Goal: Transaction & Acquisition: Purchase product/service

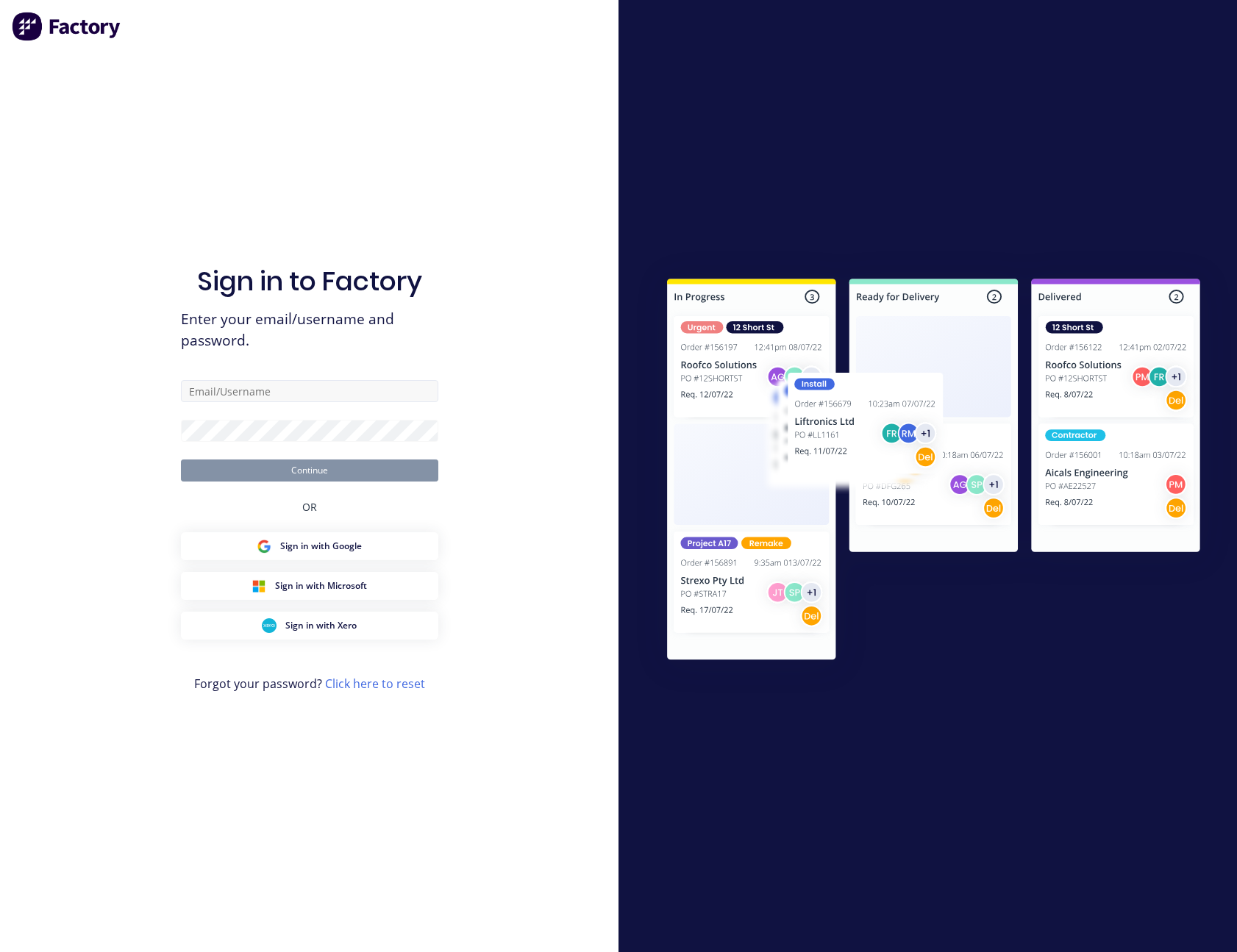
click at [269, 401] on input "text" at bounding box center [309, 391] width 257 height 22
type input "[PERSON_NAME][EMAIL_ADDRESS][PERSON_NAME][DOMAIN_NAME]"
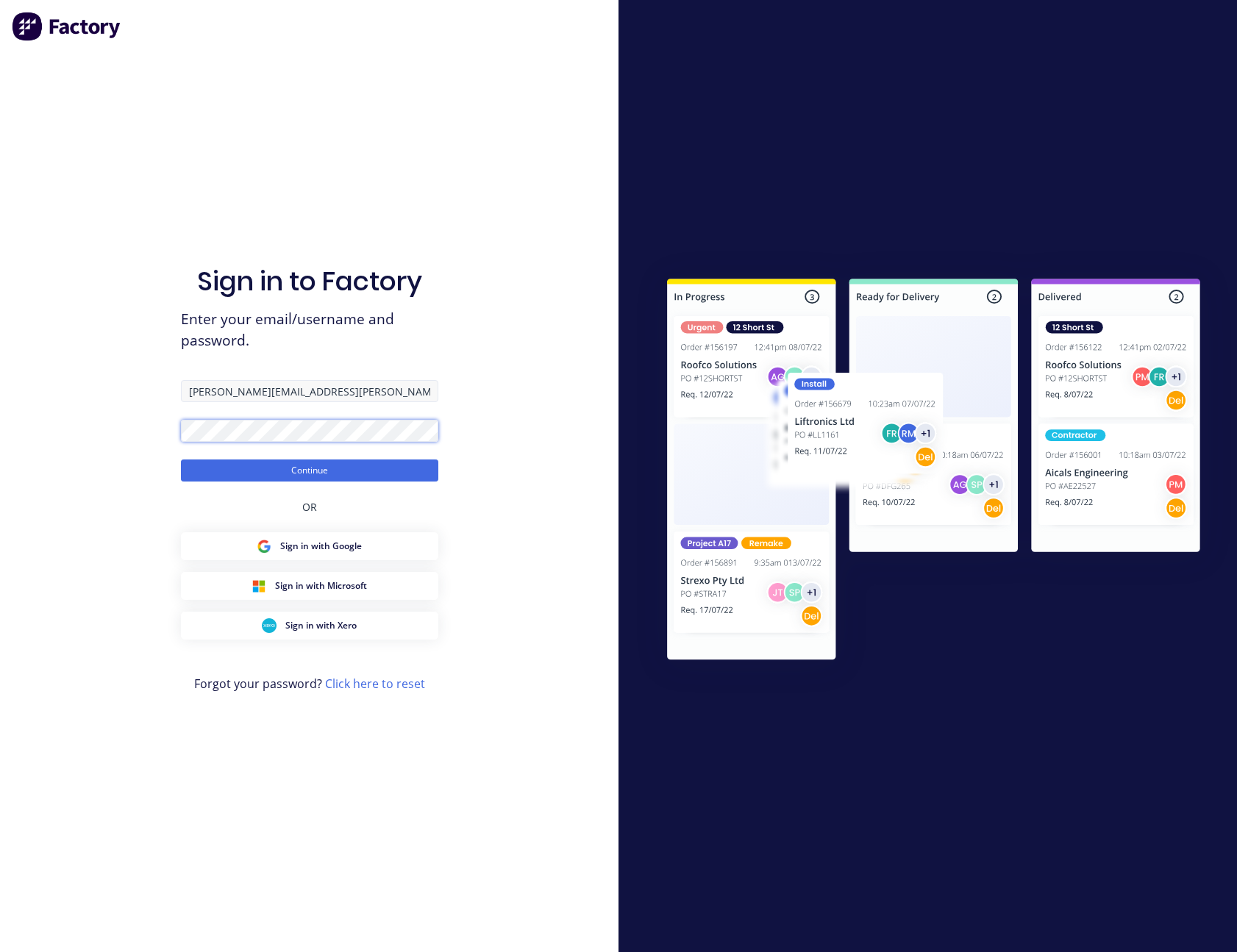
click at [181, 460] on button "Continue" at bounding box center [309, 471] width 257 height 22
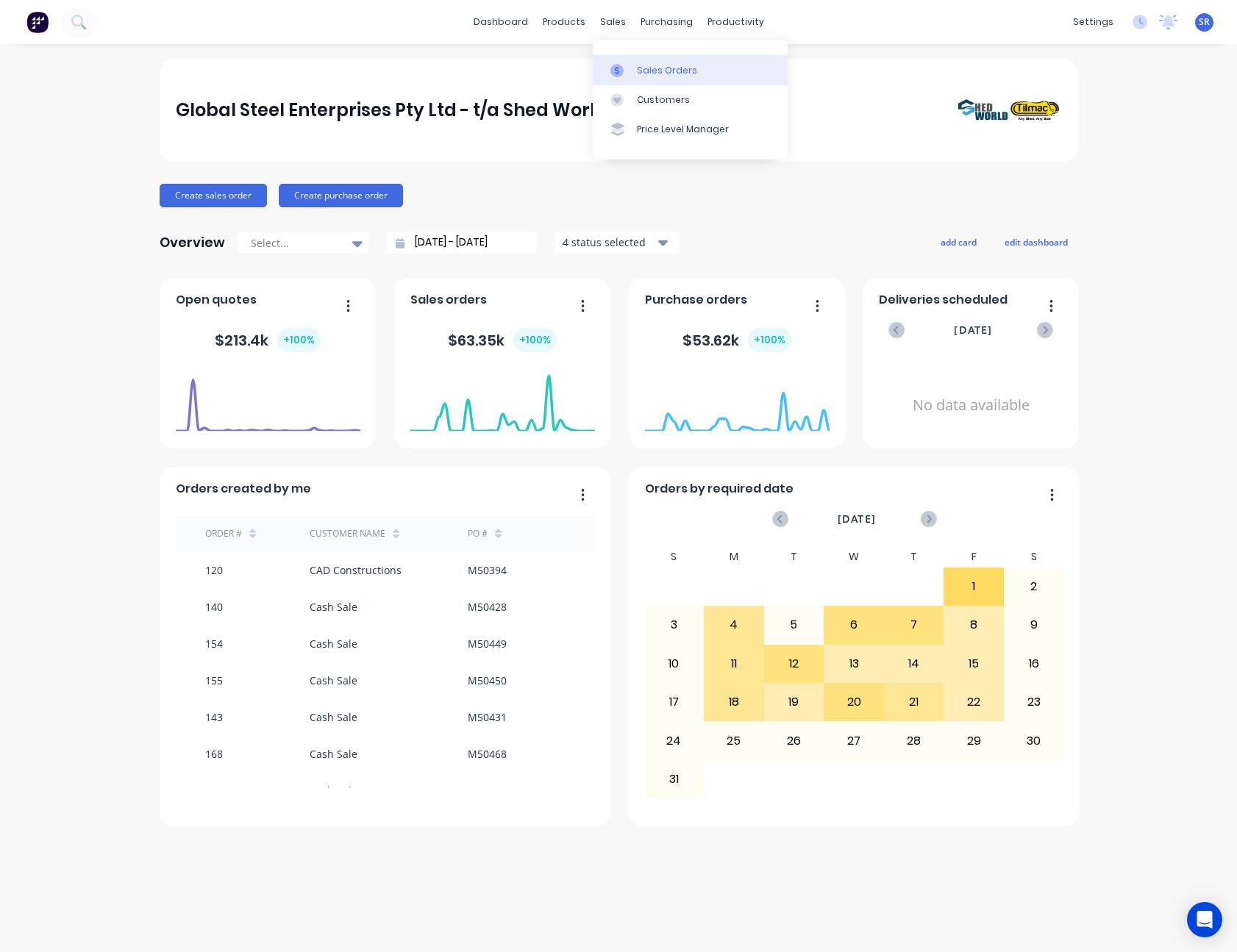
click at [637, 68] on div "Sales Orders" at bounding box center [666, 70] width 60 height 13
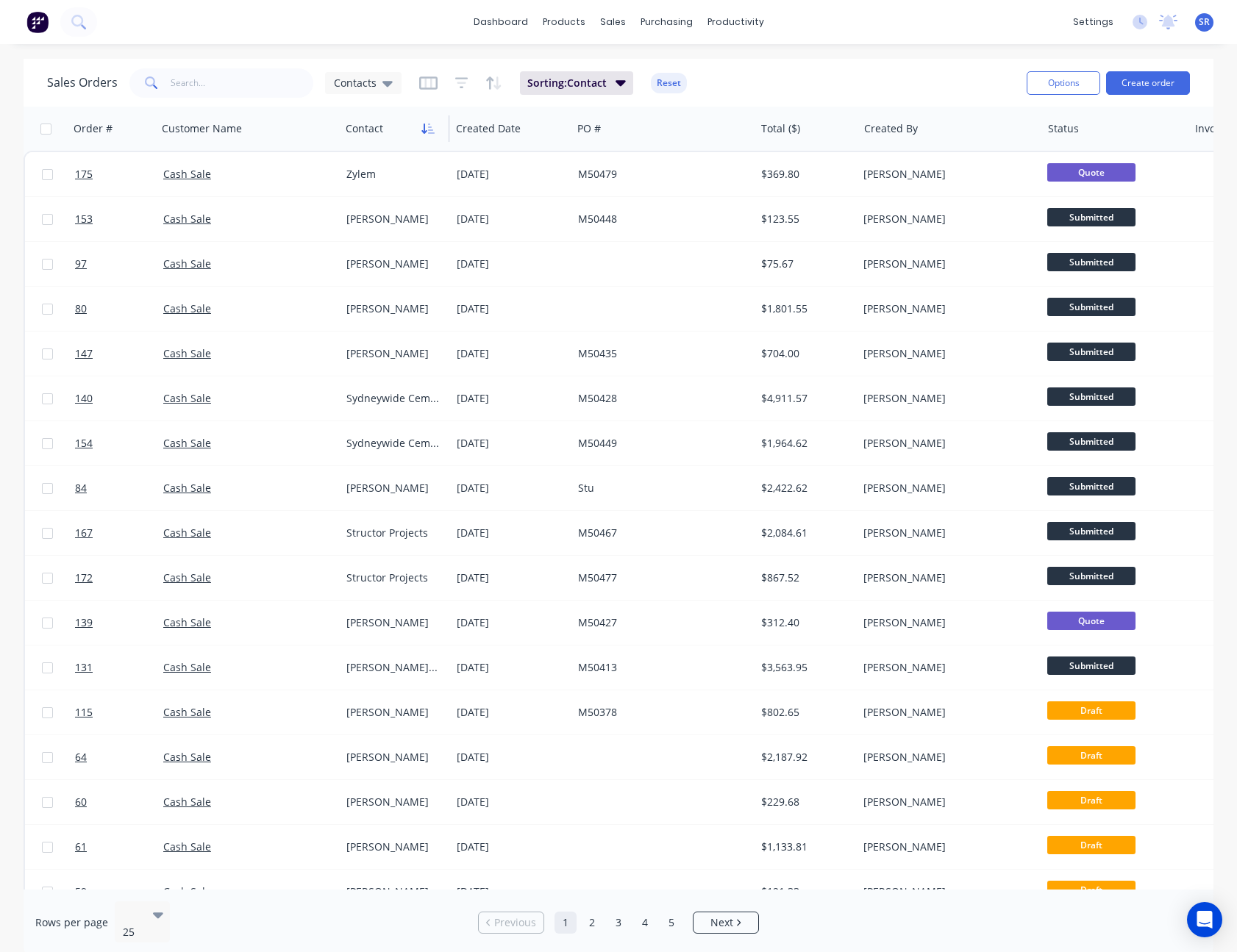
click at [426, 132] on icon "button" at bounding box center [424, 128] width 5 height 10
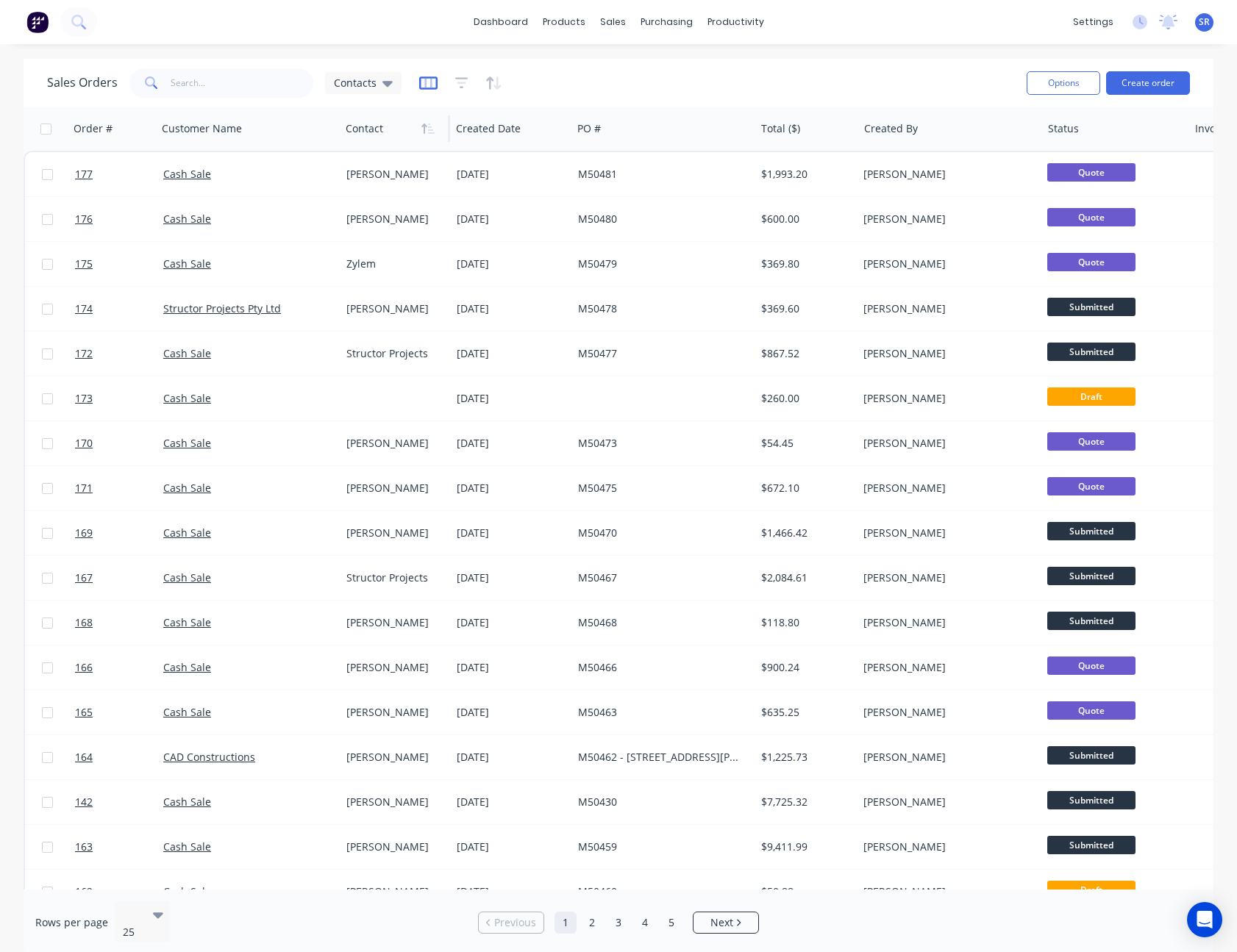
click at [427, 84] on icon "button" at bounding box center [429, 83] width 19 height 15
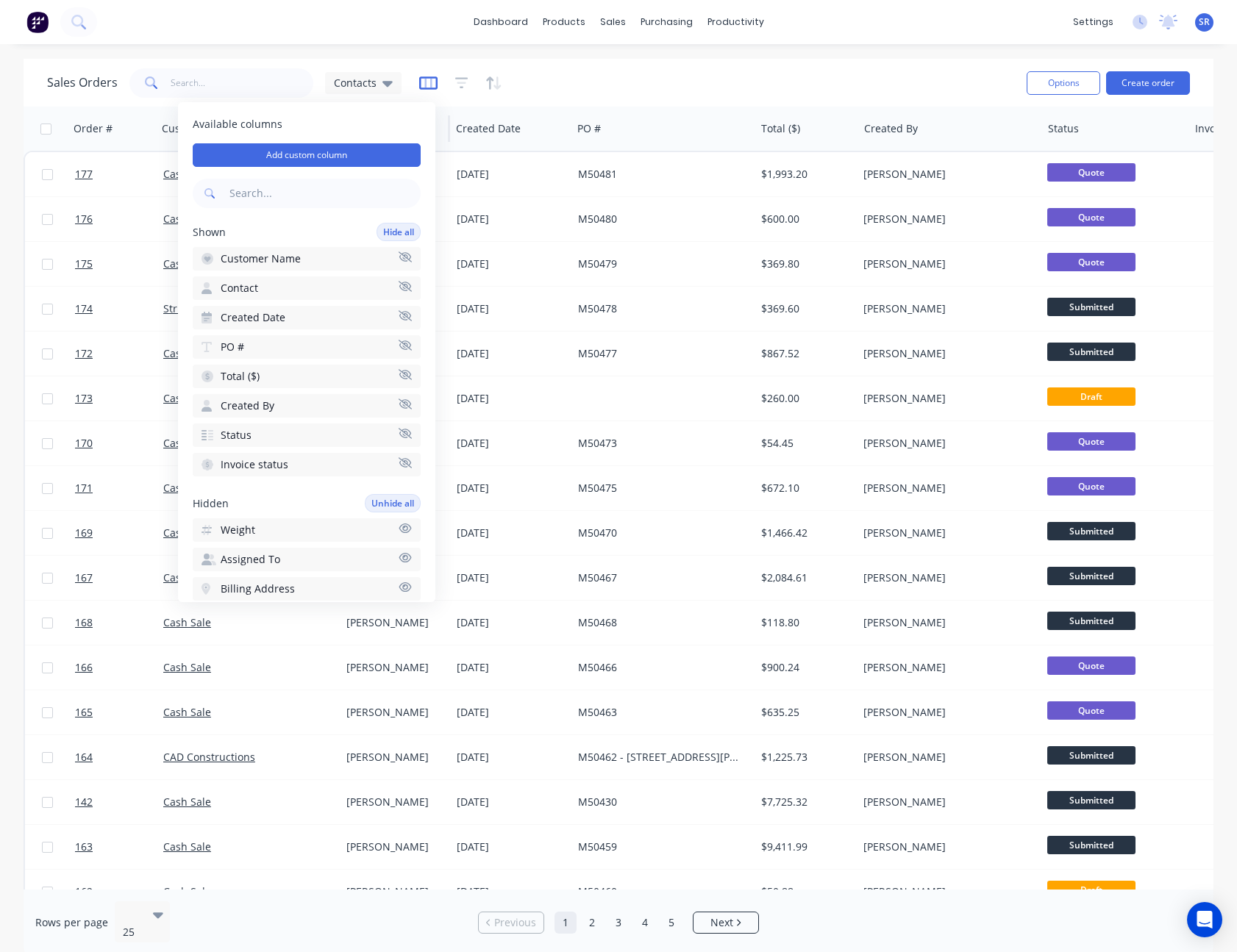
click at [429, 83] on icon "button" at bounding box center [427, 83] width 7 height 9
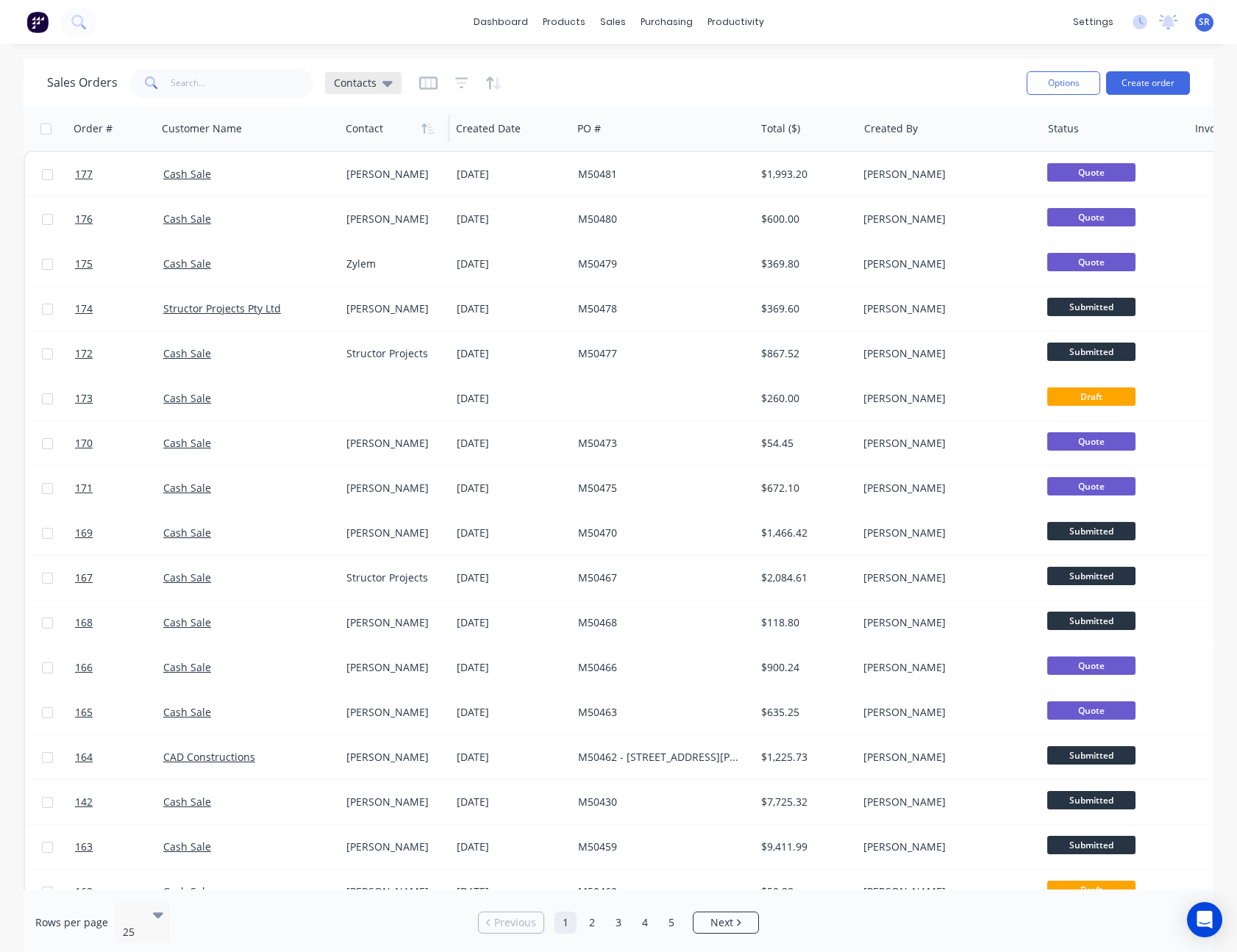
click at [386, 81] on icon at bounding box center [387, 84] width 10 height 6
click at [355, 207] on button "None" at bounding box center [413, 209] width 168 height 17
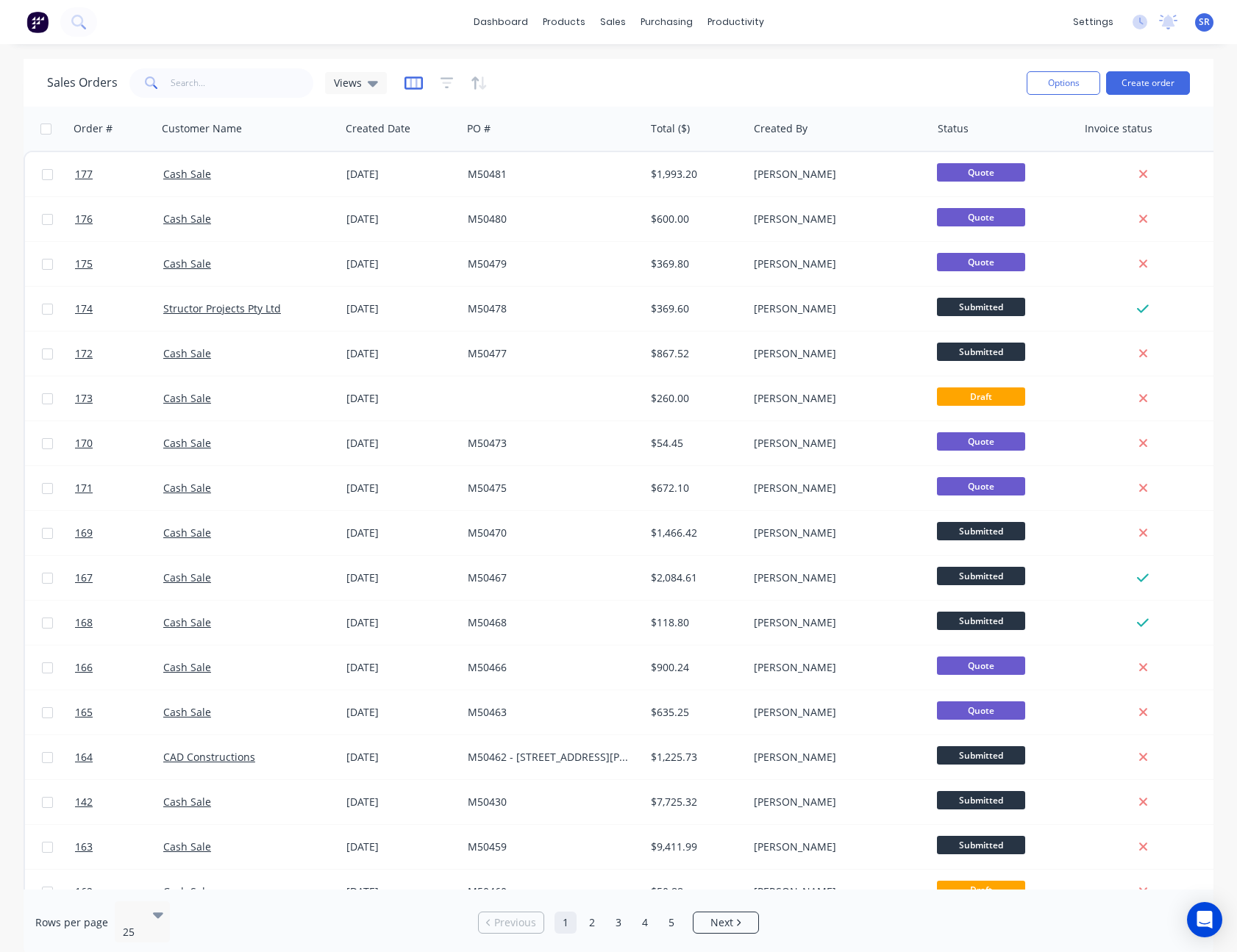
click at [414, 87] on icon "button" at bounding box center [414, 83] width 19 height 13
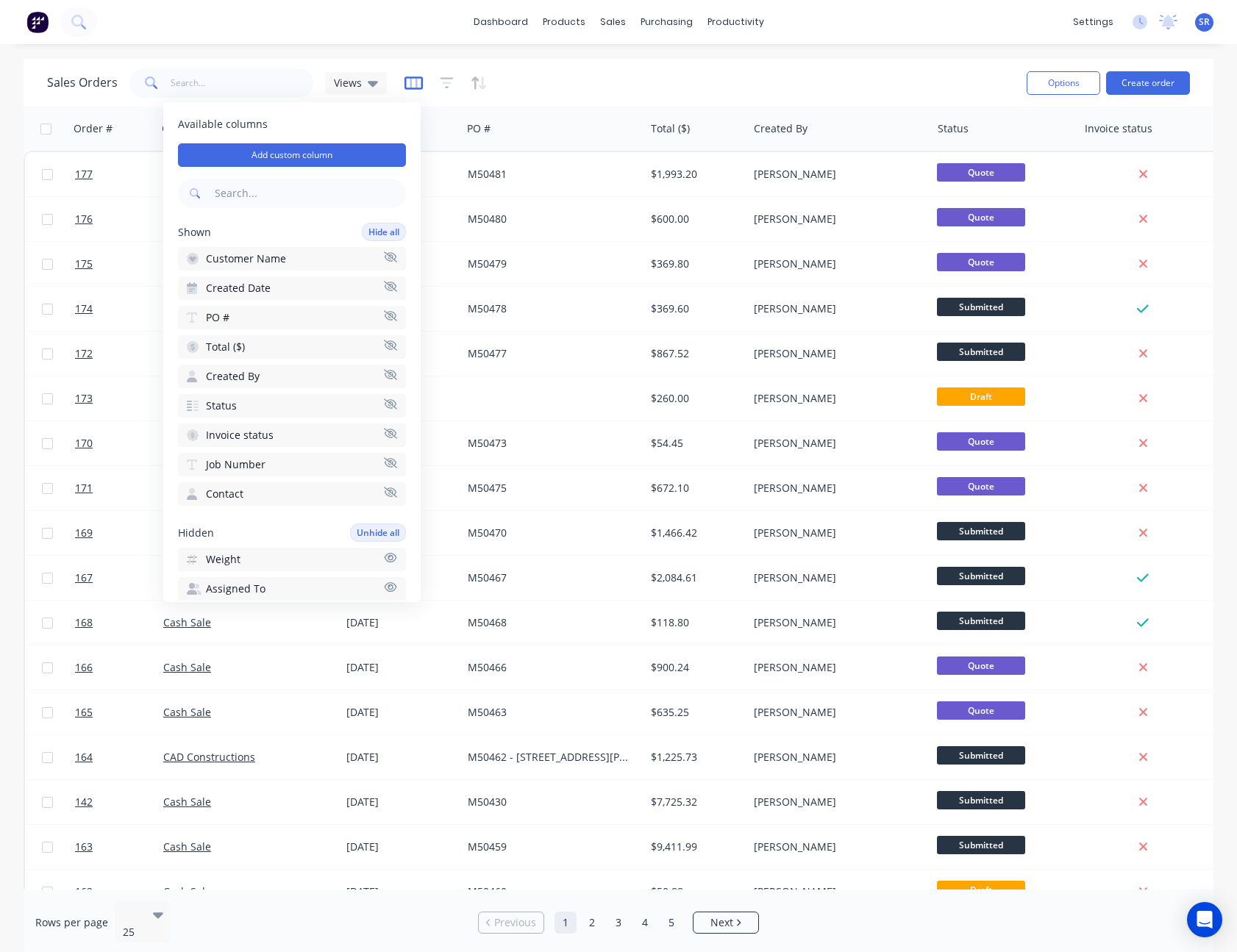
click at [414, 87] on icon "button" at bounding box center [414, 83] width 19 height 13
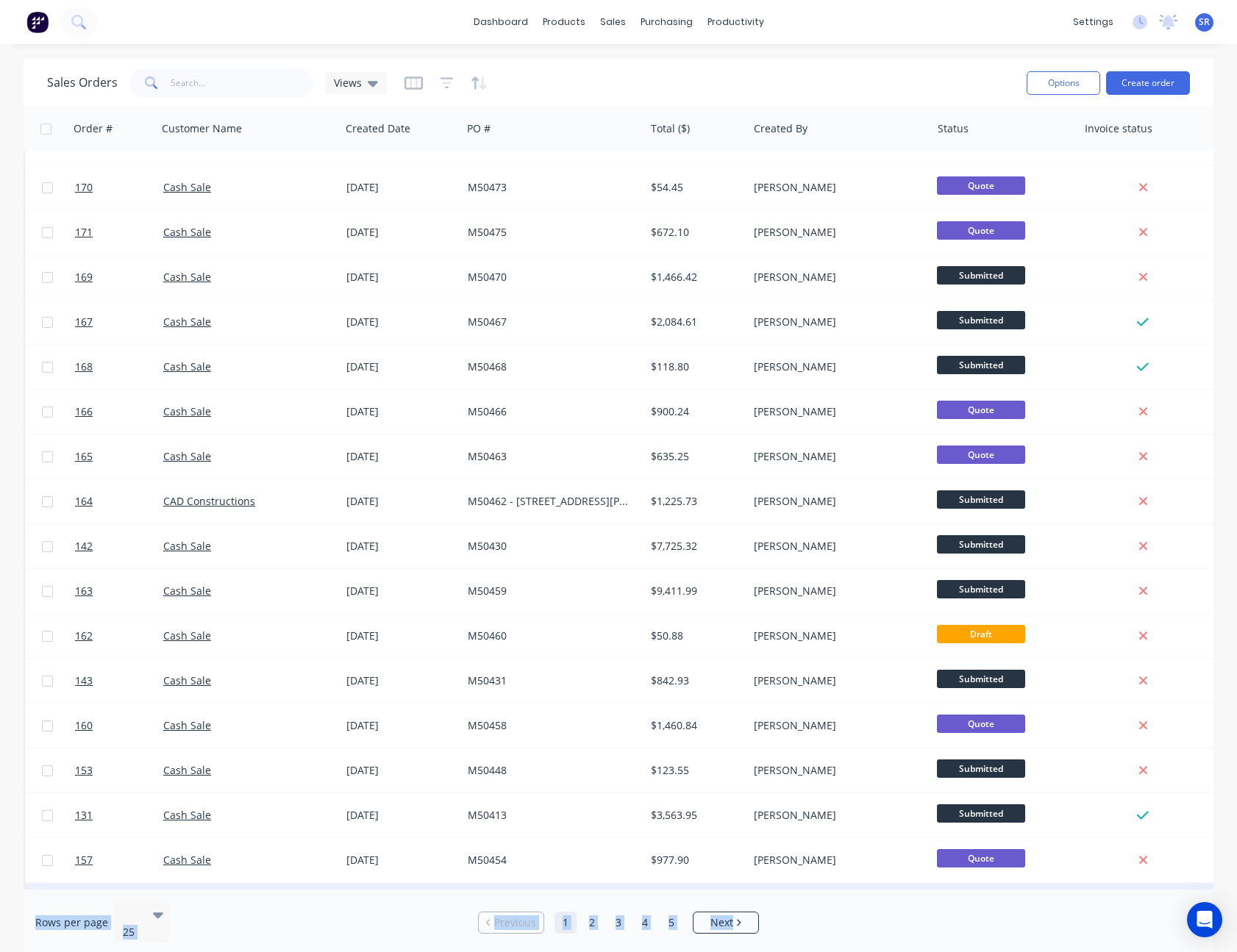
scroll to position [298, 0]
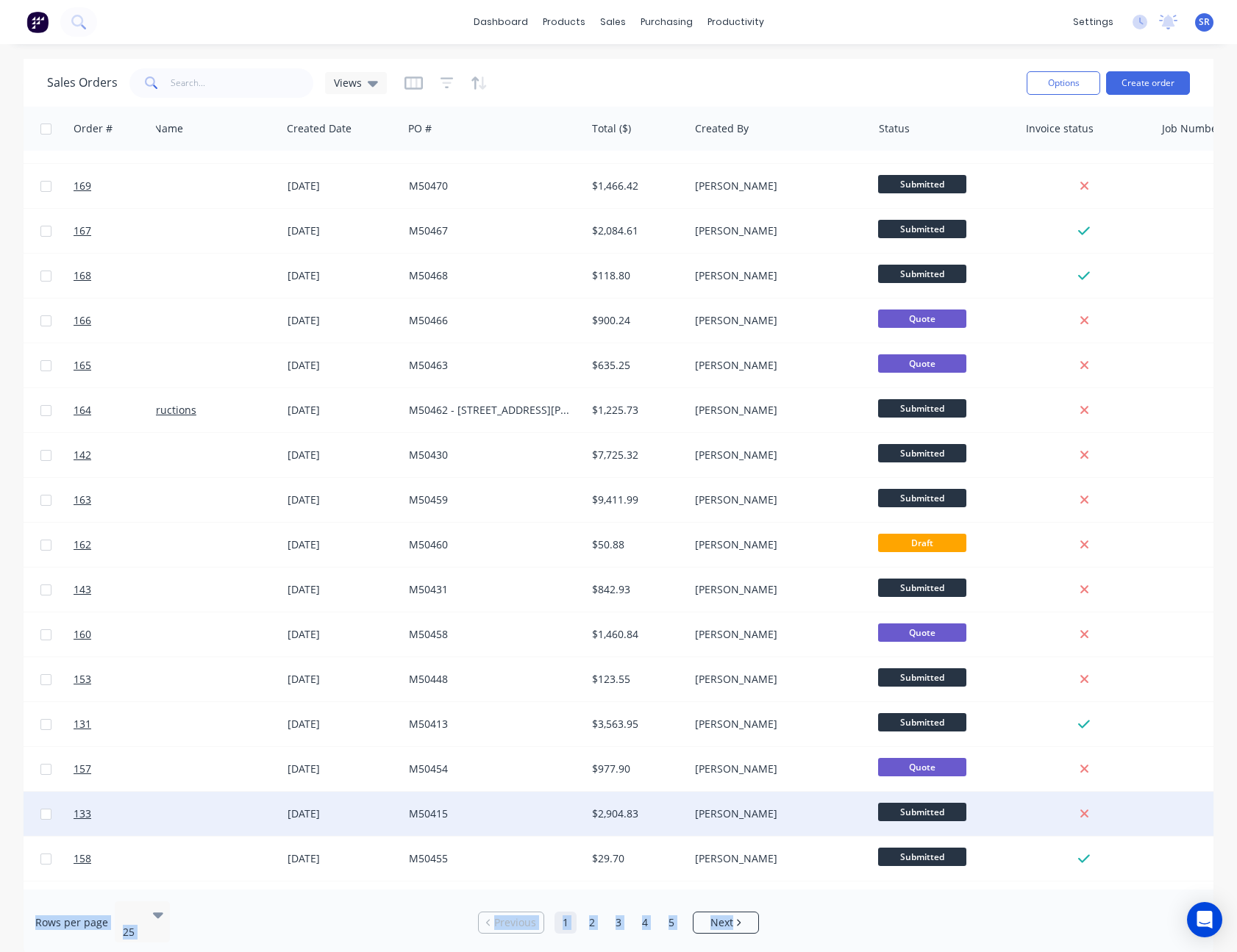
drag, startPoint x: 1017, startPoint y: 888, endPoint x: 1193, endPoint y: 869, distance: 177.0
click at [1193, 869] on div "Sales Orders Views Options Create order Order # Customer Name Created Date PO #…" at bounding box center [618, 506] width 1189 height 897
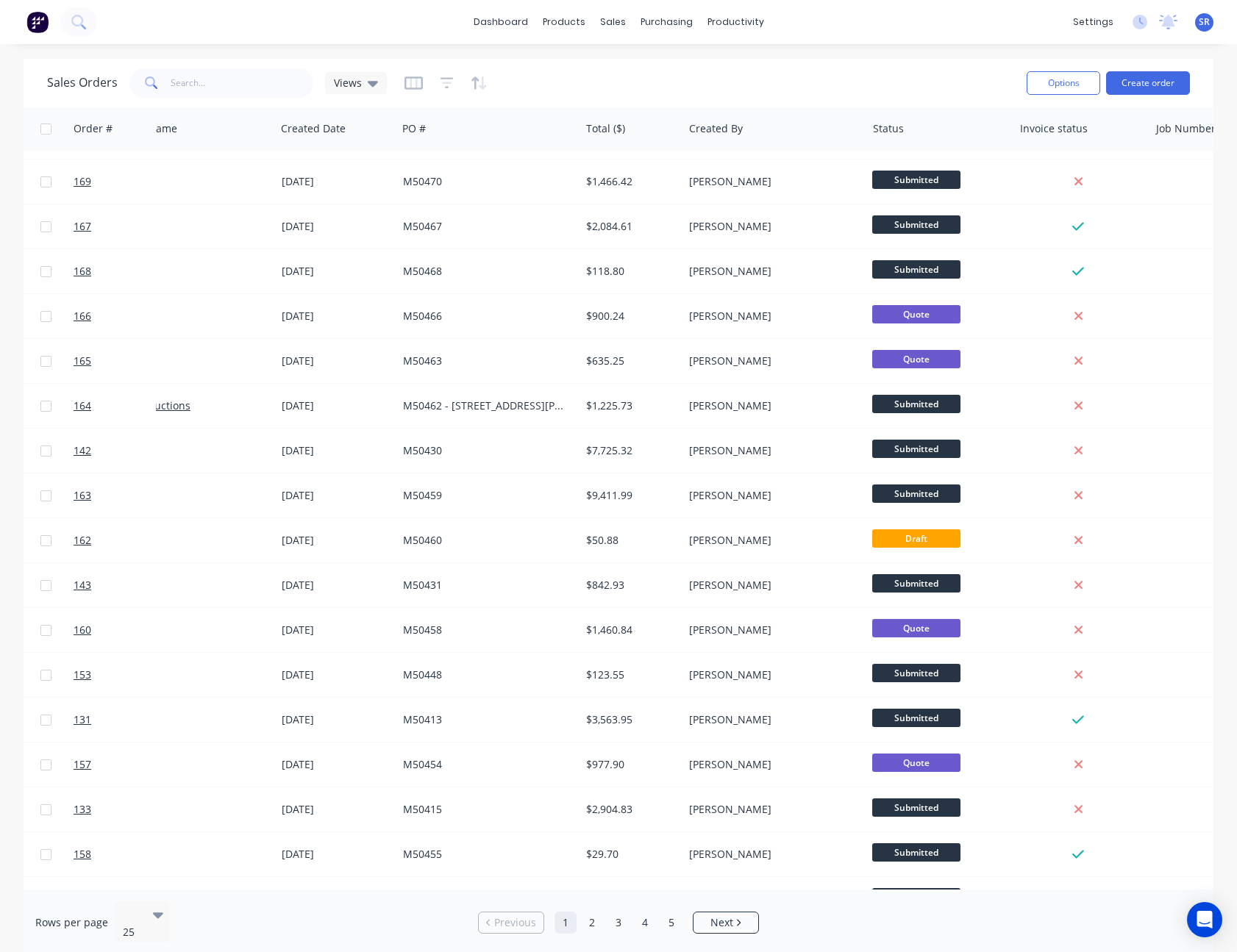
scroll to position [390, 65]
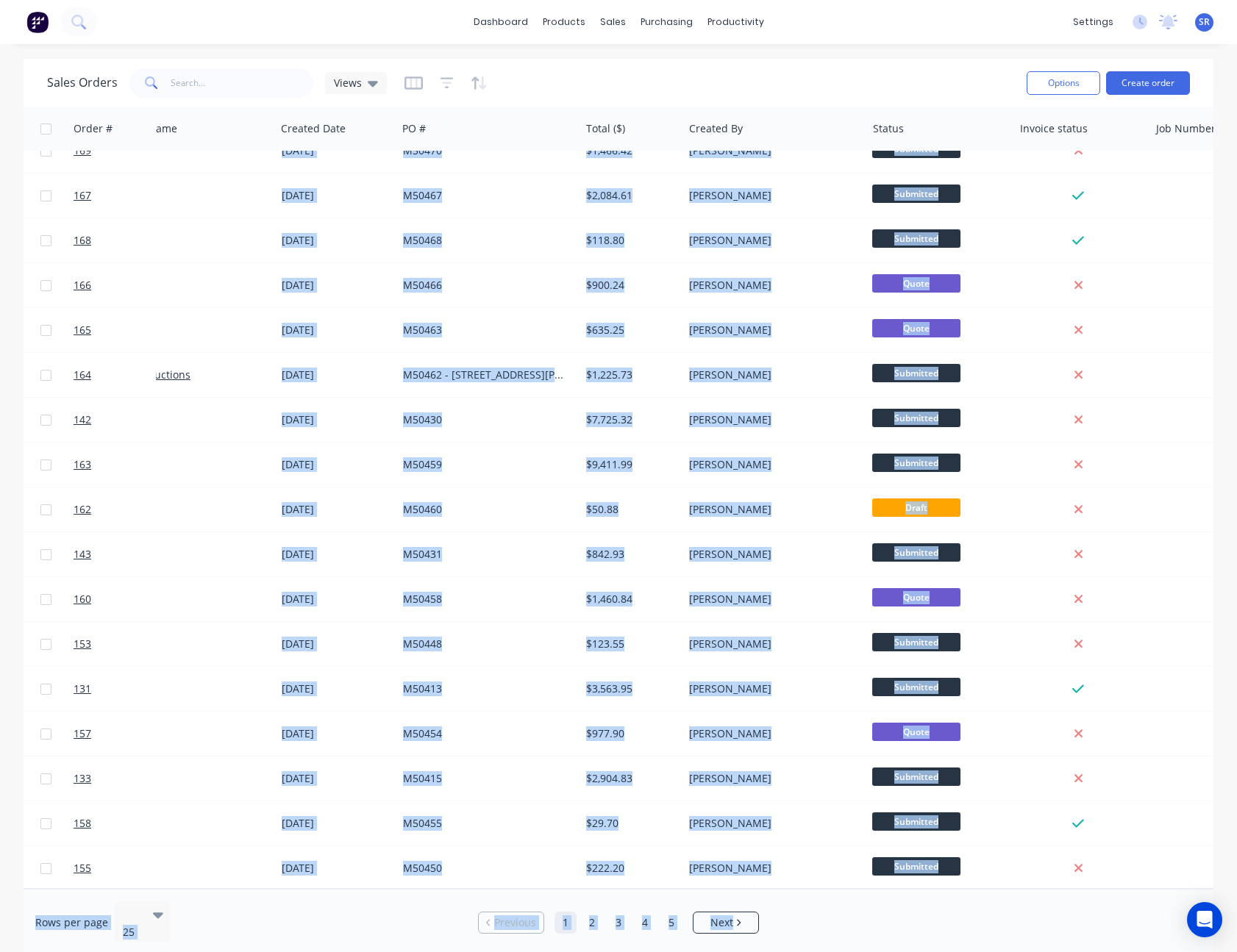
drag, startPoint x: 1015, startPoint y: 891, endPoint x: 1122, endPoint y: 887, distance: 107.1
click at [1122, 887] on div "Sales Orders Views Options Create order Order # Customer Name Created Date PO #…" at bounding box center [618, 506] width 1189 height 897
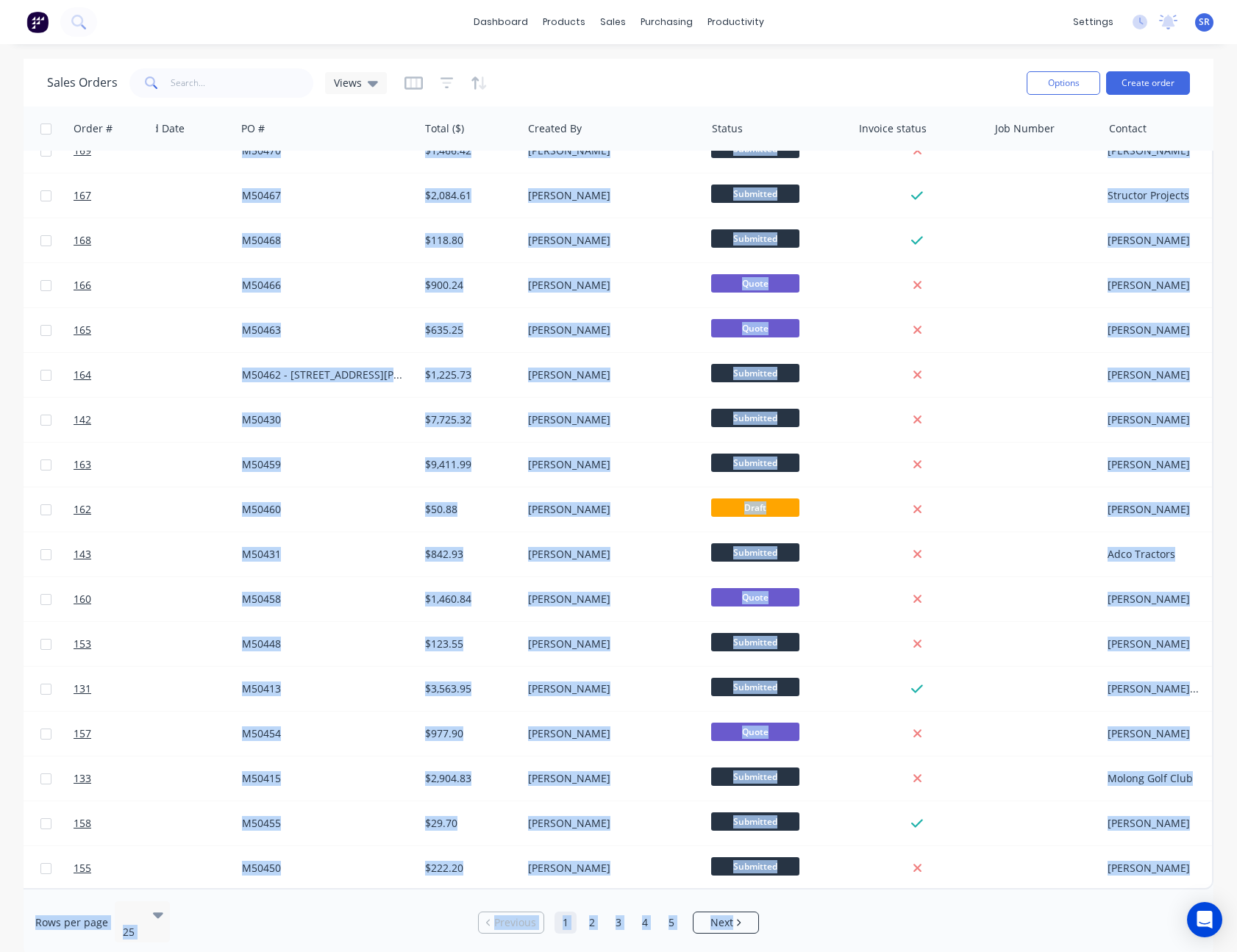
scroll to position [390, 236]
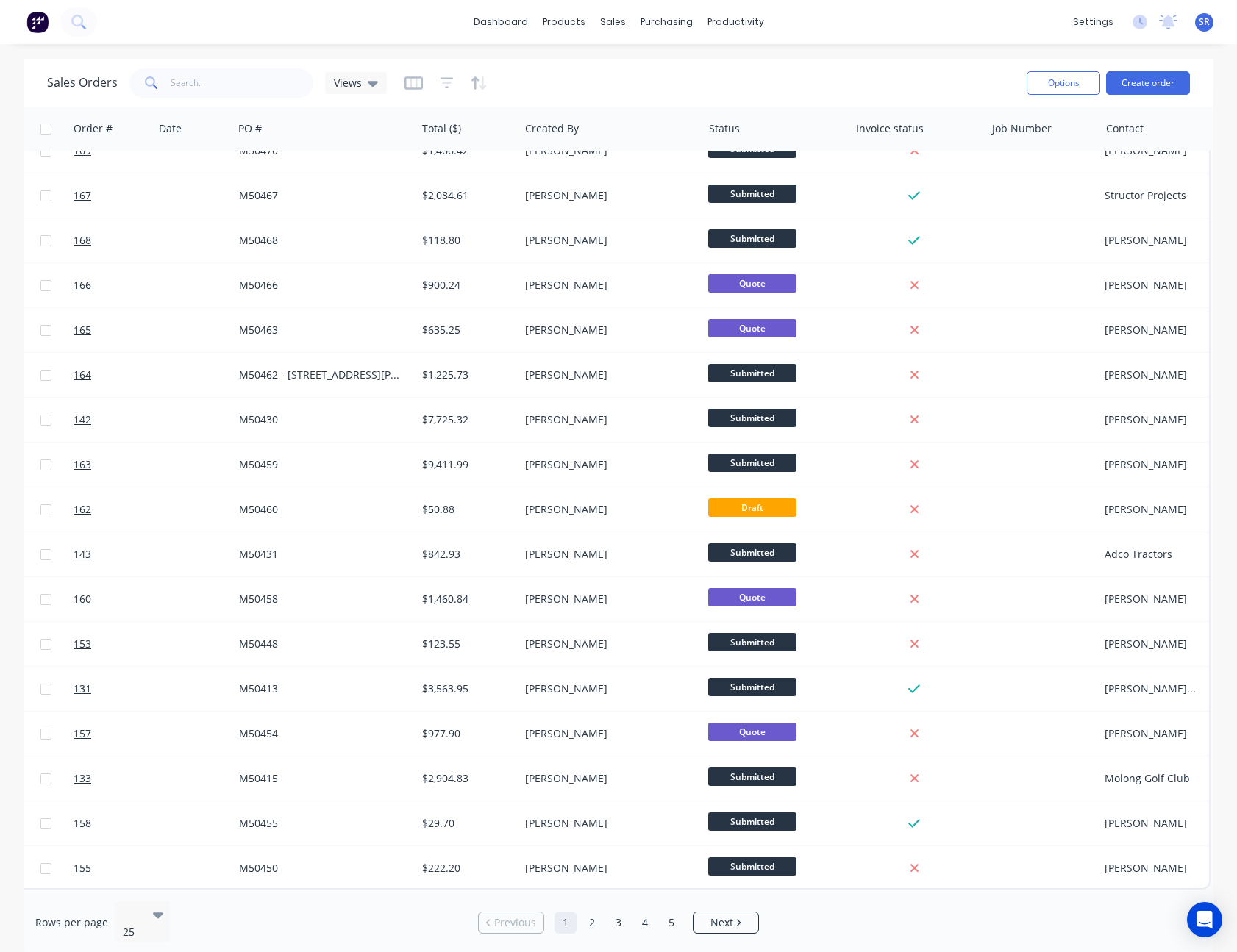
click at [980, 898] on div "Rows per page 25 Previous 1 2 3 4 5 Next" at bounding box center [618, 922] width 1189 height 66
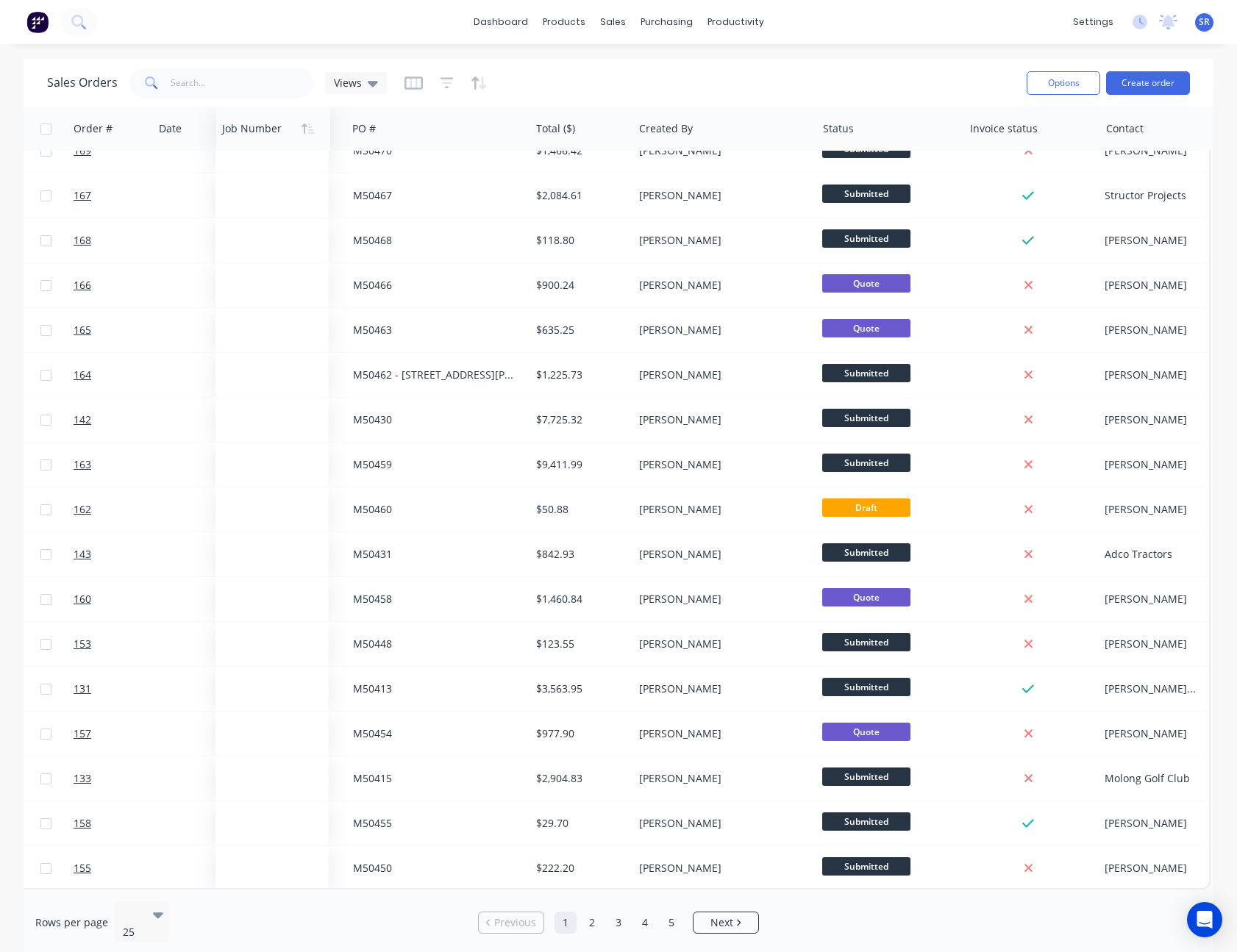
drag, startPoint x: 1008, startPoint y: 132, endPoint x: 239, endPoint y: 122, distance: 769.1
click at [239, 122] on div at bounding box center [270, 129] width 97 height 30
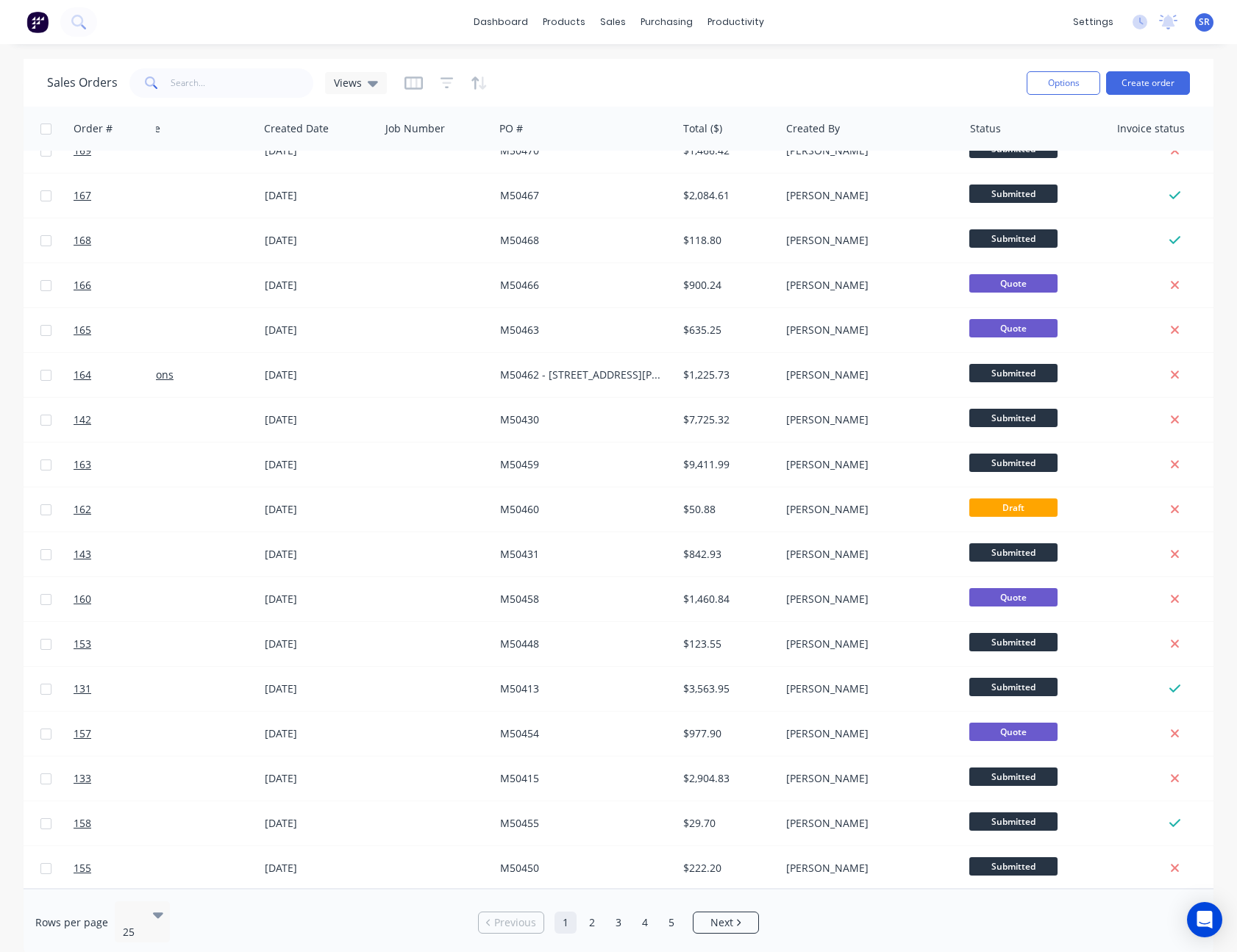
scroll to position [383, 0]
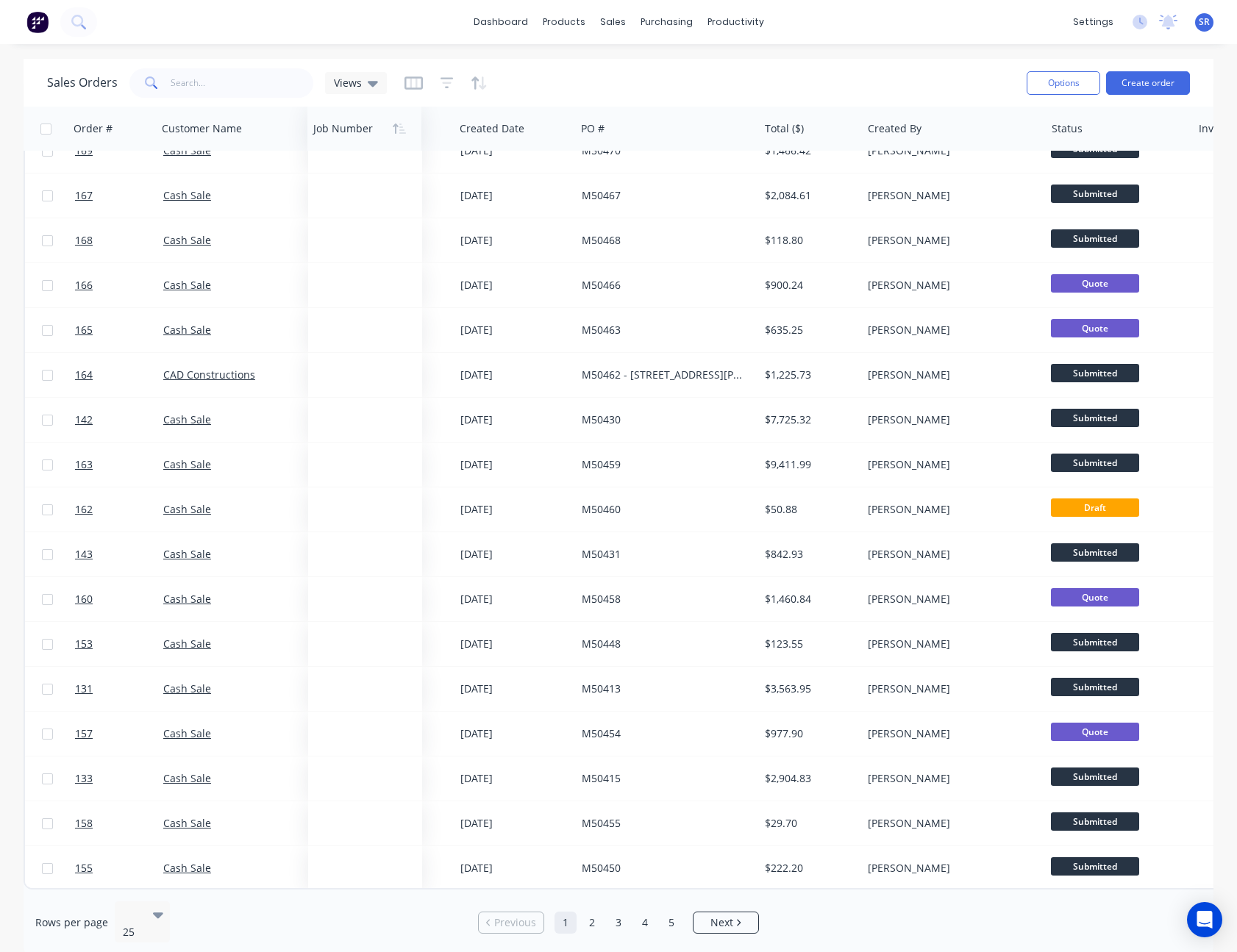
drag, startPoint x: 504, startPoint y: 133, endPoint x: 350, endPoint y: 129, distance: 154.1
click at [350, 129] on div at bounding box center [362, 129] width 97 height 30
click at [376, 84] on div "Views" at bounding box center [355, 83] width 62 height 22
click at [775, 77] on div "Sales Orders Views" at bounding box center [530, 83] width 967 height 36
click at [409, 84] on icon "button" at bounding box center [412, 83] width 7 height 9
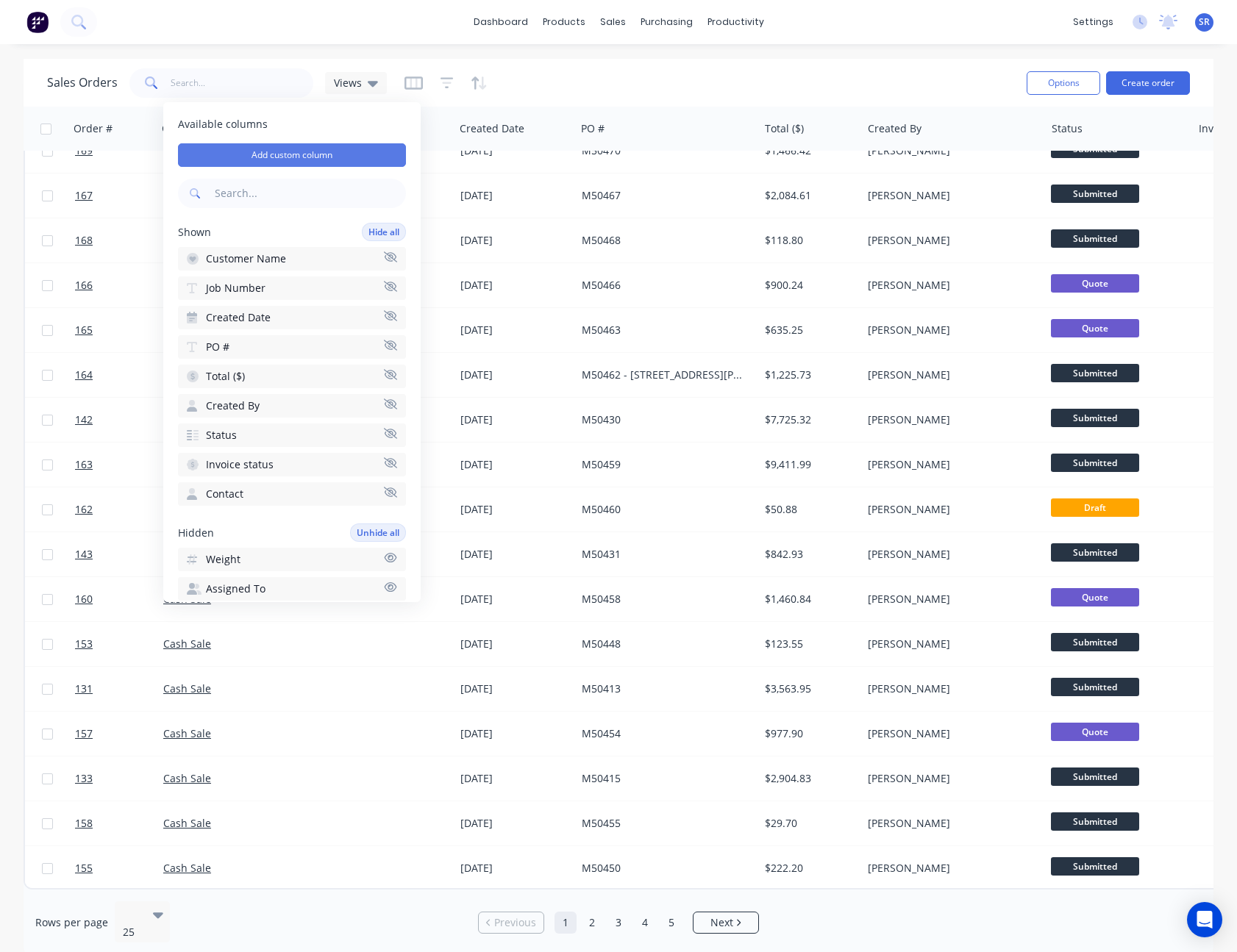
click at [313, 146] on button "Add custom column" at bounding box center [292, 155] width 228 height 23
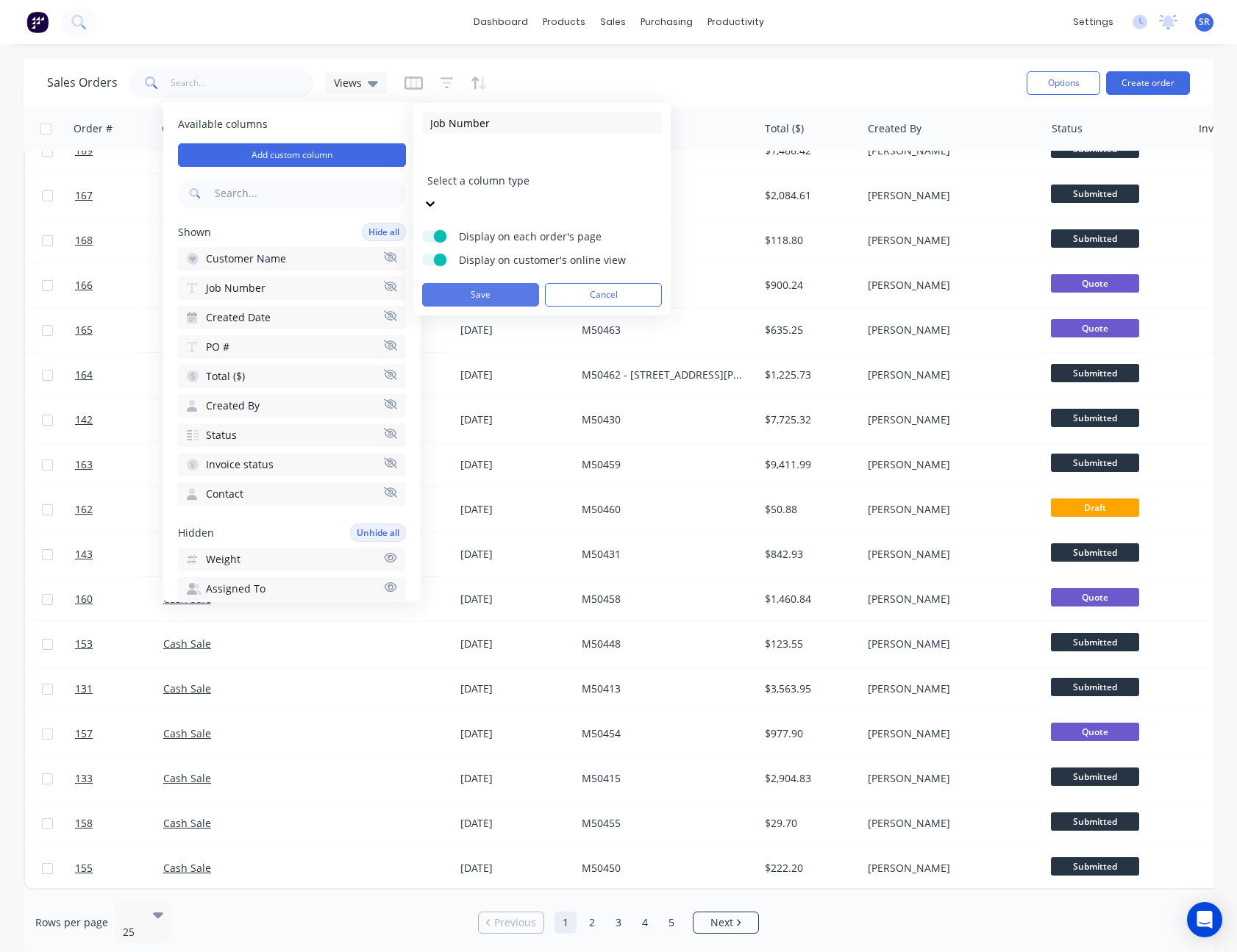
type input "Job Number"
click at [480, 283] on button "Save" at bounding box center [480, 294] width 117 height 23
click at [542, 168] on div at bounding box center [533, 160] width 212 height 19
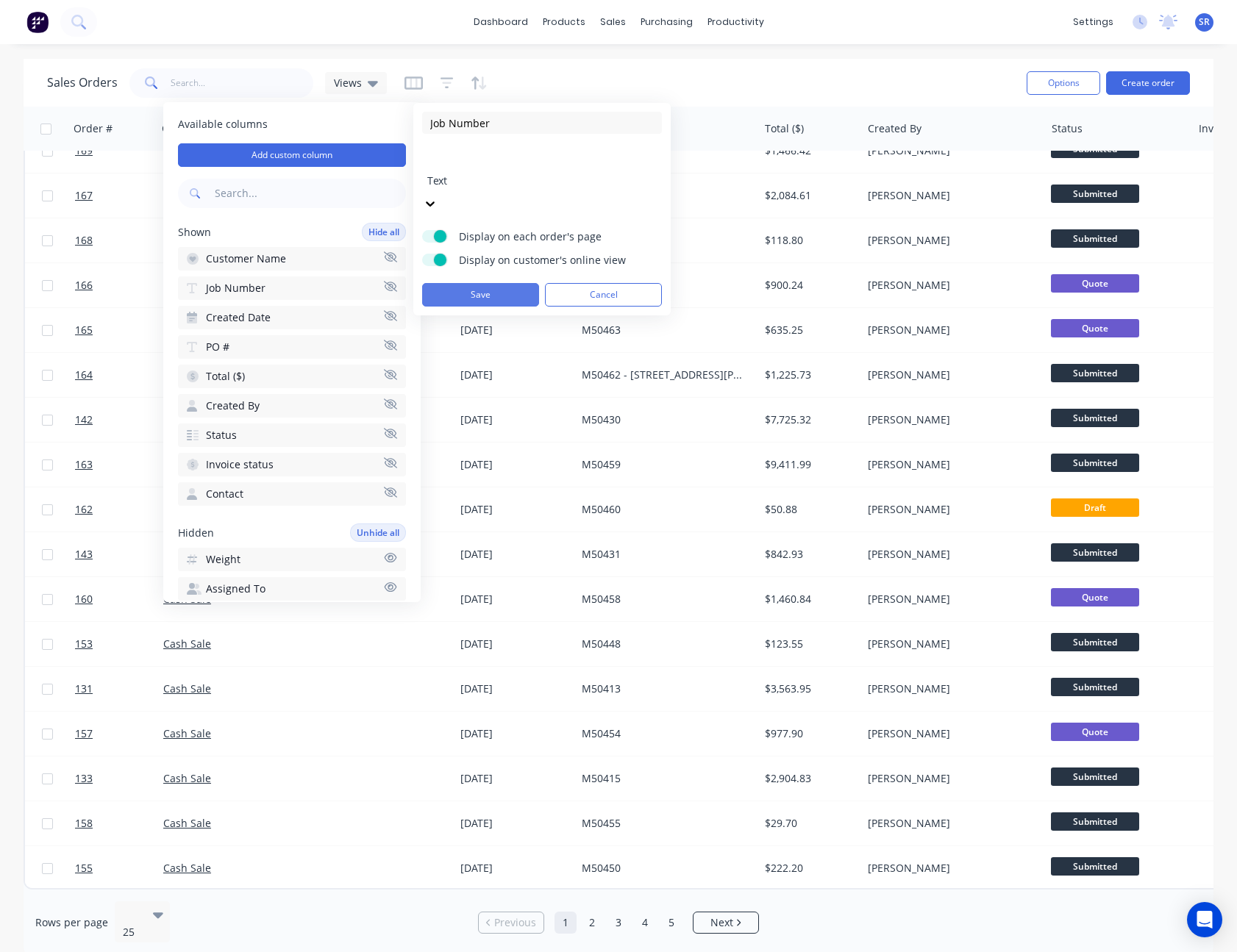
click at [475, 283] on button "Save" at bounding box center [480, 294] width 117 height 23
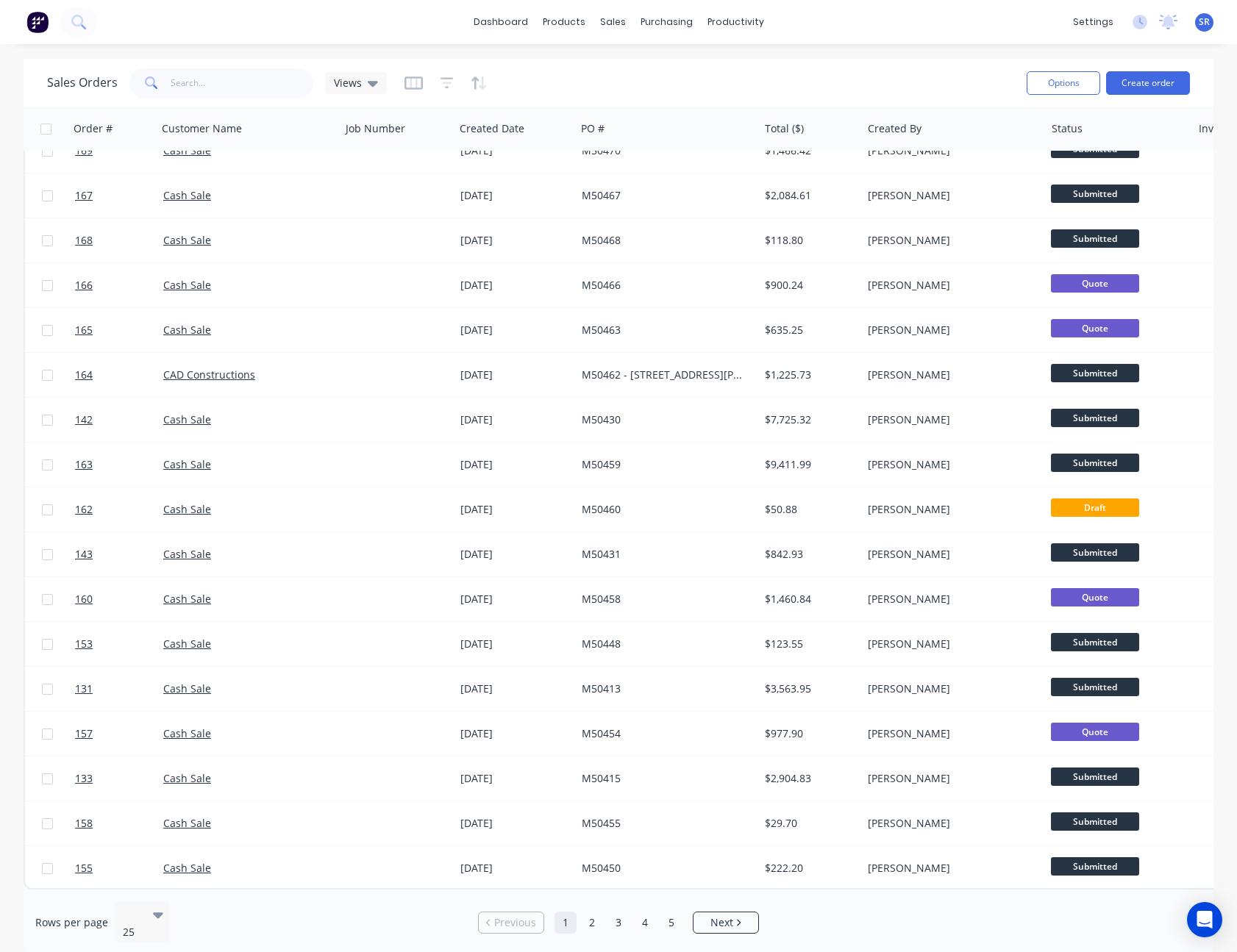
scroll to position [0, 0]
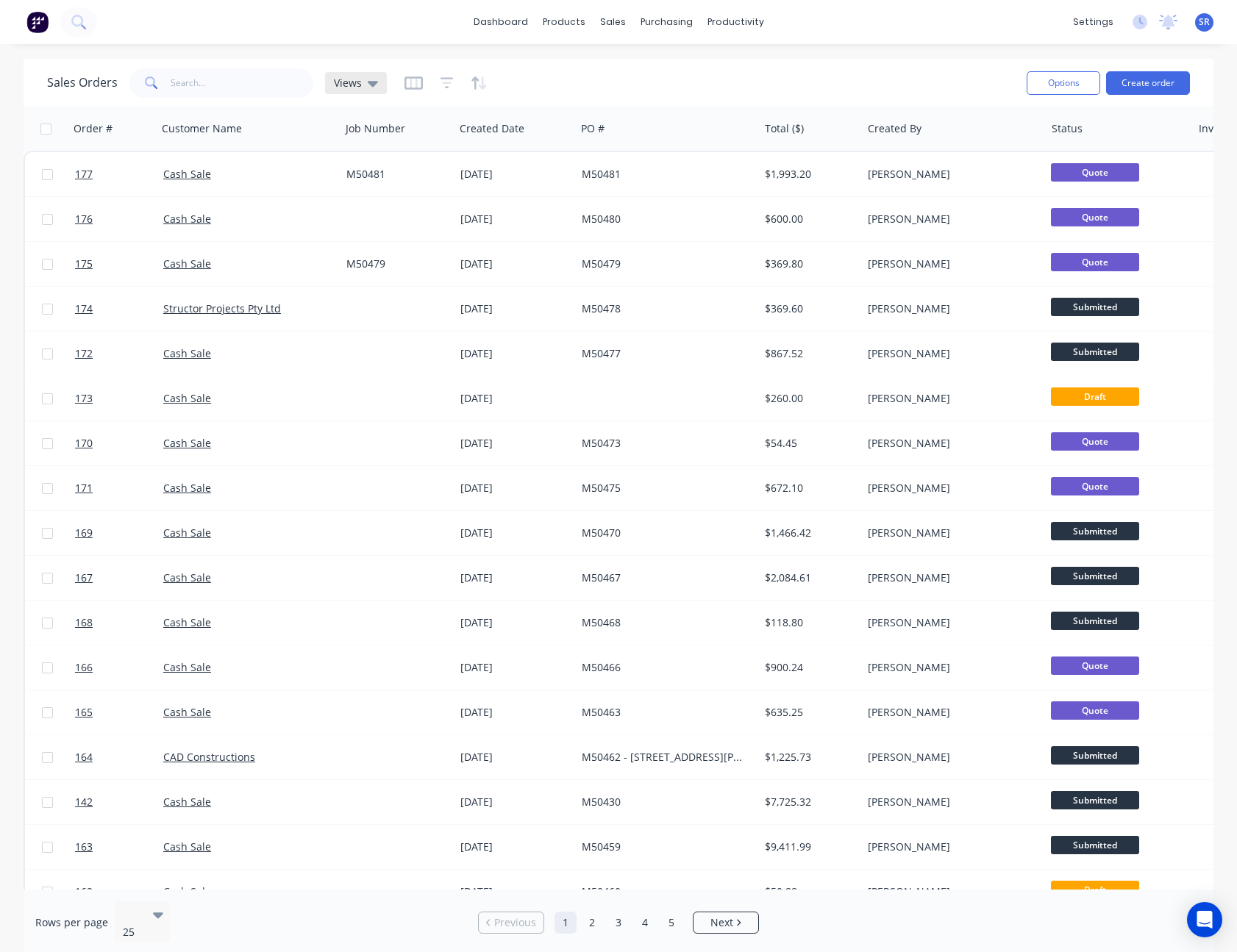
click at [368, 87] on icon at bounding box center [373, 83] width 10 height 16
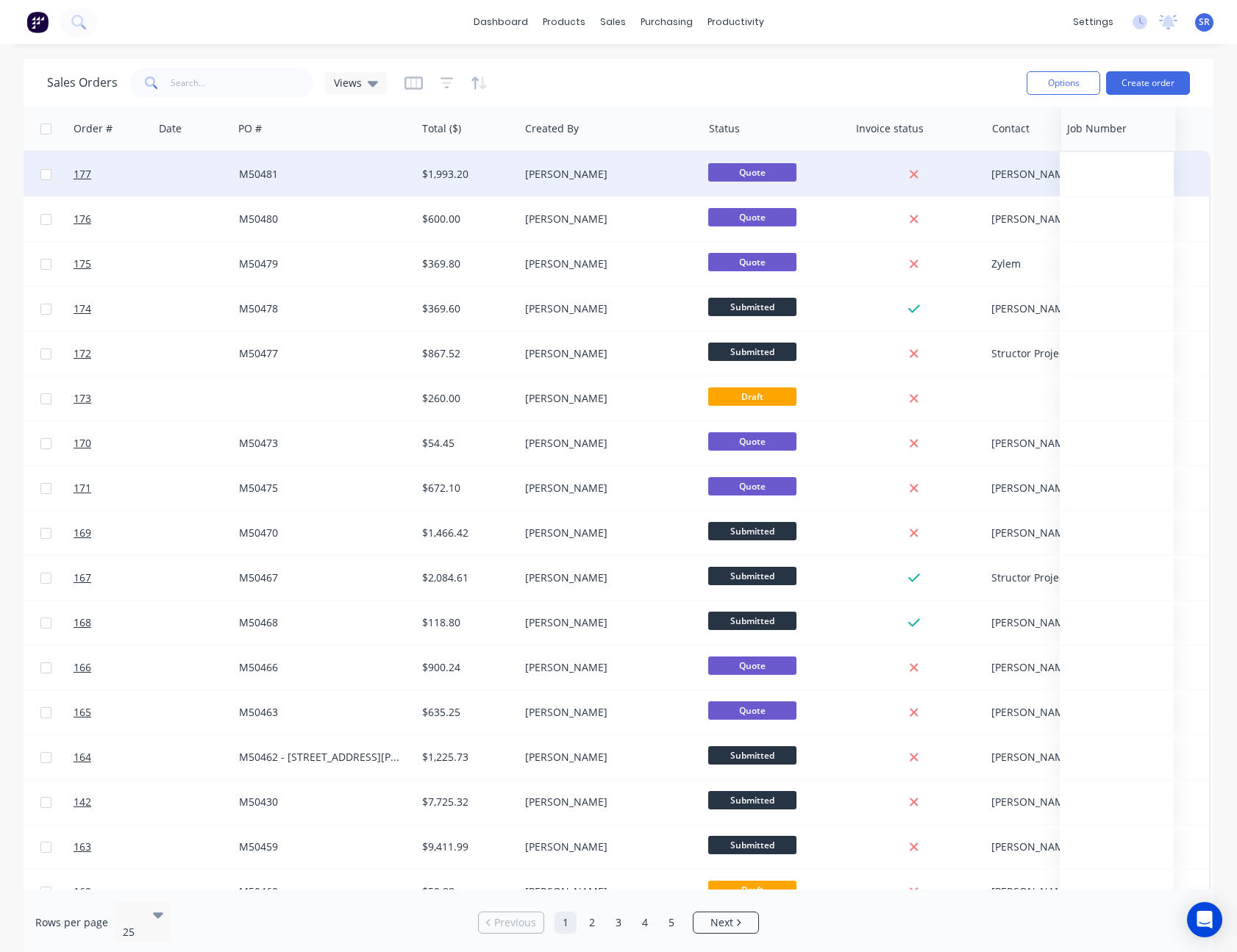
scroll to position [0, 343]
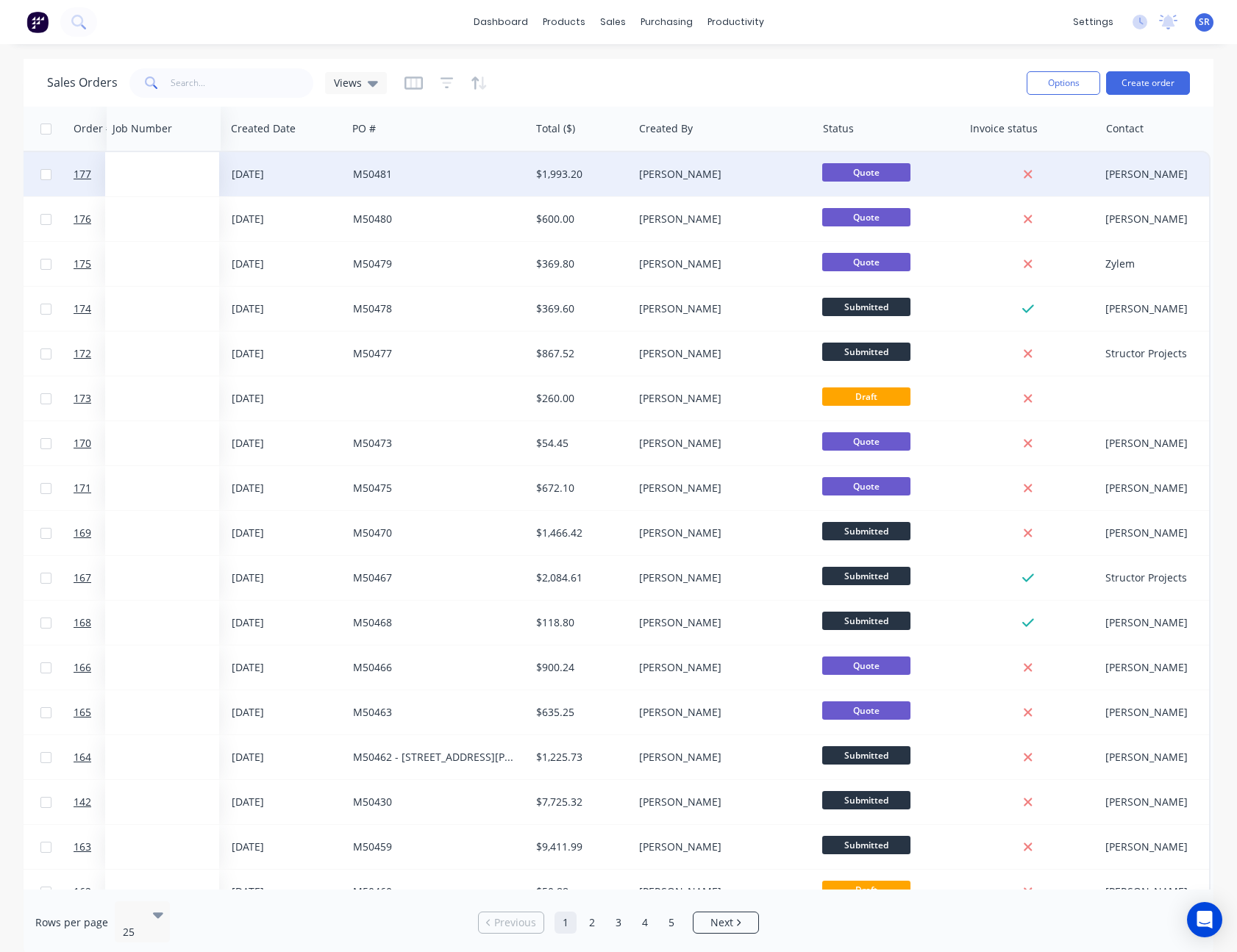
drag, startPoint x: 1143, startPoint y: 133, endPoint x: 153, endPoint y: 170, distance: 990.7
click at [153, 170] on div "Order # Customer Name Job Number Created Date PO # Total ($) Created By Status …" at bounding box center [446, 689] width 1529 height 1165
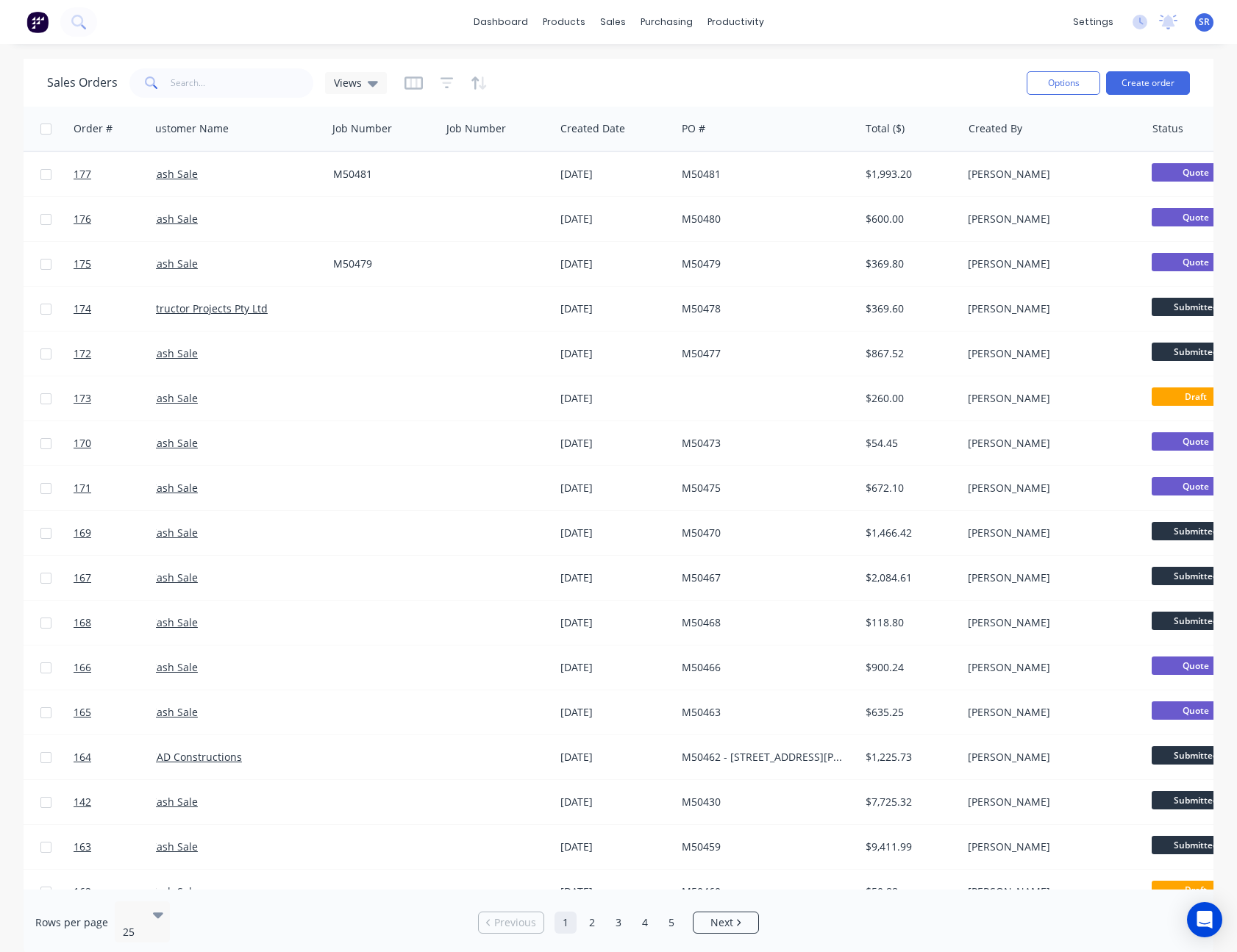
scroll to position [0, 0]
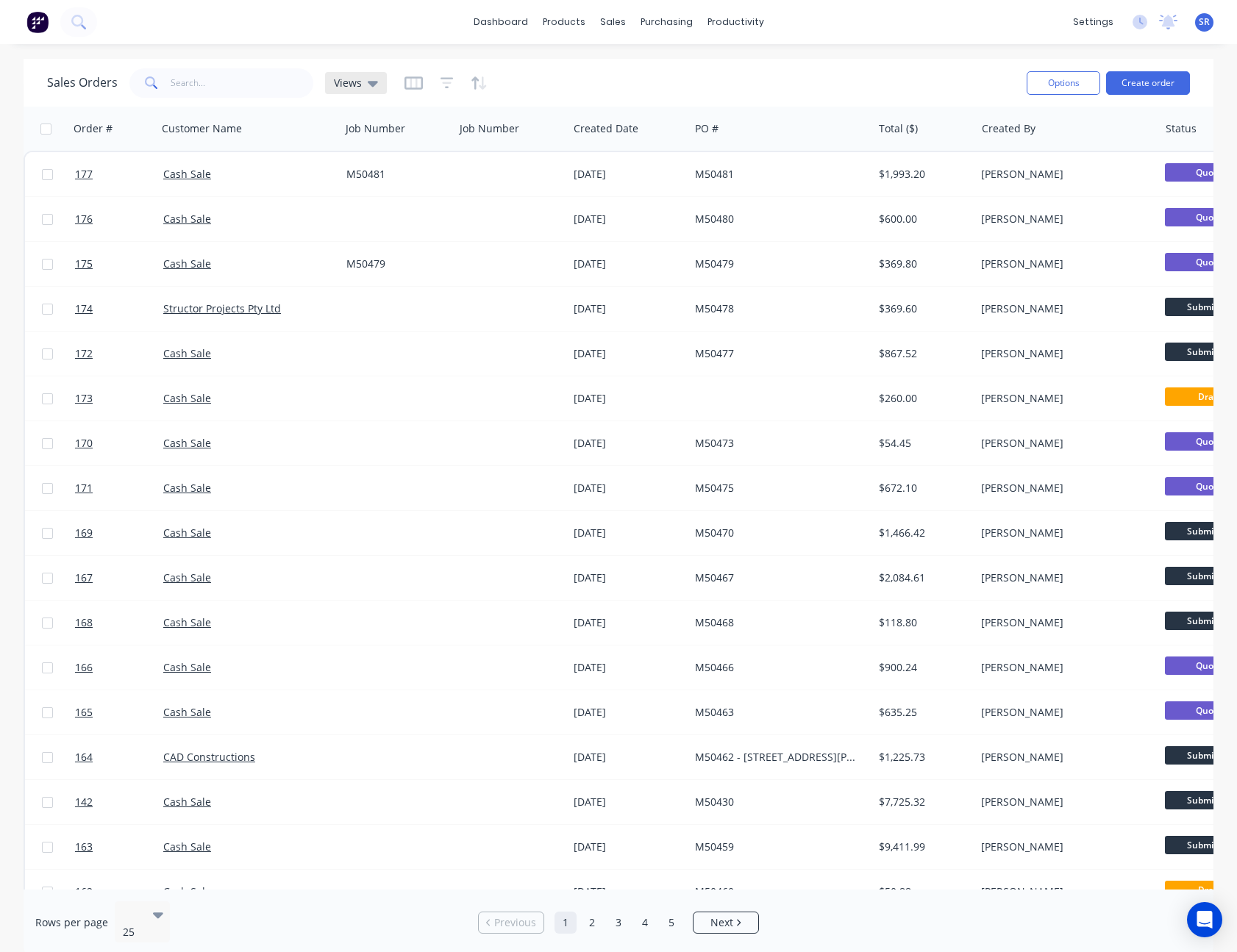
click at [374, 90] on div "Views" at bounding box center [355, 83] width 62 height 22
click at [438, 172] on button "Save new view" at bounding box center [428, 176] width 197 height 22
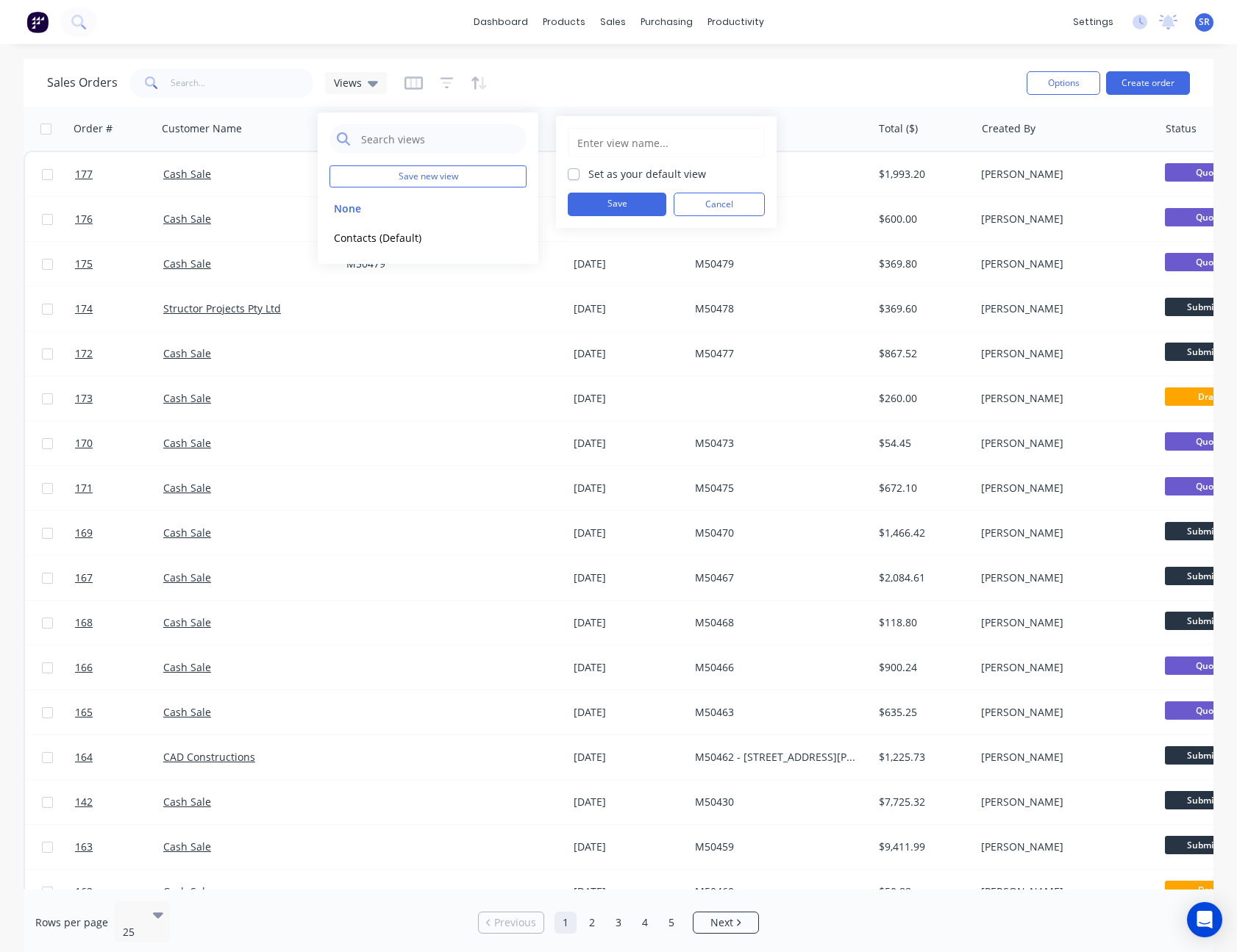
click at [578, 143] on input "text" at bounding box center [666, 143] width 181 height 28
type input "Job Number"
click at [588, 173] on label "Set as your default view" at bounding box center [647, 174] width 118 height 16
click at [577, 173] on input "Set as your default view" at bounding box center [573, 173] width 12 height 14
checkbox input "true"
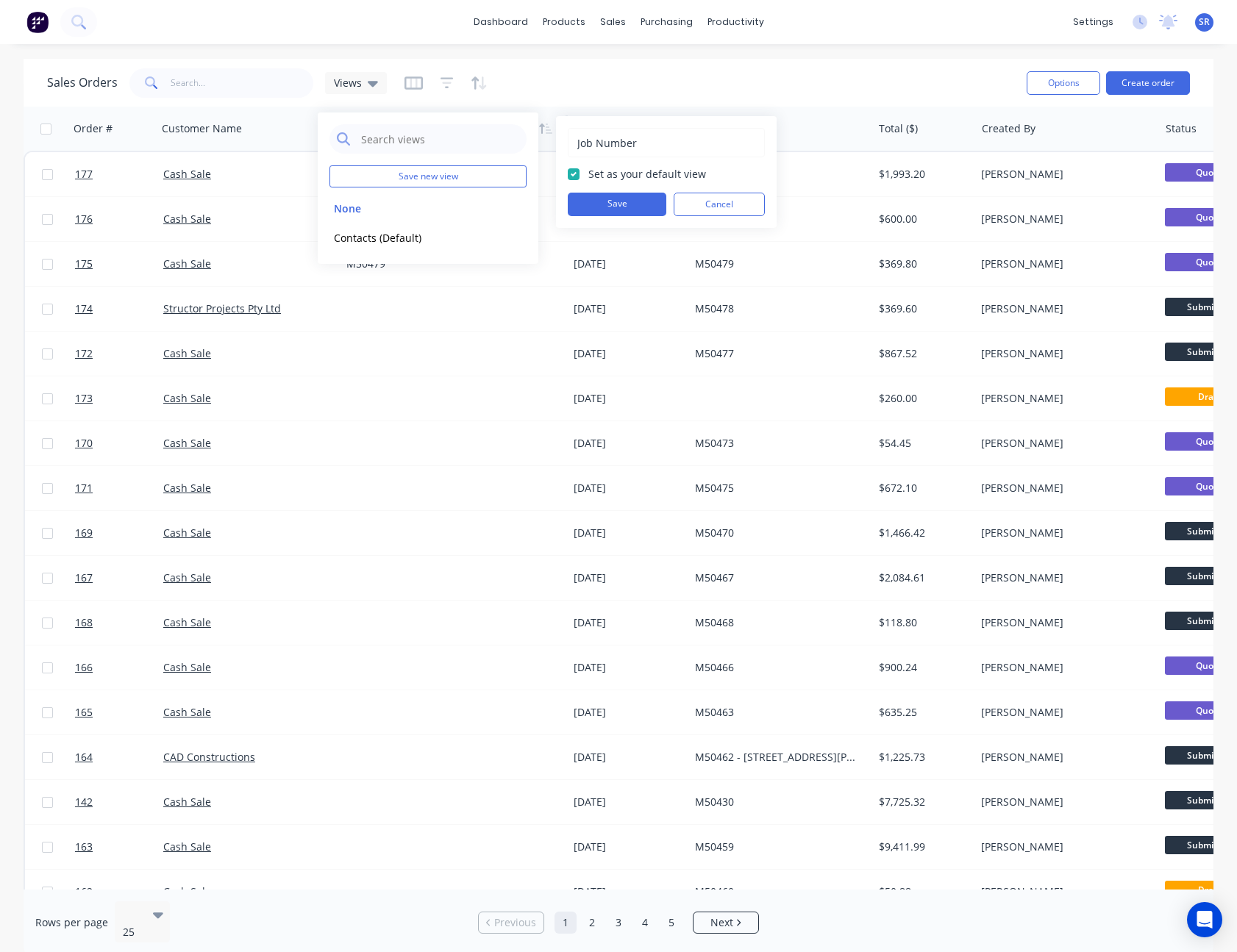
drag, startPoint x: 644, startPoint y: 145, endPoint x: 539, endPoint y: 141, distance: 105.1
click at [539, 141] on body "dashboard products sales purchasing productivity dashboard products Product Cat…" at bounding box center [618, 476] width 1237 height 952
drag, startPoint x: 650, startPoint y: 143, endPoint x: 545, endPoint y: 143, distance: 105.0
click at [545, 143] on body "dashboard products sales purchasing productivity dashboard products Product Cat…" at bounding box center [618, 476] width 1237 height 952
click at [545, 143] on div at bounding box center [508, 129] width 97 height 30
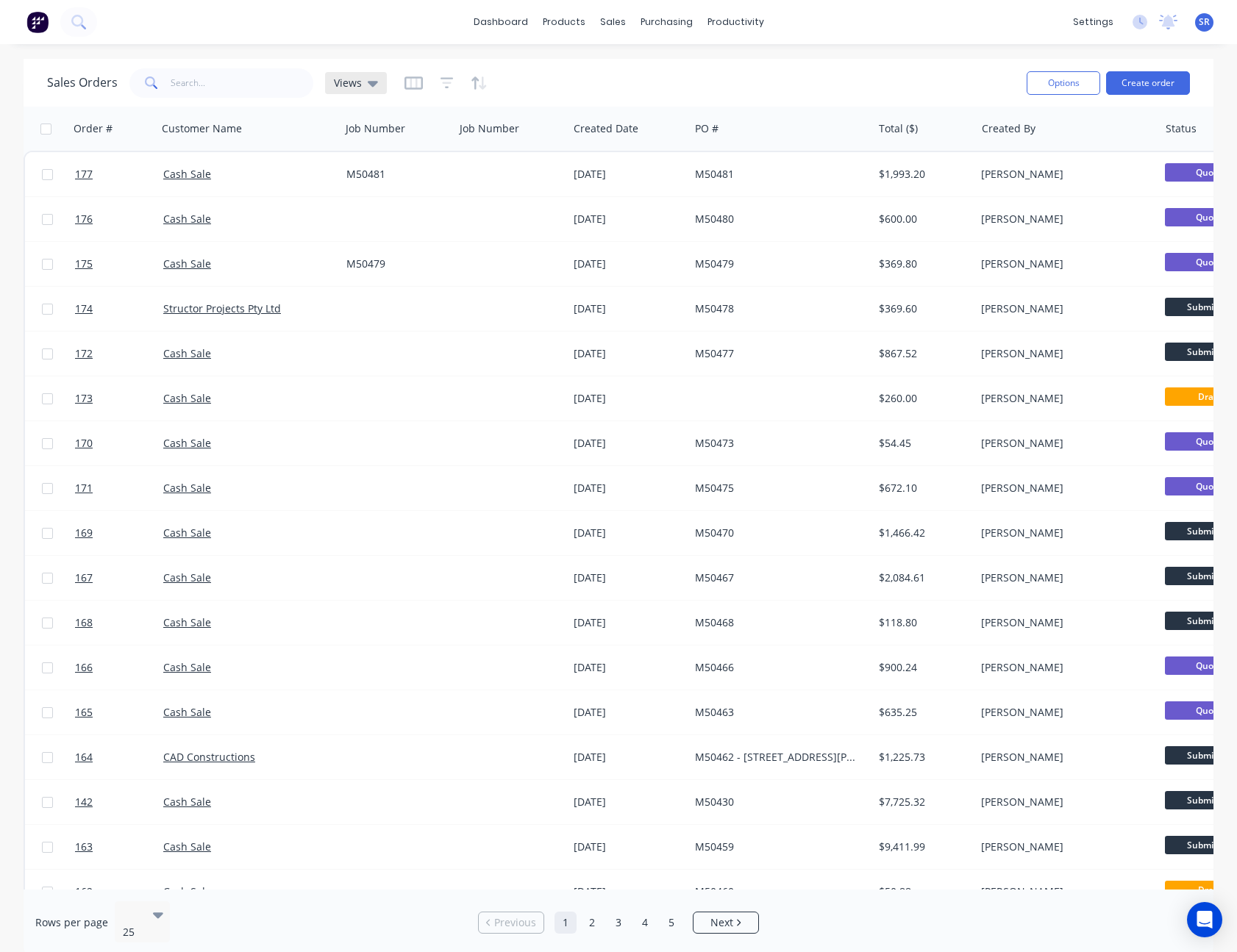
click at [373, 80] on icon at bounding box center [373, 83] width 10 height 16
click at [441, 173] on button "Save new view" at bounding box center [428, 176] width 197 height 22
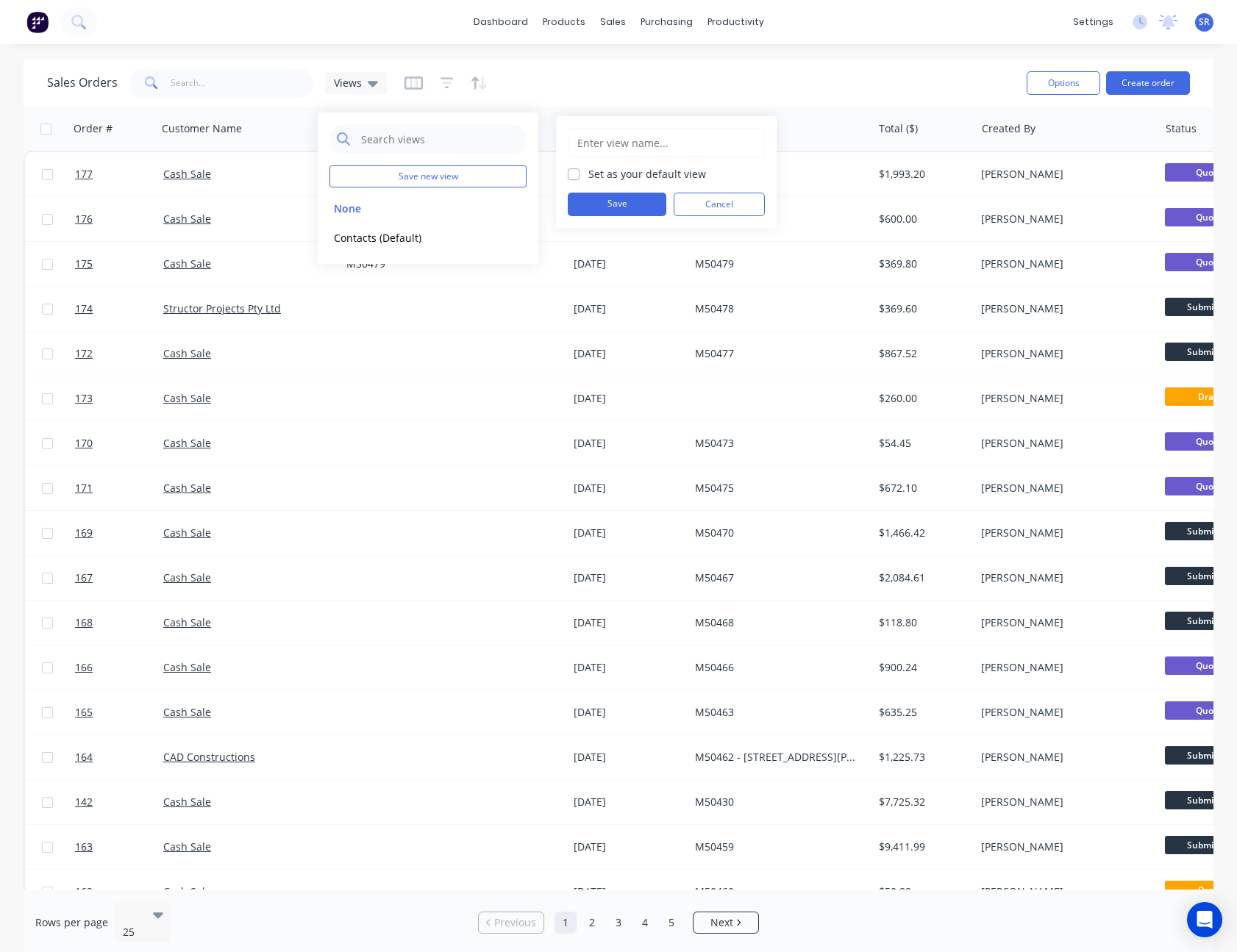
click at [615, 139] on input "text" at bounding box center [666, 143] width 181 height 28
type input "[PERSON_NAME] 1"
click at [579, 176] on div "Set as your default view" at bounding box center [666, 174] width 197 height 16
click at [588, 176] on label "Set as your default view" at bounding box center [647, 174] width 118 height 16
click at [573, 176] on input "Set as your default view" at bounding box center [573, 173] width 12 height 14
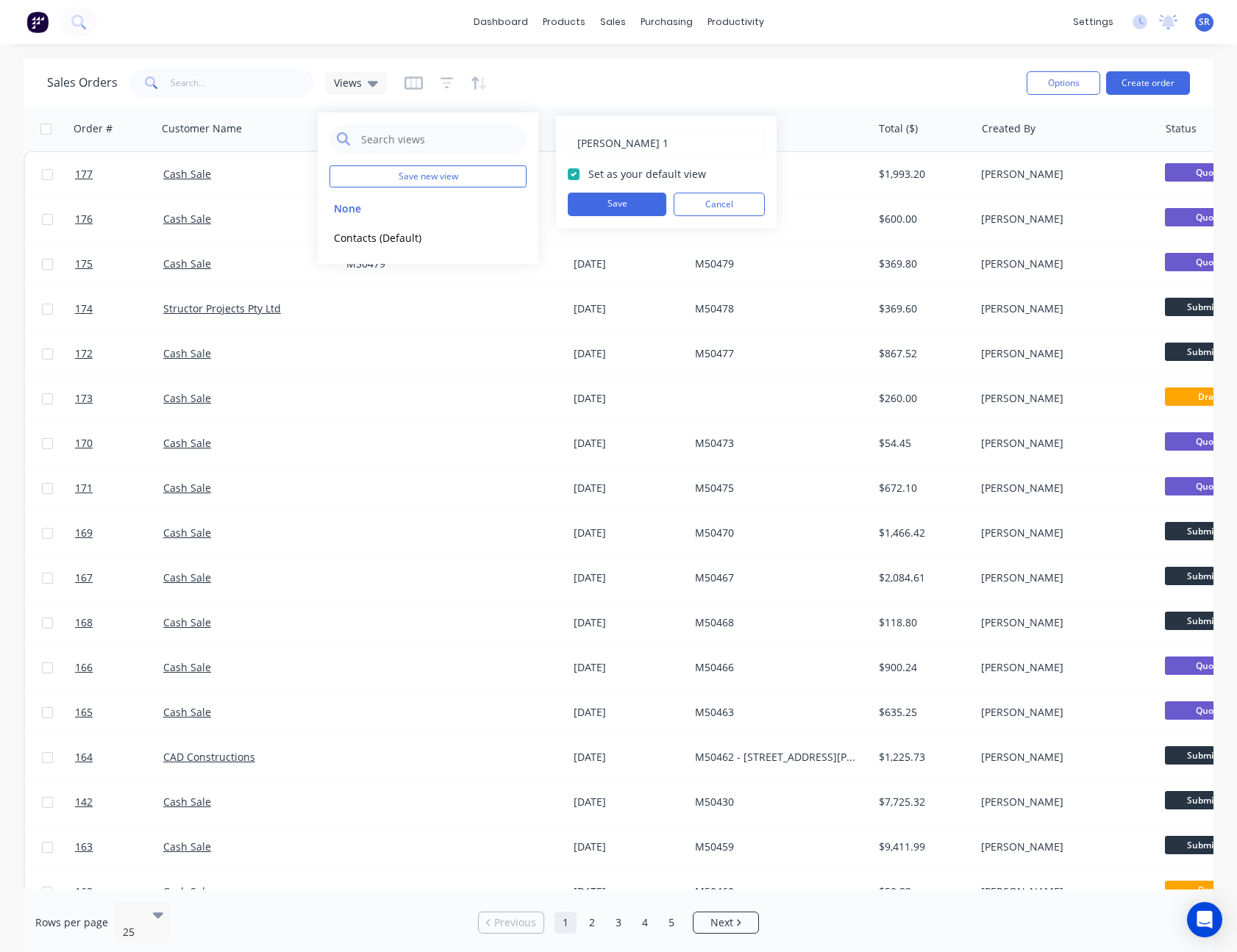
checkbox input "true"
click at [620, 202] on button "Save" at bounding box center [617, 204] width 98 height 23
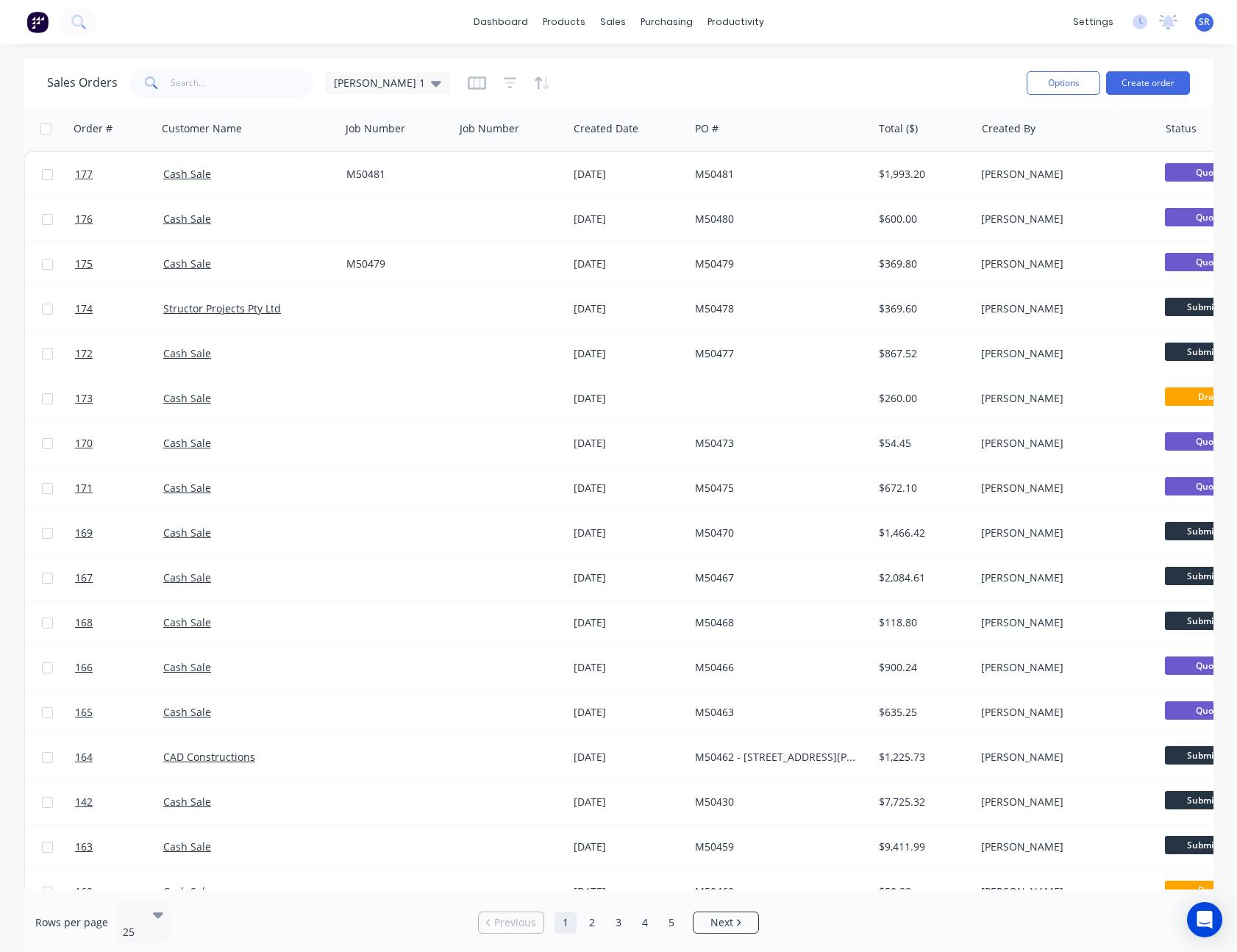
click at [798, 90] on div "Sales Orders [PERSON_NAME] 1" at bounding box center [530, 83] width 967 height 36
click at [493, 136] on div at bounding box center [508, 129] width 97 height 30
click at [497, 160] on button "Edit" at bounding box center [515, 158] width 111 height 30
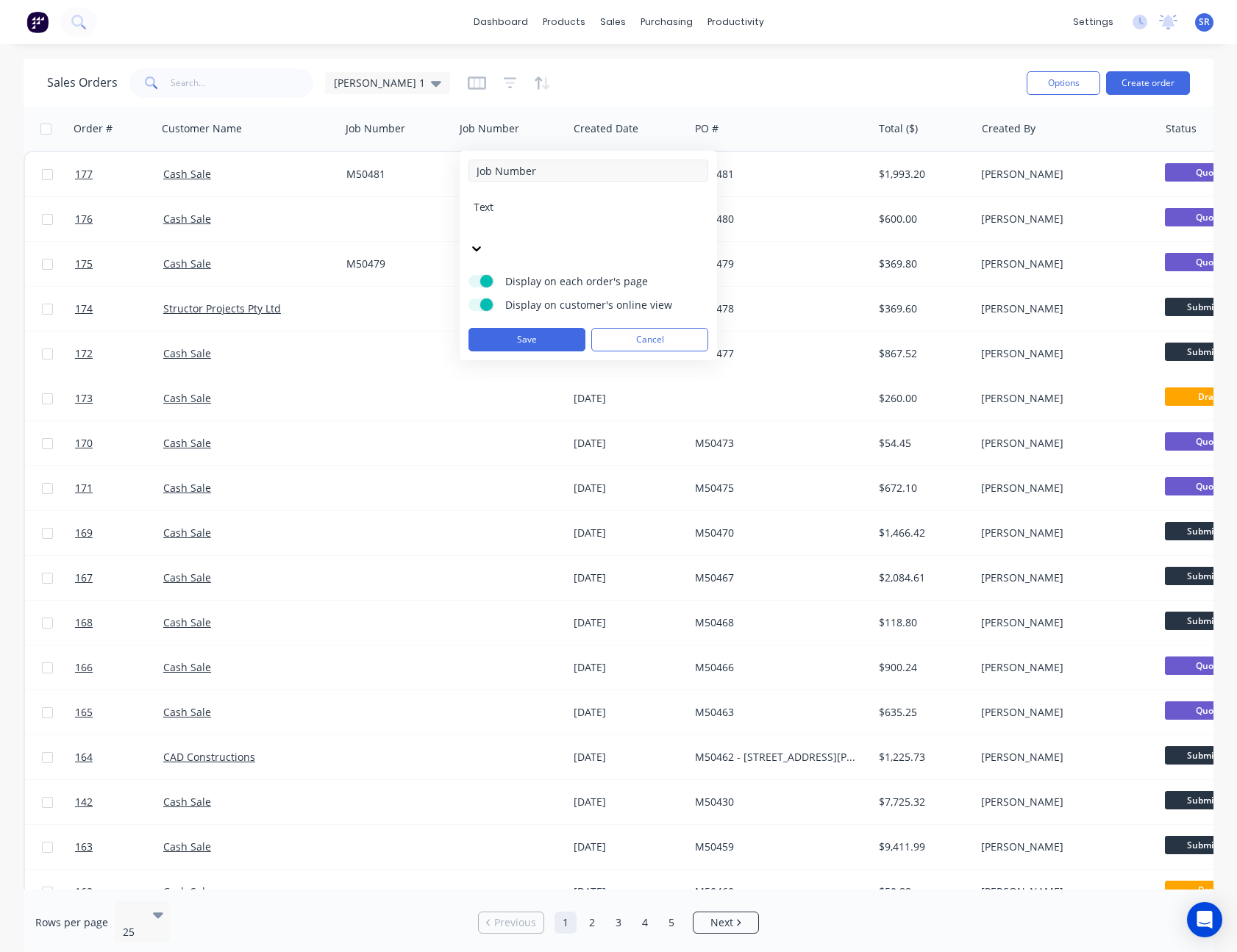
click at [569, 174] on input "Job Number" at bounding box center [588, 171] width 240 height 22
type input "Job Name"
click at [532, 328] on button "Save" at bounding box center [527, 340] width 117 height 23
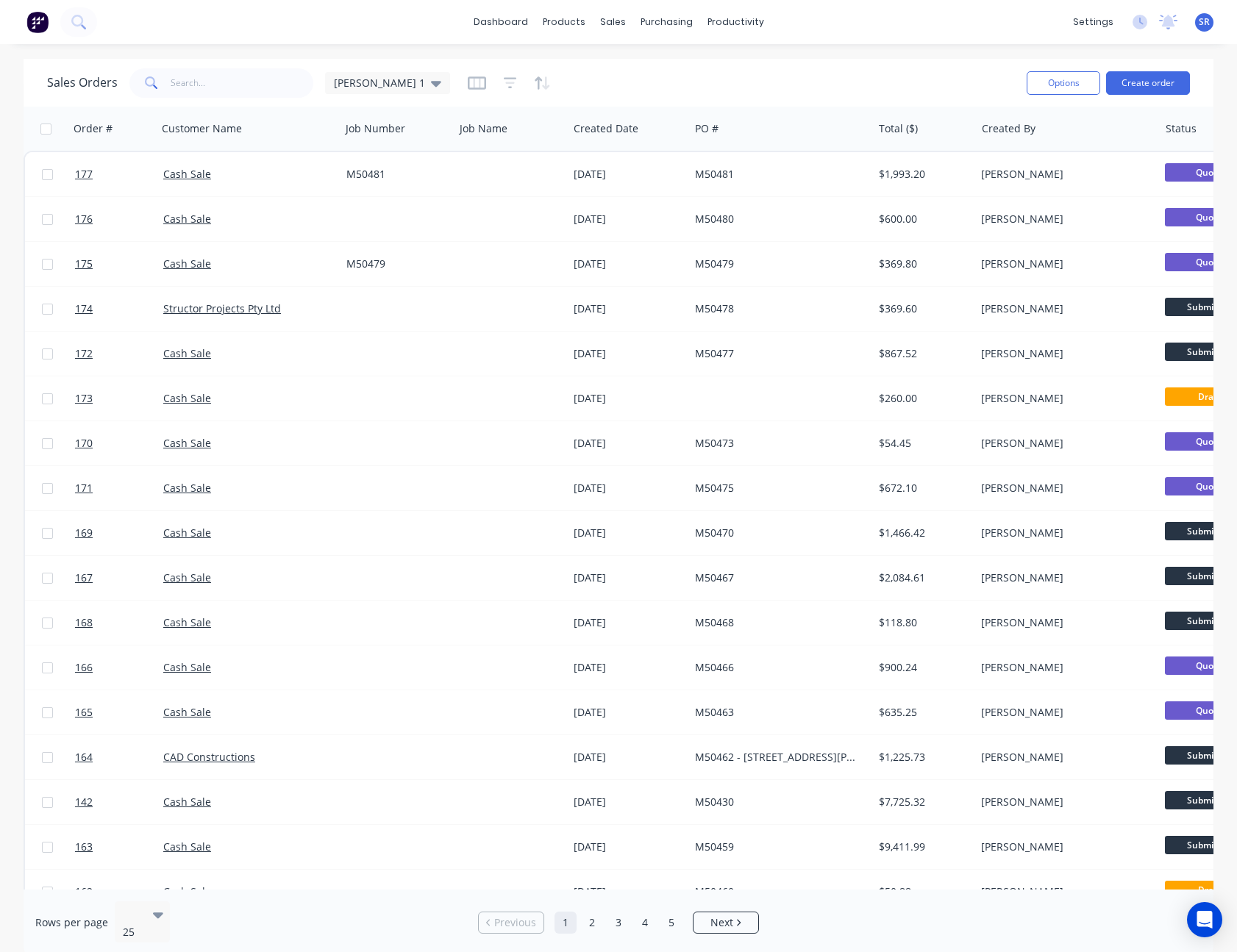
click at [597, 80] on div "Sales Orders [PERSON_NAME] 1" at bounding box center [530, 83] width 967 height 36
click at [365, 79] on div "[PERSON_NAME] 1" at bounding box center [387, 83] width 108 height 13
click at [422, 236] on button "[PERSON_NAME] 1 (Default)" at bounding box center [413, 238] width 168 height 17
click at [431, 82] on icon at bounding box center [436, 84] width 10 height 6
click at [405, 234] on button "[PERSON_NAME] 1 (Default)" at bounding box center [413, 238] width 168 height 17
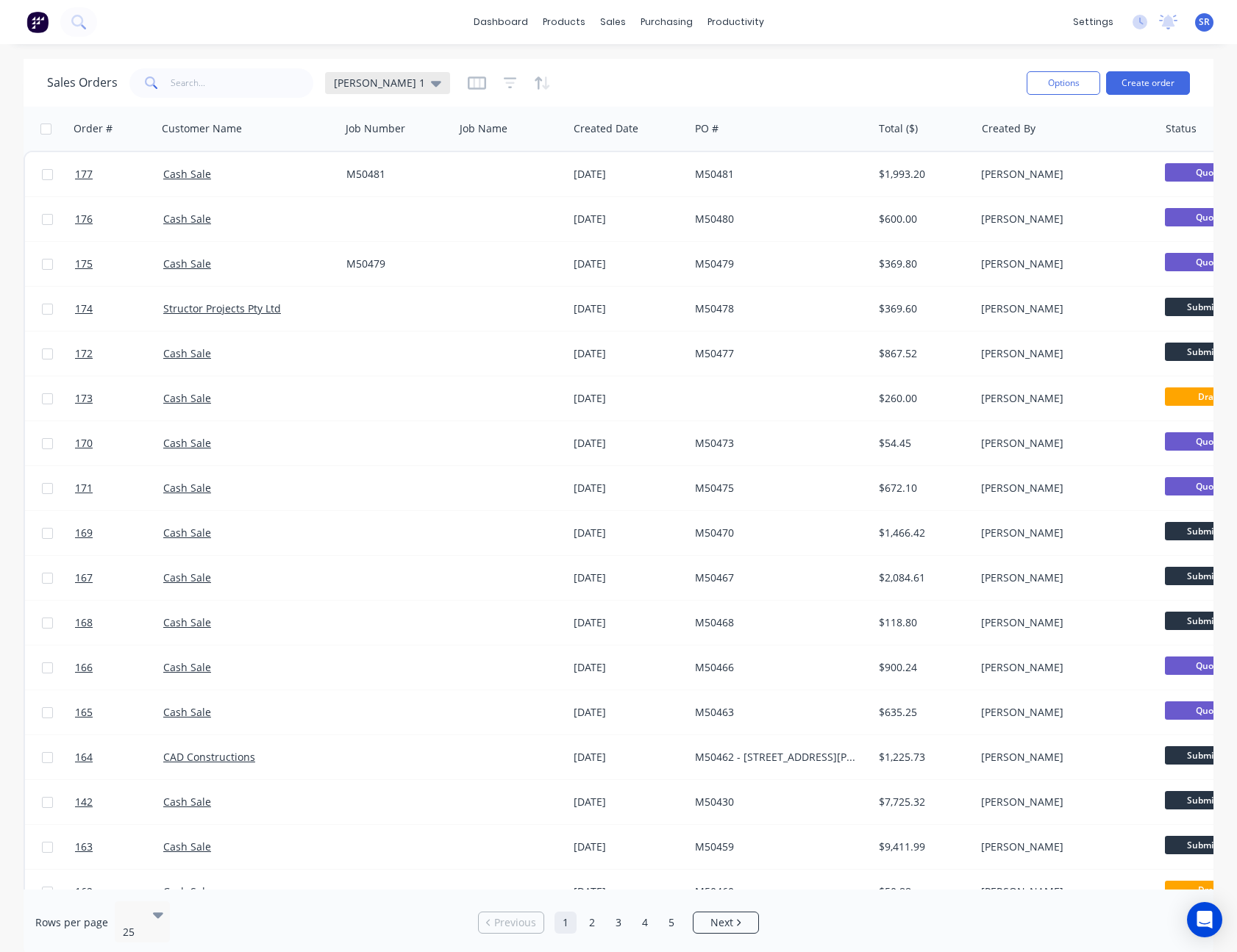
click at [431, 86] on icon at bounding box center [436, 83] width 10 height 16
click at [518, 236] on button "edit" at bounding box center [513, 238] width 19 height 16
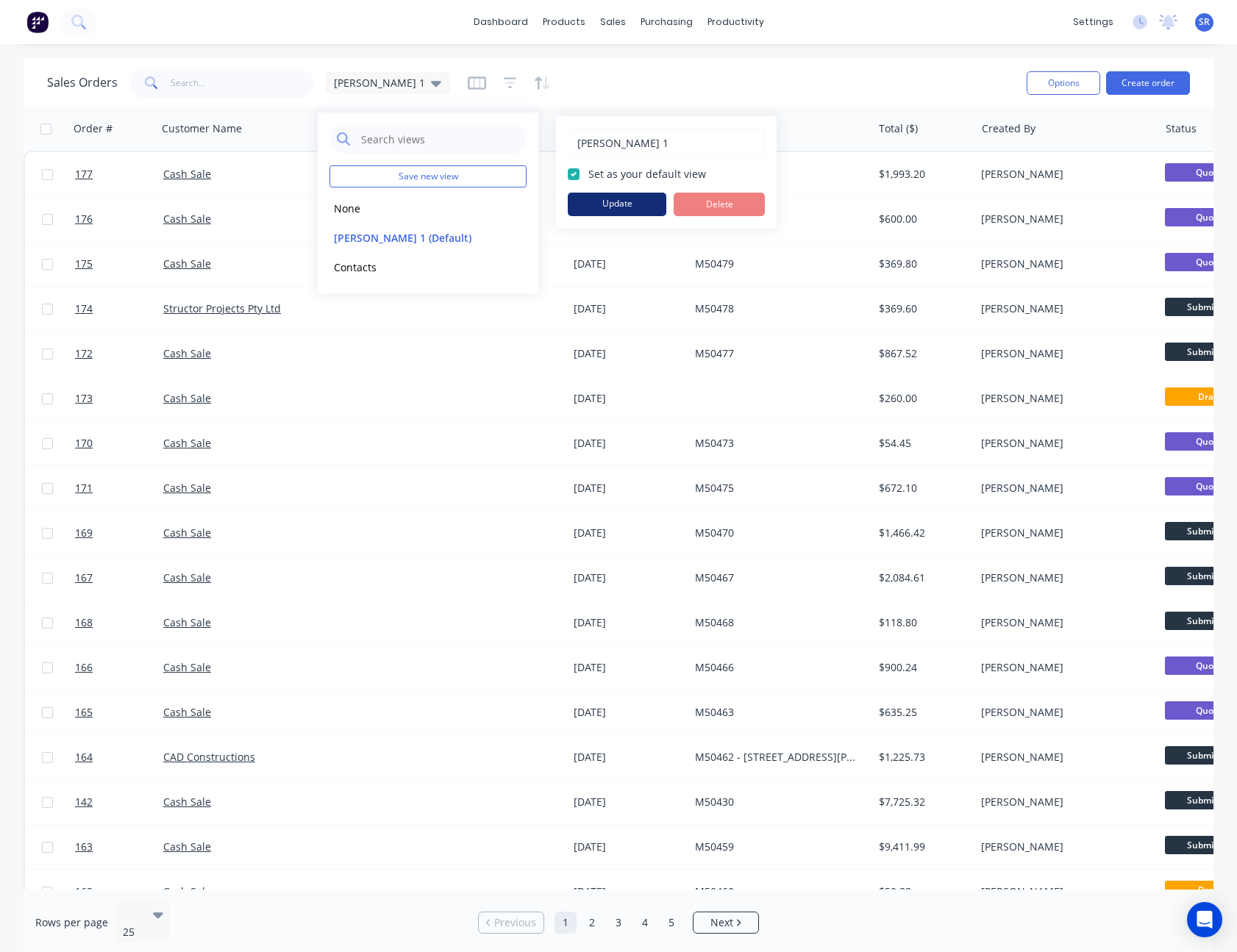
click at [611, 203] on button "Update" at bounding box center [617, 204] width 98 height 23
click at [694, 79] on div "Sales Orders [PERSON_NAME] 1" at bounding box center [530, 83] width 967 height 36
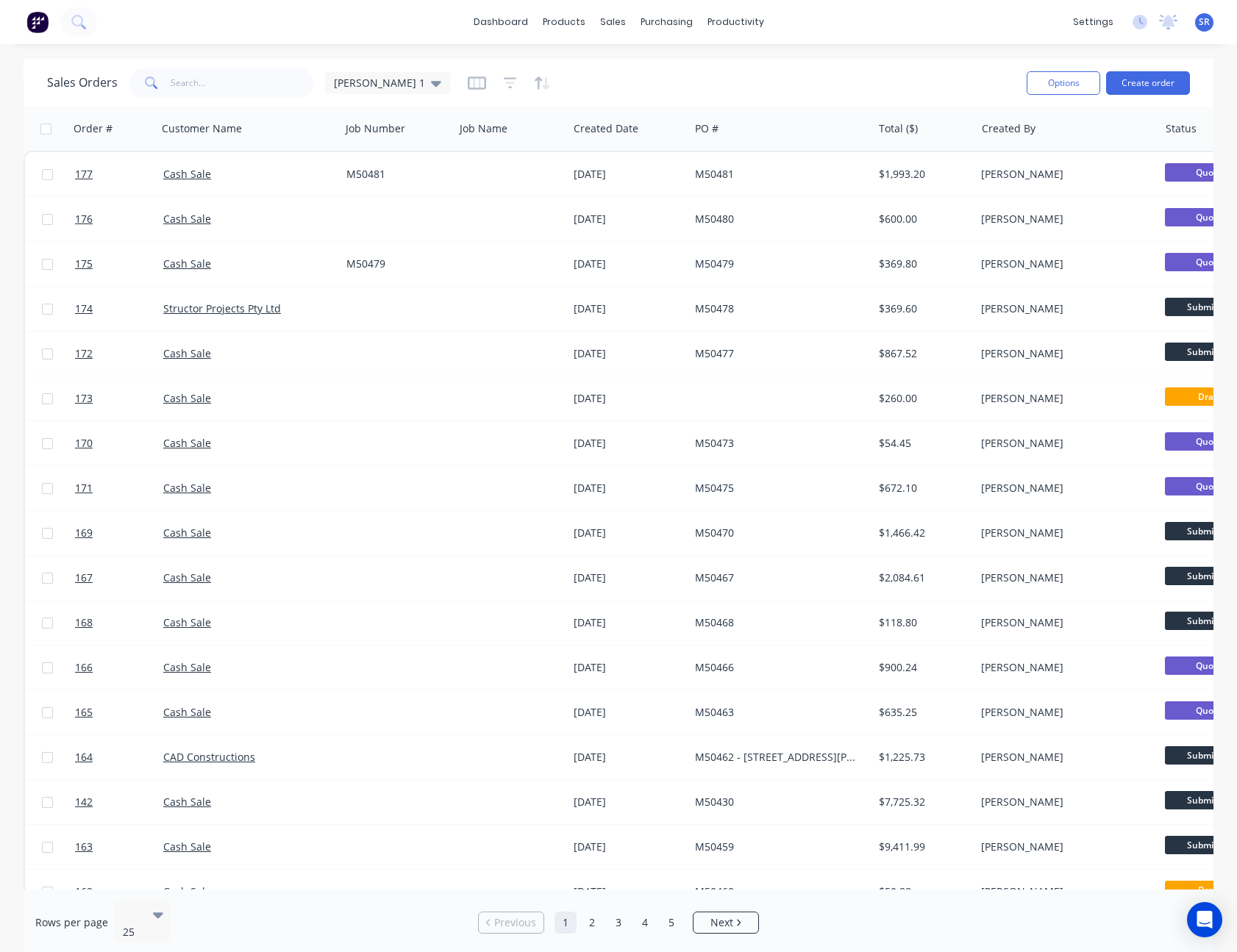
click at [1203, 27] on span "SR" at bounding box center [1204, 22] width 11 height 13
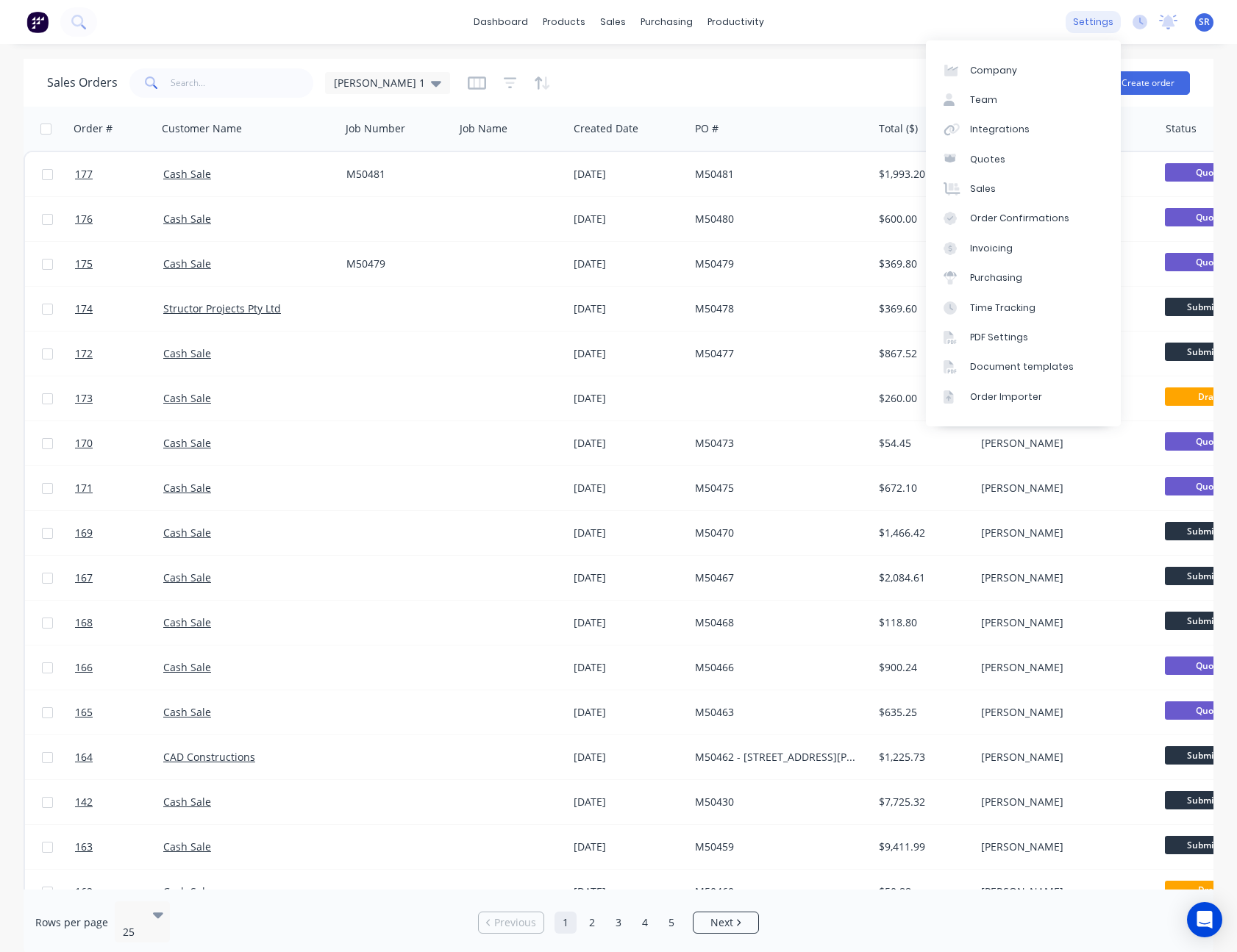
click at [1103, 24] on div "settings" at bounding box center [1093, 22] width 55 height 22
click at [1052, 90] on link "Team" at bounding box center [1023, 100] width 195 height 30
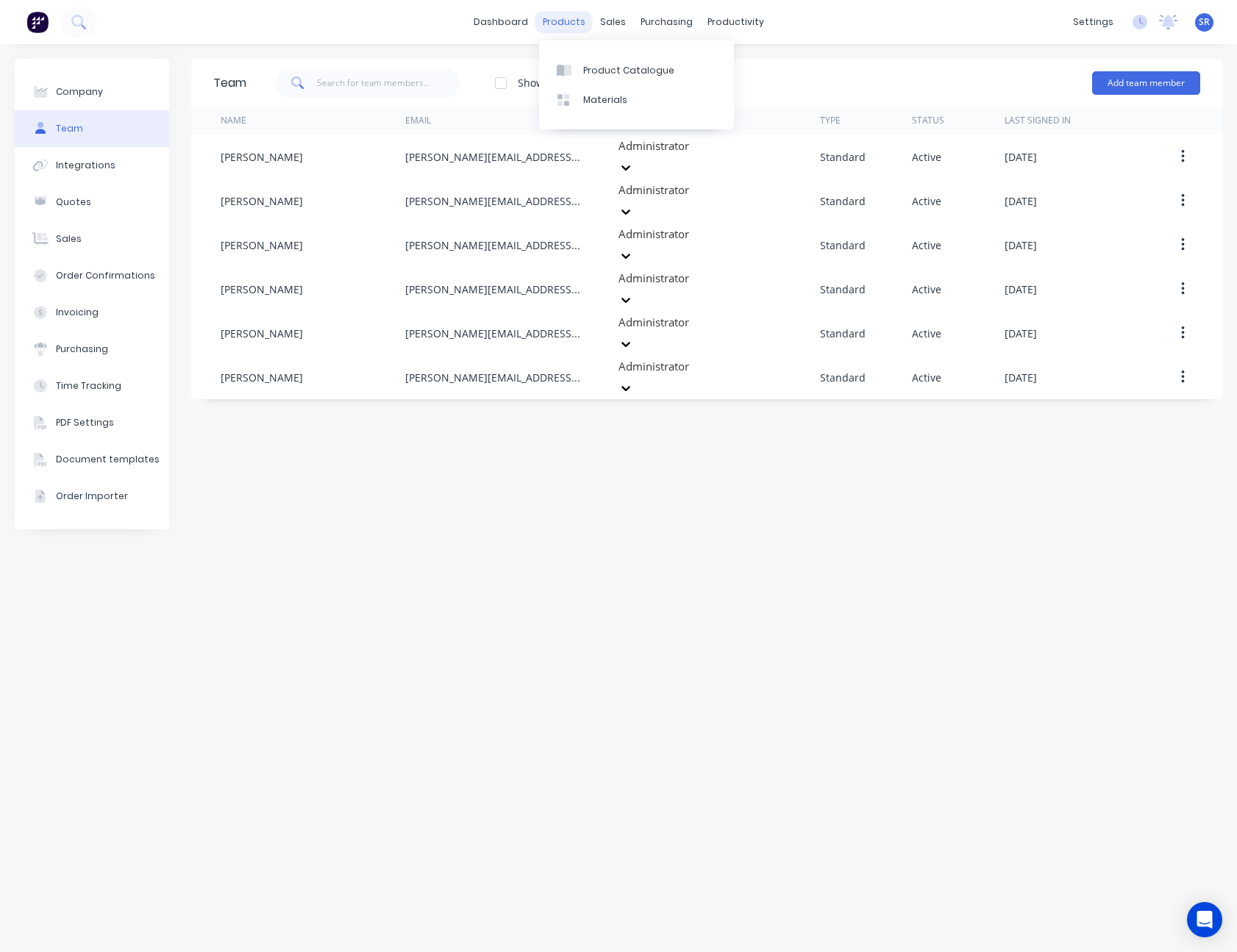
click at [572, 23] on div "products" at bounding box center [564, 22] width 58 height 22
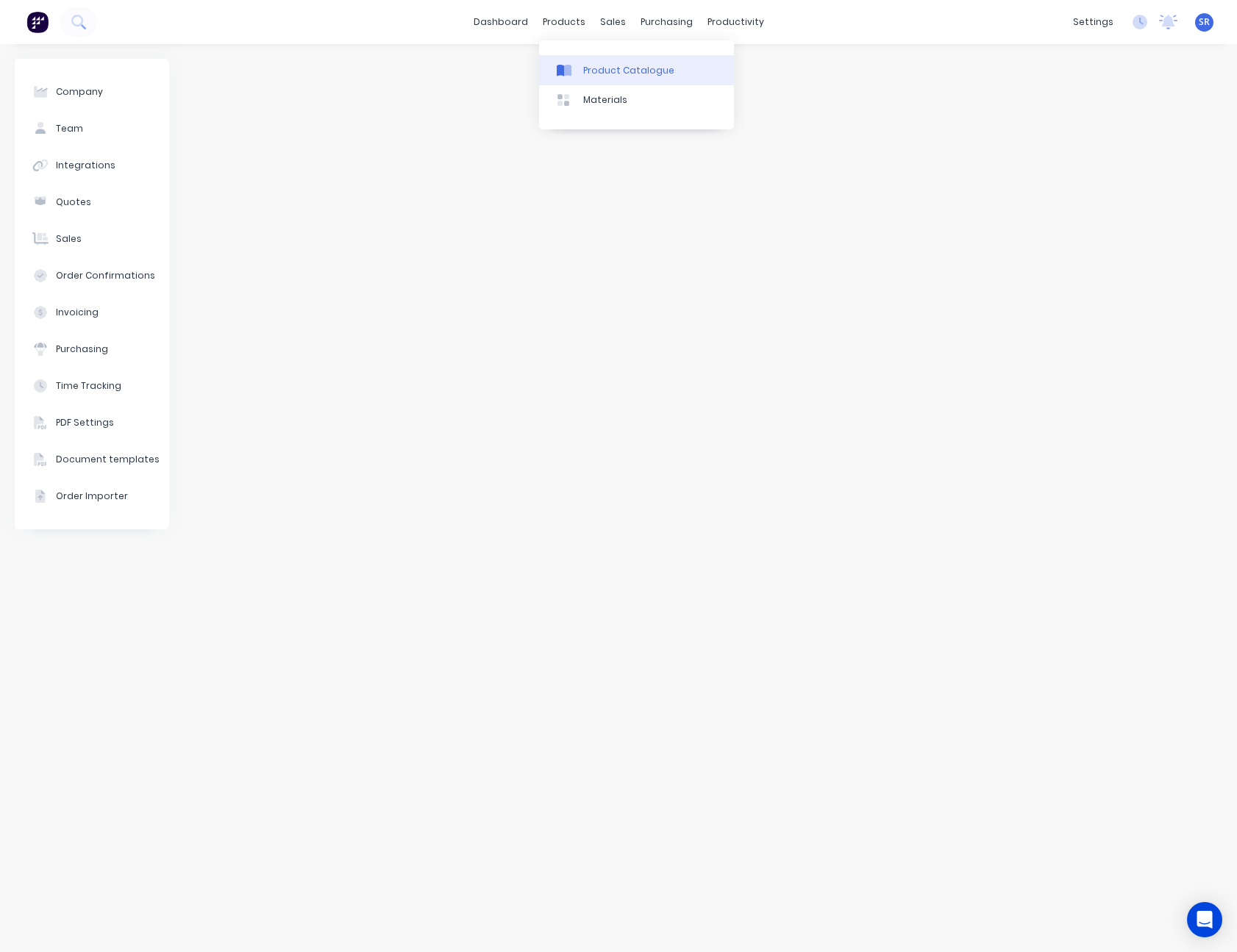
click at [596, 64] on div "Product Catalogue" at bounding box center [628, 70] width 91 height 13
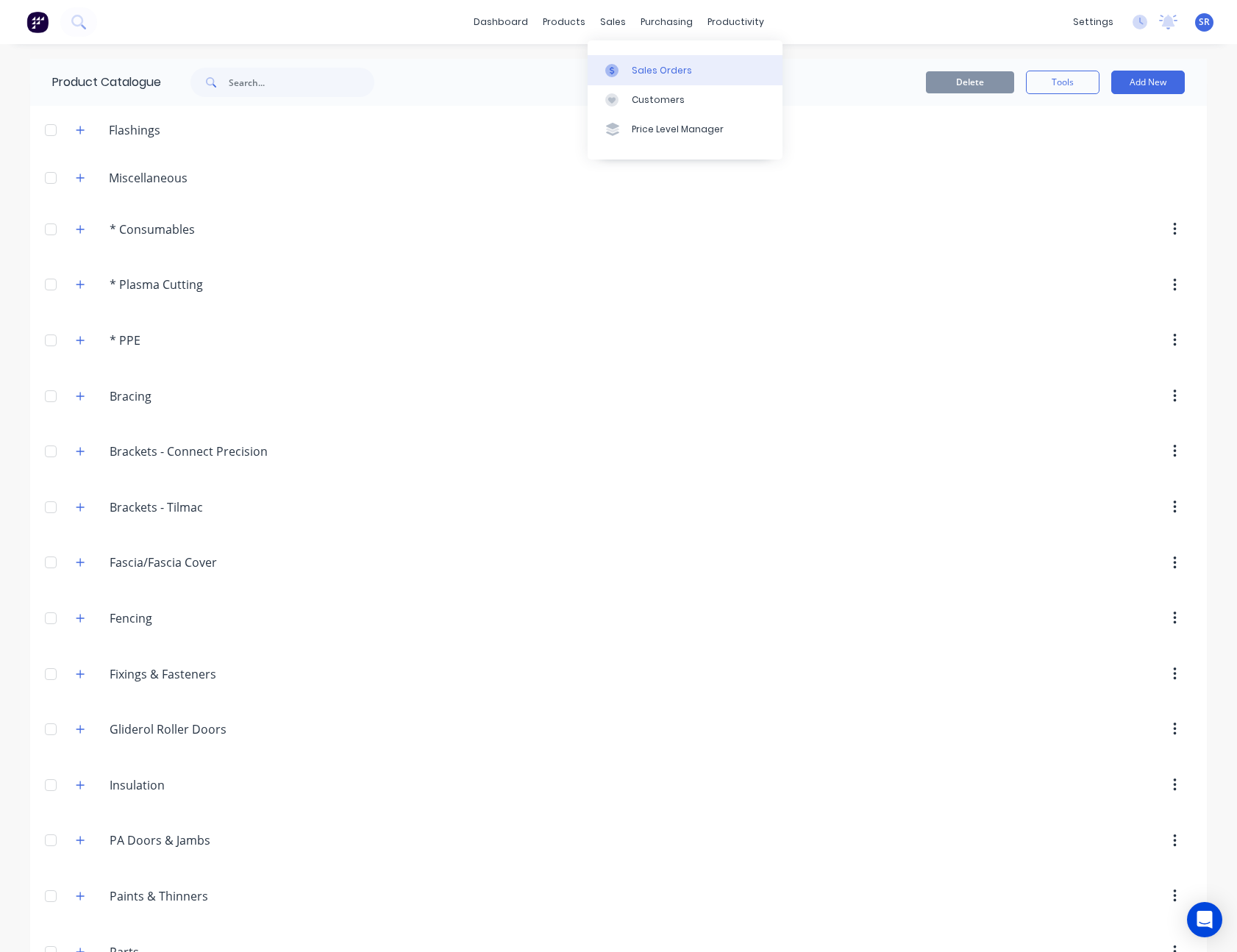
click at [631, 64] on div "Sales Orders" at bounding box center [661, 70] width 60 height 13
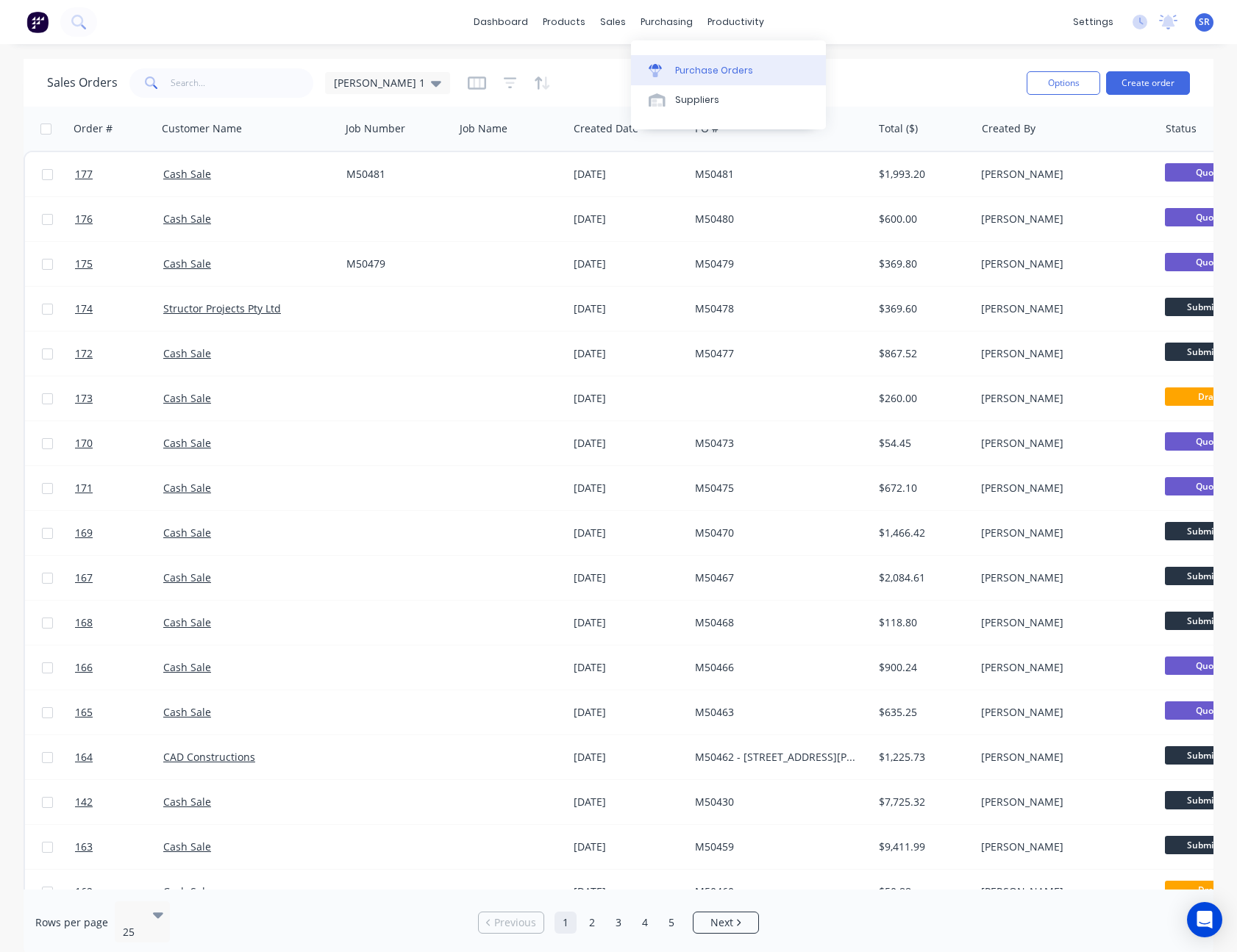
click at [702, 69] on div "Purchase Orders" at bounding box center [714, 70] width 78 height 13
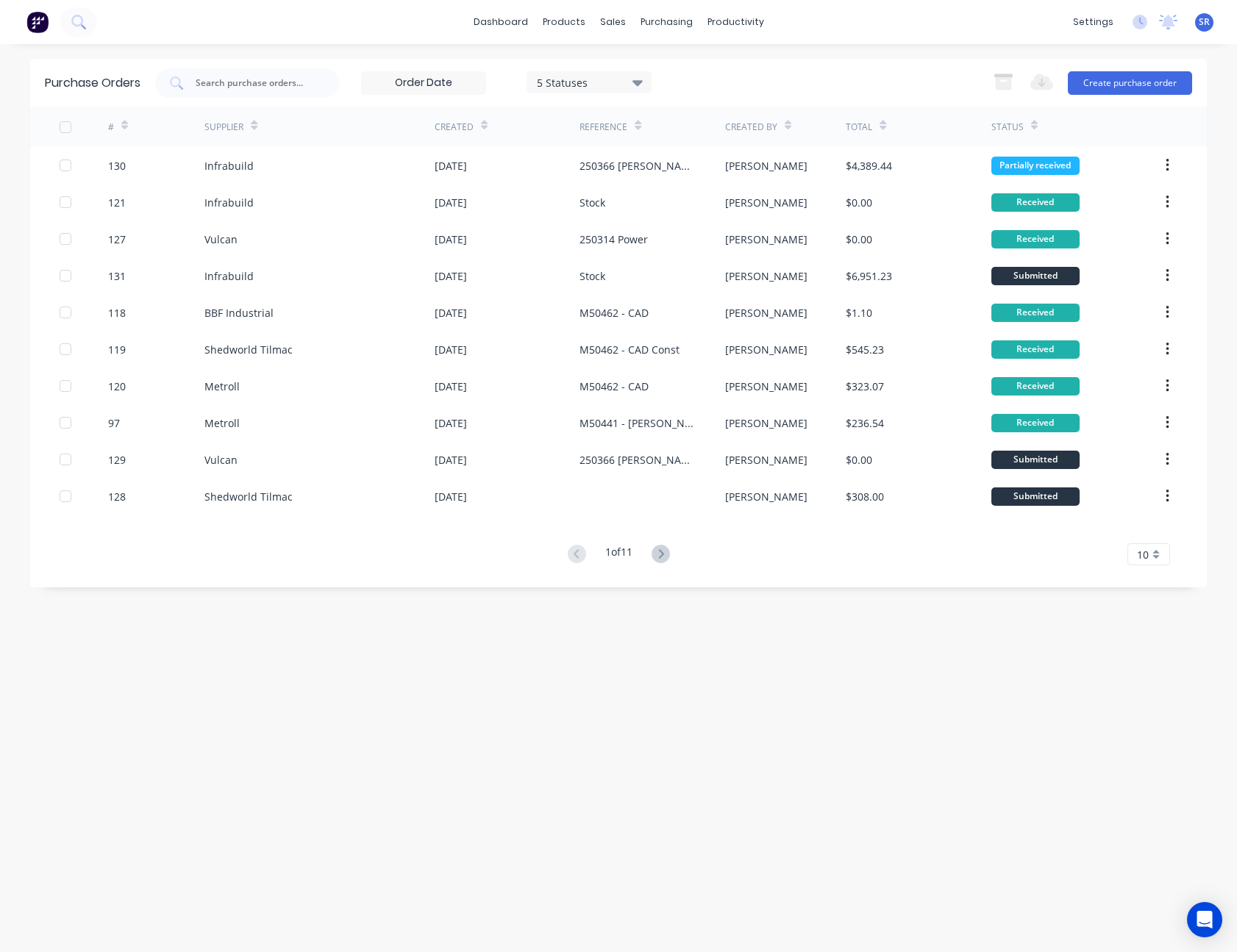
click at [1139, 555] on span "10" at bounding box center [1142, 555] width 12 height 16
click at [1143, 730] on div "35" at bounding box center [1148, 736] width 41 height 26
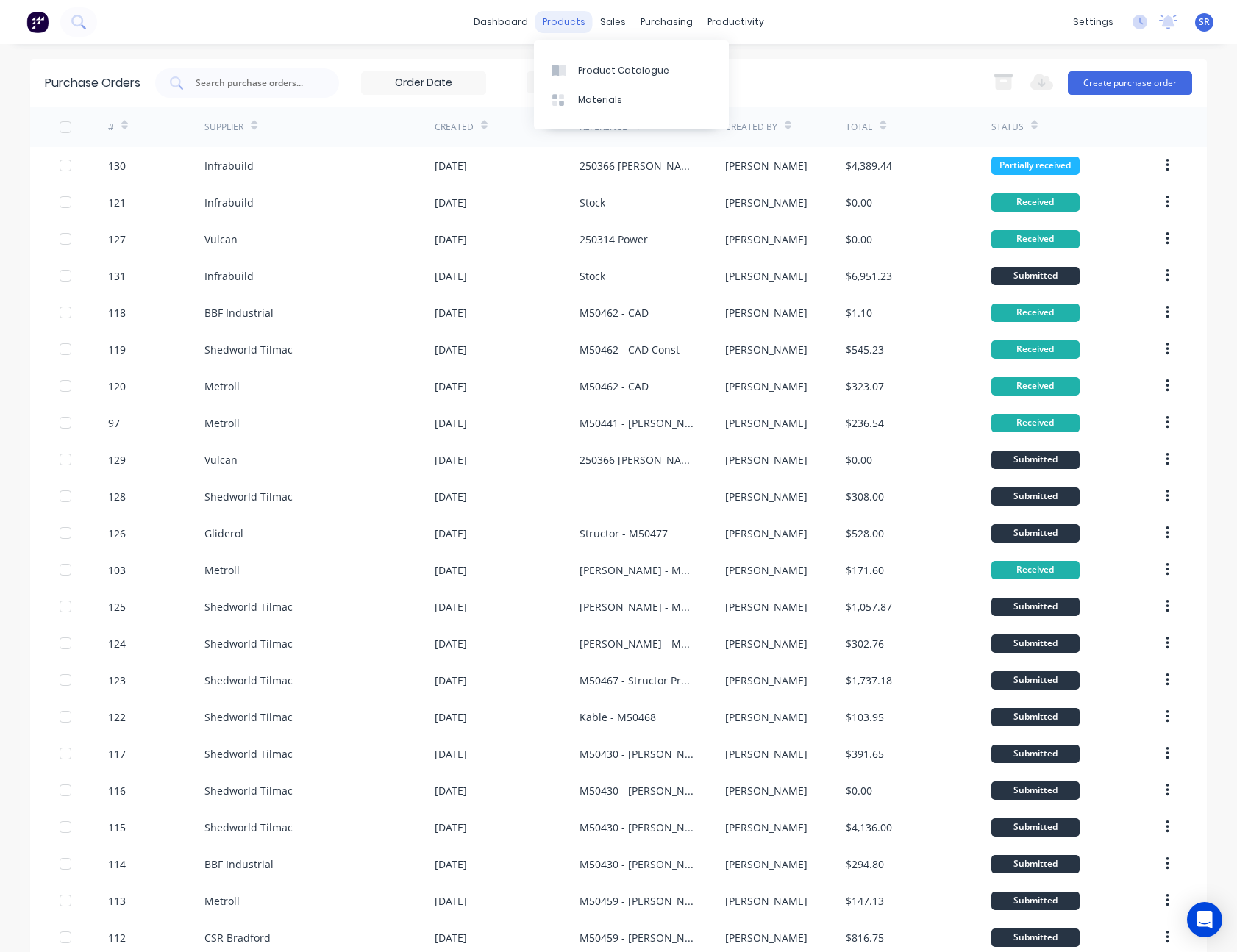
click at [552, 27] on div "products" at bounding box center [564, 22] width 58 height 22
click at [581, 62] on link "Product Catalogue" at bounding box center [631, 70] width 195 height 30
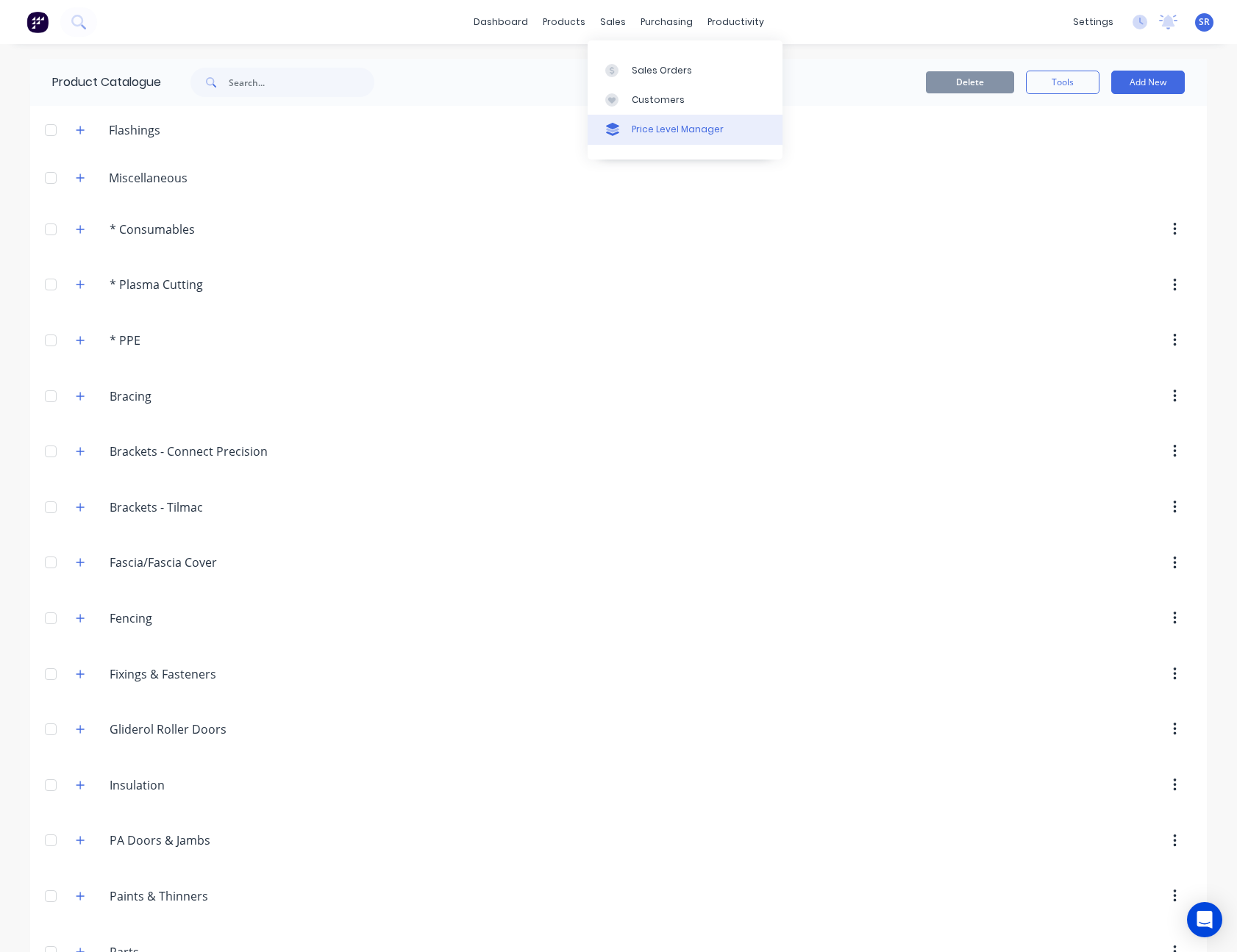
click at [659, 124] on div "Price Level Manager" at bounding box center [677, 129] width 92 height 13
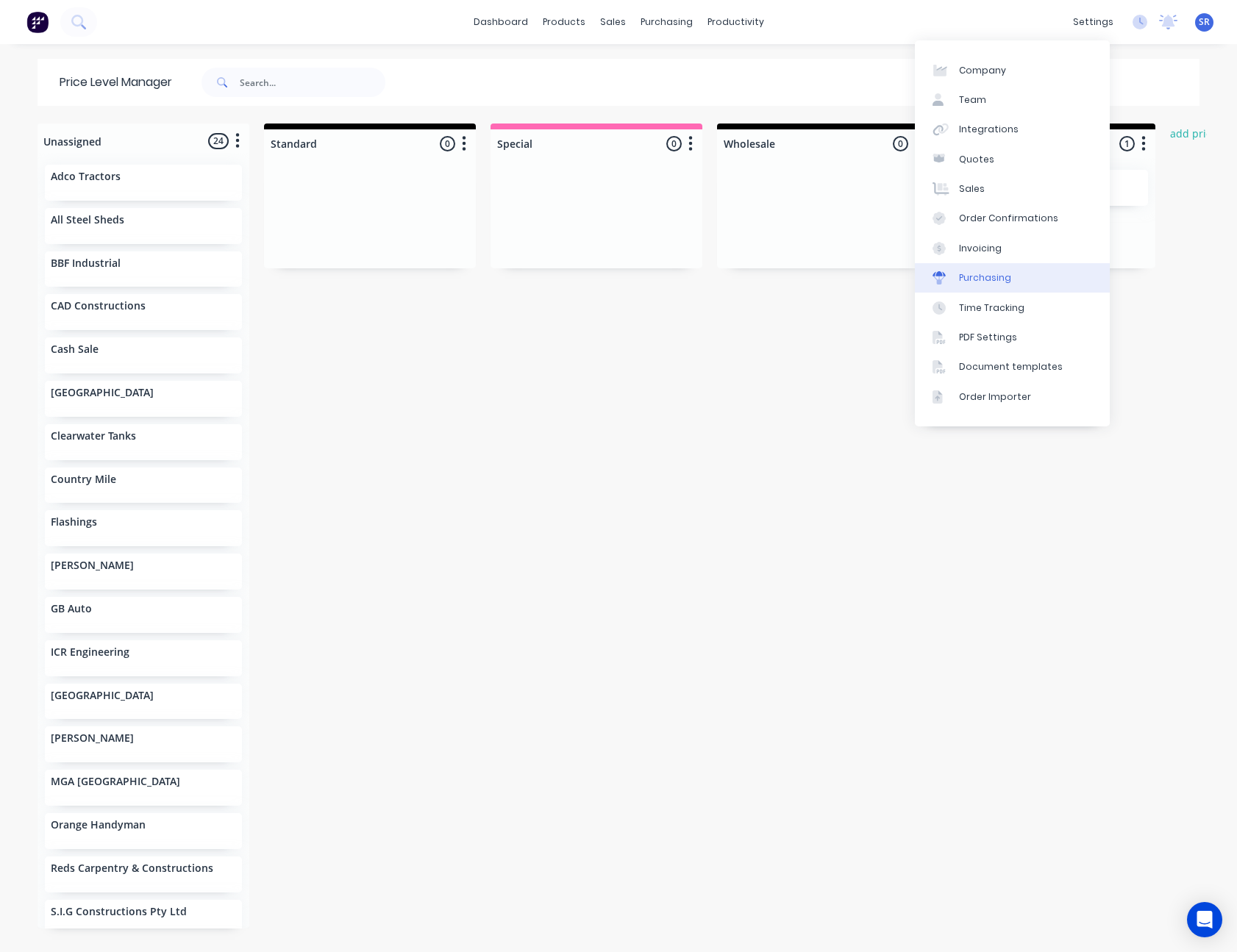
click at [998, 278] on div "Purchasing" at bounding box center [984, 277] width 52 height 13
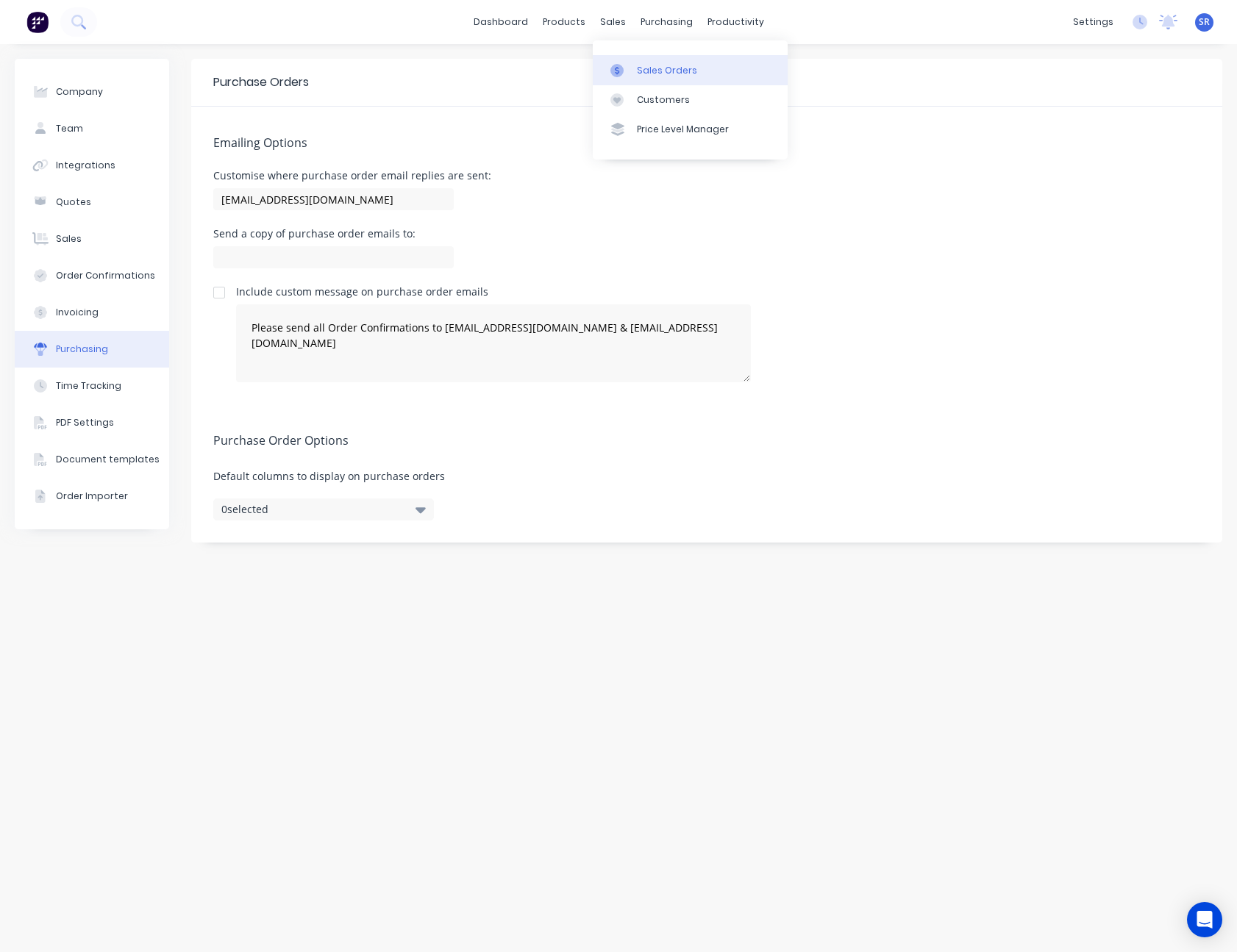
click at [645, 79] on link "Sales Orders" at bounding box center [690, 70] width 195 height 30
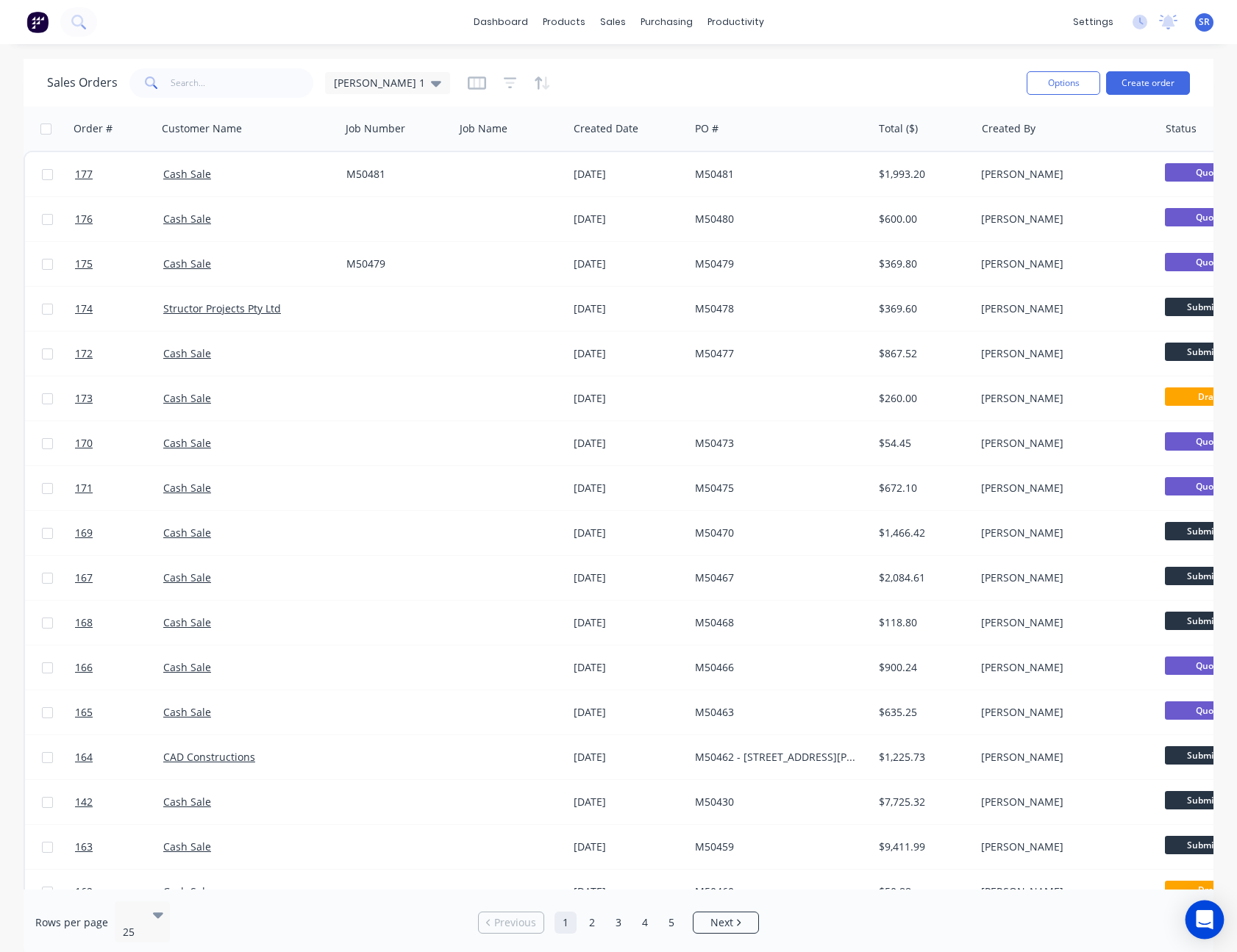
click at [1203, 924] on icon "Open Intercom Messenger" at bounding box center [1204, 919] width 19 height 19
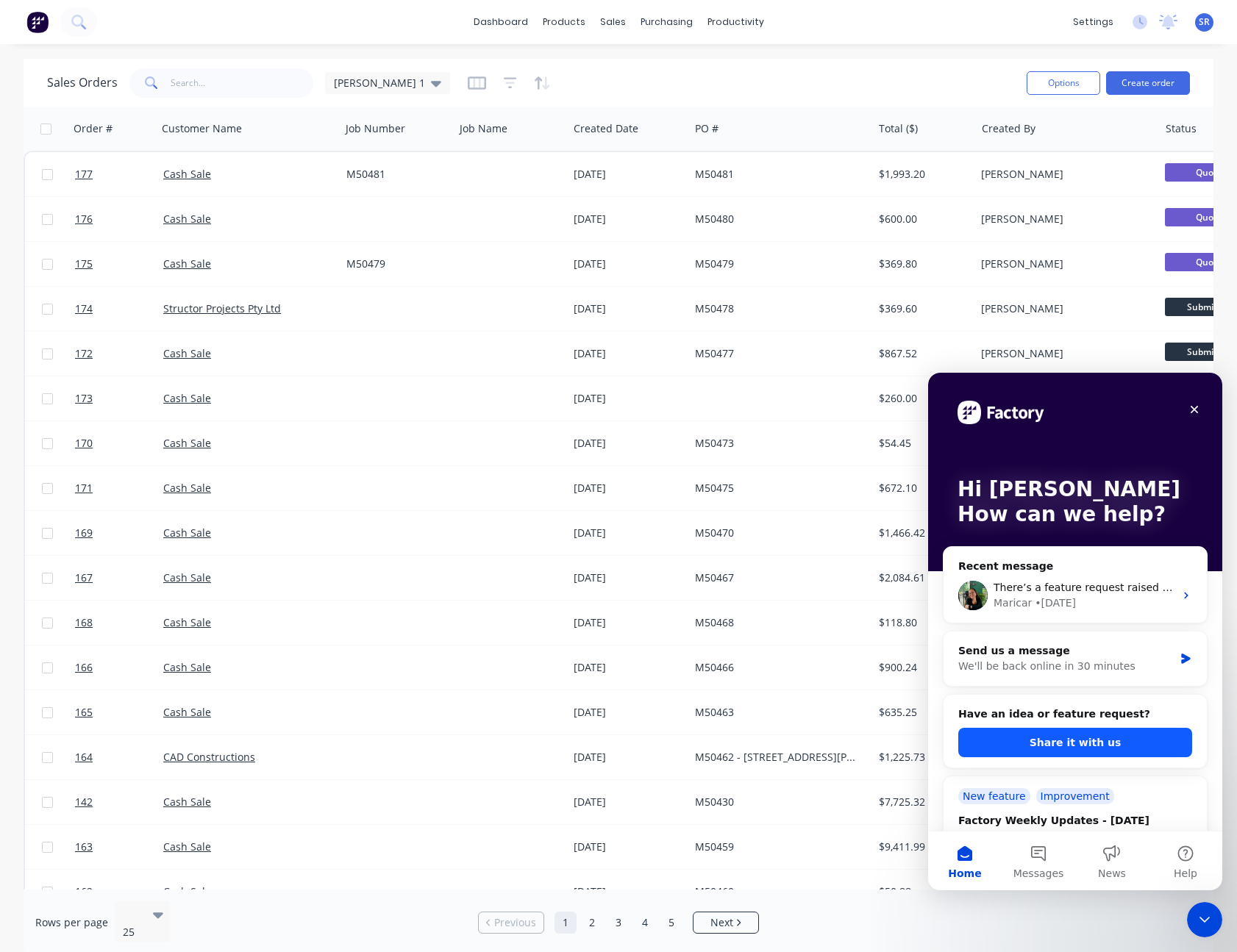
click at [1102, 739] on button "Share it with us" at bounding box center [1075, 742] width 234 height 30
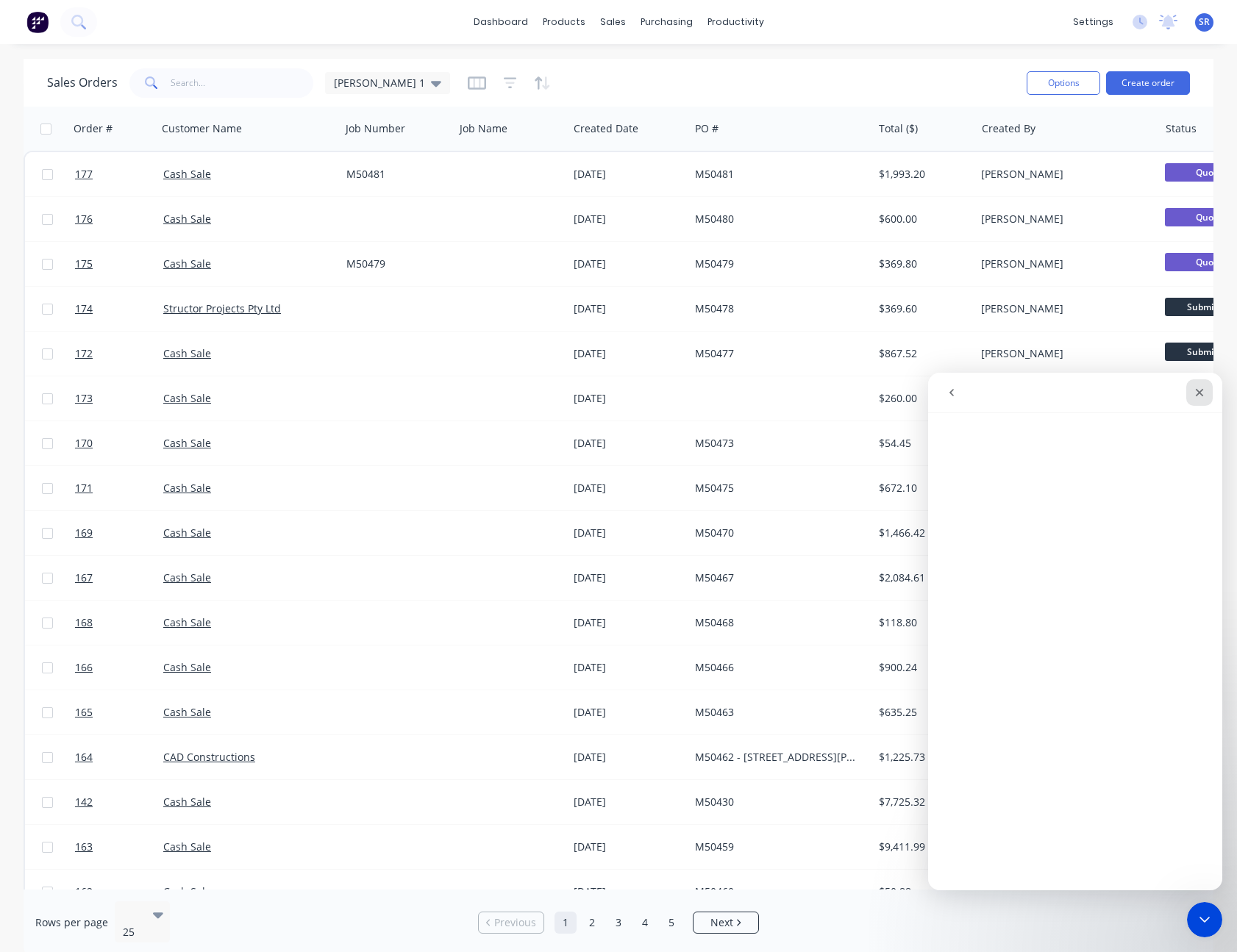
click at [1206, 393] on div "Close" at bounding box center [1200, 393] width 27 height 26
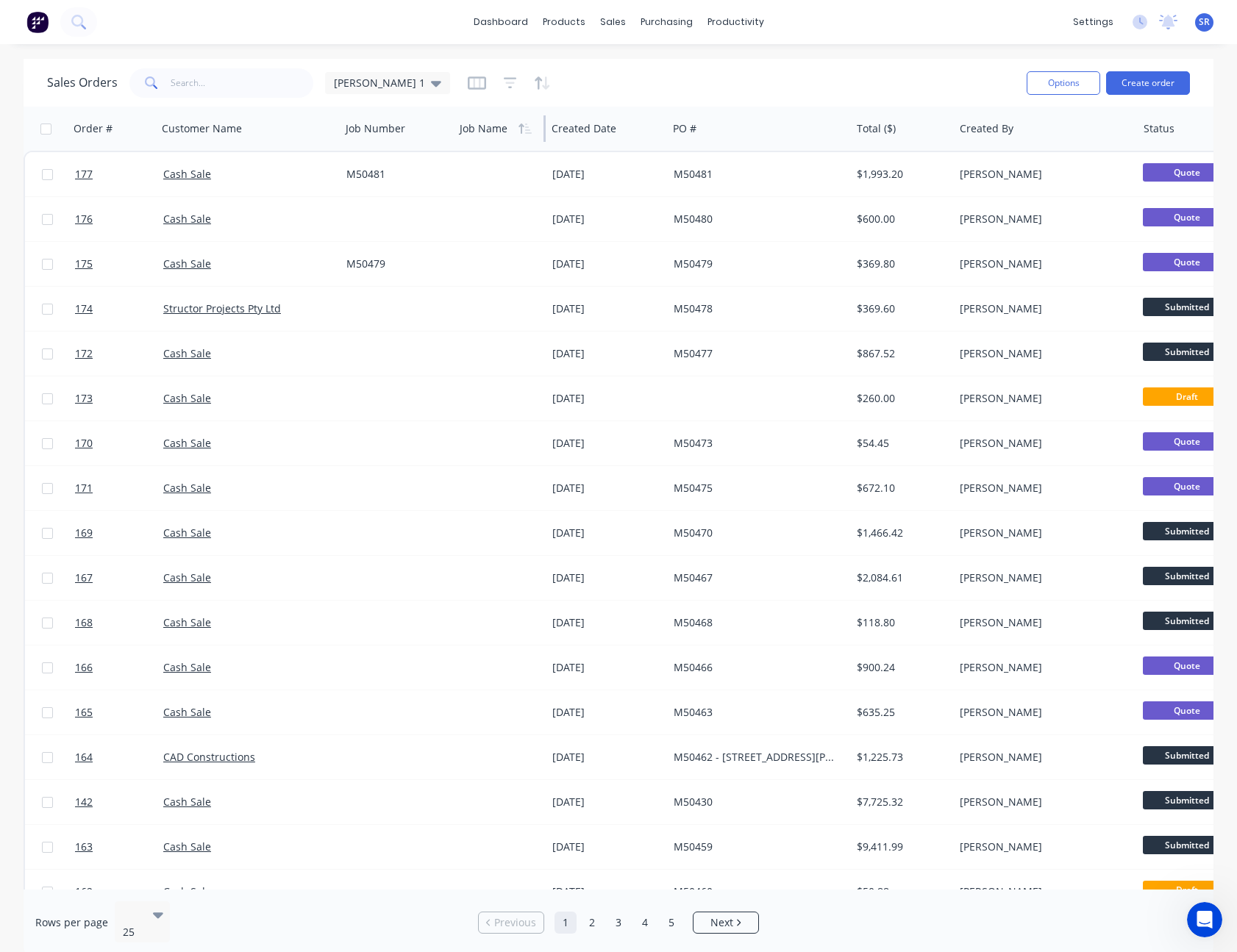
drag, startPoint x: 566, startPoint y: 118, endPoint x: 518, endPoint y: 114, distance: 48.2
click at [518, 114] on div "Job Name" at bounding box center [500, 129] width 92 height 44
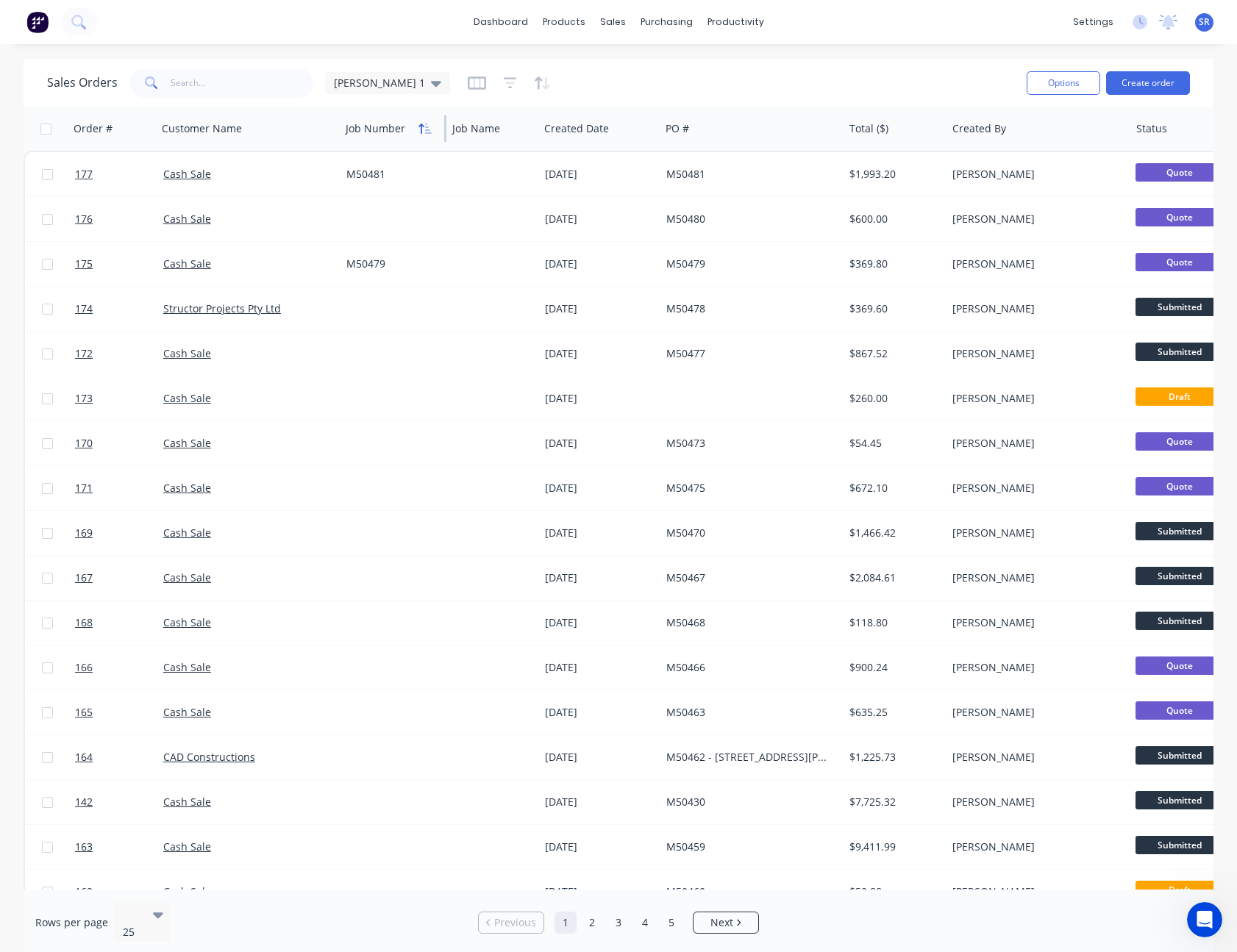
drag, startPoint x: 453, startPoint y: 134, endPoint x: 418, endPoint y: 135, distance: 35.0
click at [418, 135] on div "Job Number" at bounding box center [393, 129] width 107 height 44
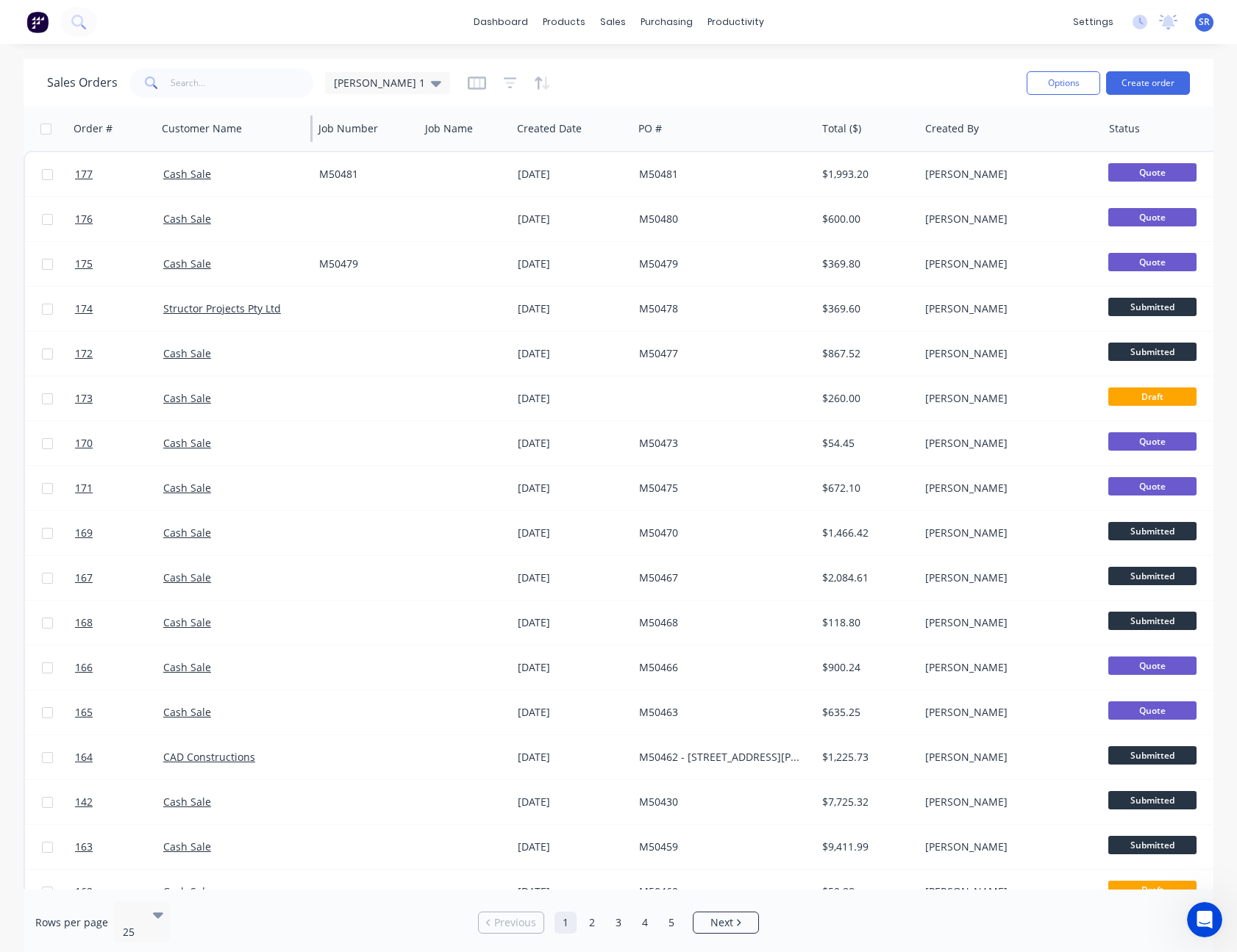
drag, startPoint x: 339, startPoint y: 136, endPoint x: 312, endPoint y: 138, distance: 27.1
click at [312, 138] on div at bounding box center [311, 129] width 2 height 26
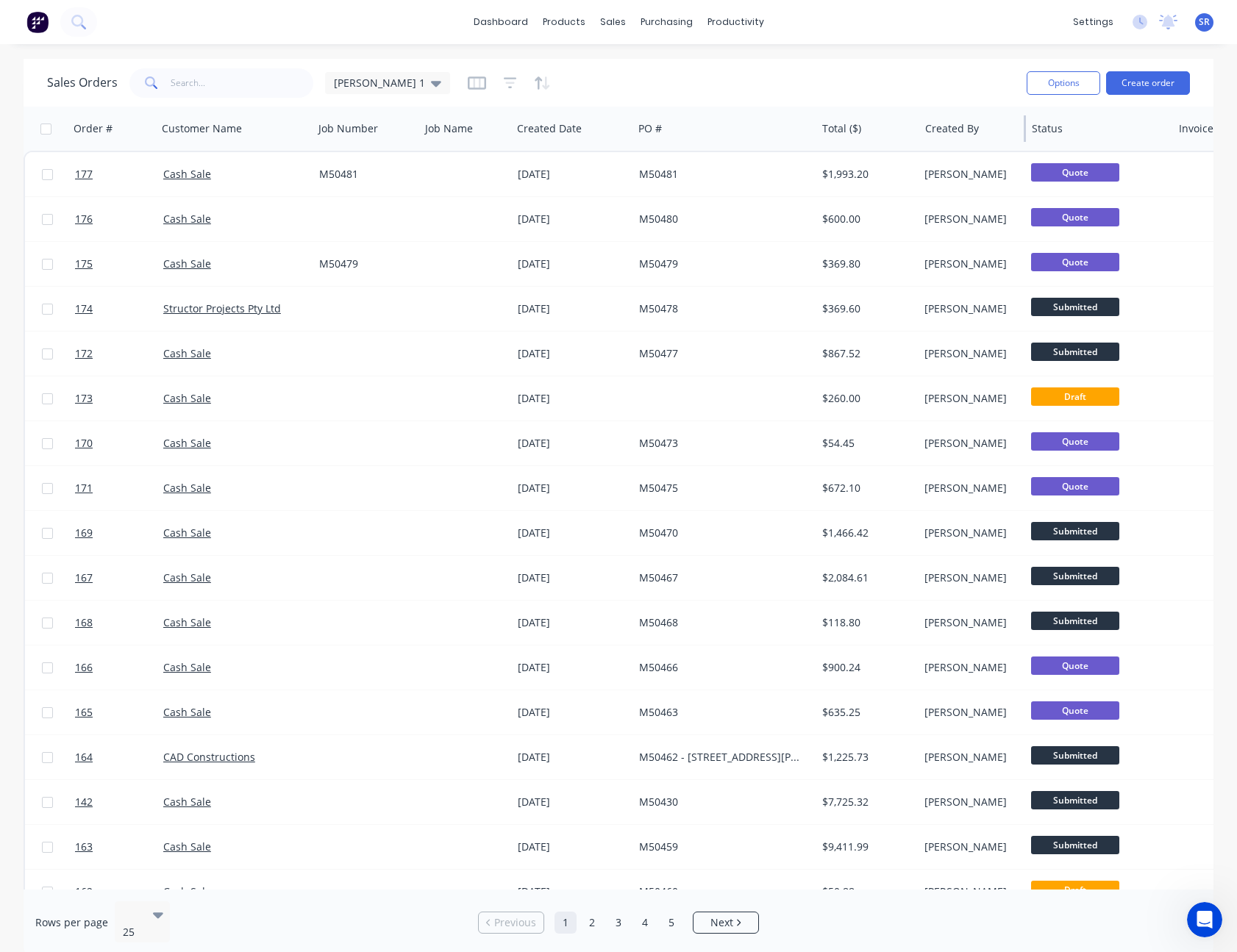
drag, startPoint x: 1102, startPoint y: 127, endPoint x: 1021, endPoint y: 121, distance: 81.2
click at [1021, 121] on div "Created By" at bounding box center [972, 129] width 107 height 44
drag, startPoint x: 917, startPoint y: 128, endPoint x: 894, endPoint y: 129, distance: 23.0
click at [894, 129] on div "Total ($)" at bounding box center [865, 129] width 99 height 44
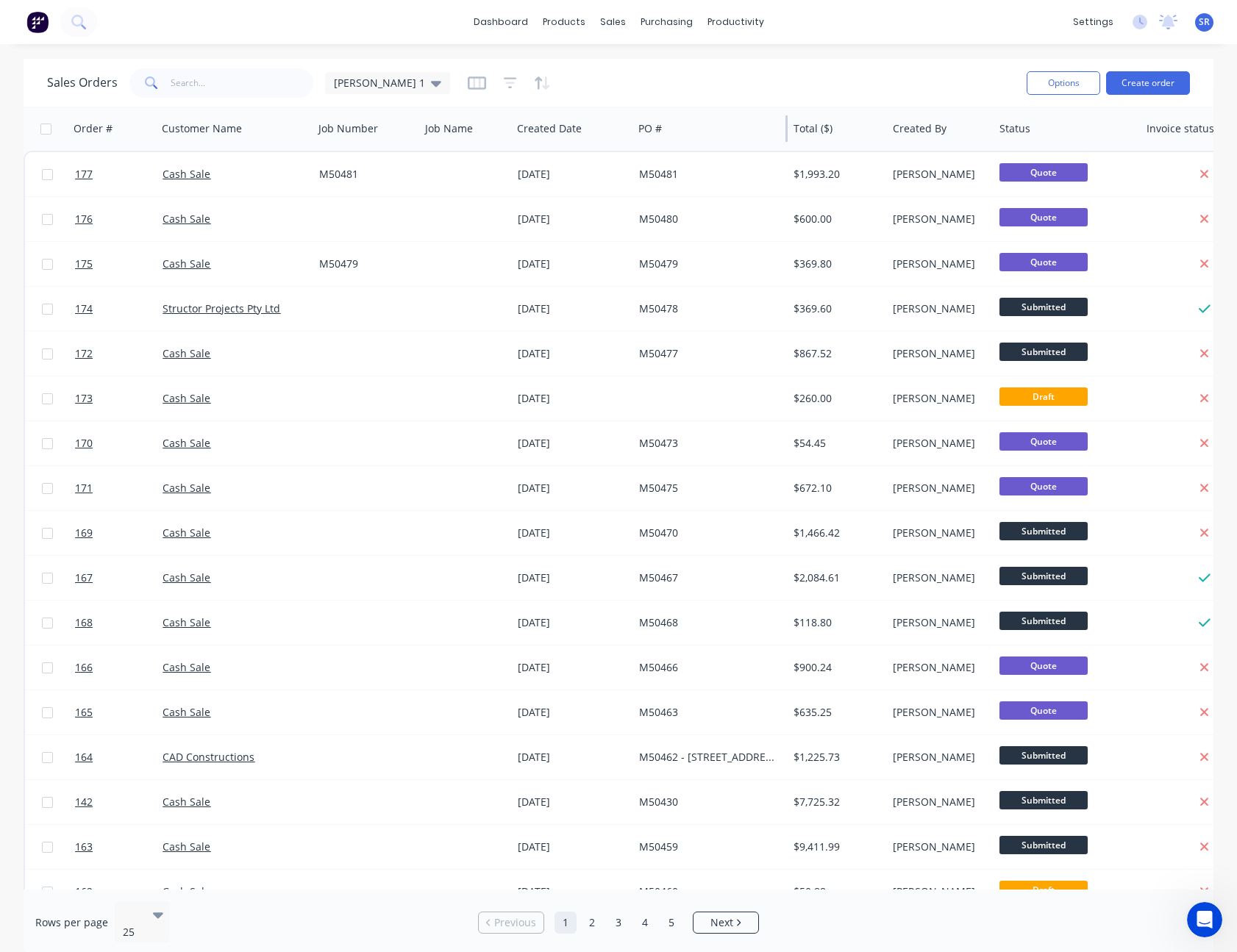
drag, startPoint x: 815, startPoint y: 131, endPoint x: 786, endPoint y: 132, distance: 29.0
click at [786, 132] on div at bounding box center [786, 129] width 2 height 26
drag, startPoint x: 631, startPoint y: 124, endPoint x: 599, endPoint y: 127, distance: 32.1
click at [599, 127] on div "Created Date" at bounding box center [572, 129] width 122 height 44
click at [468, 89] on div at bounding box center [509, 83] width 83 height 23
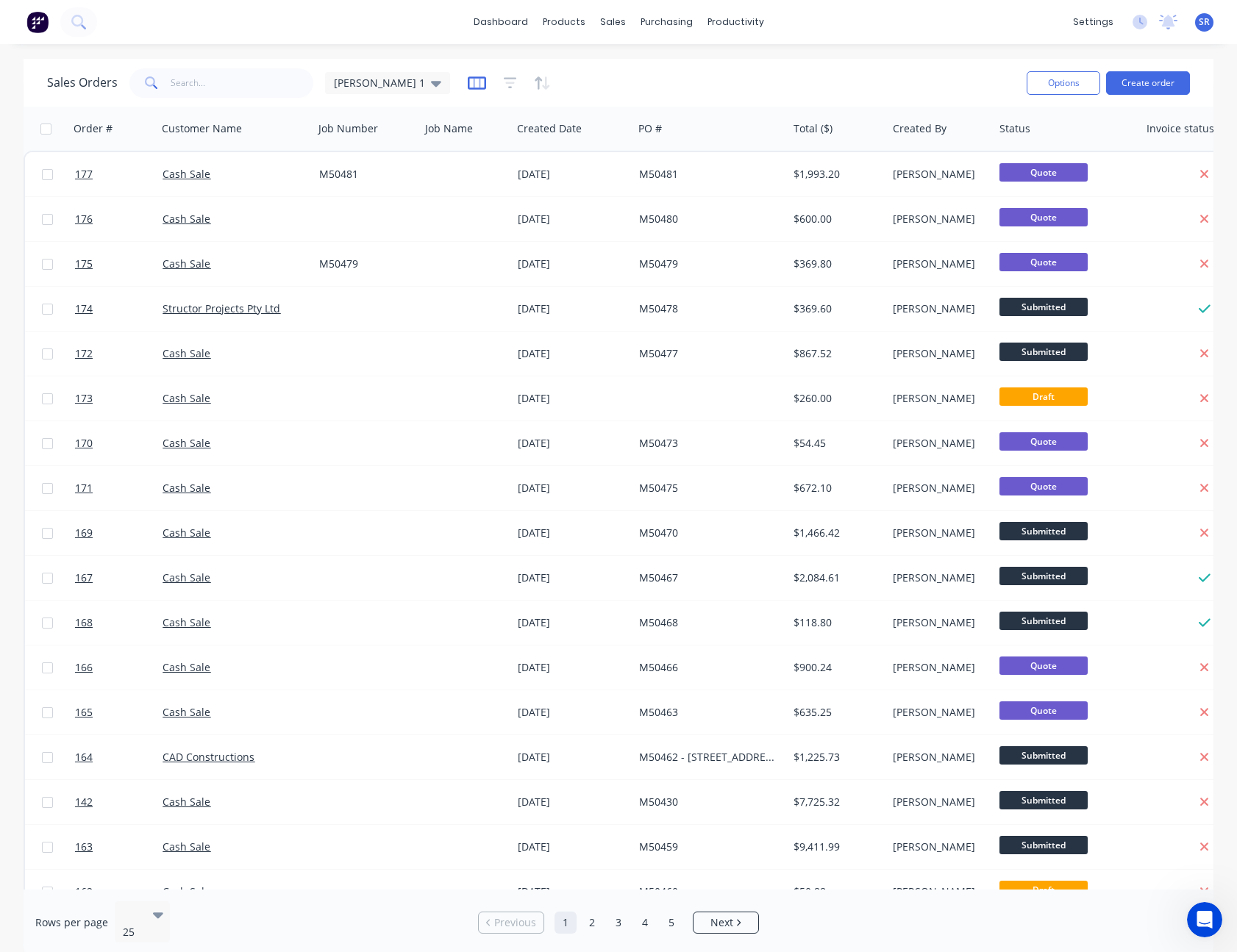
click at [468, 83] on icon "button" at bounding box center [477, 83] width 19 height 15
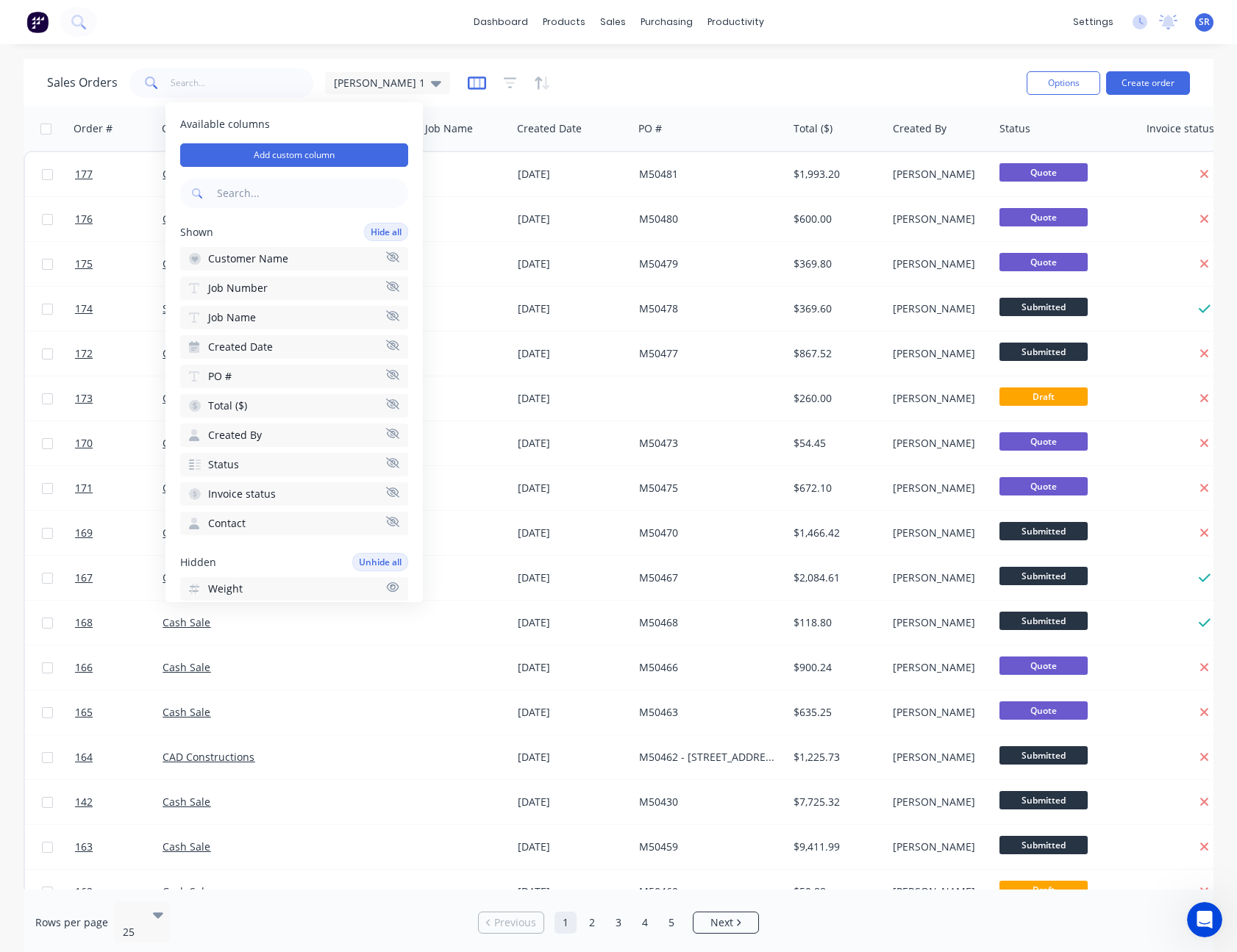
click at [468, 83] on icon "button" at bounding box center [477, 83] width 19 height 15
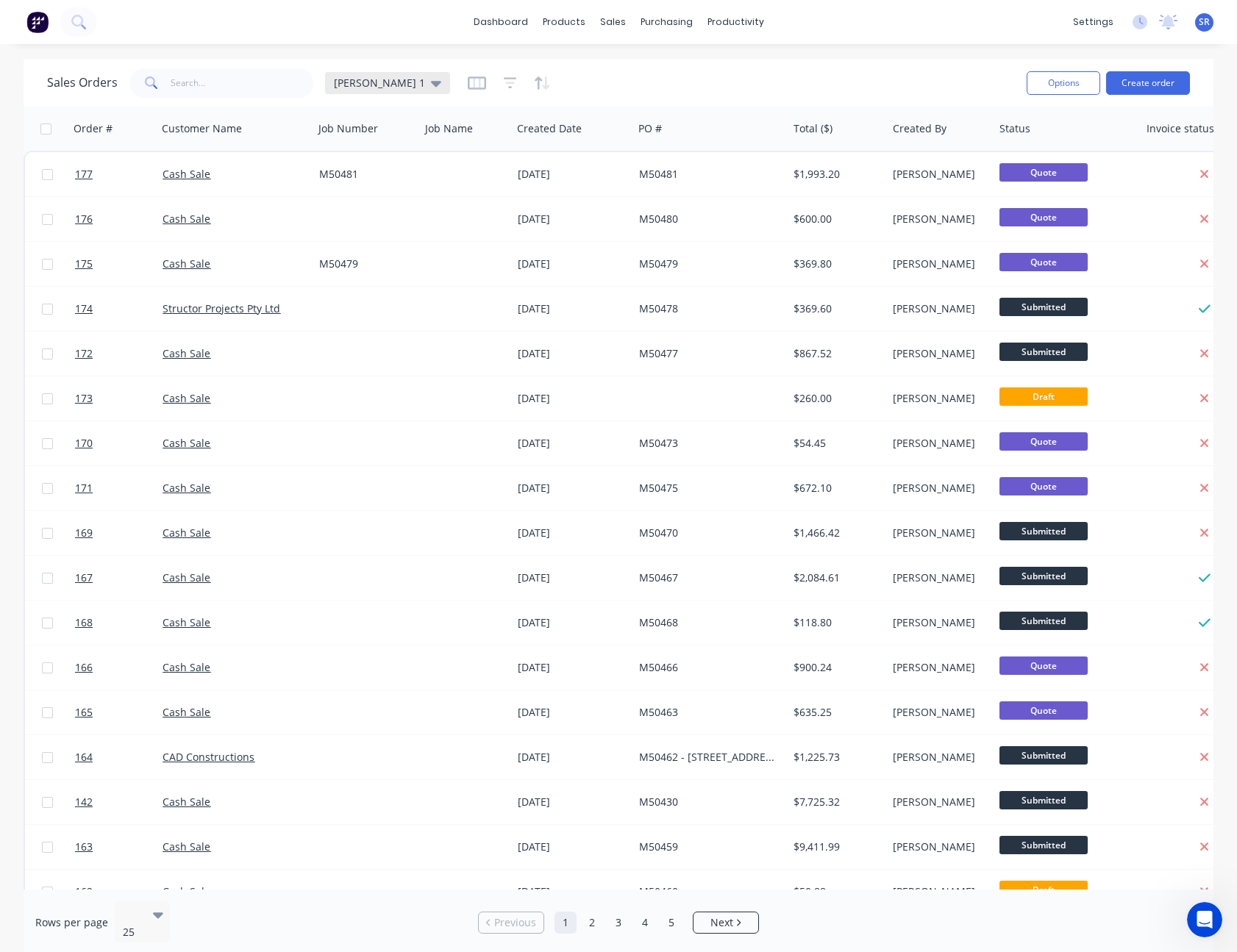
click at [383, 83] on div "[PERSON_NAME] 1" at bounding box center [387, 83] width 125 height 22
click at [514, 240] on button "edit" at bounding box center [513, 238] width 19 height 16
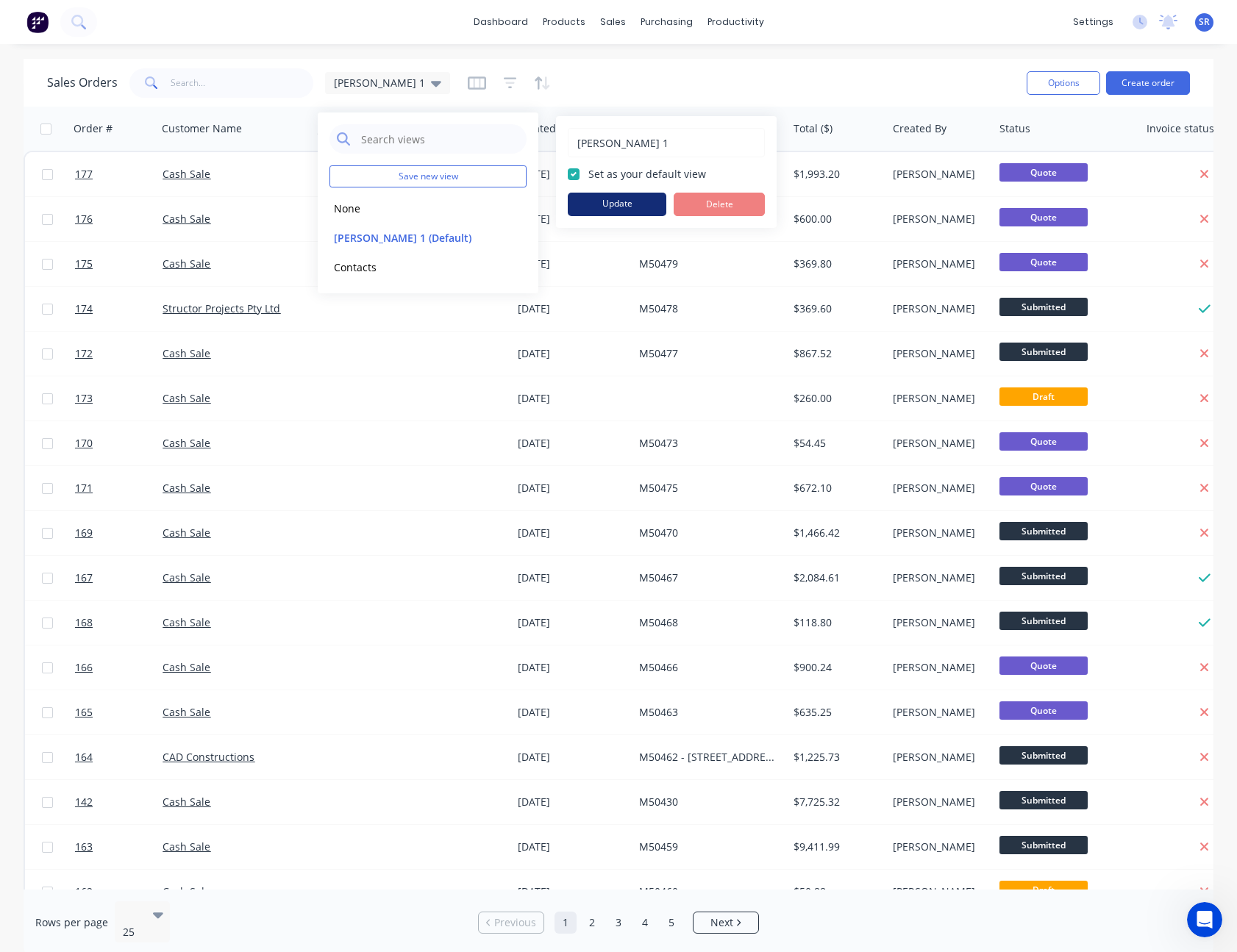
click at [637, 203] on button "Update" at bounding box center [617, 204] width 98 height 23
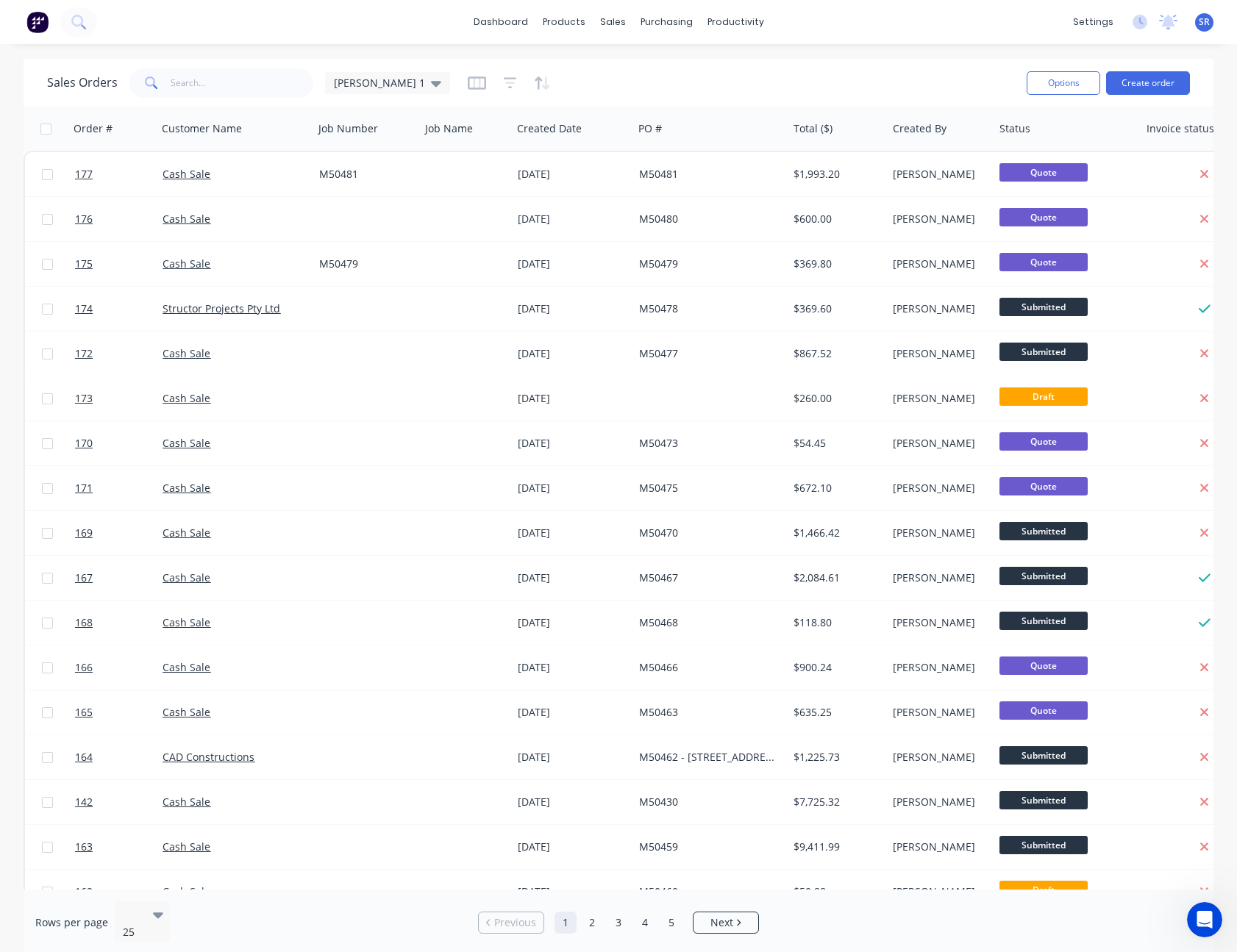
click at [733, 78] on div "Sales Orders [PERSON_NAME] 1" at bounding box center [530, 83] width 967 height 36
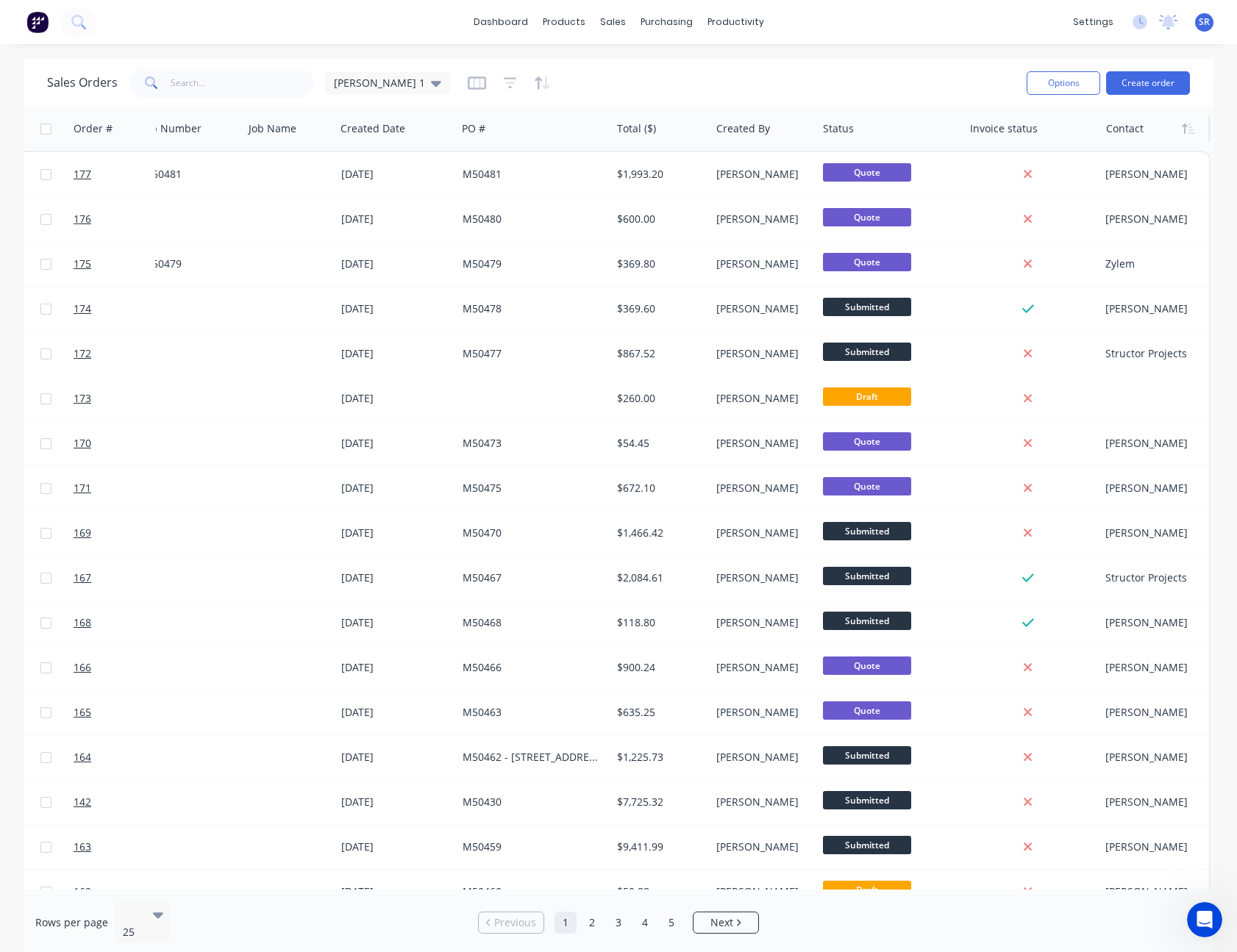
scroll to position [0, 176]
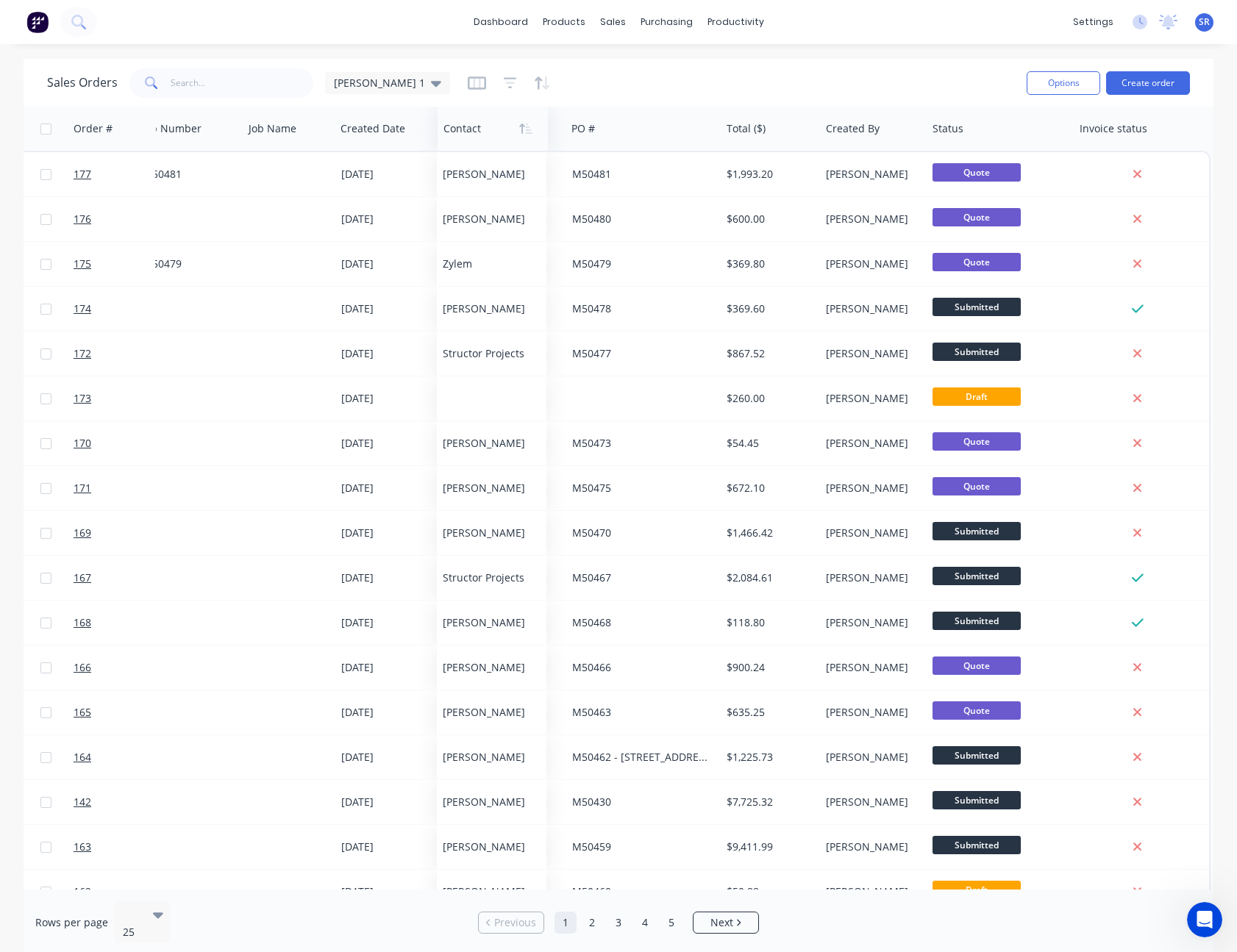
drag, startPoint x: 1121, startPoint y: 129, endPoint x: 458, endPoint y: 126, distance: 663.0
click at [458, 126] on div at bounding box center [490, 129] width 94 height 30
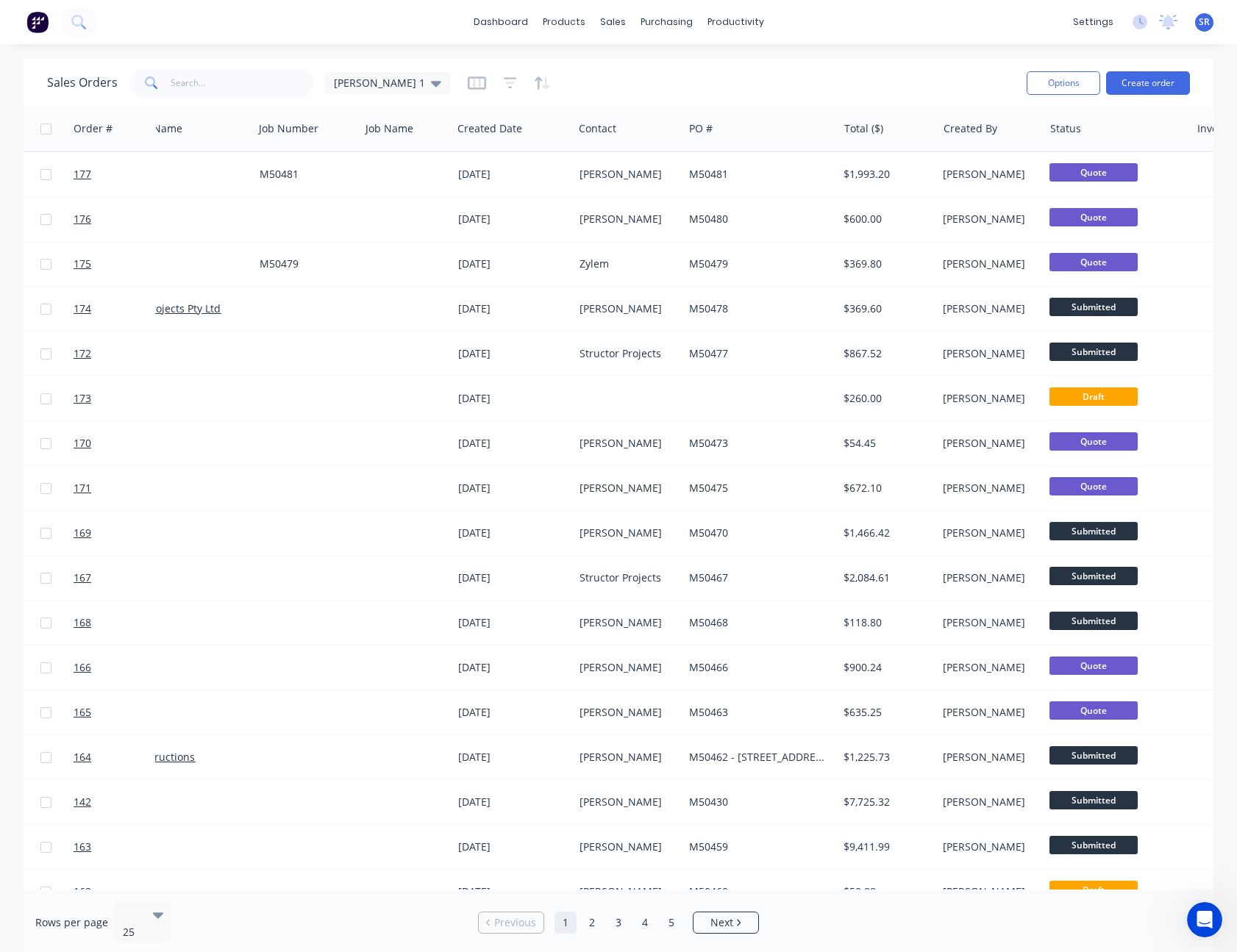
scroll to position [0, 0]
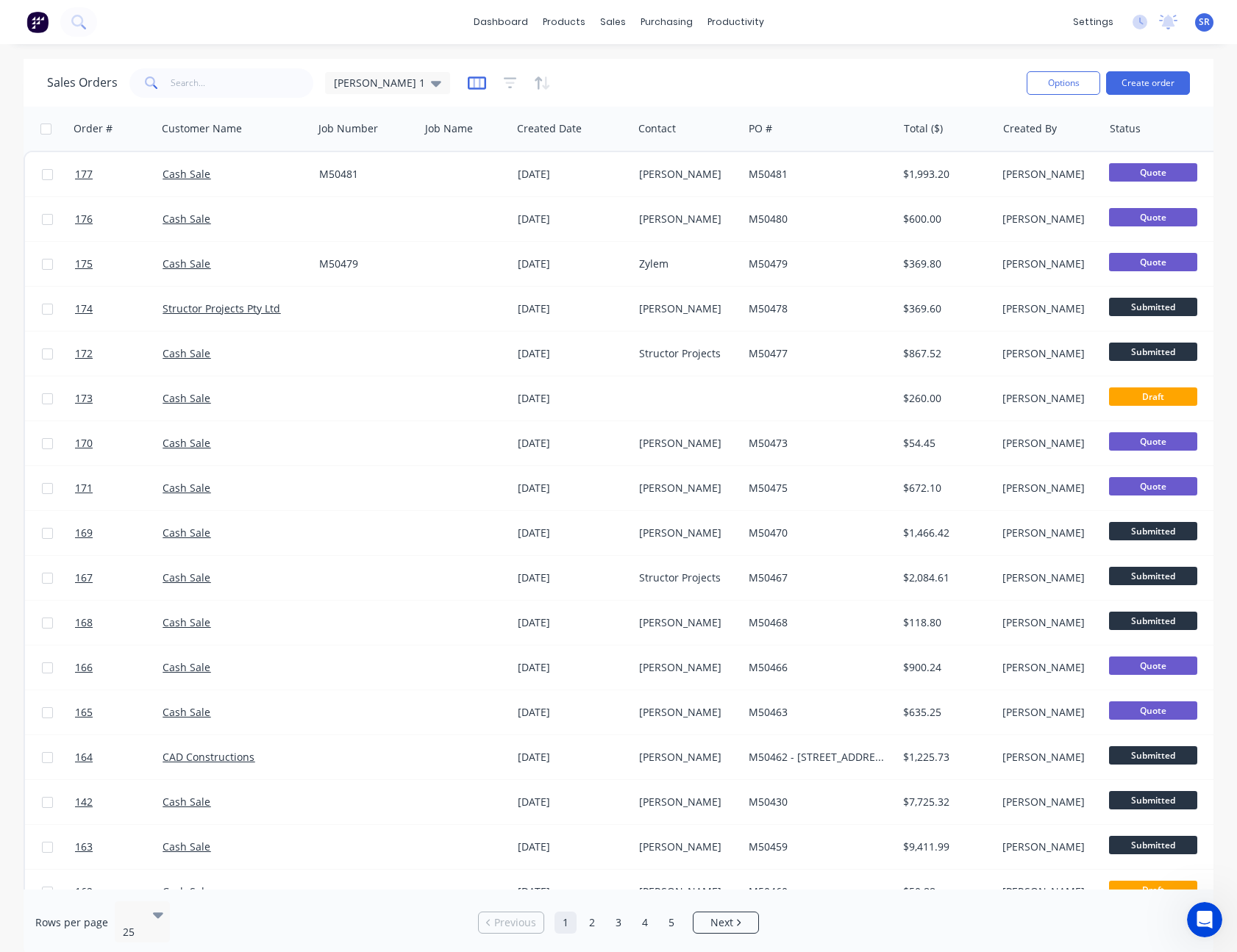
click at [468, 85] on icon "button" at bounding box center [477, 83] width 19 height 15
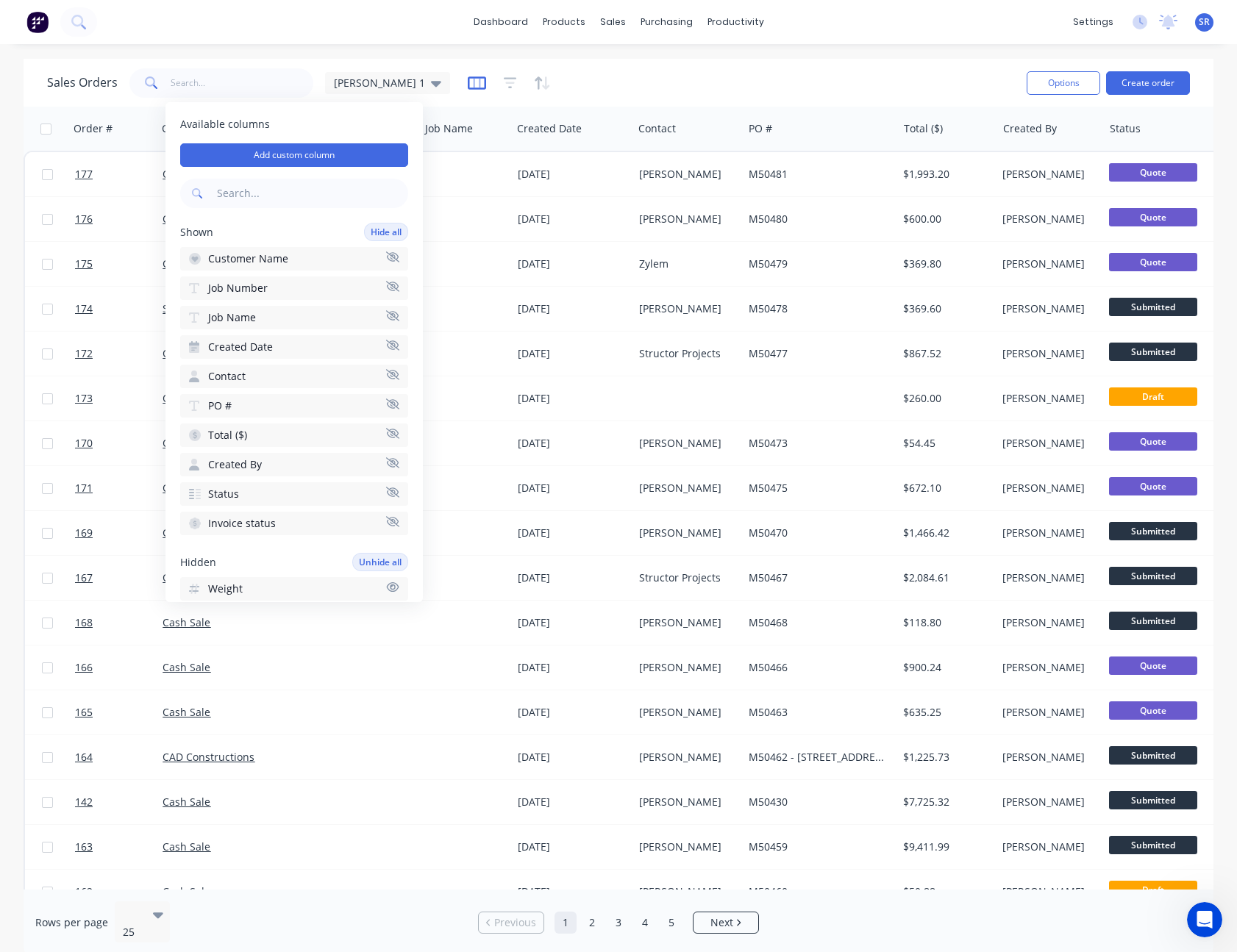
click at [468, 79] on icon "button" at bounding box center [477, 83] width 19 height 15
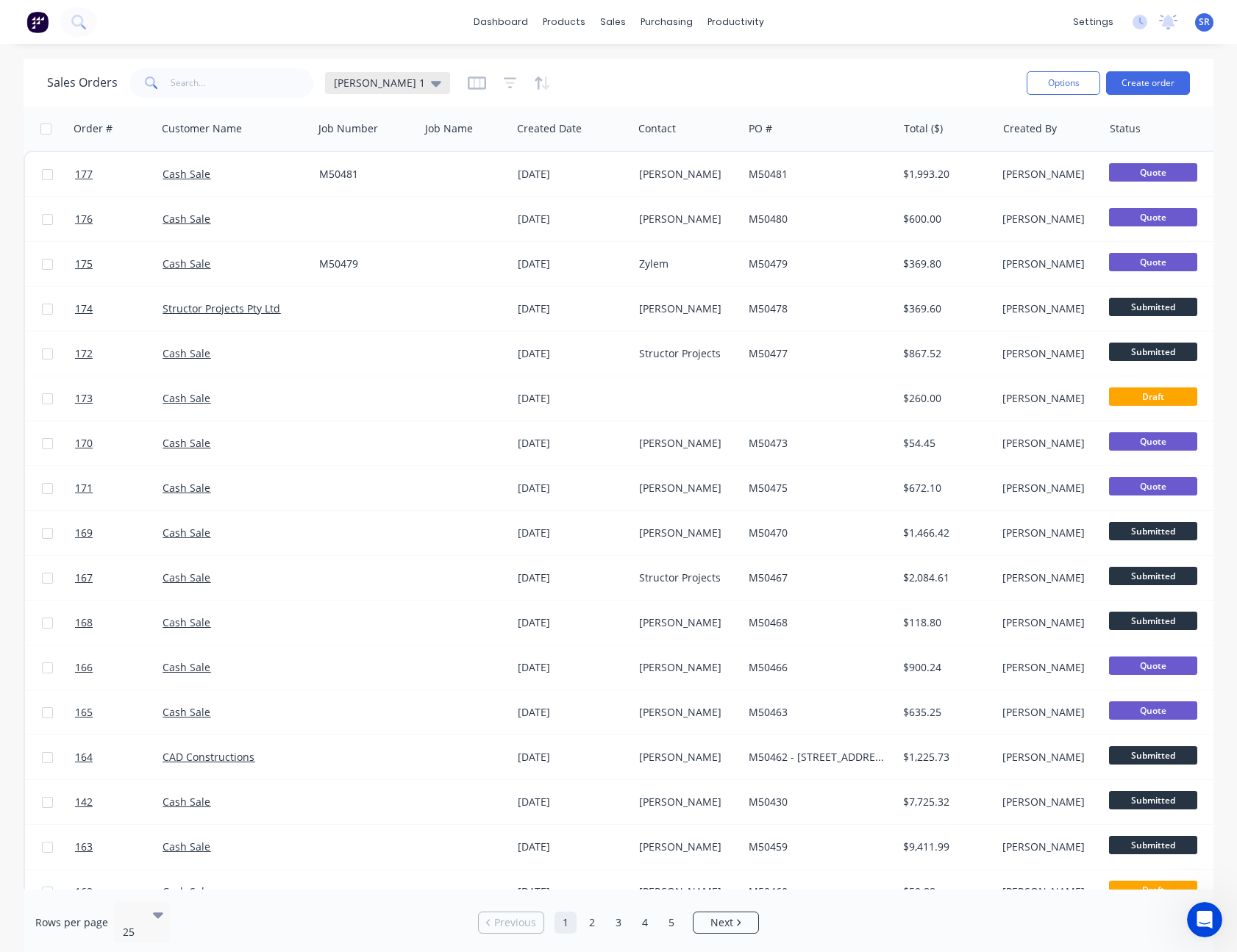
click at [363, 86] on div "[PERSON_NAME] 1" at bounding box center [387, 83] width 108 height 13
click at [513, 234] on button "edit" at bounding box center [513, 238] width 19 height 16
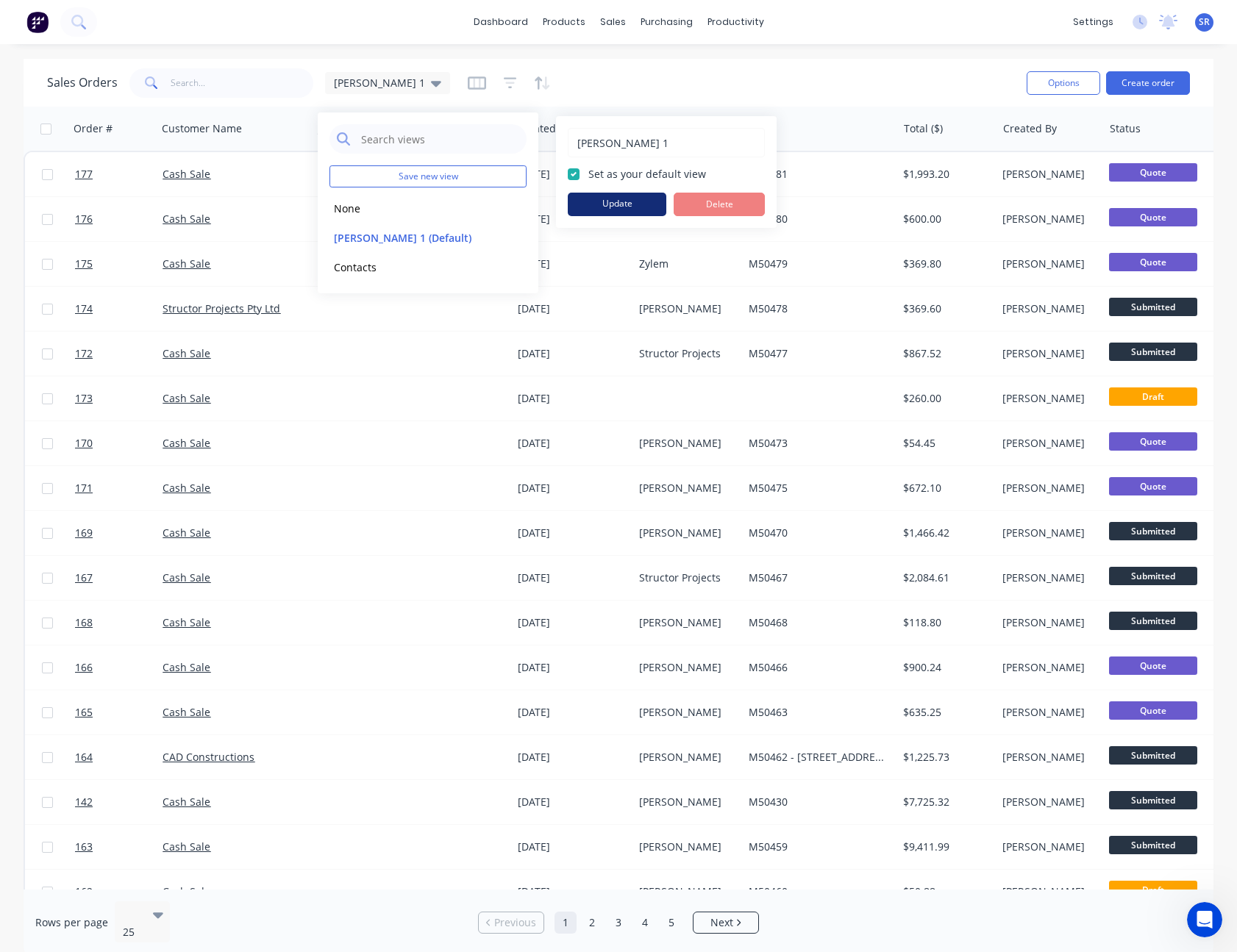
click at [627, 206] on button "Update" at bounding box center [617, 204] width 98 height 23
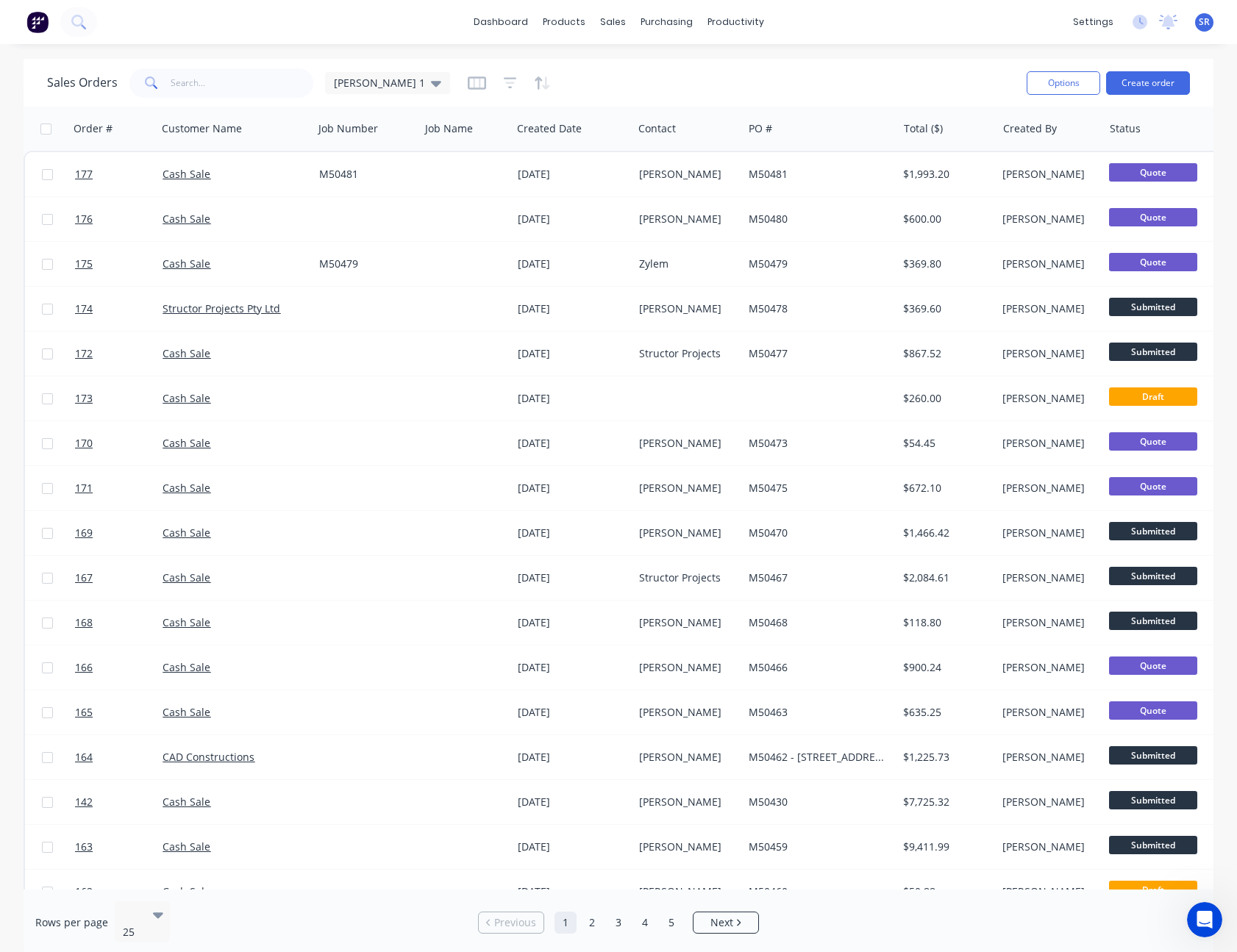
click at [806, 69] on div "Sales Orders [PERSON_NAME] 1" at bounding box center [530, 83] width 967 height 36
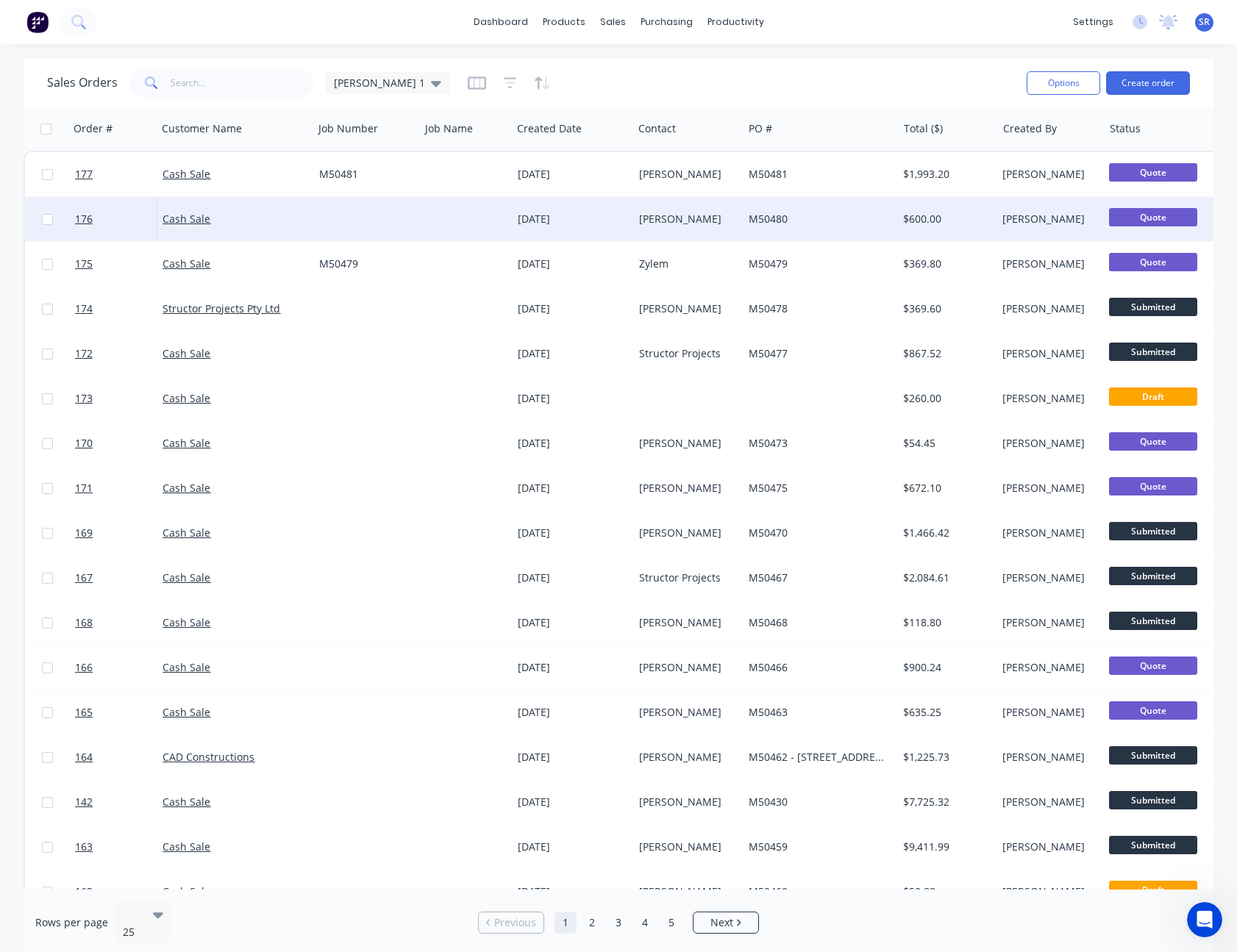
click at [566, 207] on div "[DATE]" at bounding box center [573, 219] width 122 height 44
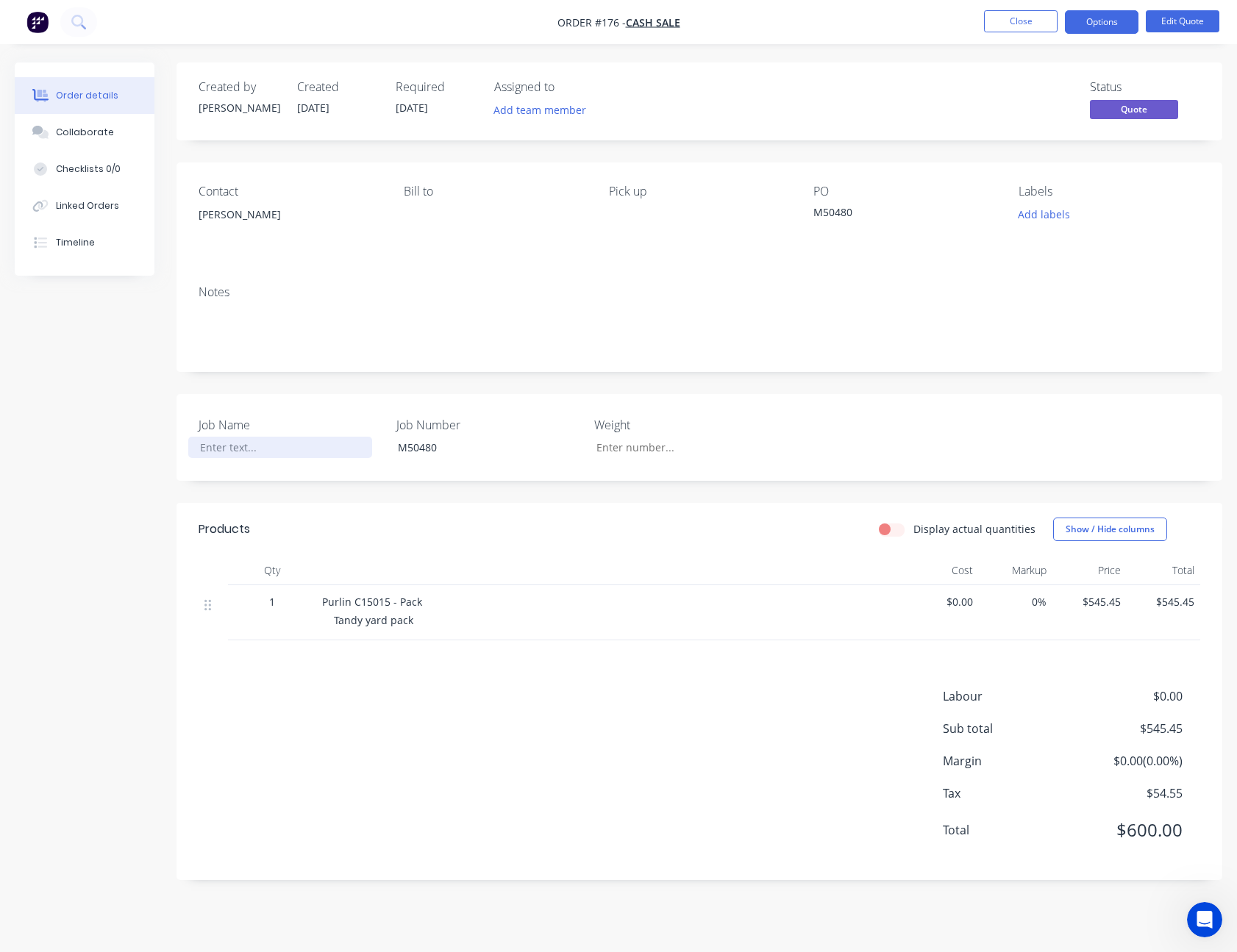
click at [207, 453] on div at bounding box center [280, 446] width 184 height 21
click at [1019, 27] on button "Close" at bounding box center [1020, 21] width 73 height 22
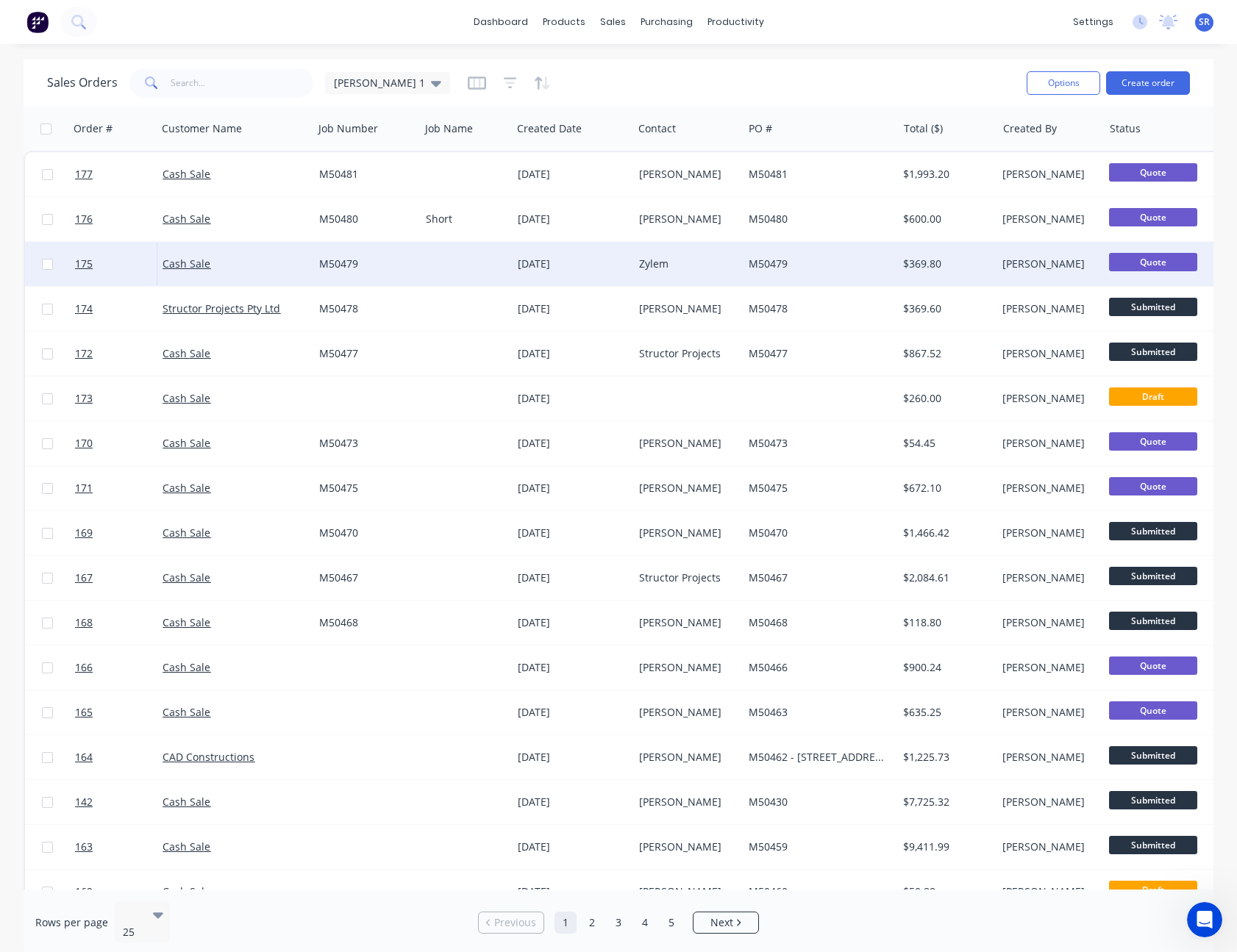
click at [453, 258] on div at bounding box center [466, 263] width 92 height 44
click at [532, 261] on div "[DATE]" at bounding box center [572, 263] width 110 height 15
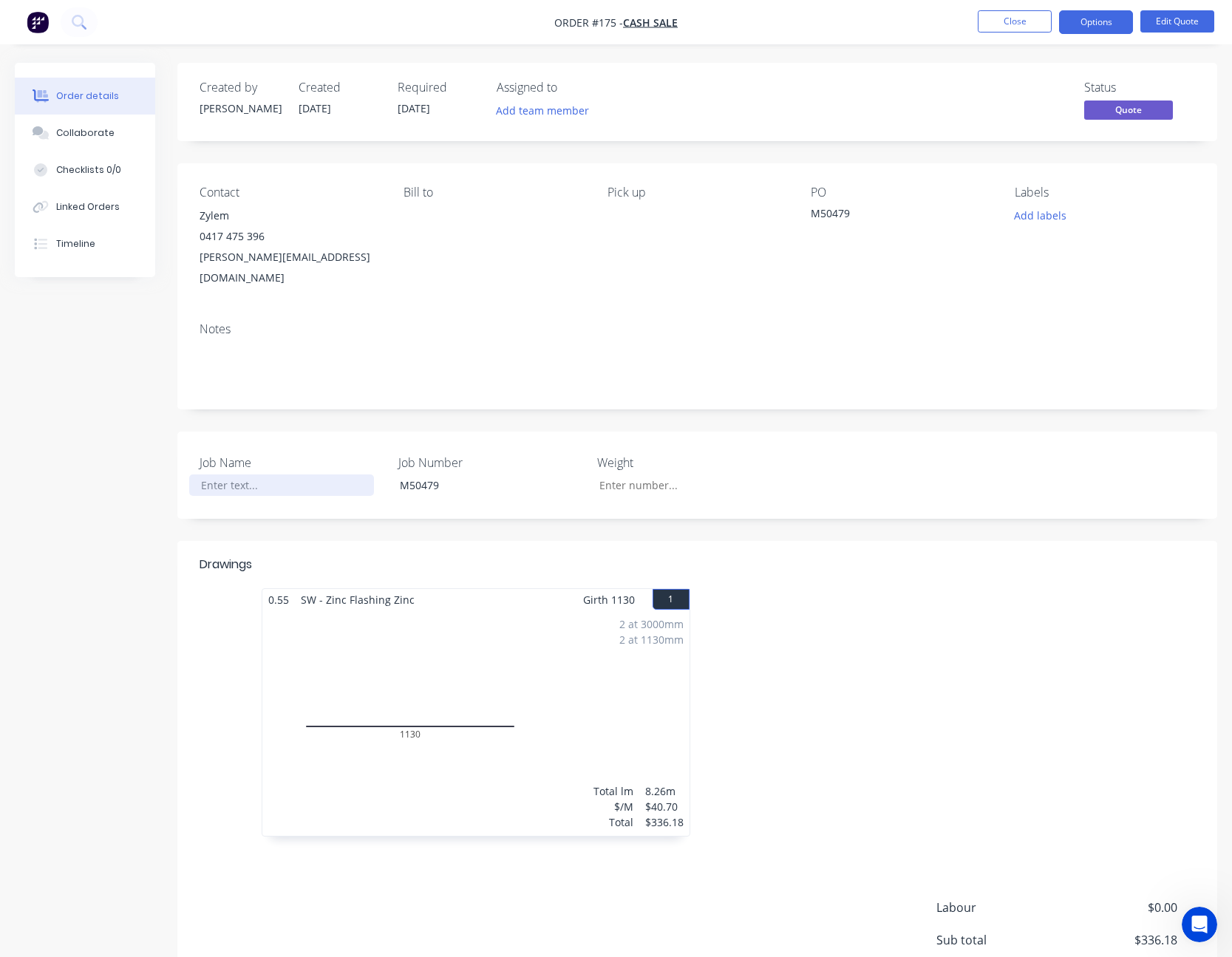
click at [227, 475] on div at bounding box center [281, 485] width 185 height 21
click at [1025, 15] on button "Close" at bounding box center [1014, 21] width 74 height 22
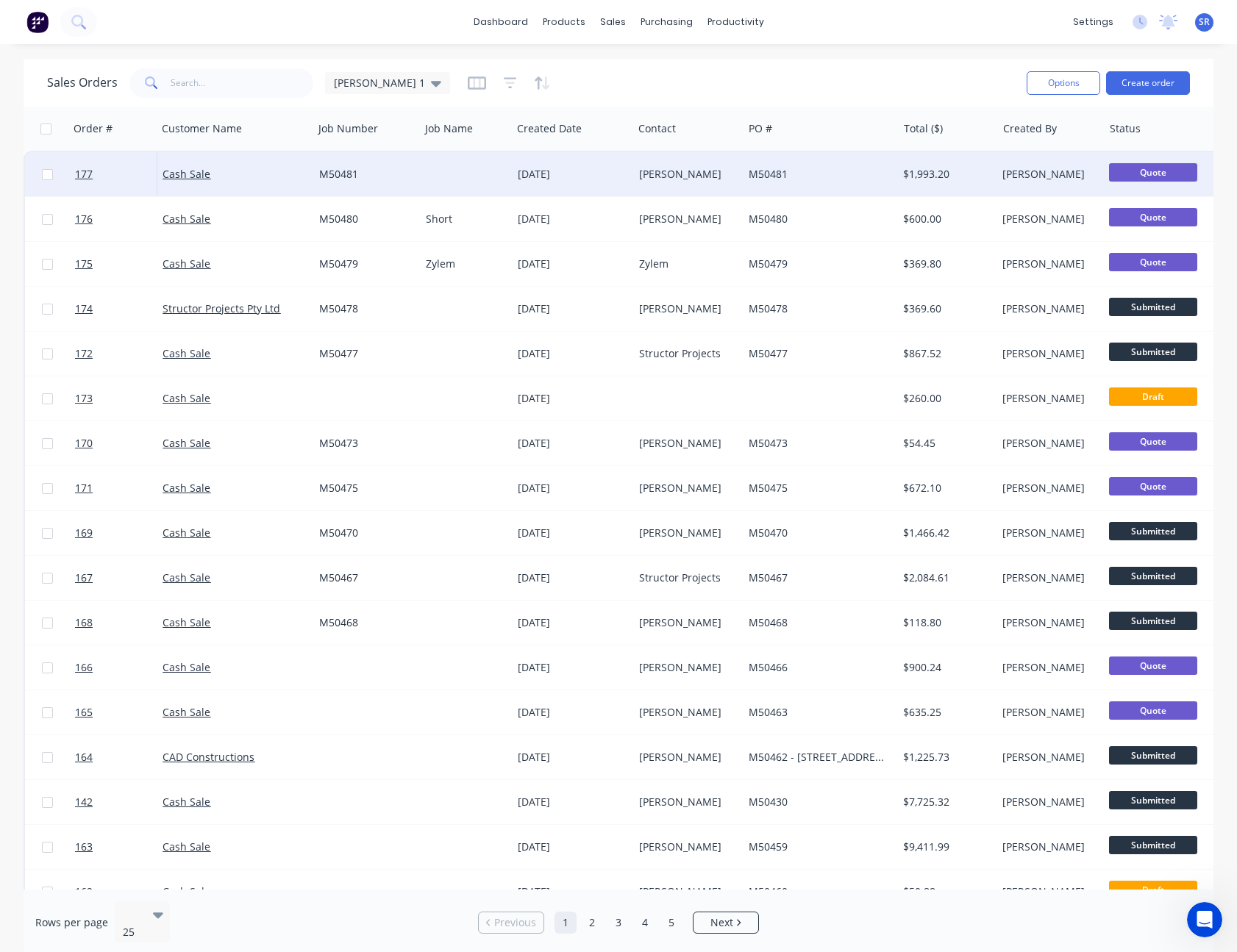
click at [622, 175] on div "[DATE]" at bounding box center [572, 174] width 110 height 15
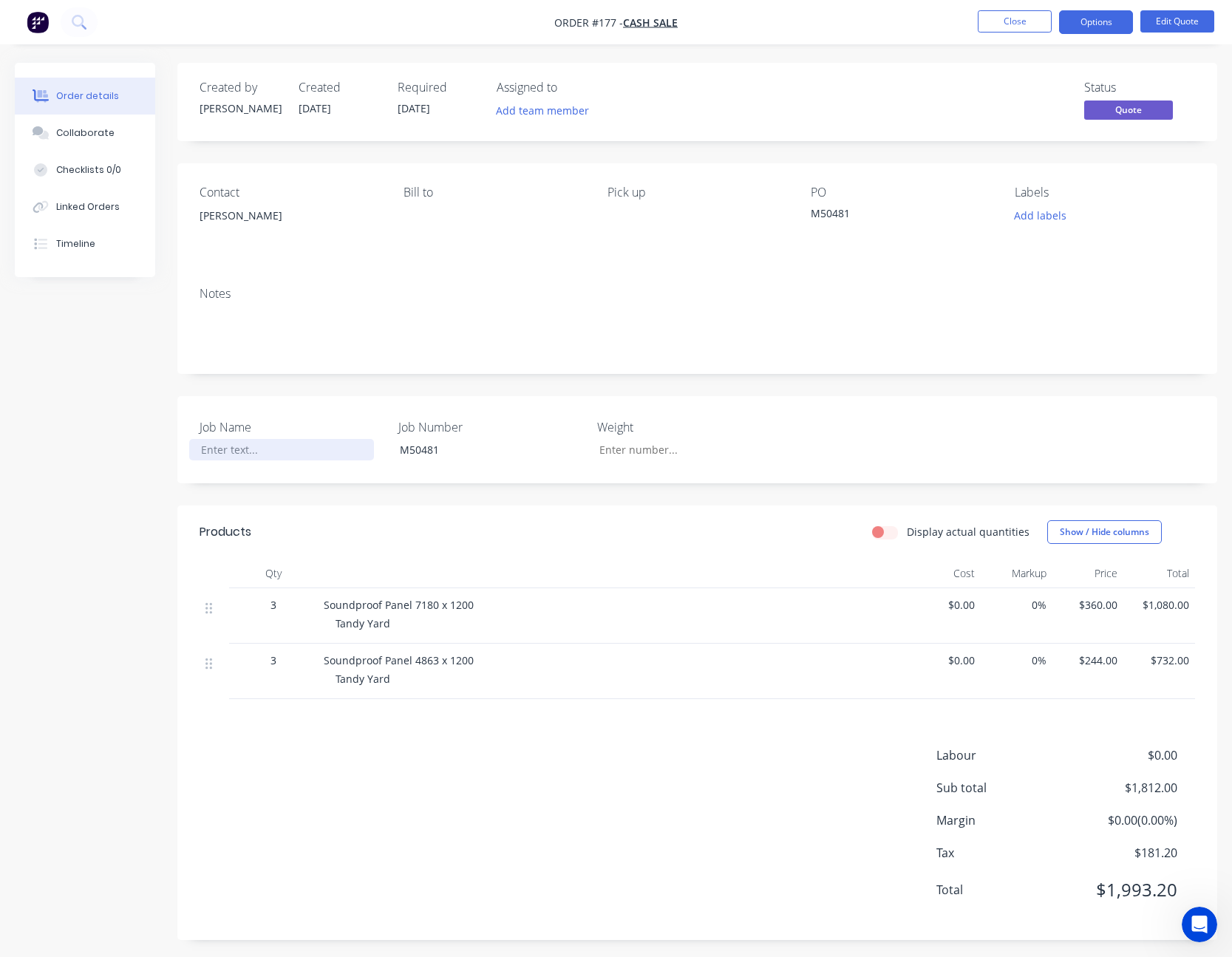
click at [230, 452] on div at bounding box center [281, 449] width 185 height 21
click at [1025, 20] on button "Close" at bounding box center [1014, 21] width 74 height 22
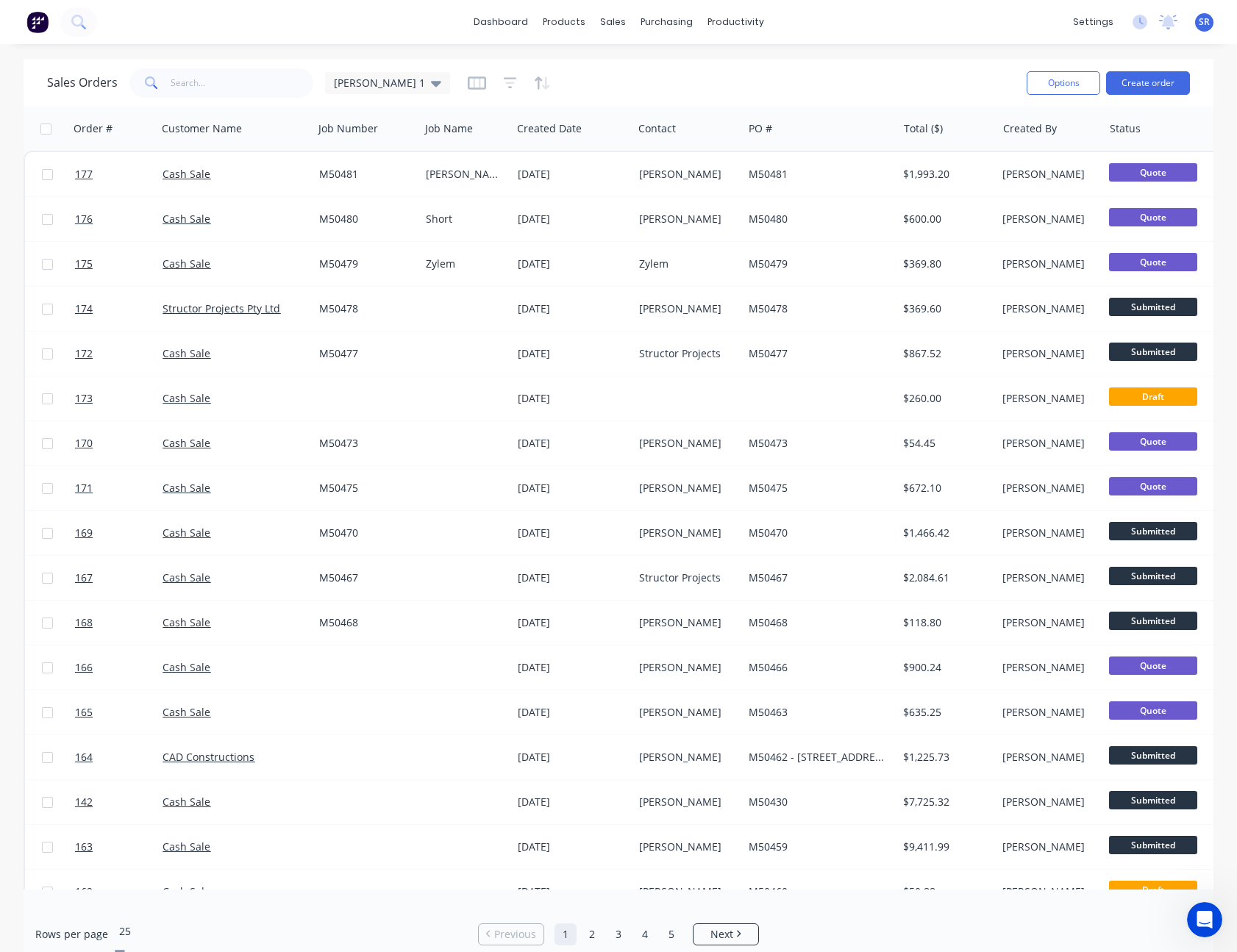
click at [125, 950] on icon at bounding box center [119, 954] width 10 height 6
drag, startPoint x: 377, startPoint y: 174, endPoint x: -580, endPoint y: 312, distance: 966.9
click at [0, 312] on html "dashboard products sales purchasing productivity dashboard products Product Cat…" at bounding box center [618, 476] width 1237 height 952
click at [756, 76] on div "Sales Orders [PERSON_NAME] 1" at bounding box center [530, 83] width 967 height 36
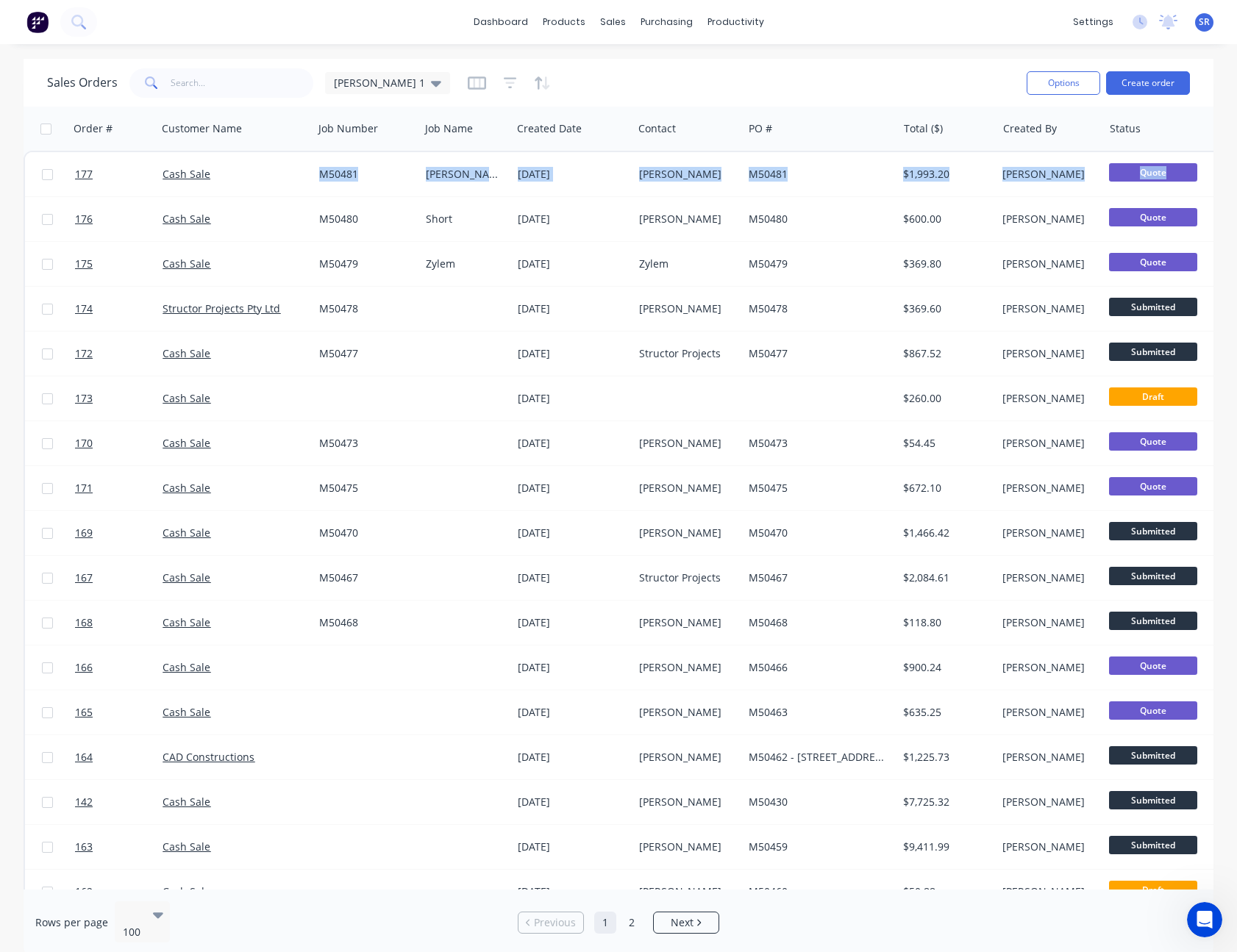
drag, startPoint x: 1186, startPoint y: 171, endPoint x: -372, endPoint y: 308, distance: 1564.0
click at [0, 308] on html "dashboard products sales purchasing productivity dashboard products Product Cat…" at bounding box center [618, 476] width 1237 height 952
click at [896, 71] on div "Sales Orders [PERSON_NAME] 1" at bounding box center [530, 83] width 967 height 36
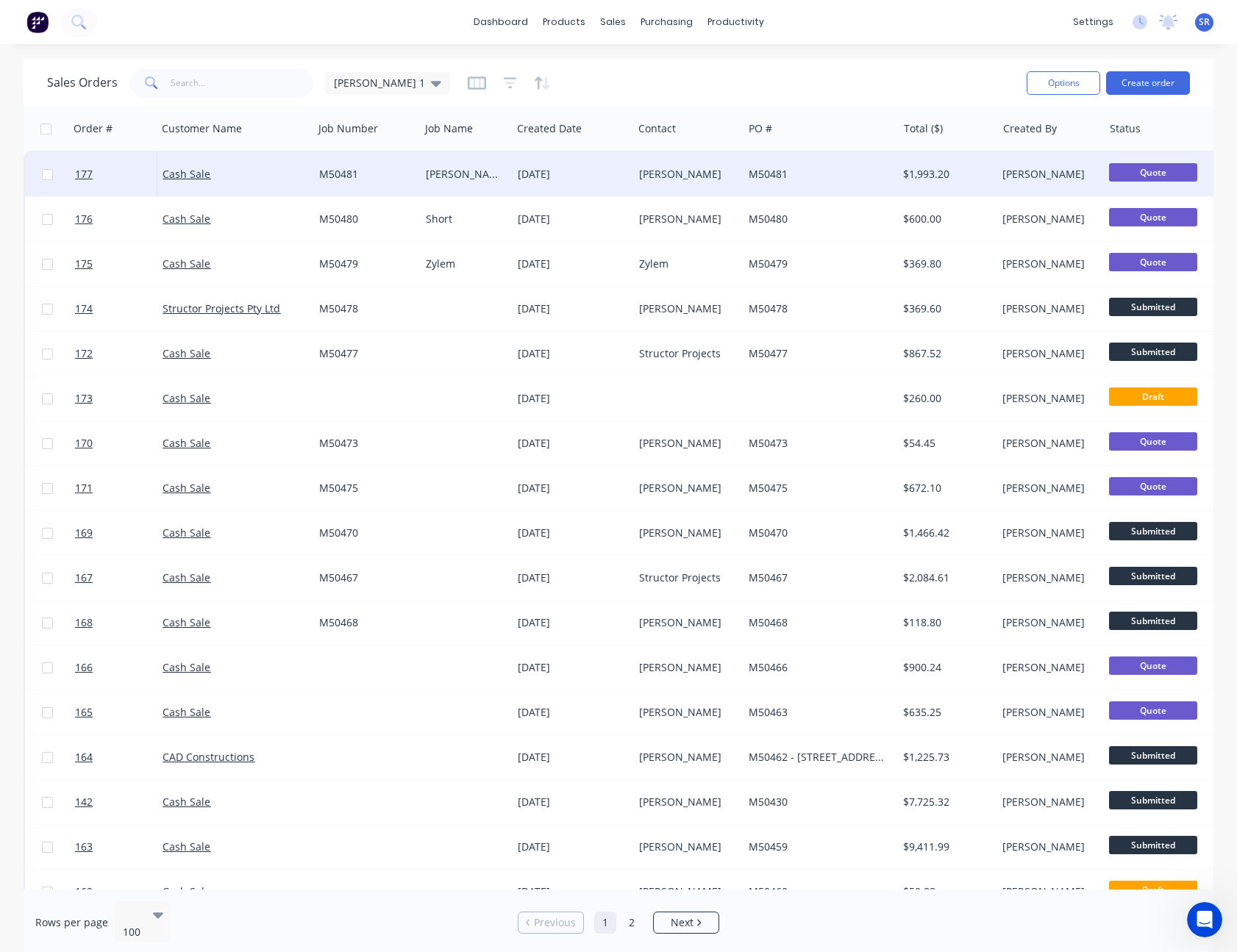
click at [709, 184] on div "[PERSON_NAME]" at bounding box center [687, 174] width 110 height 44
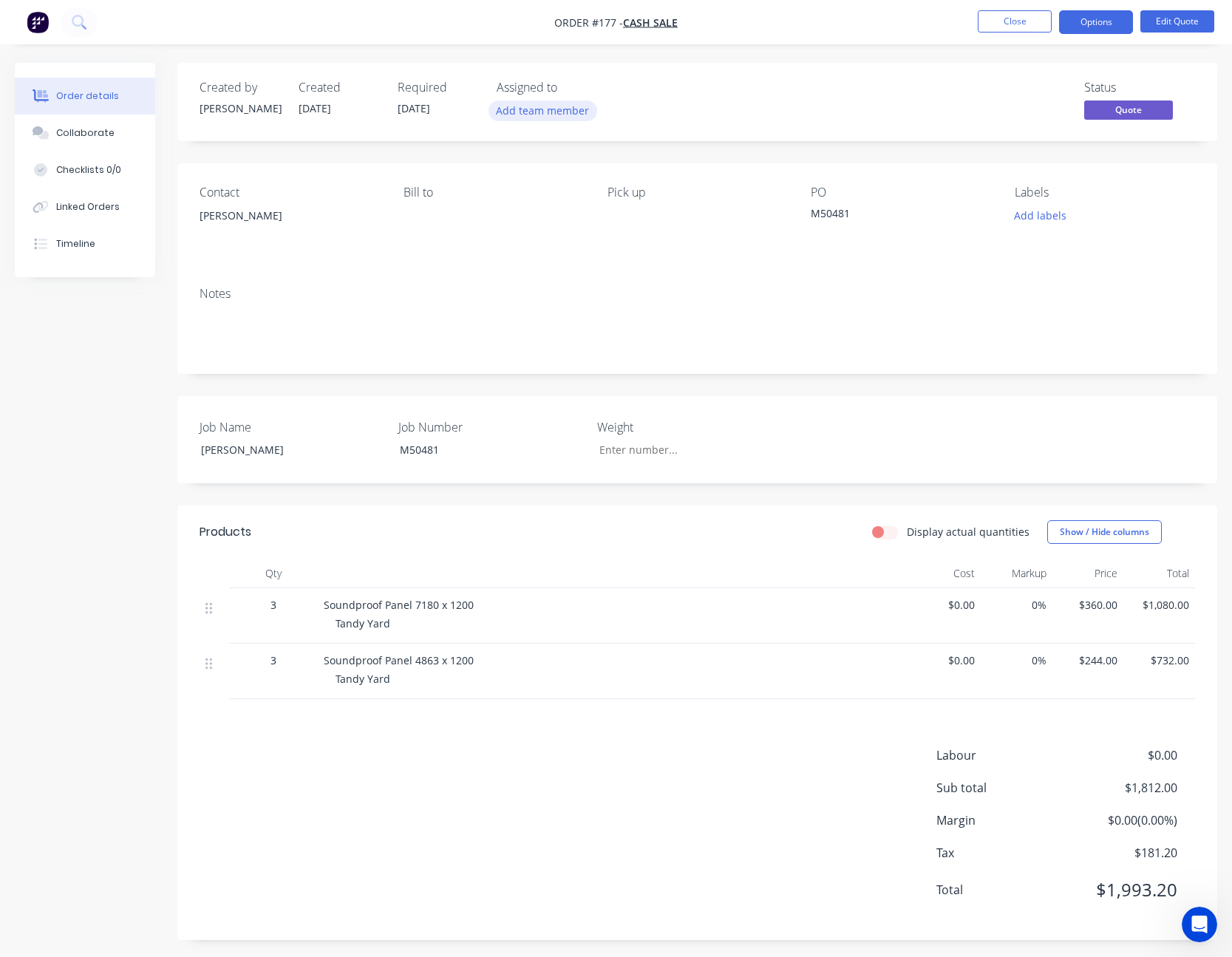
click at [537, 113] on button "Add team member" at bounding box center [543, 110] width 109 height 20
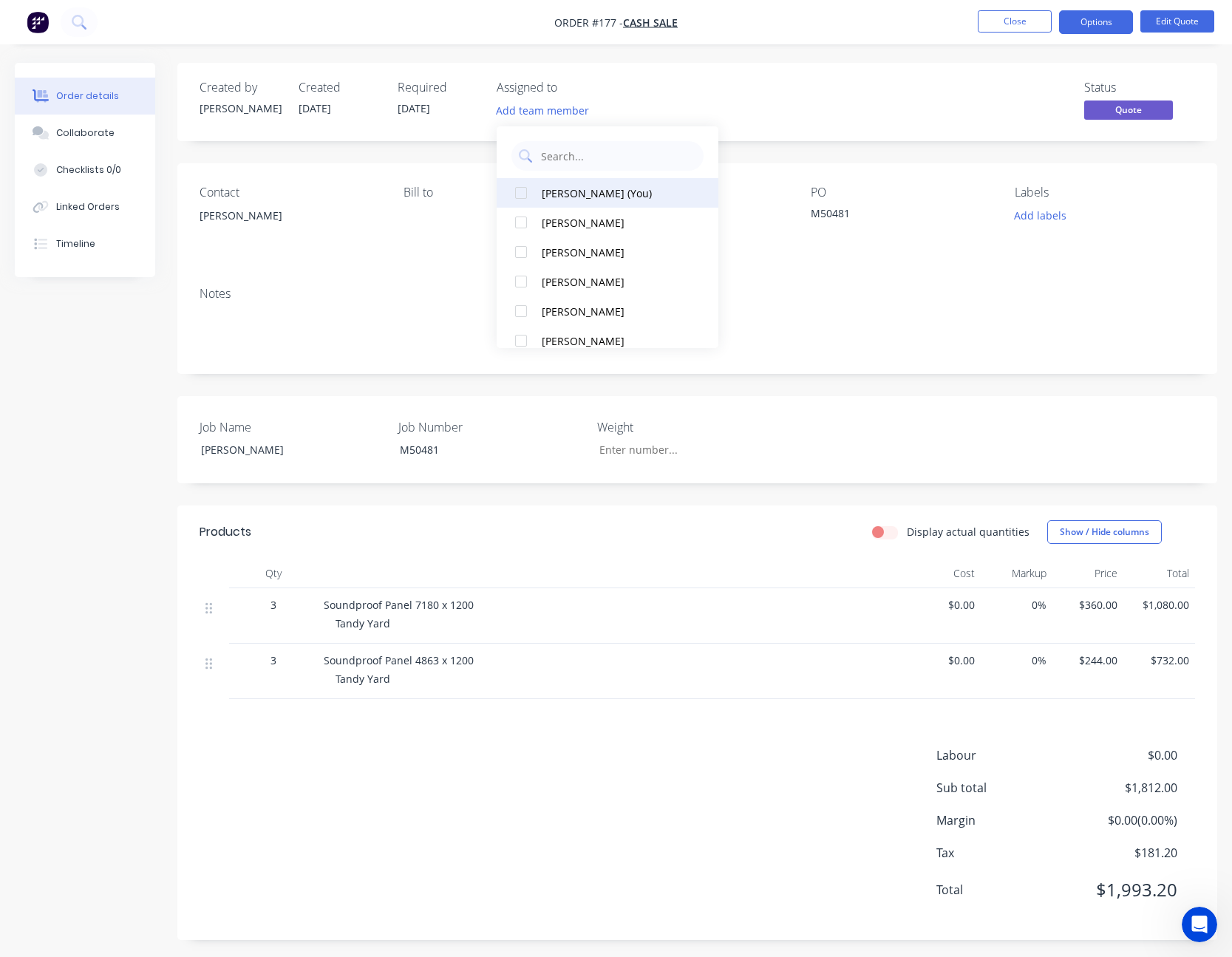
click at [556, 184] on button "[PERSON_NAME] (You)" at bounding box center [607, 193] width 222 height 30
click at [816, 103] on div "Status Quote" at bounding box center [919, 102] width 551 height 43
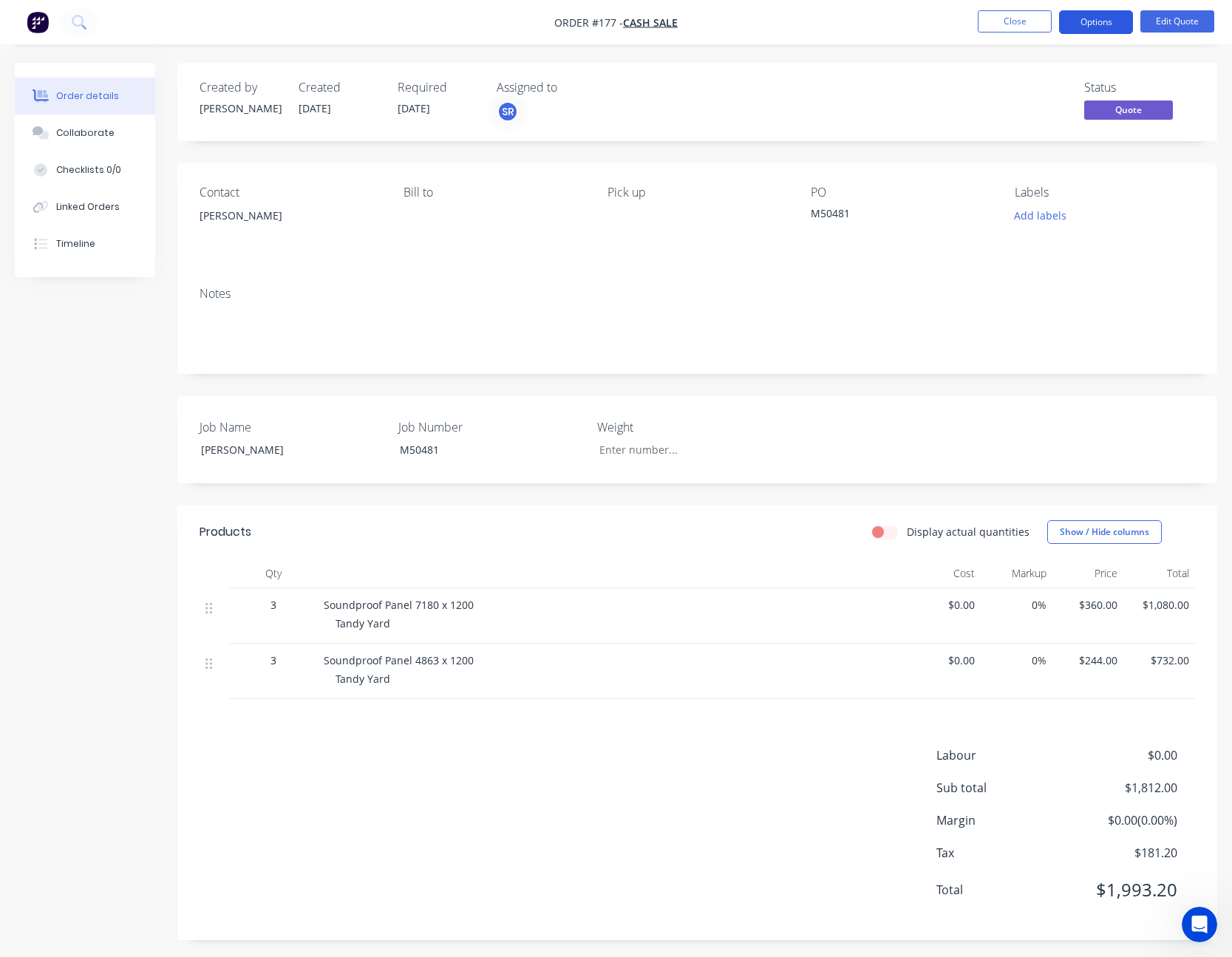
click at [1099, 13] on button "Options" at bounding box center [1096, 22] width 74 height 23
click at [1017, 18] on button "Close" at bounding box center [1014, 21] width 74 height 22
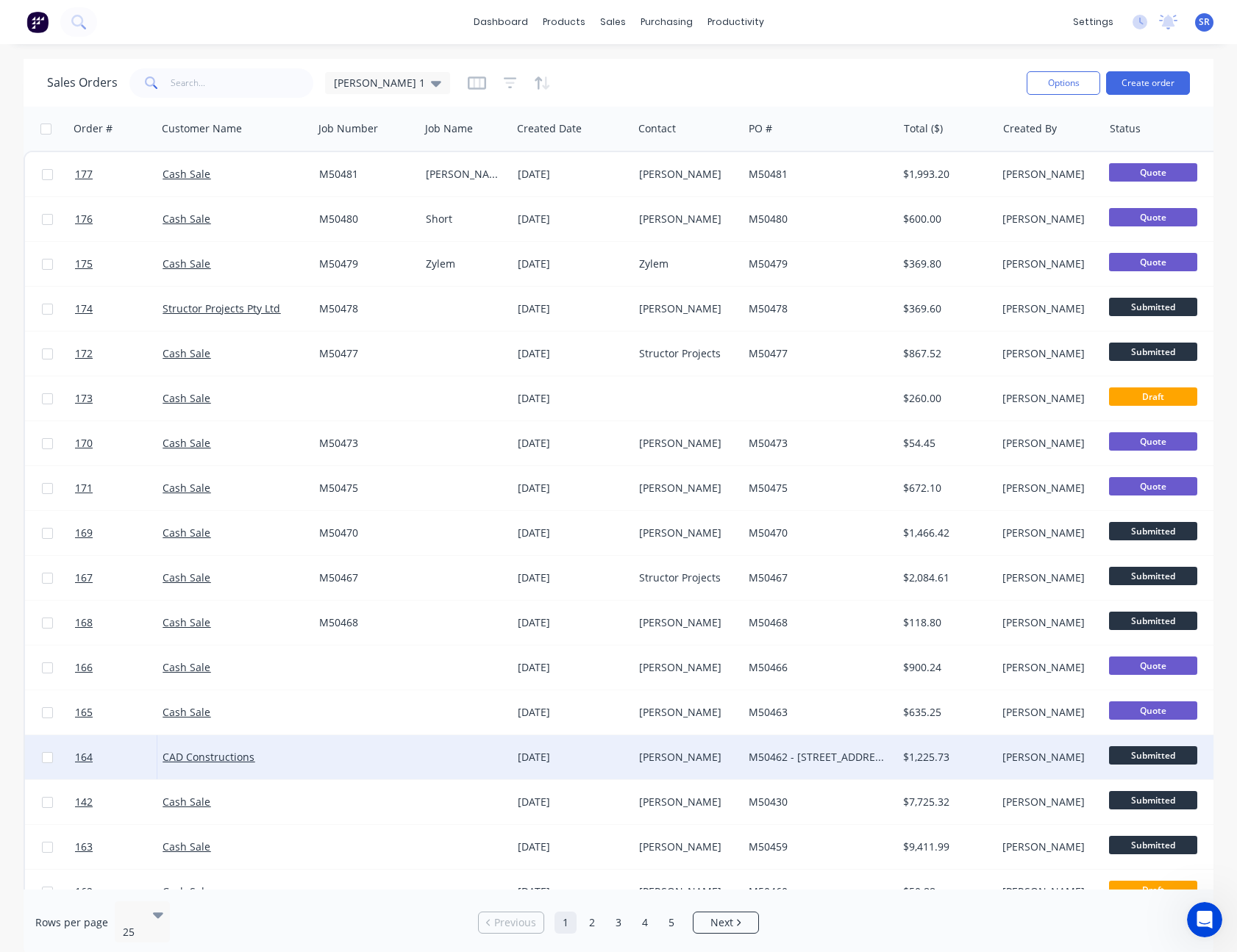
click at [648, 771] on div "[PERSON_NAME]" at bounding box center [687, 756] width 110 height 44
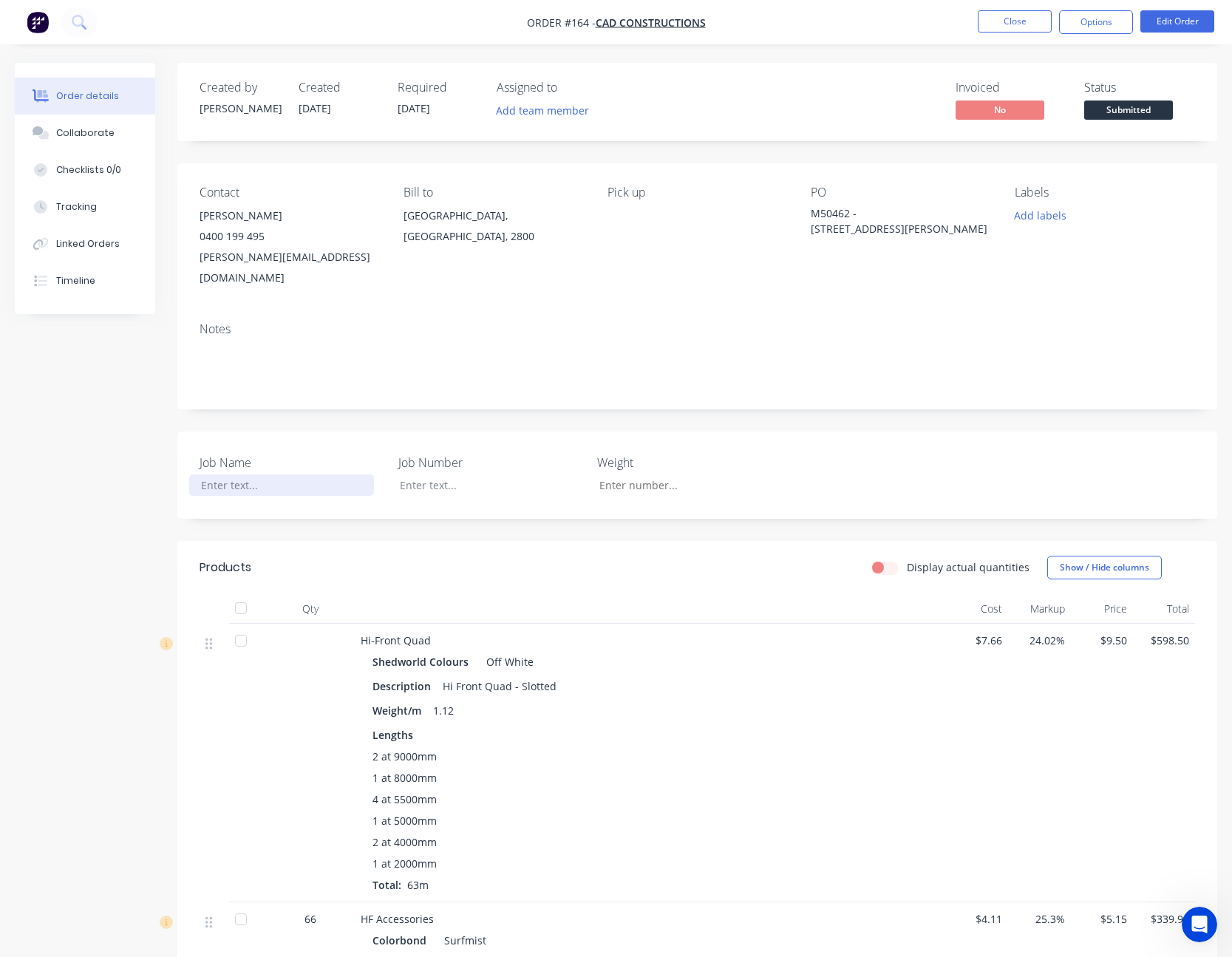
click at [230, 475] on div at bounding box center [281, 485] width 185 height 21
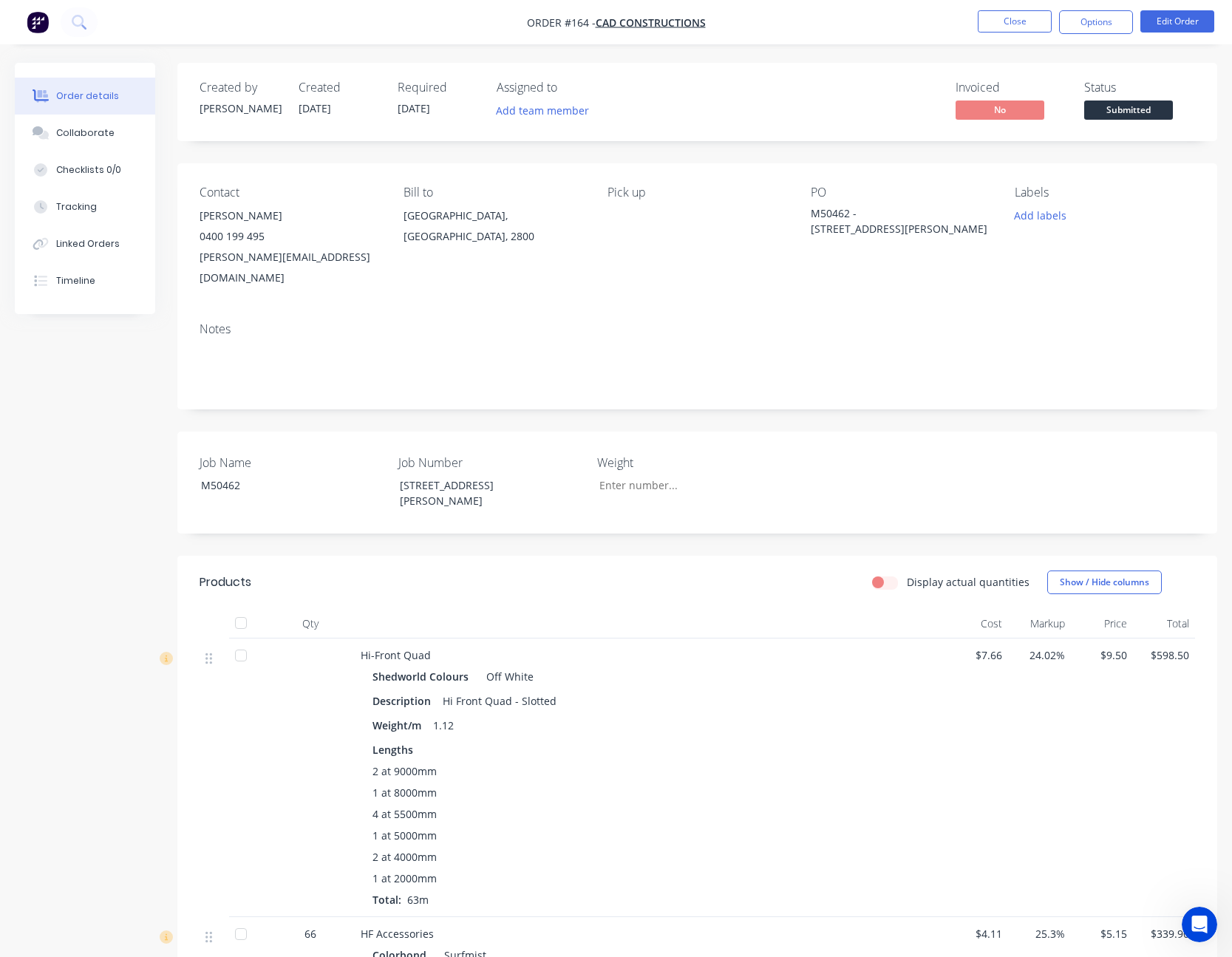
click at [900, 231] on div "M50462 - [STREET_ADDRESS][PERSON_NAME]" at bounding box center [901, 221] width 180 height 31
click at [890, 223] on div "M50462 - [STREET_ADDRESS][PERSON_NAME]" at bounding box center [901, 221] width 180 height 31
click at [894, 227] on div "M50462 - [STREET_ADDRESS][PERSON_NAME]" at bounding box center [901, 221] width 180 height 31
click at [1187, 16] on button "Edit Order" at bounding box center [1177, 21] width 74 height 22
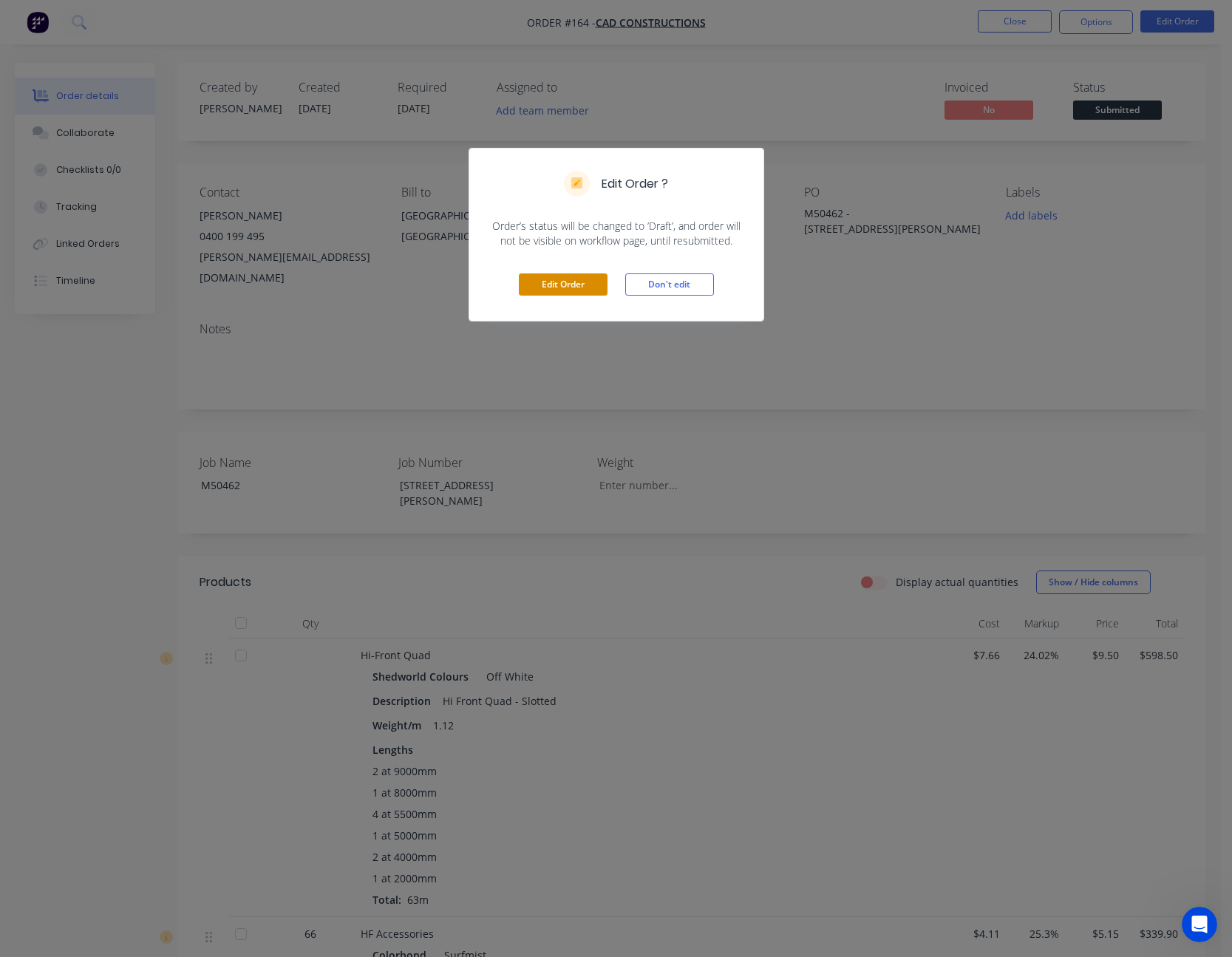
click at [576, 289] on button "Edit Order" at bounding box center [562, 284] width 89 height 22
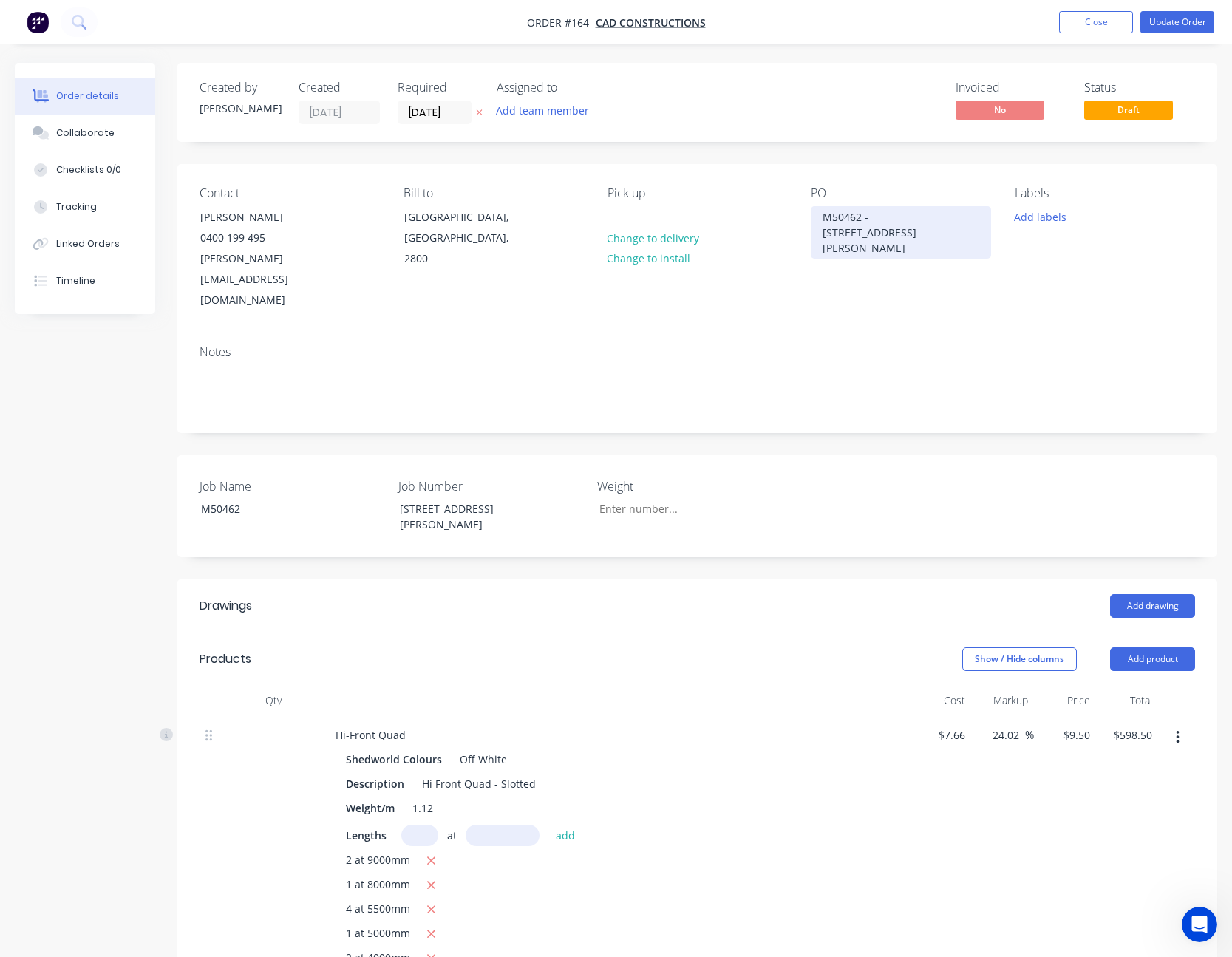
click at [907, 233] on div "M50462 - [STREET_ADDRESS][PERSON_NAME]" at bounding box center [901, 232] width 180 height 52
click at [1115, 20] on button "Close" at bounding box center [1096, 22] width 74 height 22
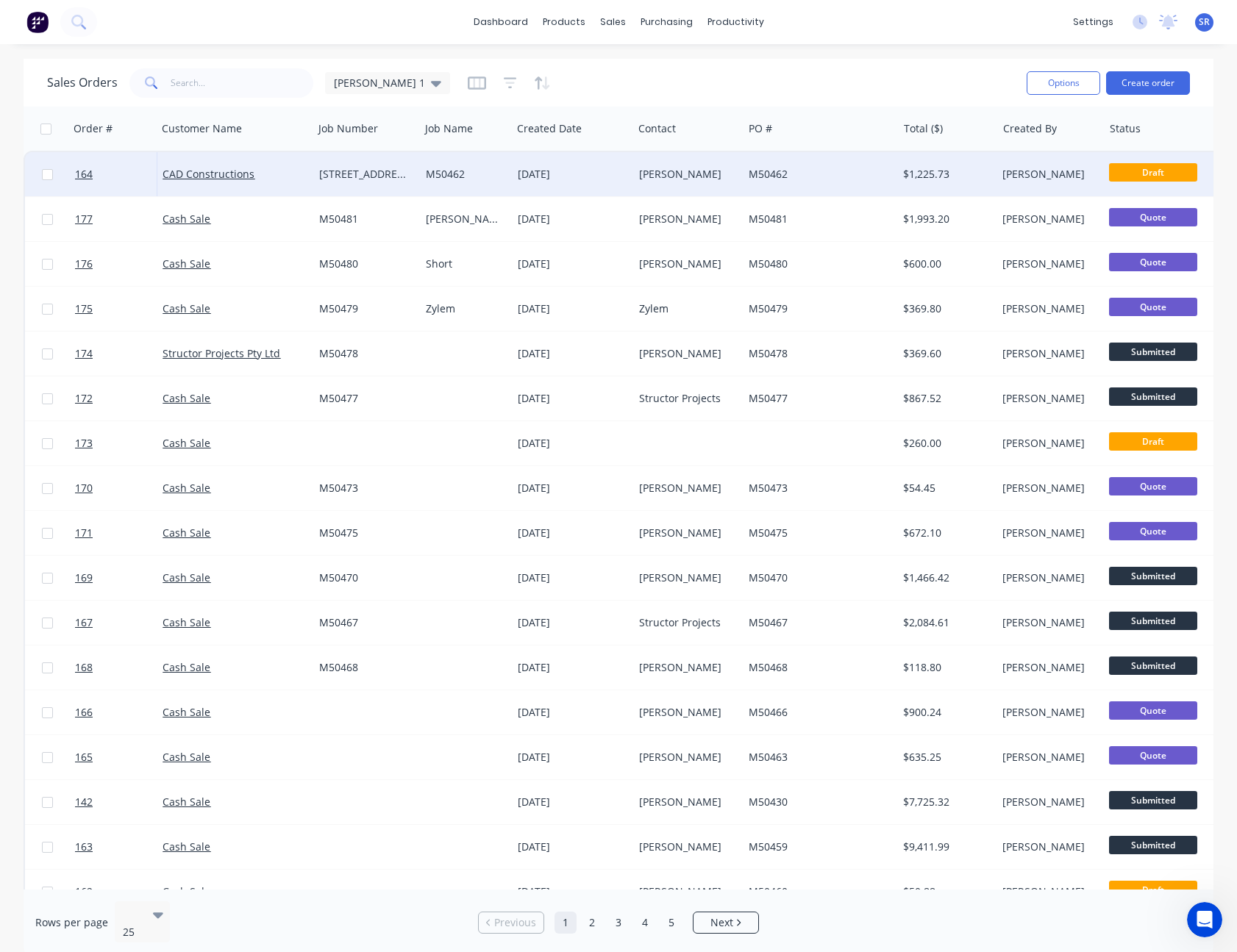
click at [573, 184] on div "[DATE]" at bounding box center [573, 174] width 122 height 44
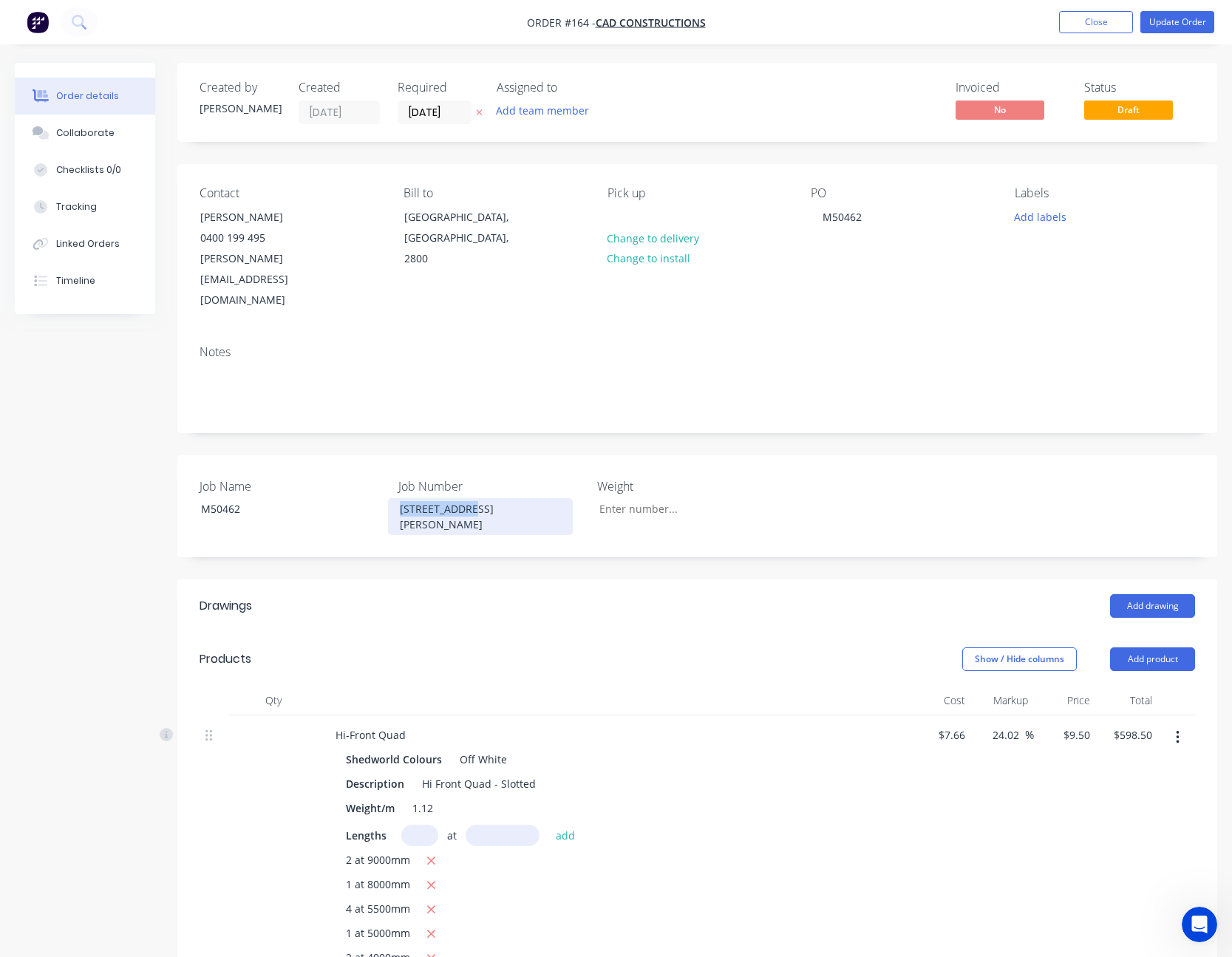
drag, startPoint x: 475, startPoint y: 467, endPoint x: 374, endPoint y: 472, distance: 101.1
click at [374, 472] on div "Job Name M50462 Job Number 11 [PERSON_NAME] Weight" at bounding box center [696, 506] width 1039 height 102
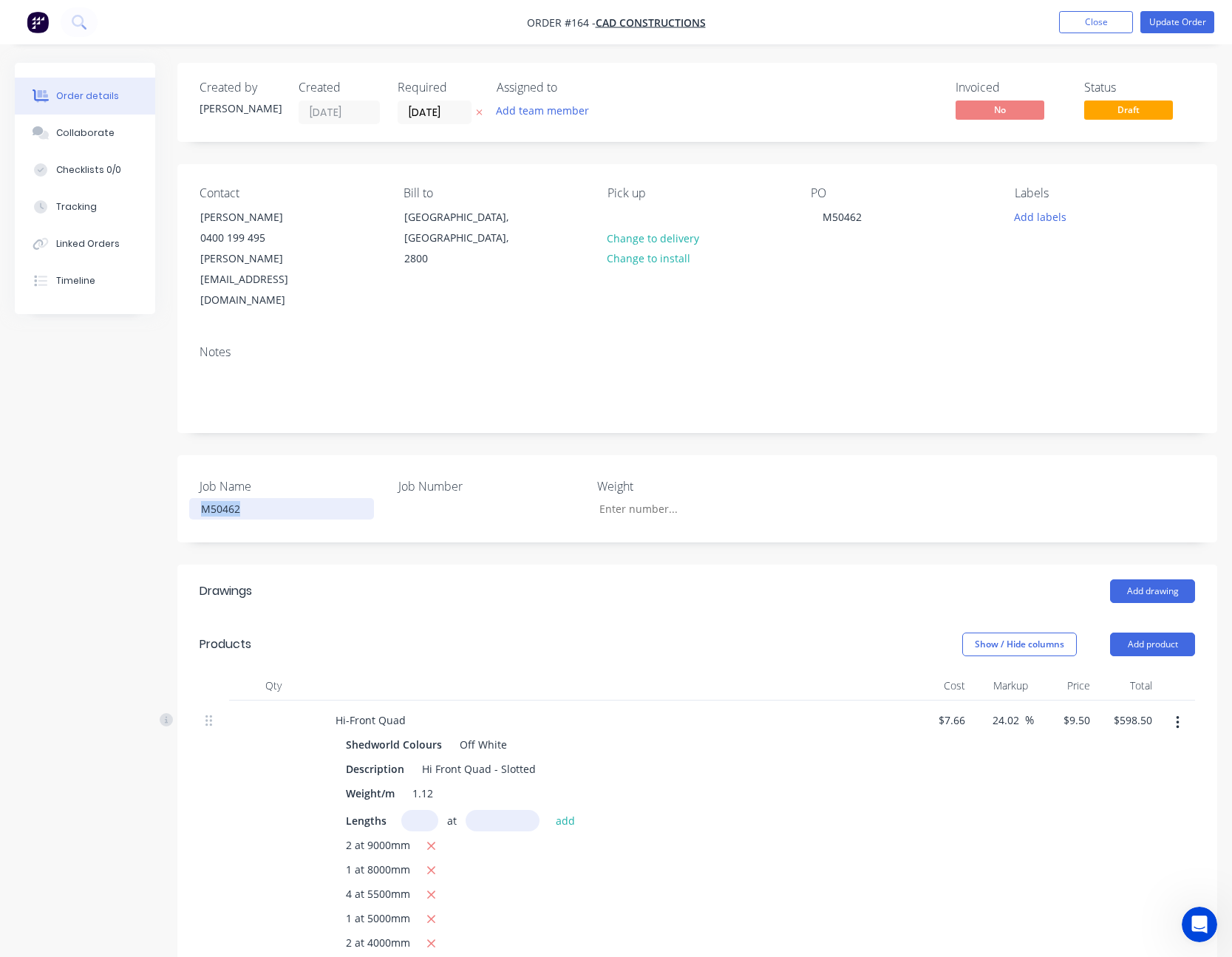
drag, startPoint x: 255, startPoint y: 464, endPoint x: 161, endPoint y: 467, distance: 94.0
paste div
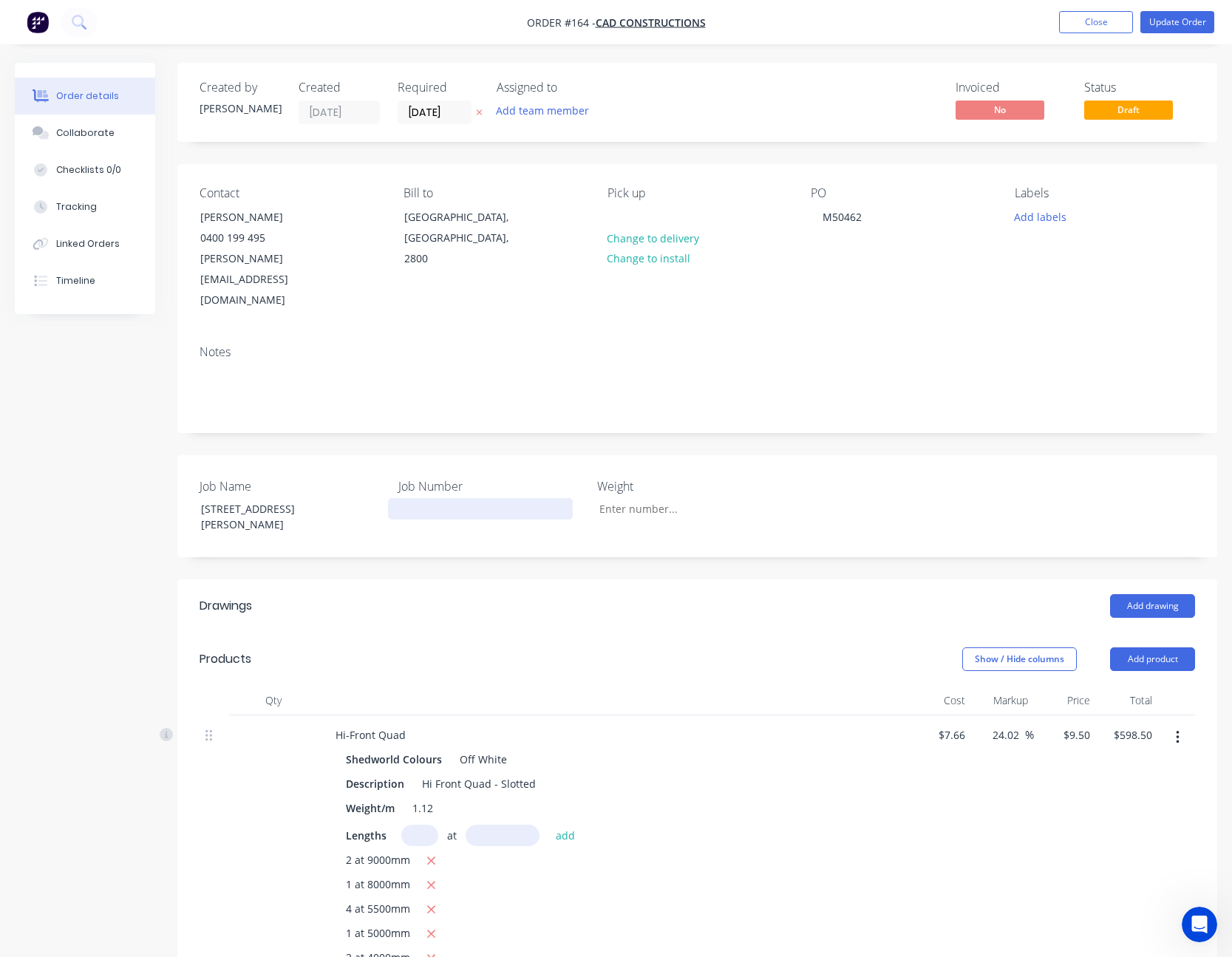
click at [422, 498] on div at bounding box center [480, 508] width 185 height 21
click at [1196, 23] on button "Update Order" at bounding box center [1177, 22] width 74 height 22
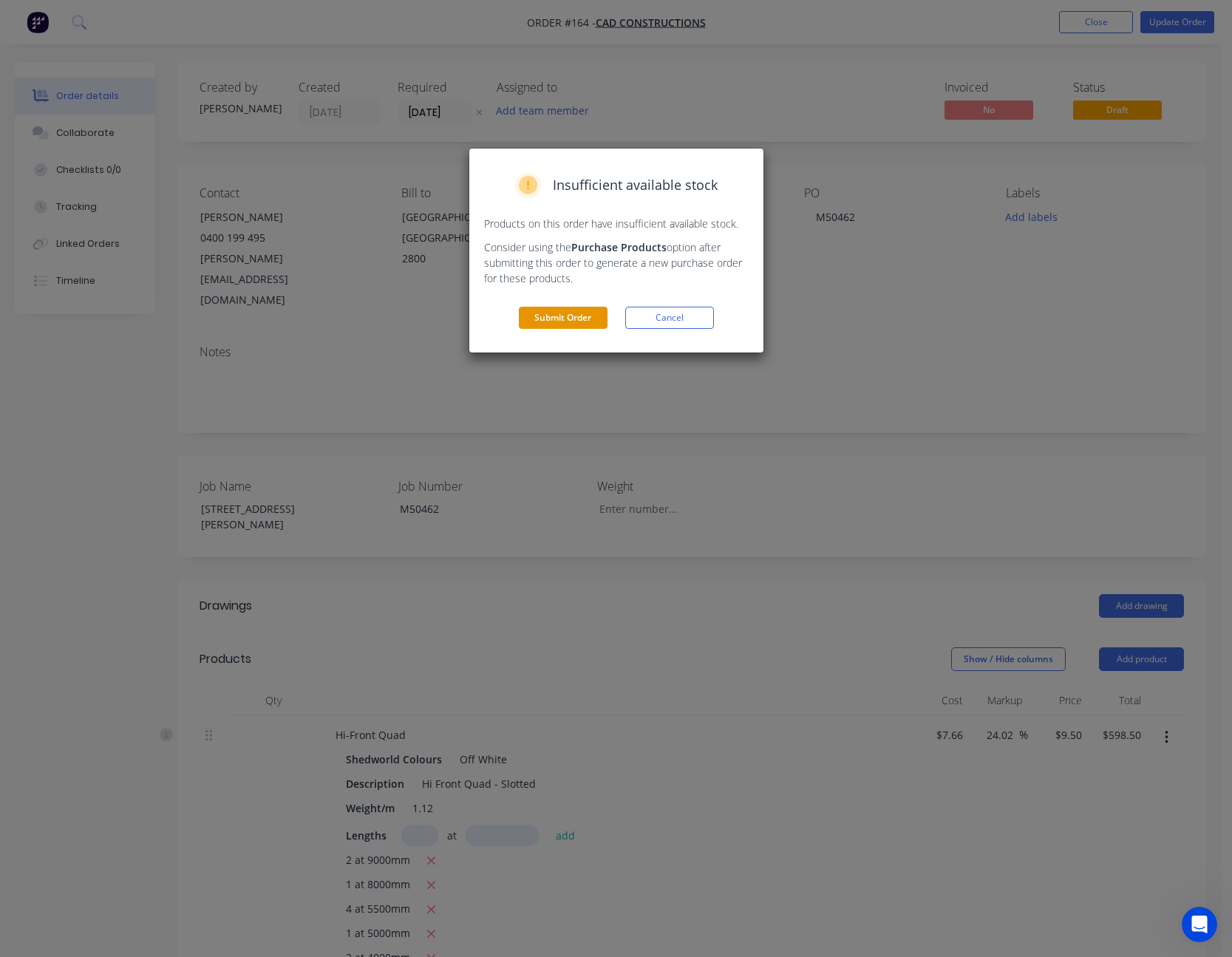
click at [576, 312] on button "Submit Order" at bounding box center [562, 317] width 89 height 22
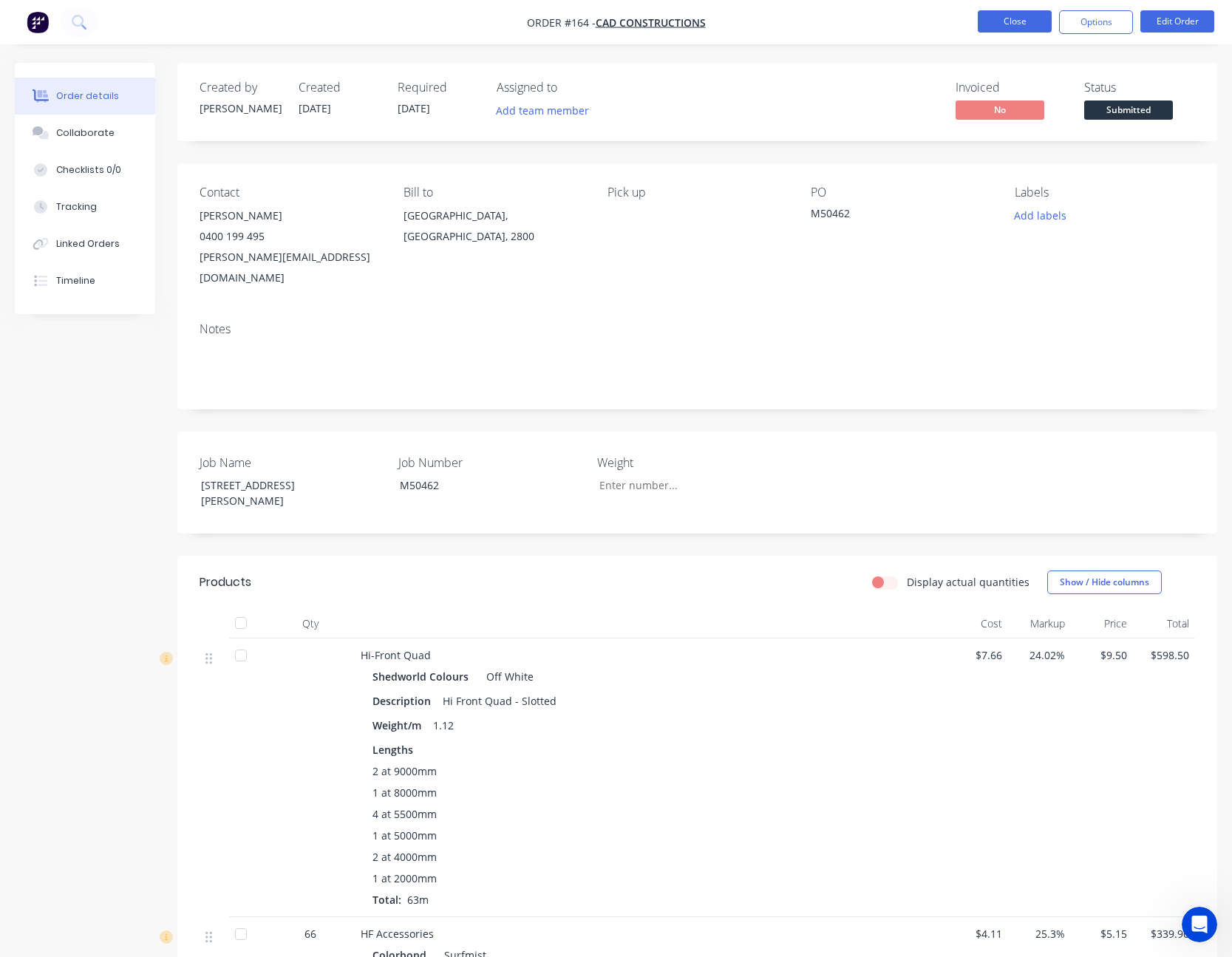
click at [1029, 20] on button "Close" at bounding box center [1014, 21] width 74 height 22
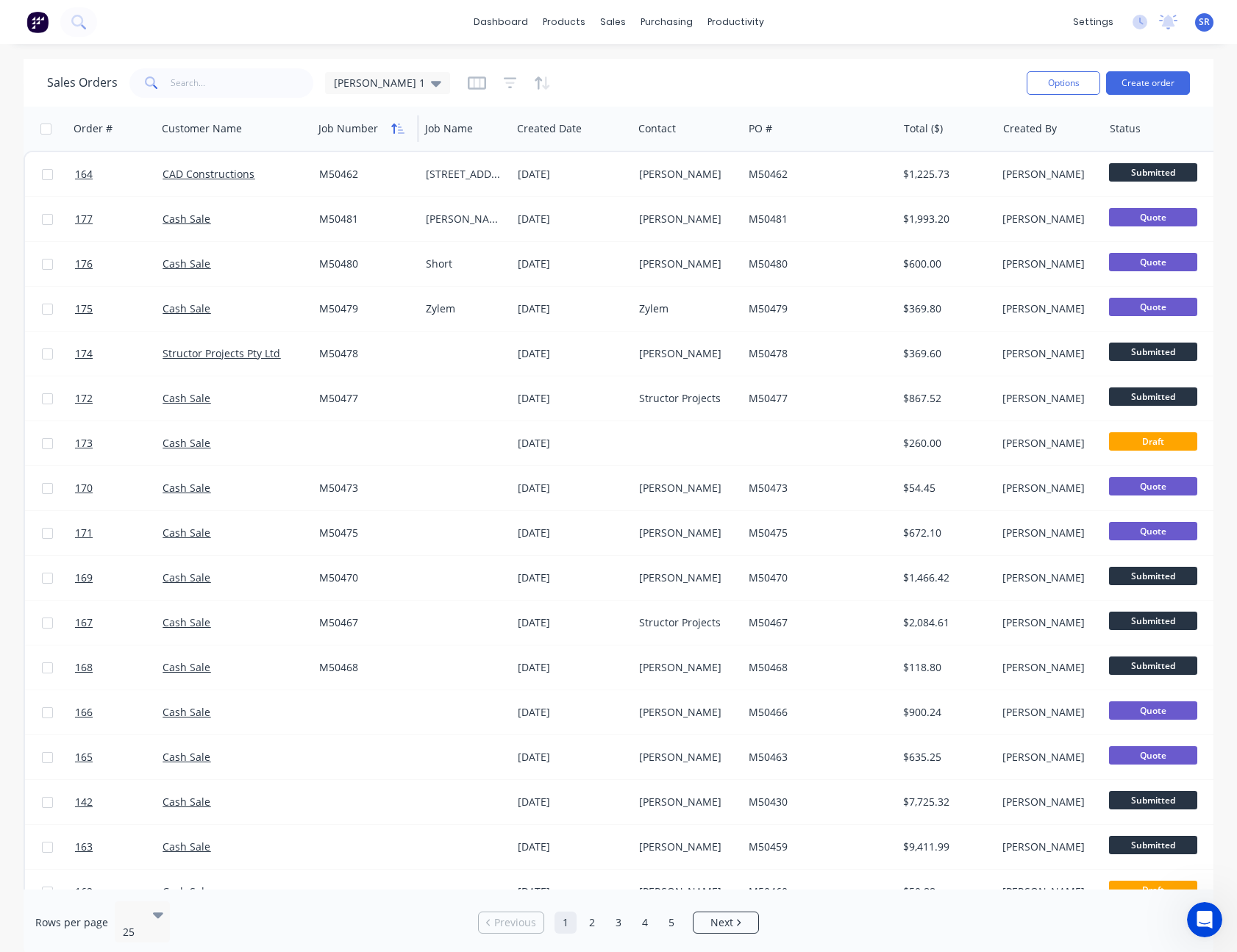
click at [404, 123] on icon "button" at bounding box center [398, 129] width 13 height 12
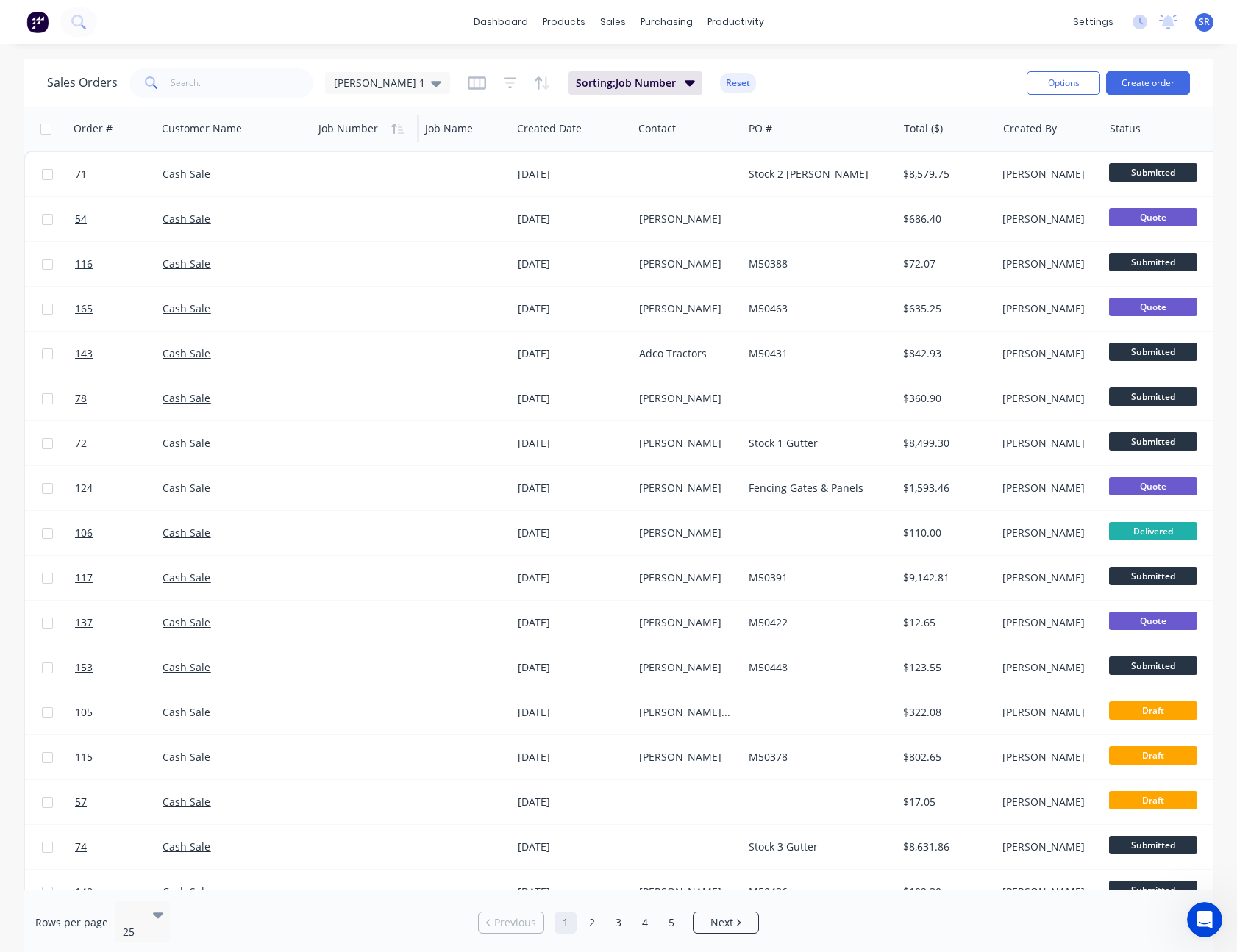
click at [404, 123] on icon "button" at bounding box center [398, 129] width 13 height 12
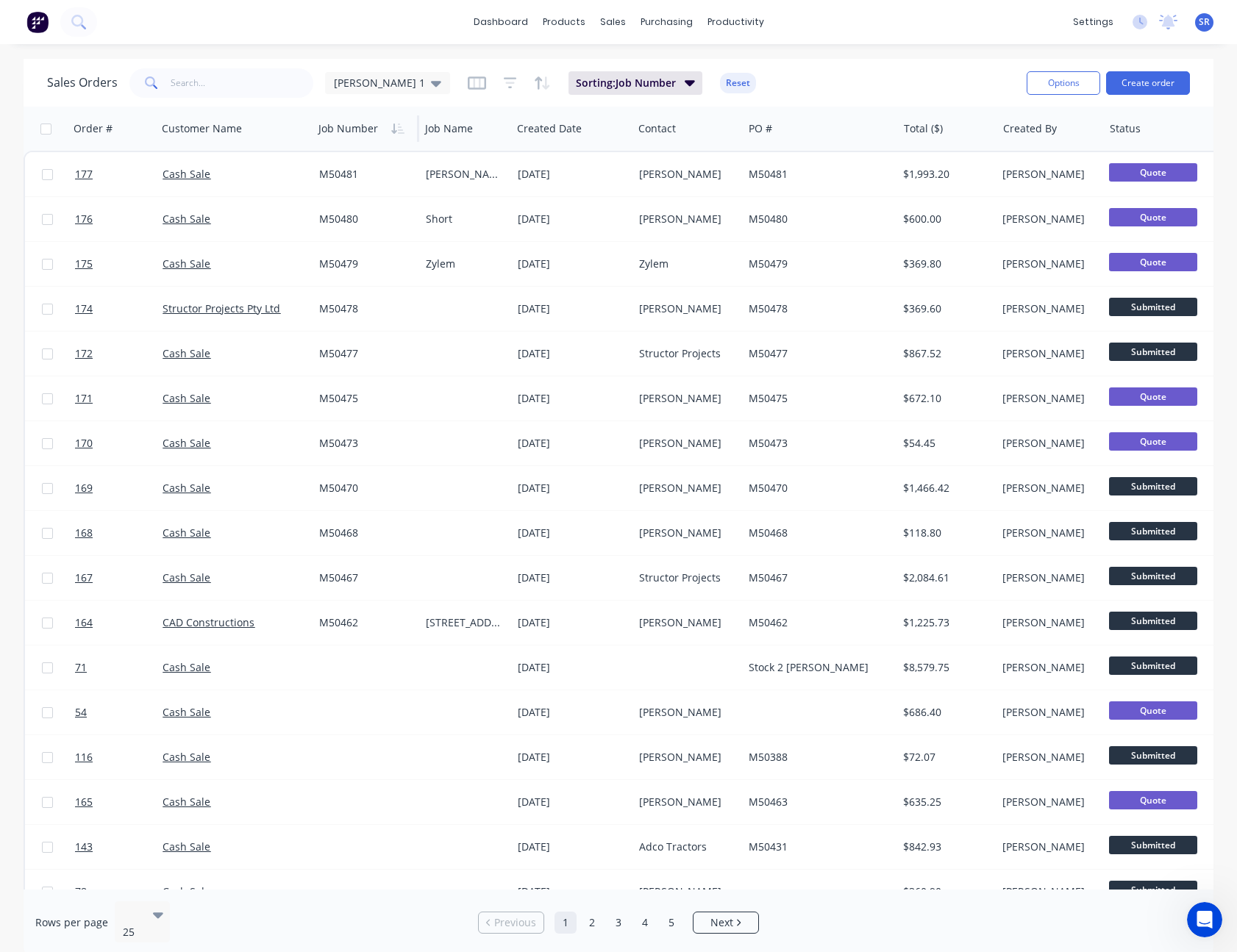
click at [404, 123] on icon "button" at bounding box center [398, 129] width 13 height 12
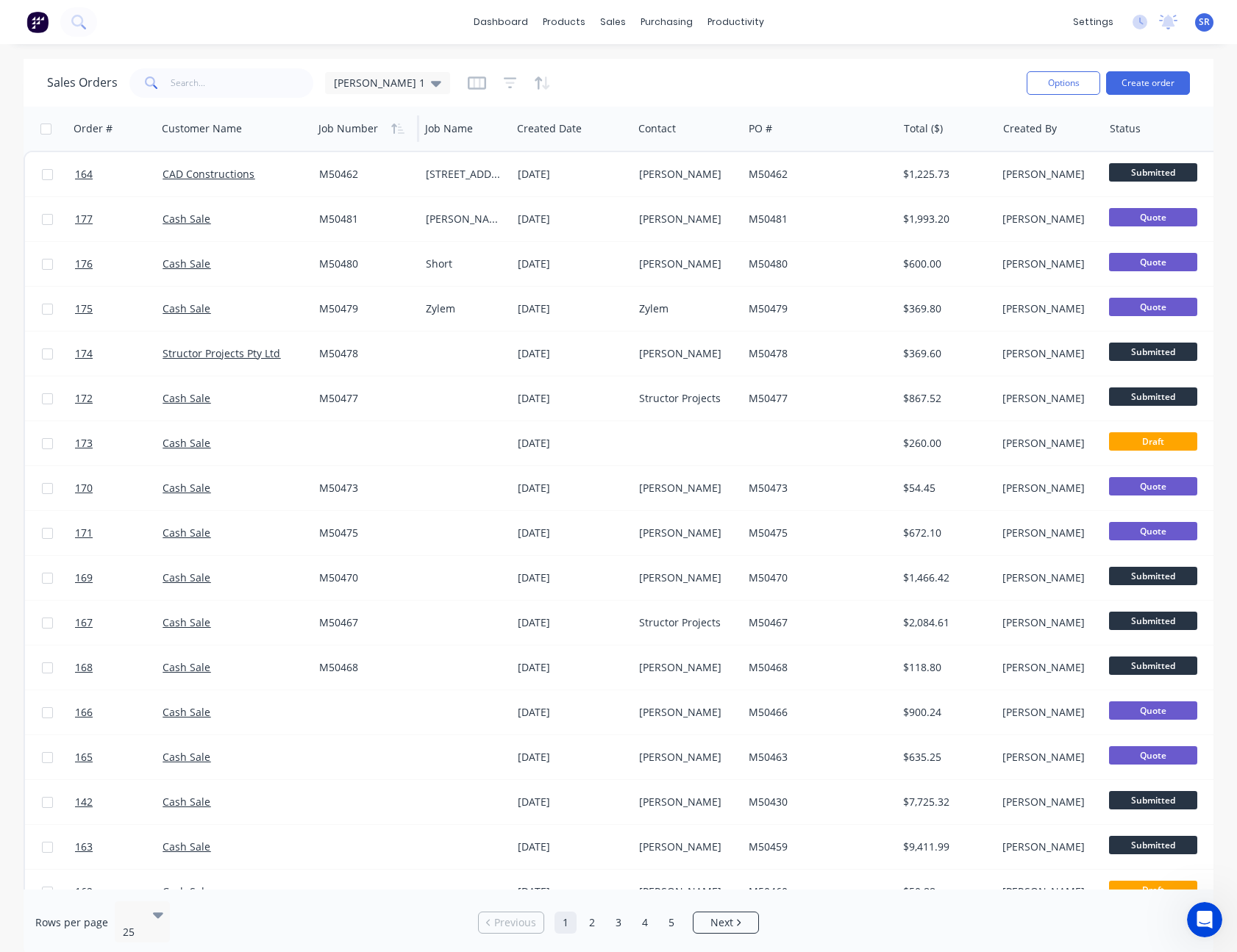
click at [404, 123] on icon "button" at bounding box center [398, 129] width 13 height 12
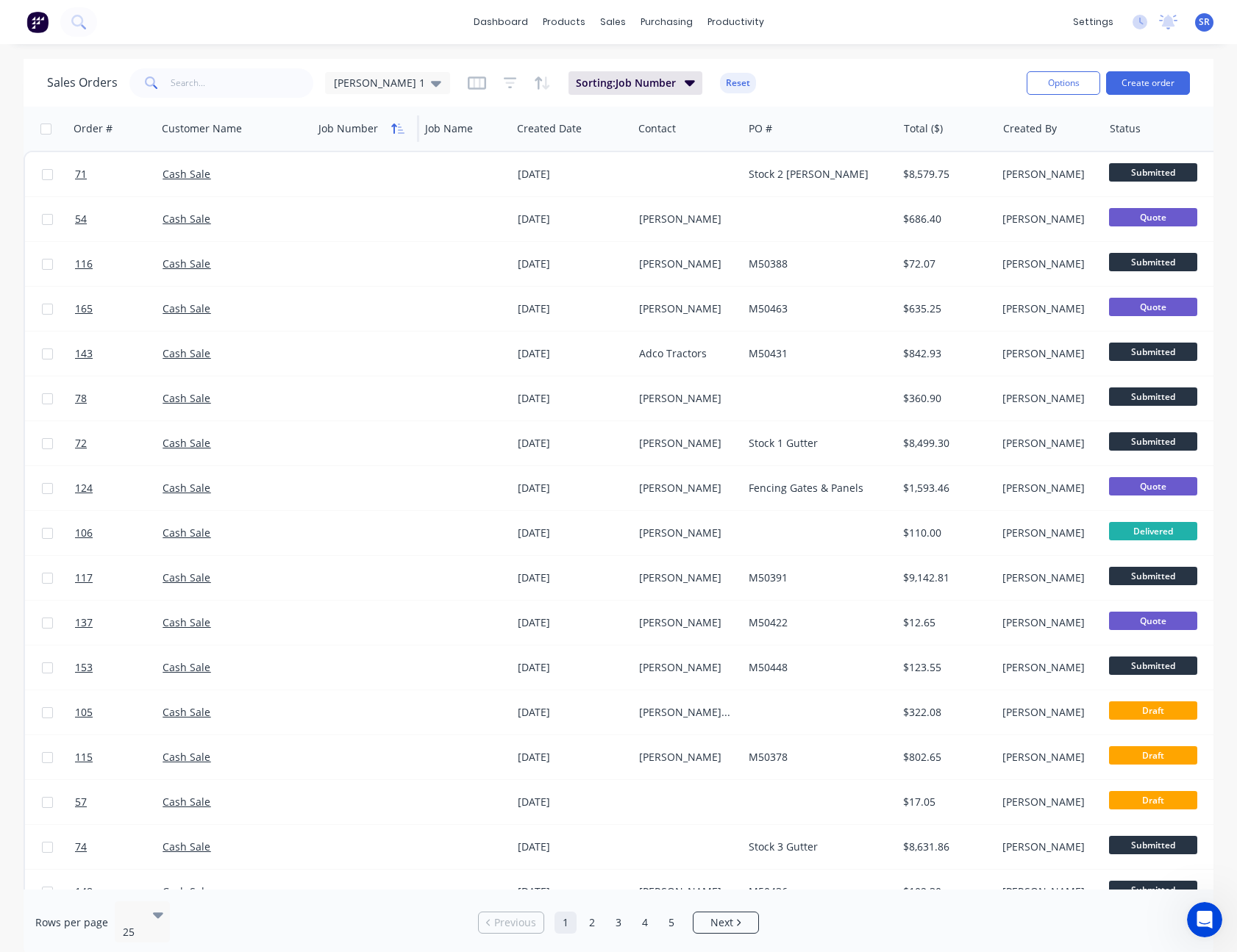
click at [403, 123] on icon "button" at bounding box center [398, 129] width 13 height 12
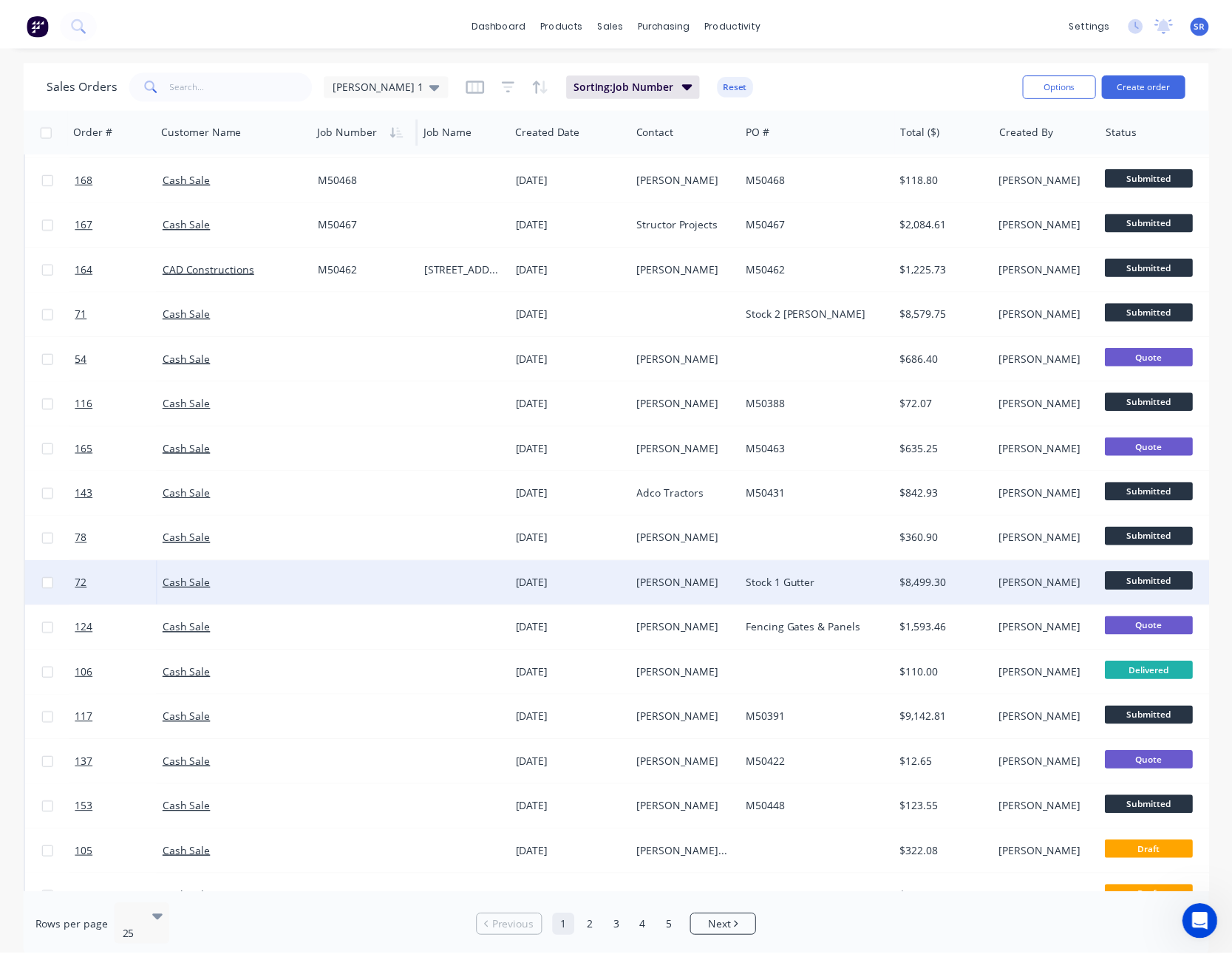
scroll to position [392, 0]
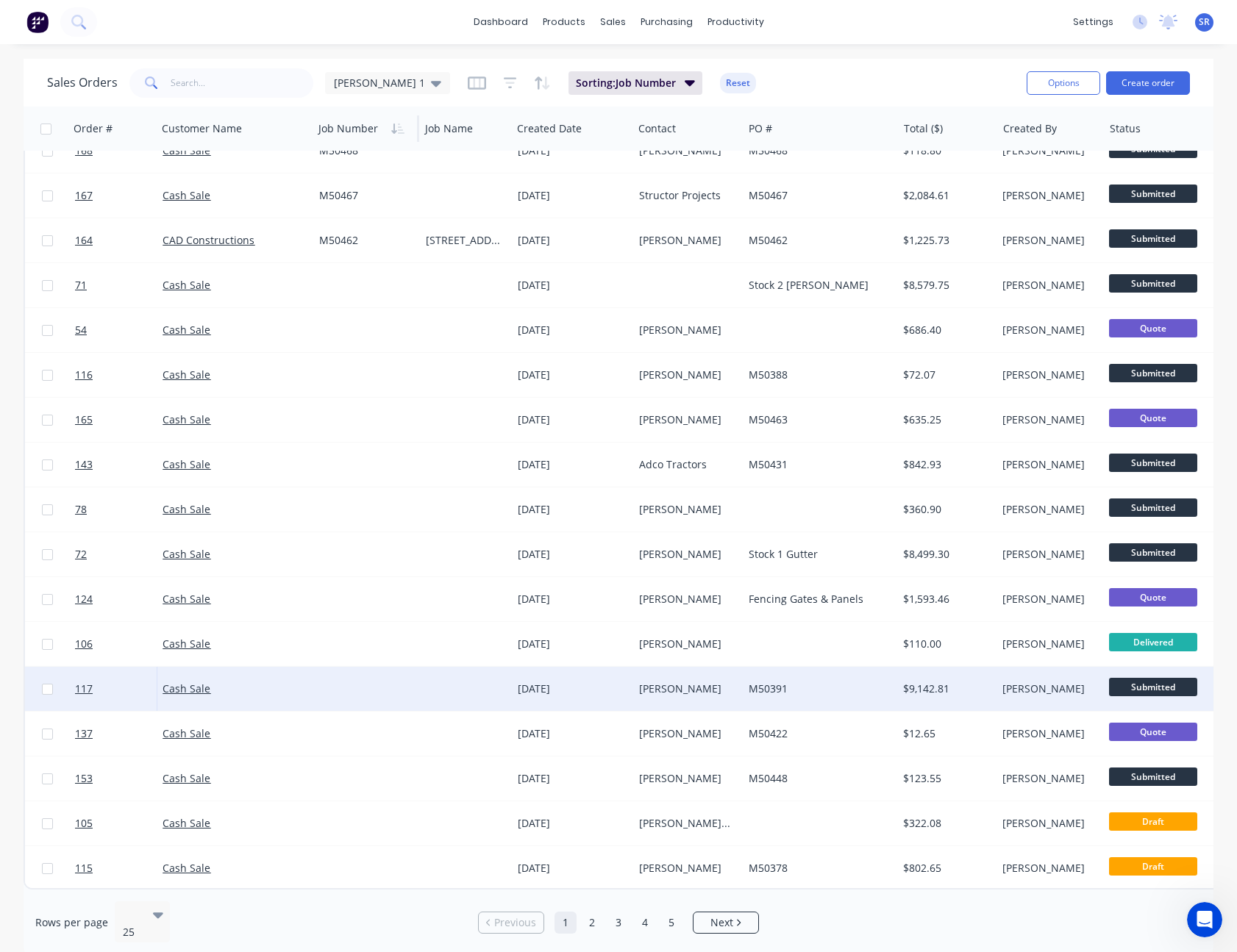
click at [675, 683] on div "[PERSON_NAME]" at bounding box center [686, 688] width 94 height 15
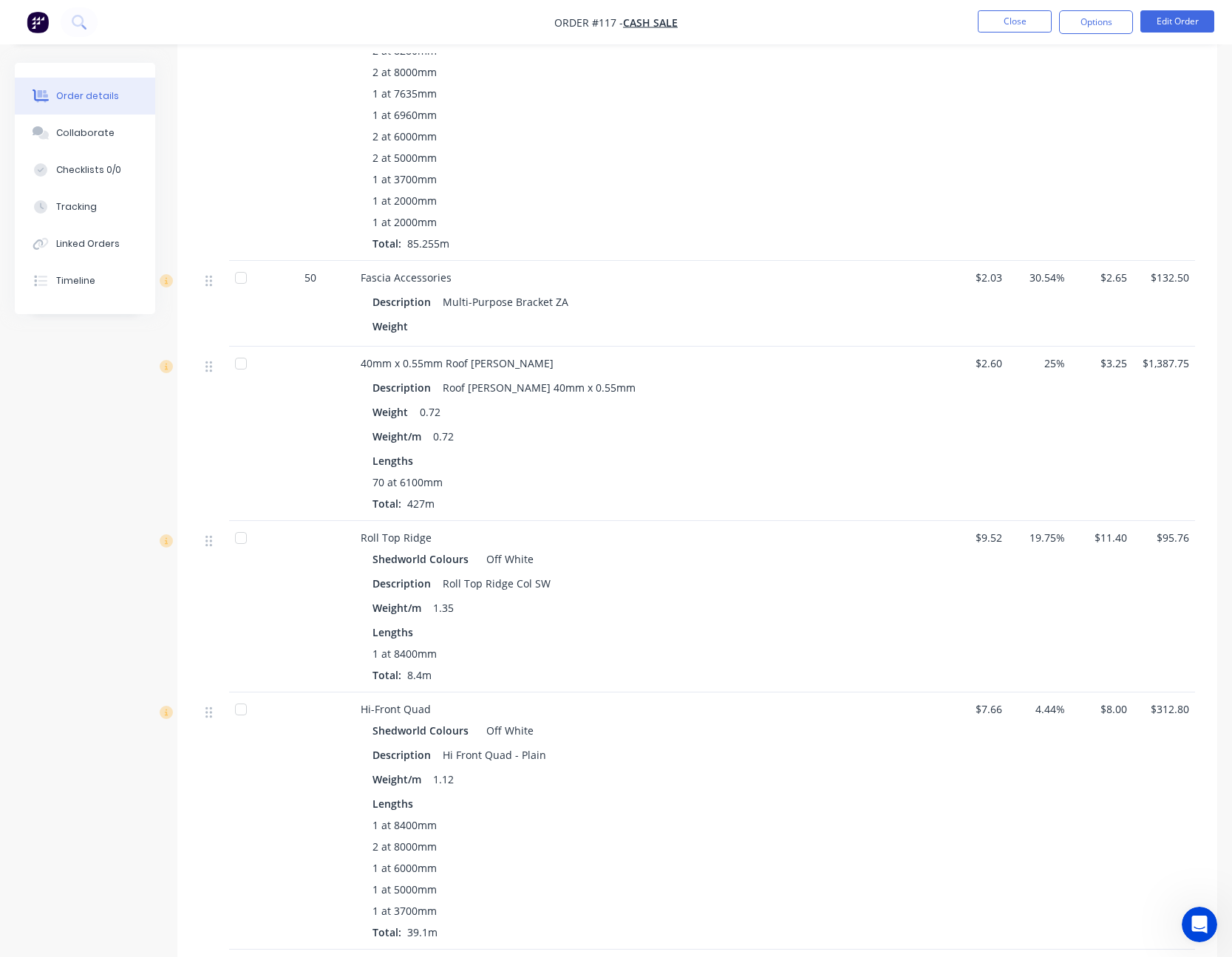
scroll to position [1330, 0]
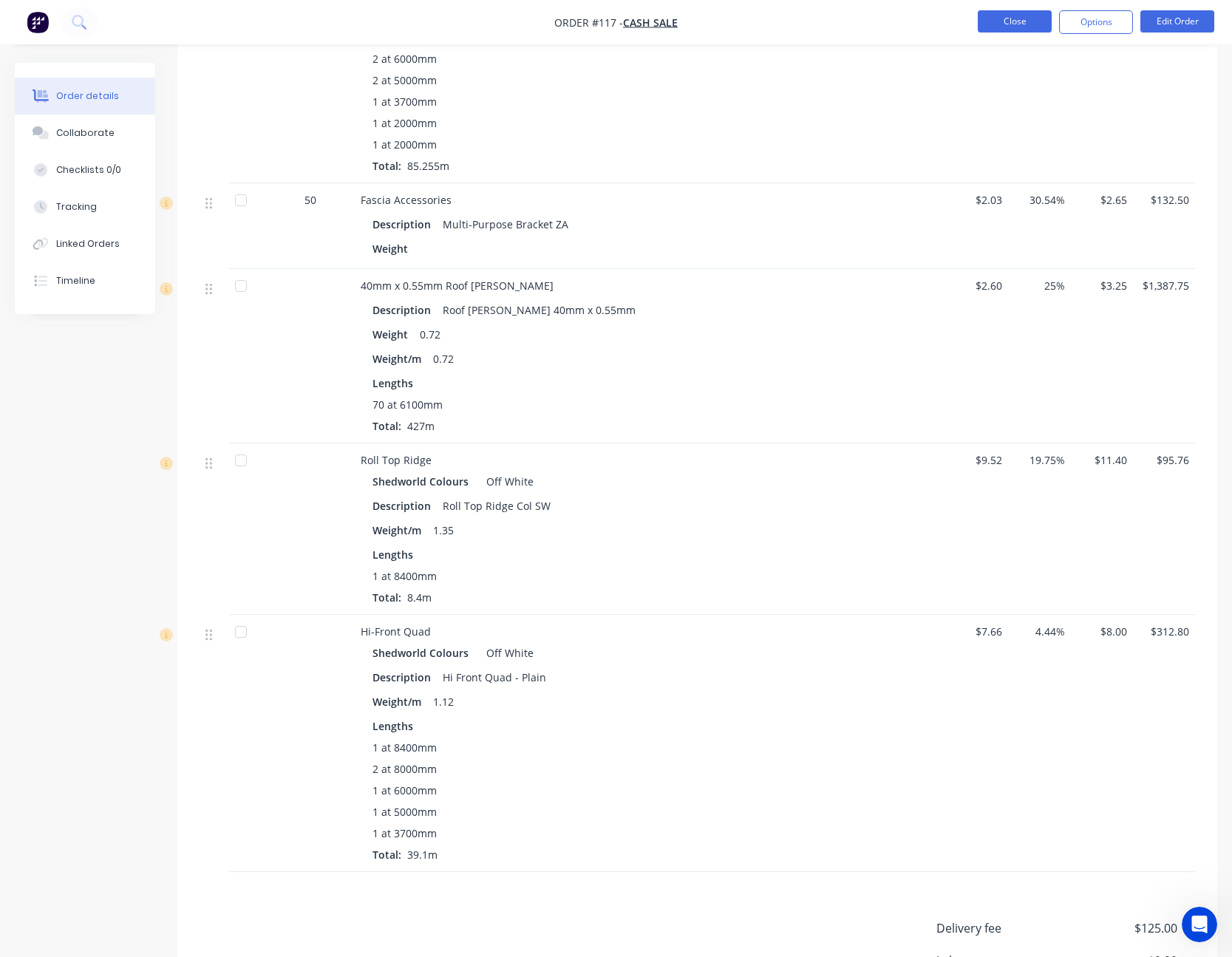
click at [1014, 20] on button "Close" at bounding box center [1014, 21] width 74 height 22
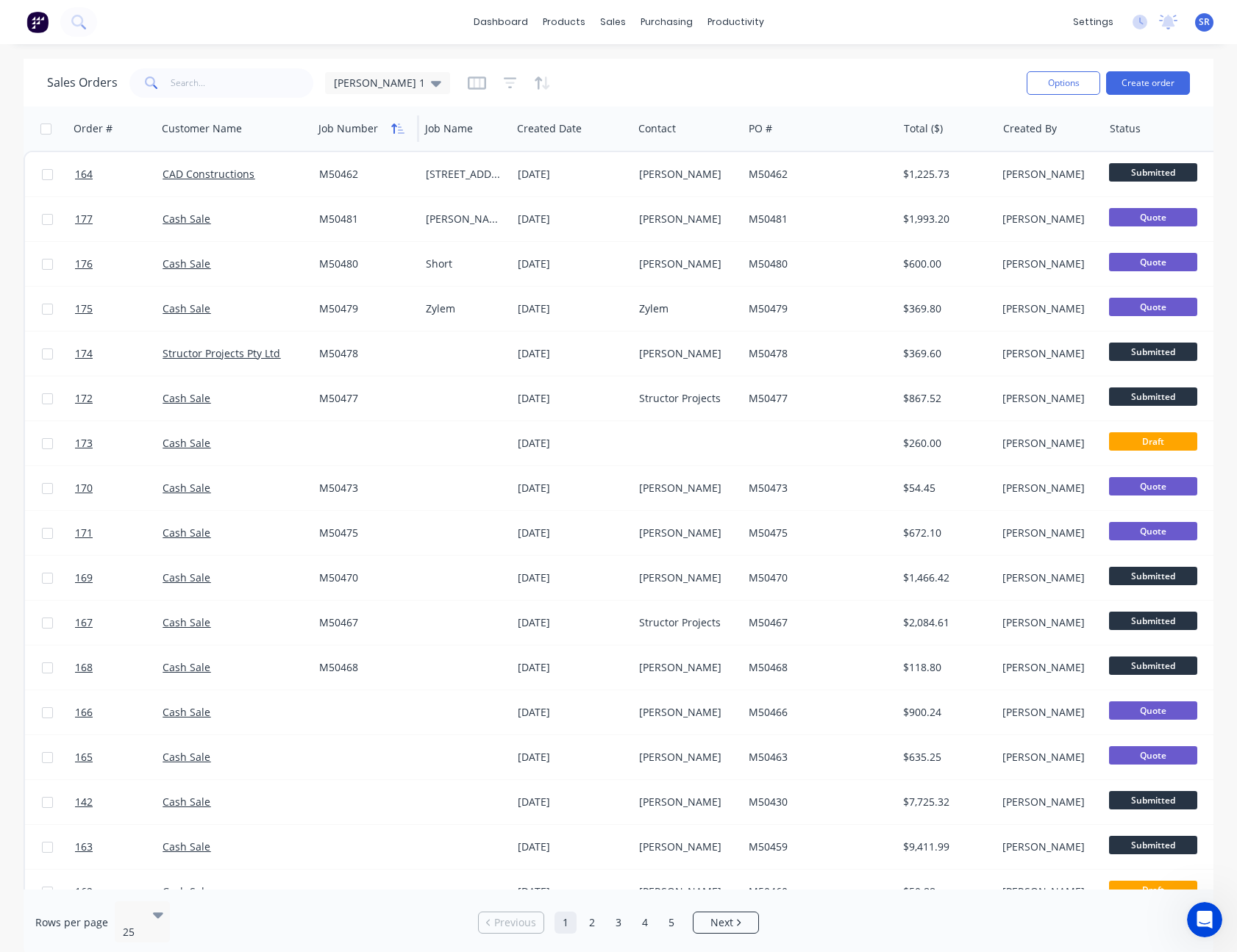
click at [401, 126] on icon "button" at bounding box center [401, 128] width 6 height 10
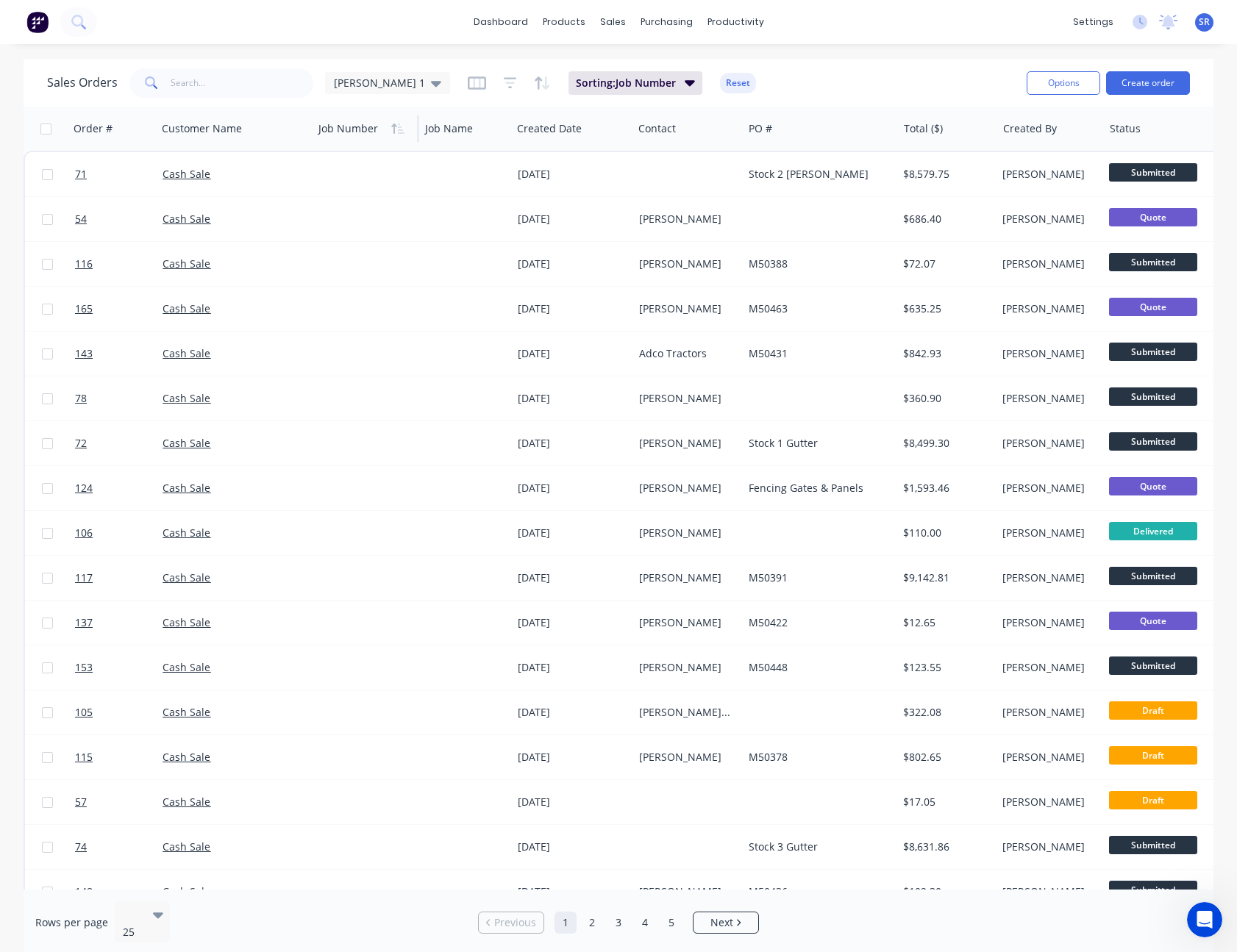
click at [401, 126] on icon "button" at bounding box center [401, 128] width 6 height 10
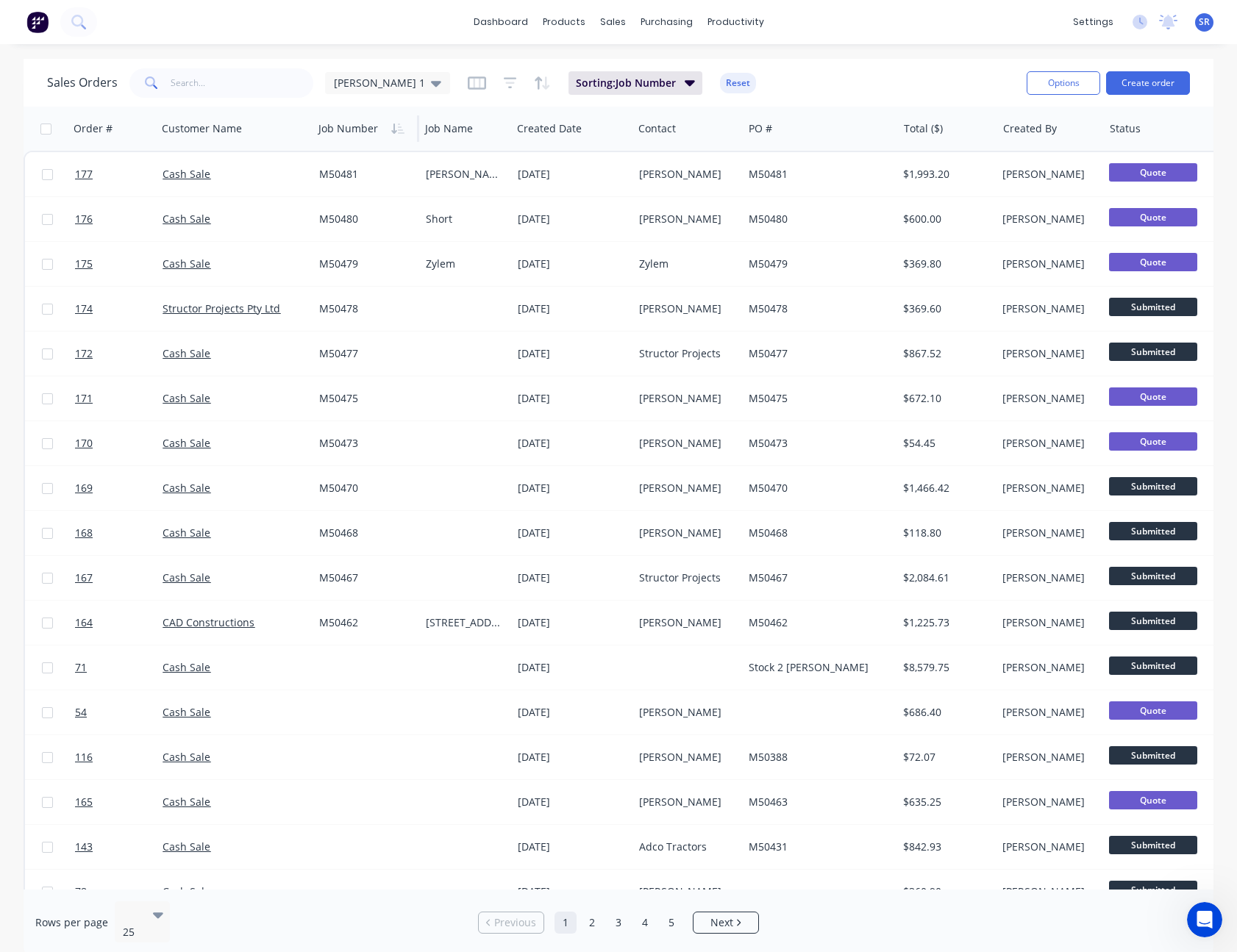
click at [873, 70] on div "Sales Orders [PERSON_NAME] 1 Sorting: Job Number Reset" at bounding box center [530, 83] width 967 height 36
click at [691, 70] on div "Purchase Orders" at bounding box center [714, 70] width 78 height 13
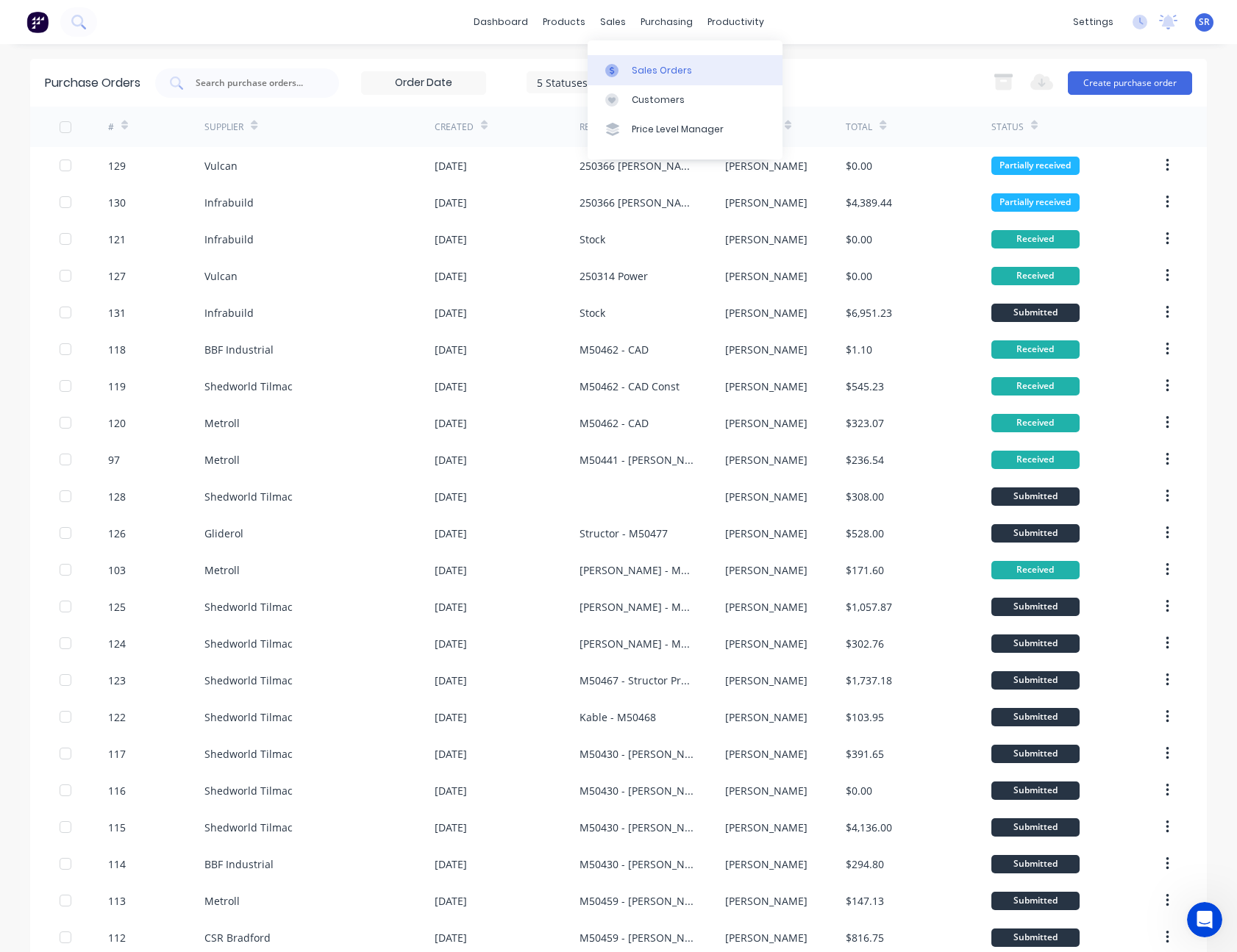
click at [641, 76] on div "Sales Orders" at bounding box center [661, 70] width 60 height 13
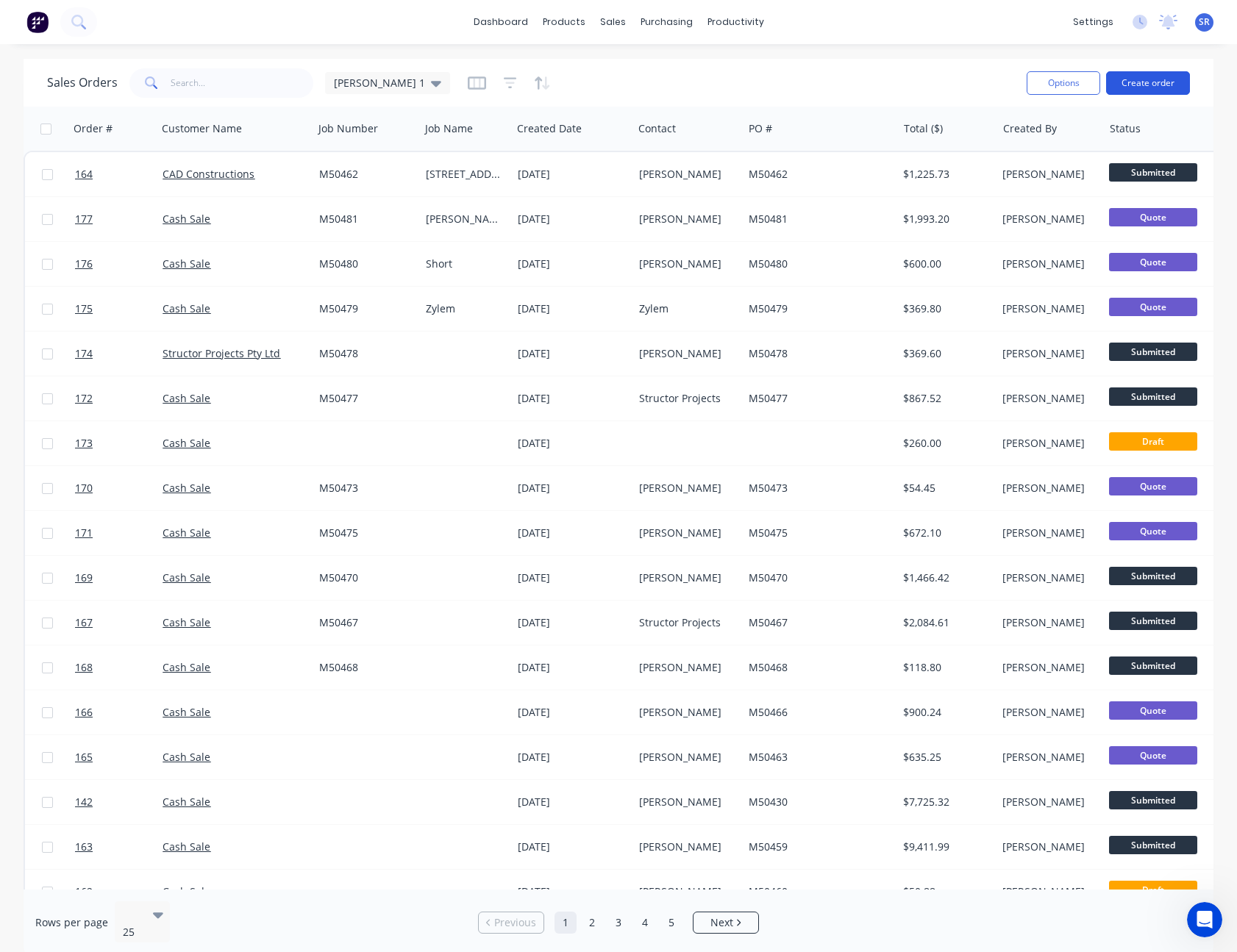
click at [1151, 83] on button "Create order" at bounding box center [1148, 83] width 84 height 23
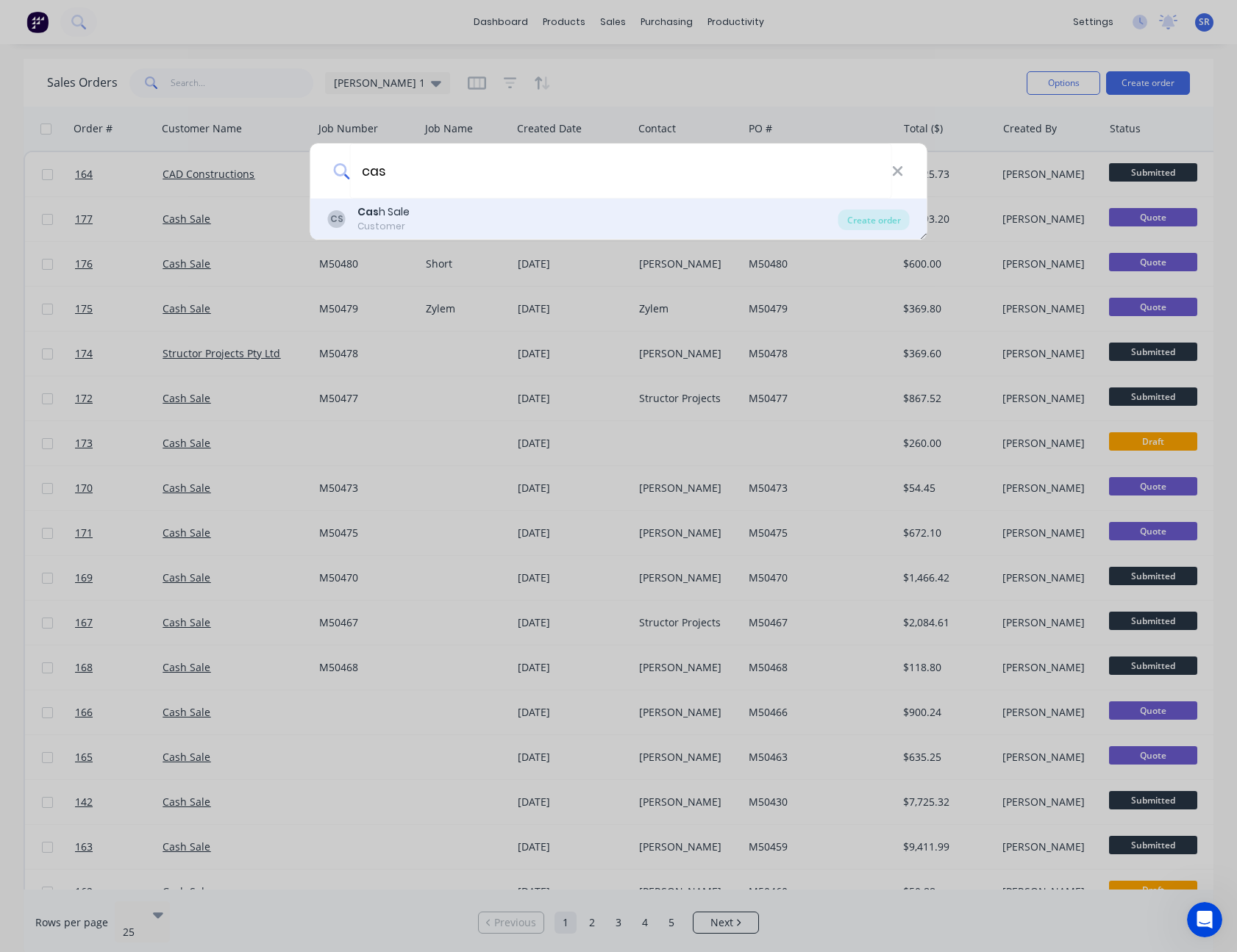
type input "cas"
click at [383, 218] on div "Cas h Sale" at bounding box center [383, 212] width 52 height 16
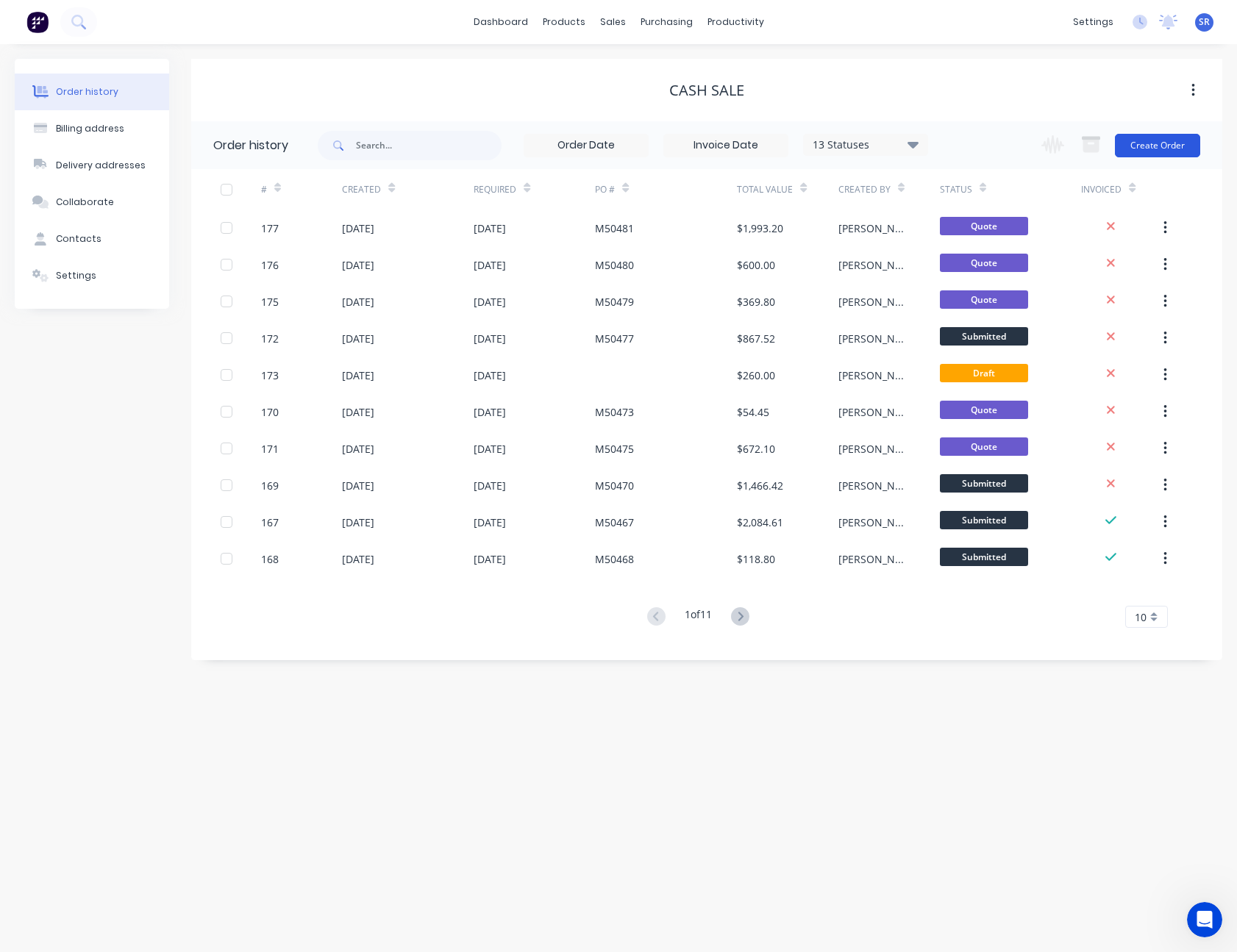
click at [1169, 148] on button "Create Order" at bounding box center [1157, 146] width 85 height 23
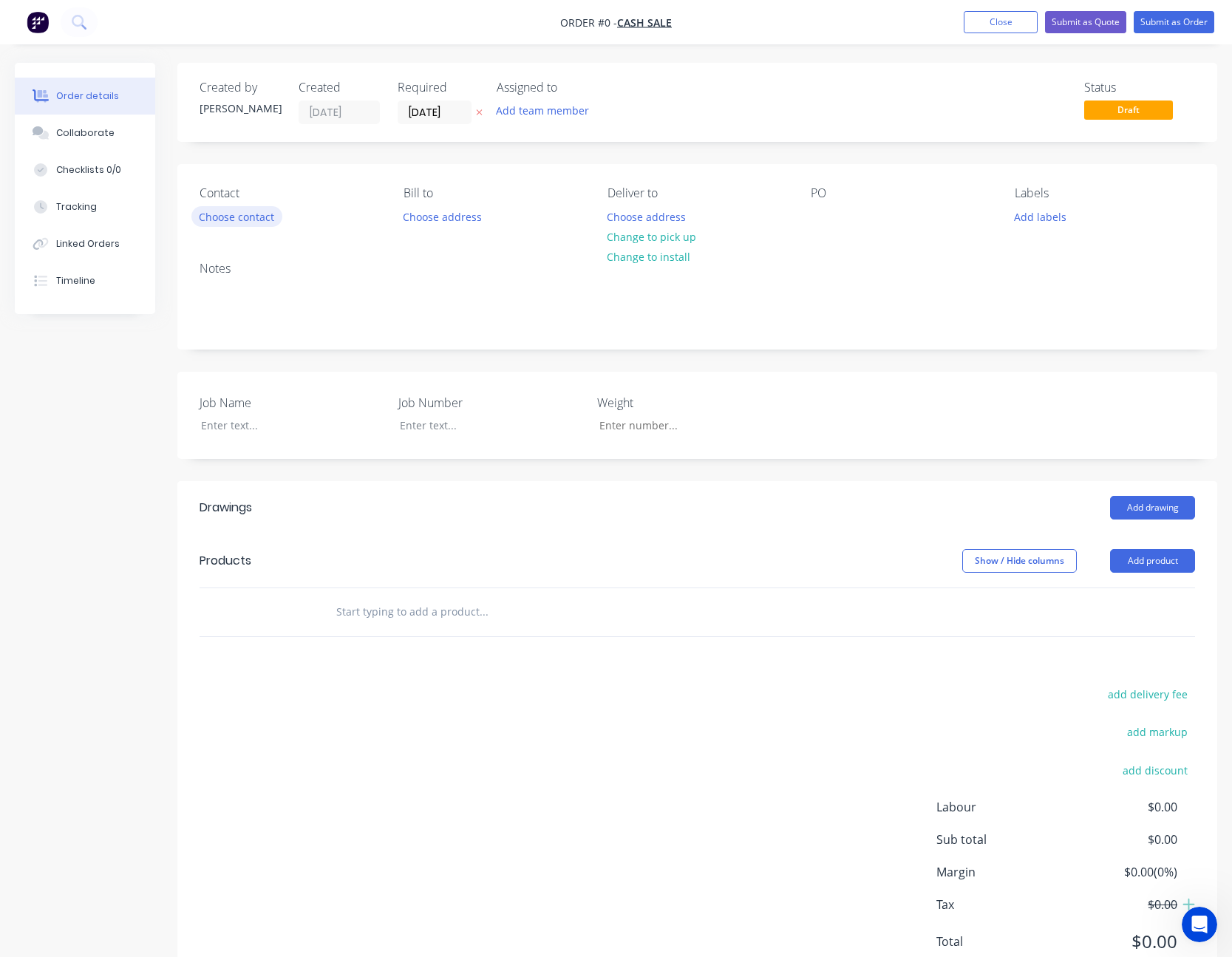
click at [247, 214] on button "Choose contact" at bounding box center [237, 215] width 91 height 20
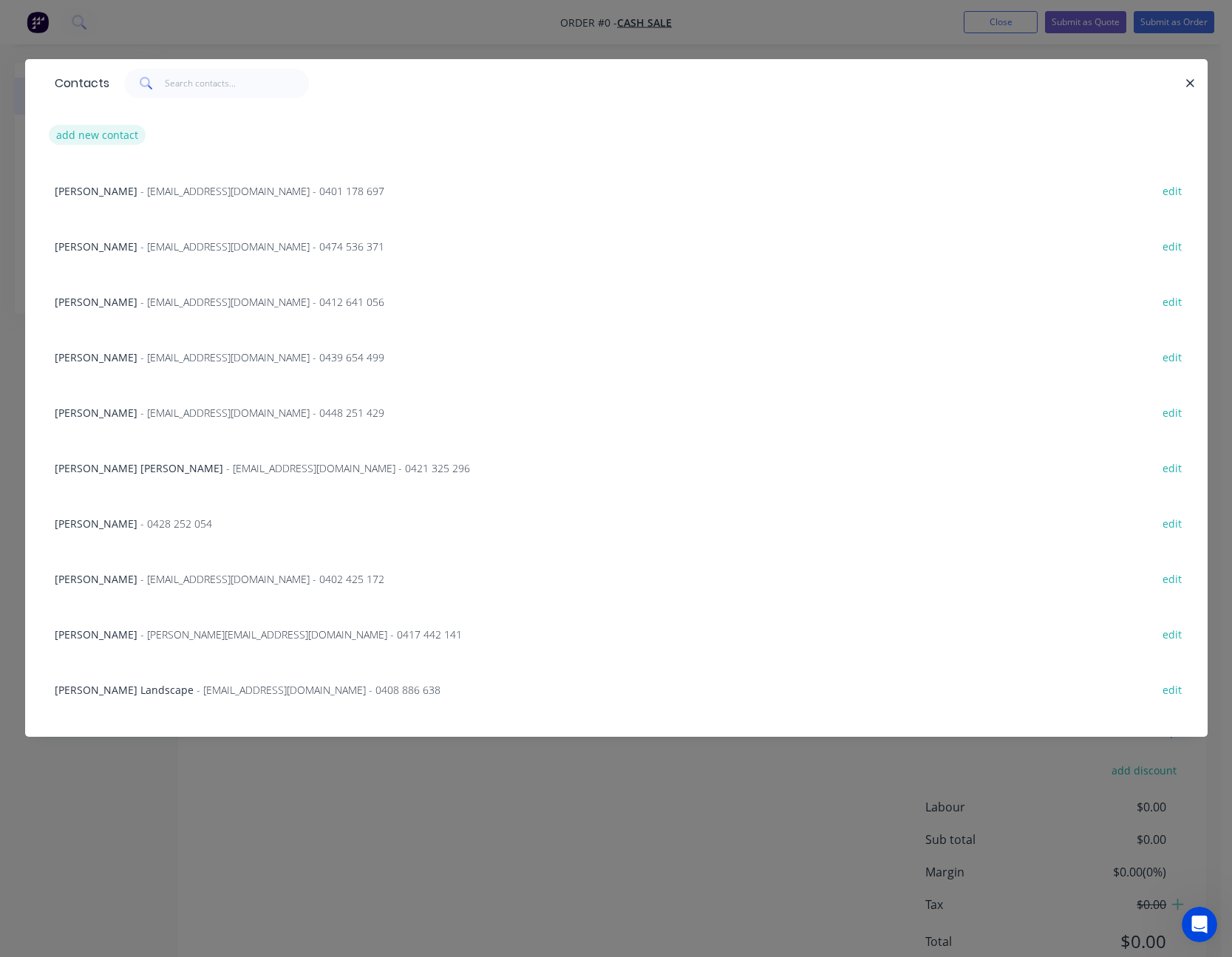
click at [98, 127] on button "add new contact" at bounding box center [97, 134] width 98 height 20
select select "AU"
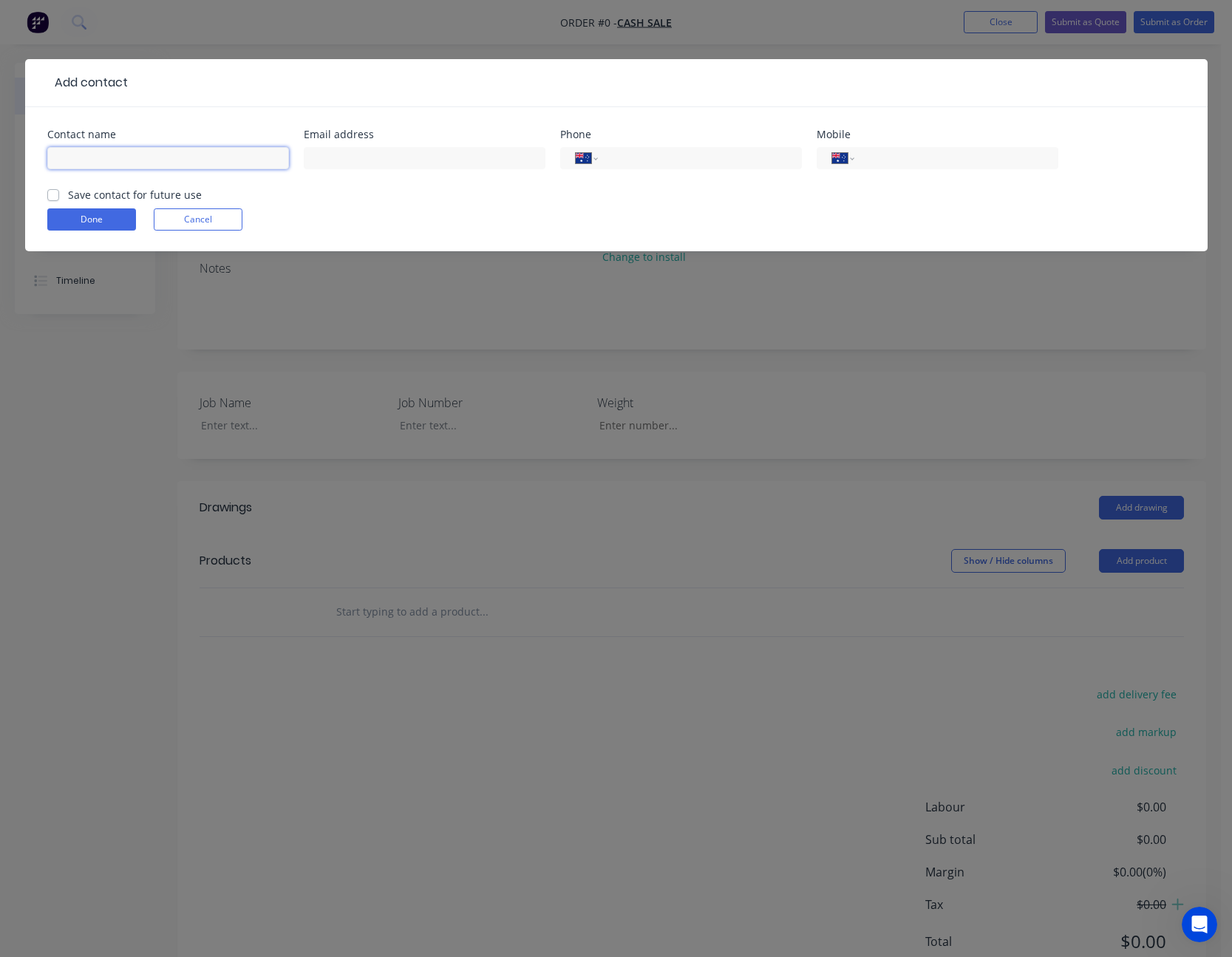
click at [89, 159] on input "text" at bounding box center [168, 158] width 241 height 22
type input "m"
click at [130, 158] on input "[PERSON_NAME]" at bounding box center [168, 158] width 241 height 22
type input "[PERSON_NAME]"
type input "[EMAIL_ADDRESS][DOMAIN_NAME]"
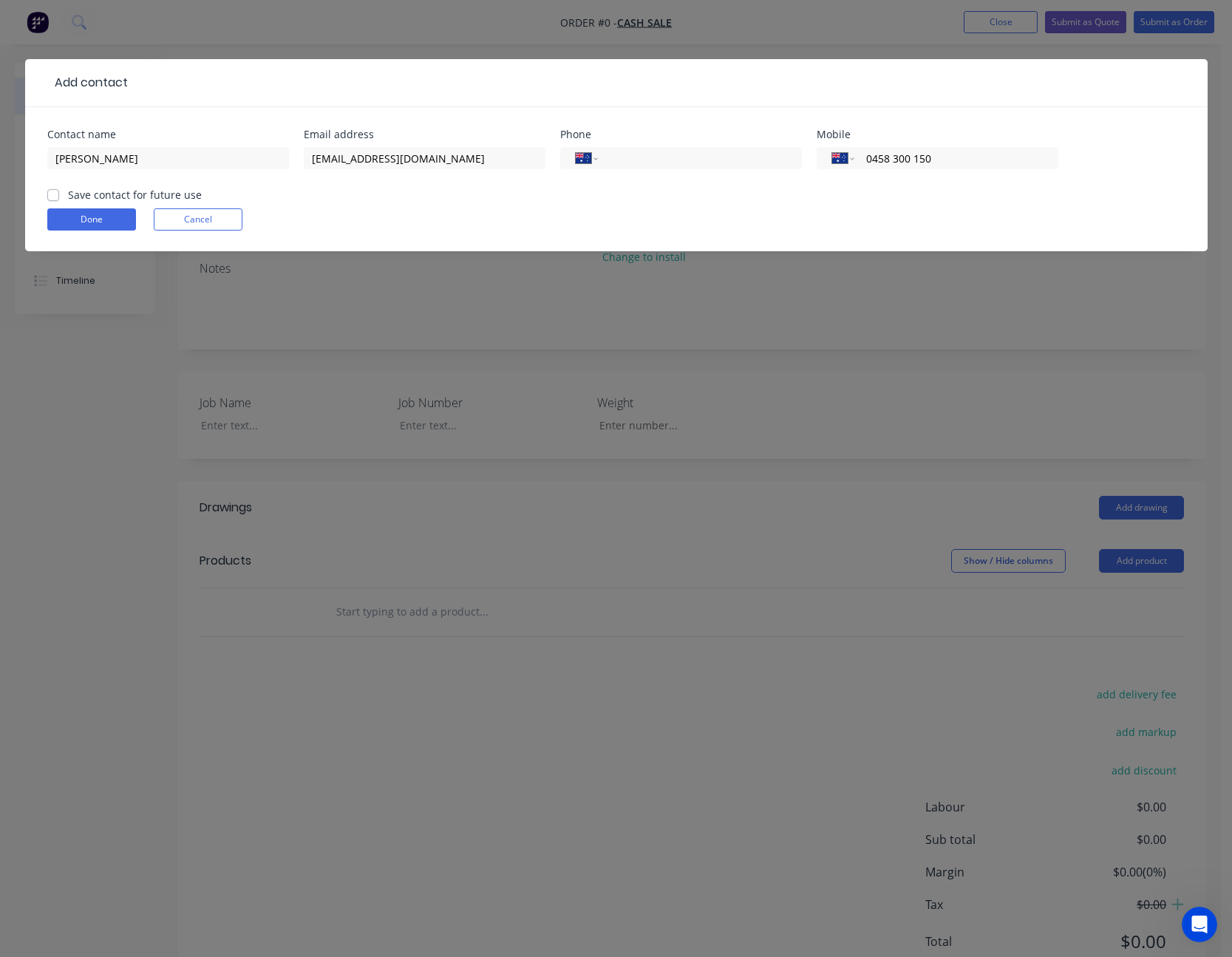
type input "0458 300 150"
click at [68, 196] on label "Save contact for future use" at bounding box center [135, 195] width 134 height 16
click at [49, 196] on input "Save contact for future use" at bounding box center [52, 194] width 12 height 14
checkbox input "true"
click at [57, 215] on button "Done" at bounding box center [91, 219] width 89 height 22
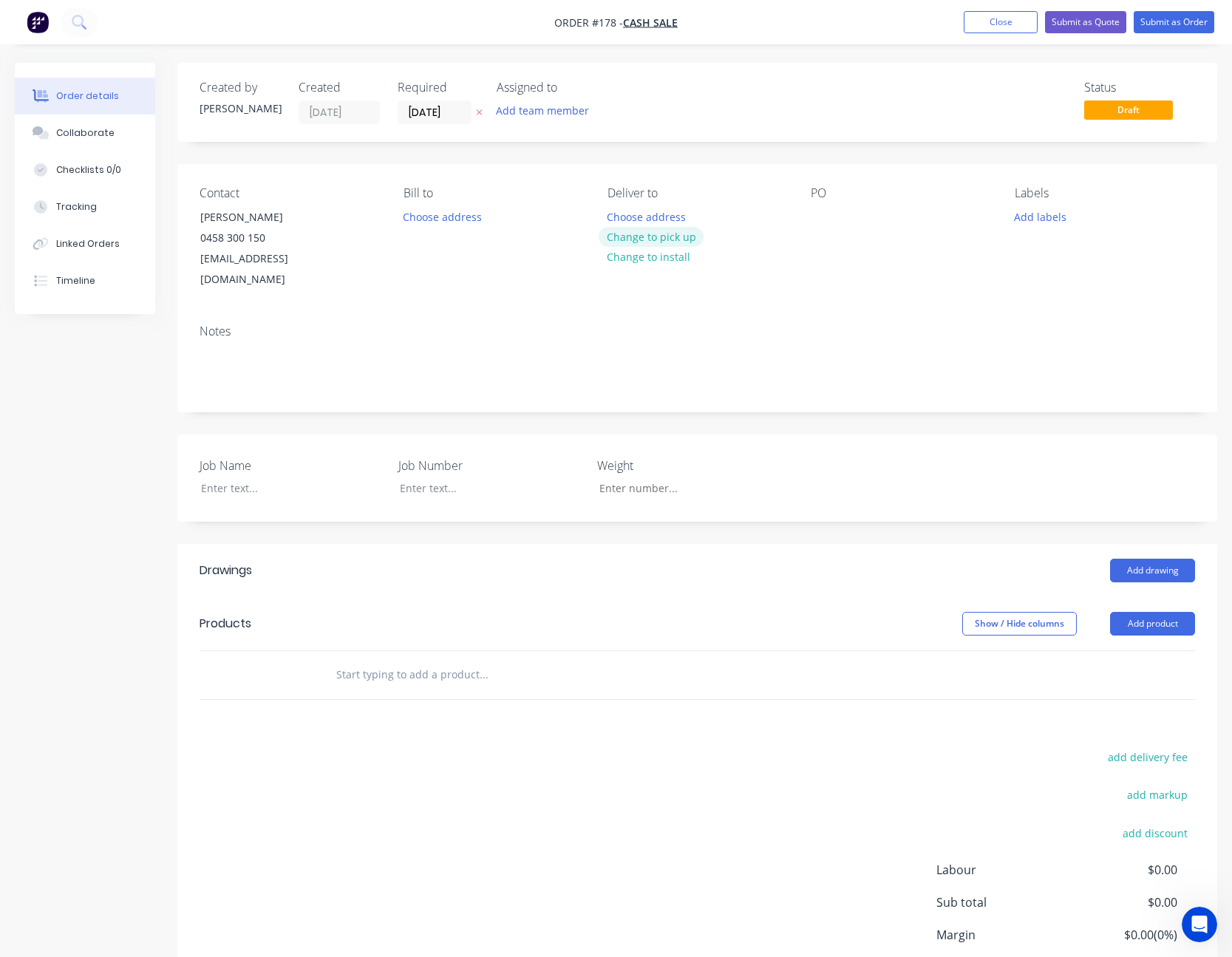
click at [664, 242] on button "Change to pick up" at bounding box center [651, 237] width 105 height 20
click at [819, 218] on div at bounding box center [822, 216] width 23 height 21
click at [815, 213] on div at bounding box center [822, 216] width 23 height 21
click at [214, 490] on div at bounding box center [281, 487] width 185 height 21
click at [1146, 620] on button "Add product" at bounding box center [1152, 623] width 85 height 23
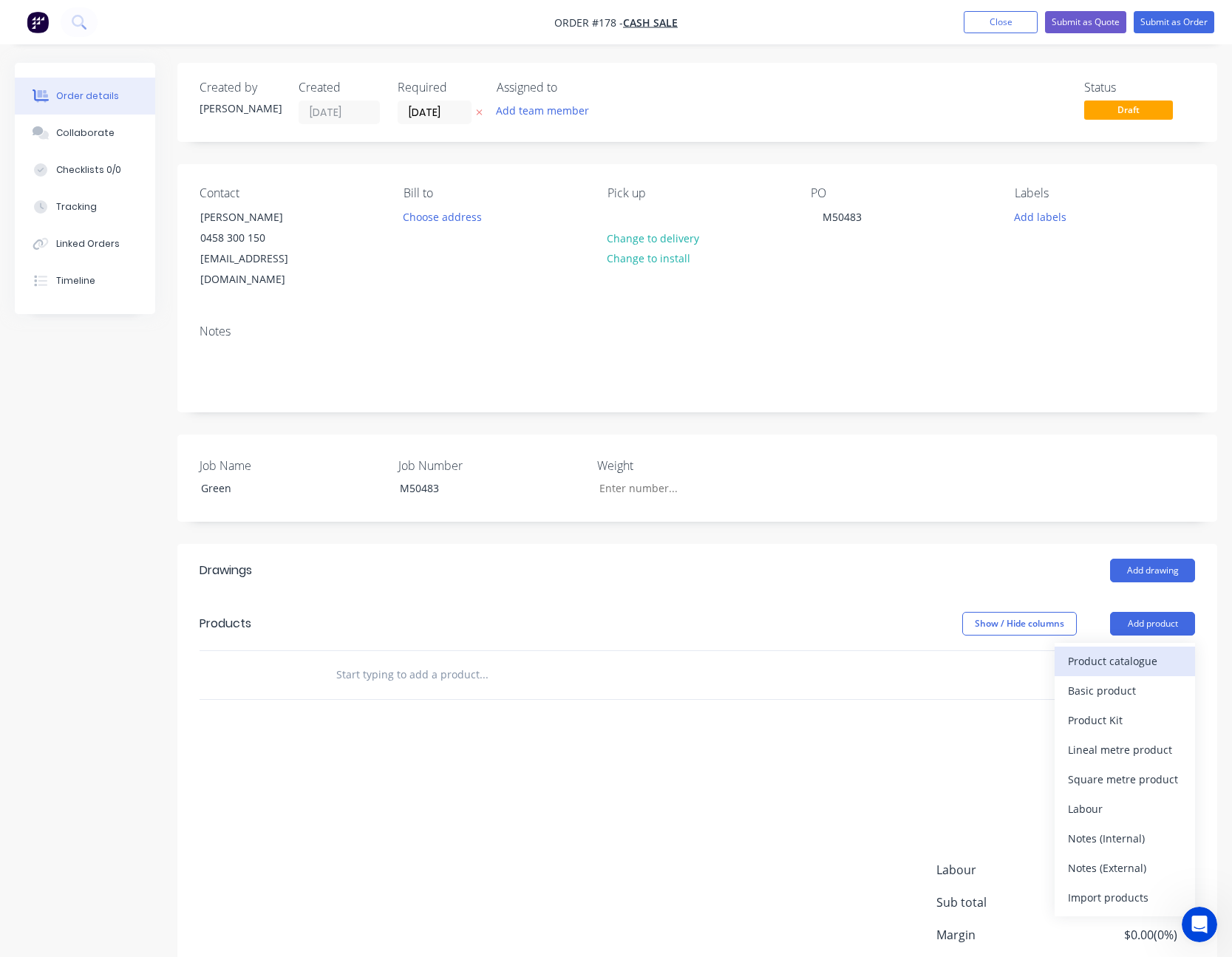
click at [1144, 653] on div "Product catalogue" at bounding box center [1124, 660] width 114 height 21
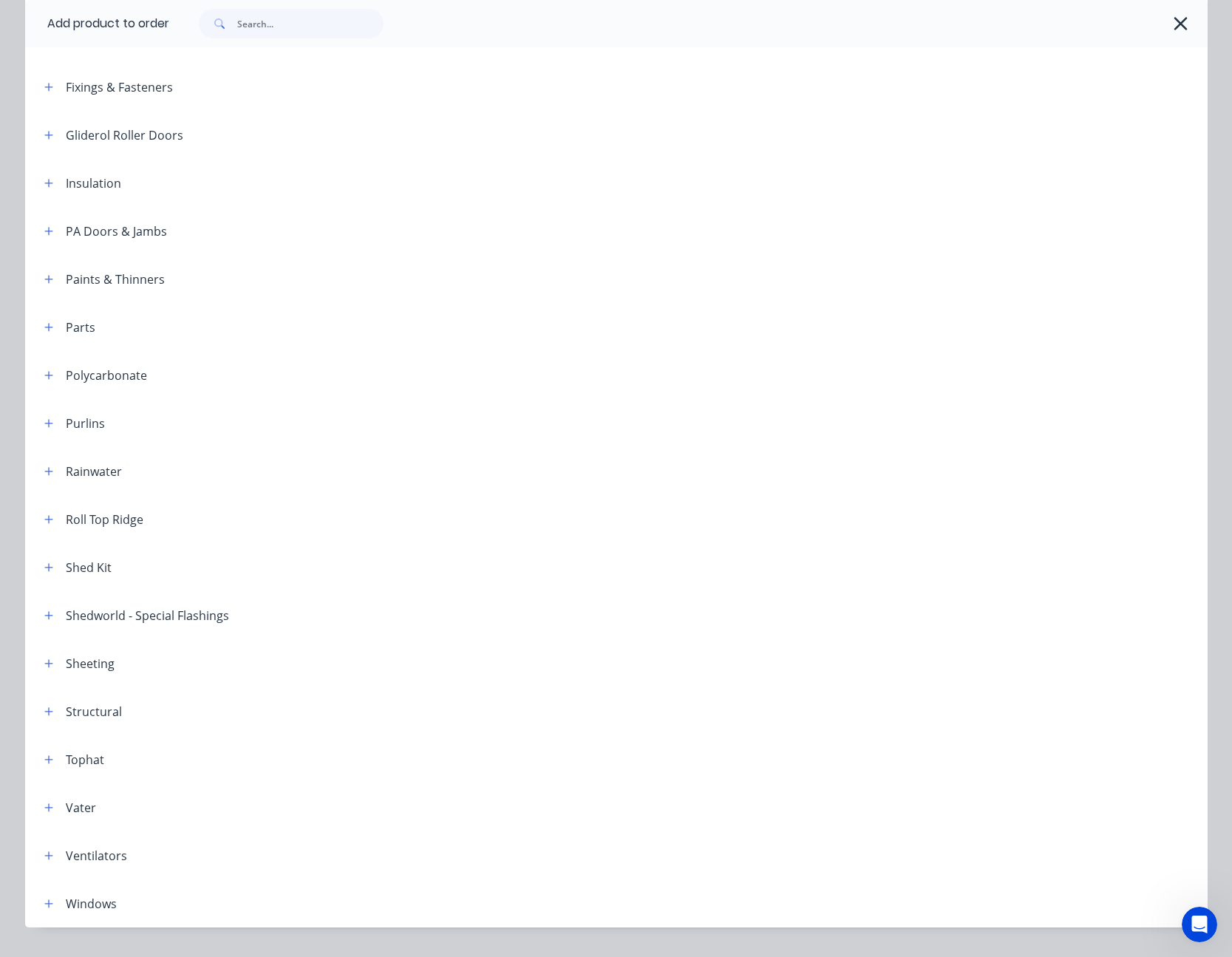
scroll to position [518, 0]
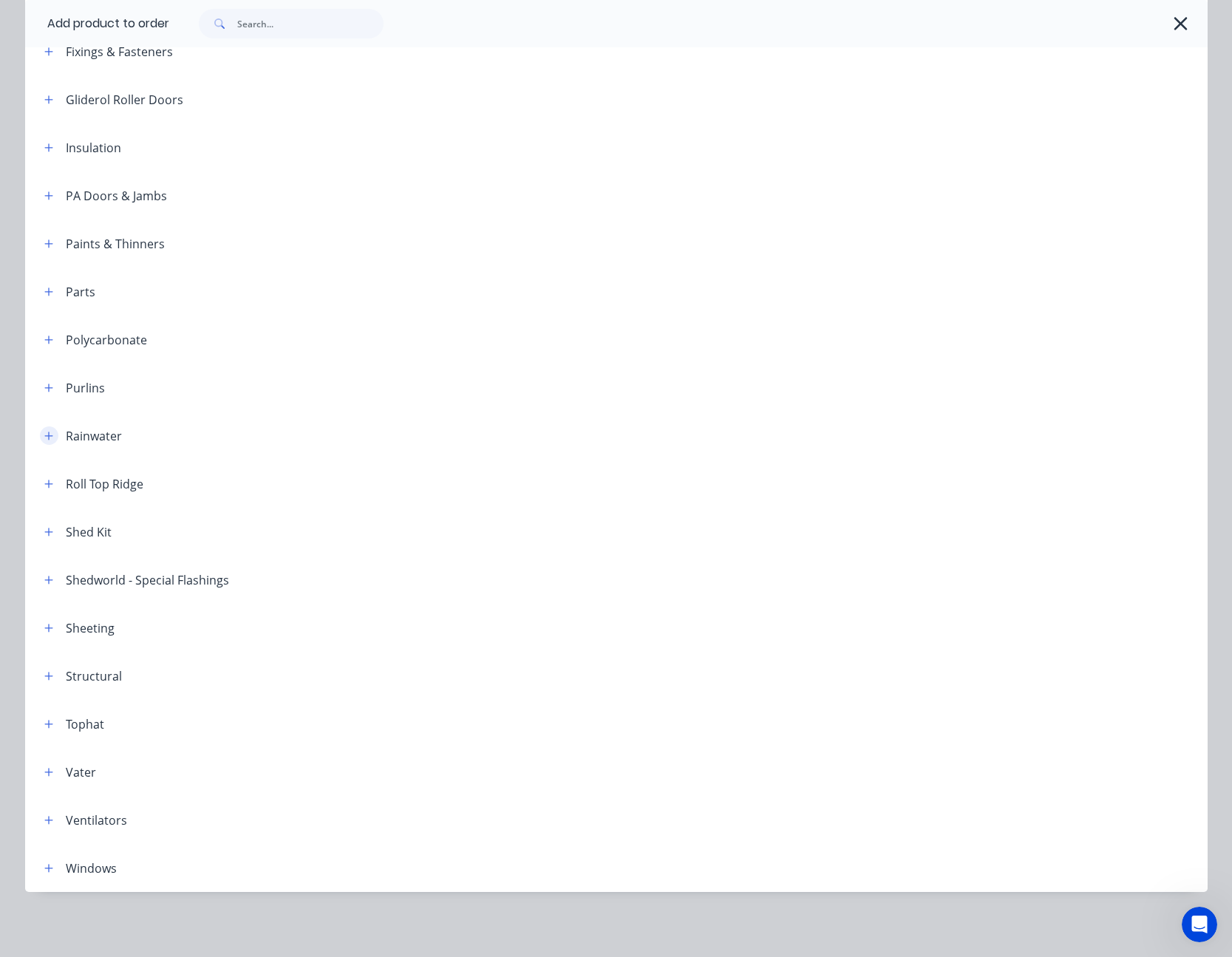
click at [45, 431] on icon "button" at bounding box center [49, 435] width 9 height 10
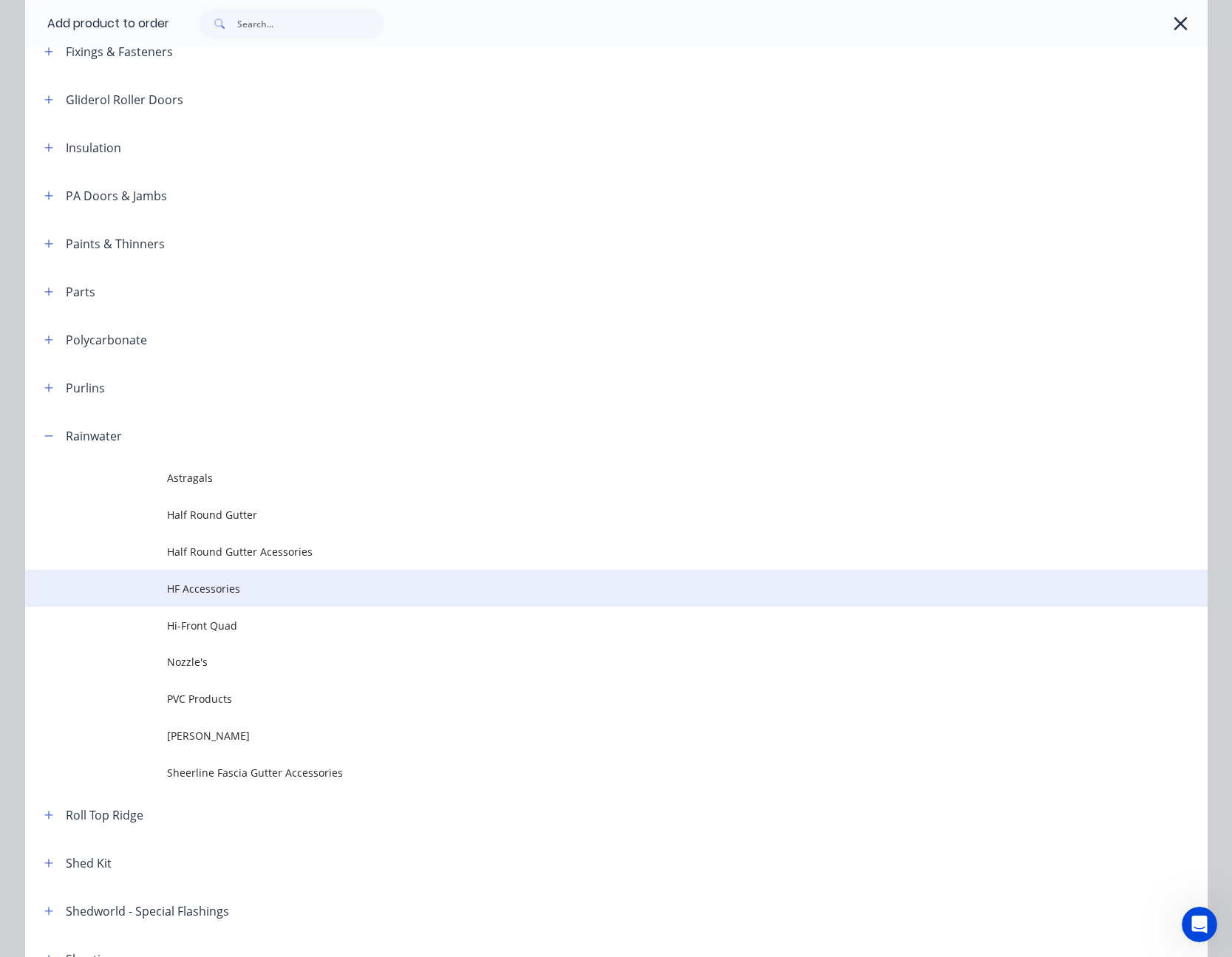
click at [209, 587] on span "HF Accessories" at bounding box center [583, 588] width 832 height 16
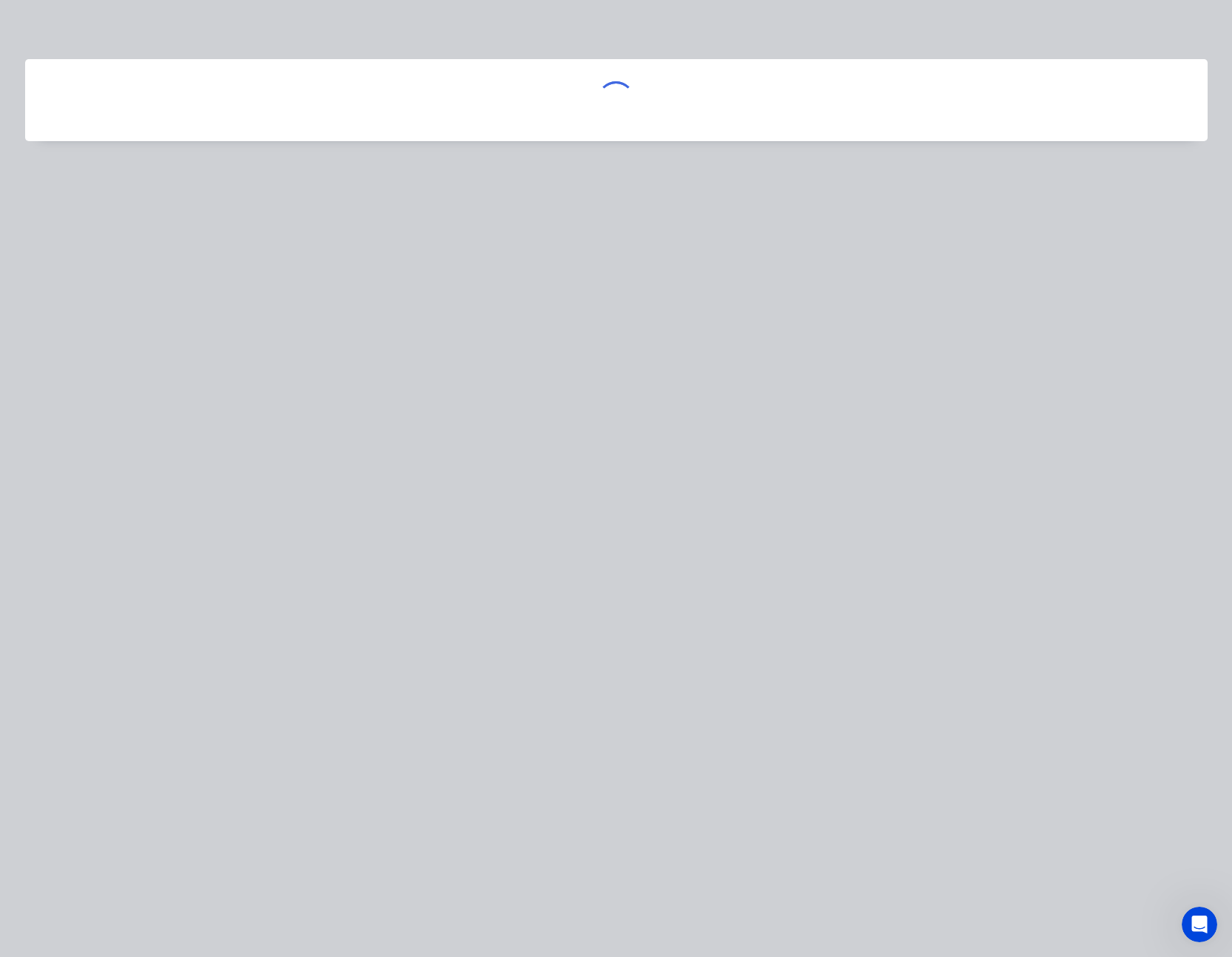
scroll to position [0, 0]
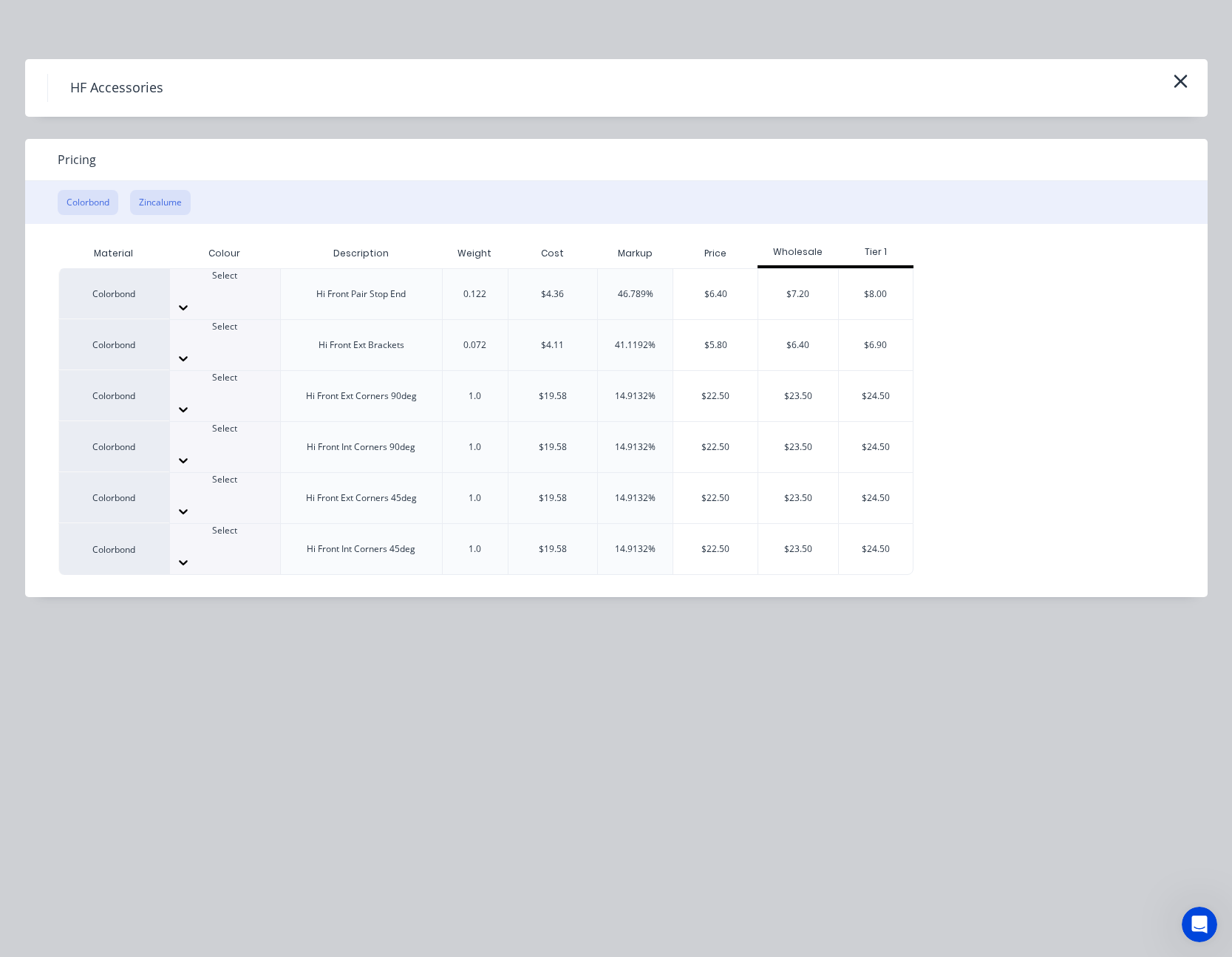
click at [164, 195] on button "Zincalume" at bounding box center [160, 202] width 60 height 25
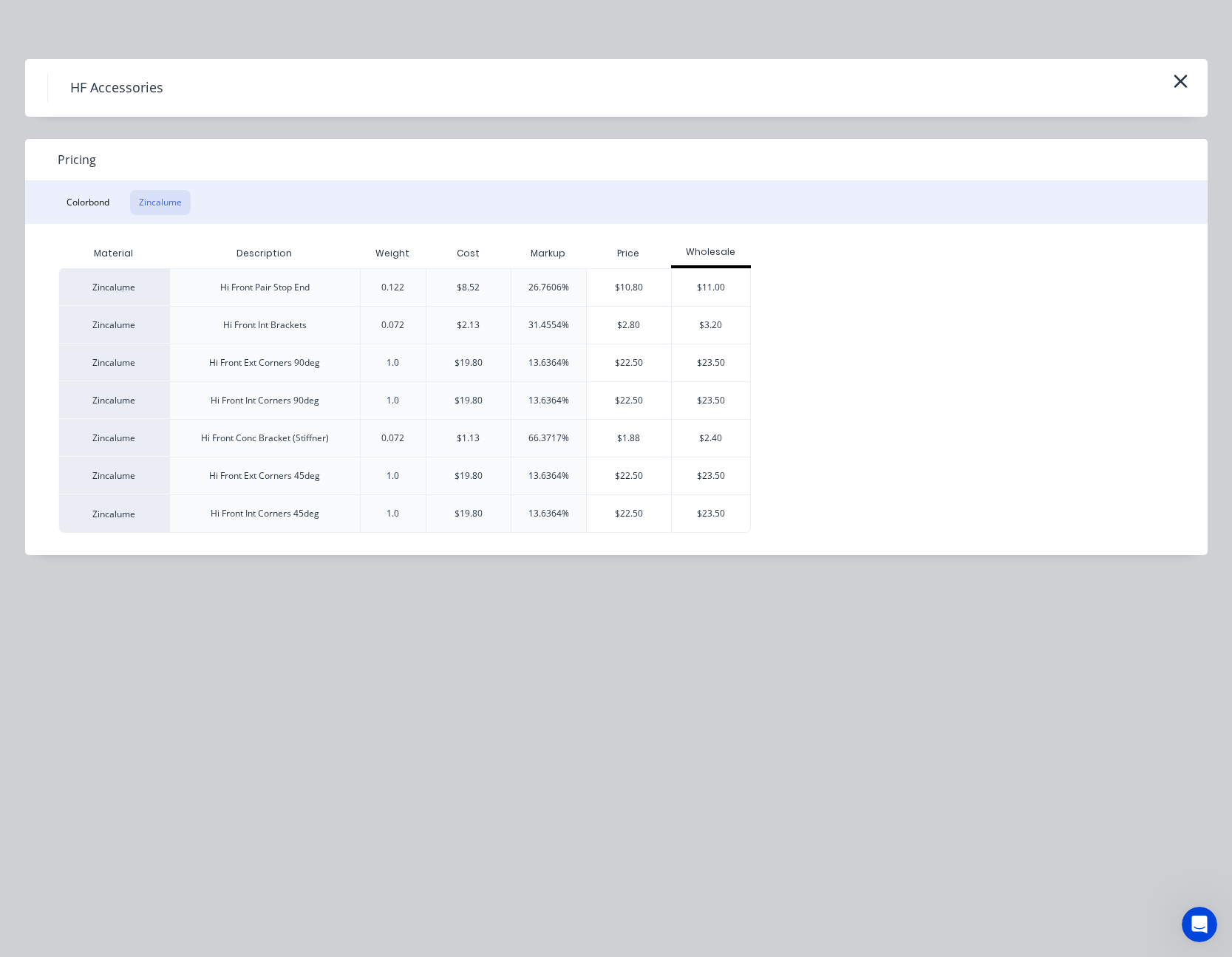
click at [567, 319] on div "31.4554%" at bounding box center [548, 325] width 41 height 13
click at [616, 321] on div "$2.80" at bounding box center [629, 324] width 85 height 37
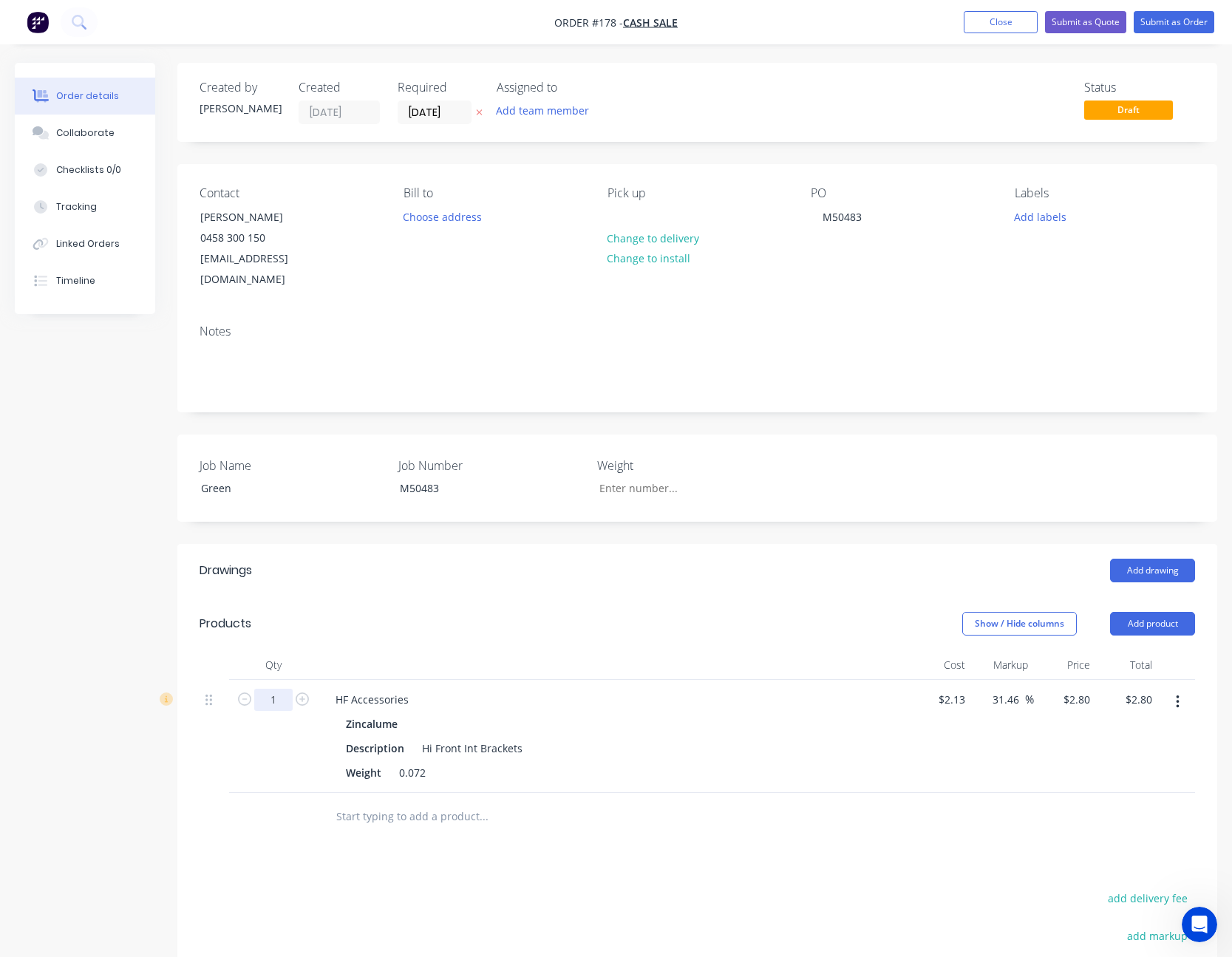
click at [265, 695] on input "1" at bounding box center [273, 699] width 38 height 22
type input "60"
type input "$168.00"
click at [845, 768] on div "Weight 0.072" at bounding box center [610, 772] width 541 height 21
click at [879, 719] on div "Zincalume" at bounding box center [612, 723] width 535 height 21
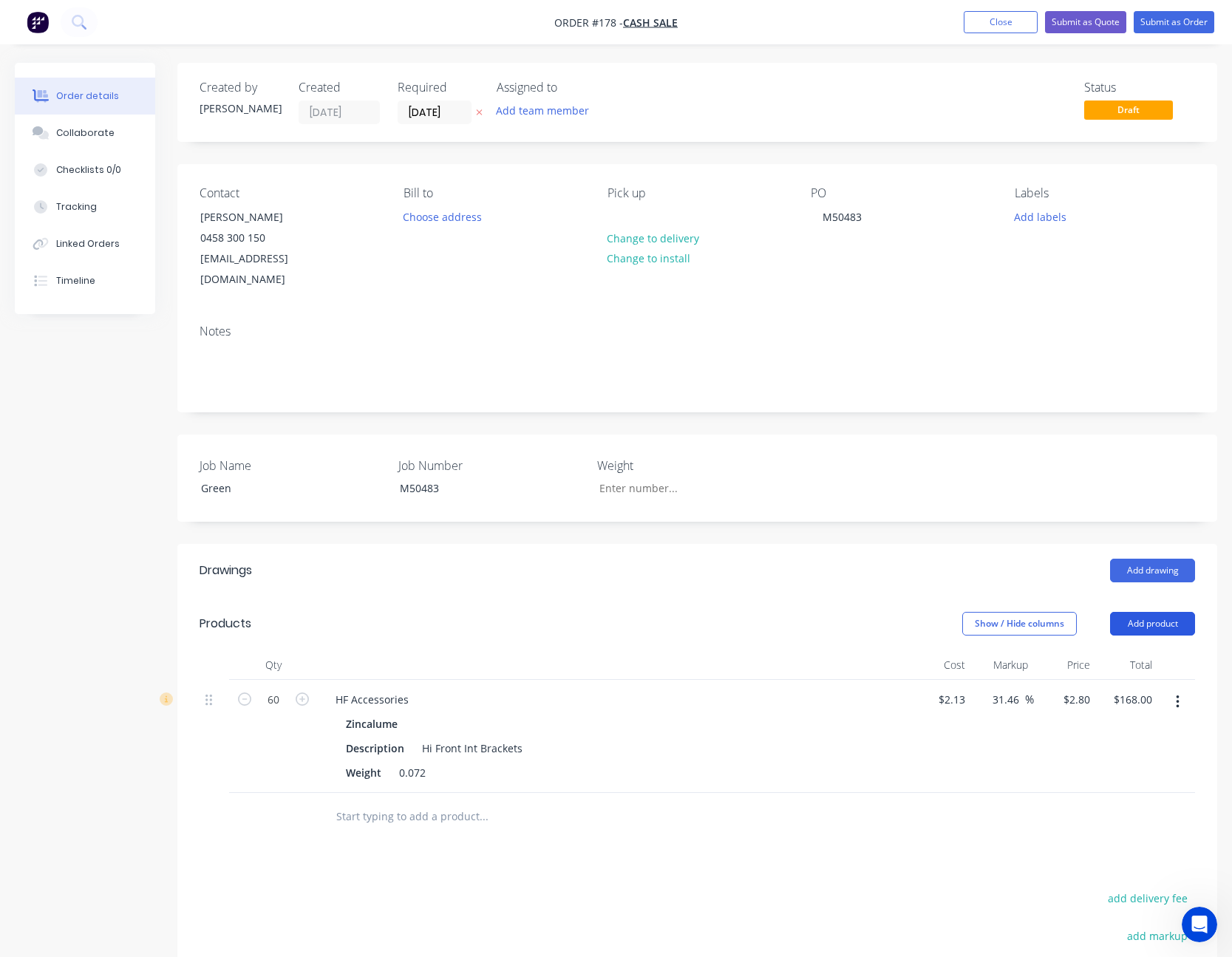
click at [1176, 631] on button "Add product" at bounding box center [1152, 623] width 85 height 23
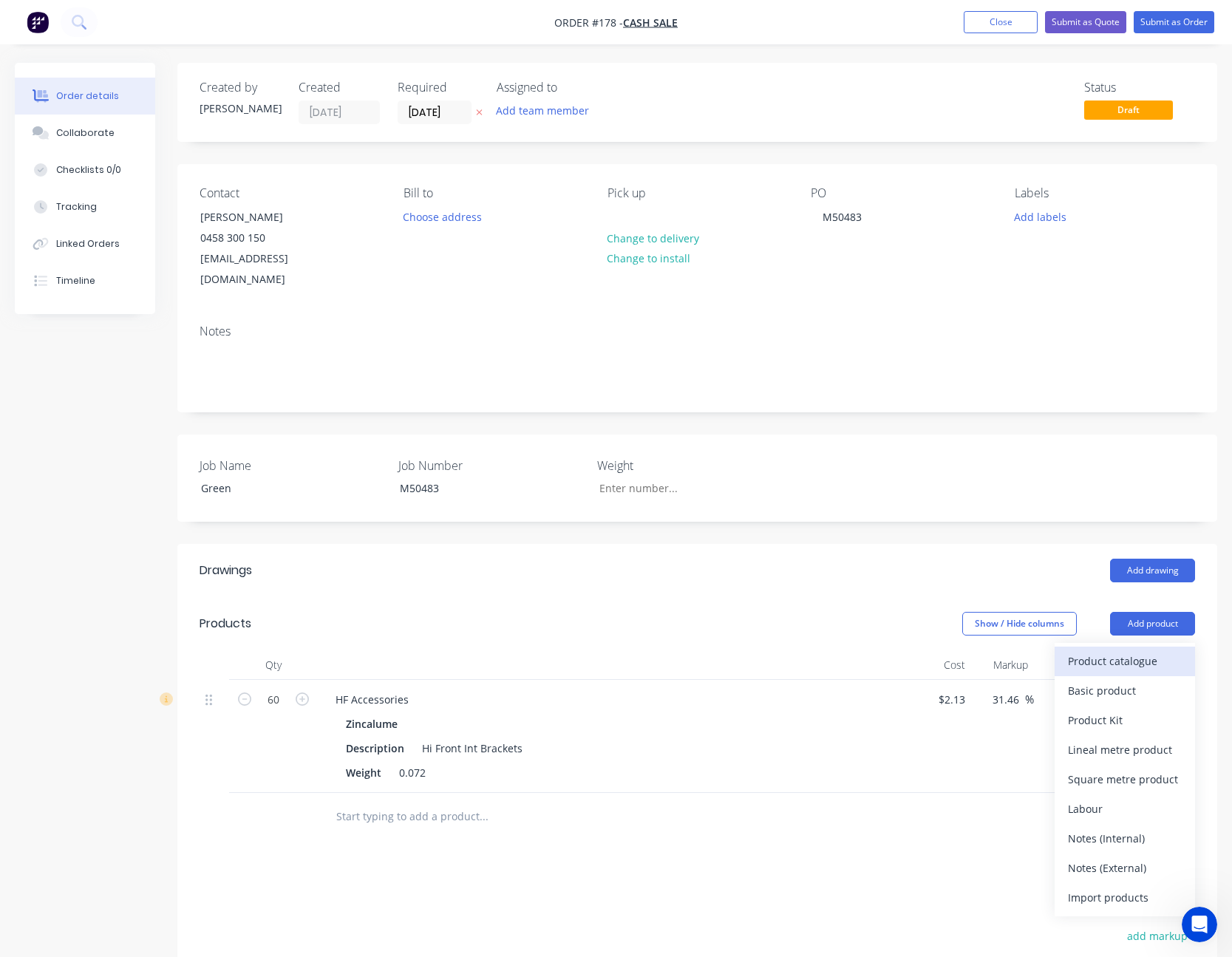
click at [1136, 665] on div "Product catalogue" at bounding box center [1124, 660] width 114 height 21
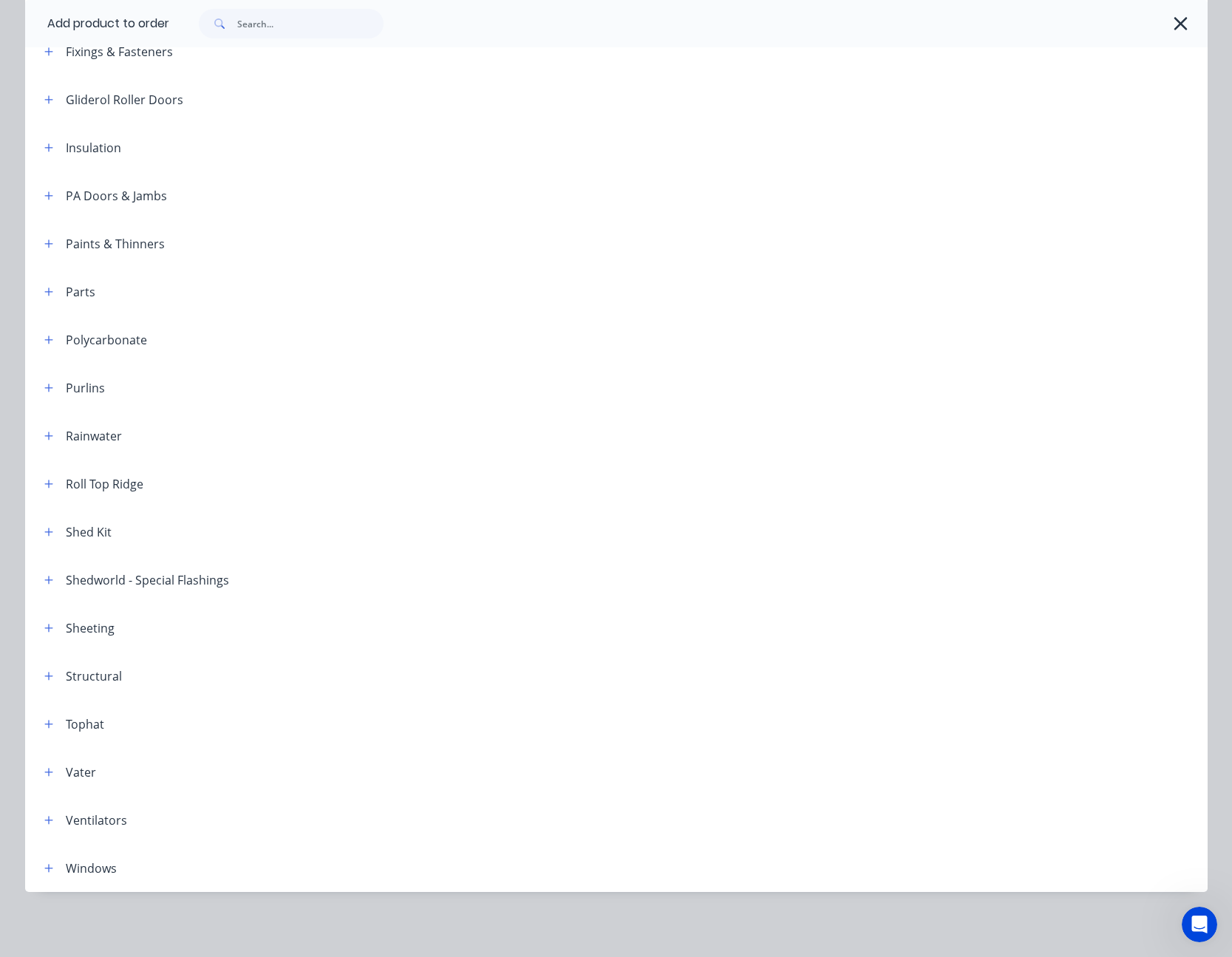
scroll to position [281, 0]
click at [45, 435] on icon "button" at bounding box center [49, 435] width 9 height 10
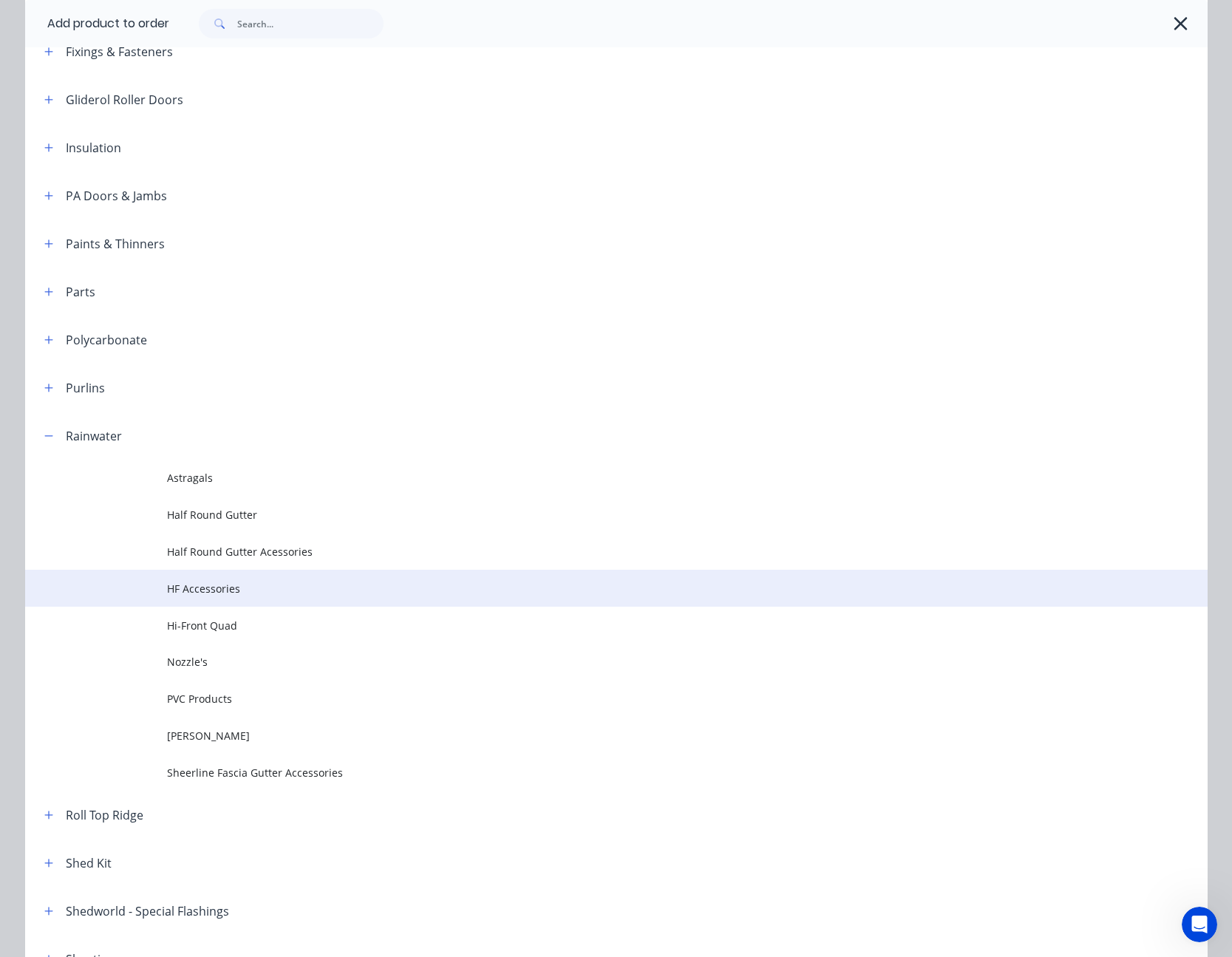
click at [205, 593] on span "HF Accessories" at bounding box center [583, 588] width 832 height 16
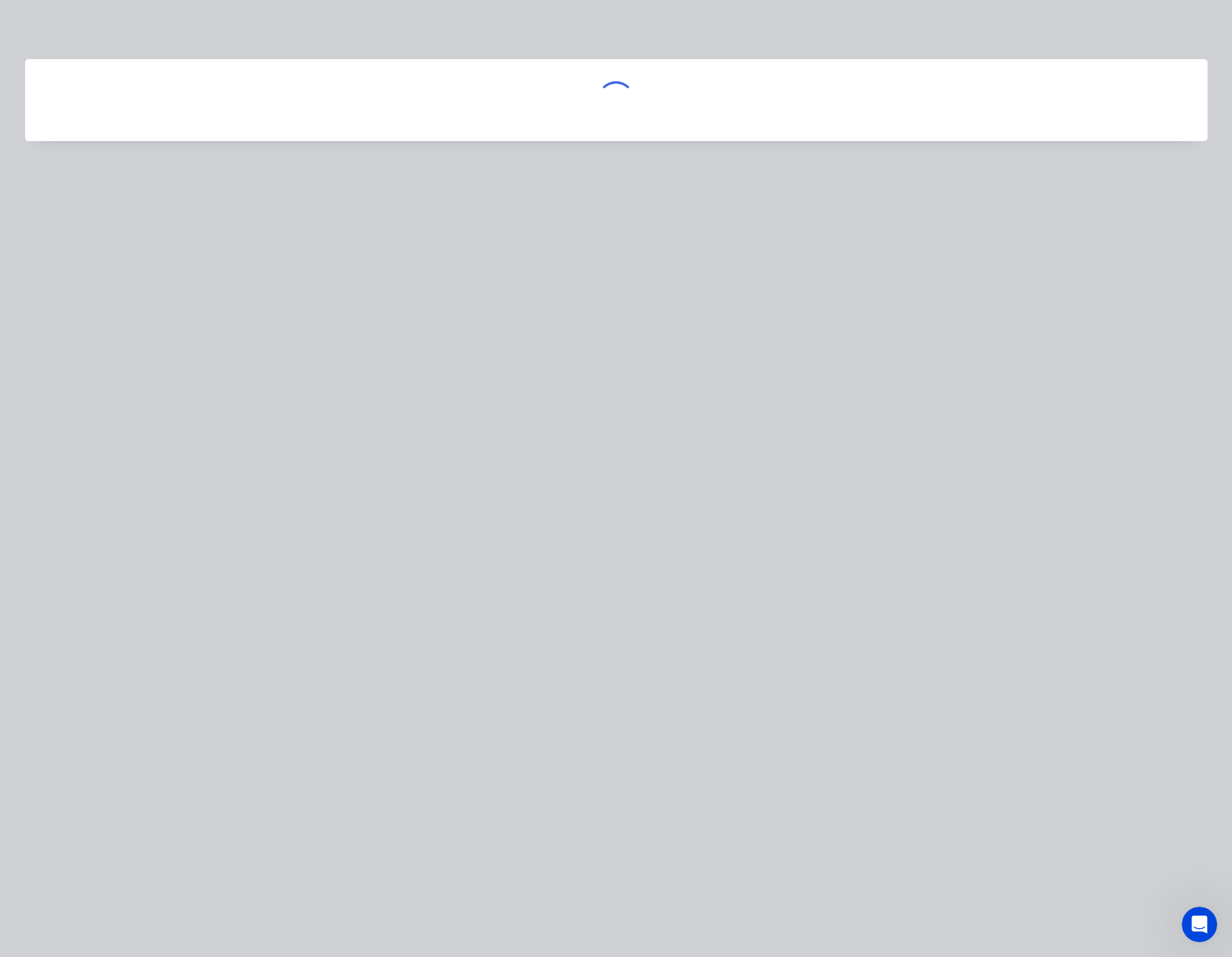
scroll to position [0, 0]
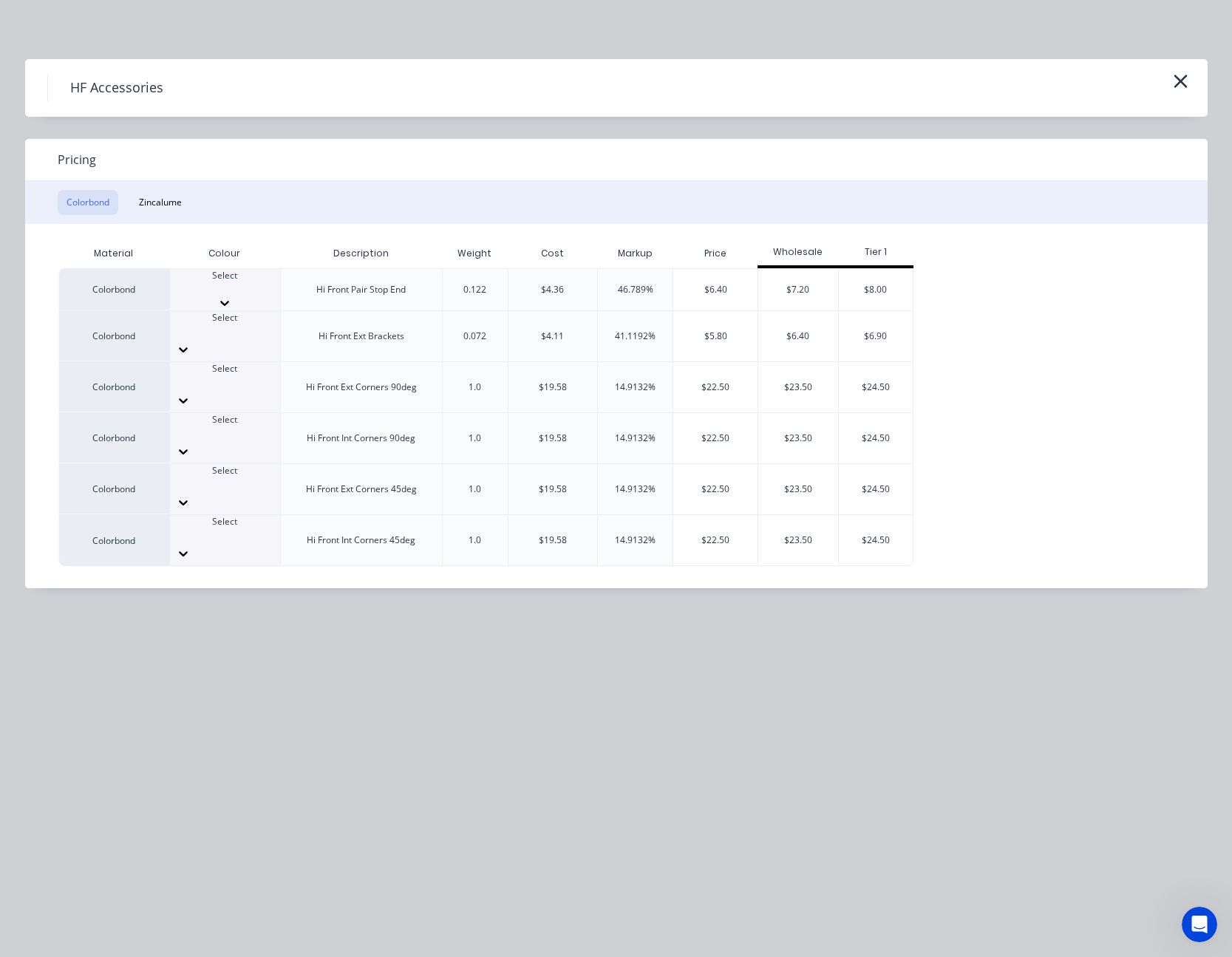
click at [232, 295] on icon at bounding box center [224, 302] width 15 height 15
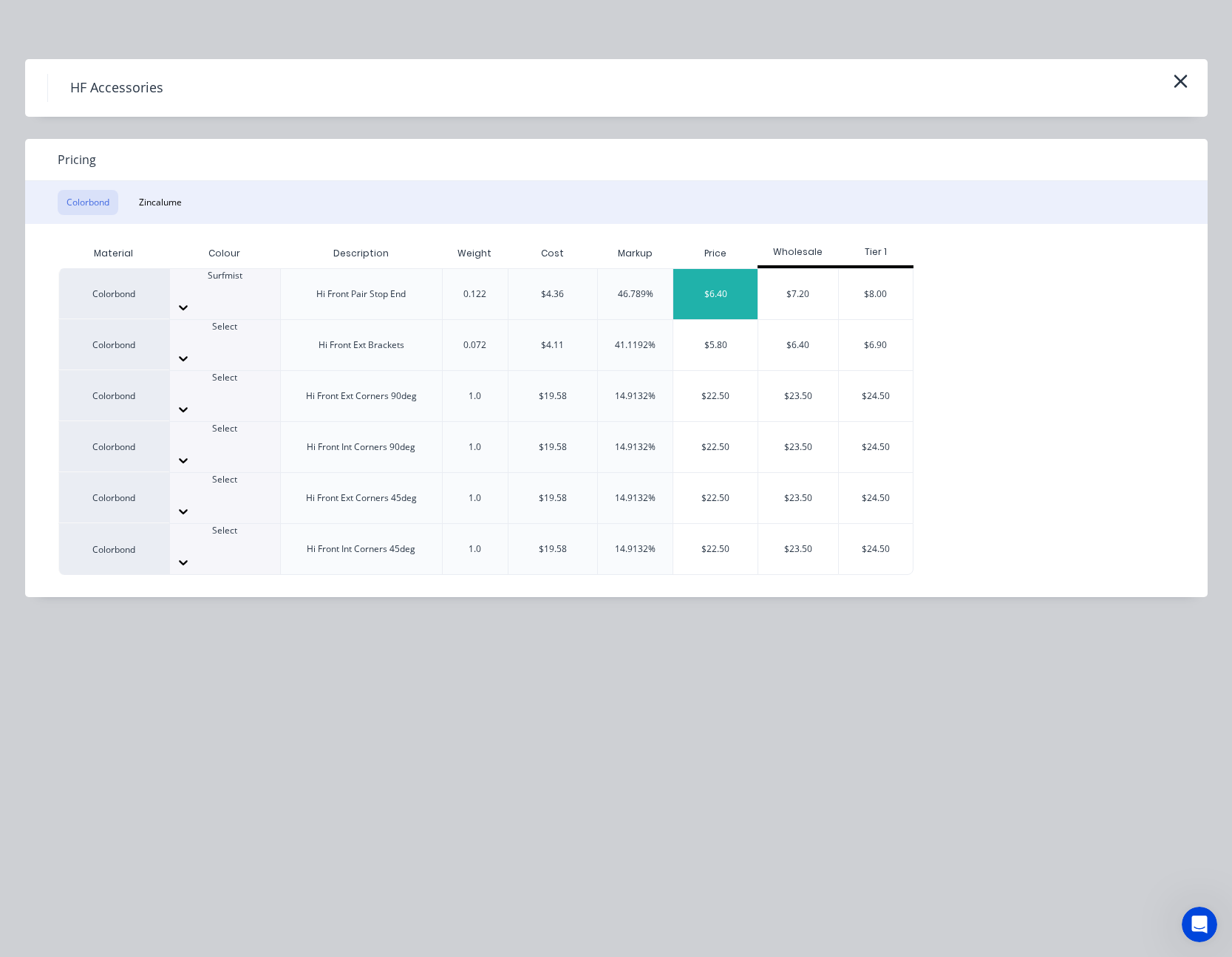
click at [722, 287] on div "$6.40" at bounding box center [715, 294] width 85 height 50
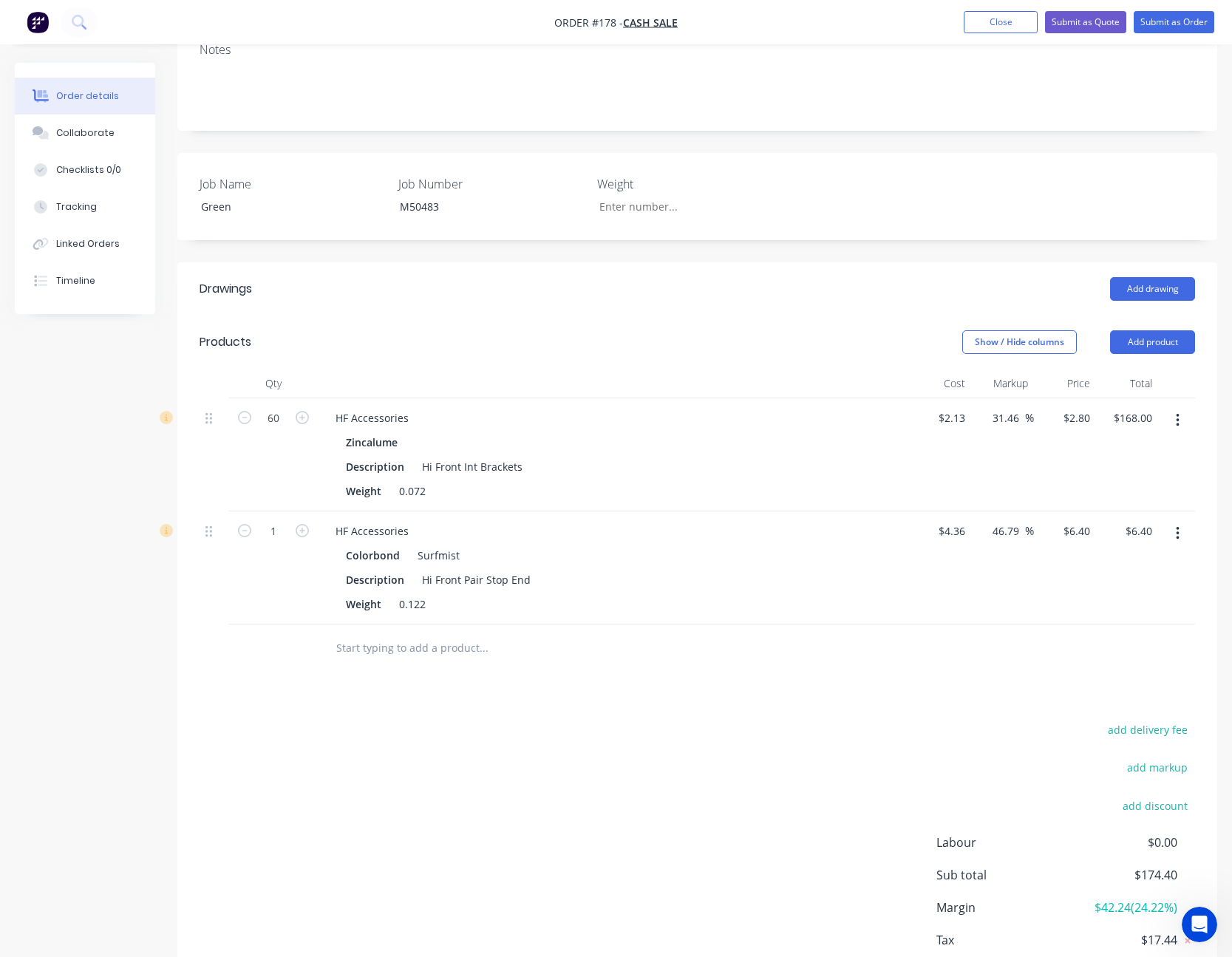
click at [311, 530] on button "button" at bounding box center [302, 529] width 20 height 16
type input "2"
type input "$12.80"
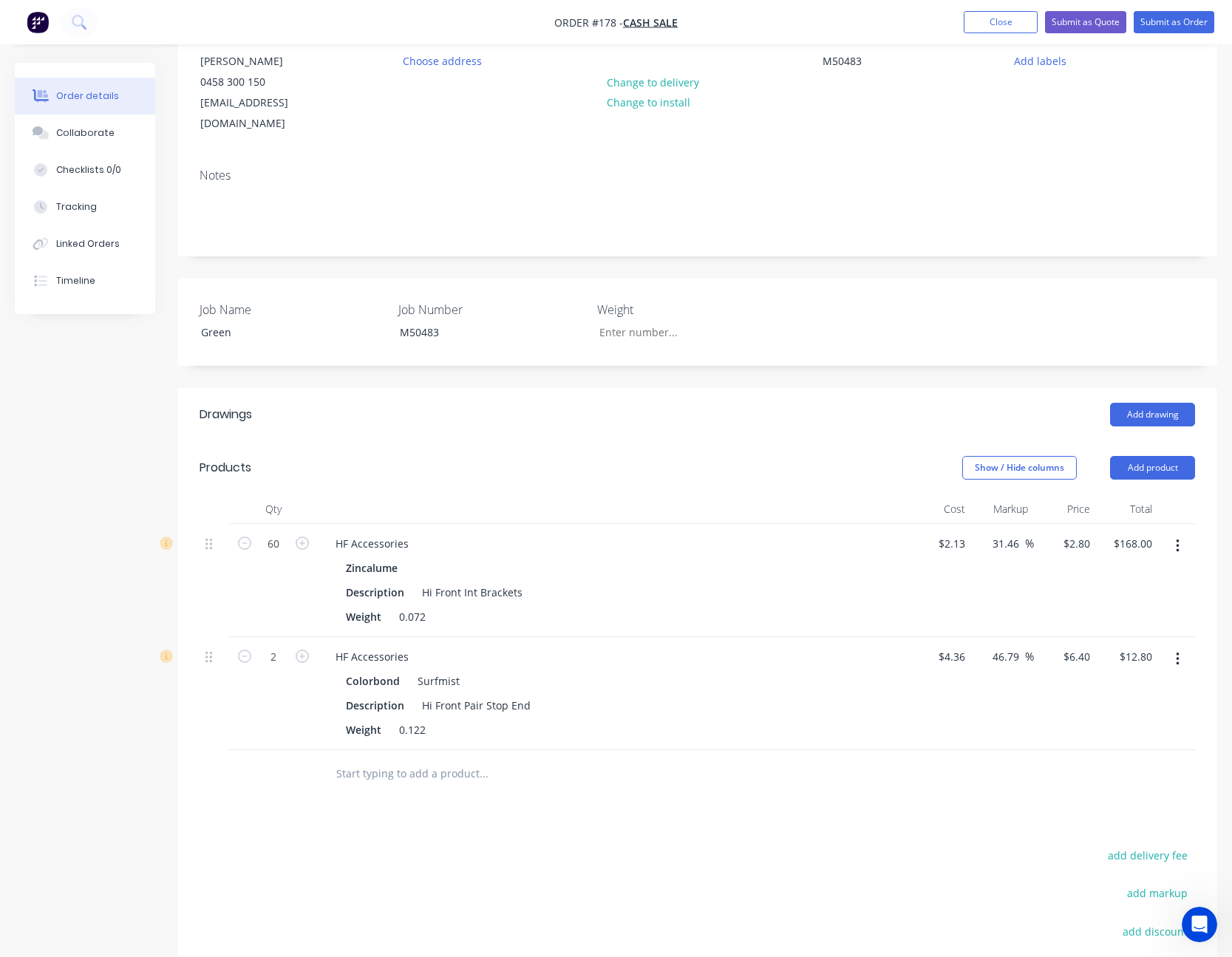
scroll to position [78, 0]
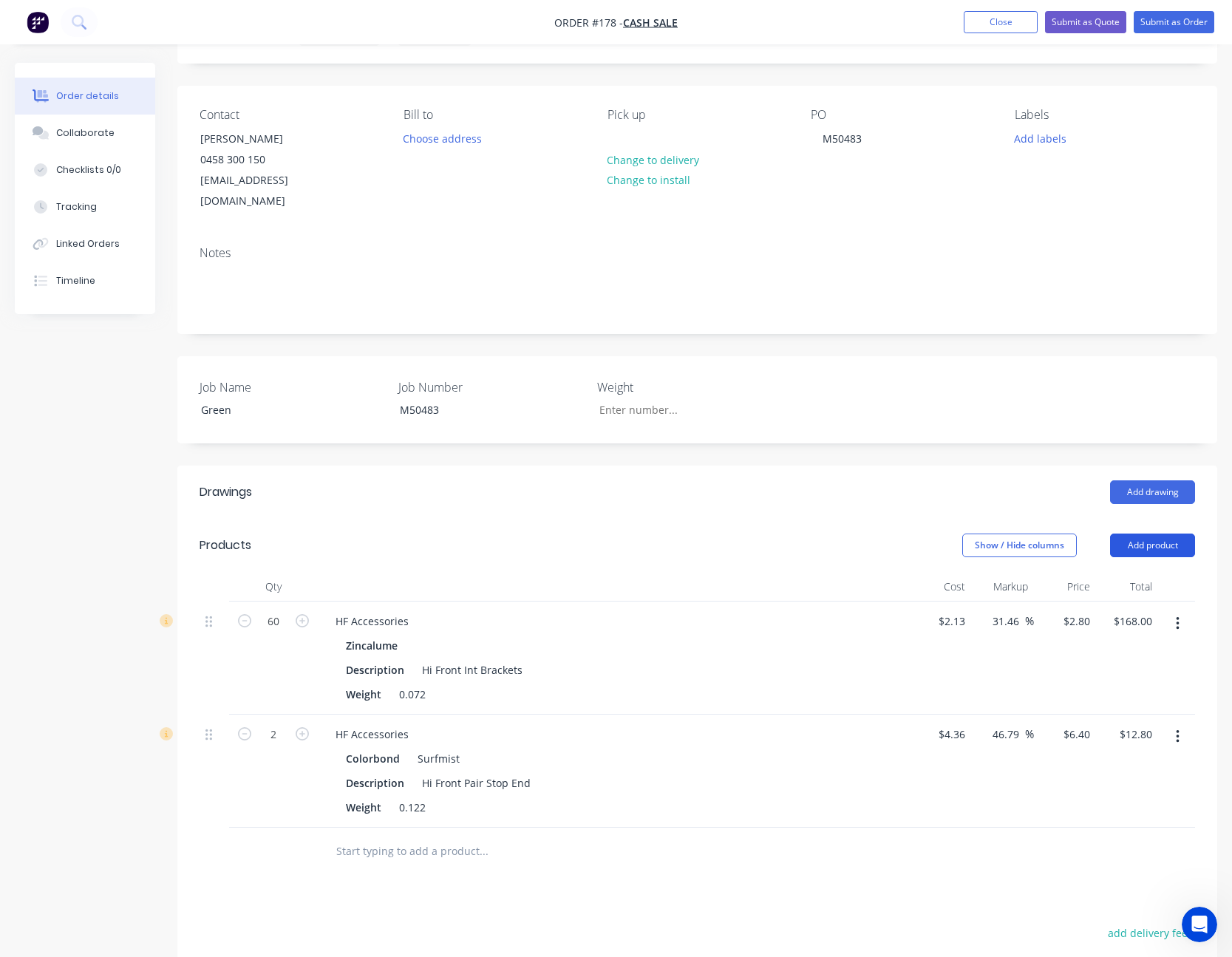
click at [1158, 551] on button "Add product" at bounding box center [1152, 545] width 85 height 23
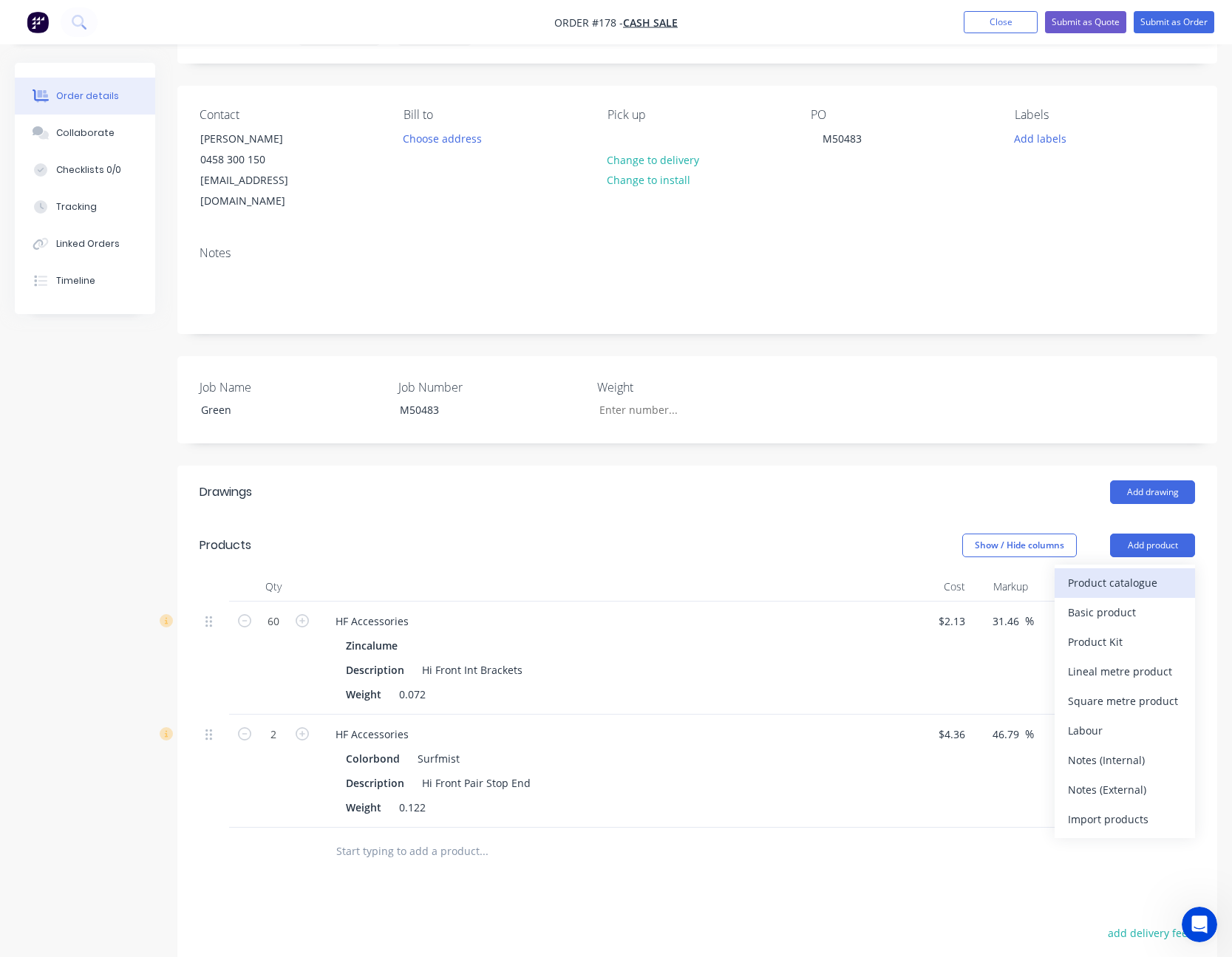
click at [1149, 578] on div "Product catalogue" at bounding box center [1124, 582] width 114 height 21
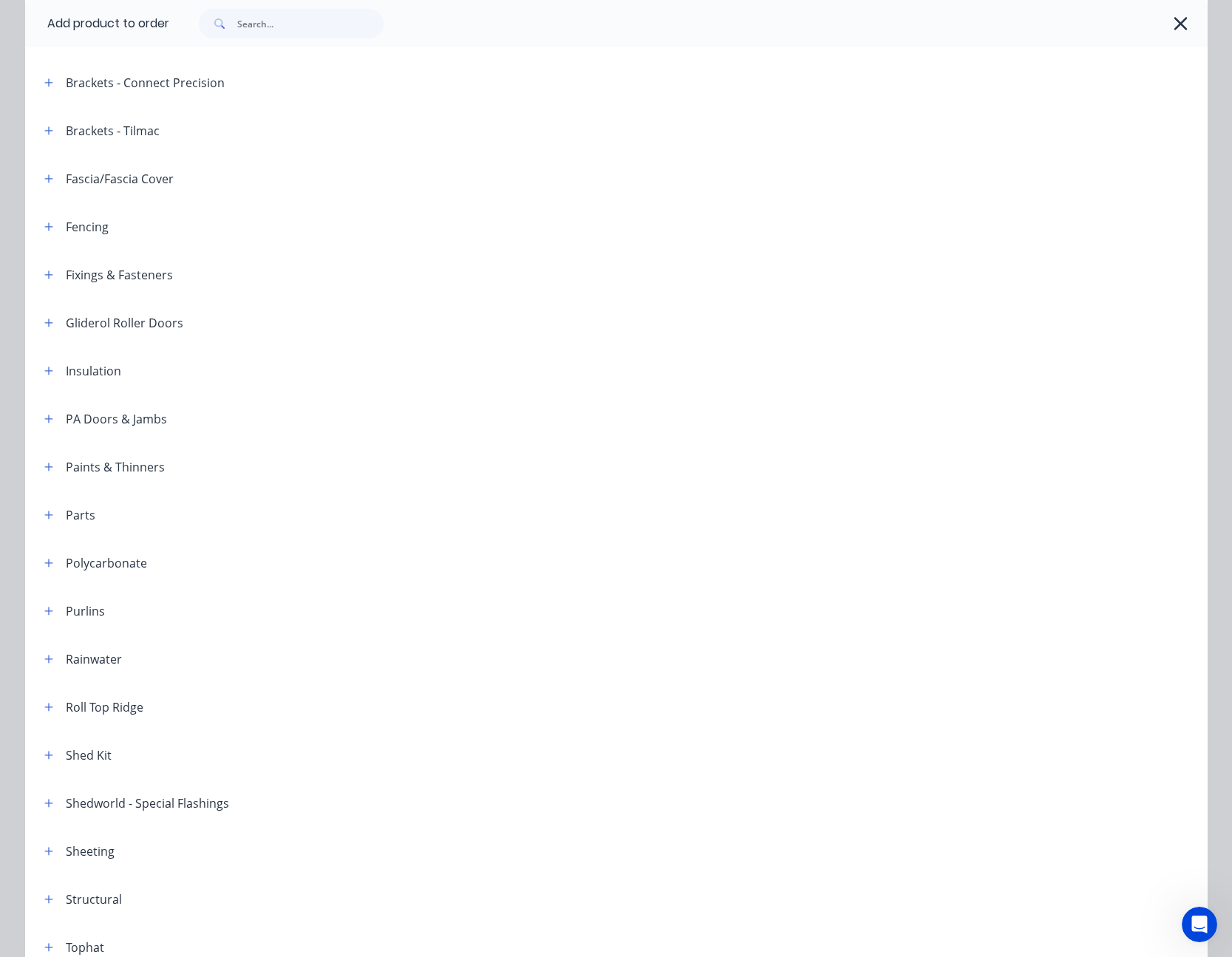
scroll to position [518, 0]
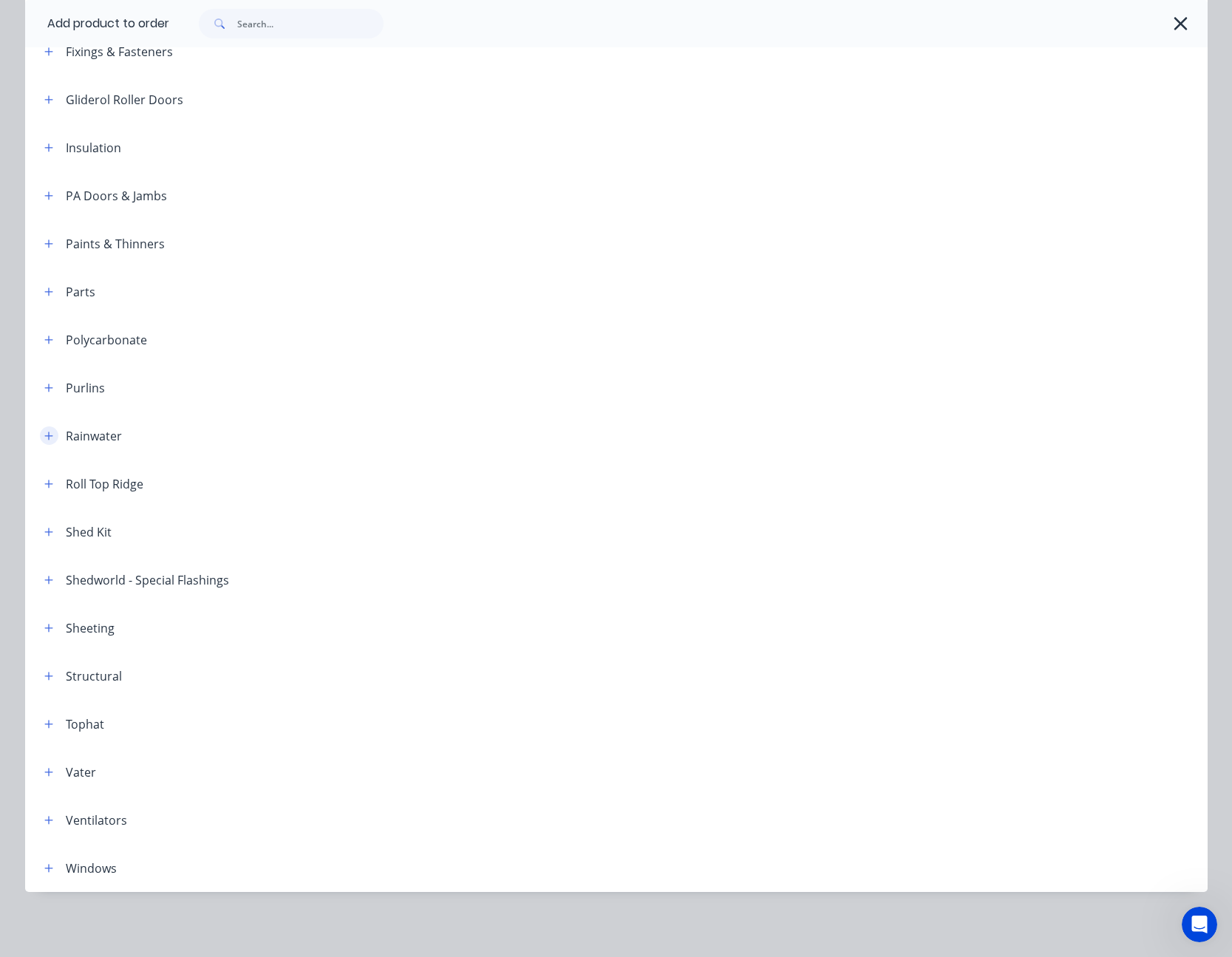
click at [45, 434] on icon "button" at bounding box center [49, 435] width 9 height 10
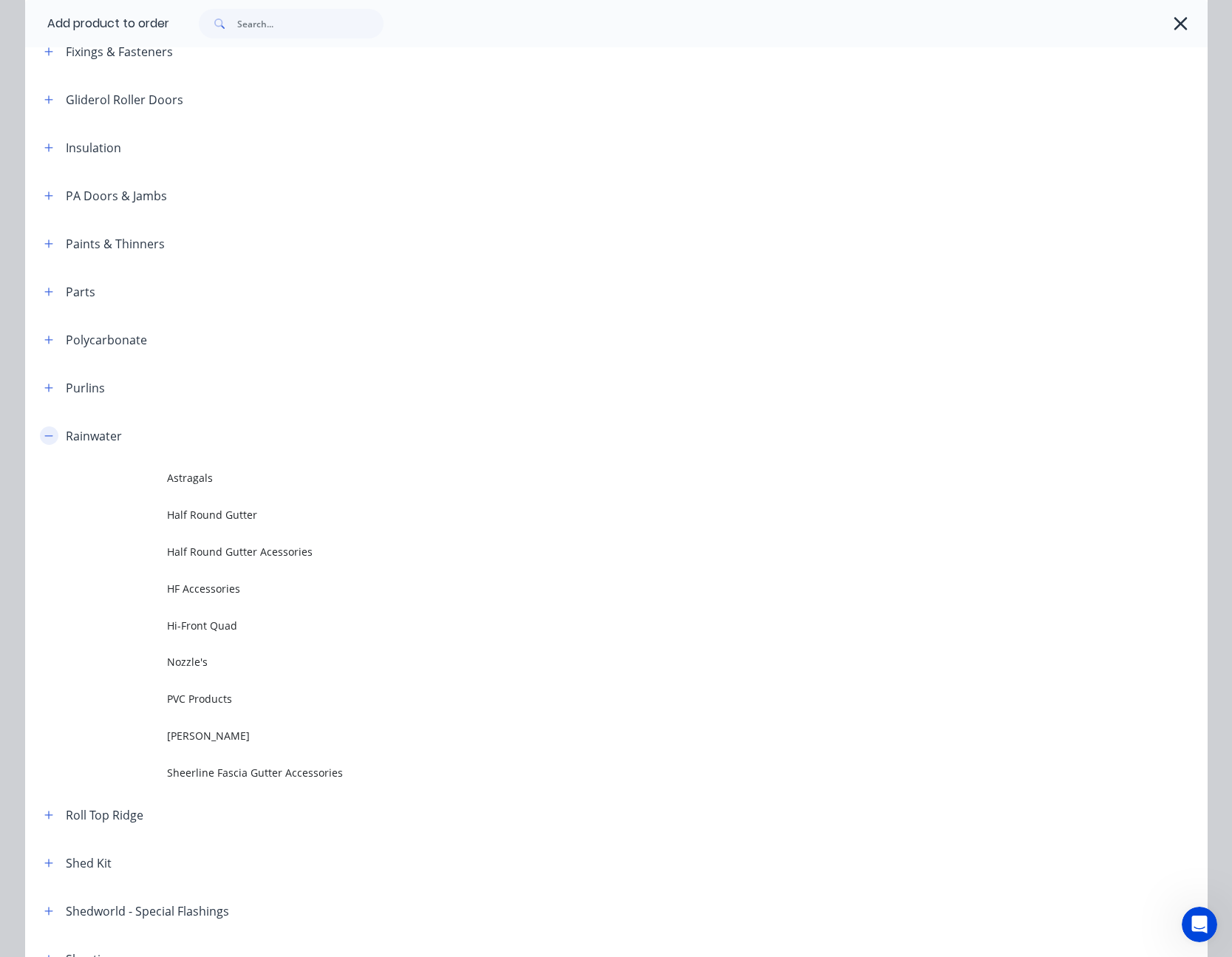
click at [45, 434] on icon "button" at bounding box center [49, 435] width 9 height 10
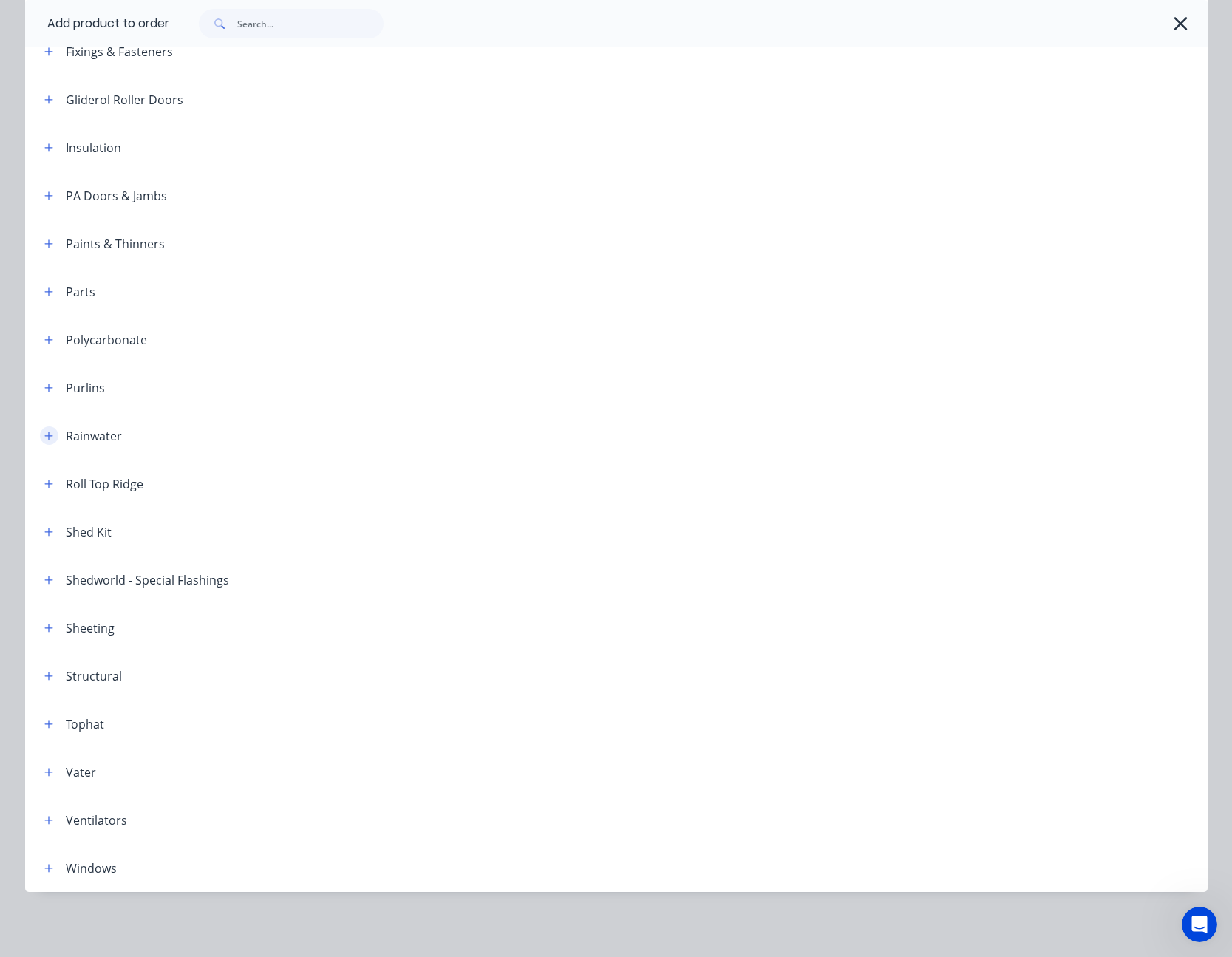
scroll to position [223, 0]
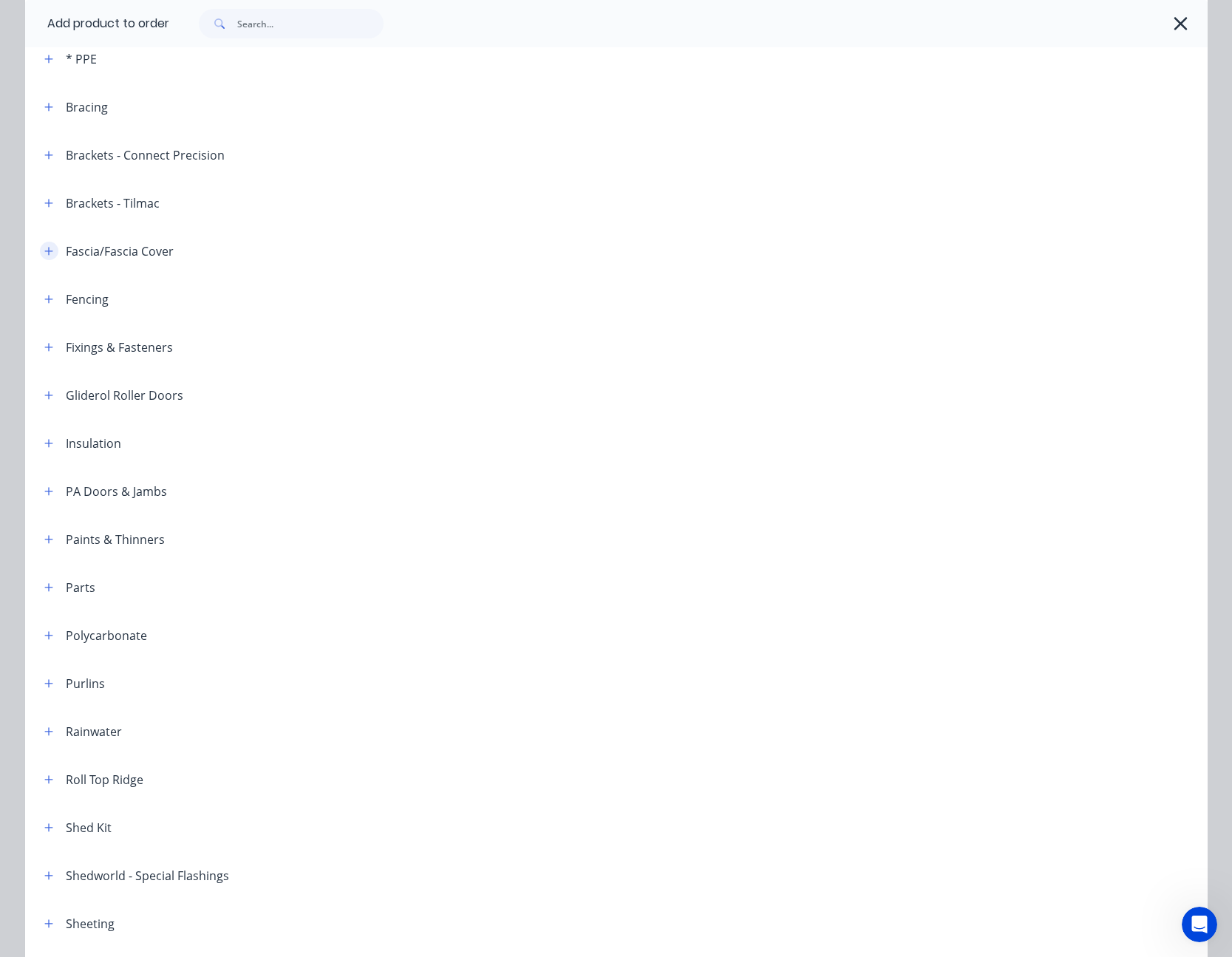
click at [40, 244] on button "button" at bounding box center [49, 251] width 19 height 19
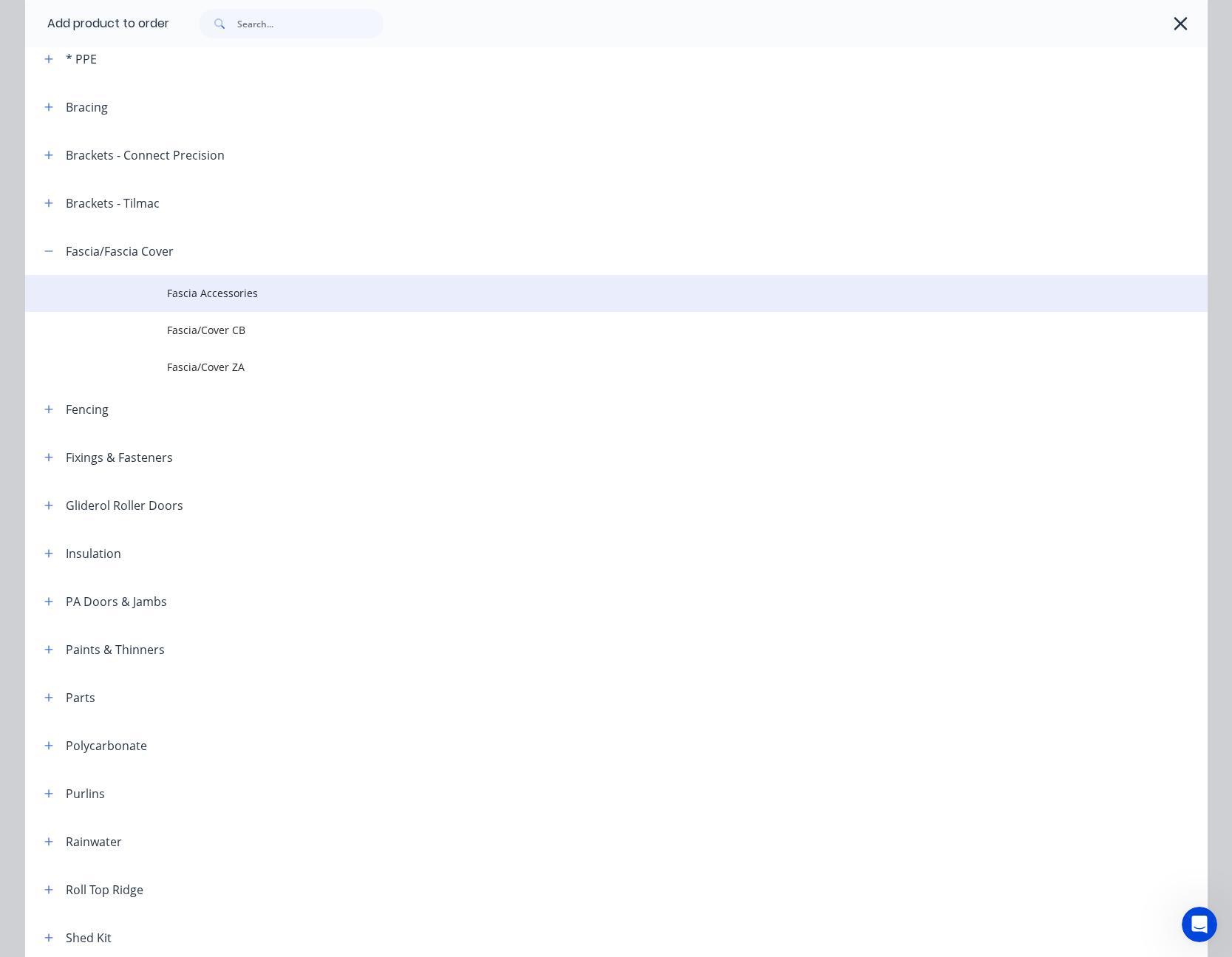
click at [196, 298] on span "Fascia Accessories" at bounding box center [583, 293] width 832 height 16
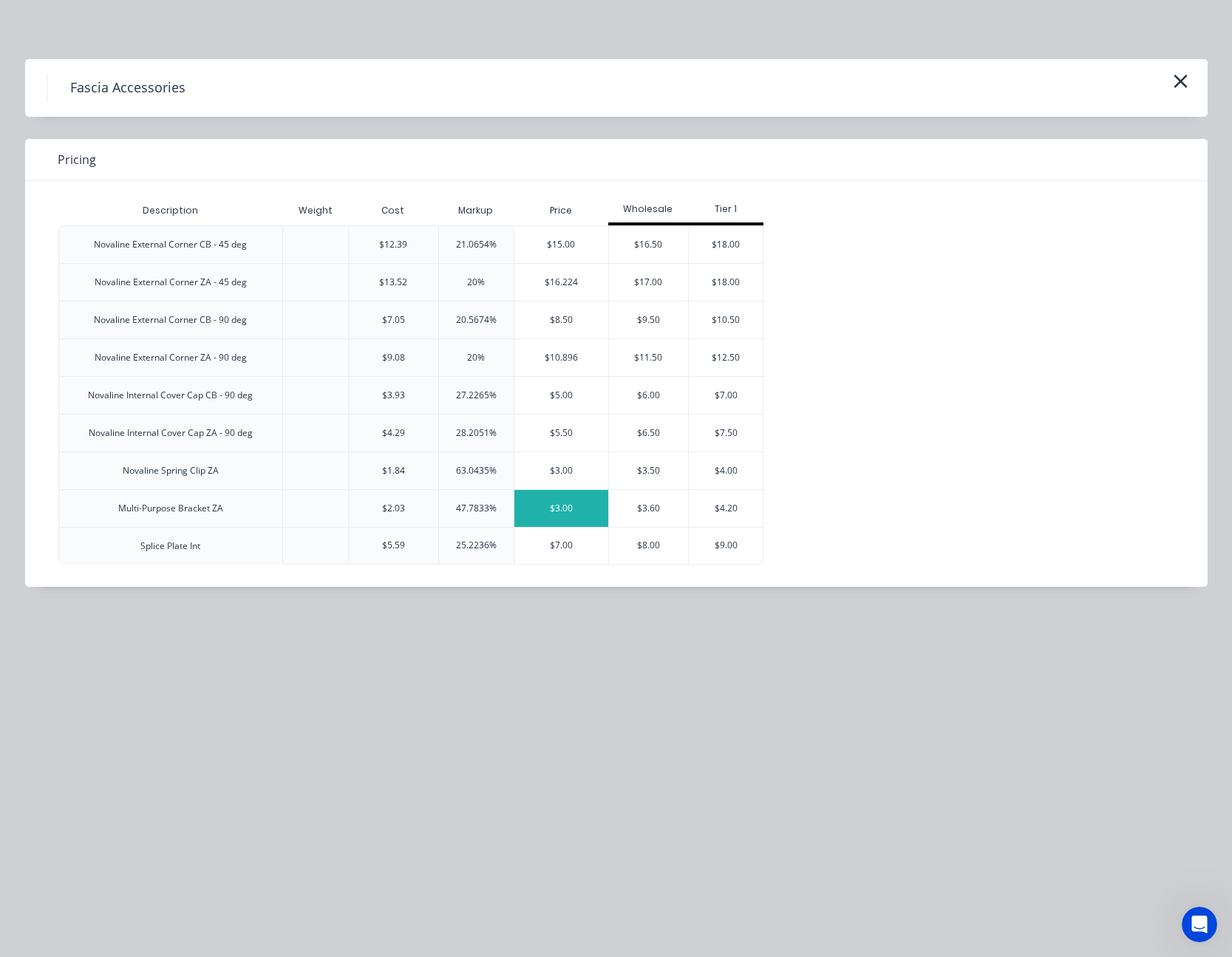
click at [555, 509] on div "$3.00" at bounding box center [562, 507] width 94 height 37
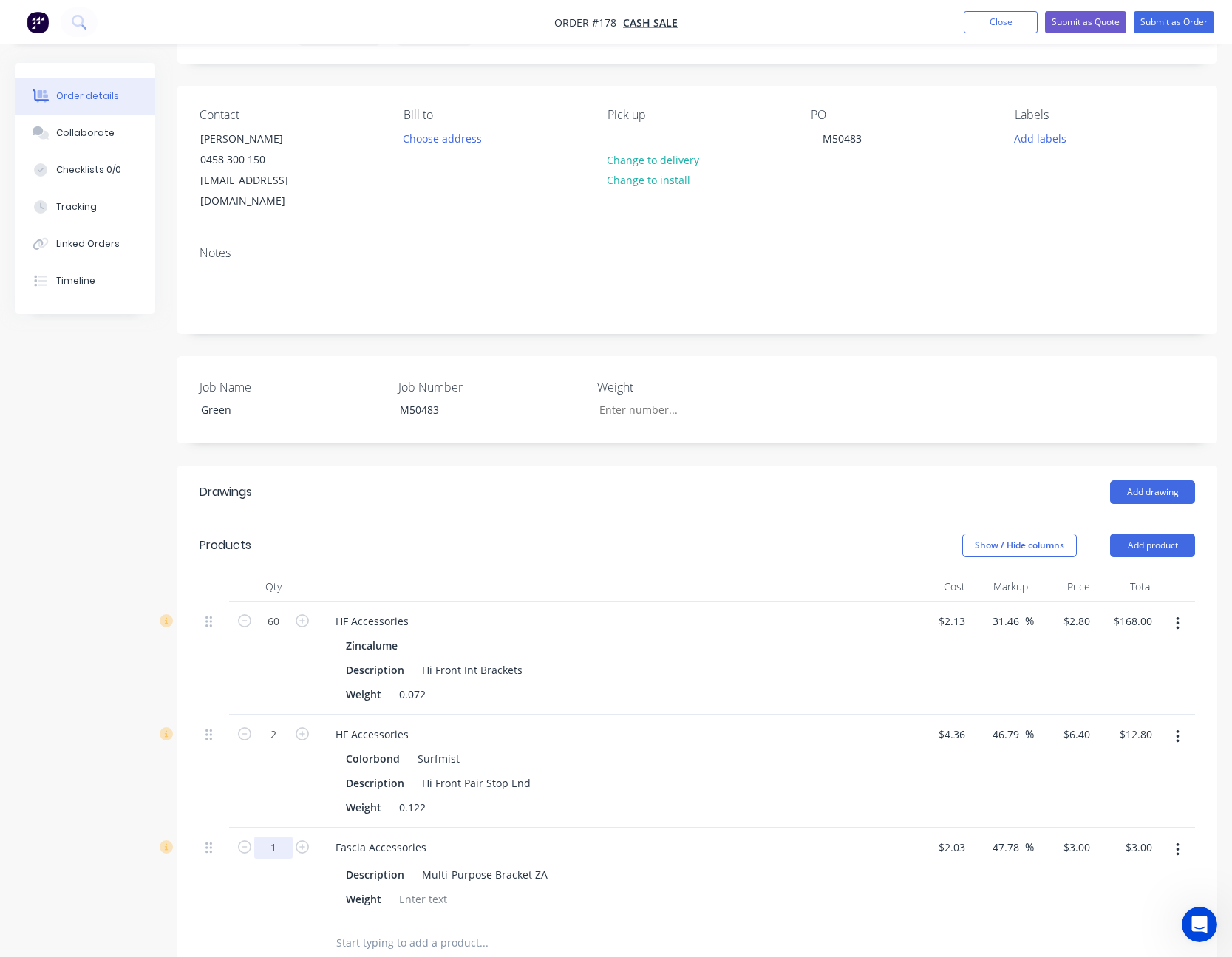
click at [278, 632] on input "1" at bounding box center [273, 621] width 38 height 22
type input "90"
type input "$270.00"
click at [746, 882] on div "Description Multi-Purpose Bracket ZA" at bounding box center [610, 874] width 541 height 21
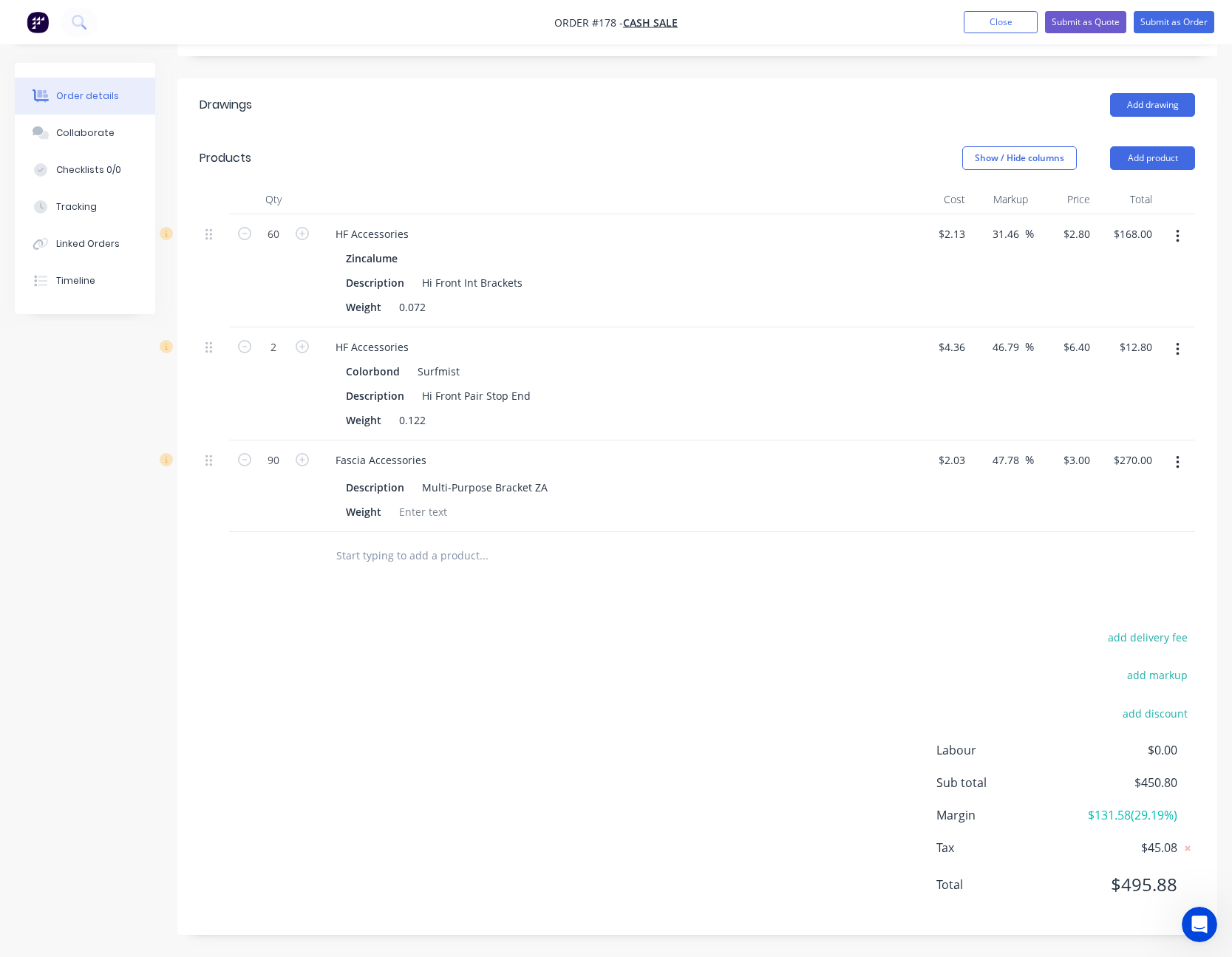
scroll to position [244, 0]
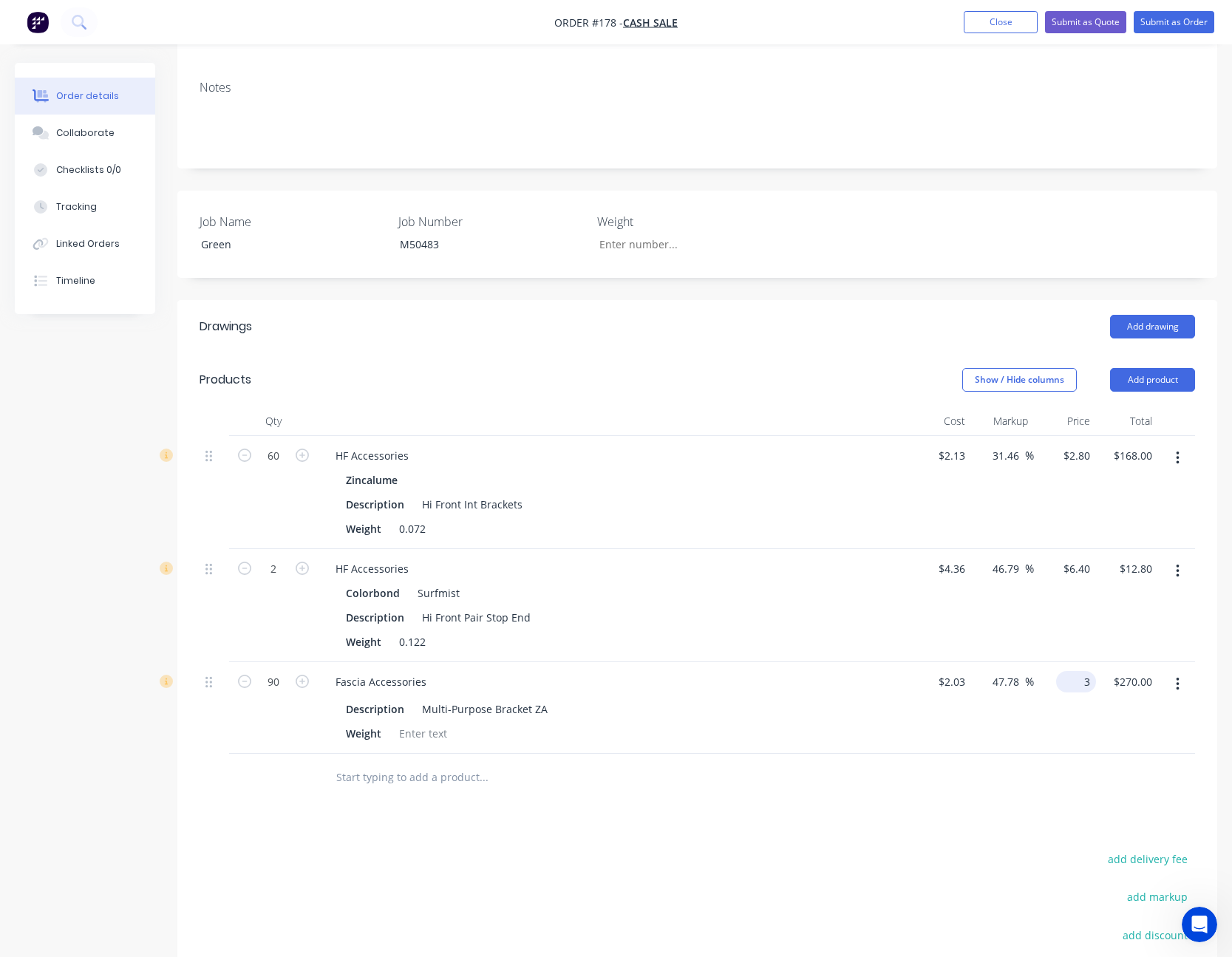
click at [1074, 681] on div "3 $3.00" at bounding box center [1075, 681] width 40 height 21
type input "2.50"
type input "23.15"
type input "$2.50"
type input "$225.00"
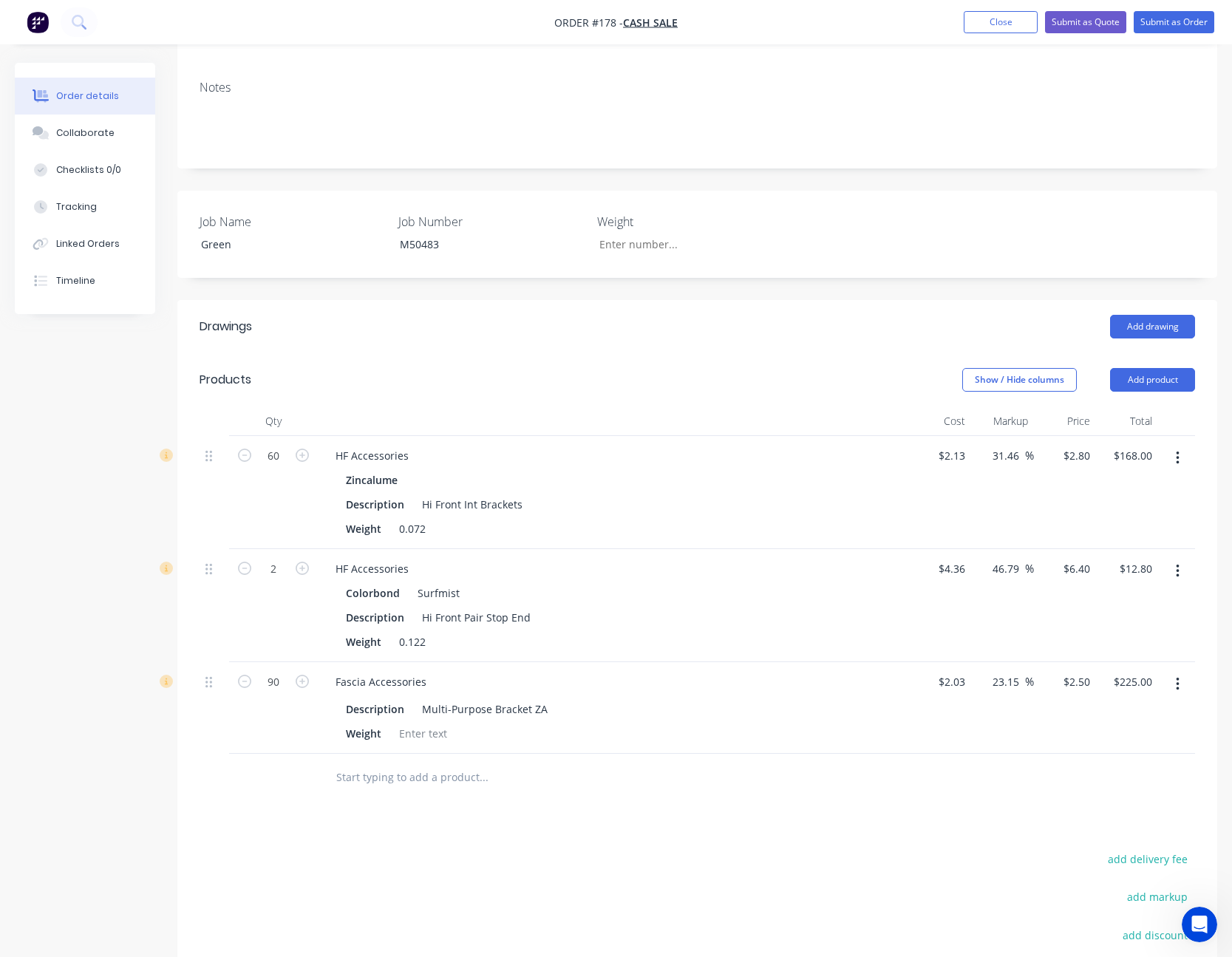
click at [734, 843] on div "Drawings Add drawing Products Show / Hide columns Add product Qty Cost Markup P…" at bounding box center [696, 728] width 1039 height 856
click at [1085, 457] on input "2.8" at bounding box center [1085, 455] width 22 height 21
type input "2.60"
type input "22.07"
type input "$2.60"
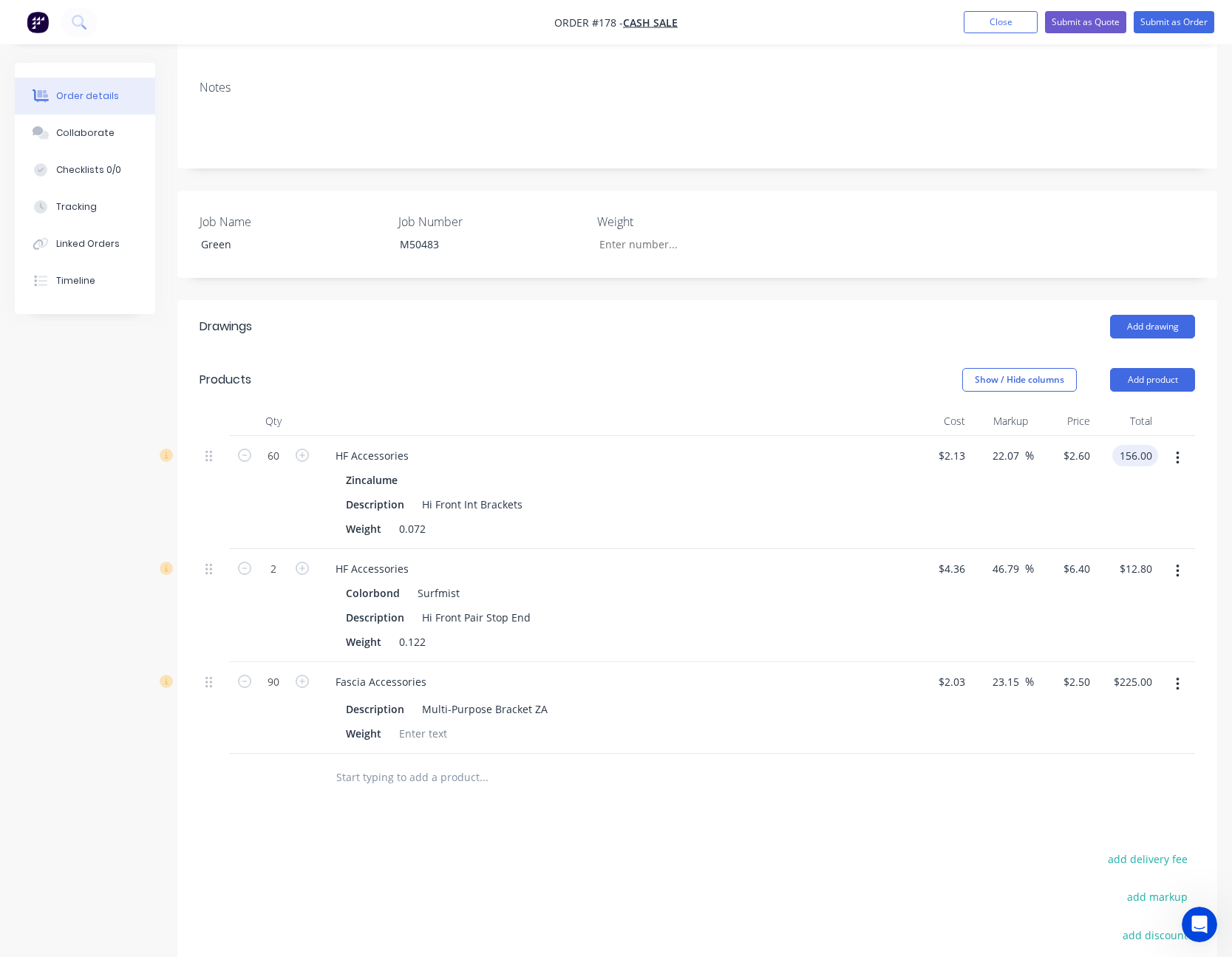
type input "$156.00"
click at [1102, 515] on div "$156.00 $156.00" at bounding box center [1126, 493] width 62 height 113
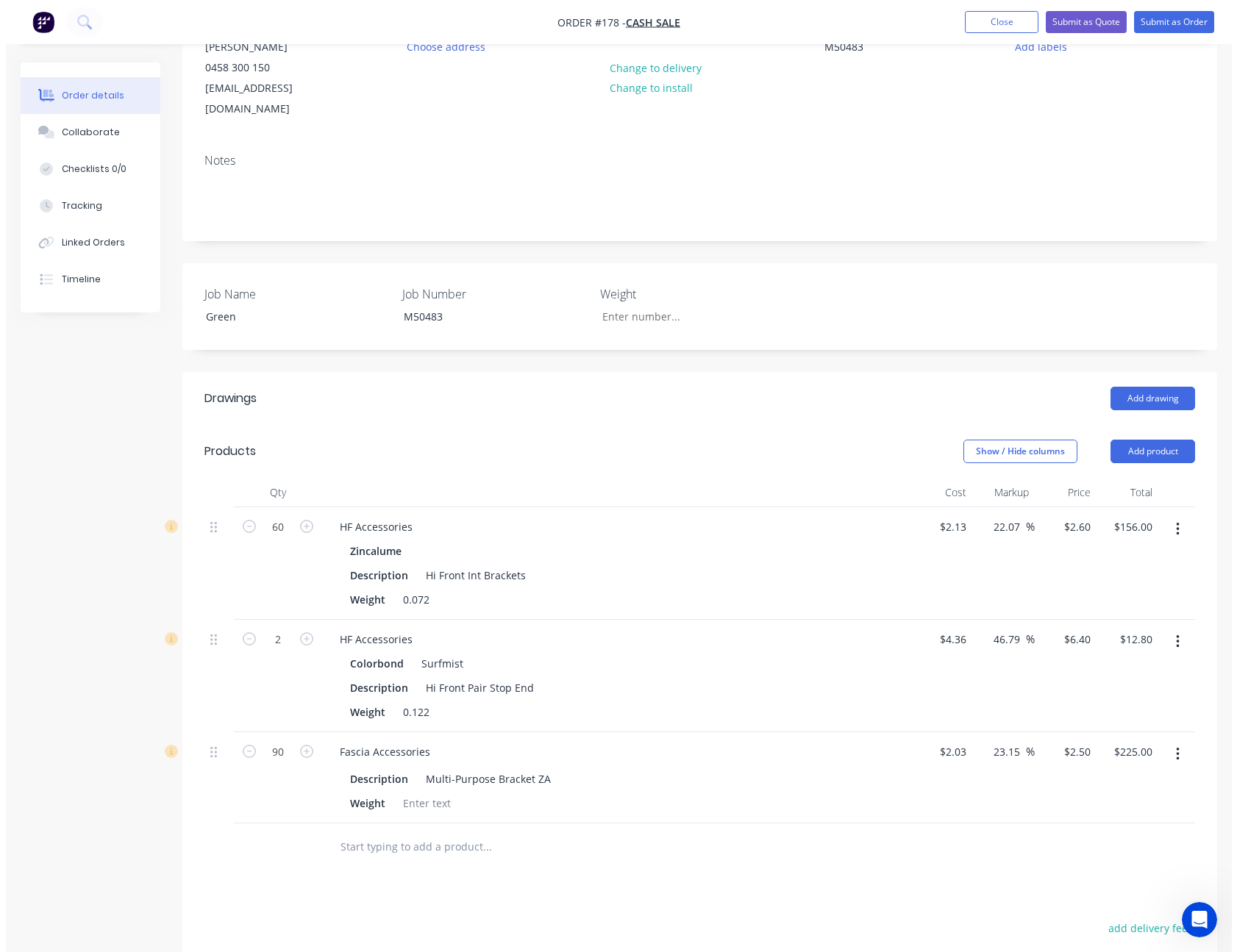
scroll to position [0, 0]
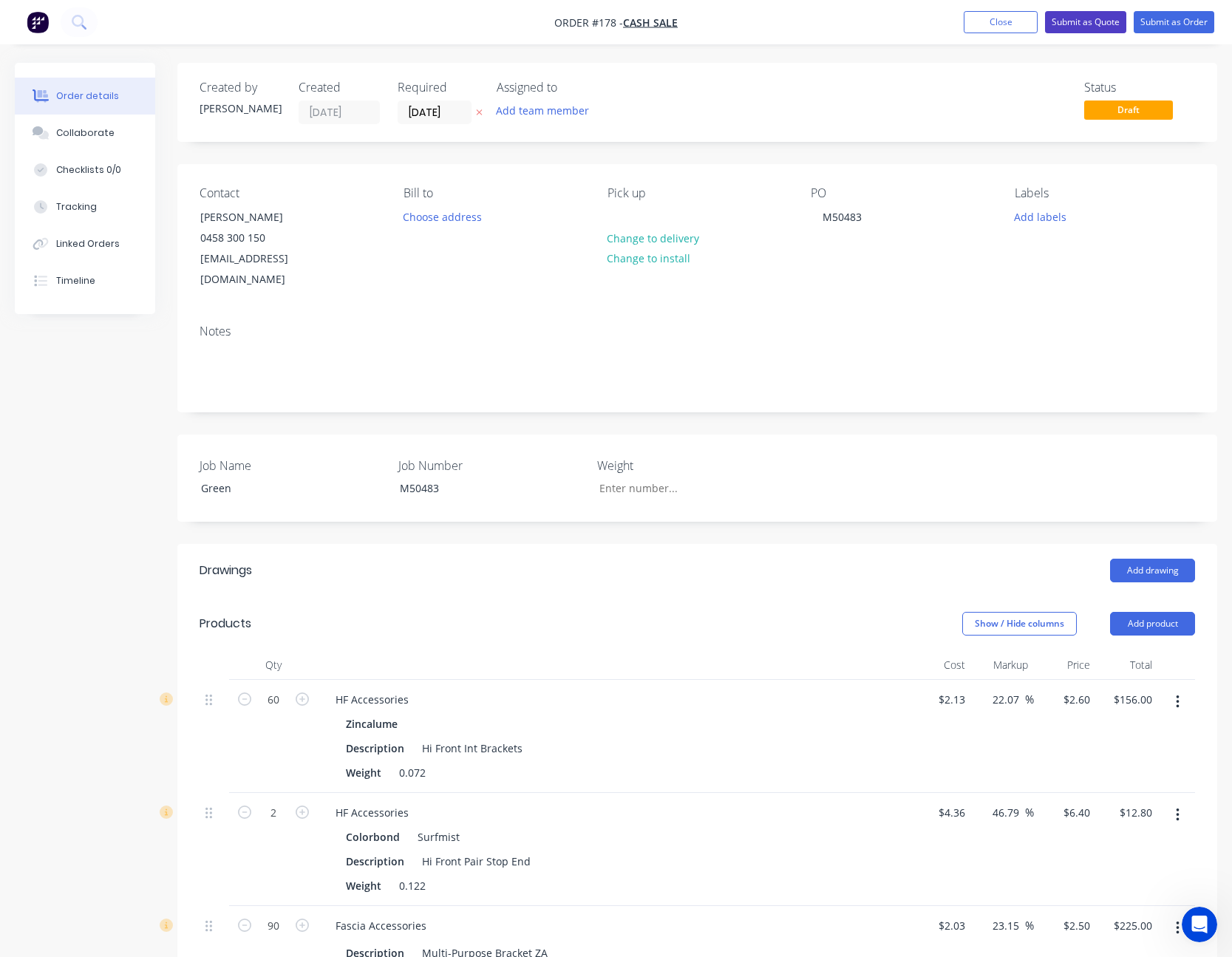
click at [1093, 20] on button "Submit as Quote" at bounding box center [1086, 22] width 81 height 22
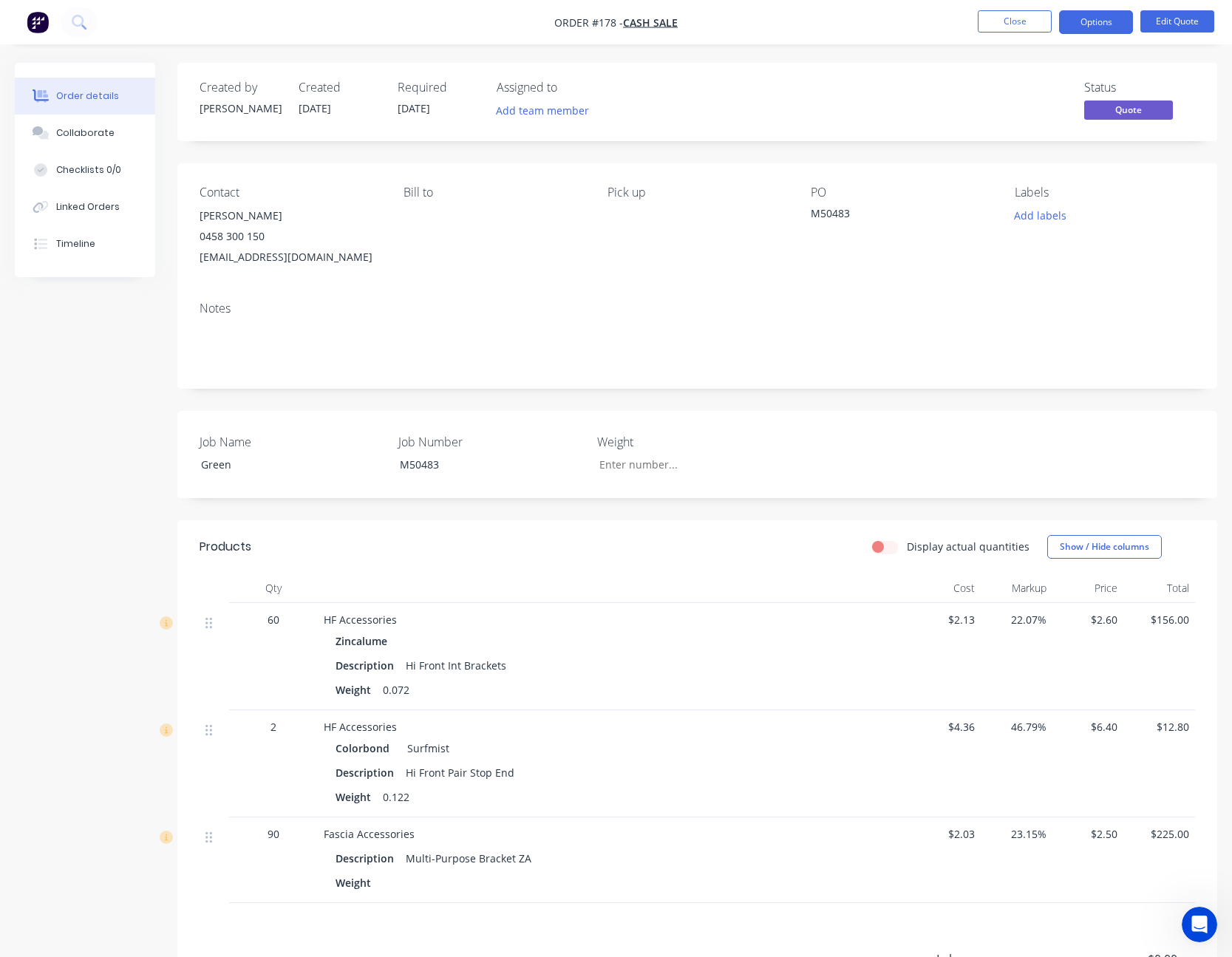
click at [1093, 20] on button "Options" at bounding box center [1096, 22] width 74 height 23
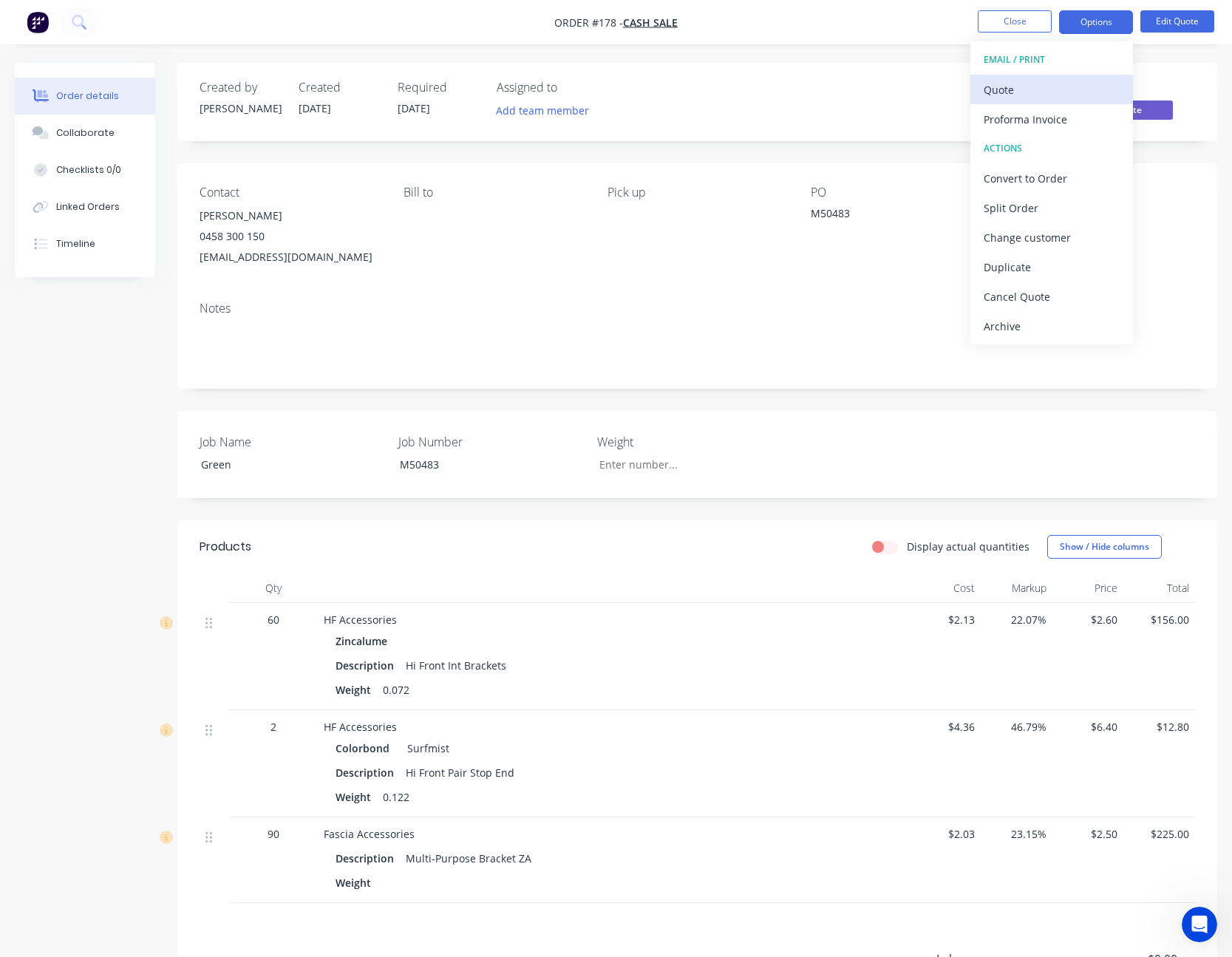
click at [1068, 90] on div "Quote" at bounding box center [1052, 89] width 136 height 21
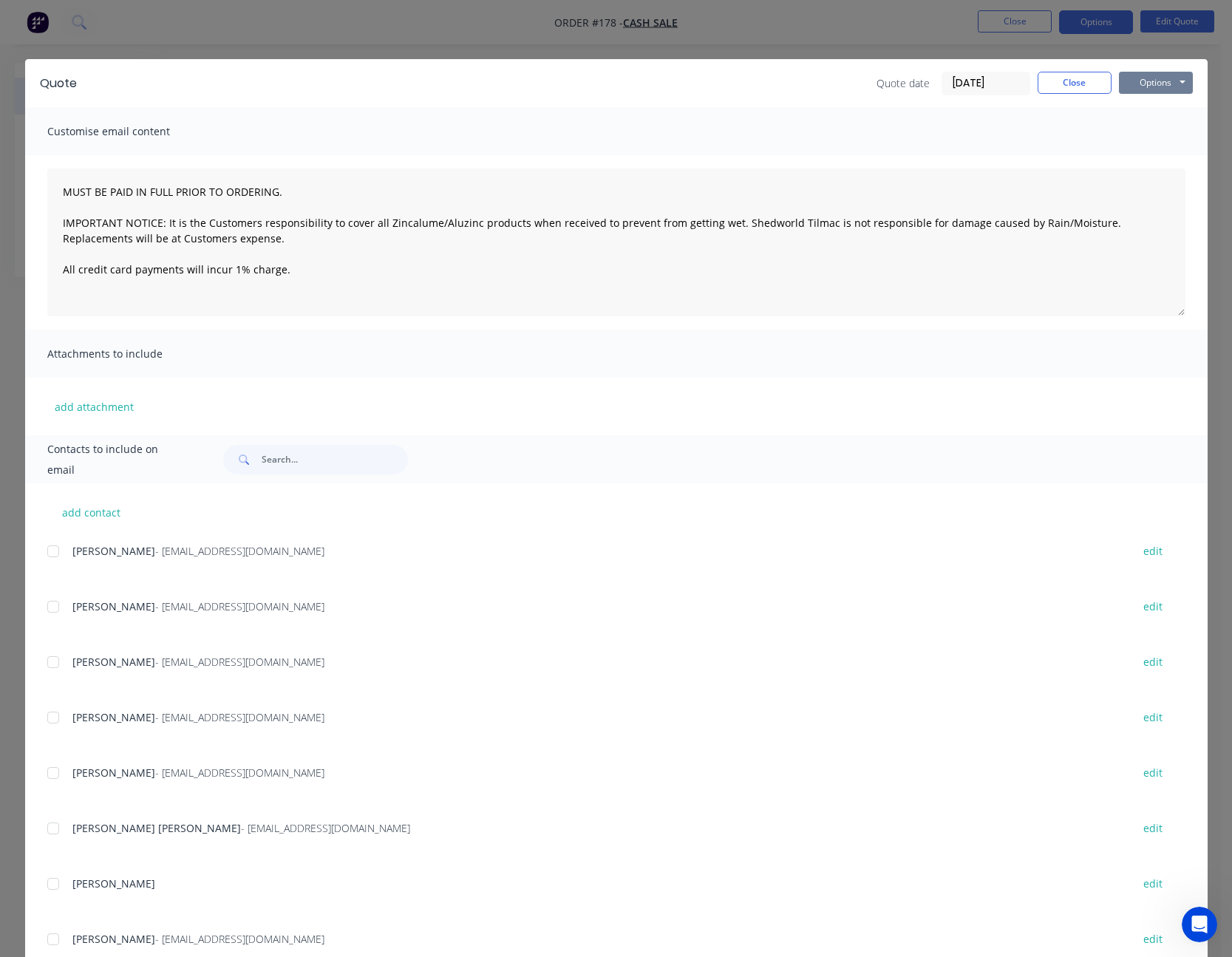
click at [1129, 82] on button "Options" at bounding box center [1155, 83] width 74 height 22
click at [1147, 128] on button "Print" at bounding box center [1165, 133] width 95 height 24
click at [1060, 85] on button "Close" at bounding box center [1074, 83] width 74 height 22
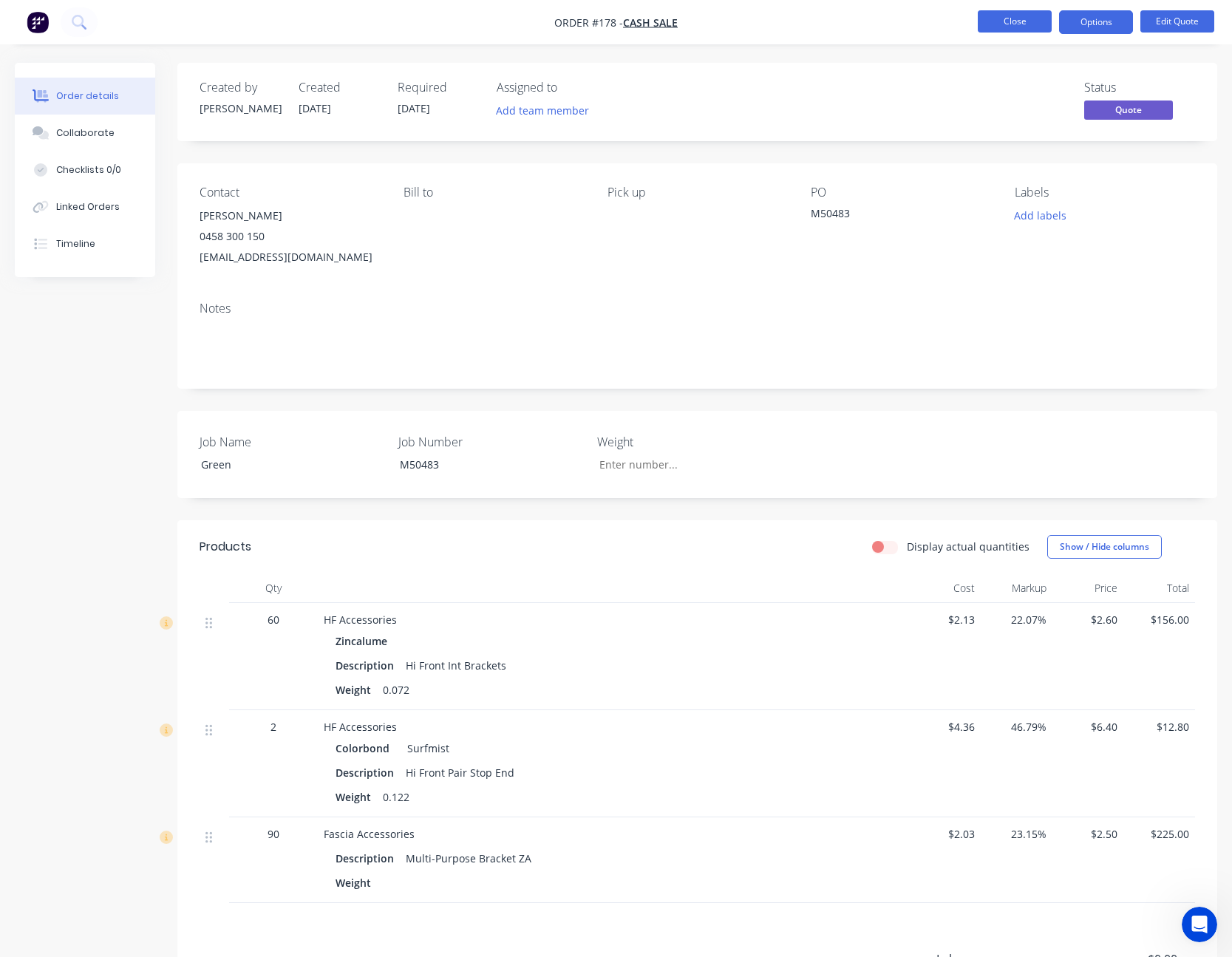
click at [1024, 20] on button "Close" at bounding box center [1014, 21] width 74 height 22
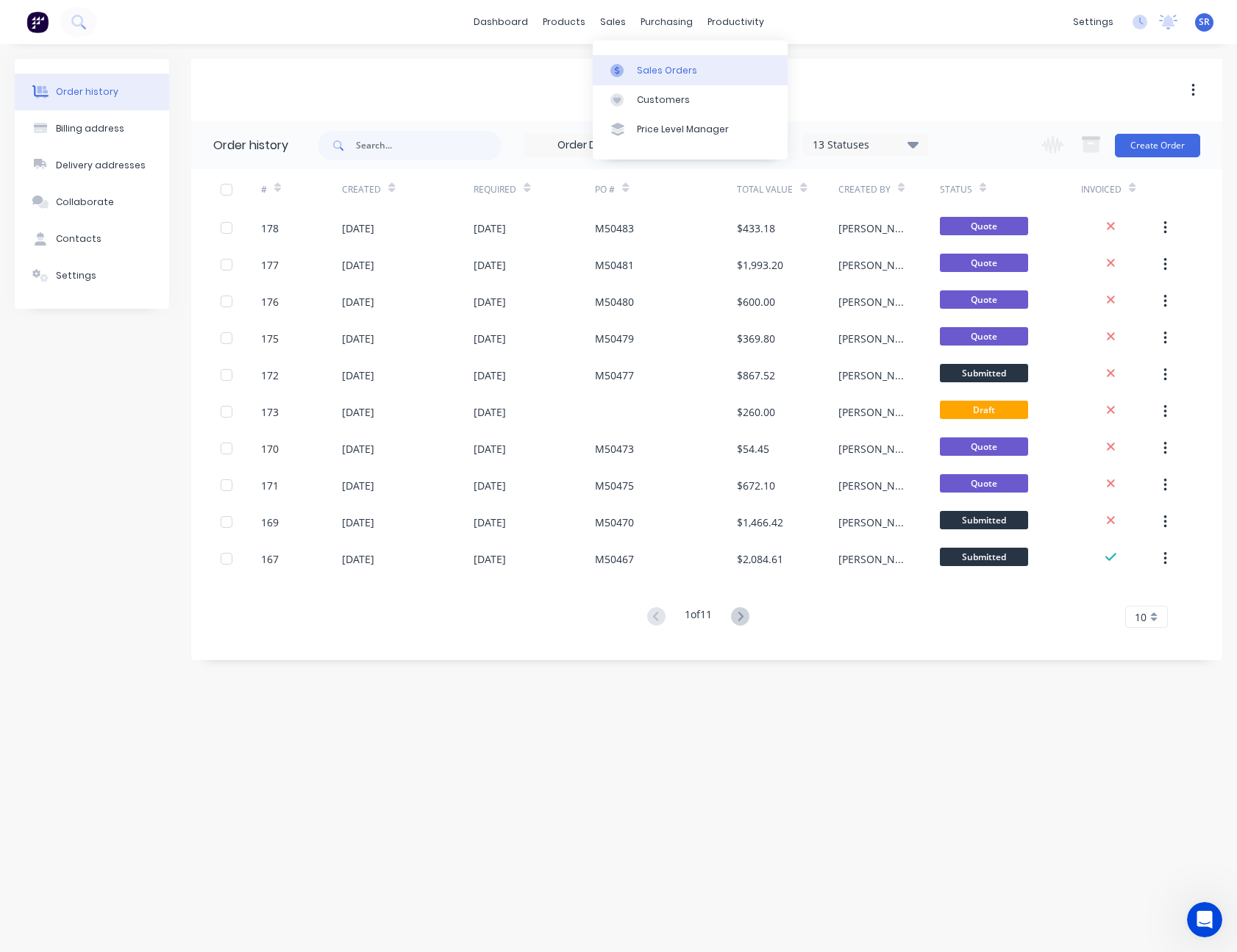
click at [634, 62] on link "Sales Orders" at bounding box center [690, 70] width 195 height 30
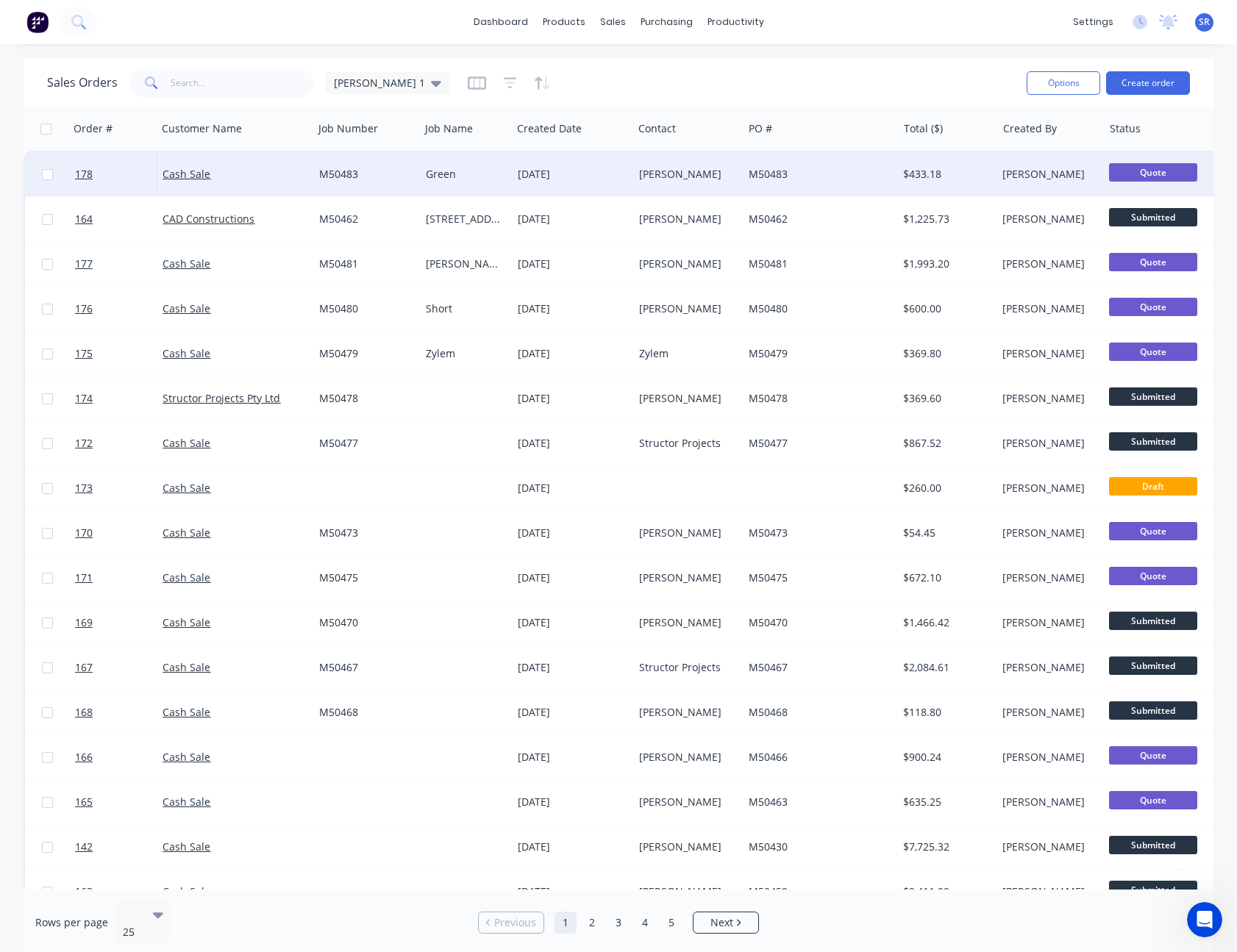
click at [510, 178] on div "Green" at bounding box center [466, 174] width 92 height 44
click at [594, 176] on div "[DATE]" at bounding box center [572, 174] width 110 height 15
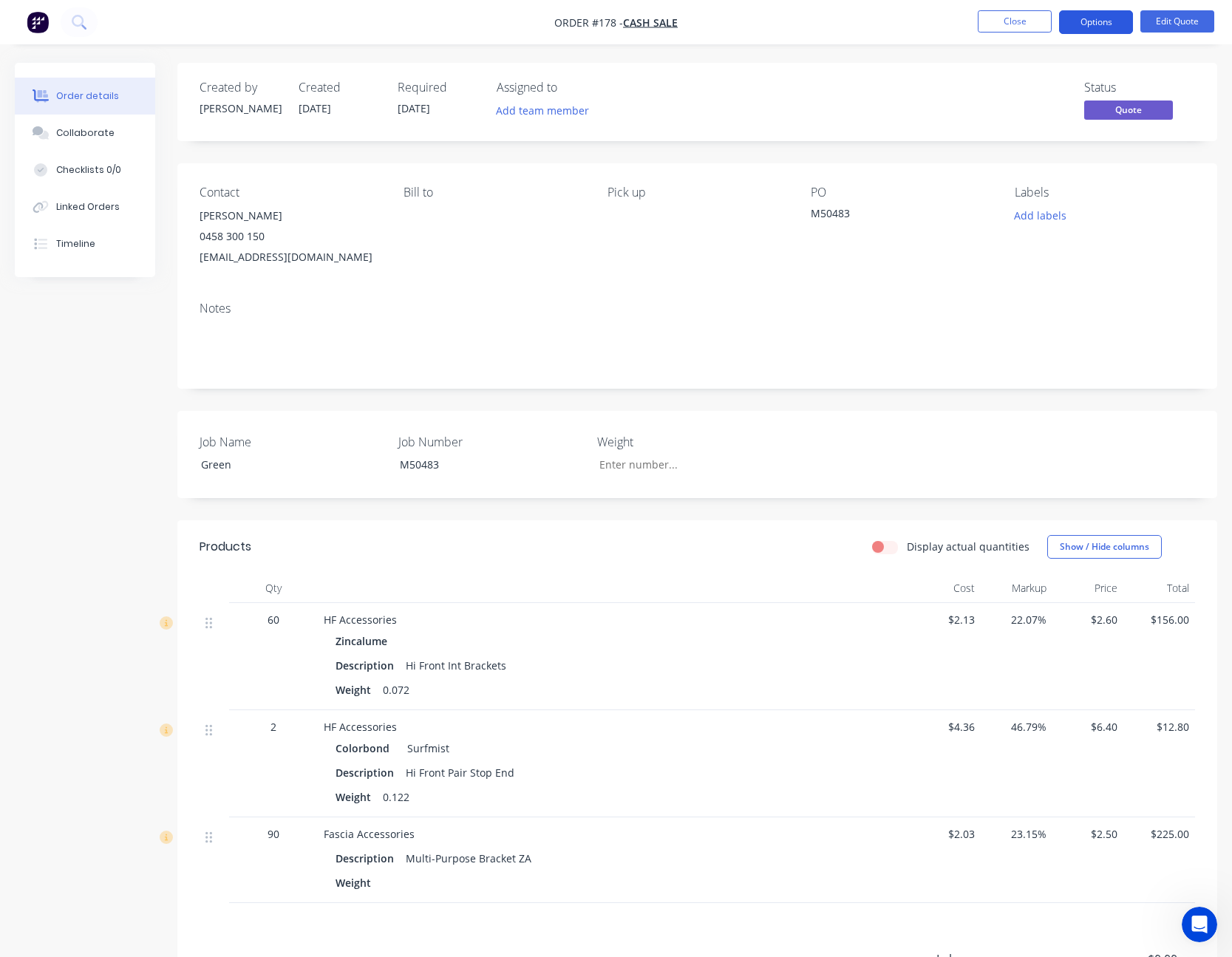
click at [1086, 16] on button "Options" at bounding box center [1096, 22] width 74 height 23
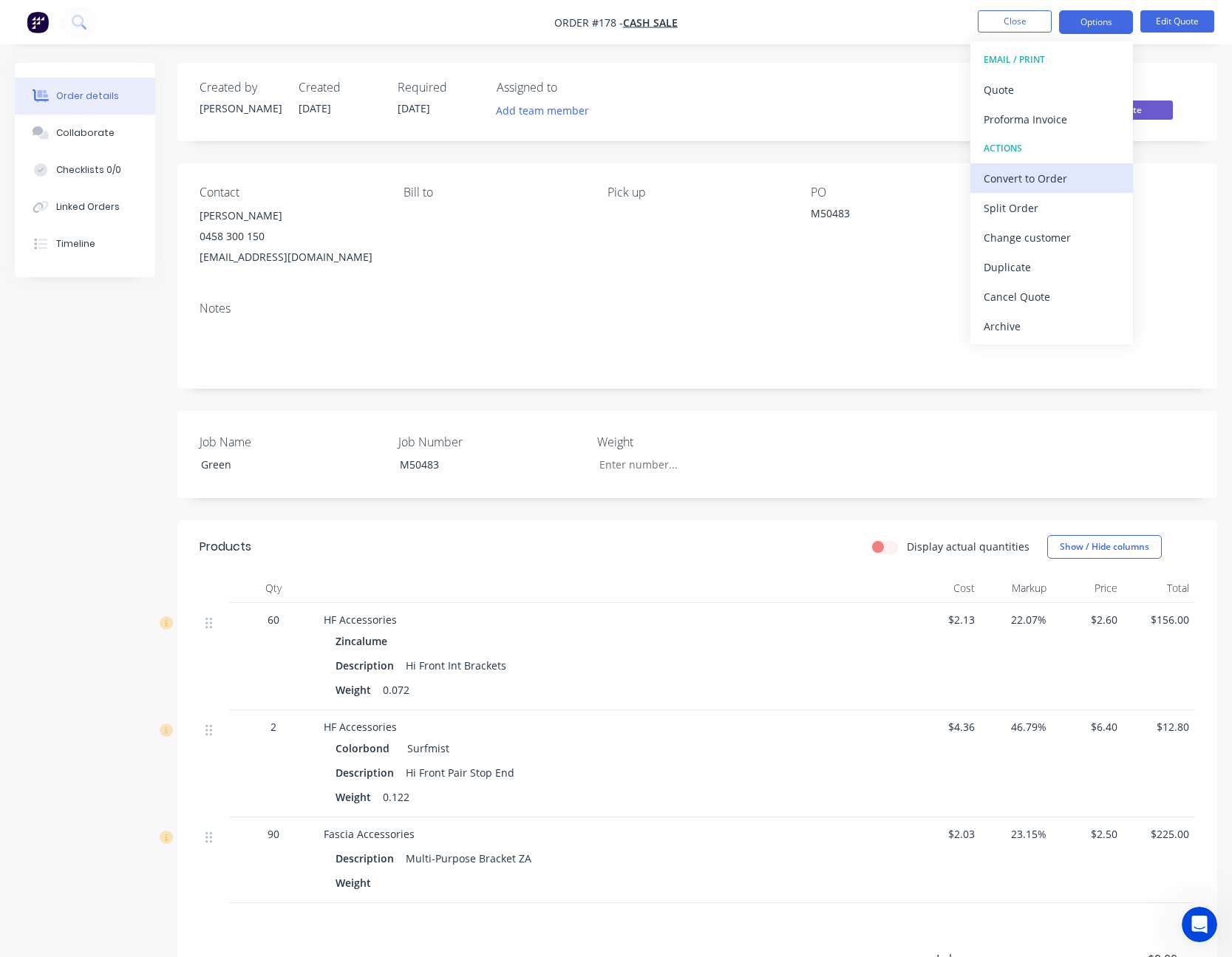
click at [1051, 173] on div "Convert to Order" at bounding box center [1052, 178] width 136 height 21
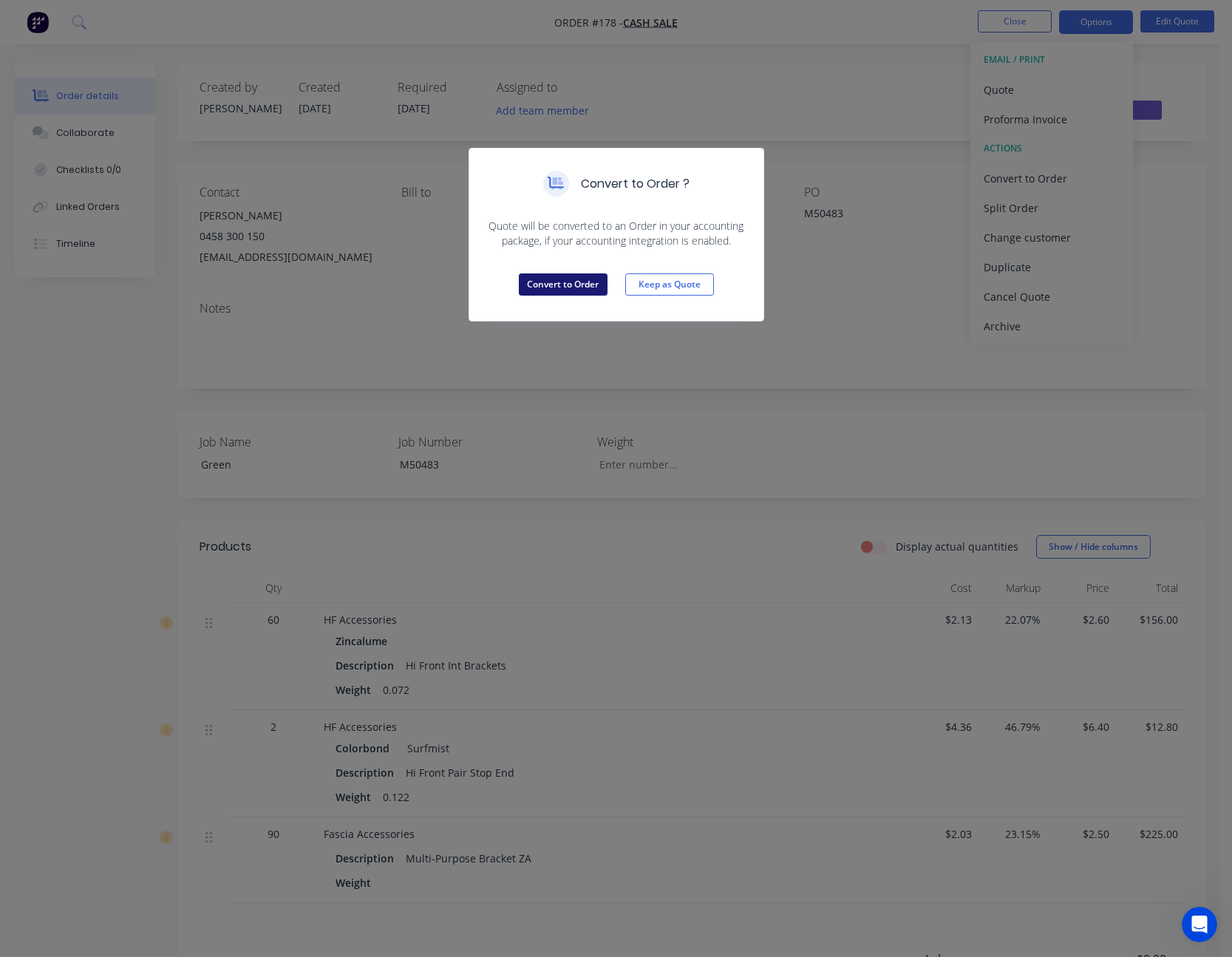
click at [580, 285] on button "Convert to Order" at bounding box center [562, 284] width 89 height 22
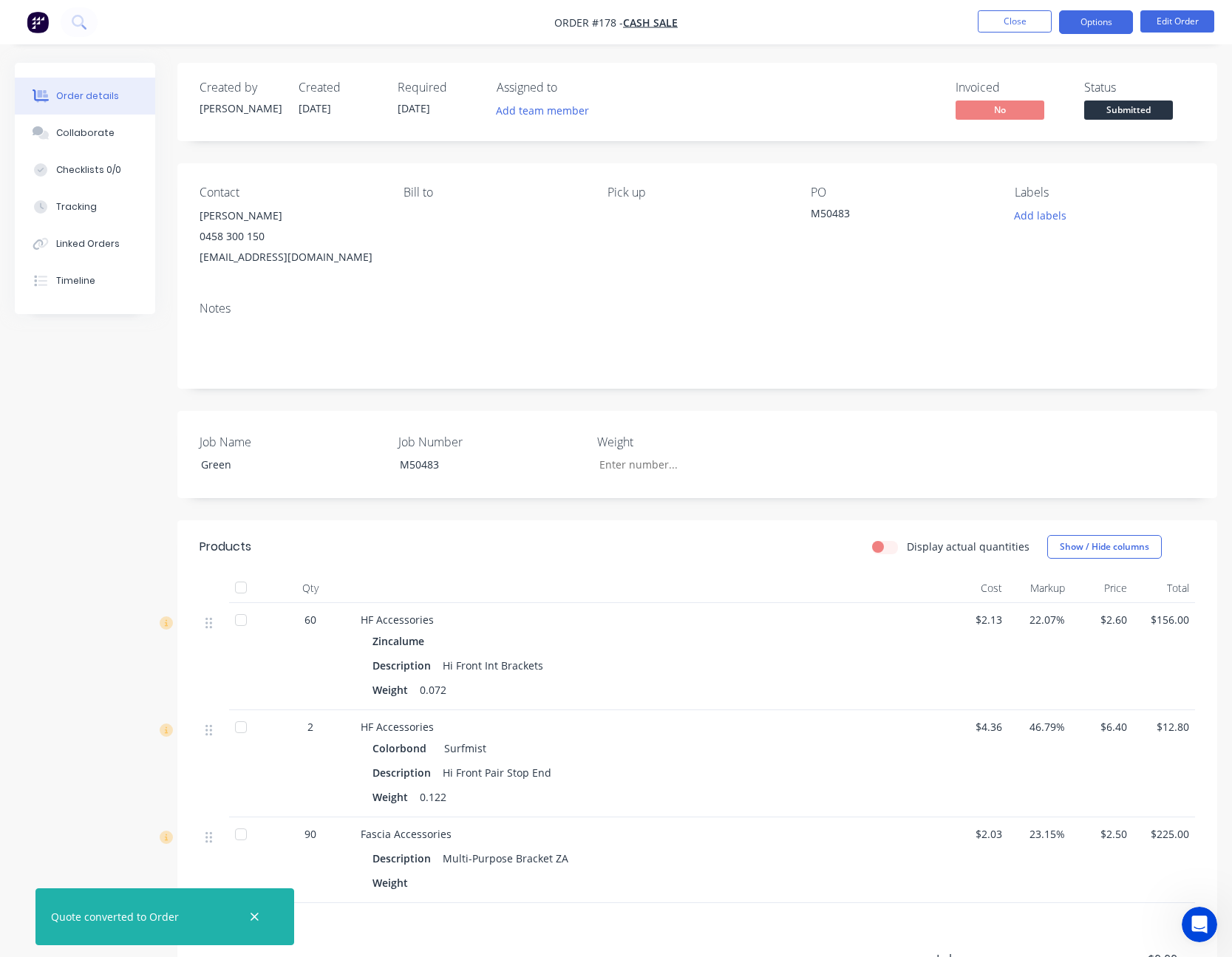
click at [1092, 28] on button "Options" at bounding box center [1096, 22] width 74 height 23
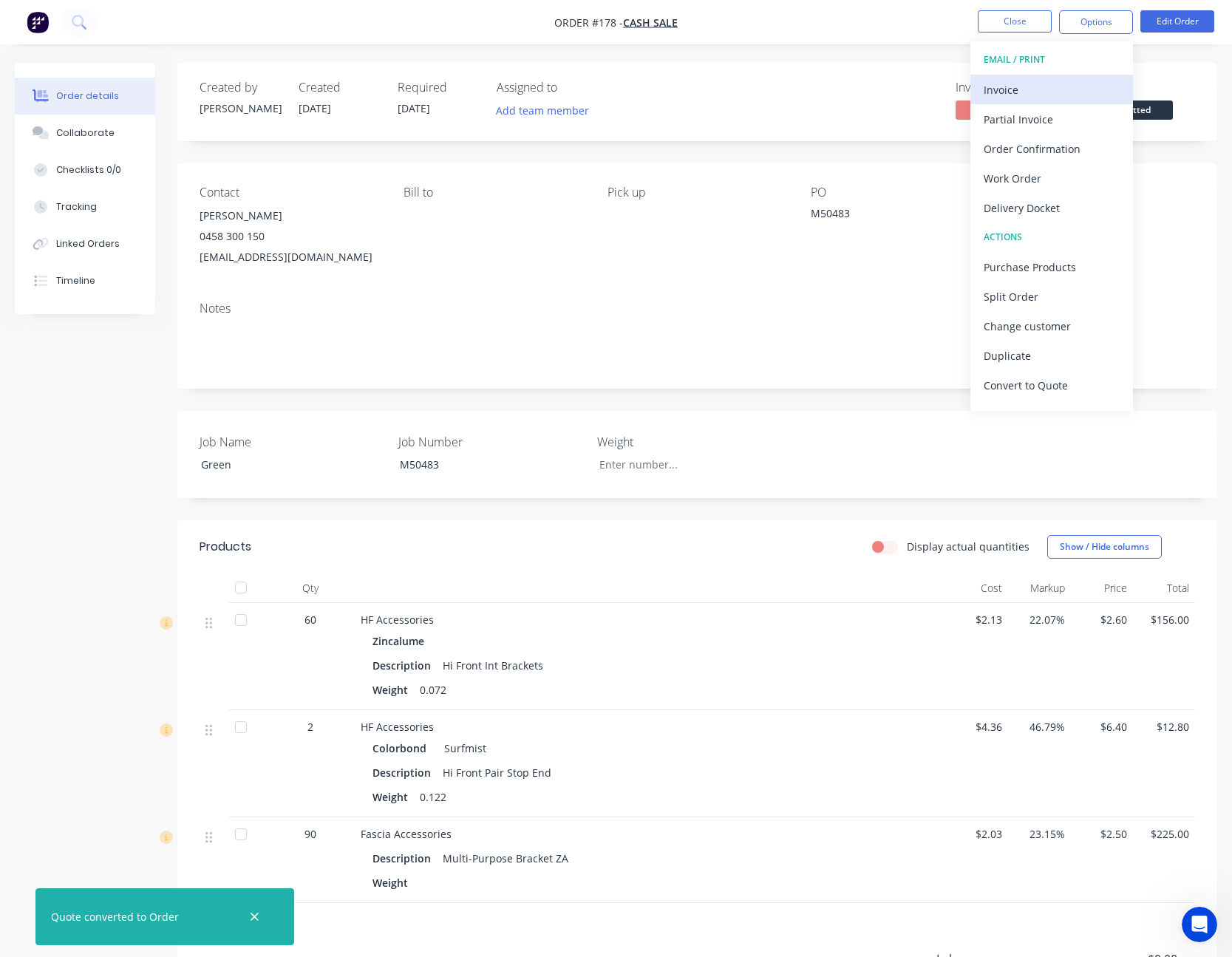
click at [1081, 83] on div "Invoice" at bounding box center [1052, 89] width 136 height 21
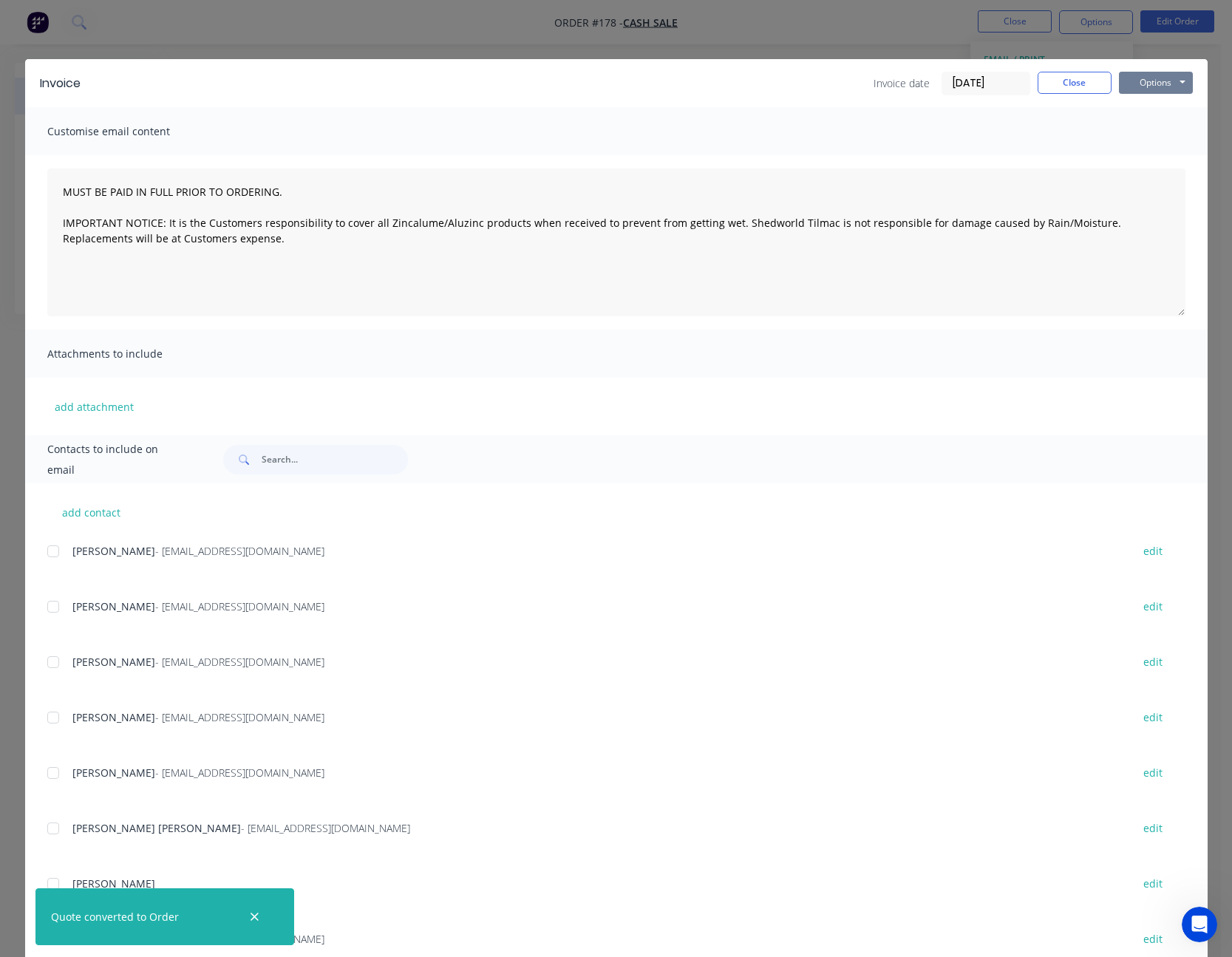
click at [1146, 79] on button "Options" at bounding box center [1155, 83] width 74 height 22
click at [1136, 132] on button "Print" at bounding box center [1165, 133] width 95 height 24
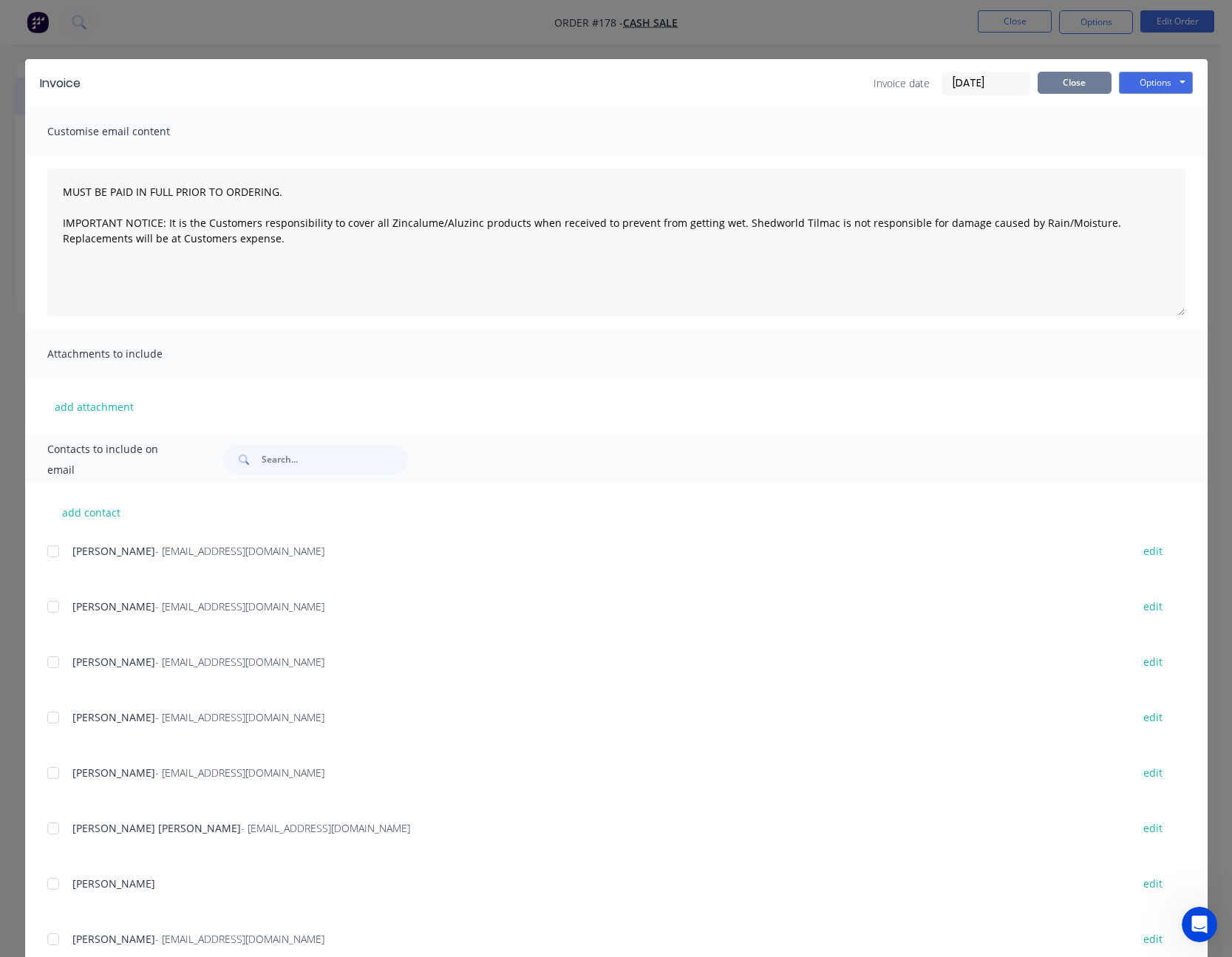
click at [1068, 86] on button "Close" at bounding box center [1074, 83] width 74 height 22
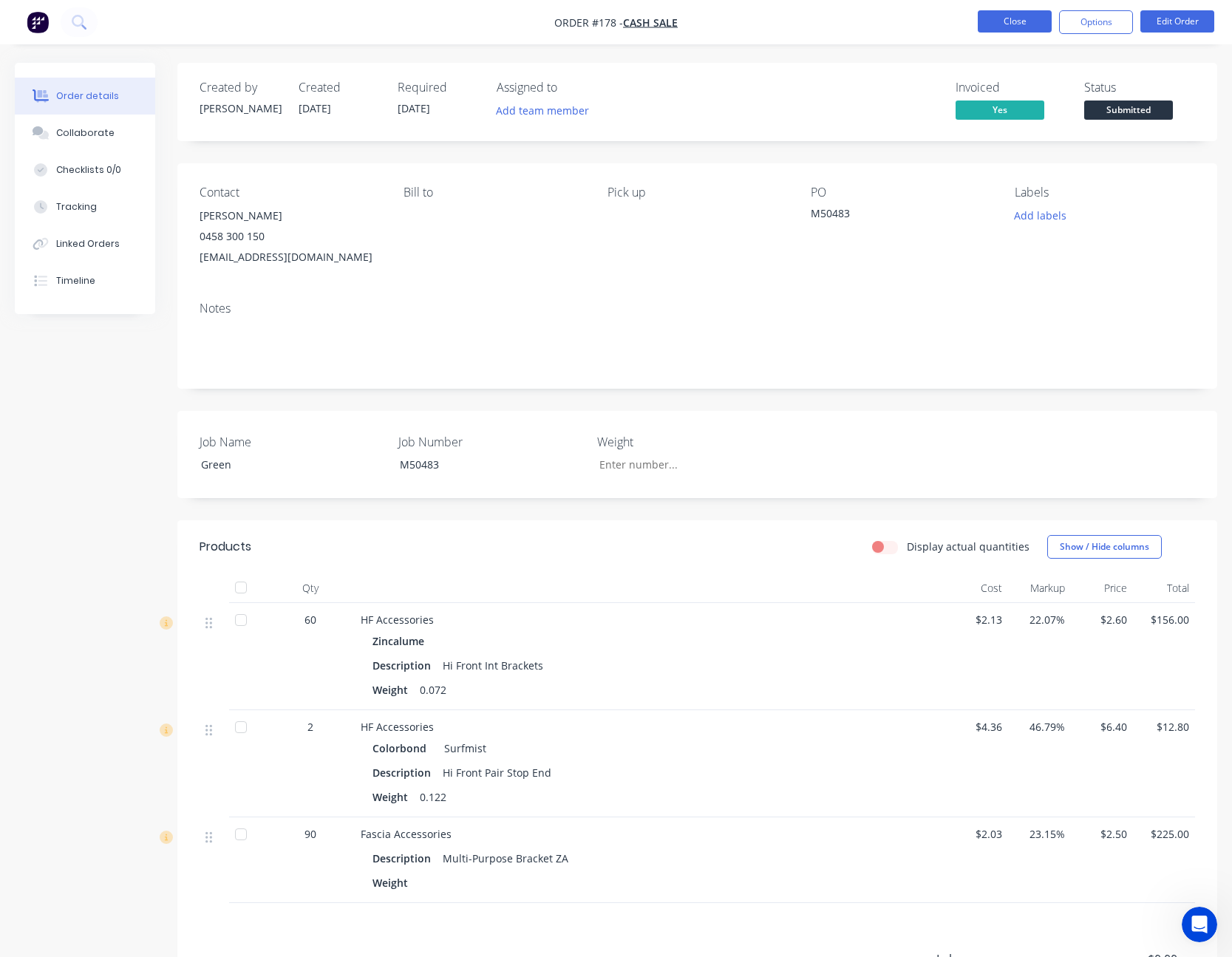
click at [1027, 30] on button "Close" at bounding box center [1014, 21] width 74 height 22
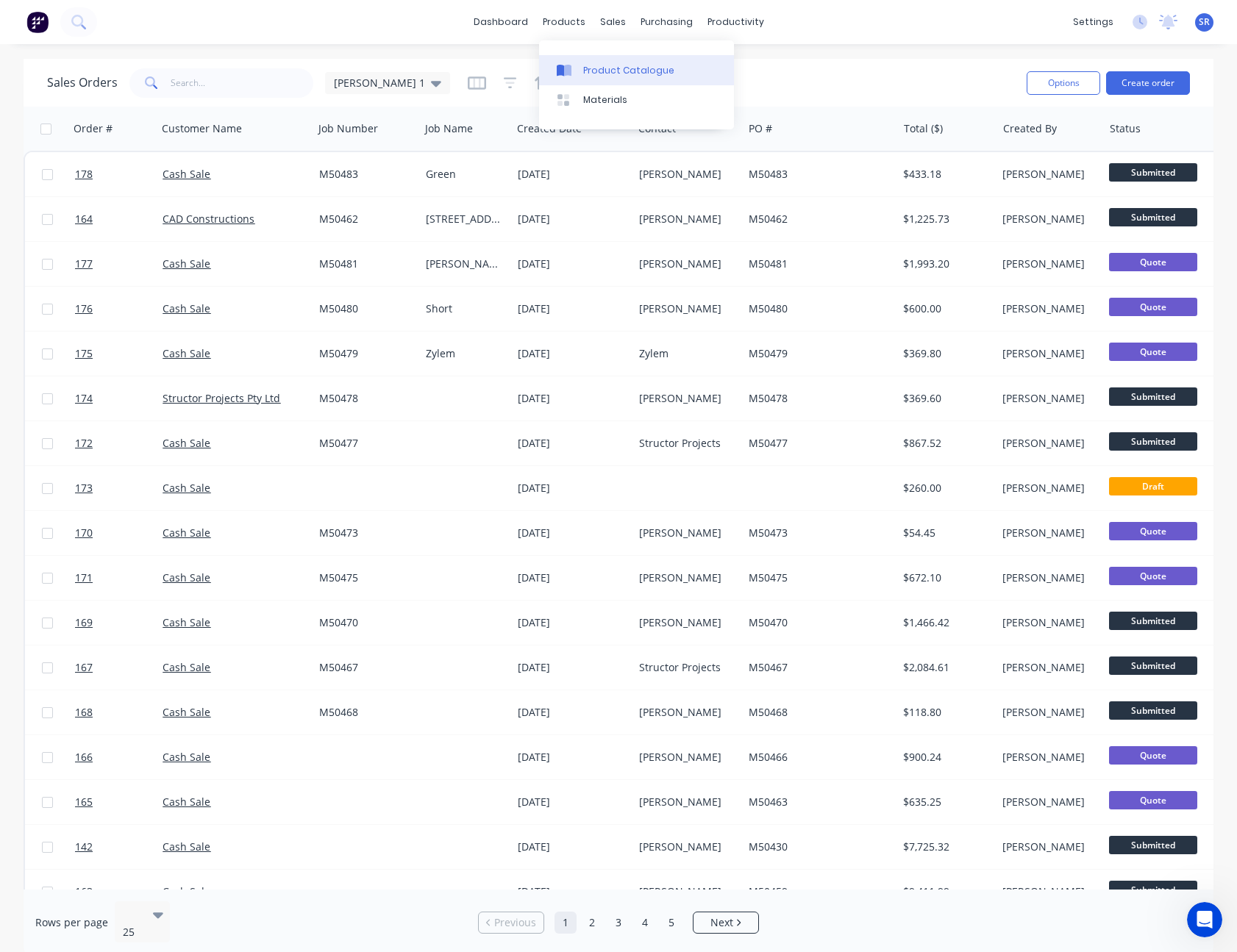
click at [585, 64] on div "Product Catalogue" at bounding box center [628, 70] width 91 height 13
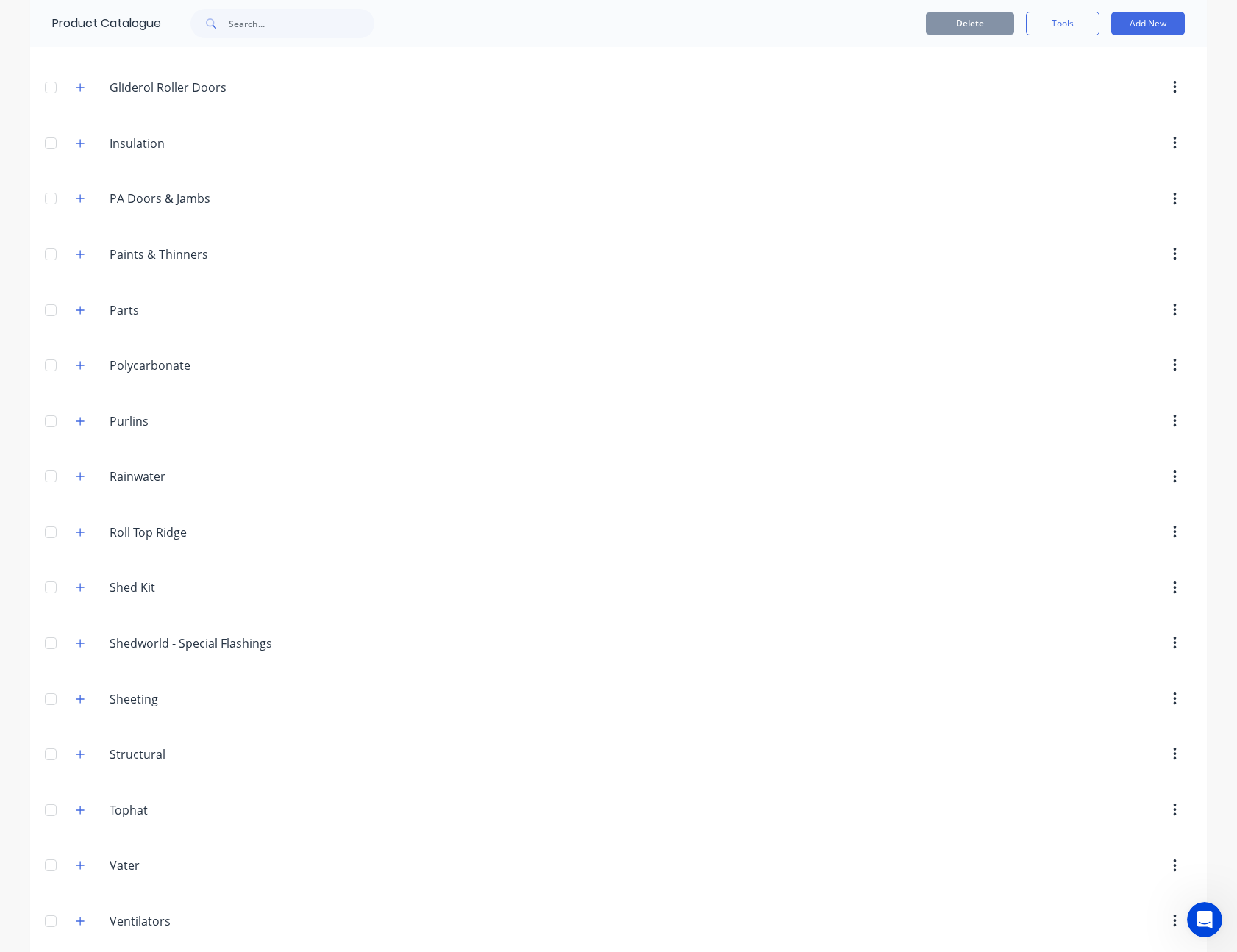
scroll to position [708, 0]
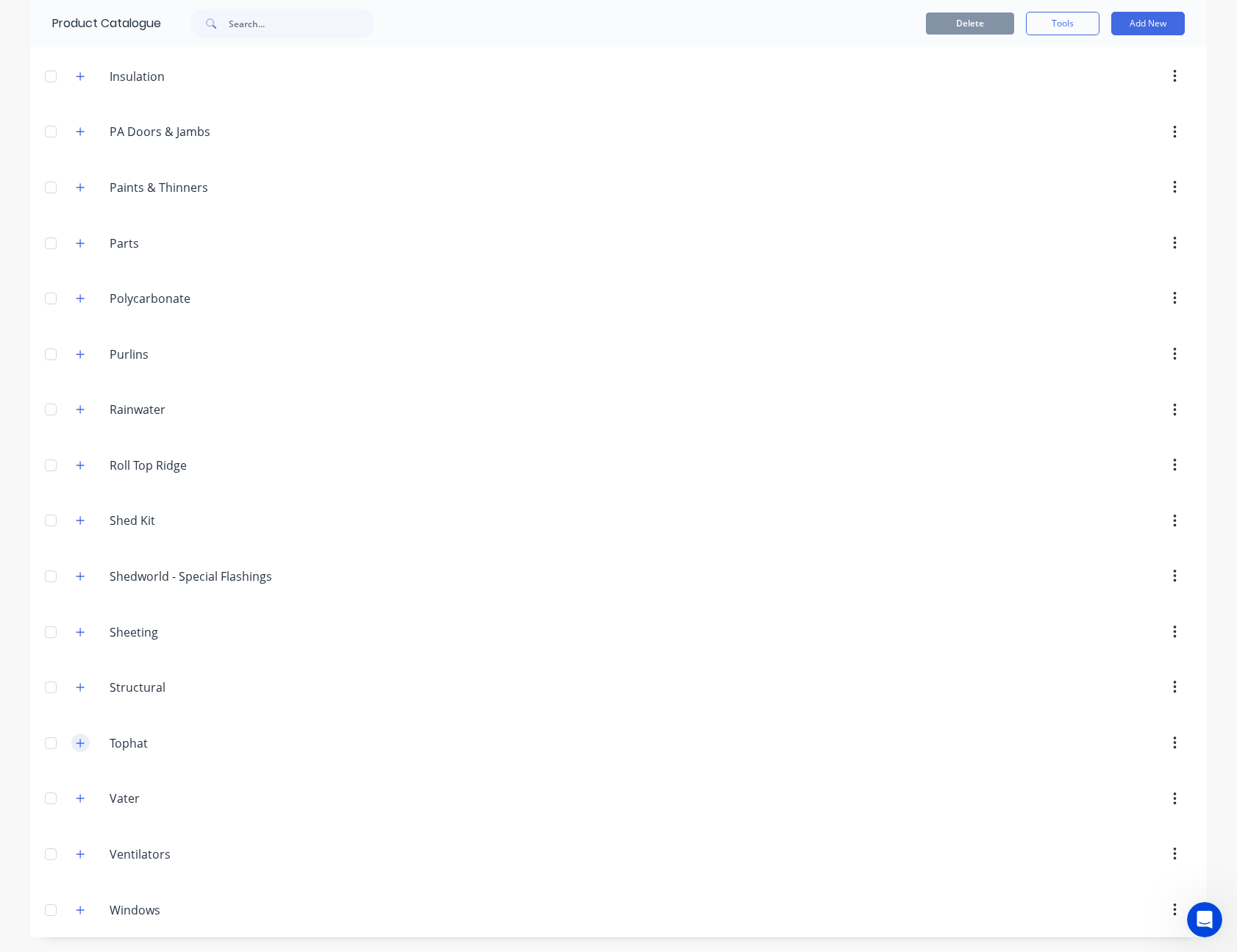
click at [76, 738] on icon "button" at bounding box center [80, 742] width 9 height 10
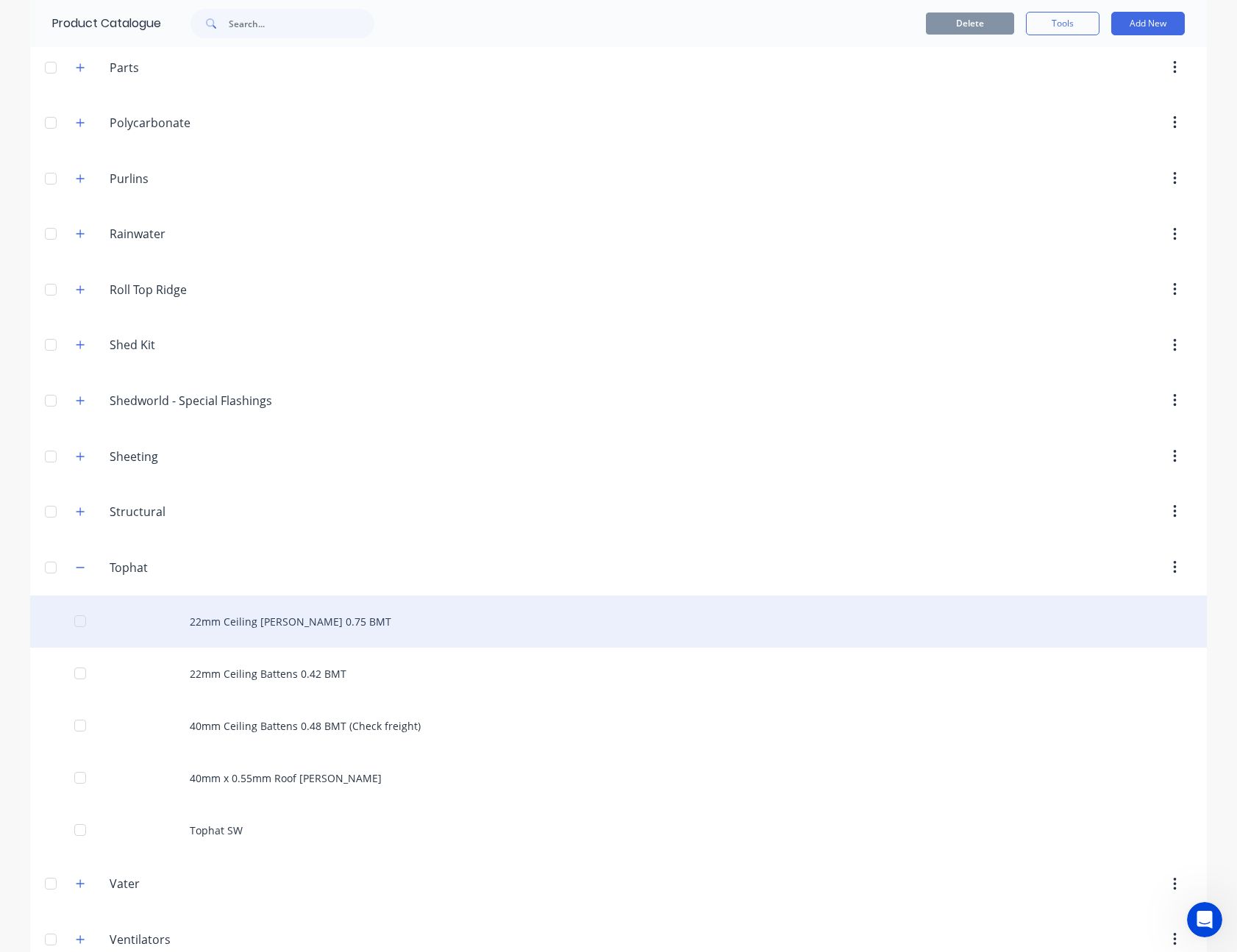
scroll to position [969, 0]
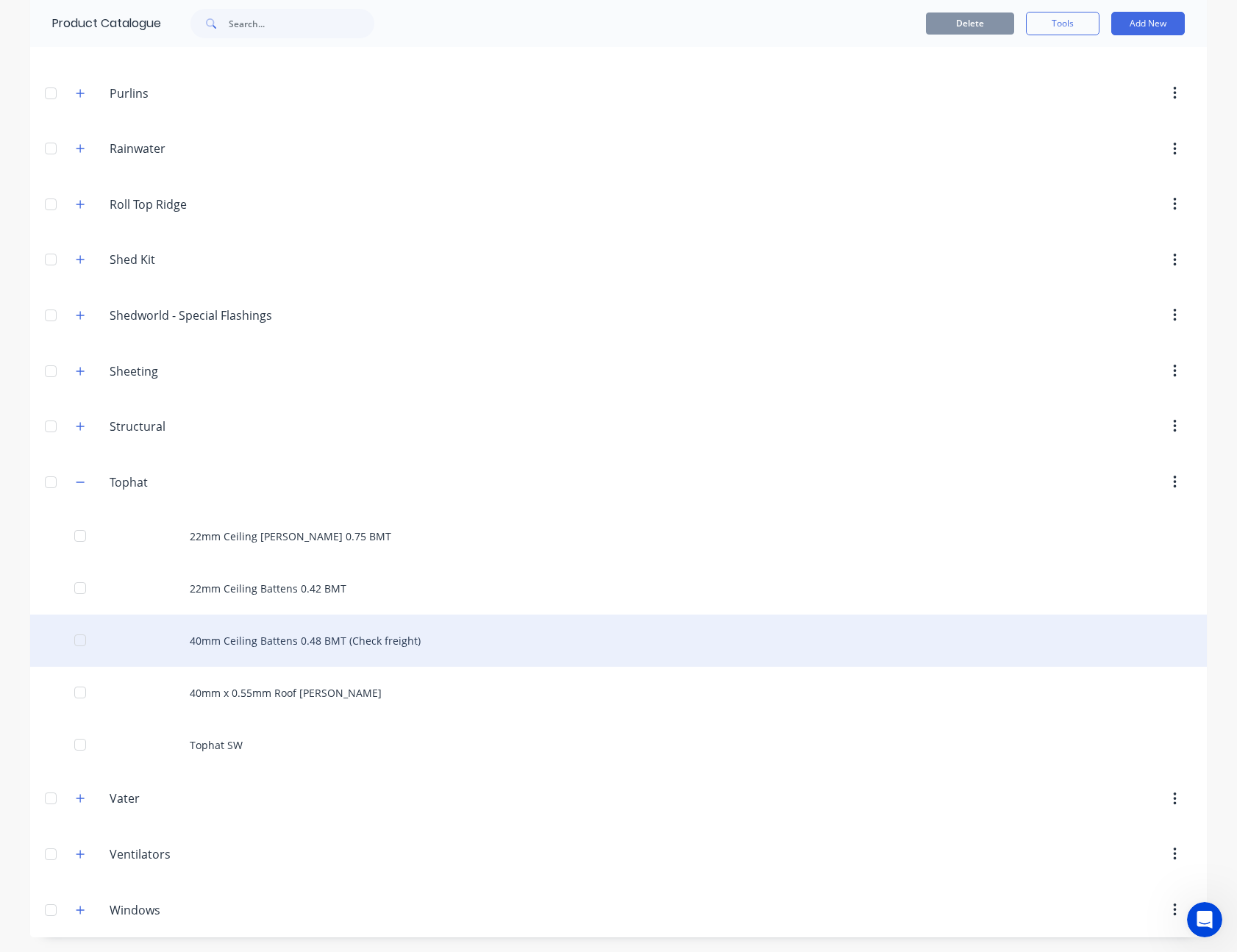
click at [314, 650] on div "40mm Ceiling Battens 0.48 BMT (Check freight)" at bounding box center [618, 640] width 1176 height 52
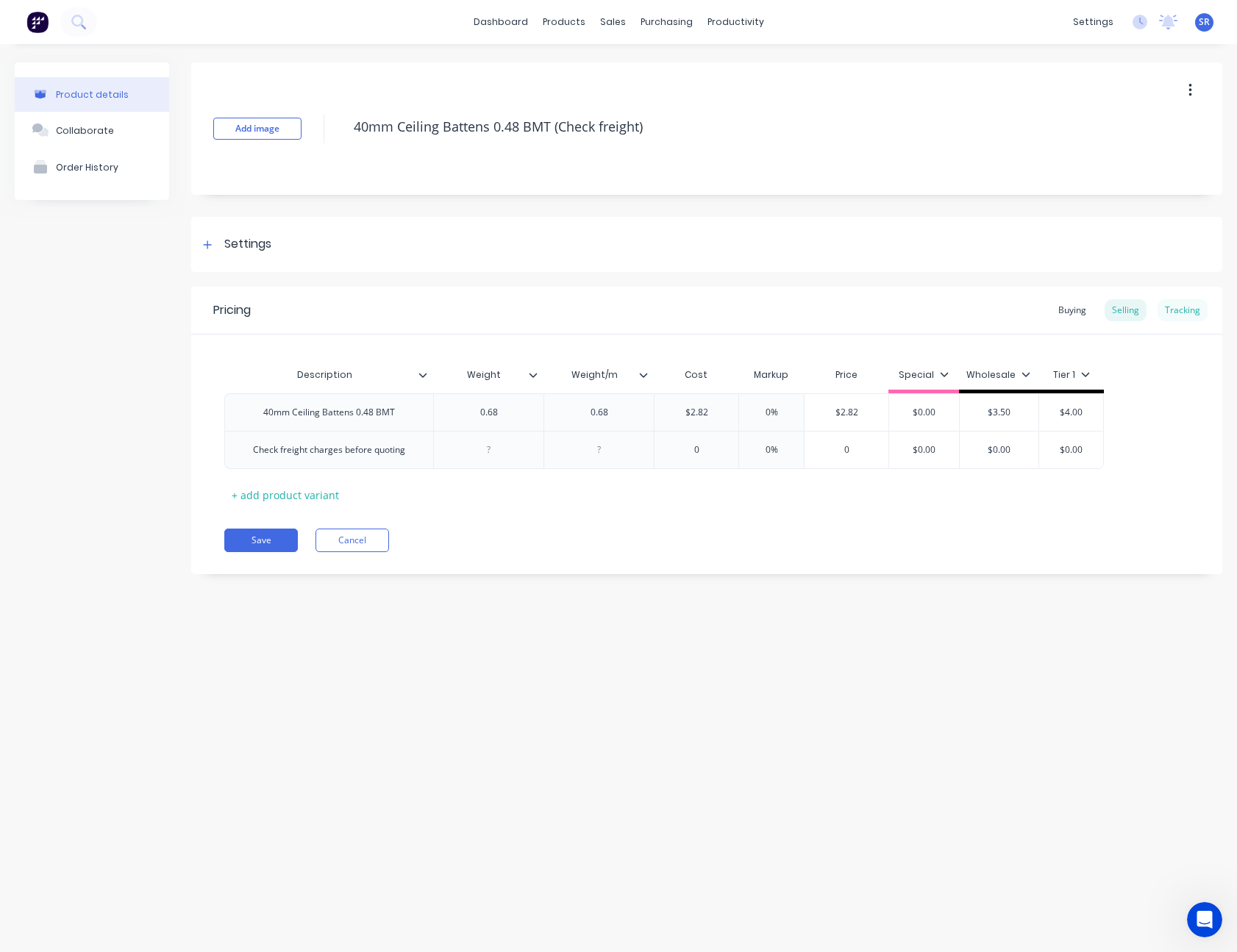
click at [1200, 305] on div "Tracking" at bounding box center [1182, 310] width 50 height 22
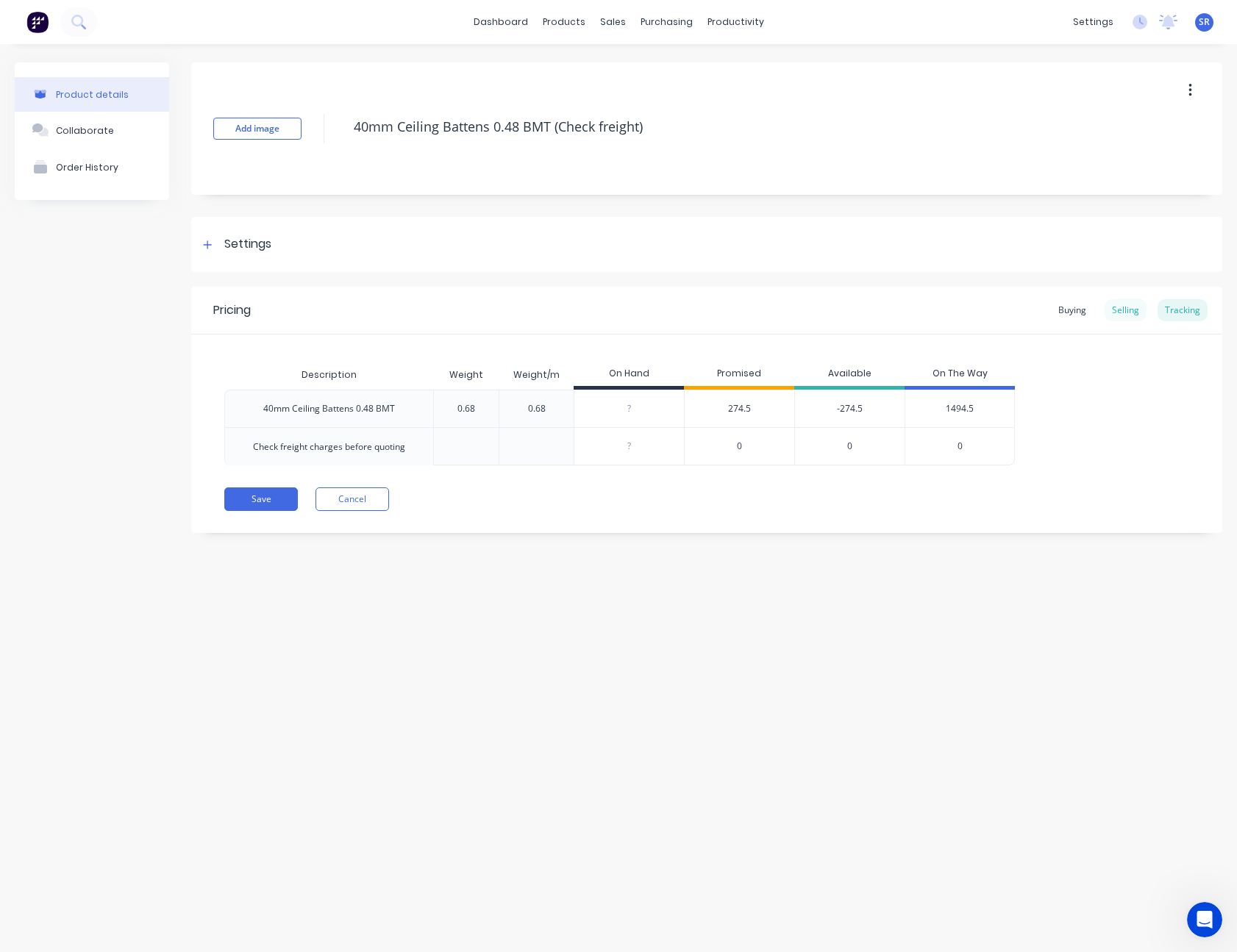
click at [1135, 305] on div "Selling" at bounding box center [1126, 310] width 42 height 22
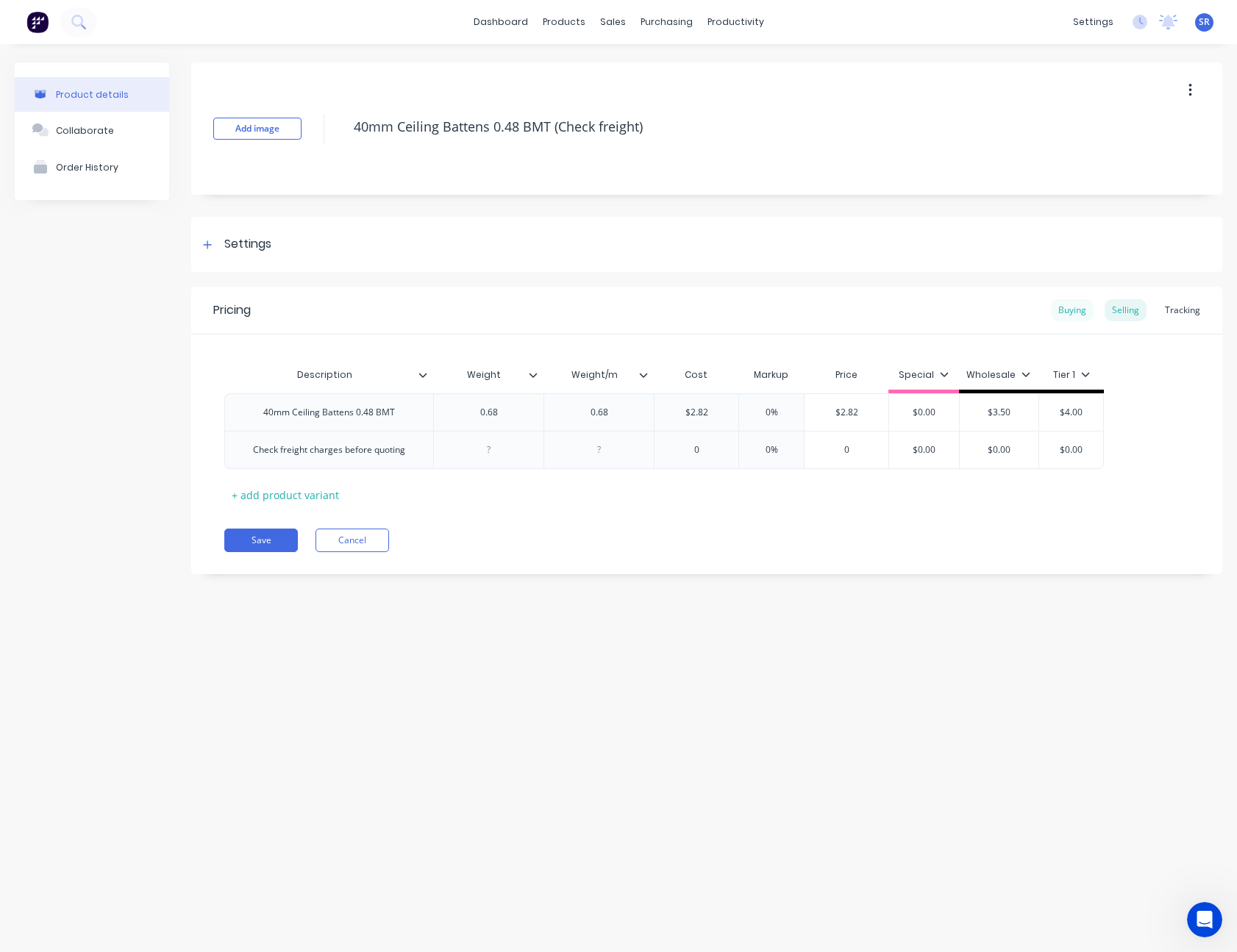
click at [1063, 309] on div "Buying" at bounding box center [1072, 310] width 43 height 22
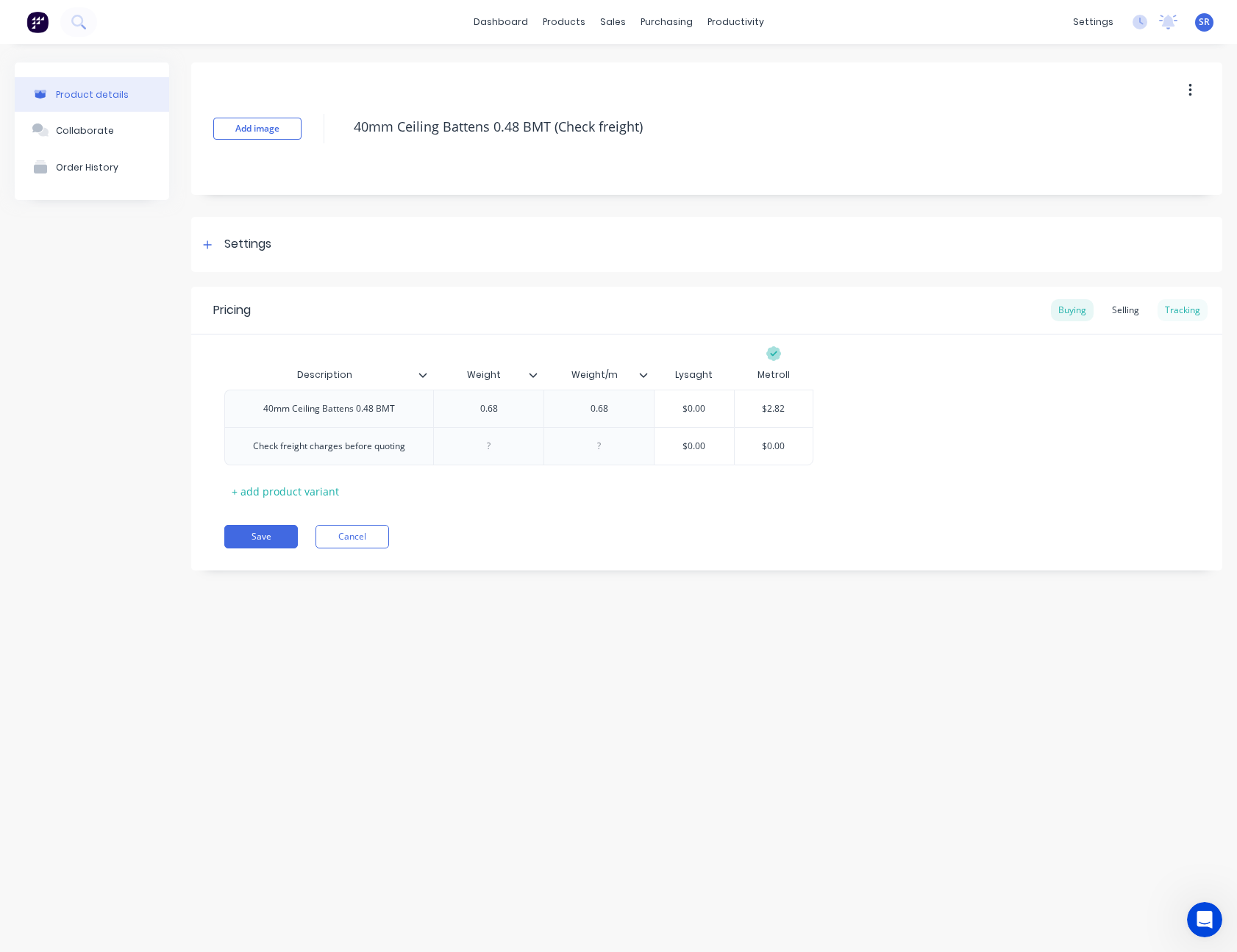
click at [1177, 311] on div "Tracking" at bounding box center [1182, 310] width 50 height 22
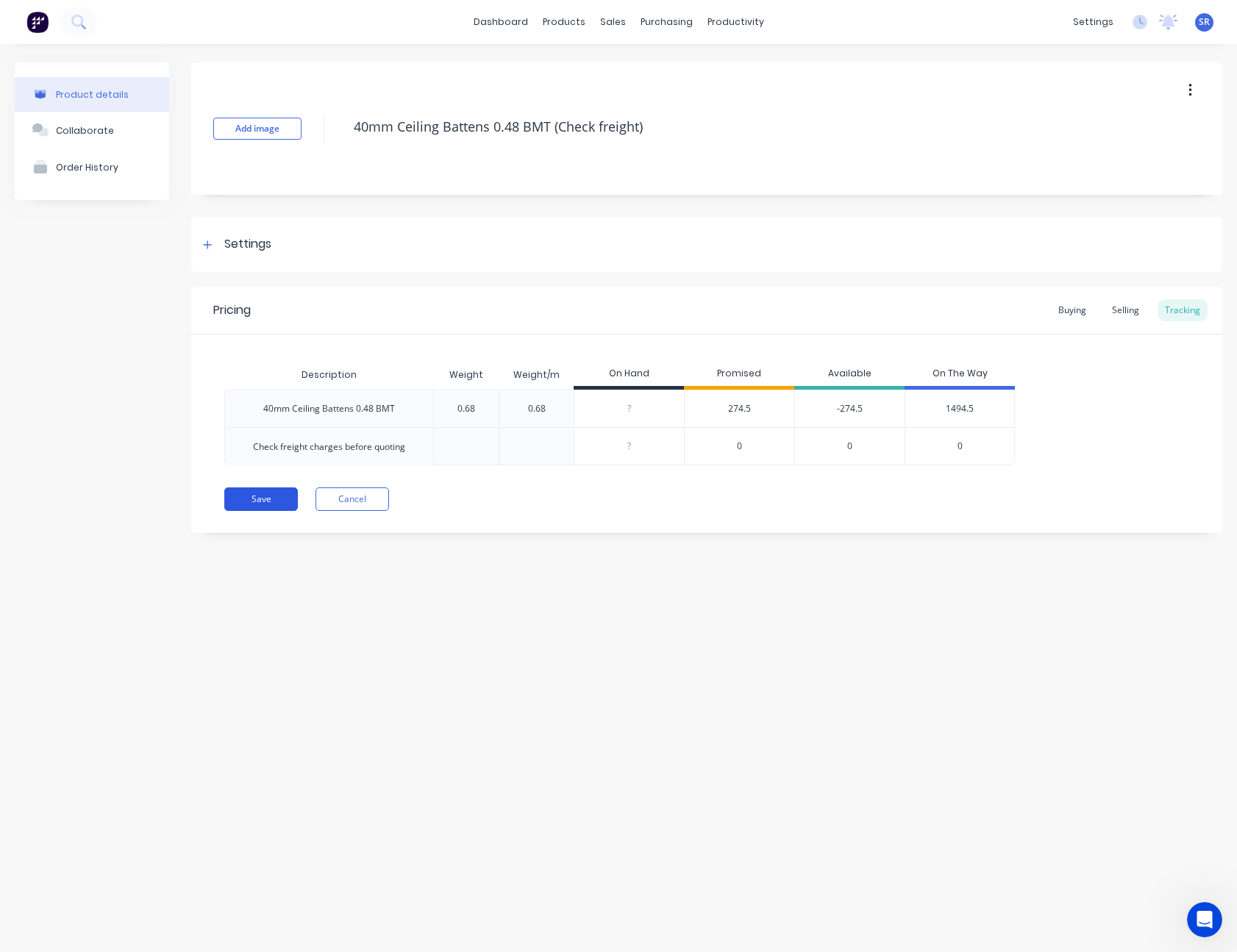
click at [270, 494] on button "Save" at bounding box center [261, 499] width 73 height 23
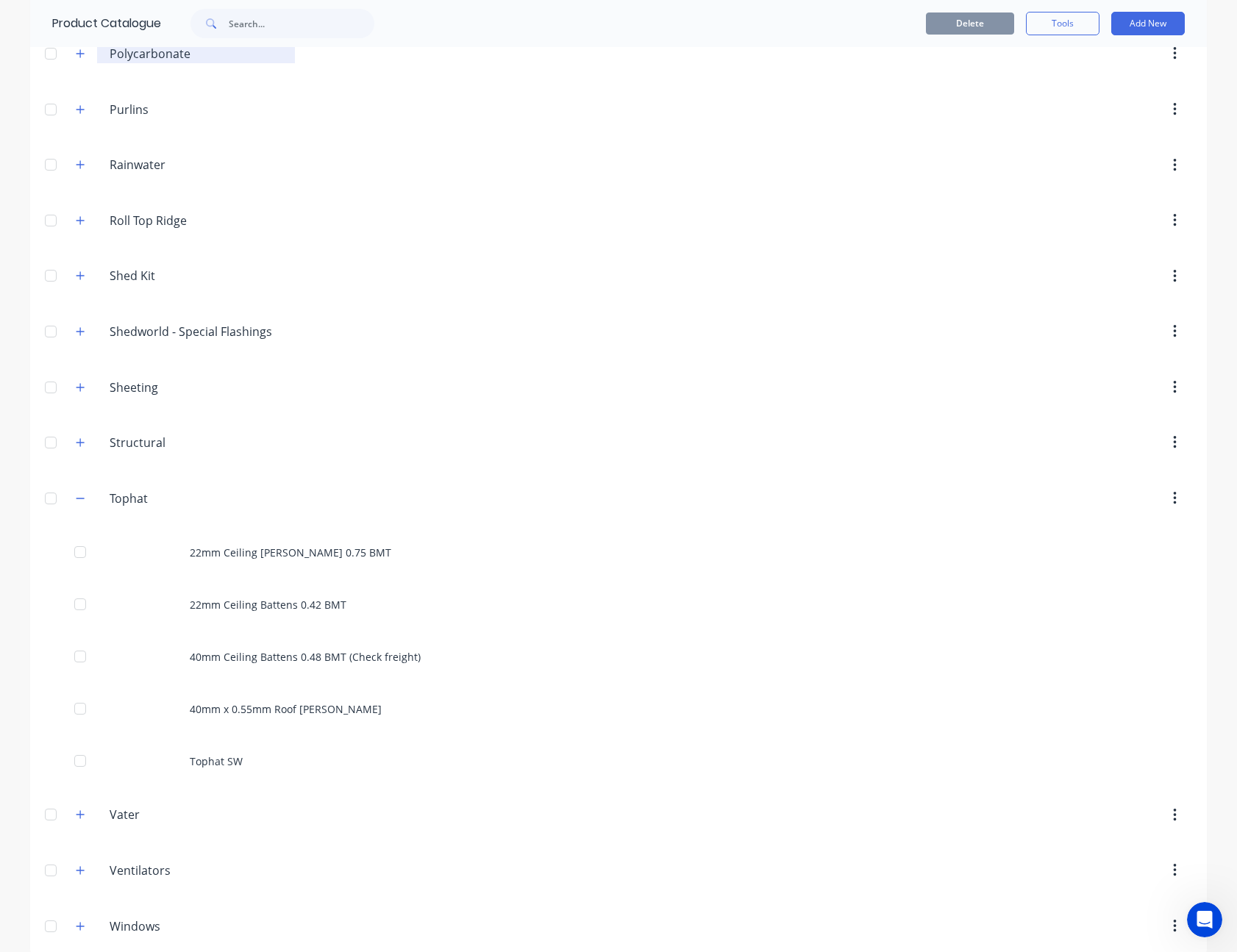
scroll to position [969, 0]
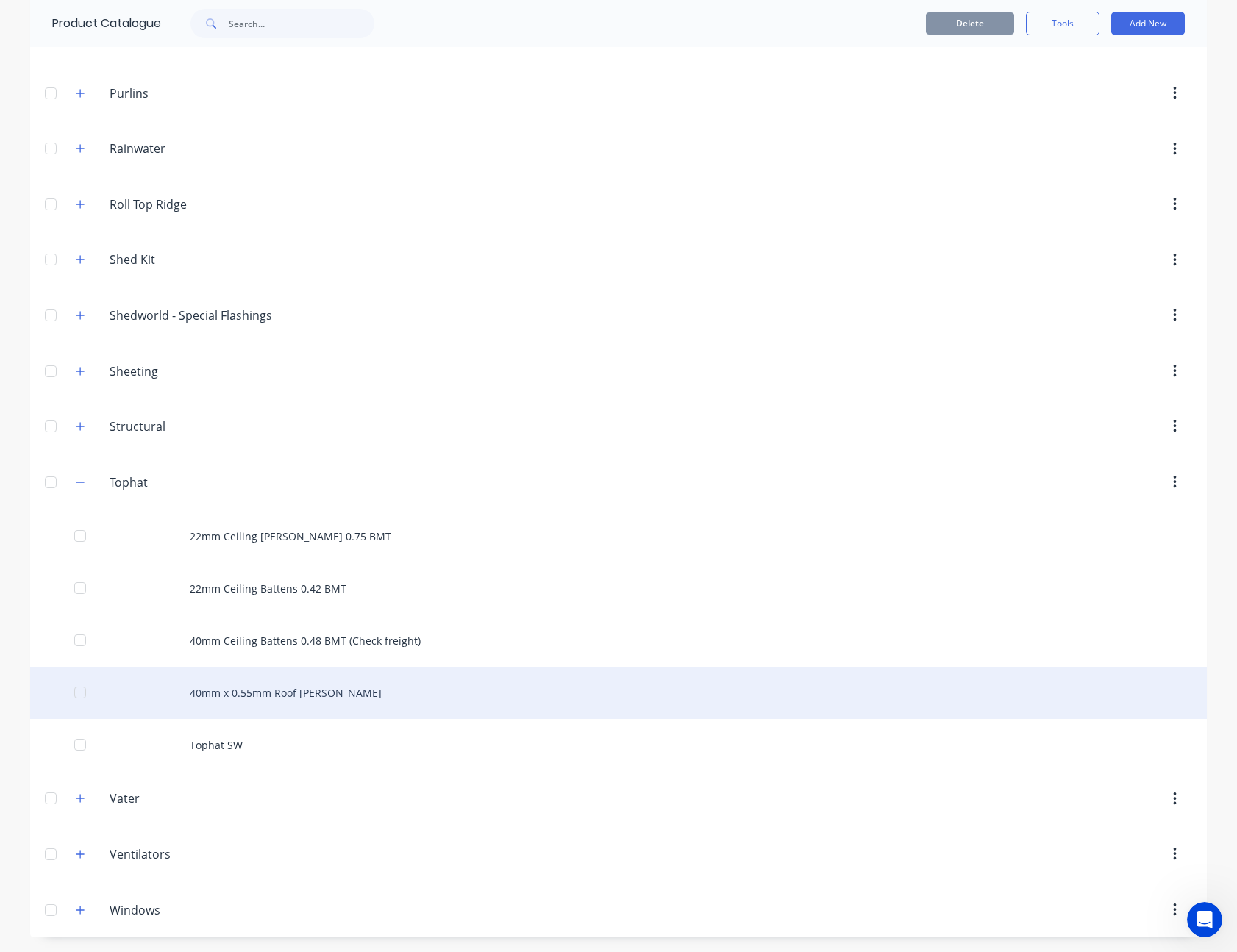
click at [263, 697] on div "40mm x 0.55mm Roof [PERSON_NAME]" at bounding box center [618, 693] width 1176 height 52
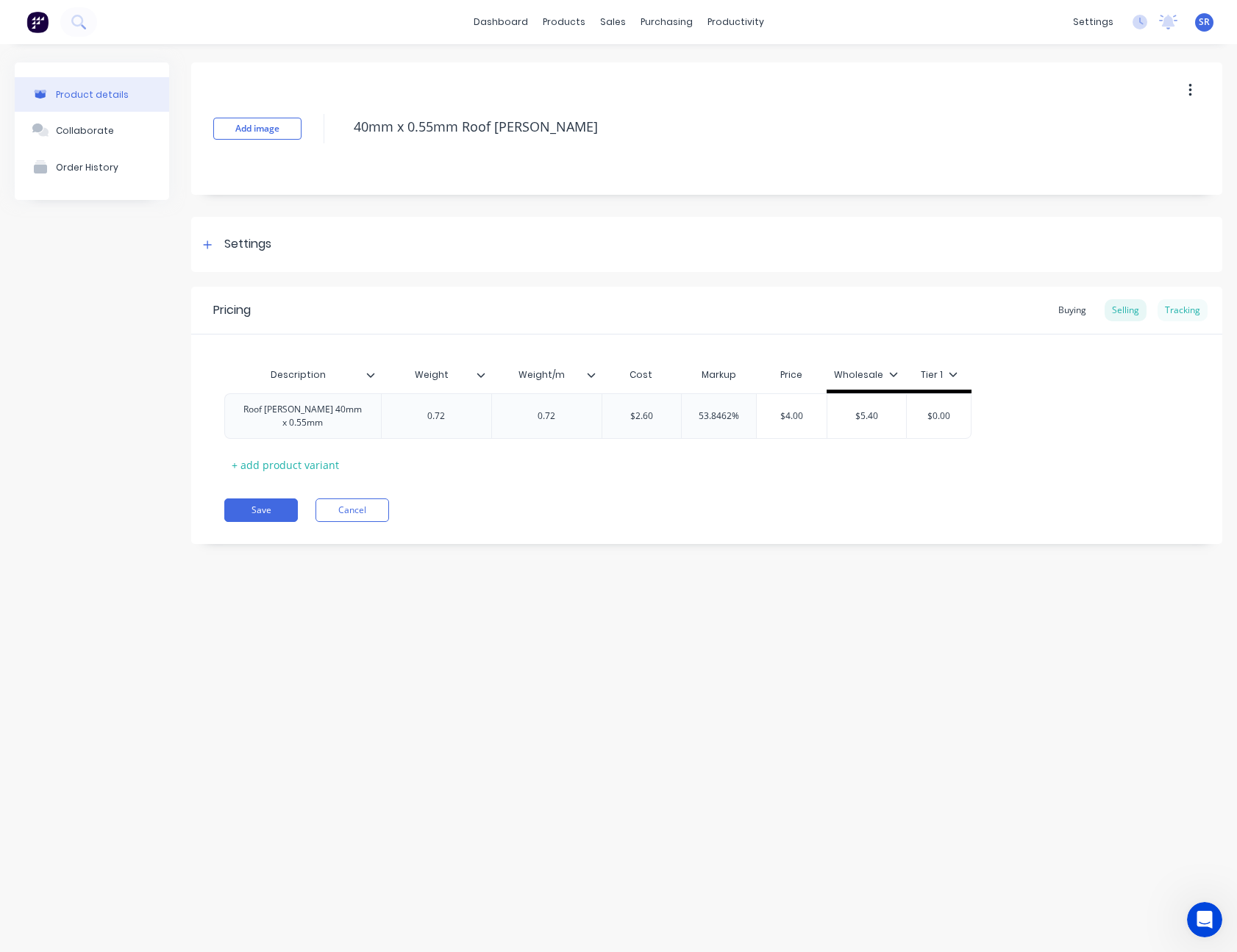
click at [1196, 315] on div "Tracking" at bounding box center [1182, 310] width 50 height 22
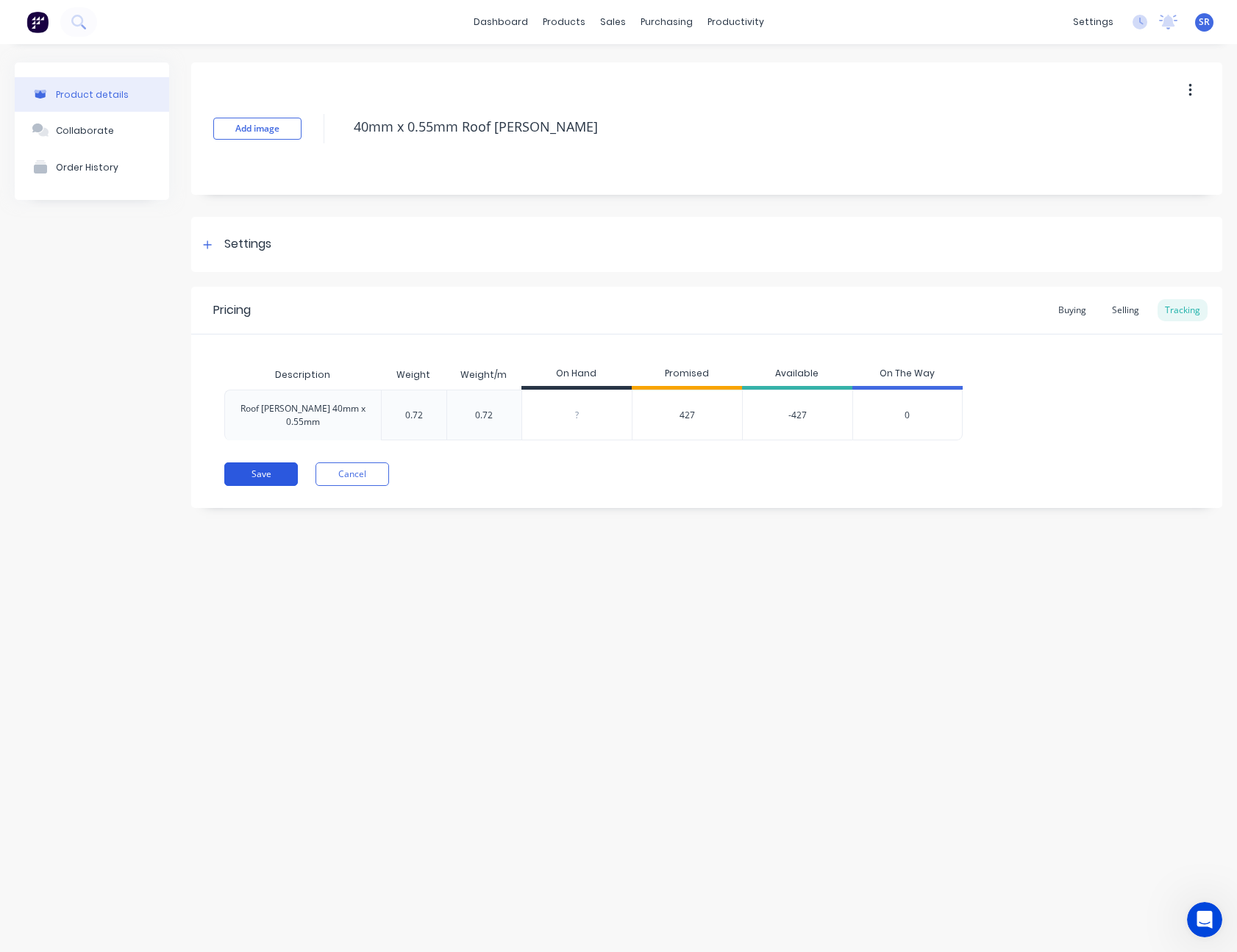
click at [266, 462] on button "Save" at bounding box center [261, 474] width 73 height 23
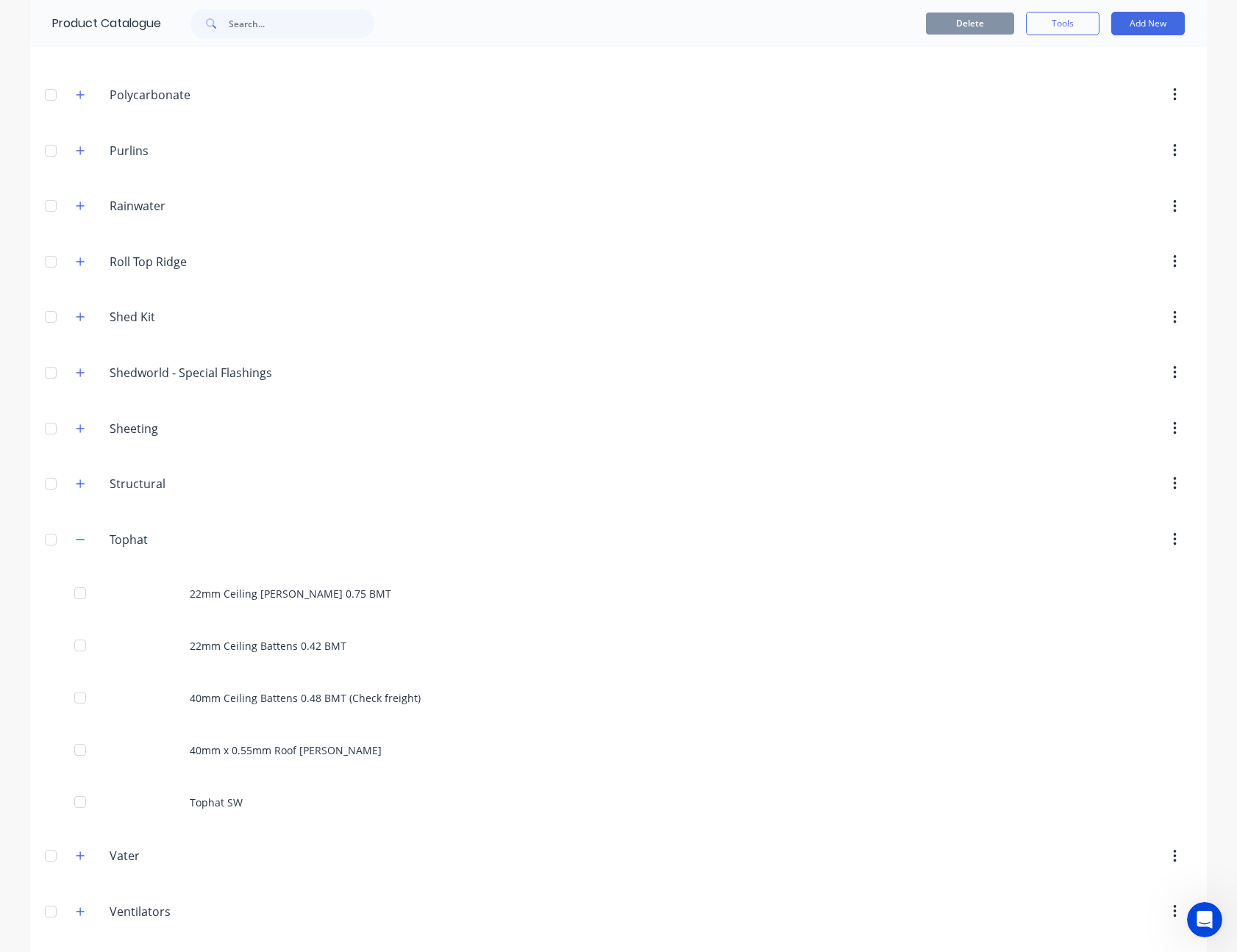
scroll to position [969, 0]
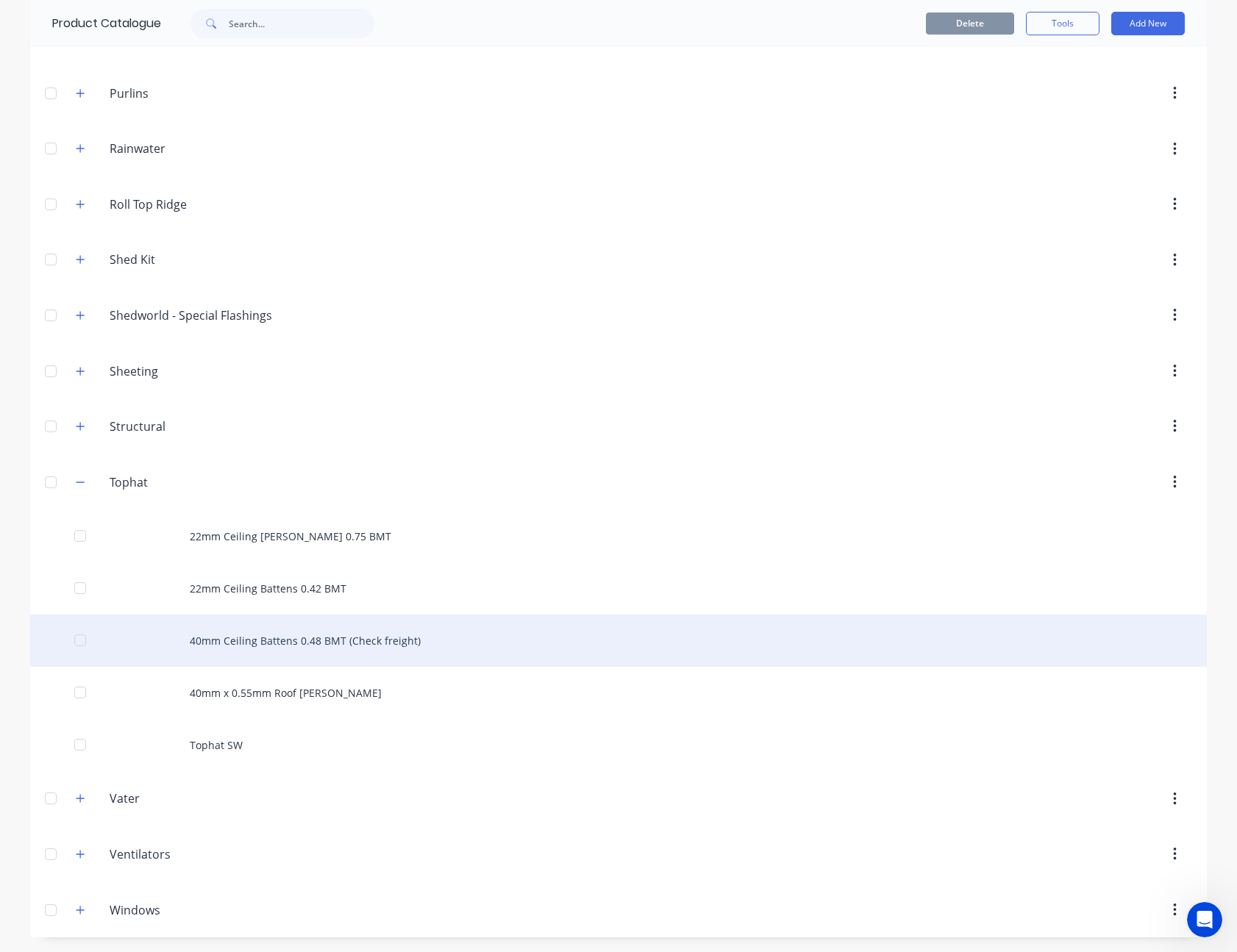
click at [367, 636] on div "40mm Ceiling Battens 0.48 BMT (Check freight)" at bounding box center [618, 640] width 1176 height 52
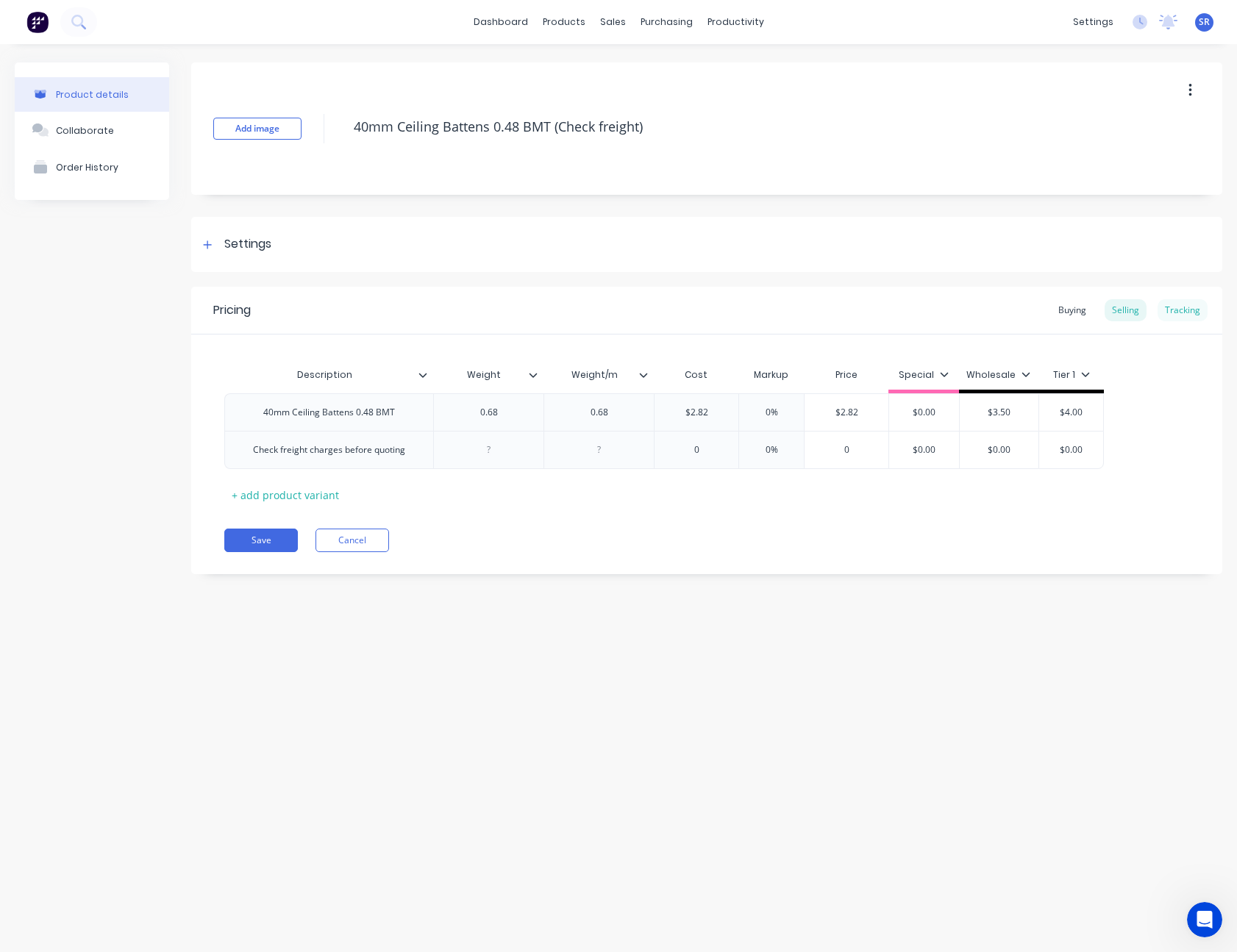
click at [1190, 311] on div "Tracking" at bounding box center [1182, 310] width 50 height 22
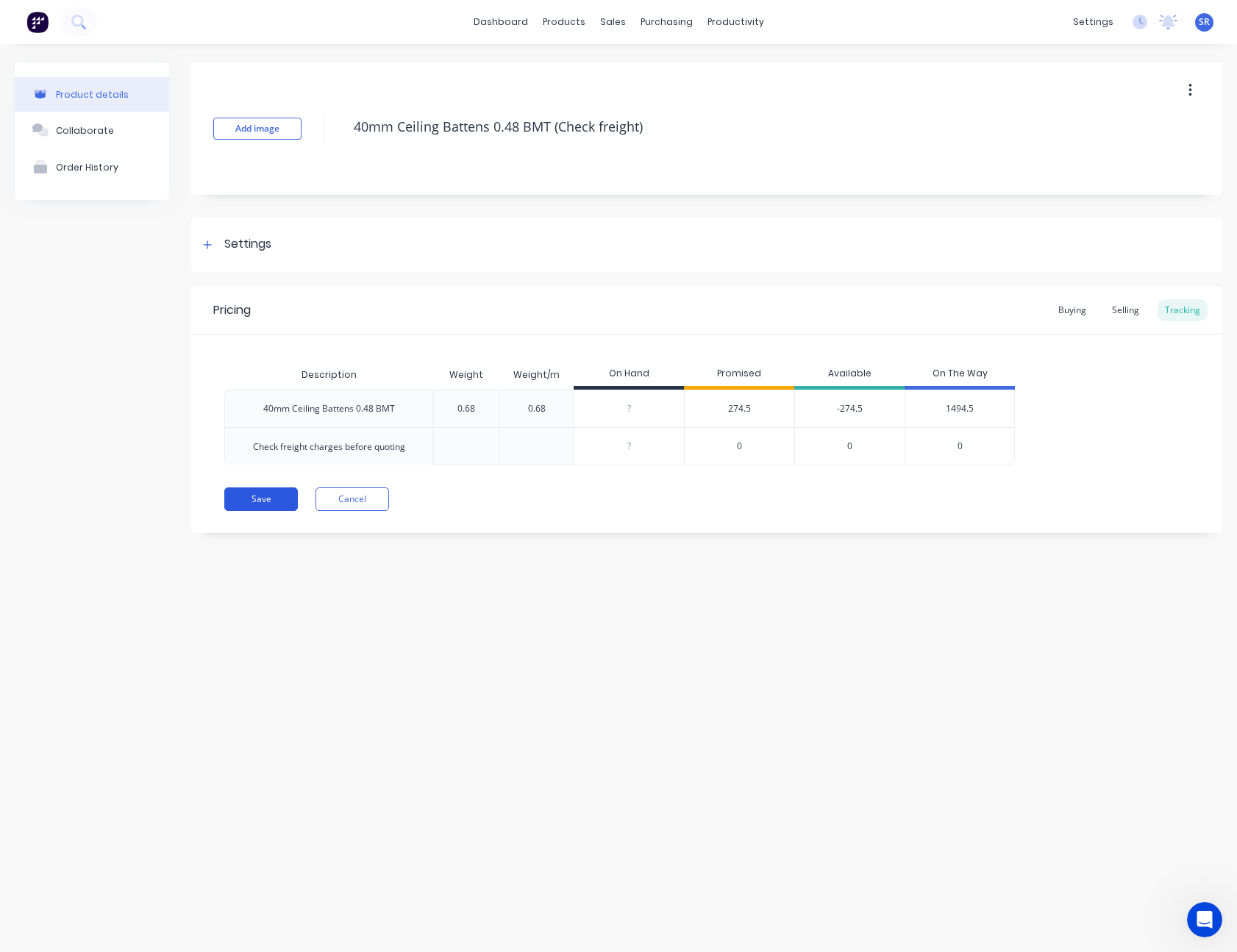
click at [279, 502] on button "Save" at bounding box center [261, 499] width 73 height 23
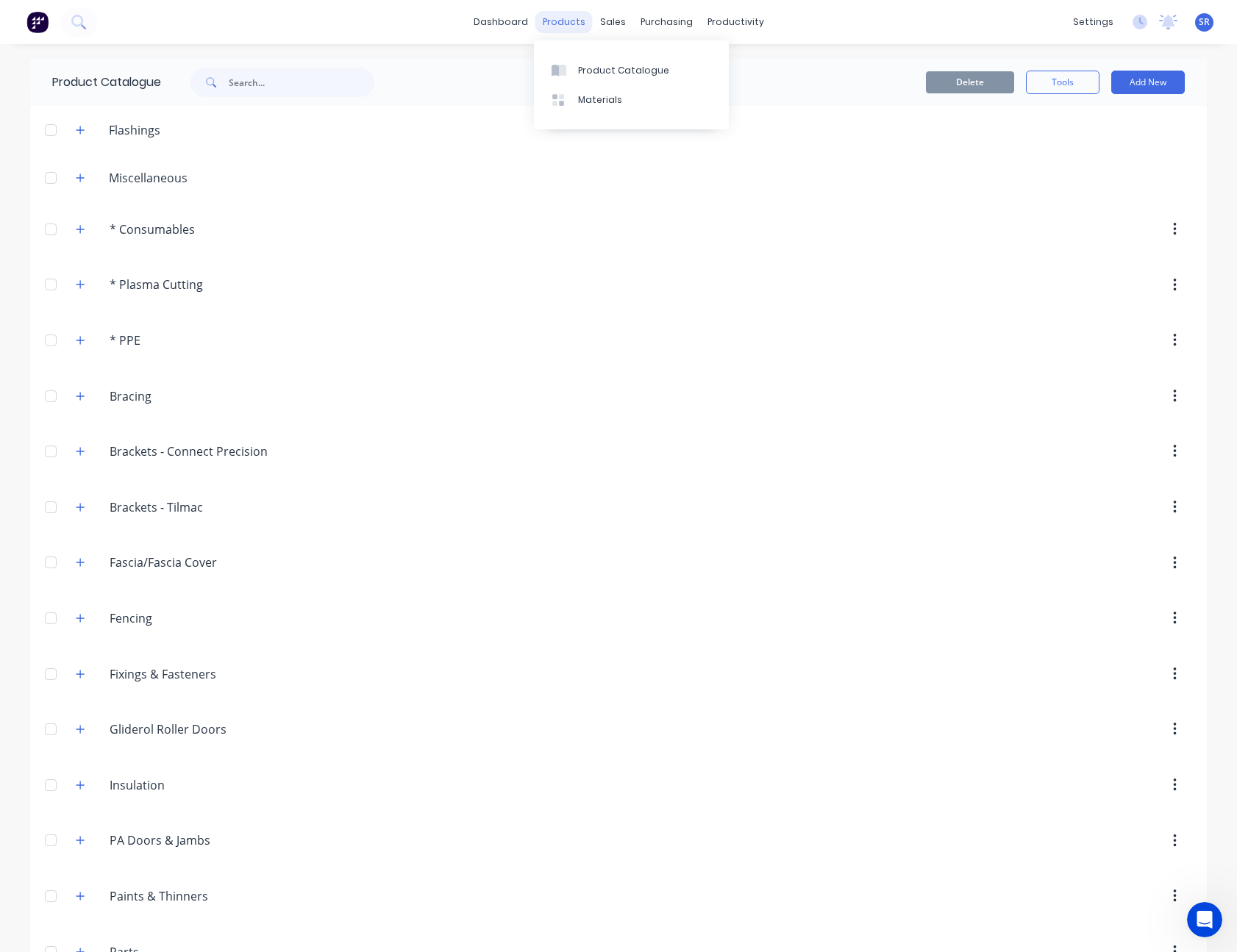
click at [578, 21] on div "products" at bounding box center [564, 22] width 58 height 22
click at [589, 79] on link "Product Catalogue" at bounding box center [631, 70] width 195 height 30
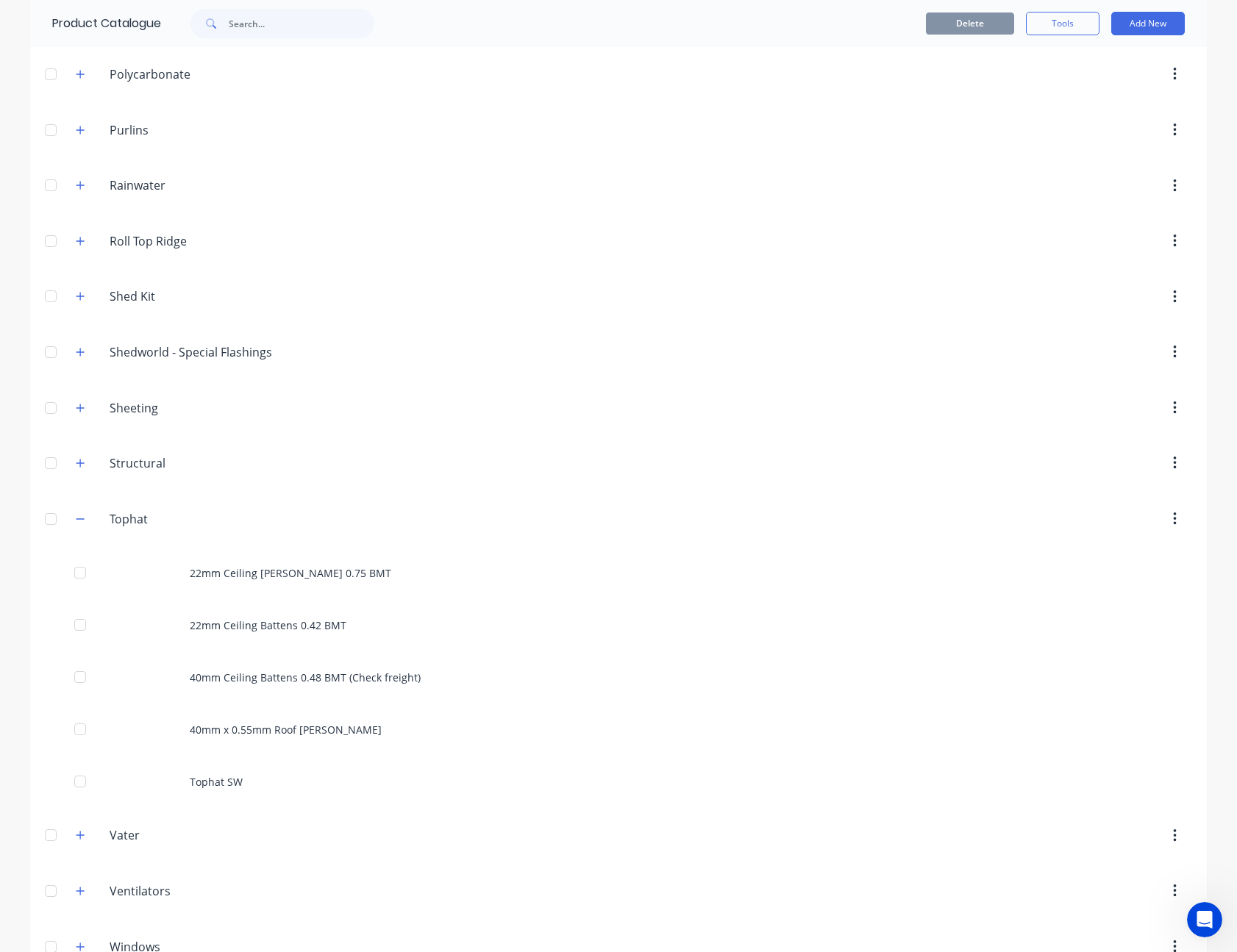
scroll to position [969, 0]
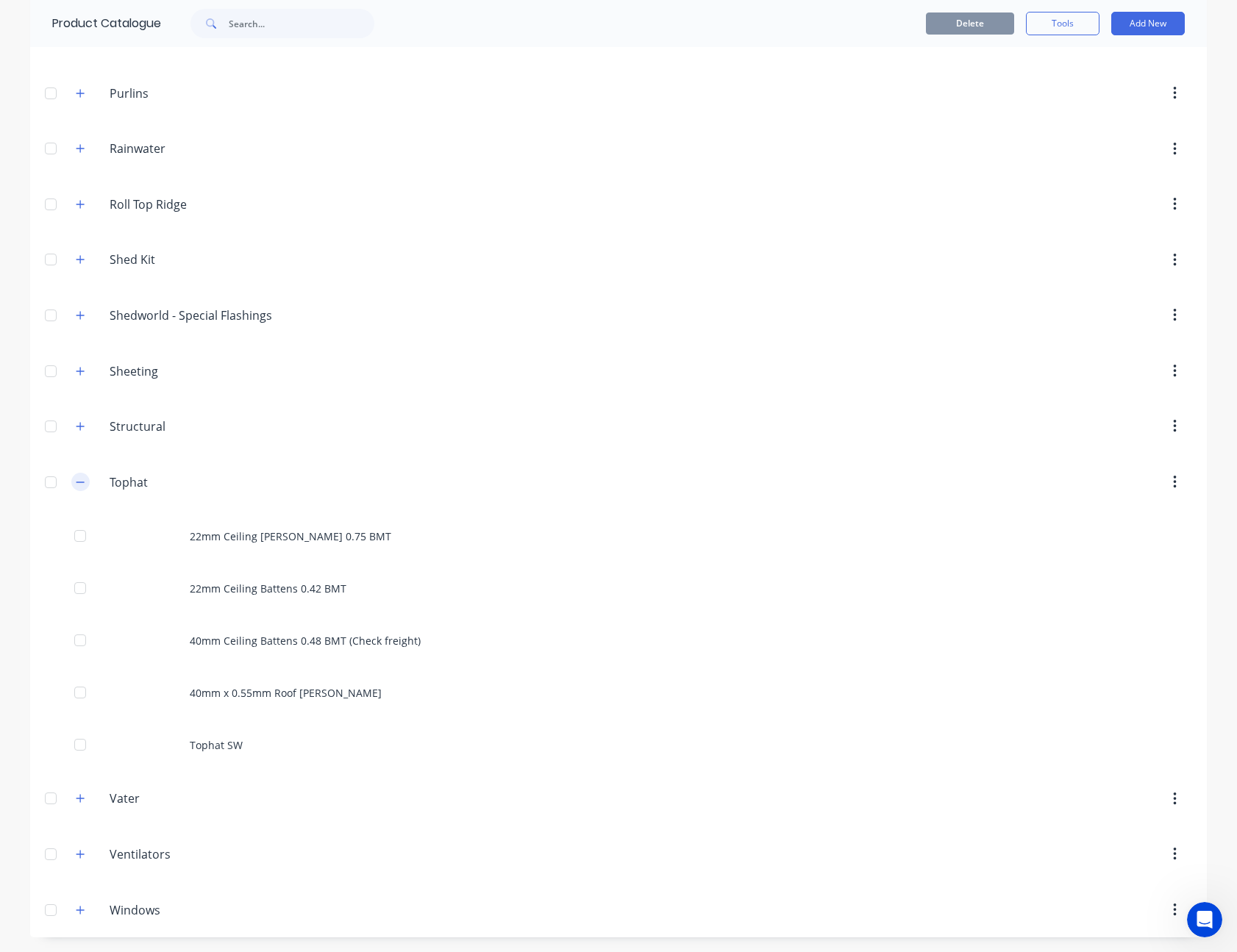
click at [76, 480] on icon "button" at bounding box center [80, 481] width 9 height 10
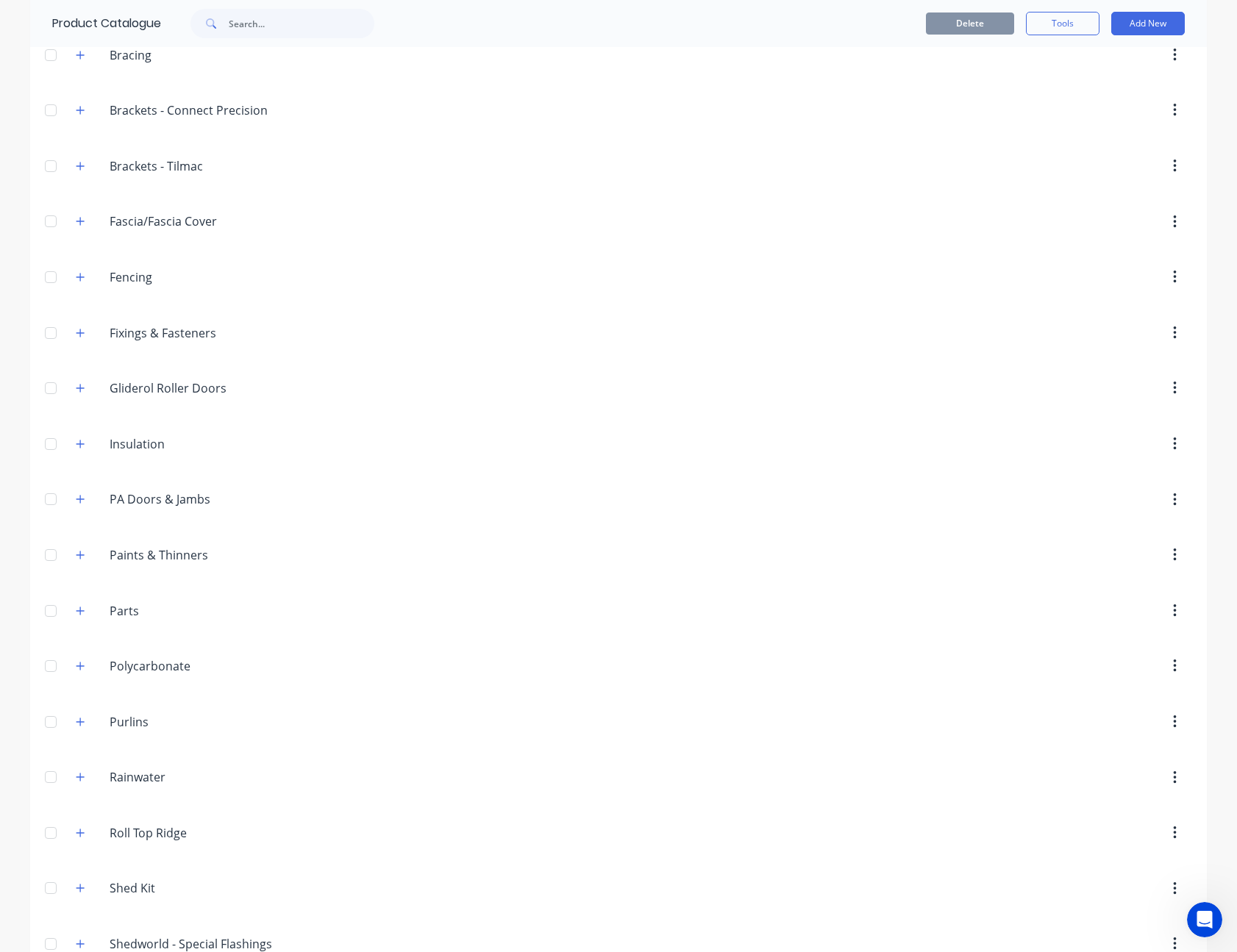
scroll to position [0, 0]
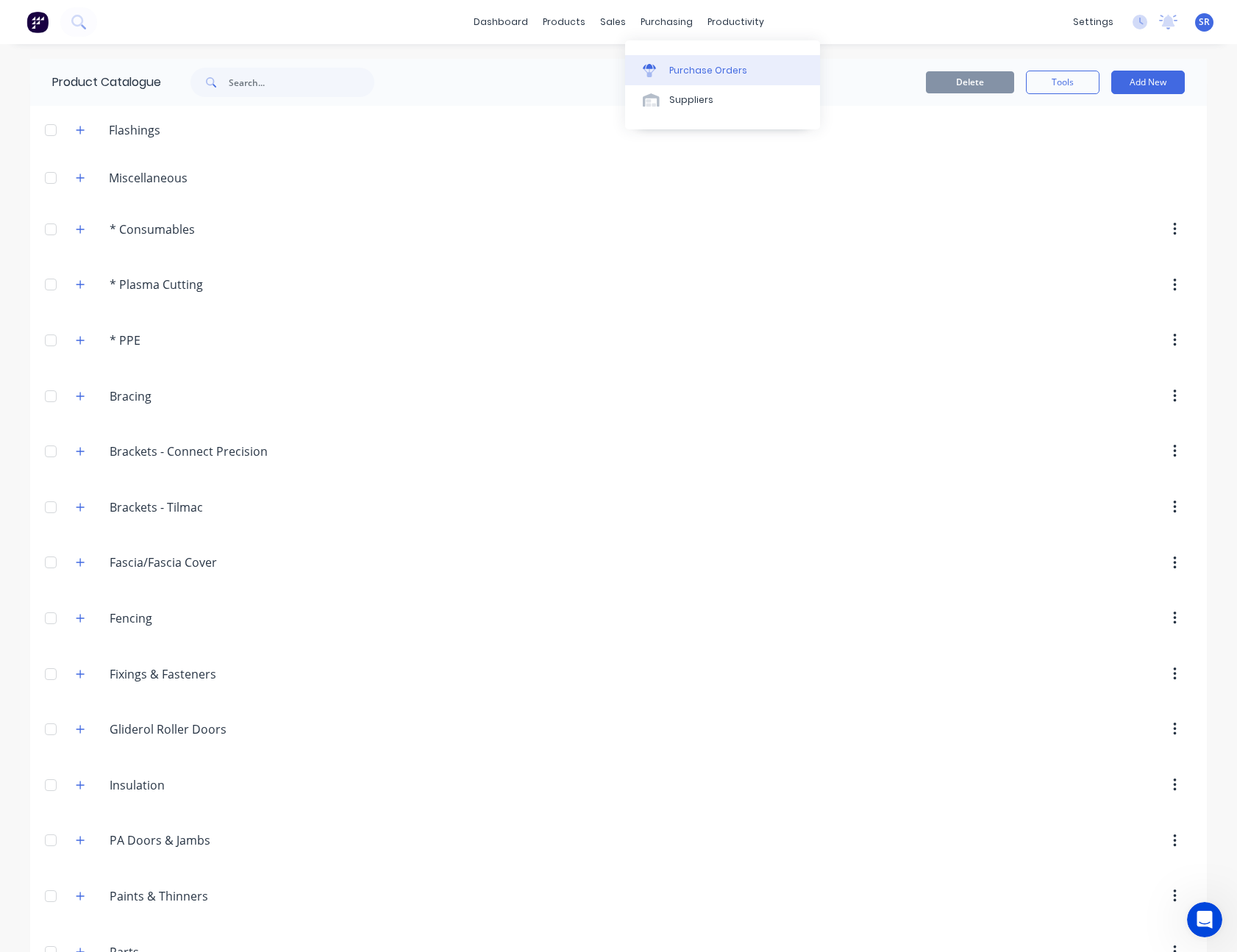
click at [684, 62] on link "Purchase Orders" at bounding box center [723, 70] width 195 height 30
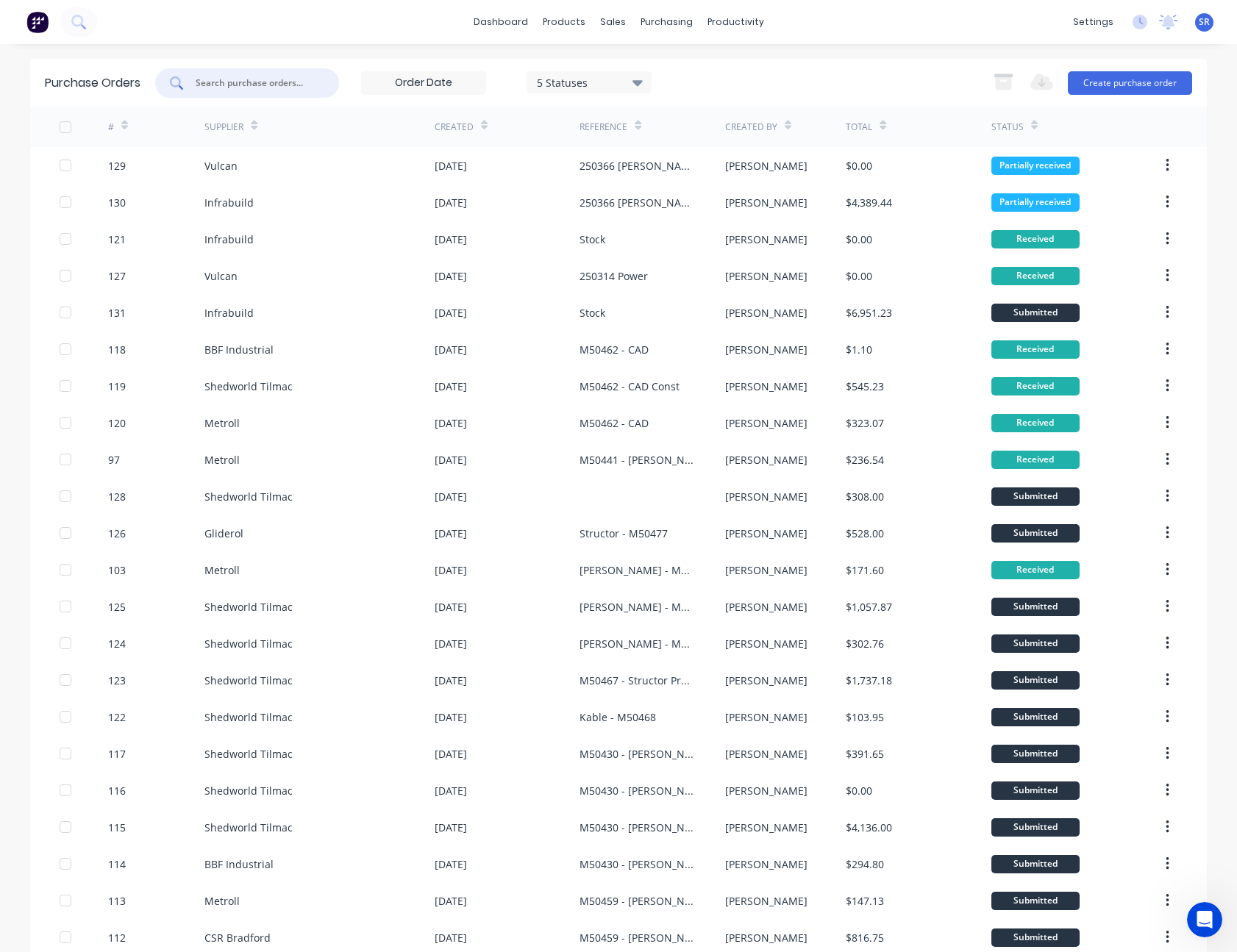
click at [303, 82] on input "text" at bounding box center [255, 83] width 122 height 15
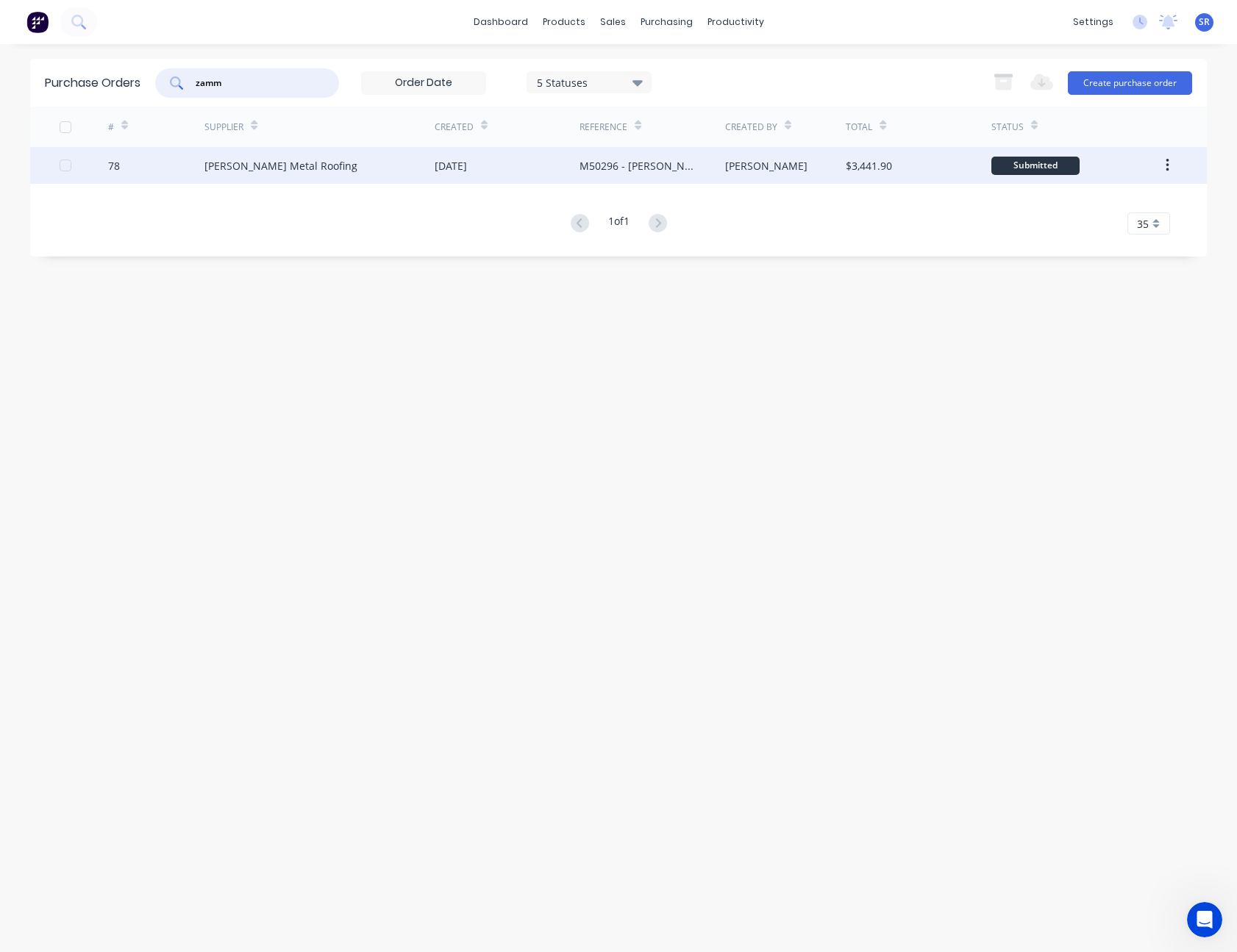
type input "zamm"
click at [302, 158] on div "[PERSON_NAME] Metal Roofing" at bounding box center [281, 166] width 153 height 16
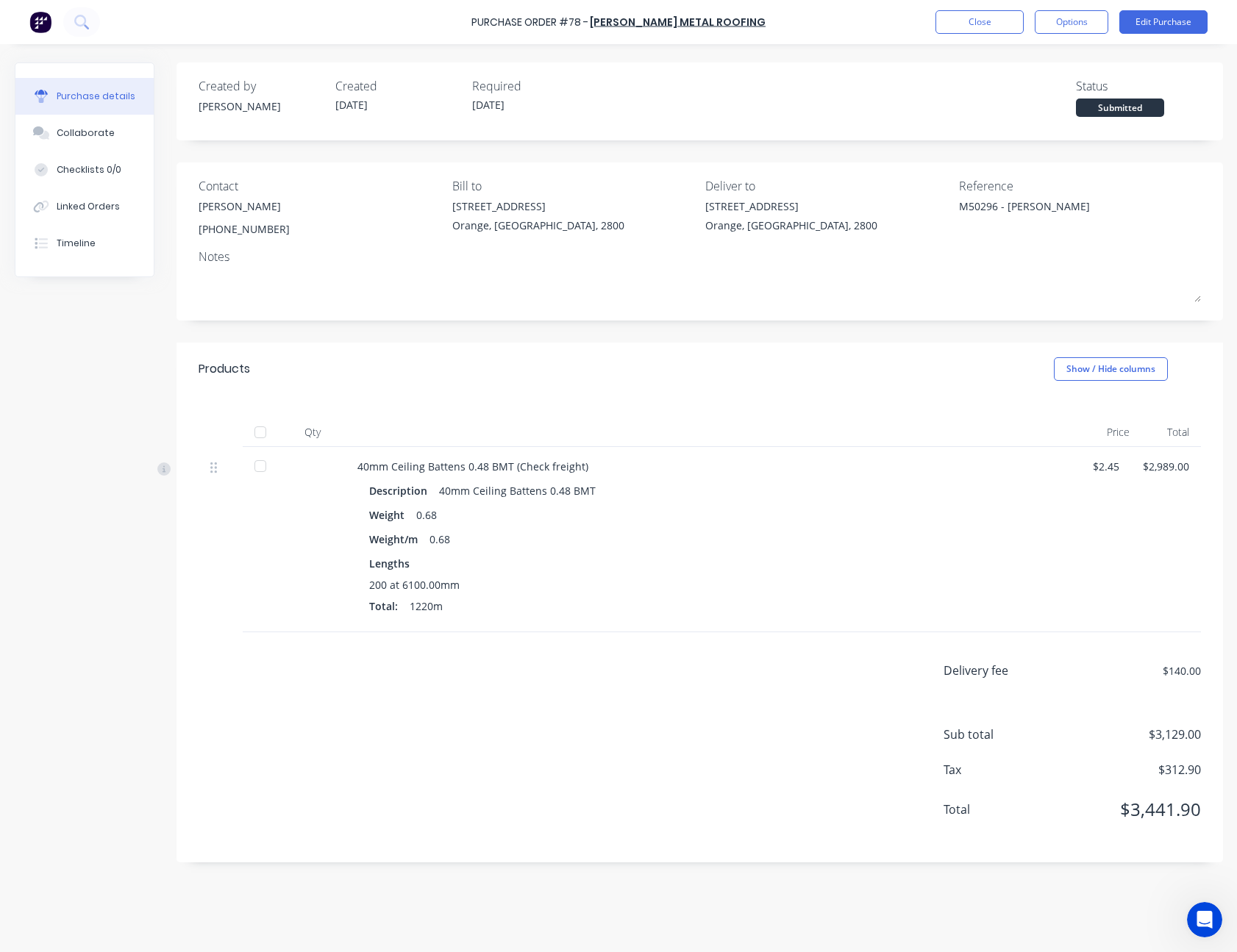
click at [260, 427] on div at bounding box center [260, 432] width 30 height 30
click at [993, 19] on button "Close" at bounding box center [979, 22] width 88 height 23
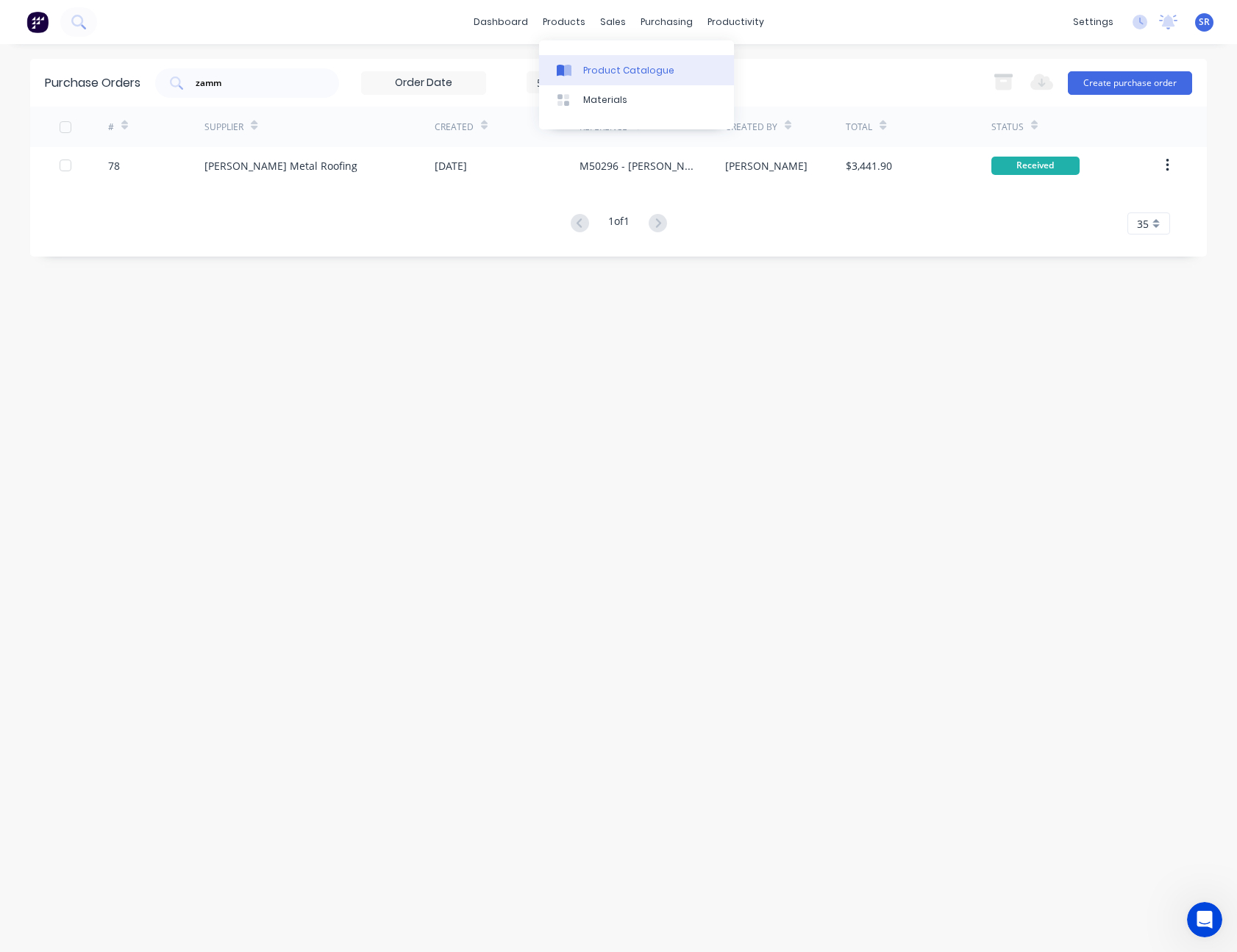
click at [626, 76] on div "Product Catalogue" at bounding box center [628, 70] width 91 height 13
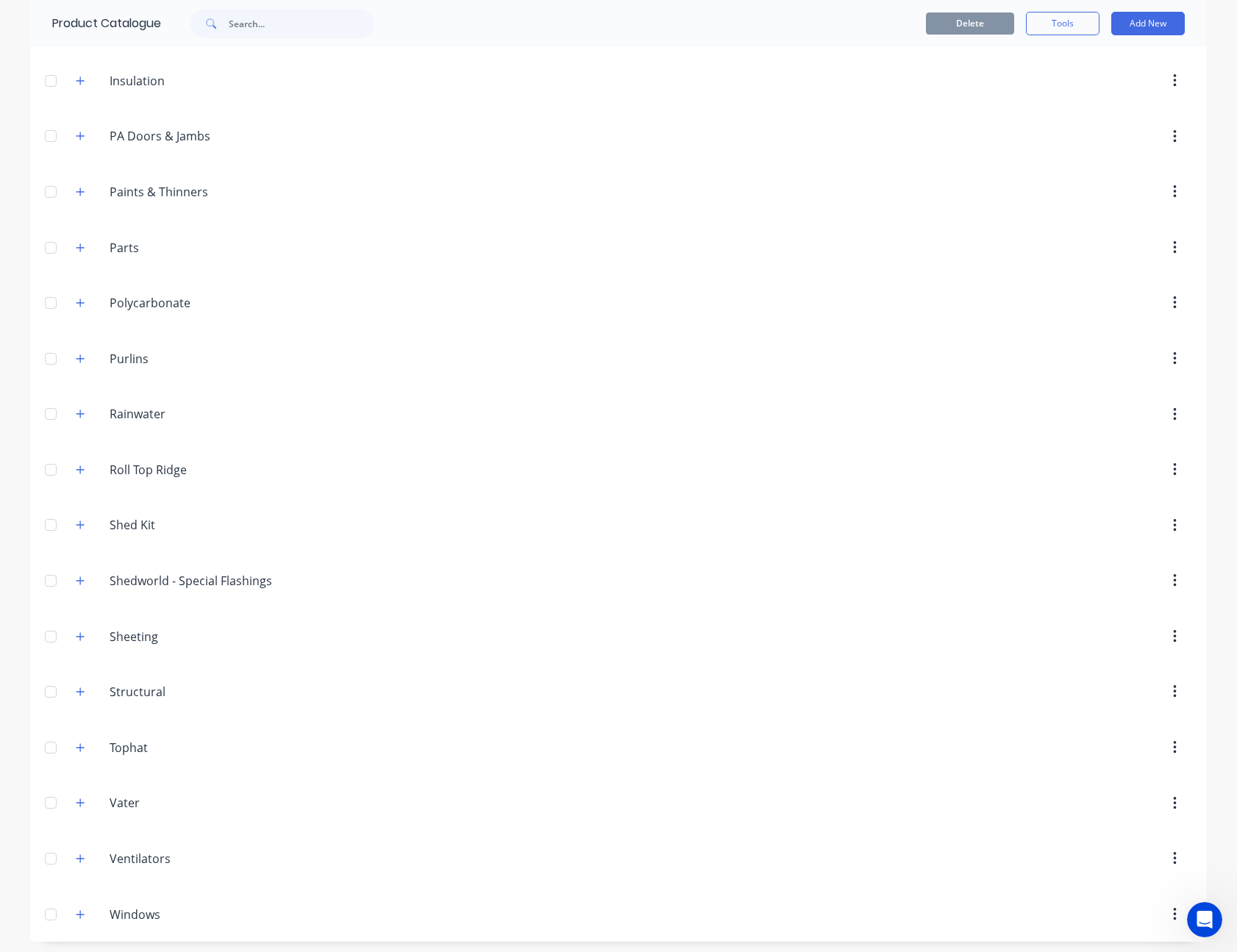
scroll to position [708, 0]
click at [78, 741] on icon "button" at bounding box center [80, 742] width 9 height 10
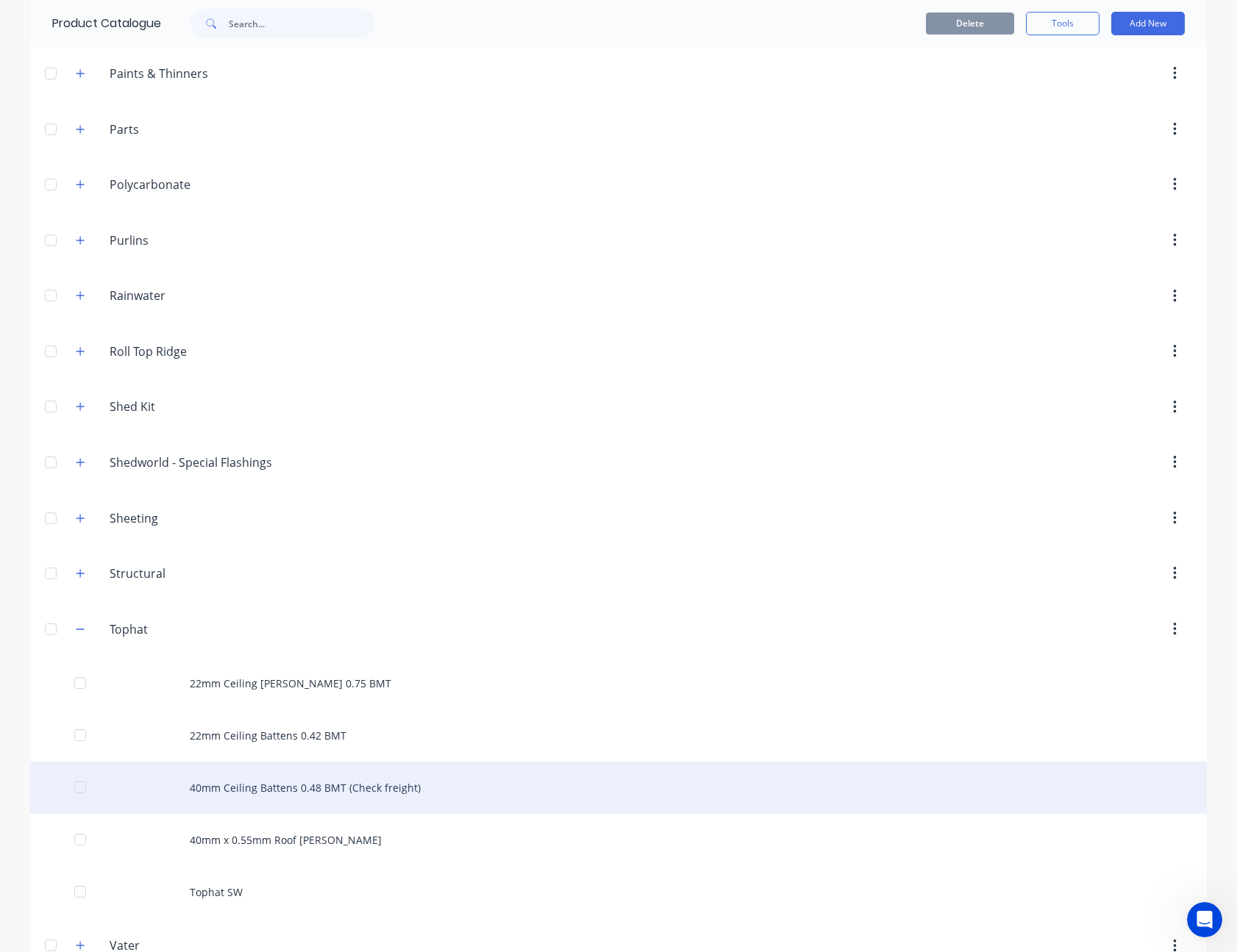
scroll to position [929, 0]
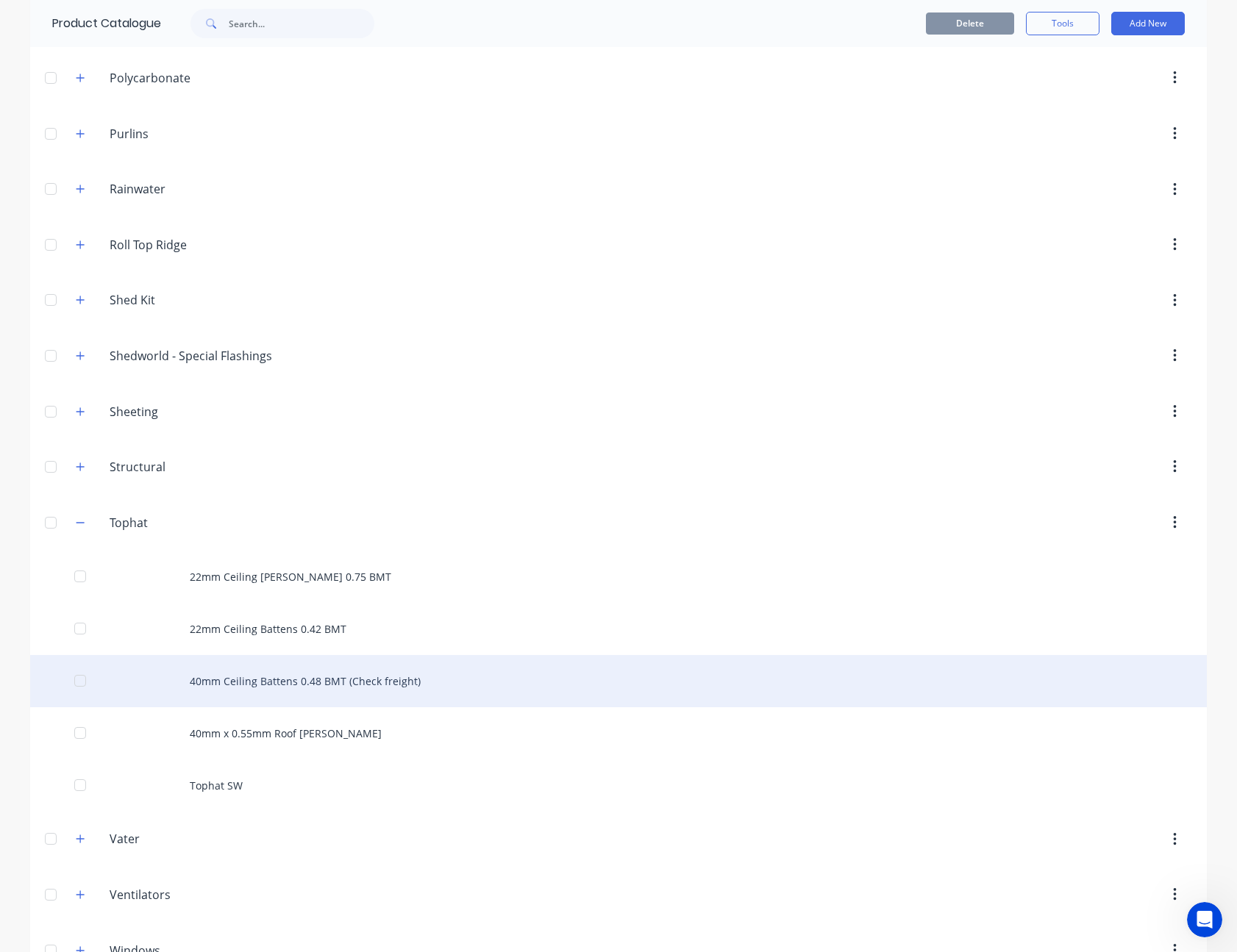
click at [373, 682] on div "40mm Ceiling Battens 0.48 BMT (Check freight)" at bounding box center [618, 681] width 1176 height 52
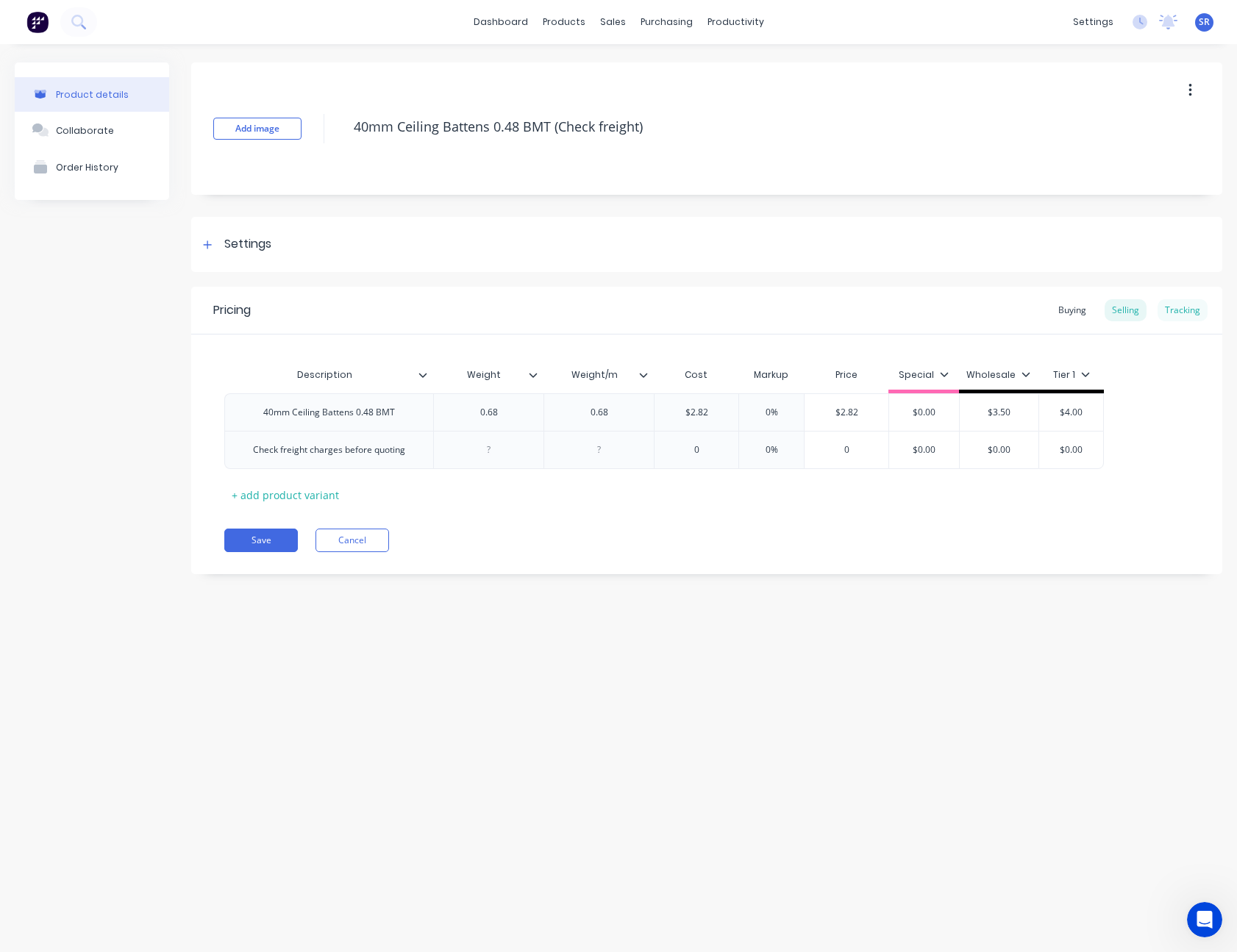
click at [1188, 309] on div "Tracking" at bounding box center [1182, 310] width 50 height 22
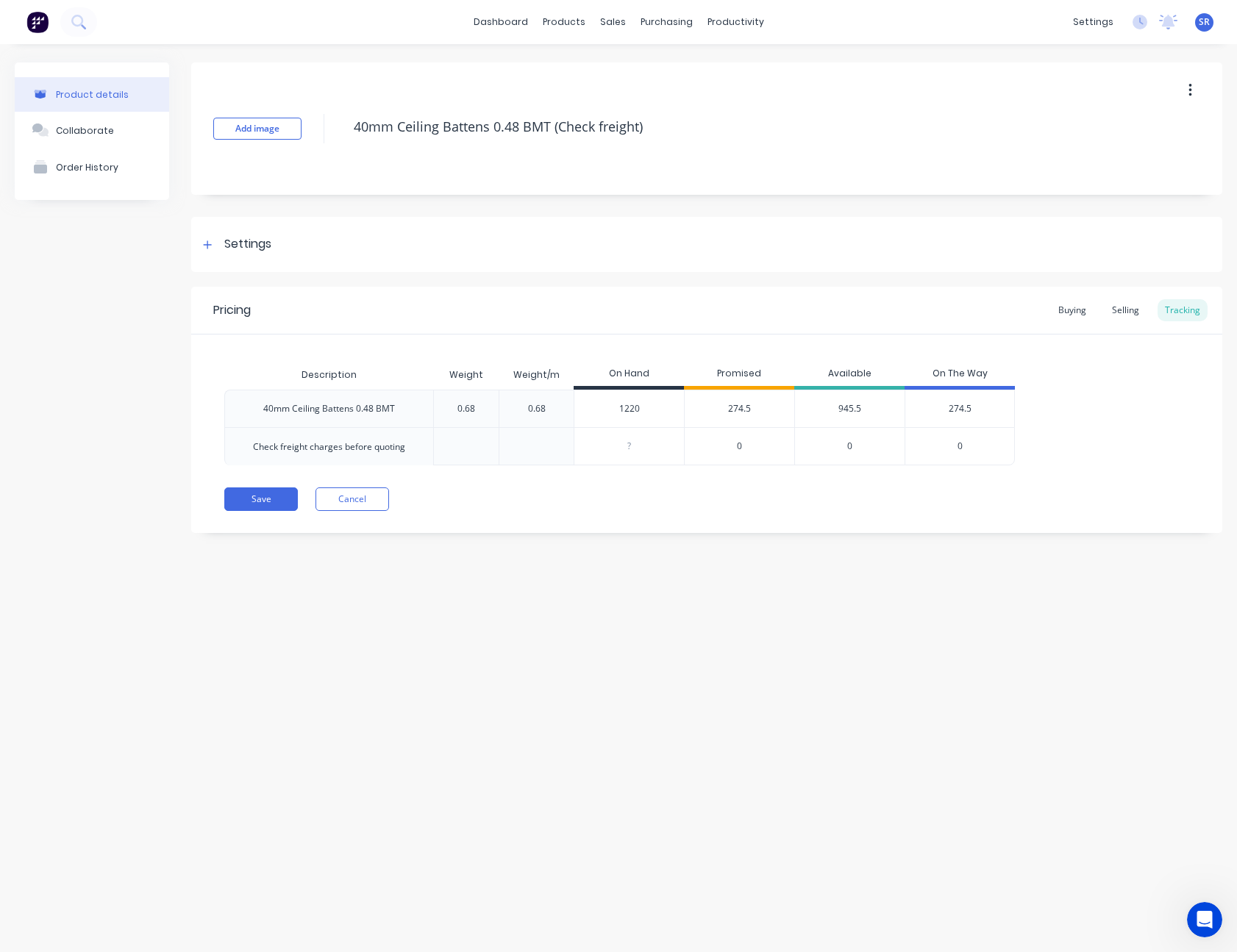
click at [374, 408] on div "40mm Ceiling Battens 0.48 BMT" at bounding box center [329, 408] width 132 height 13
click at [274, 498] on button "Save" at bounding box center [261, 499] width 73 height 23
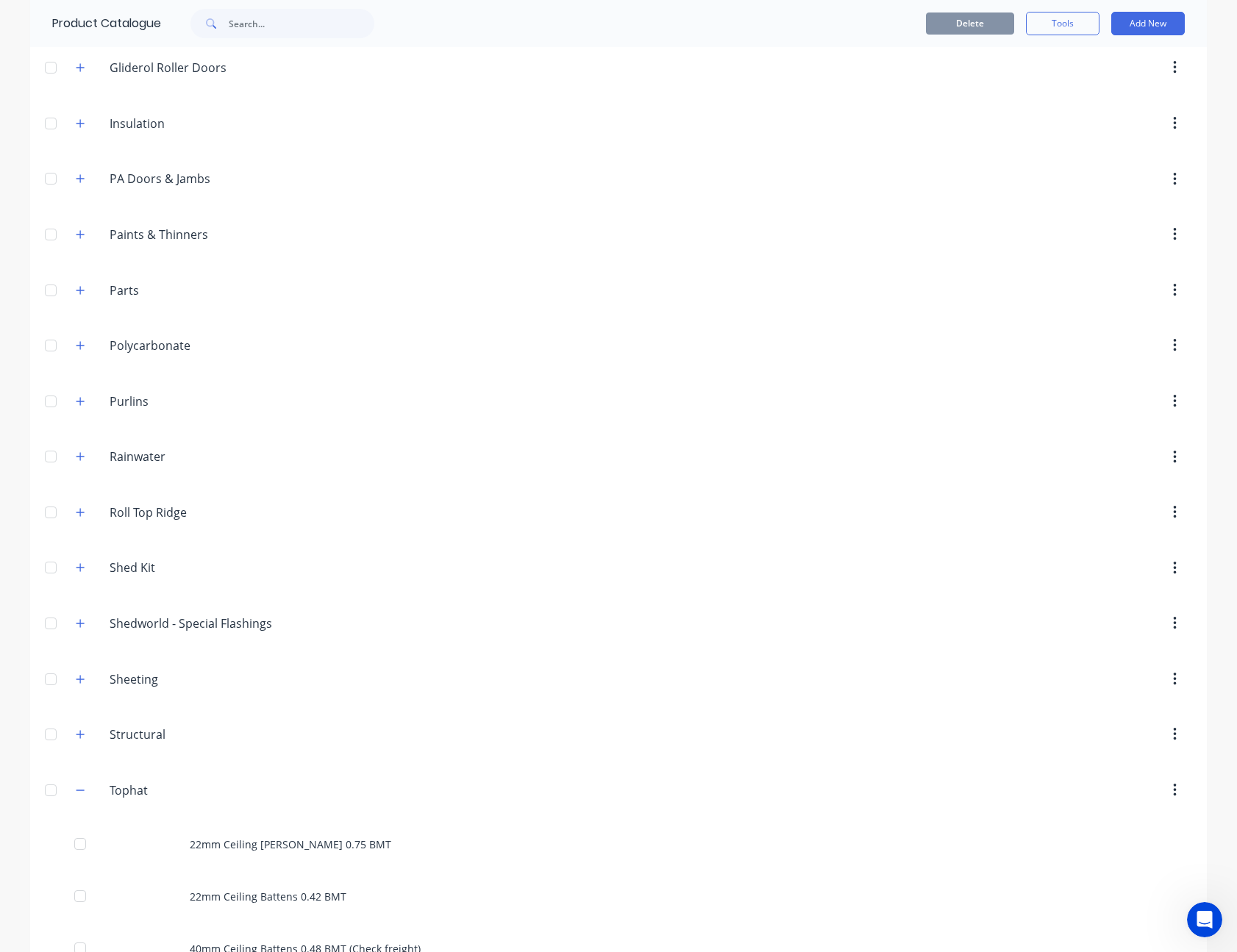
scroll to position [969, 0]
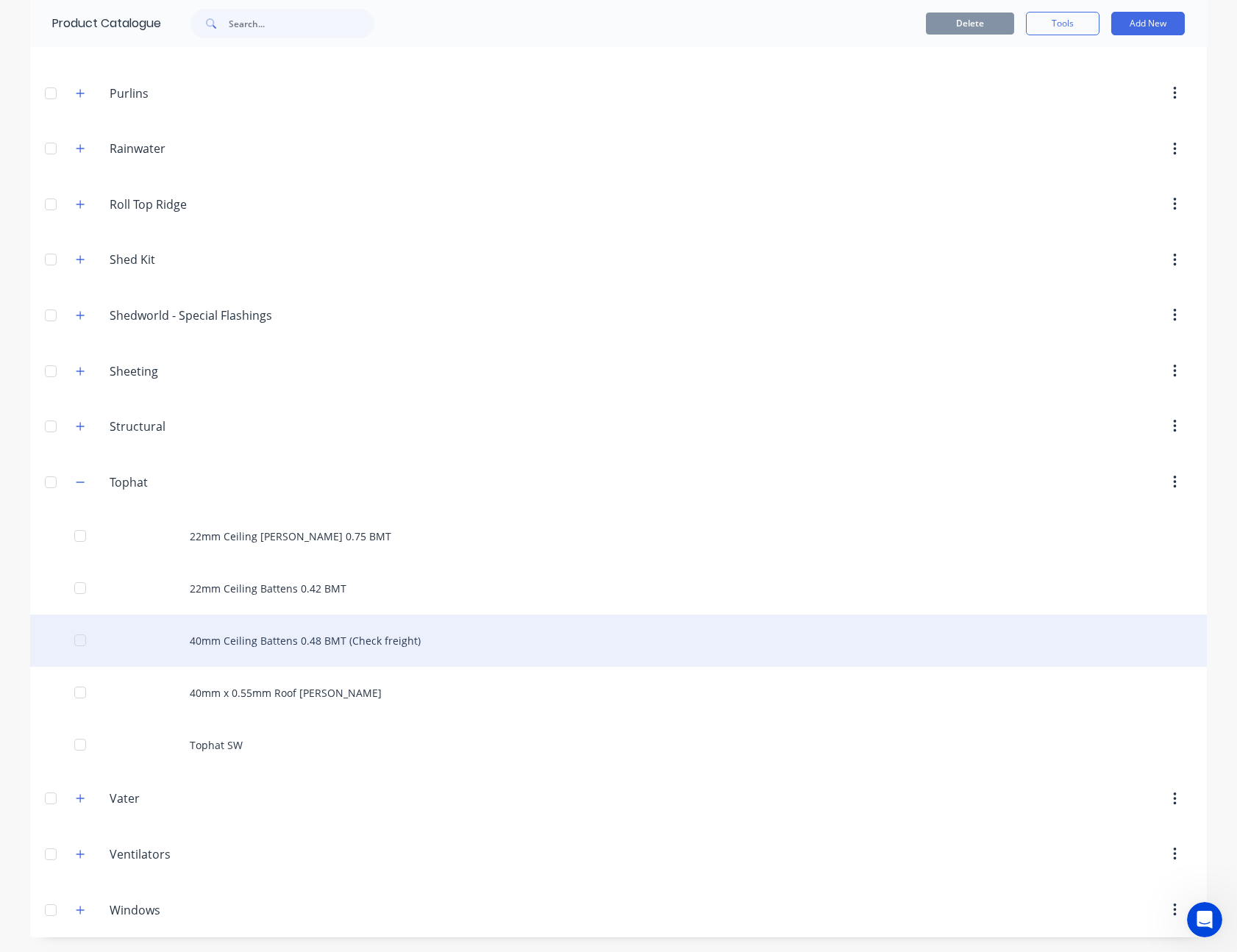
click at [299, 642] on div "40mm Ceiling Battens 0.48 BMT (Check freight)" at bounding box center [618, 640] width 1176 height 52
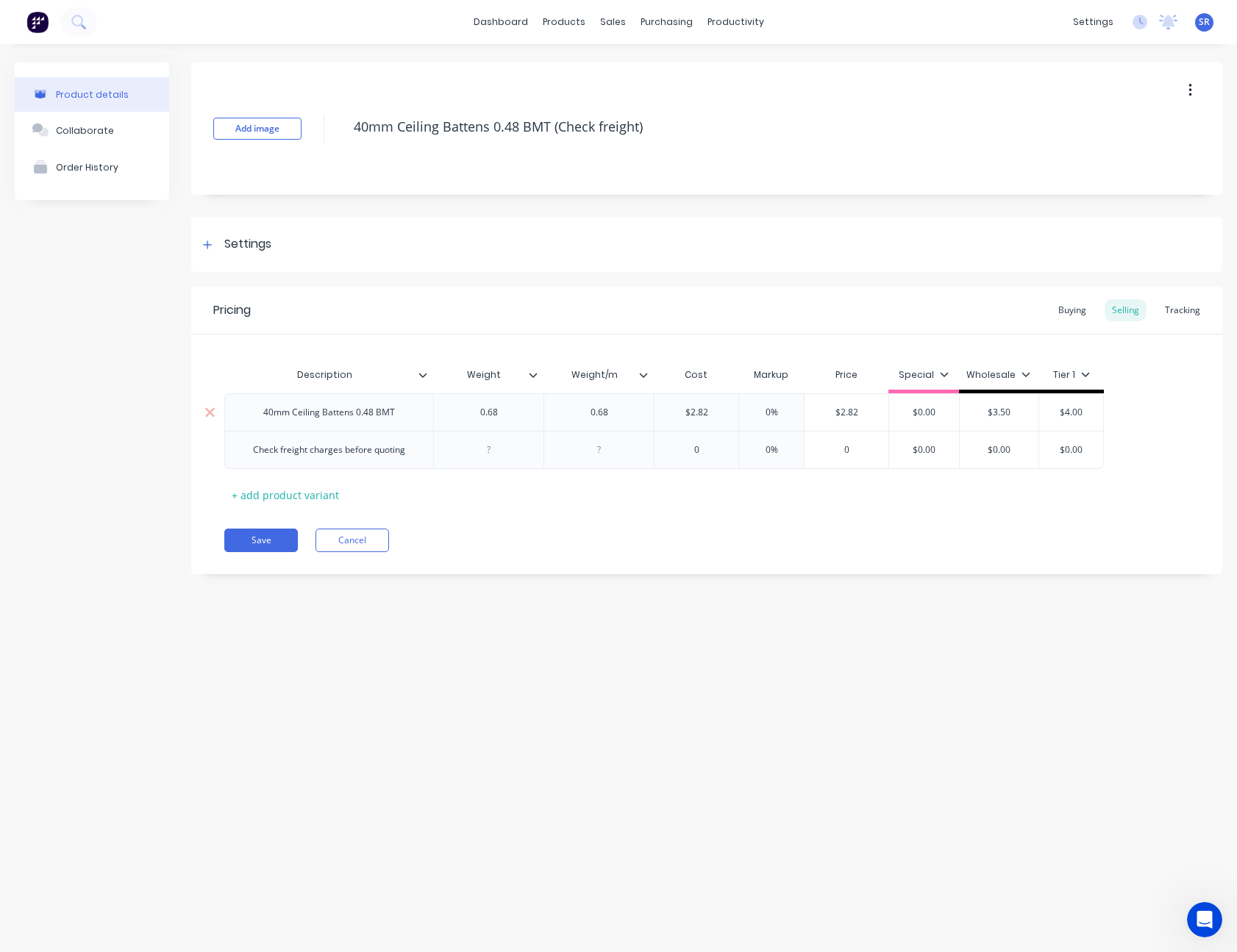
click at [395, 416] on div "40mm Ceiling Battens 0.48 BMT" at bounding box center [329, 412] width 155 height 19
click at [698, 407] on input "$2.82" at bounding box center [697, 412] width 84 height 13
type input "$15.624"
type input "0%20"
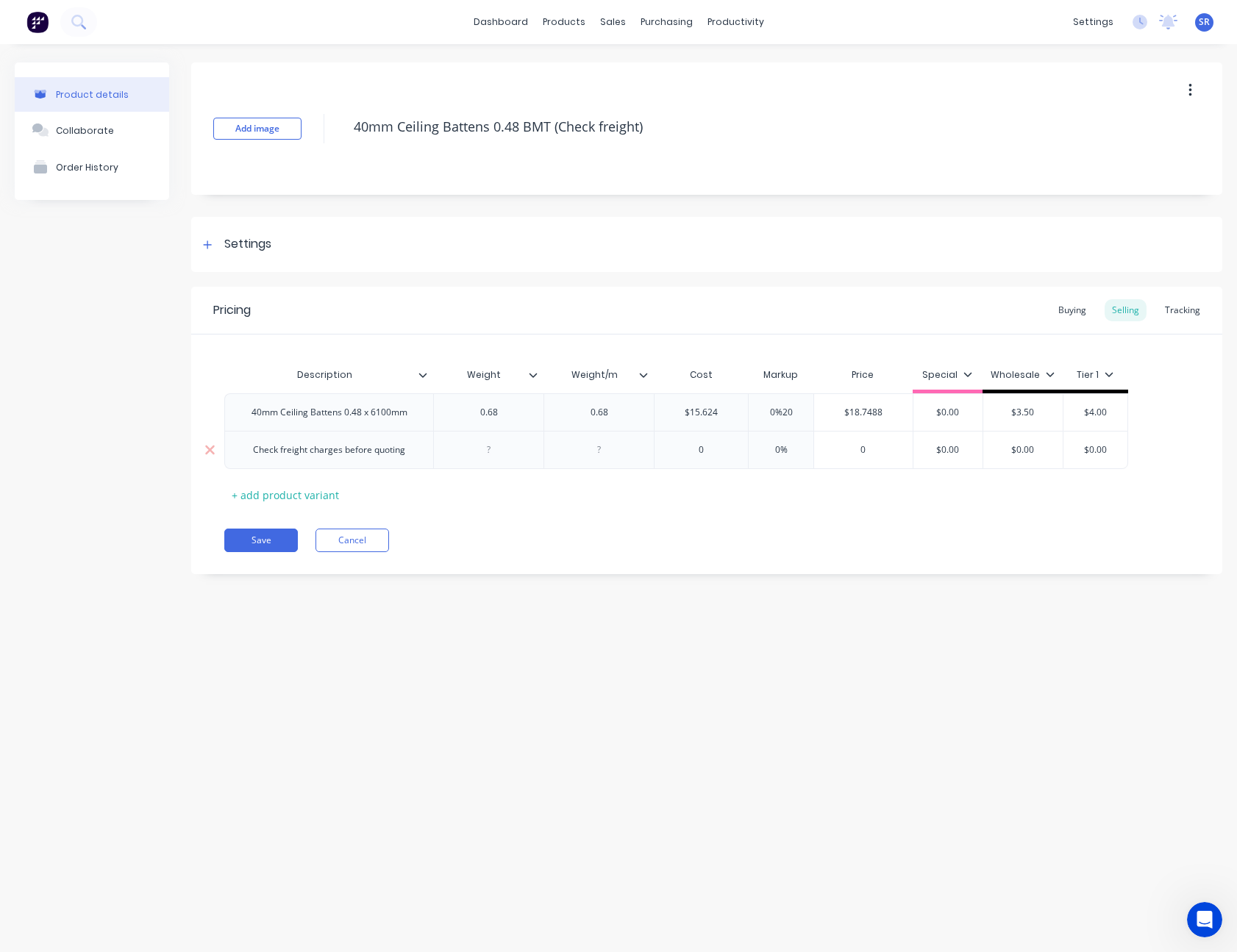
type input "$18.7488"
click at [777, 411] on input "20%" at bounding box center [781, 412] width 73 height 13
type input "30%"
type input "$20.3112"
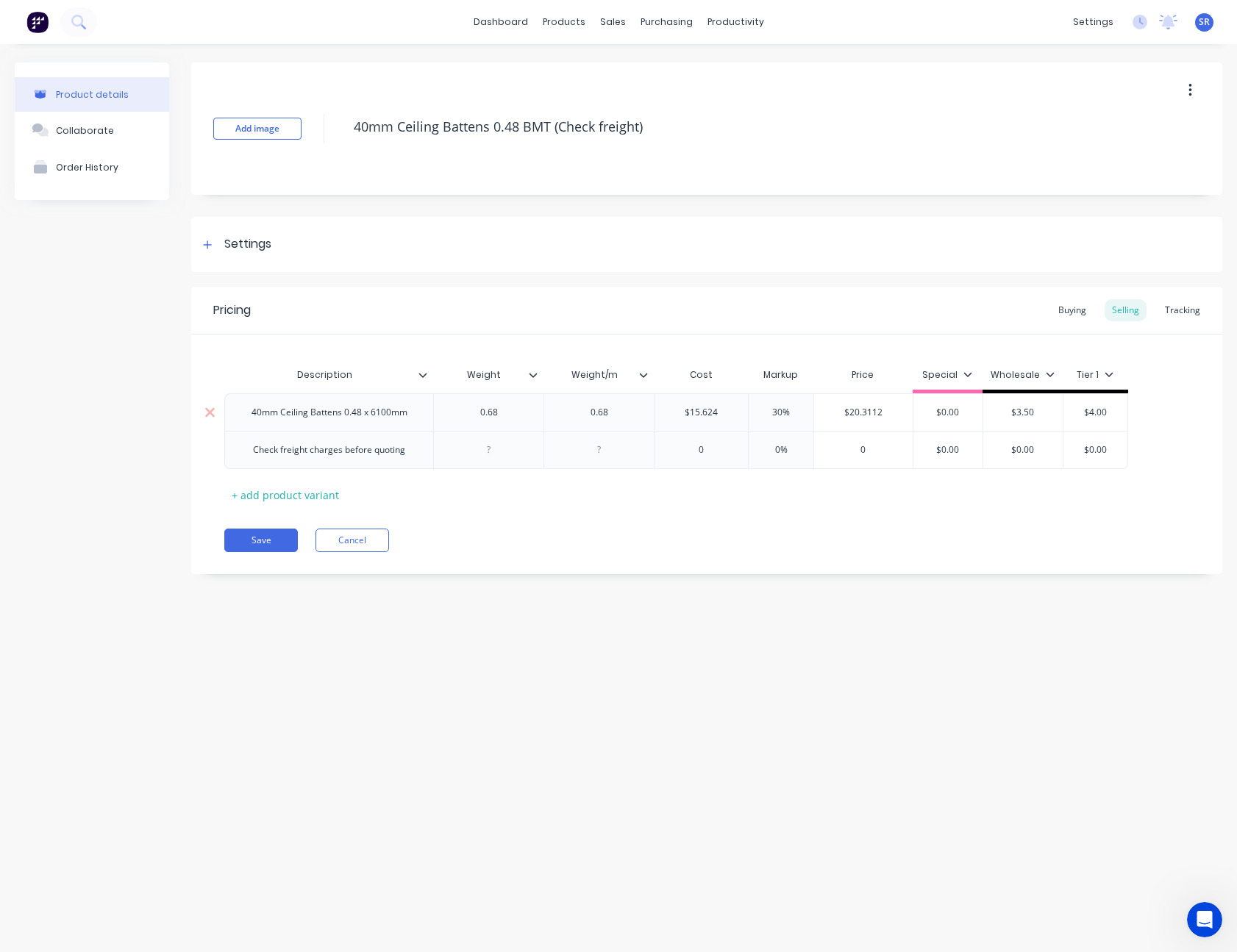
type input "$0.00"
click at [966, 372] on icon at bounding box center [967, 373] width 9 height 9
click at [940, 473] on div "Special" at bounding box center [930, 476] width 35 height 16
click at [935, 537] on div "Tier 1" at bounding box center [927, 534] width 28 height 16
click at [1006, 509] on div "Pricing Buying Selling Tracking Description Weight Weight/m Cost Markup Price W…" at bounding box center [706, 430] width 1031 height 287
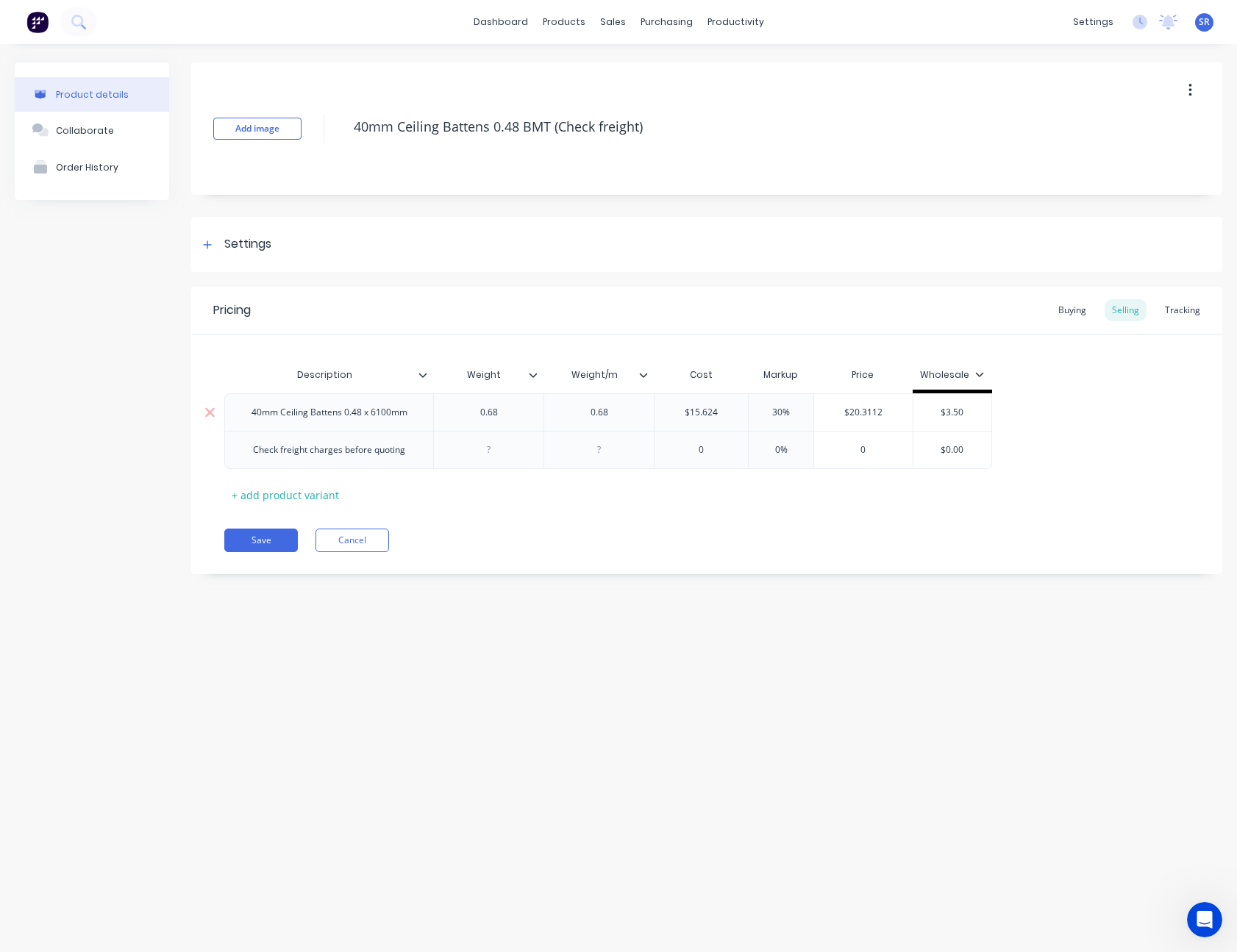
click at [949, 414] on input "$3.50" at bounding box center [952, 412] width 79 height 13
click at [210, 449] on icon at bounding box center [210, 450] width 9 height 9
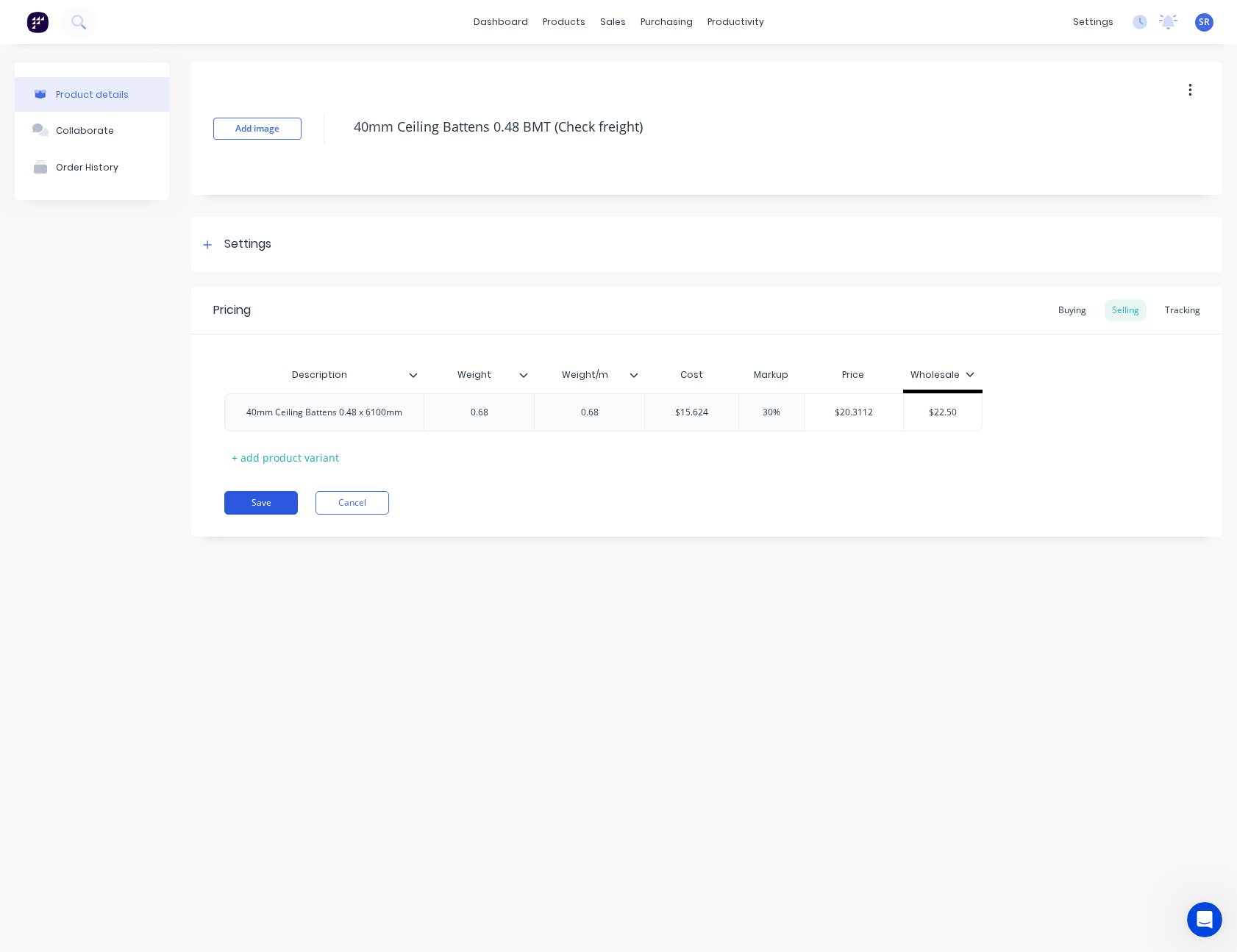
type input "$22.50"
click at [263, 507] on button "Save" at bounding box center [261, 502] width 73 height 23
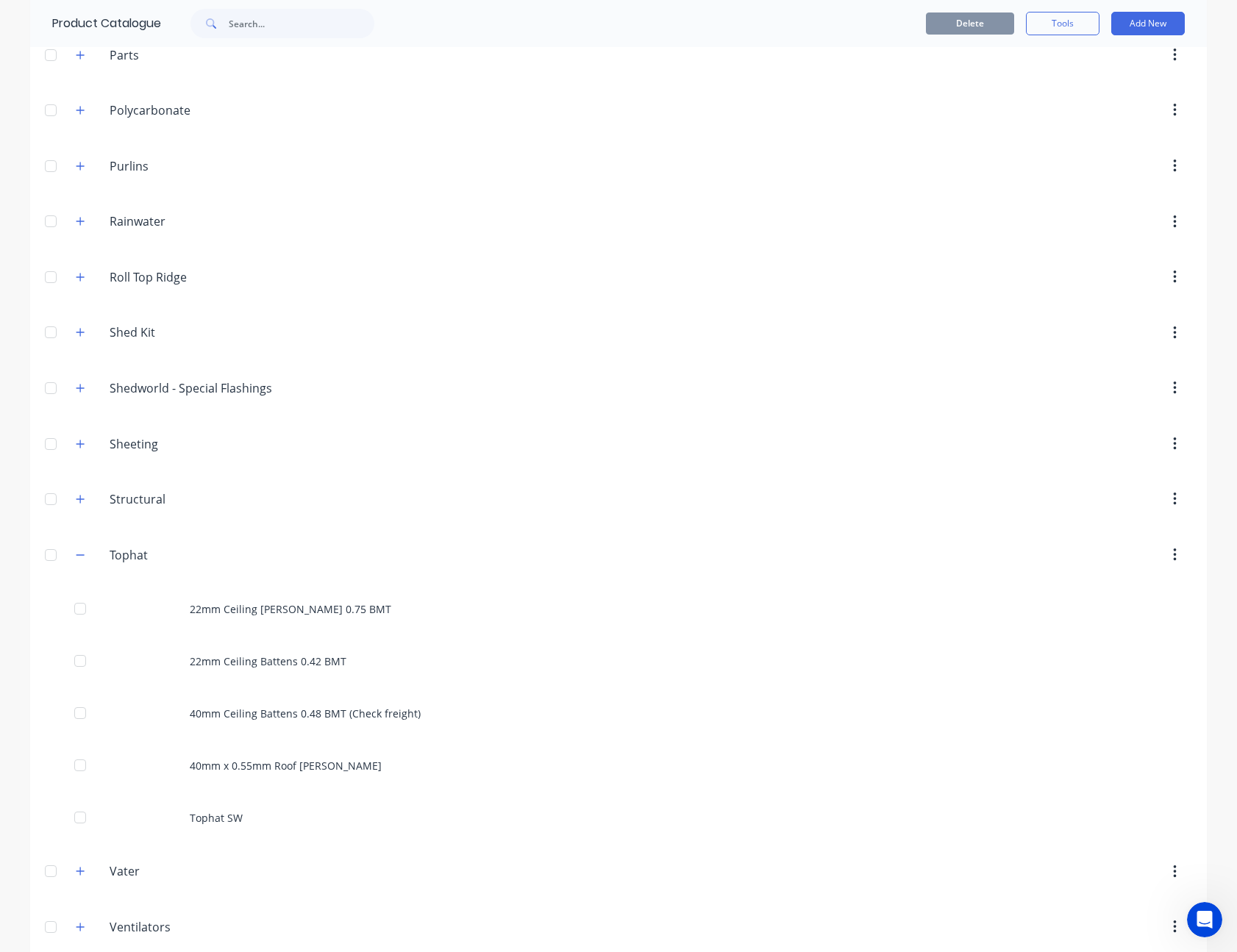
scroll to position [969, 0]
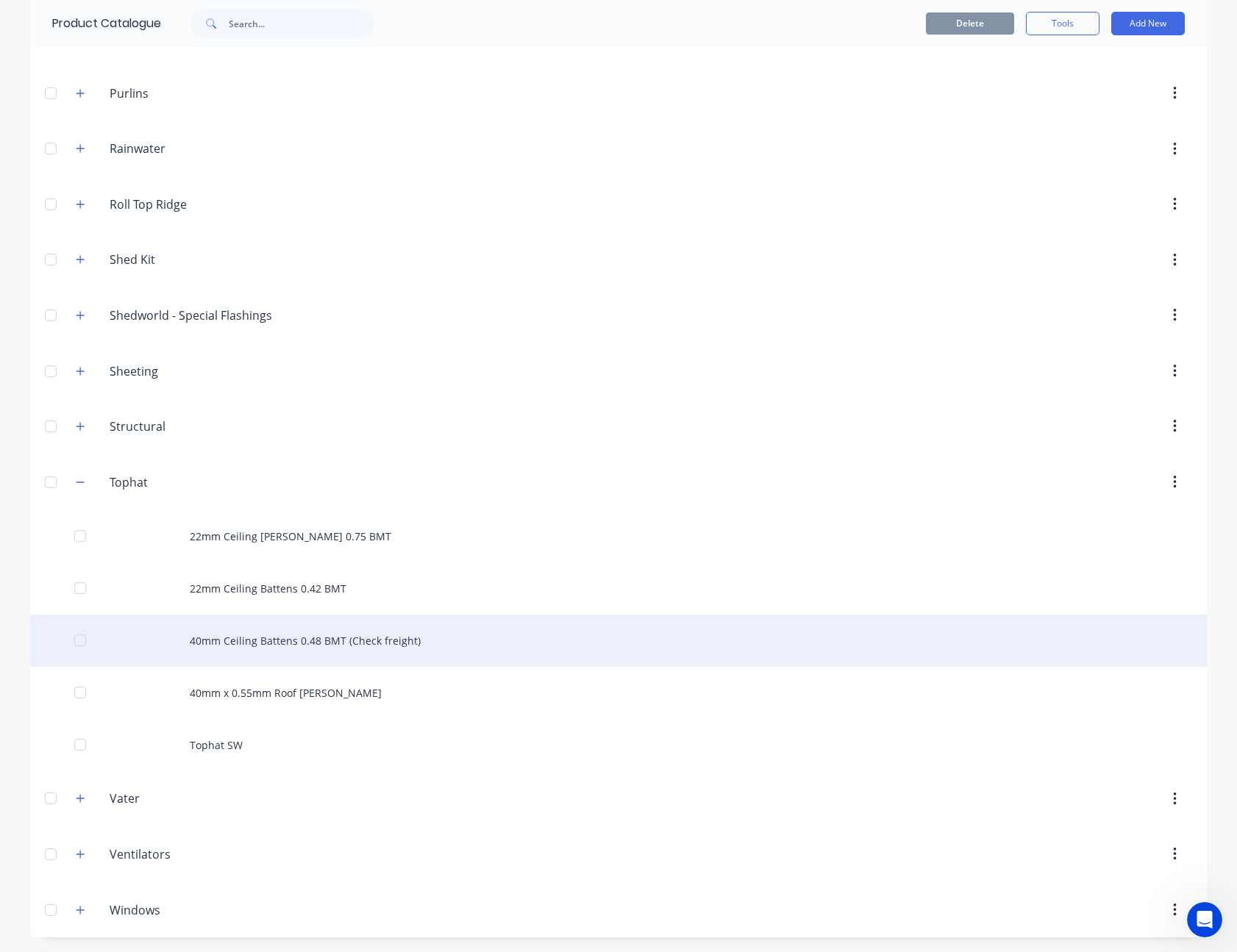
click at [324, 643] on div "40mm Ceiling Battens 0.48 BMT (Check freight)" at bounding box center [618, 640] width 1176 height 52
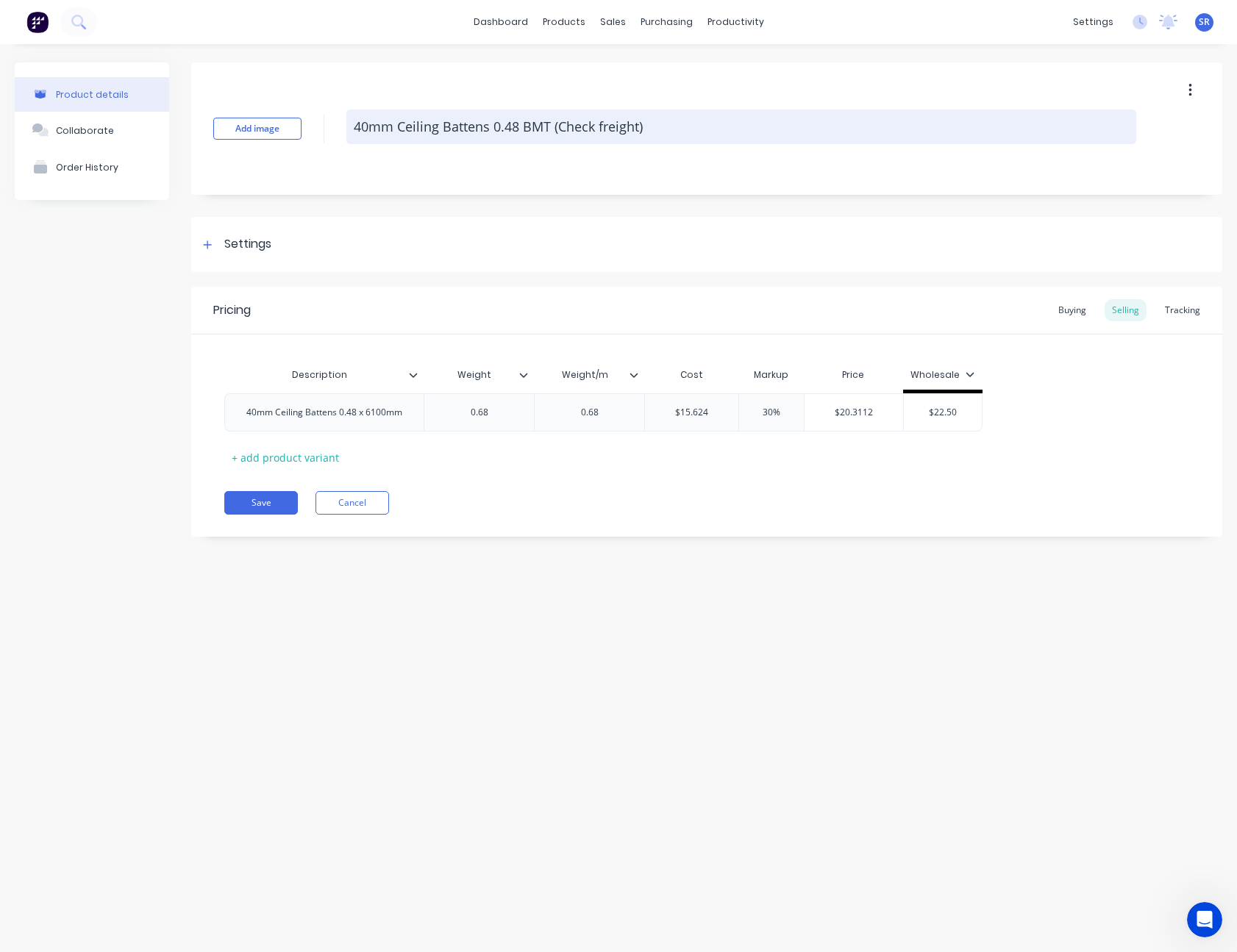
click at [661, 123] on textarea "40mm Ceiling Battens 0.48 BMT (Check freight)" at bounding box center [740, 127] width 790 height 34
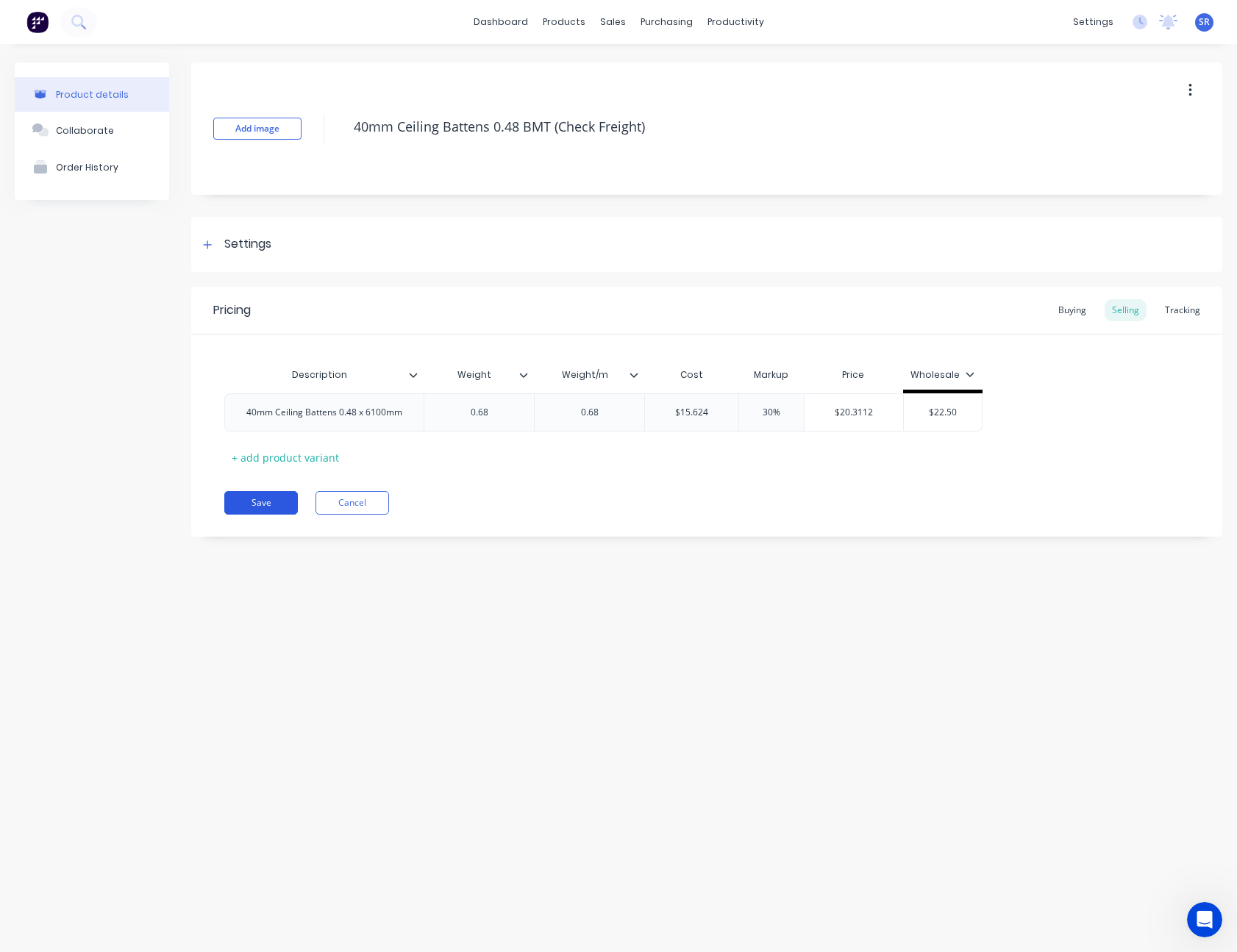
type textarea "40mm Ceiling Battens 0.48 BMT (Check Freight)"
click at [253, 500] on button "Save" at bounding box center [261, 502] width 73 height 23
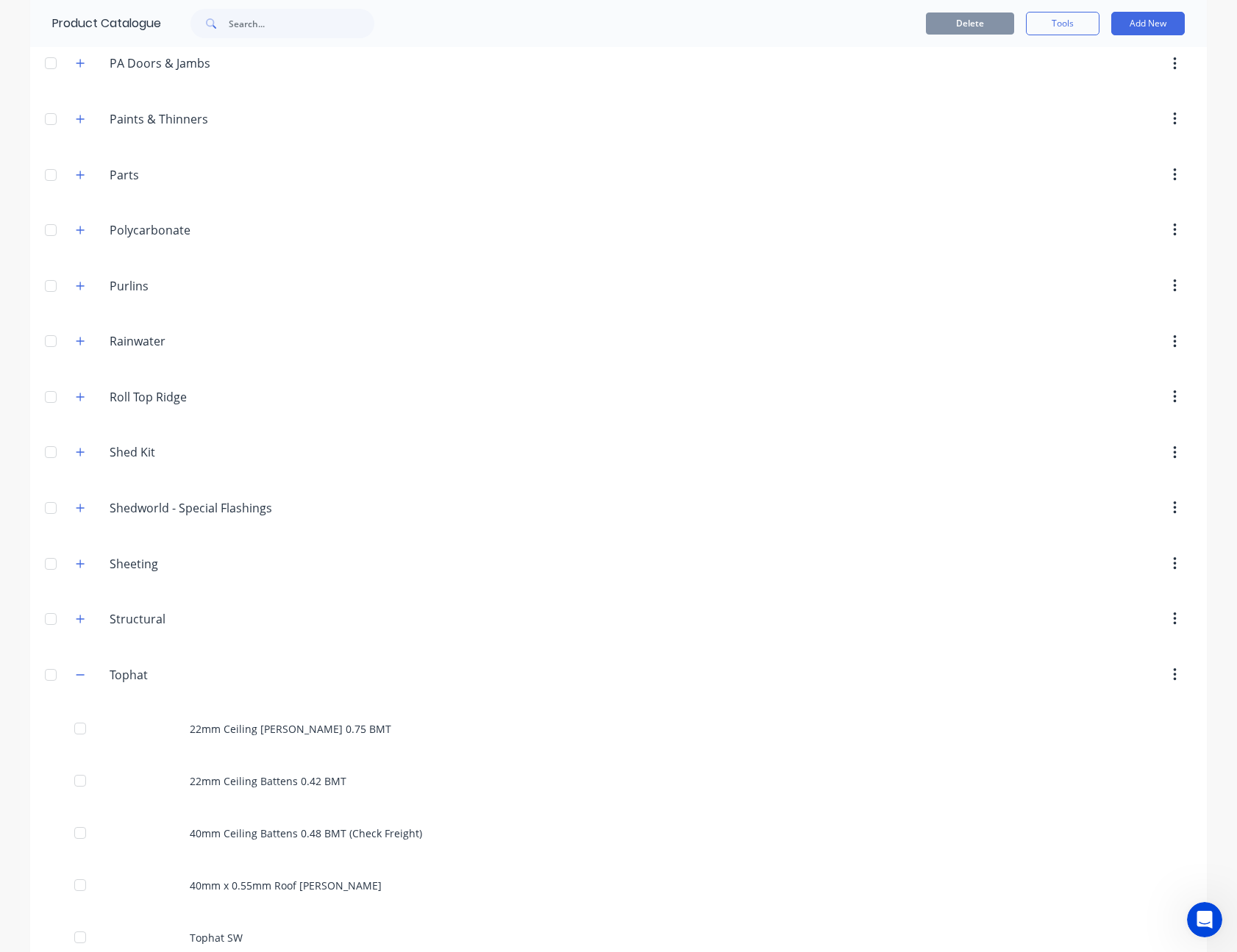
scroll to position [882, 0]
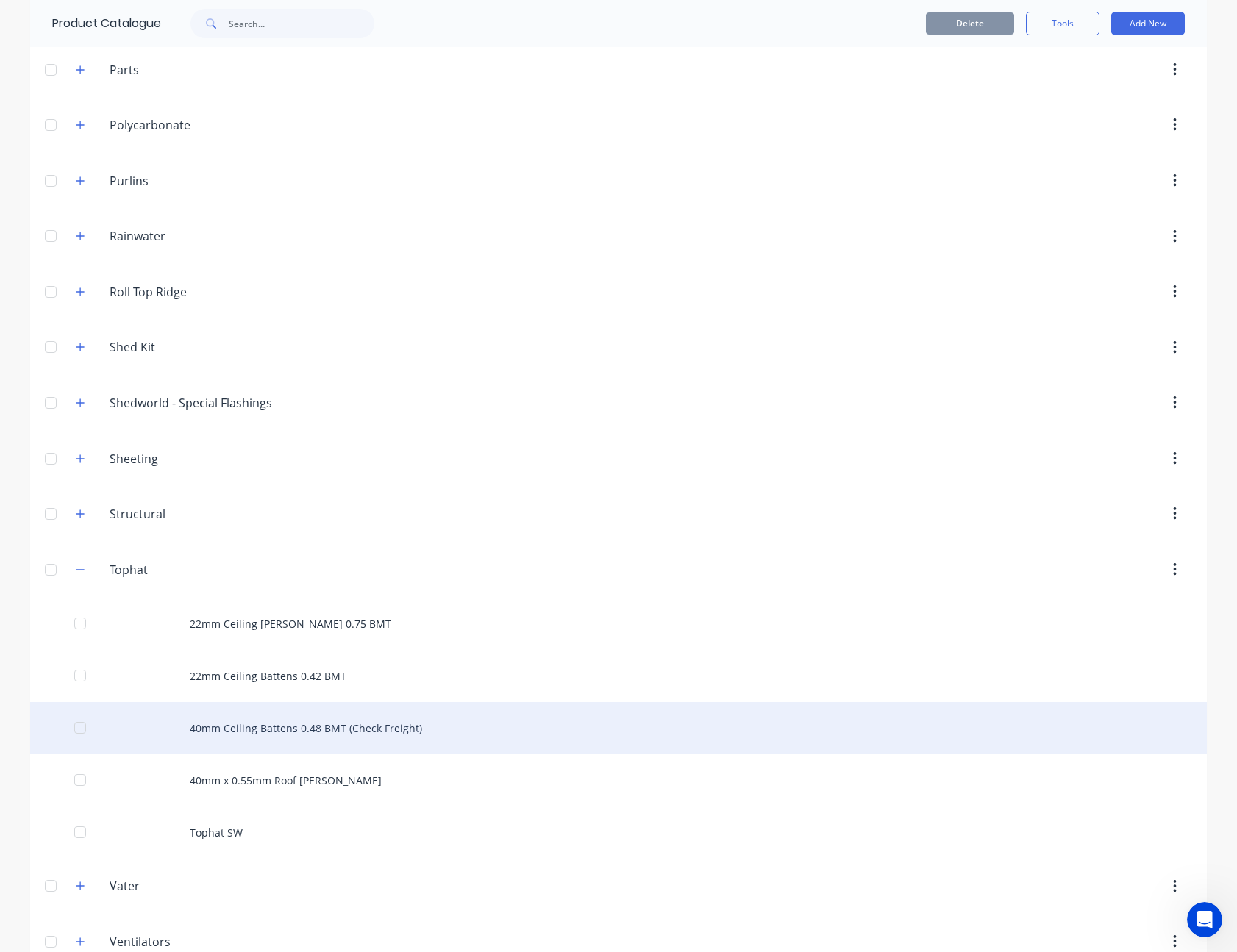
click at [346, 731] on div "40mm Ceiling Battens 0.48 BMT (Check Freight)" at bounding box center [618, 728] width 1176 height 52
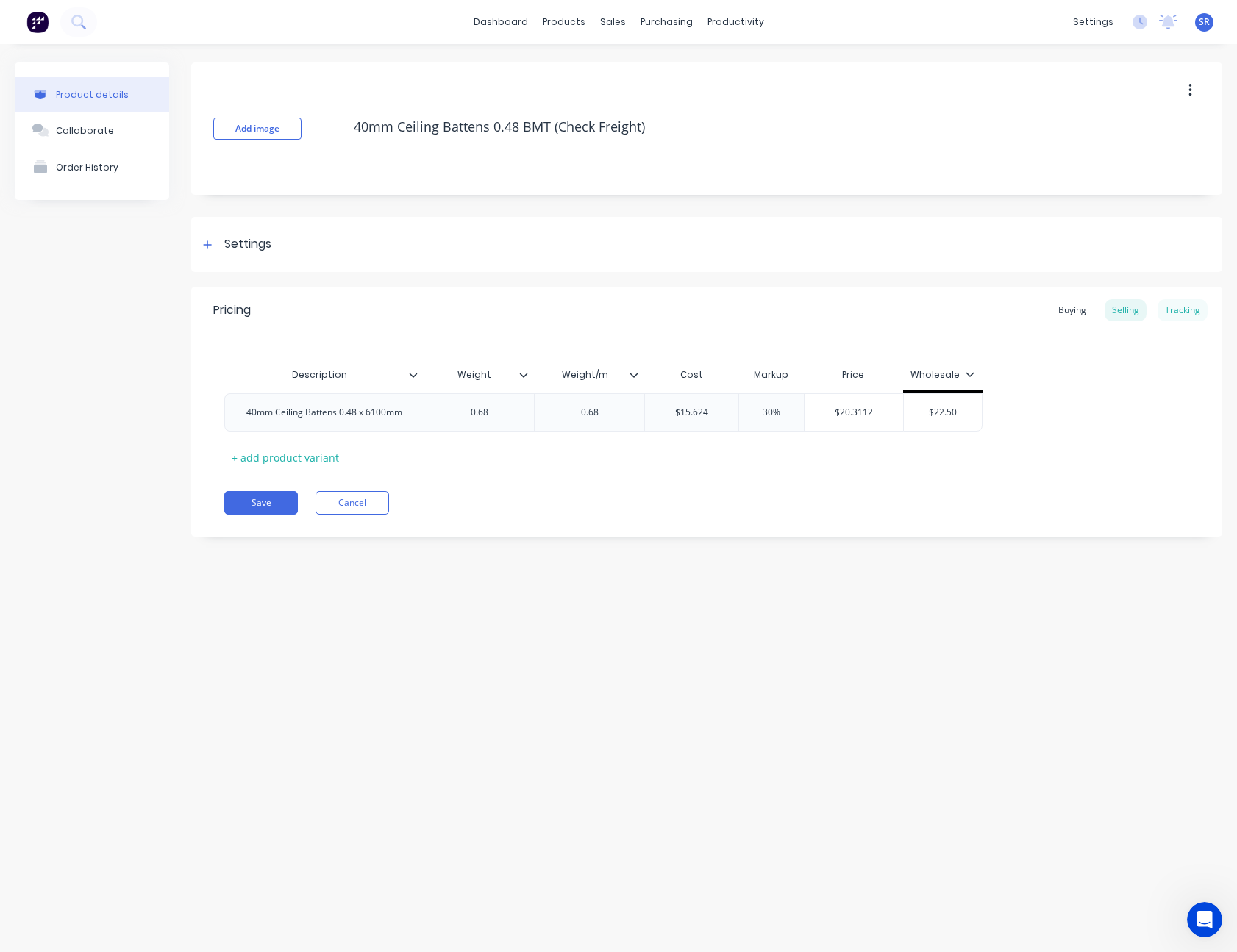
click at [1194, 306] on div "Tracking" at bounding box center [1182, 310] width 50 height 22
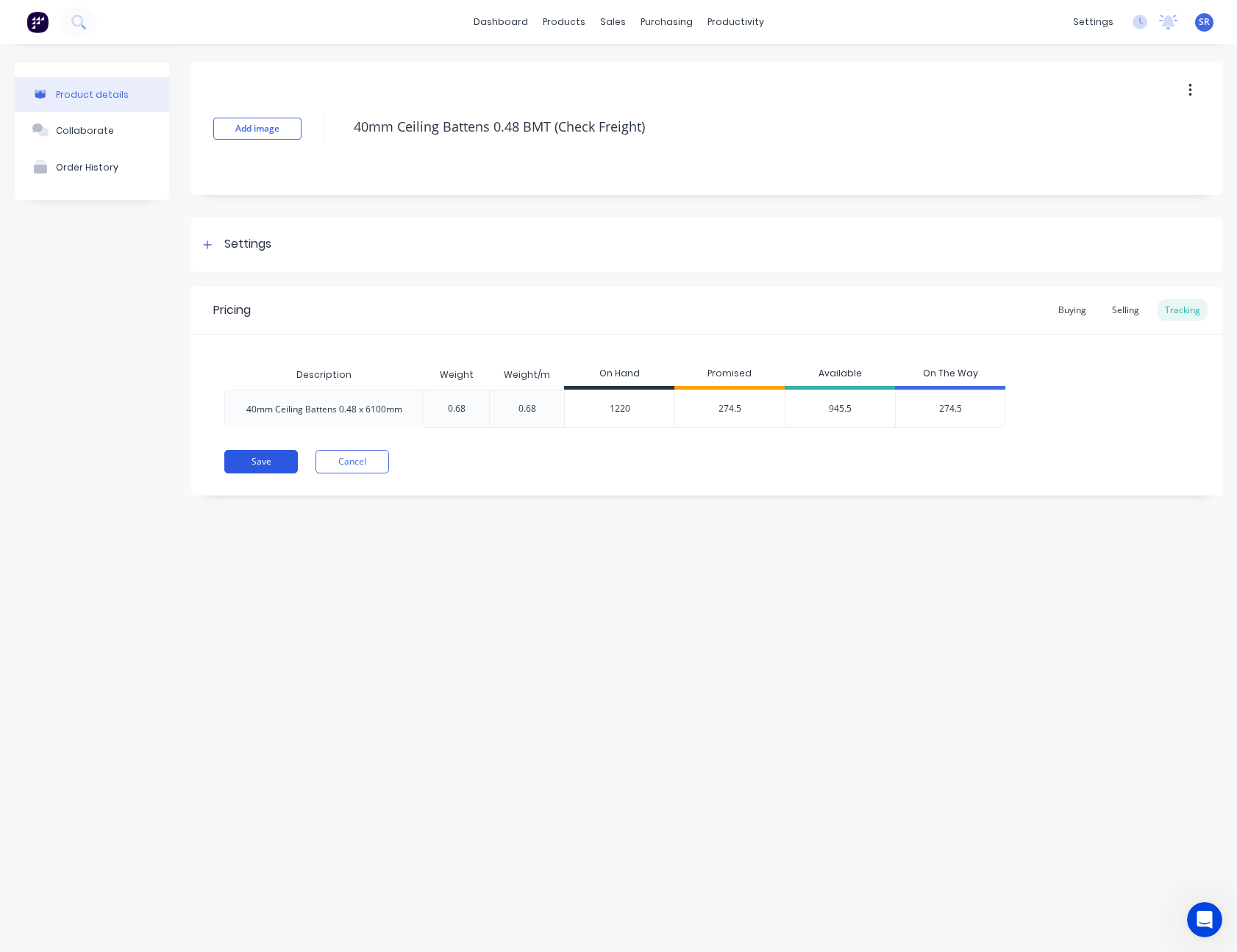
click at [279, 458] on button "Save" at bounding box center [261, 461] width 73 height 23
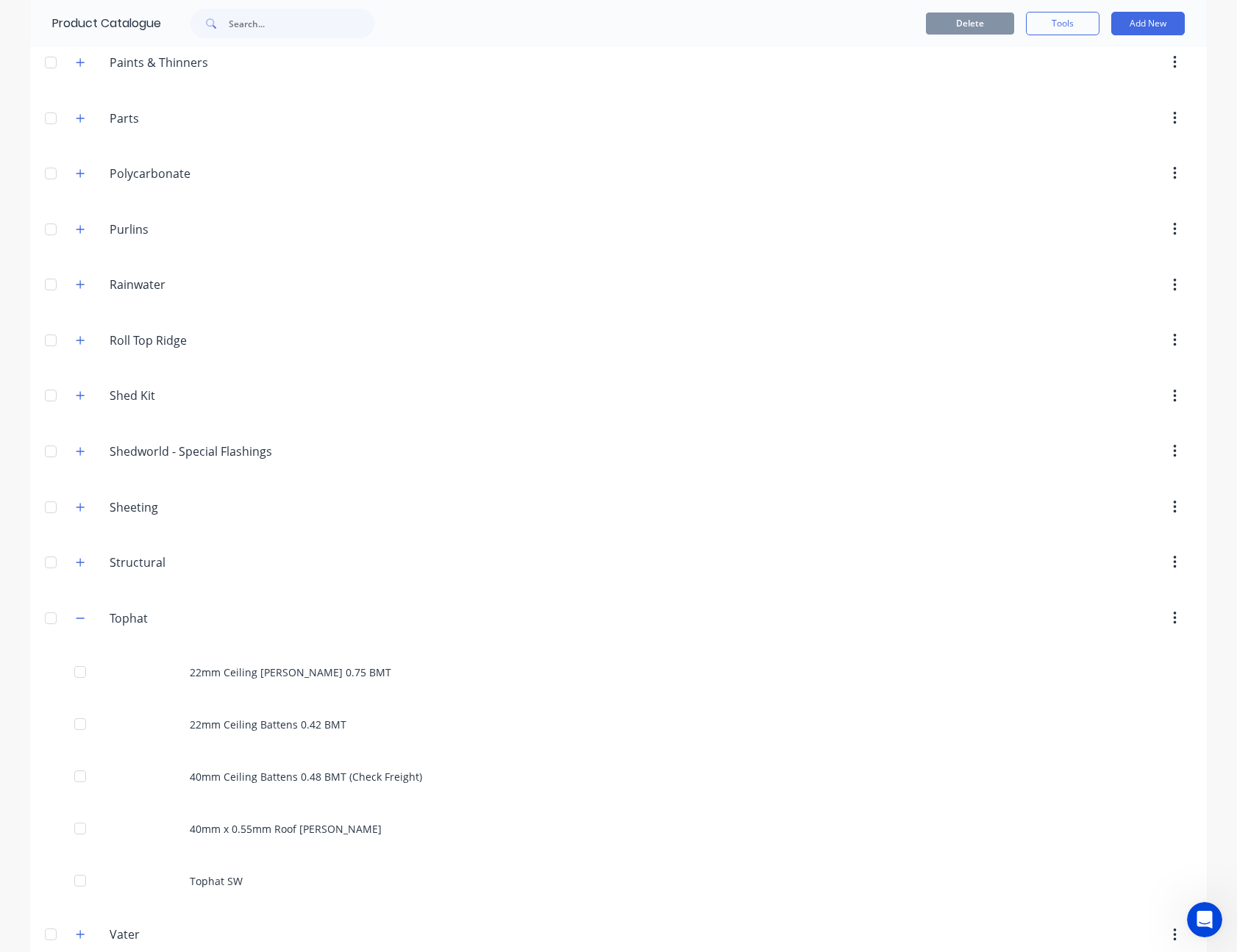
scroll to position [882, 0]
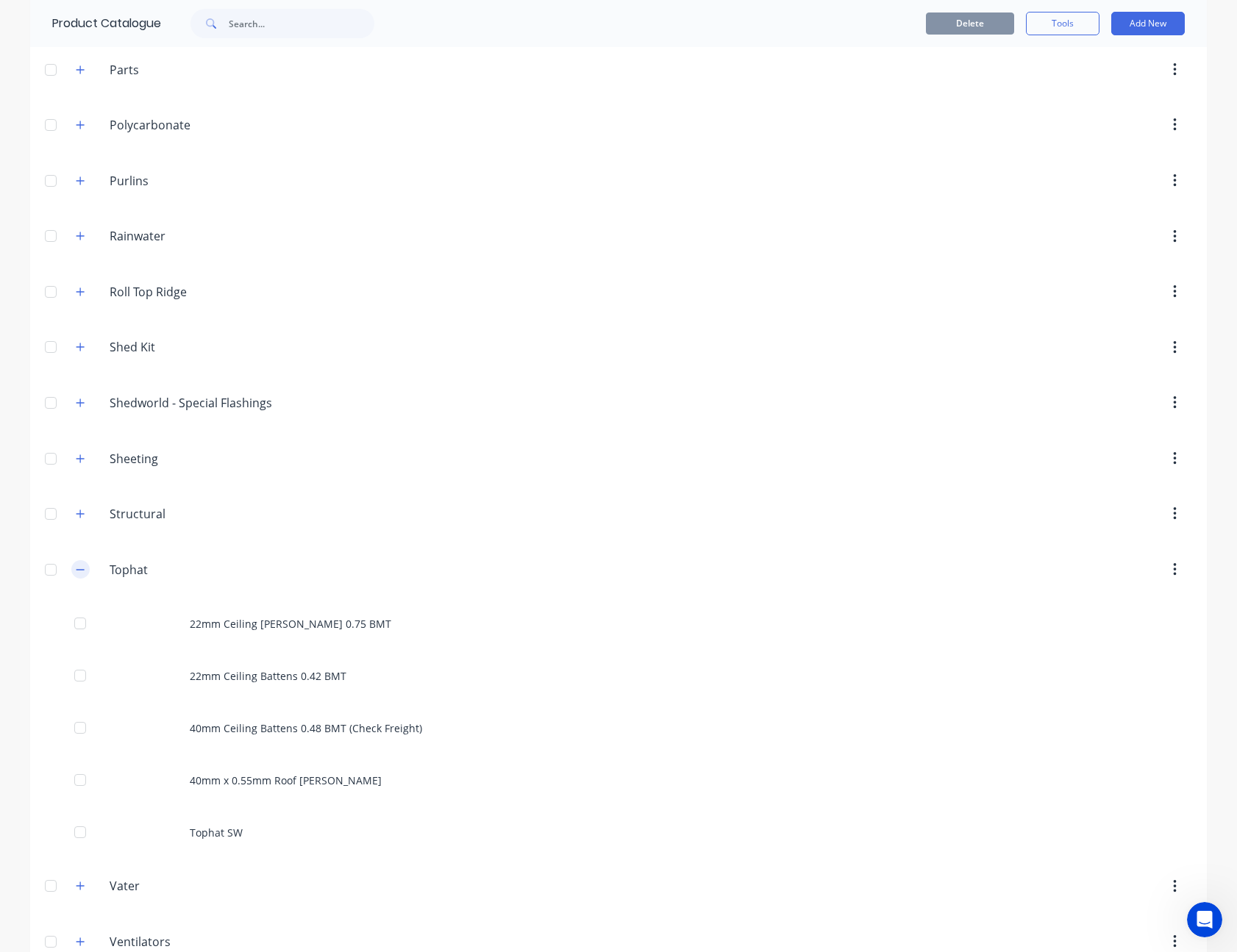
click at [73, 562] on button "button" at bounding box center [81, 569] width 19 height 19
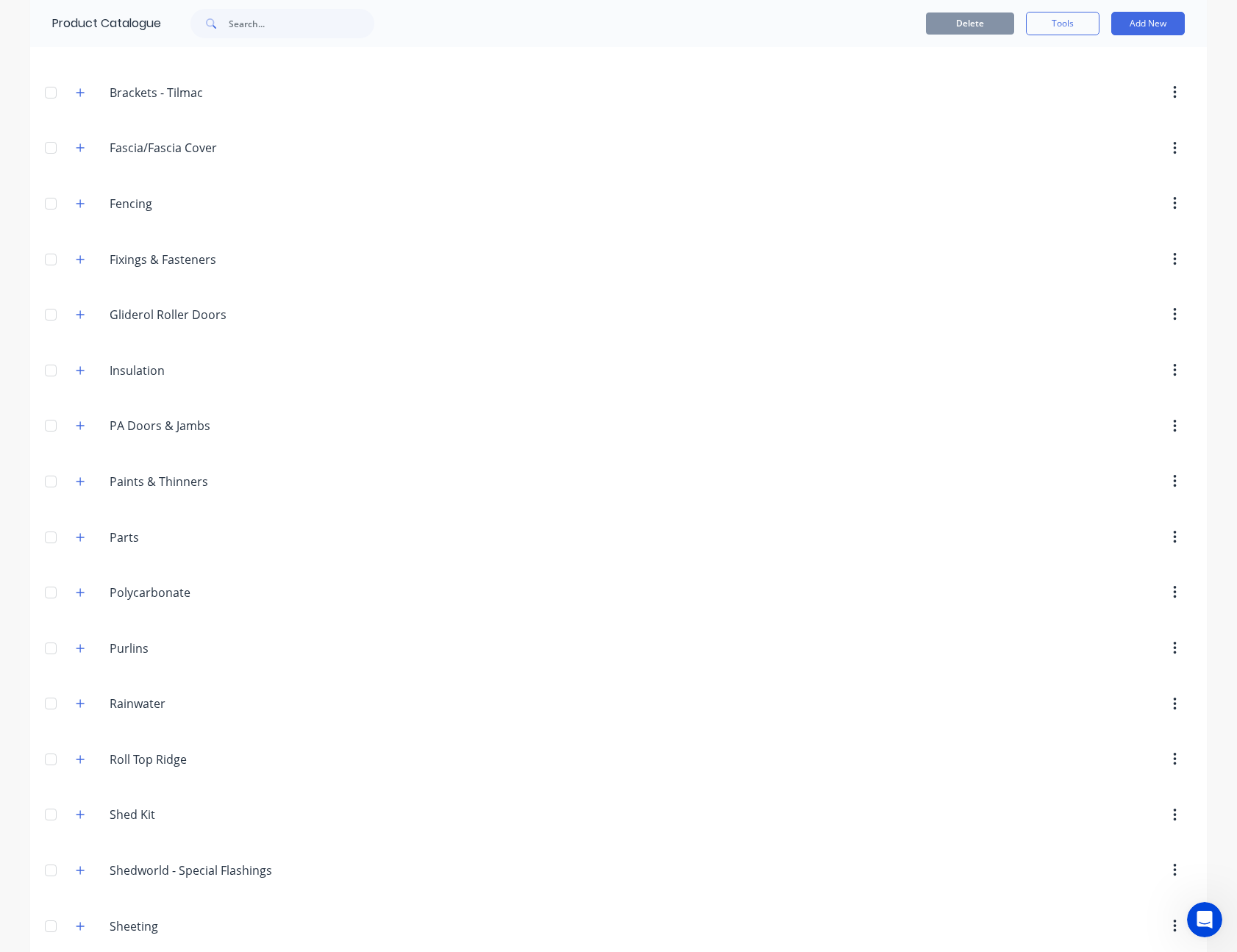
scroll to position [0, 0]
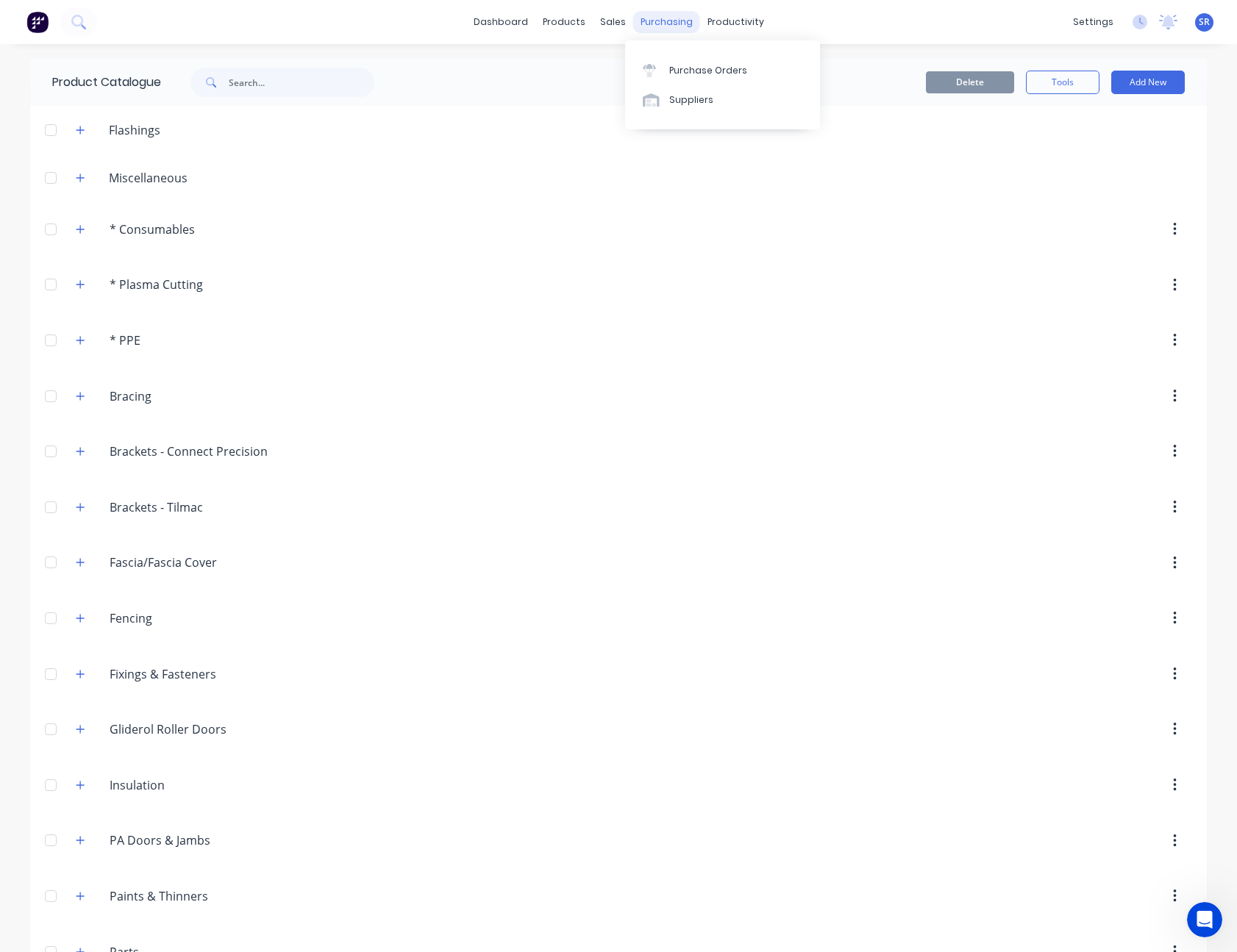
click at [642, 27] on div "purchasing" at bounding box center [666, 22] width 67 height 22
click at [680, 65] on div "Purchase Orders" at bounding box center [708, 70] width 78 height 13
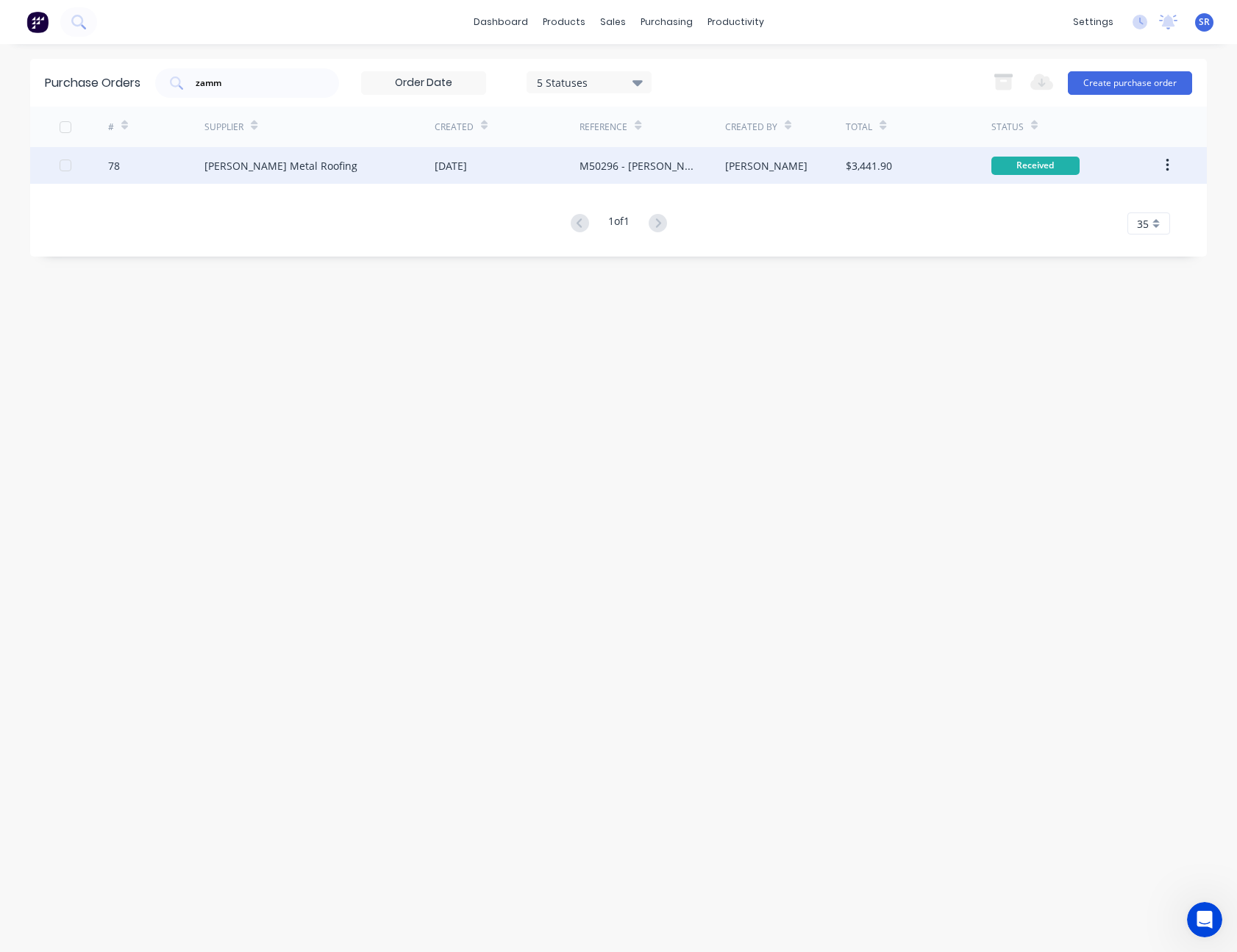
click at [675, 164] on div "M50296 - [PERSON_NAME]" at bounding box center [637, 166] width 115 height 16
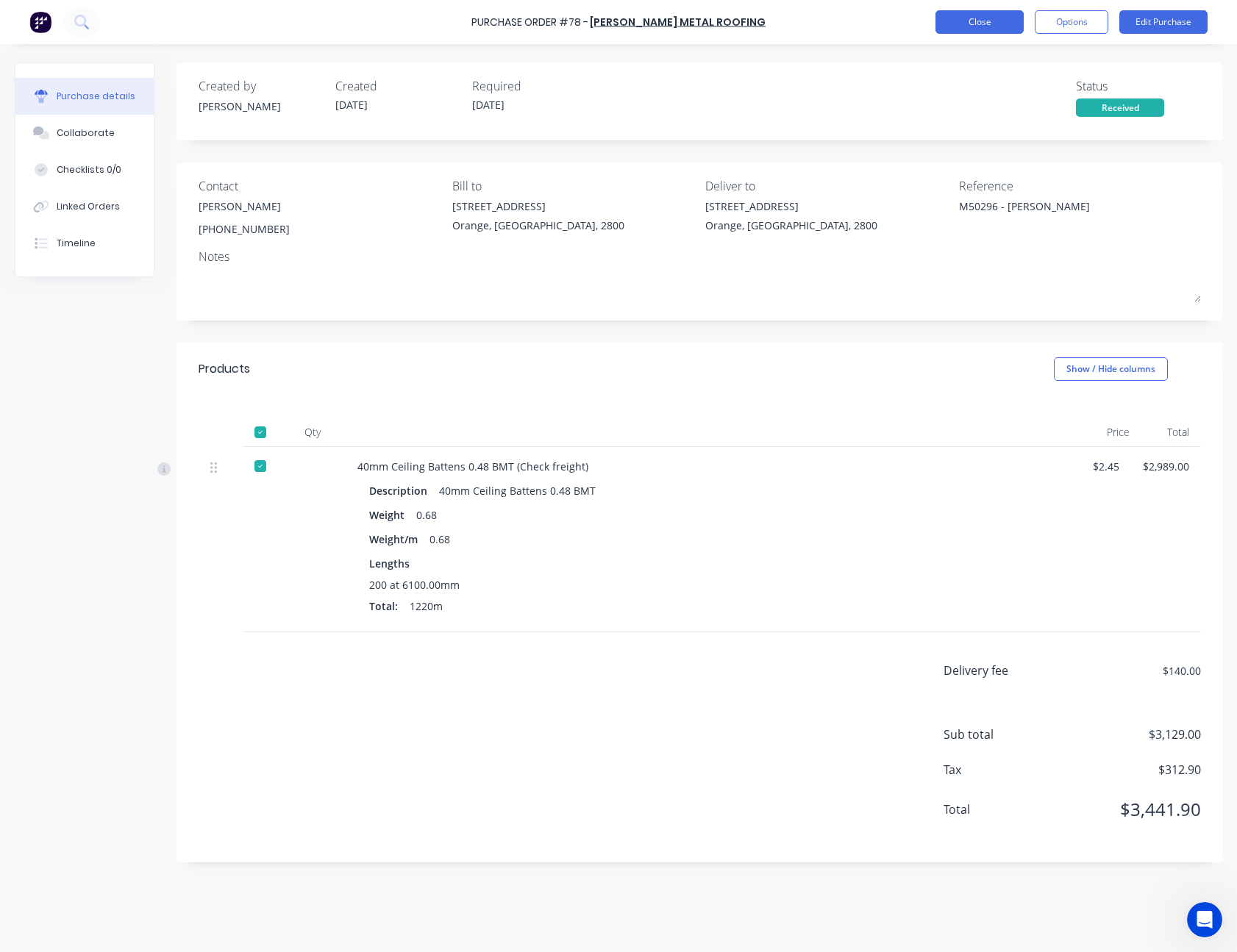
click at [976, 24] on button "Close" at bounding box center [979, 22] width 88 height 23
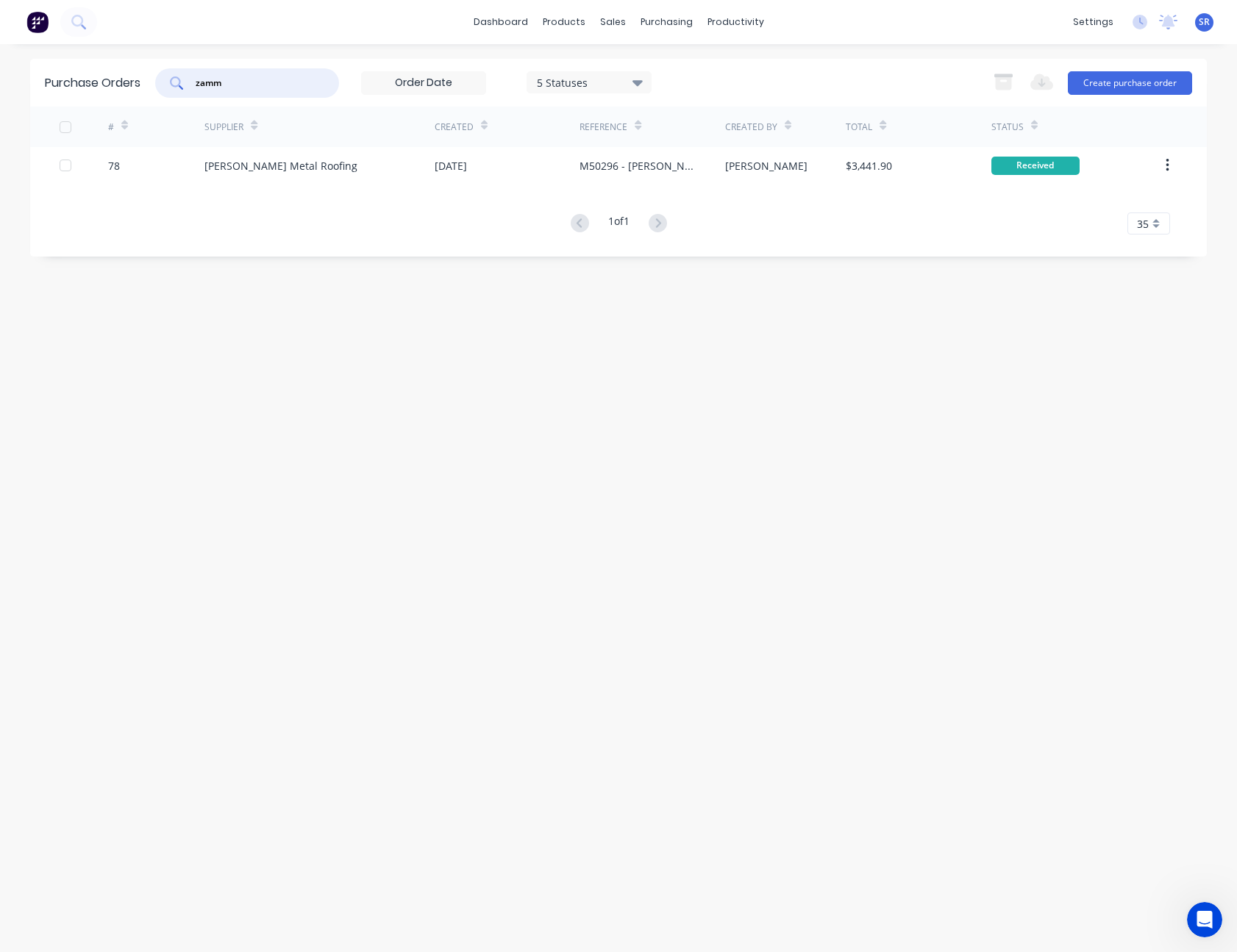
drag, startPoint x: 274, startPoint y: 83, endPoint x: 186, endPoint y: 83, distance: 88.0
click at [186, 83] on div "zamm" at bounding box center [247, 83] width 184 height 30
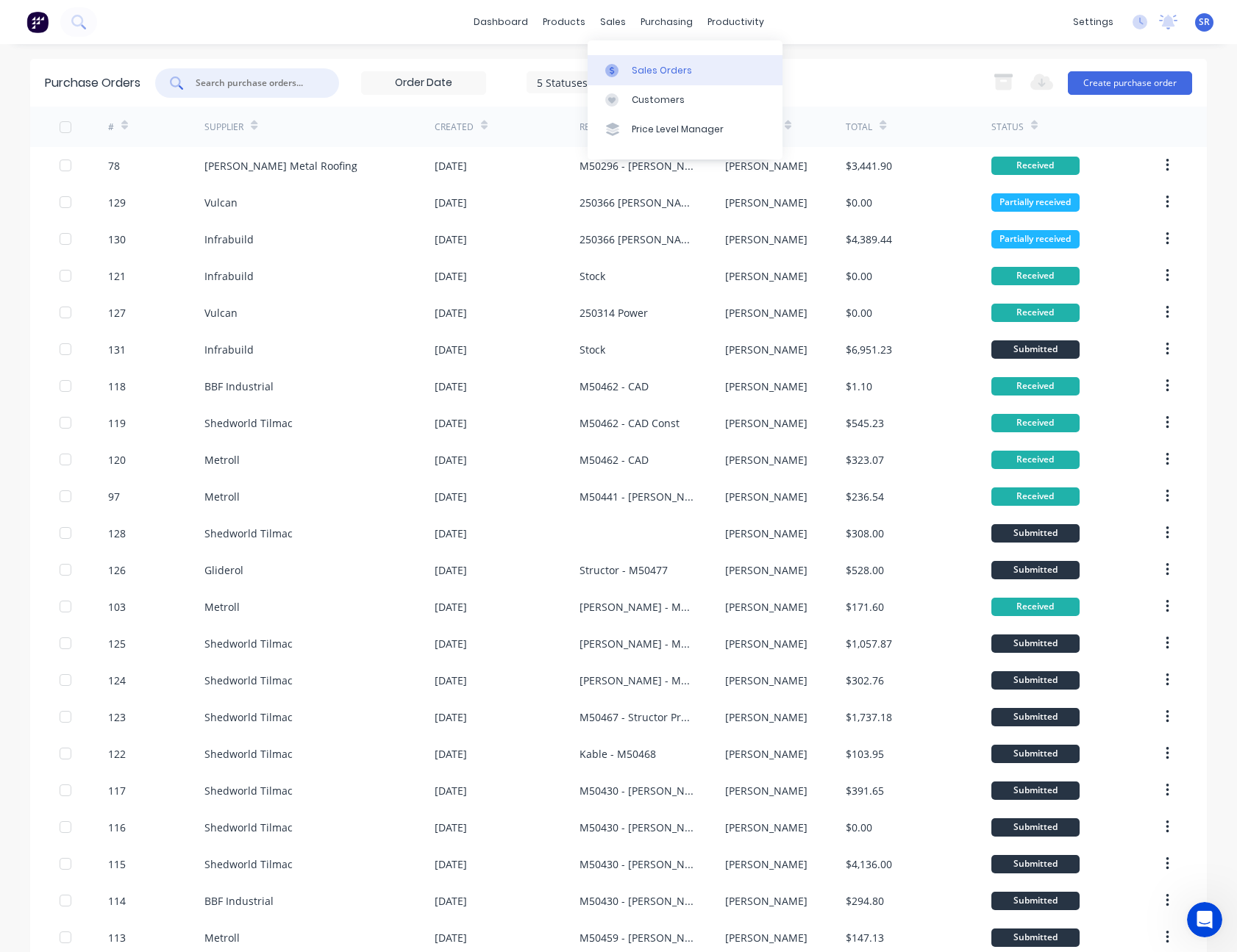
click at [643, 65] on div "Sales Orders" at bounding box center [661, 70] width 60 height 13
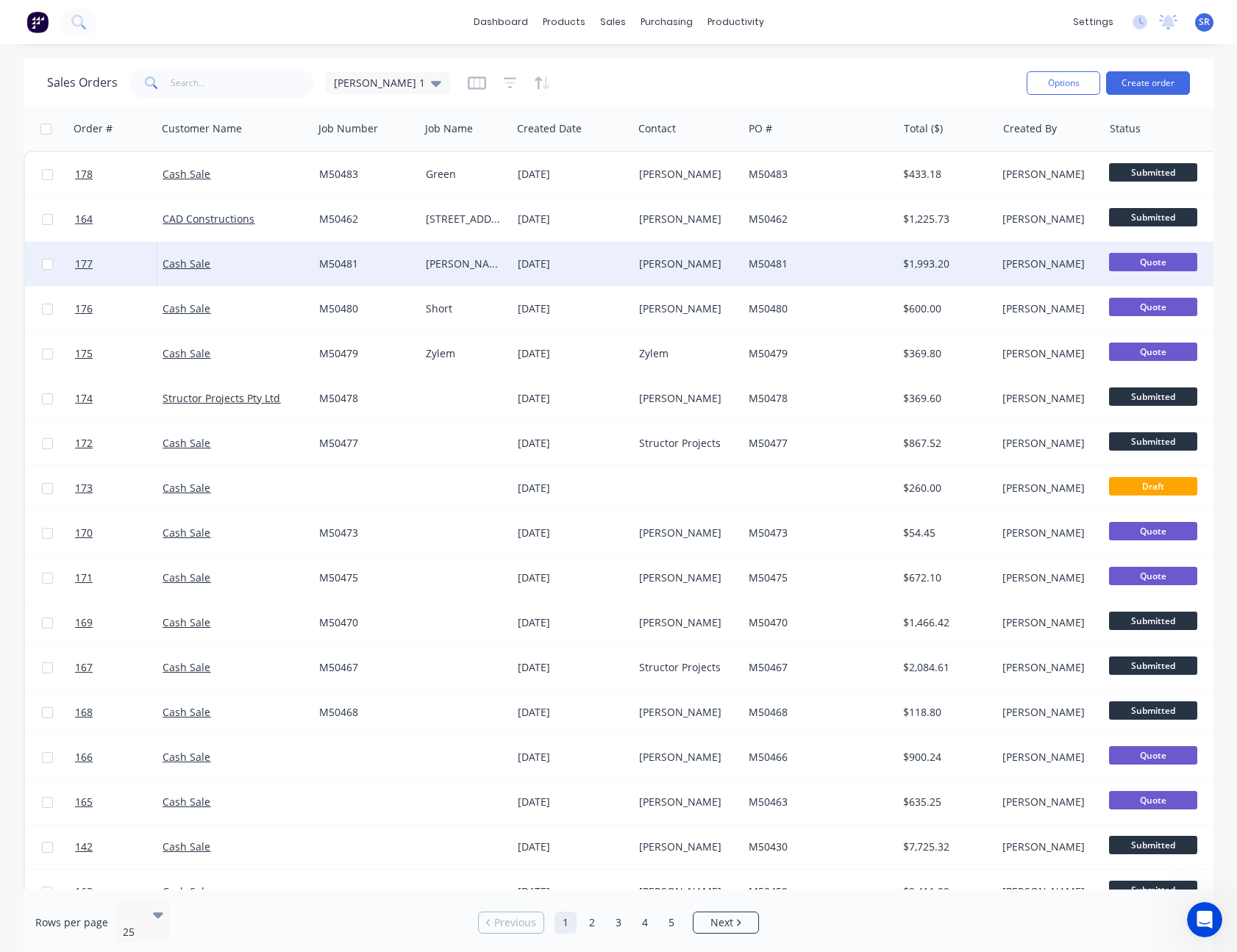
click at [713, 252] on div "[PERSON_NAME]" at bounding box center [687, 263] width 110 height 44
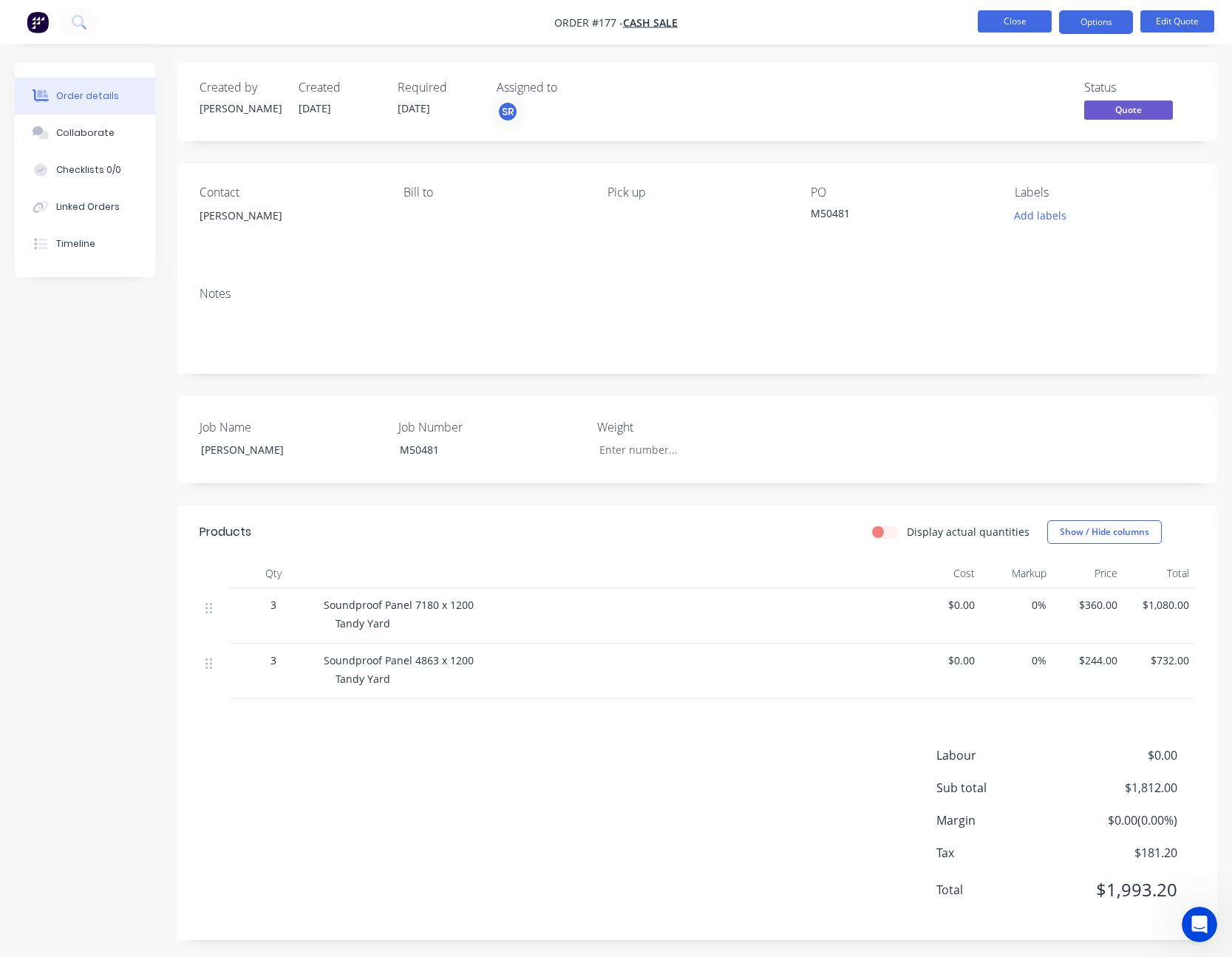
click at [990, 28] on button "Close" at bounding box center [1014, 21] width 74 height 22
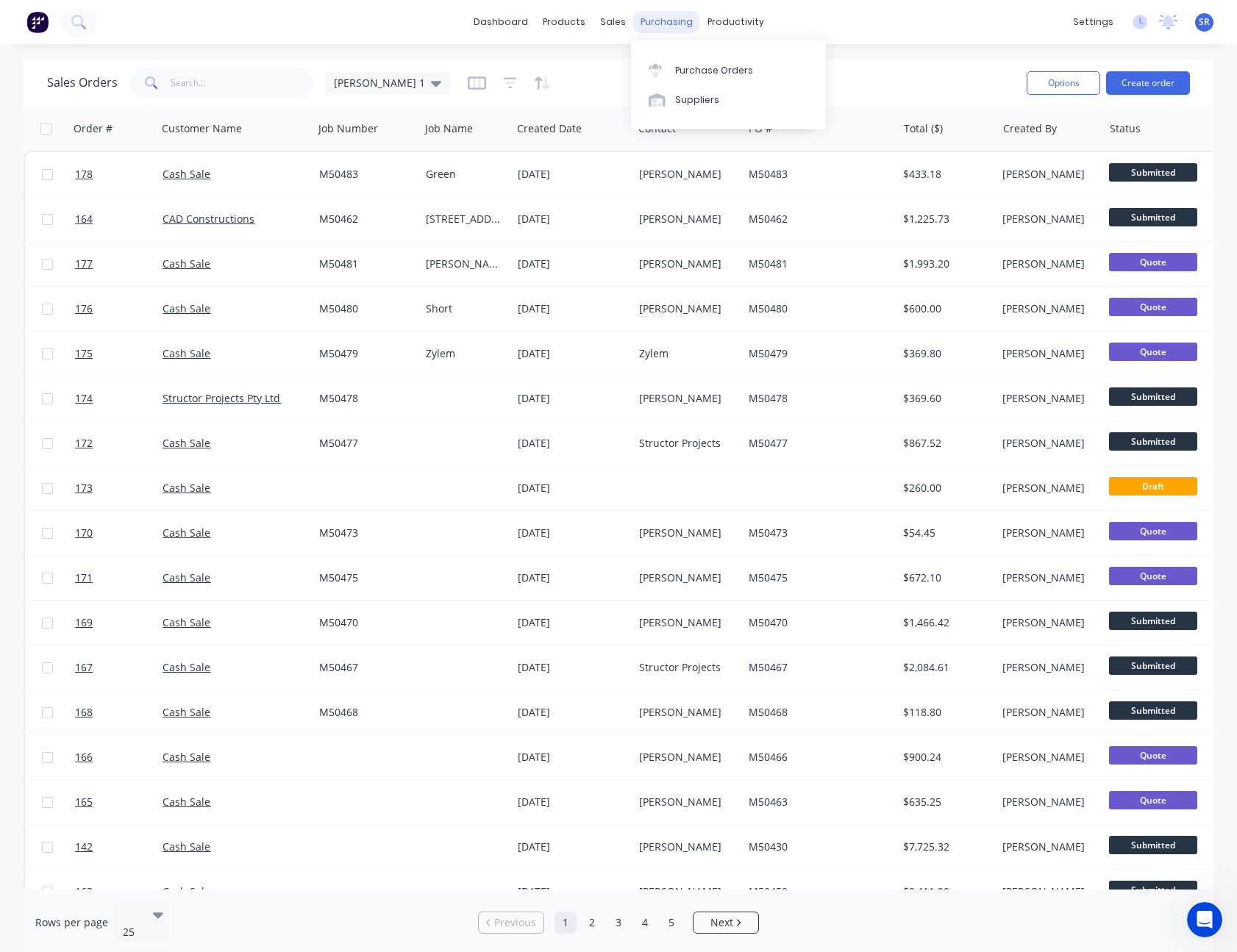
click at [653, 22] on div "purchasing" at bounding box center [666, 22] width 67 height 22
click at [706, 61] on link "Purchase Orders" at bounding box center [728, 70] width 195 height 30
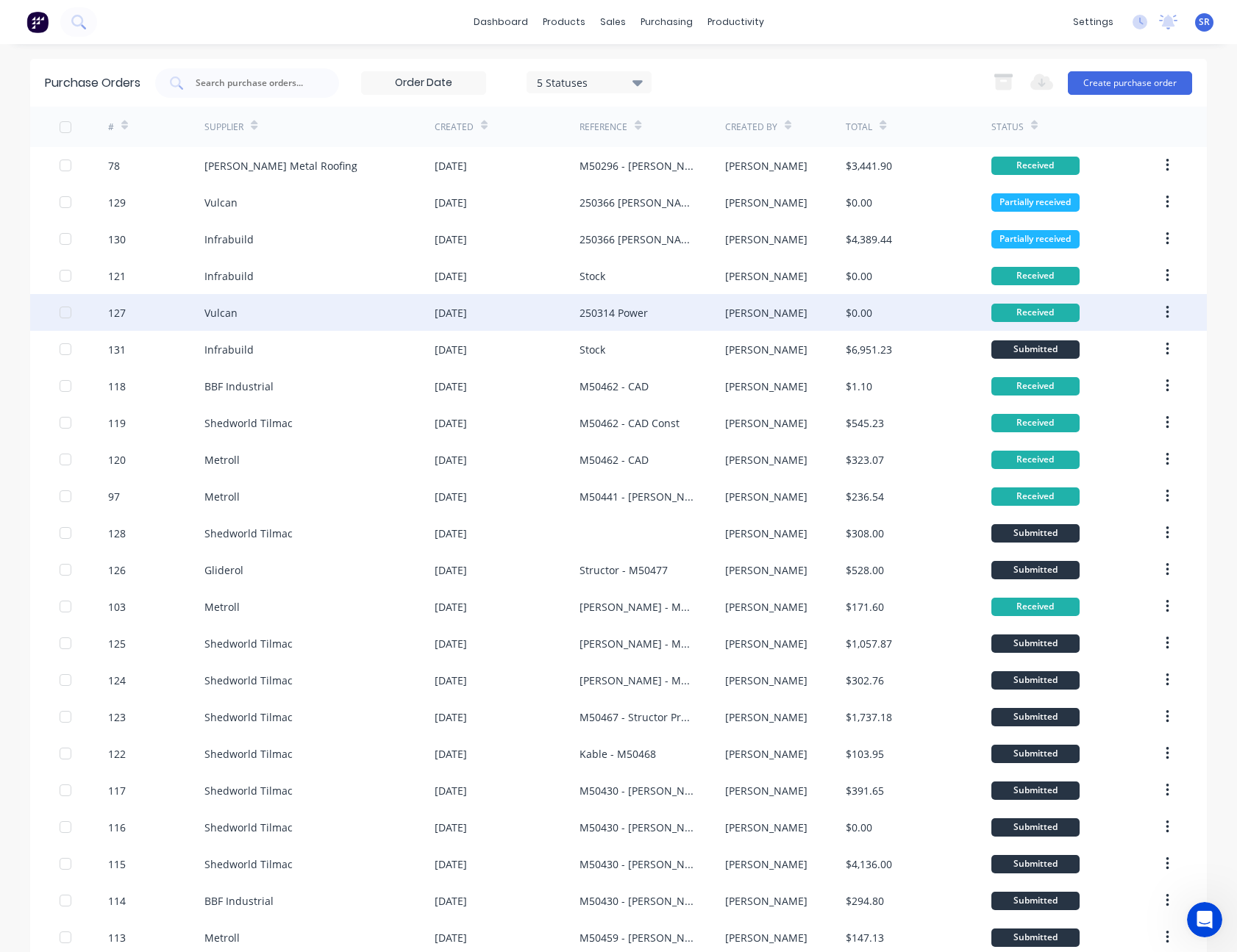
drag, startPoint x: 670, startPoint y: 319, endPoint x: 671, endPoint y: 310, distance: 9.1
click at [671, 310] on div "250314 Power" at bounding box center [652, 312] width 145 height 37
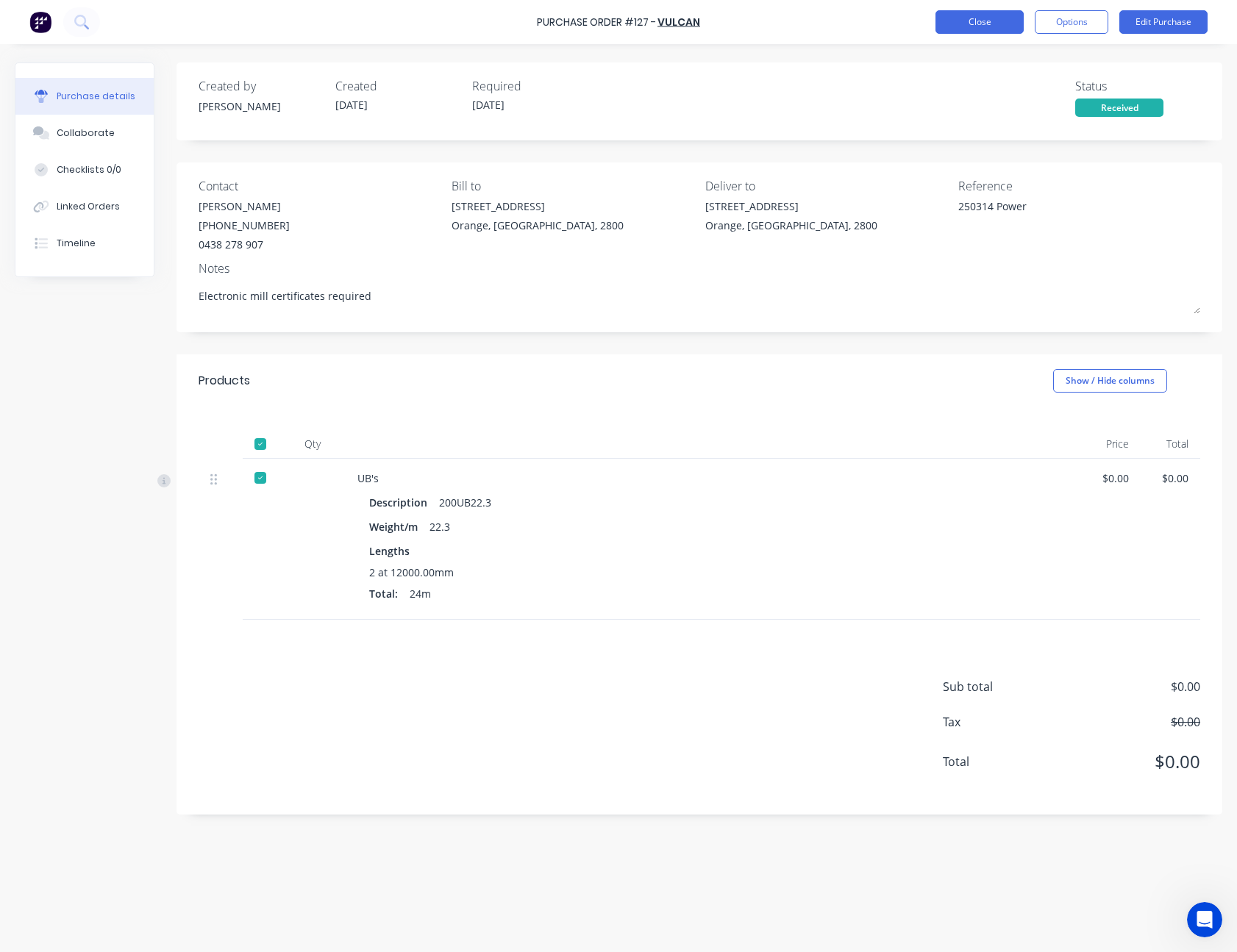
click at [984, 23] on button "Close" at bounding box center [979, 22] width 88 height 23
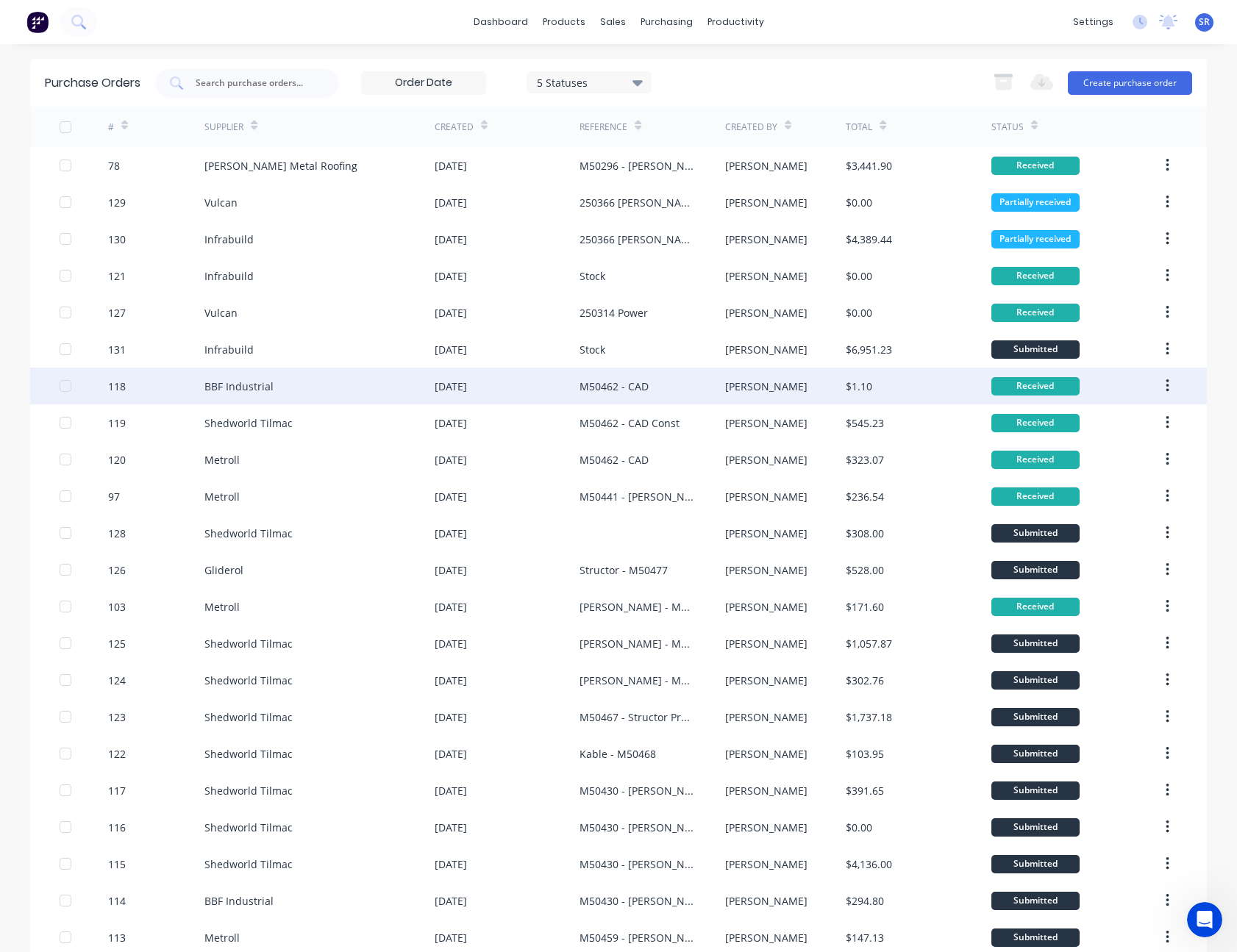
click at [747, 376] on div "[PERSON_NAME]" at bounding box center [786, 386] width 122 height 37
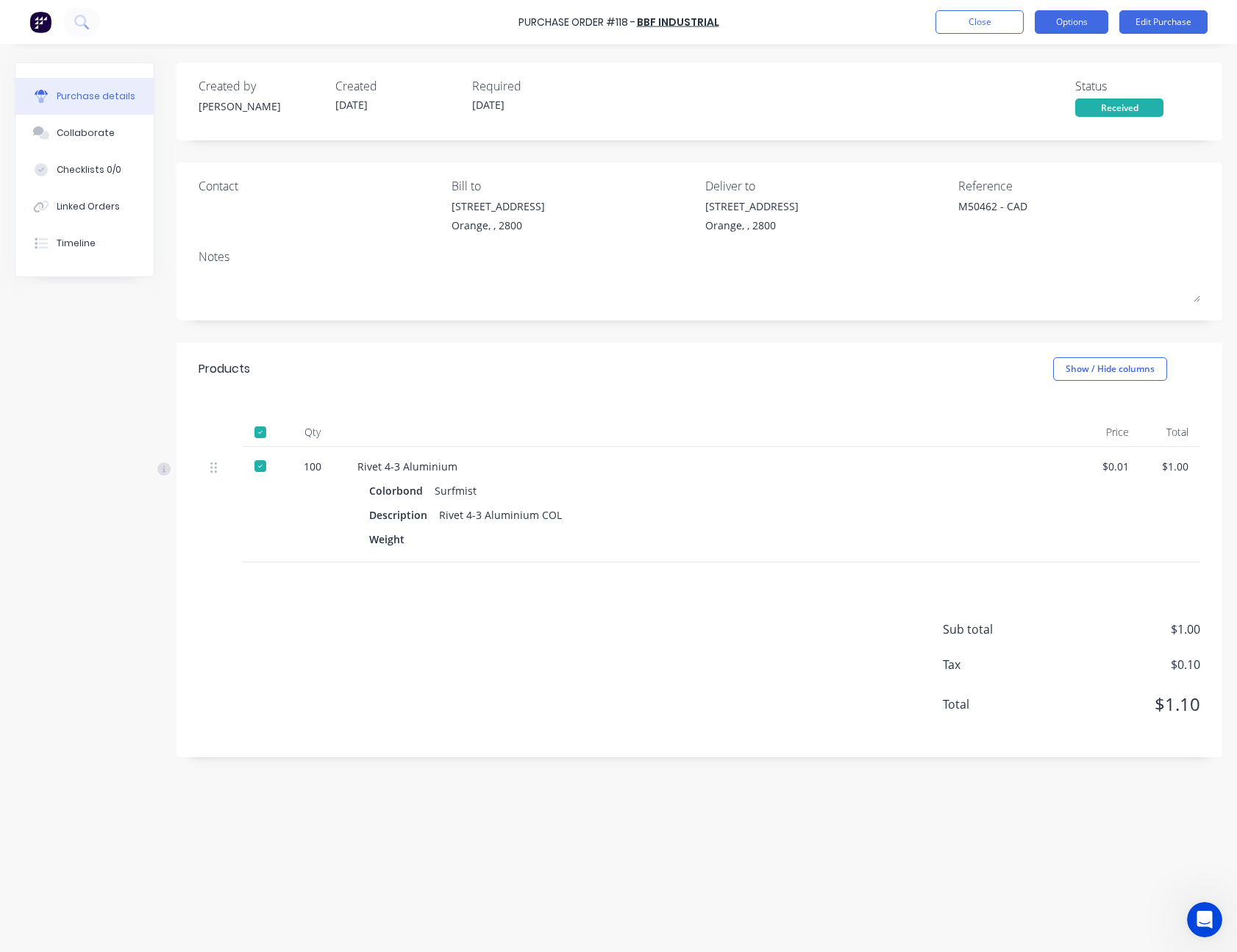
click at [1071, 23] on button "Options" at bounding box center [1071, 22] width 73 height 23
click at [961, 22] on button "Close" at bounding box center [979, 22] width 88 height 23
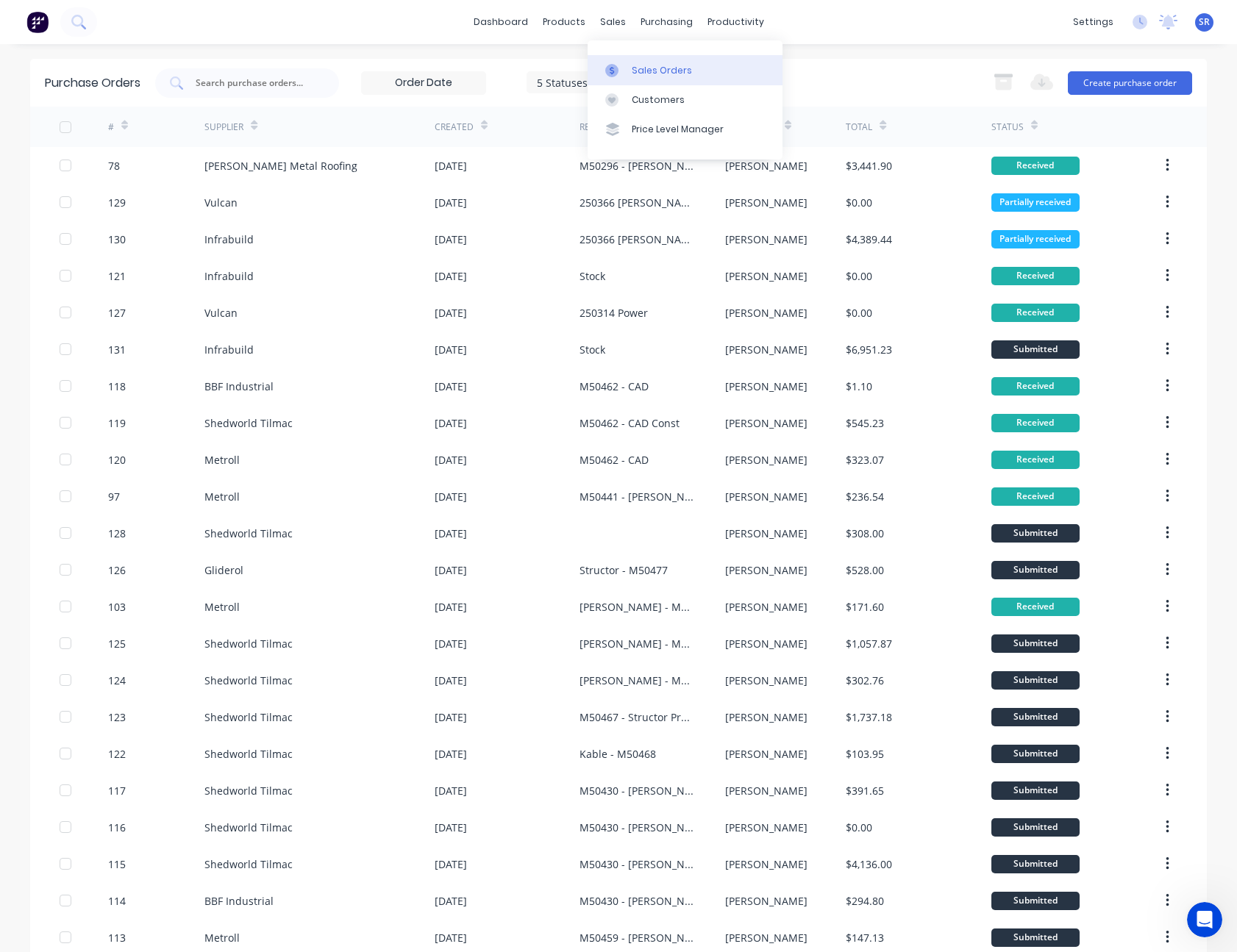
click at [659, 59] on link "Sales Orders" at bounding box center [685, 70] width 195 height 30
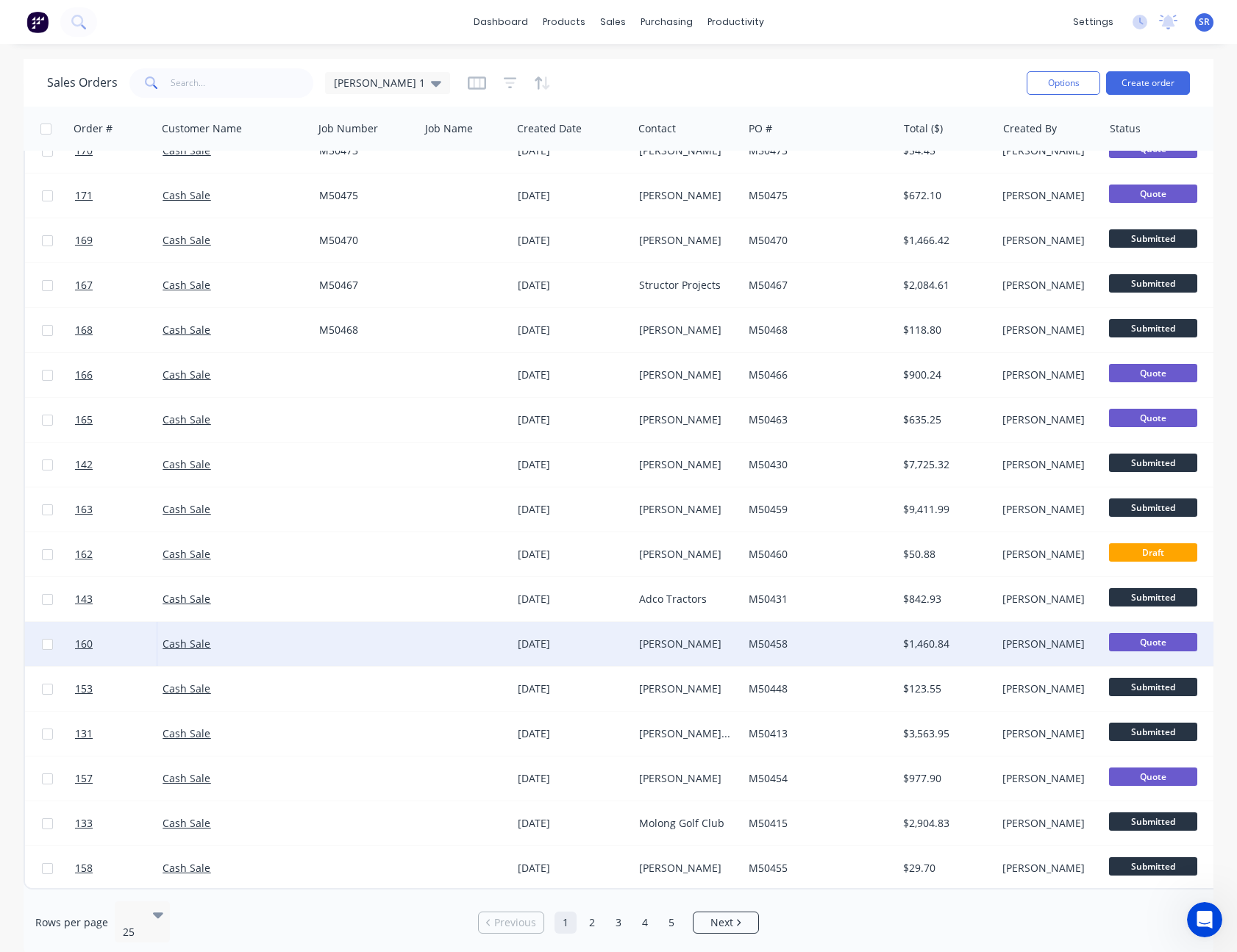
scroll to position [390, 0]
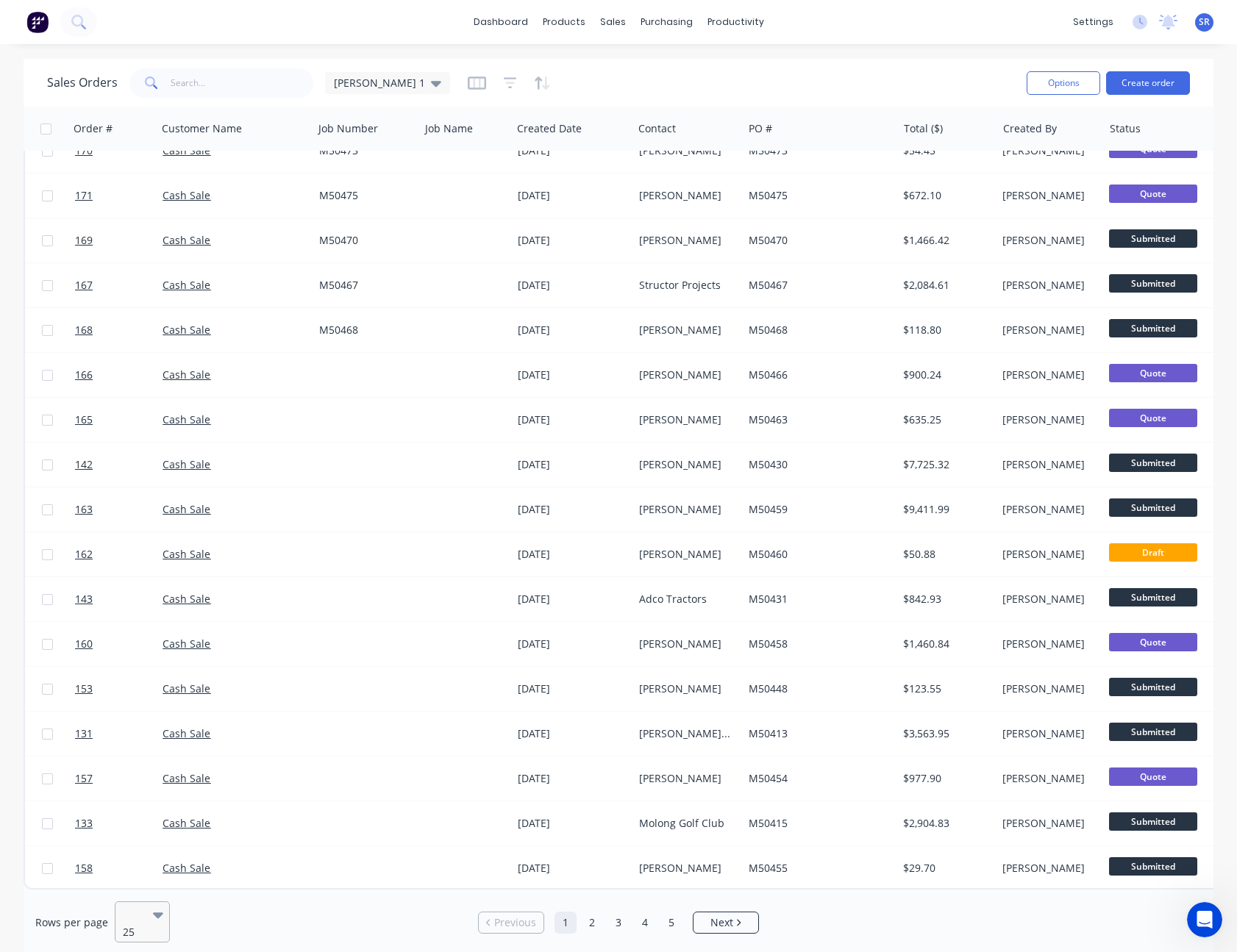
click at [153, 907] on icon at bounding box center [157, 914] width 10 height 16
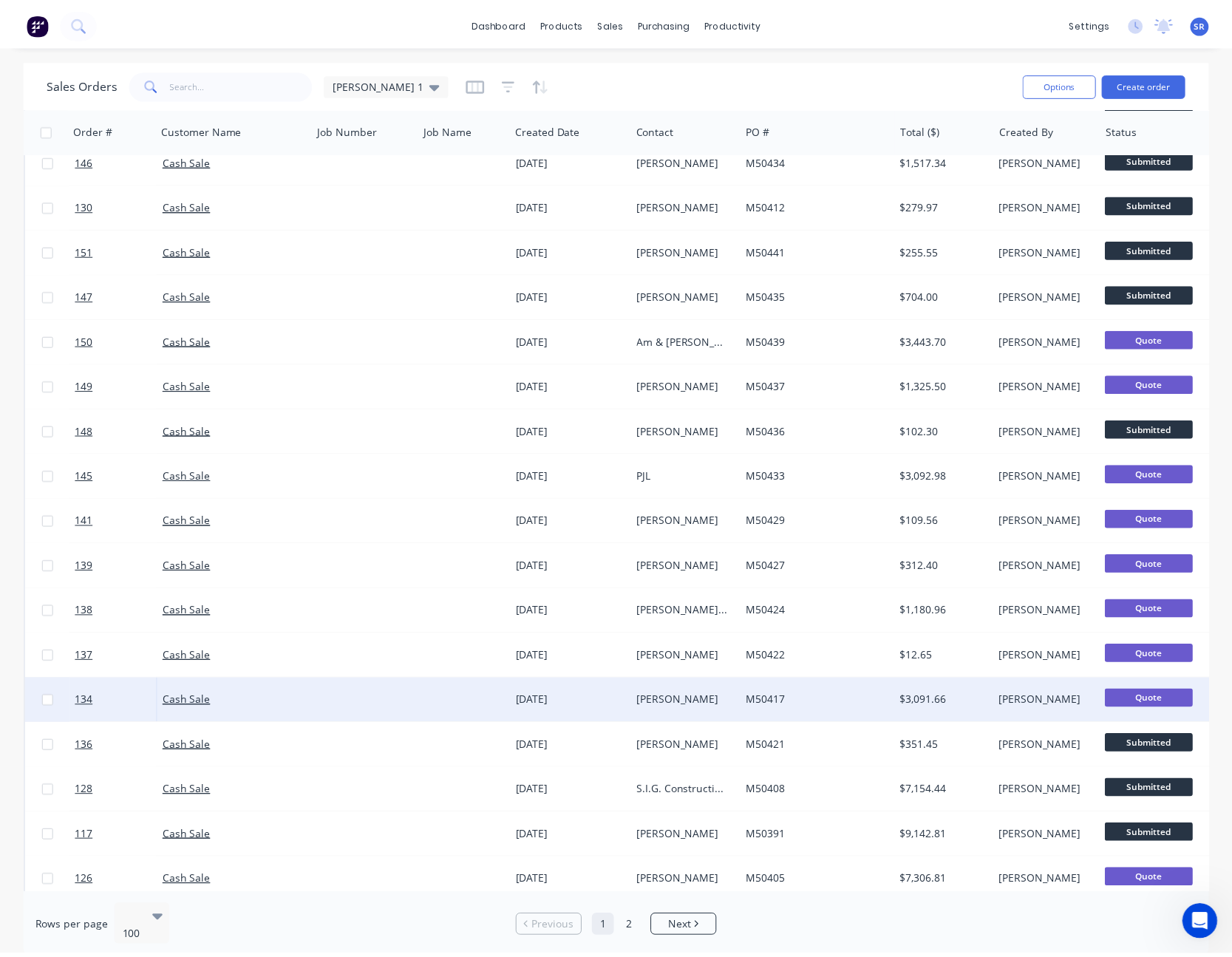
scroll to position [1551, 0]
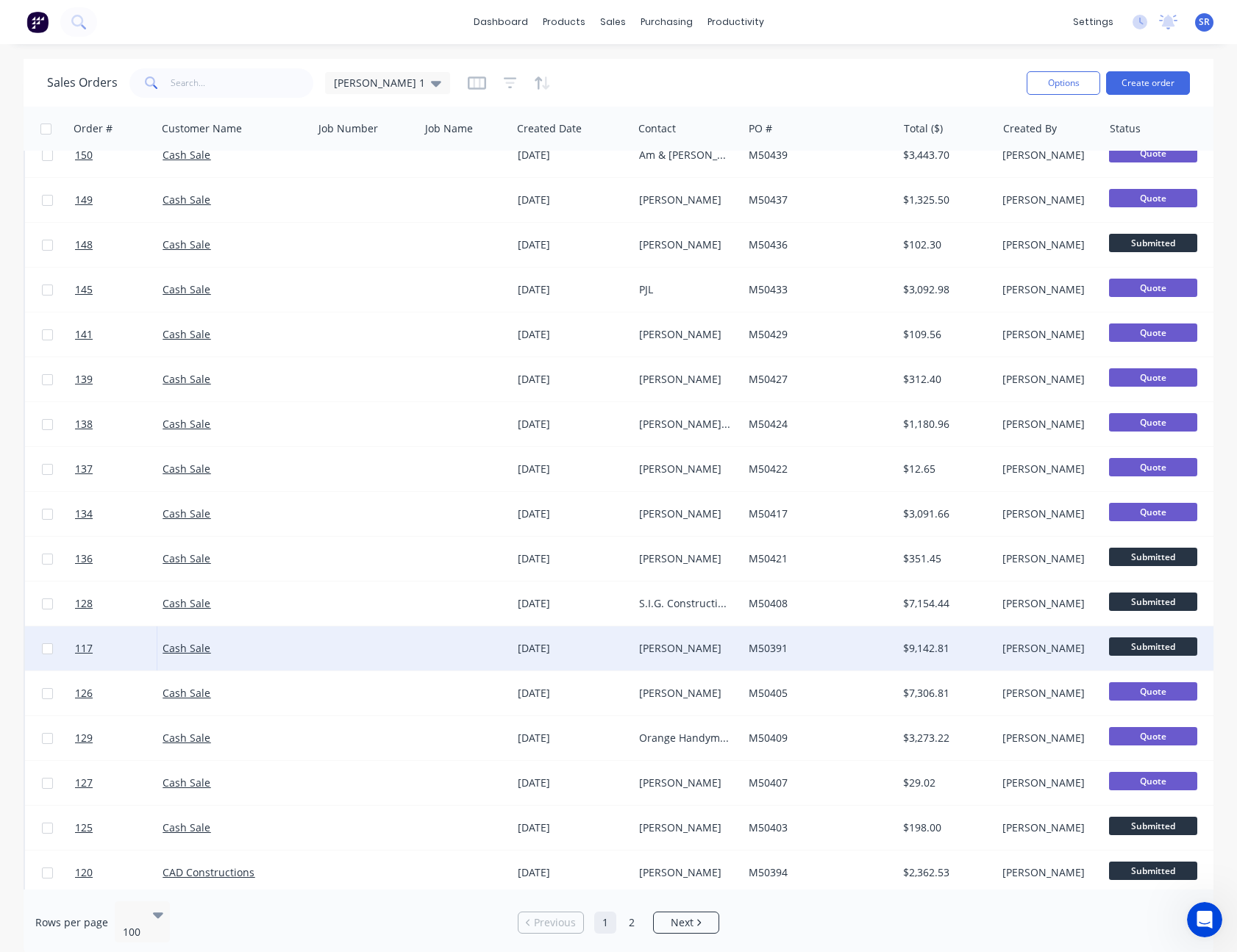
click at [717, 636] on div "[PERSON_NAME]" at bounding box center [687, 648] width 110 height 44
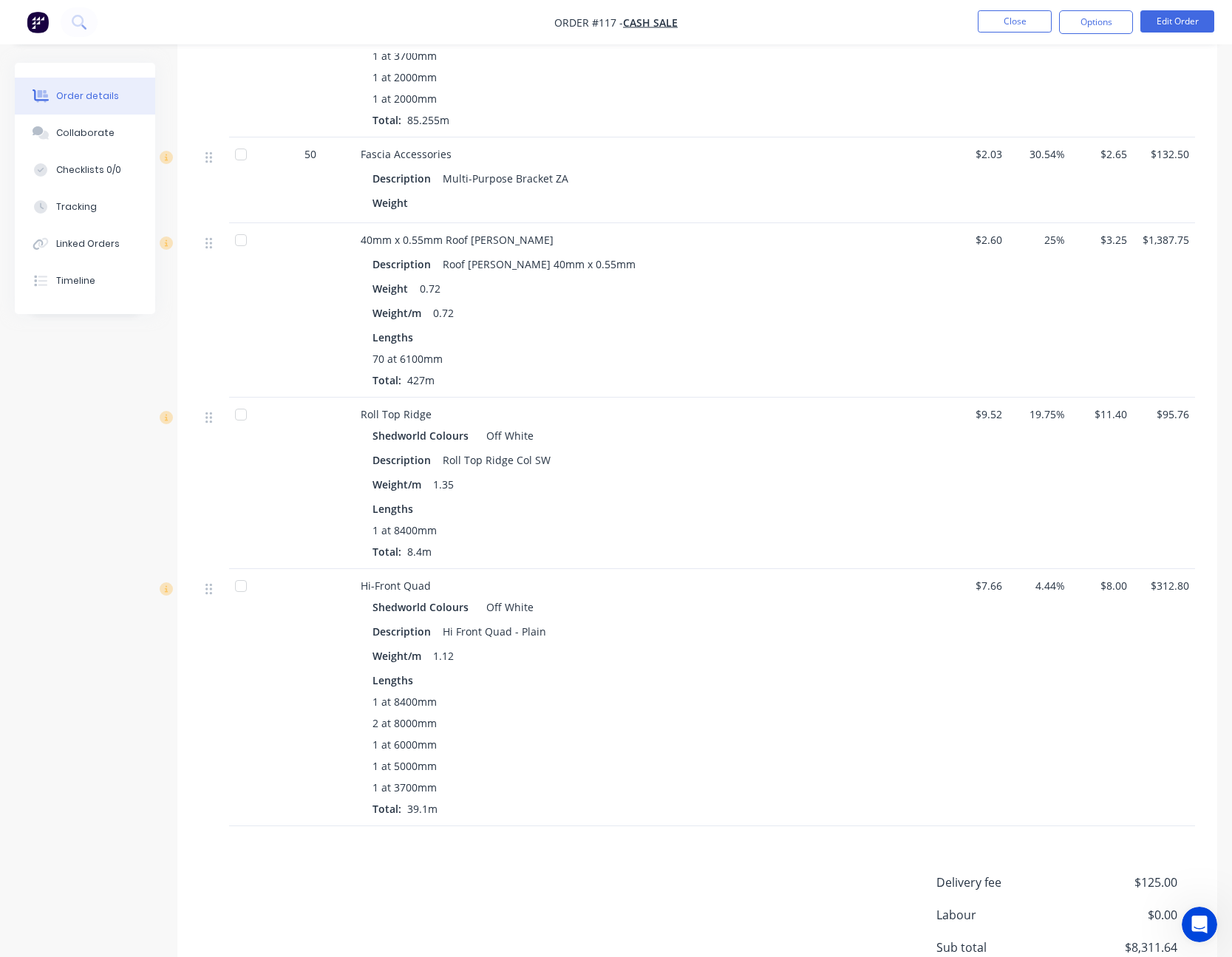
scroll to position [1478, 0]
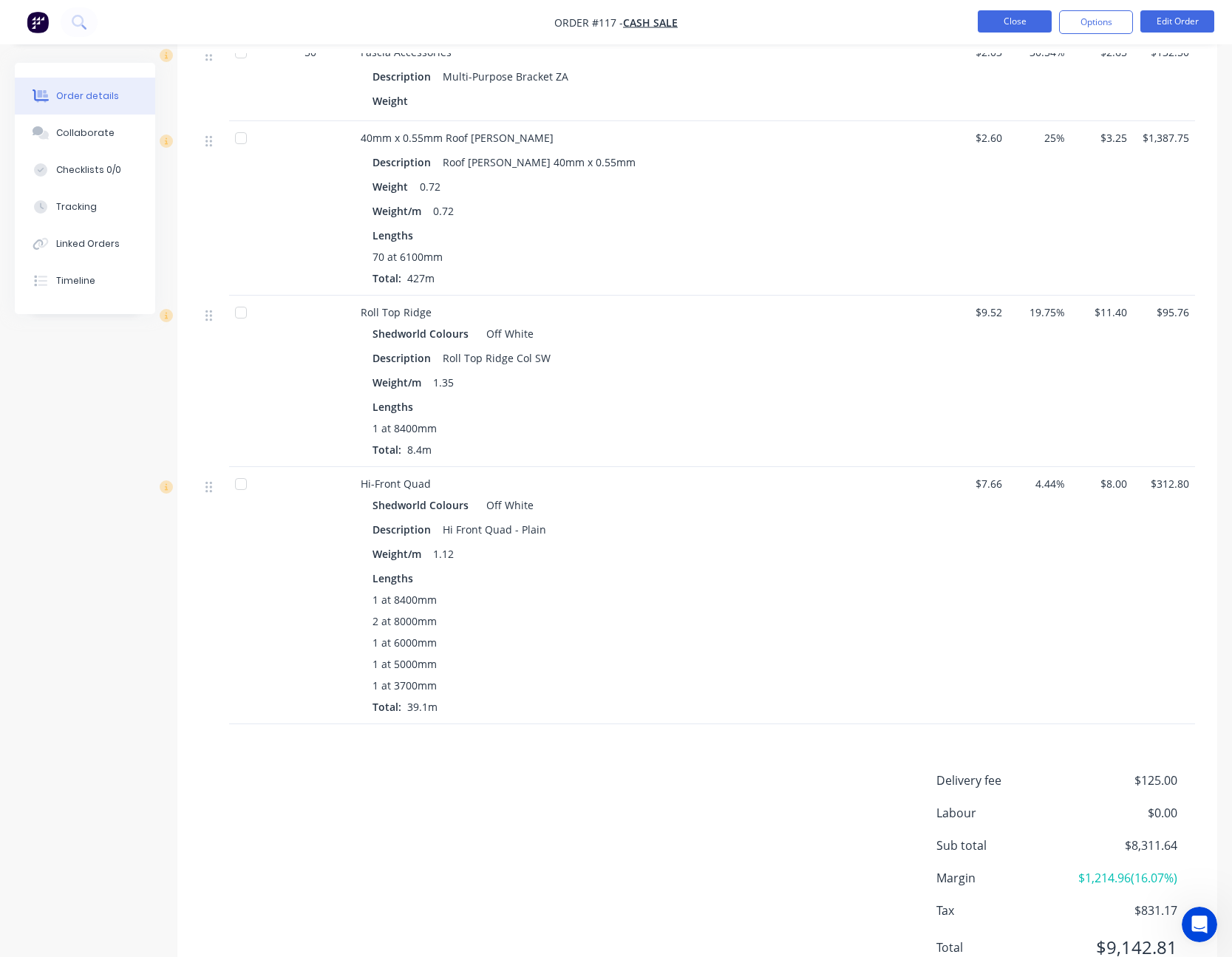
click at [1013, 17] on button "Close" at bounding box center [1014, 21] width 74 height 22
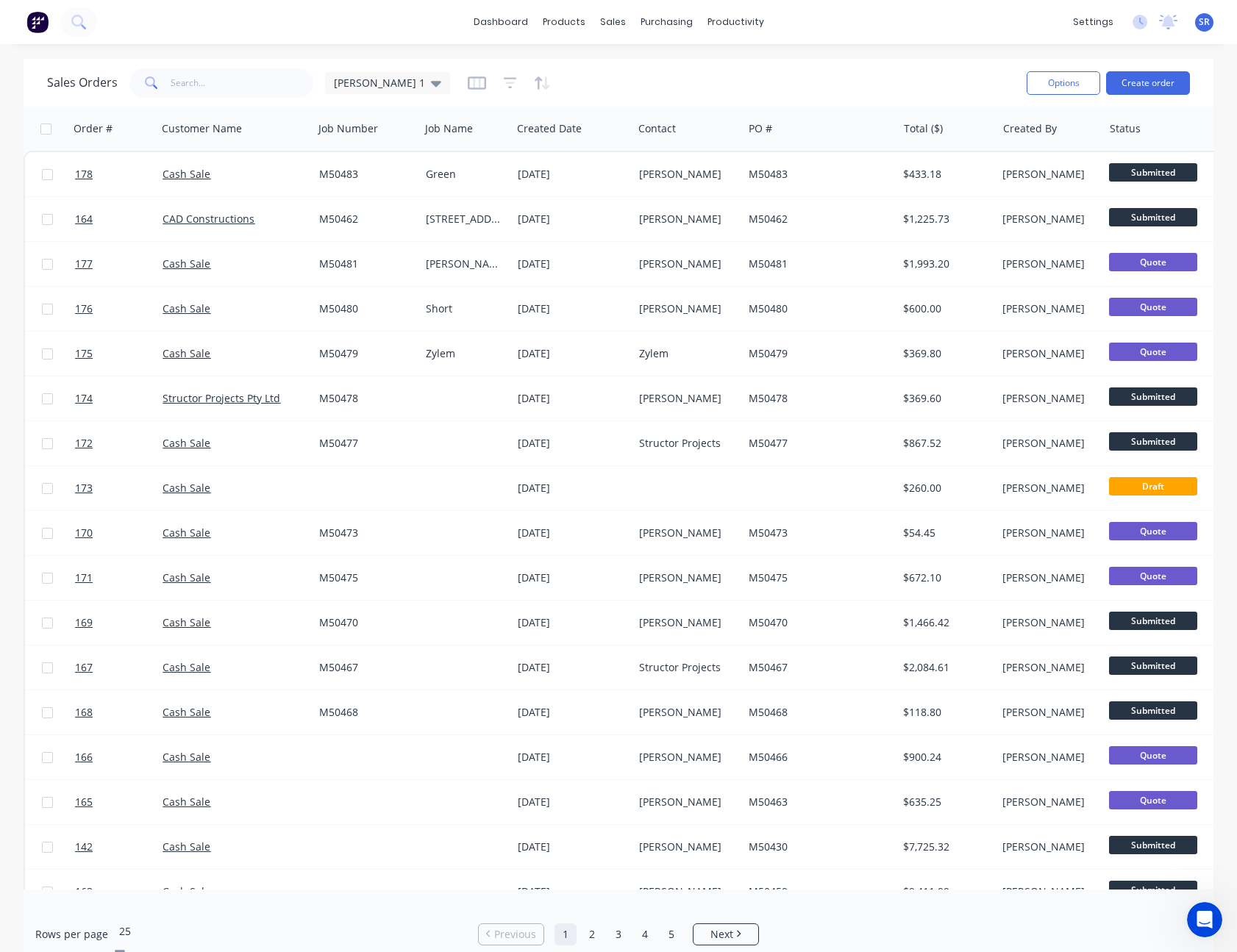
click at [125, 943] on icon at bounding box center [119, 951] width 10 height 16
click at [372, 90] on div "[PERSON_NAME] 1" at bounding box center [387, 83] width 125 height 22
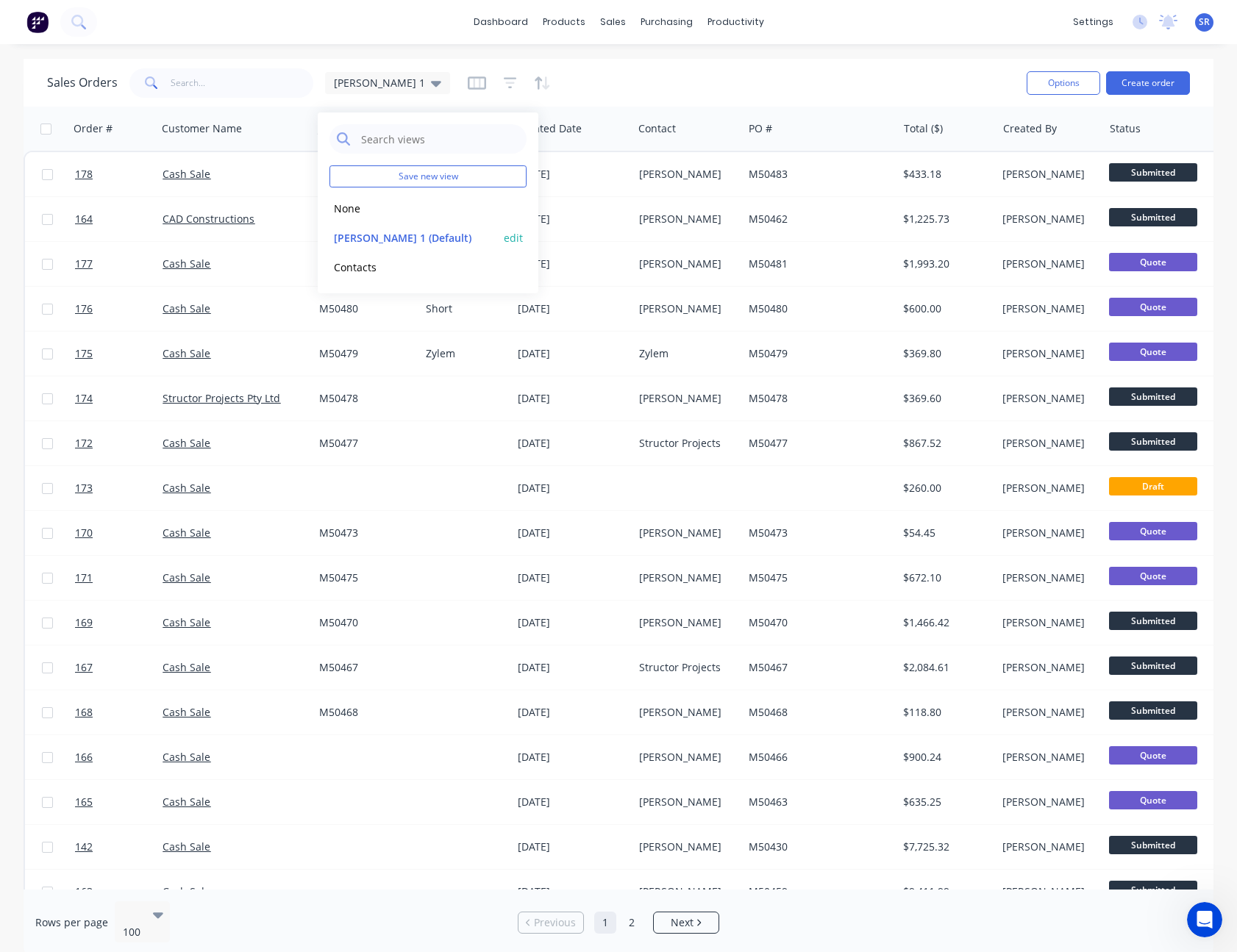
click at [515, 235] on button "edit" at bounding box center [513, 238] width 19 height 16
click at [609, 199] on button "Update" at bounding box center [617, 204] width 98 height 23
click at [733, 83] on div "Sales Orders [PERSON_NAME] 1" at bounding box center [530, 83] width 967 height 36
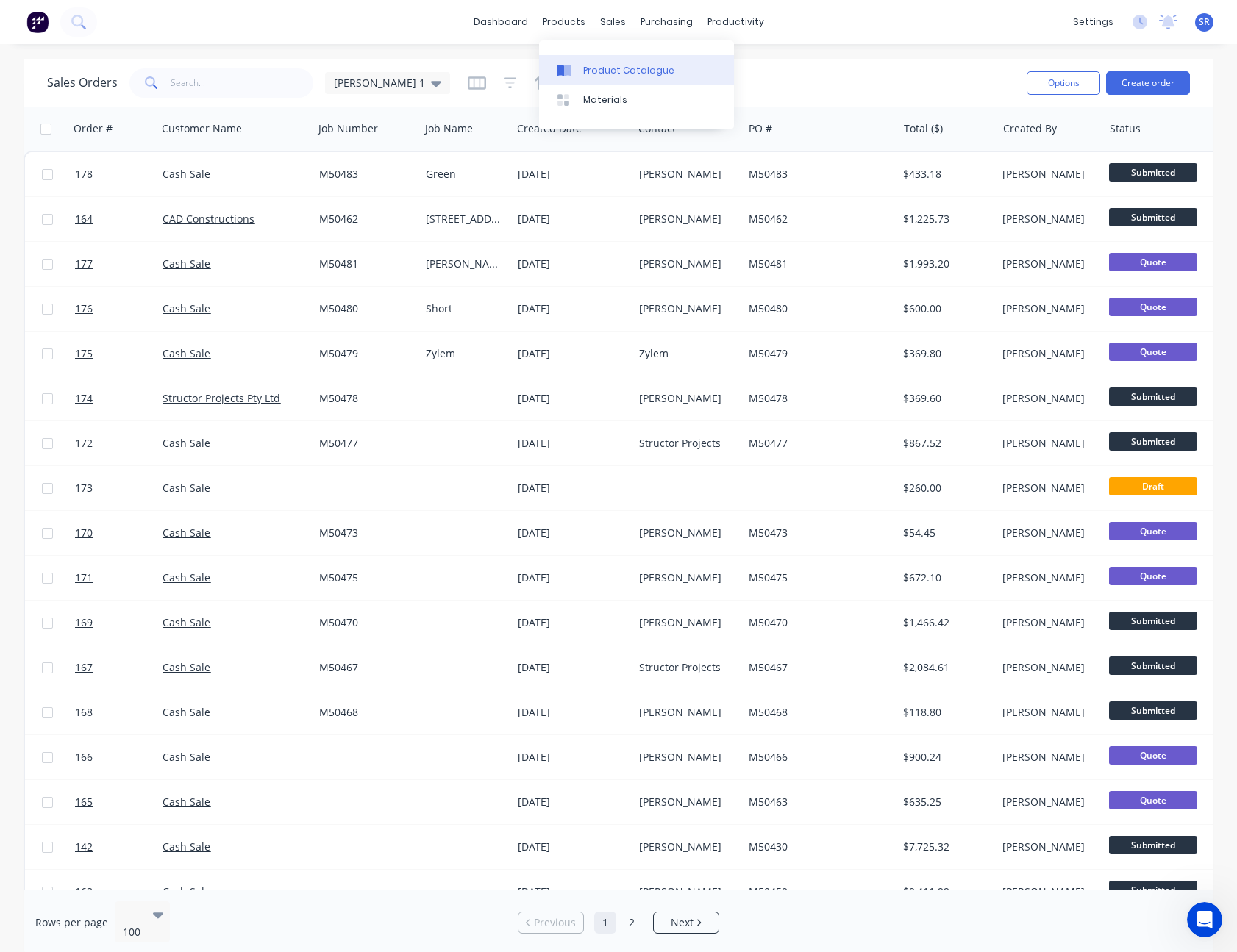
click at [603, 75] on div "Product Catalogue" at bounding box center [628, 70] width 91 height 13
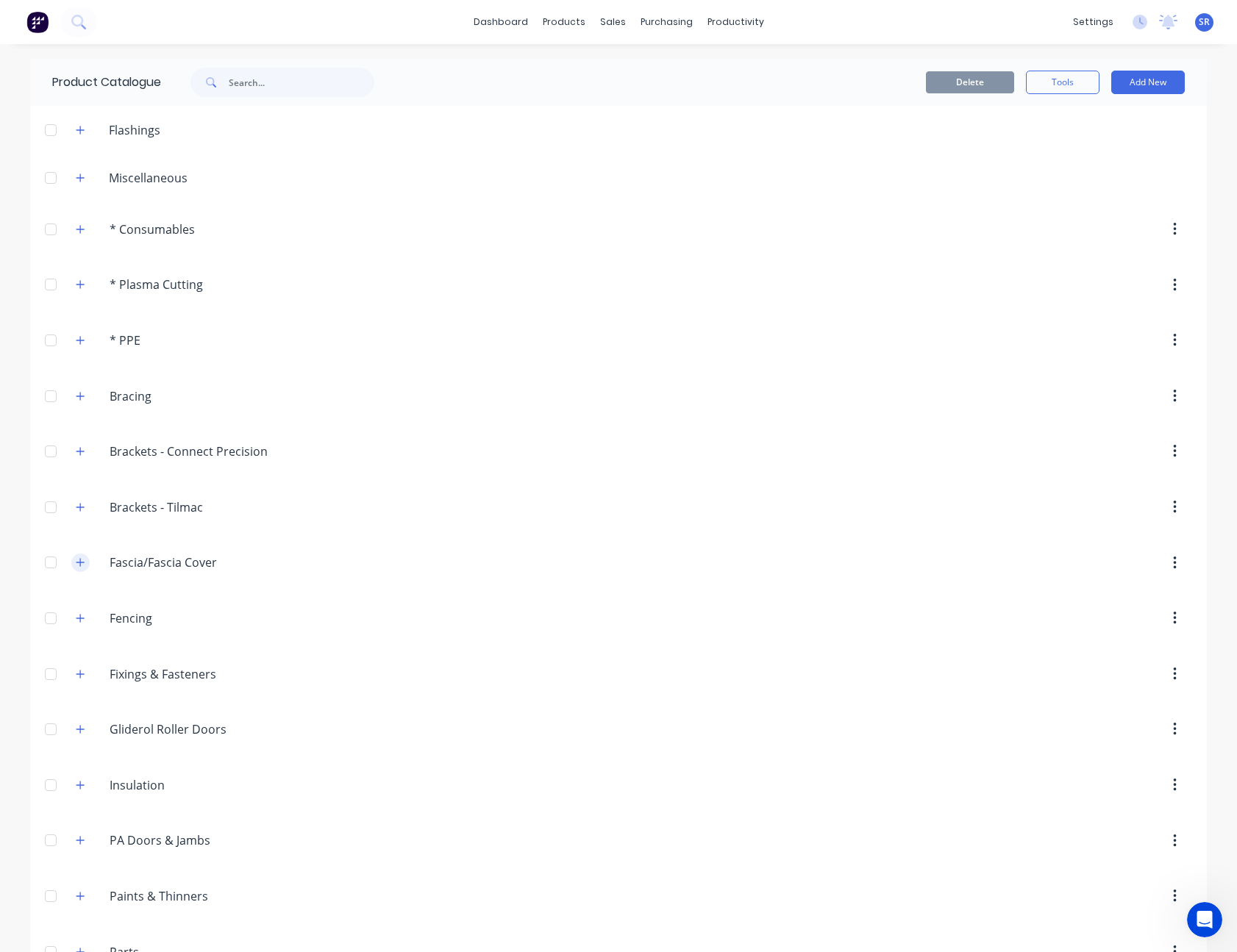
click at [76, 558] on icon "button" at bounding box center [80, 562] width 9 height 10
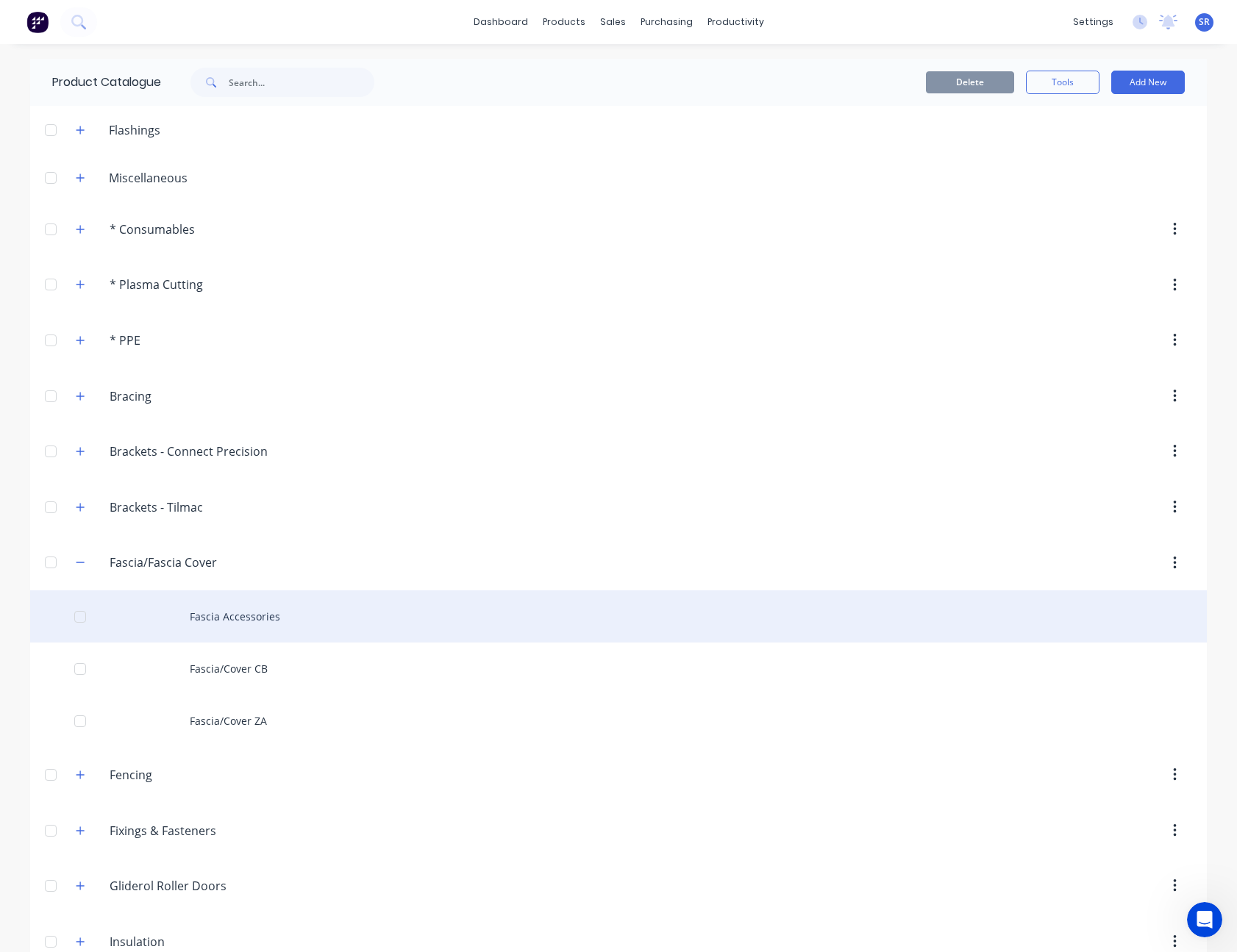
click at [222, 613] on div "Fascia Accessories" at bounding box center [618, 616] width 1176 height 52
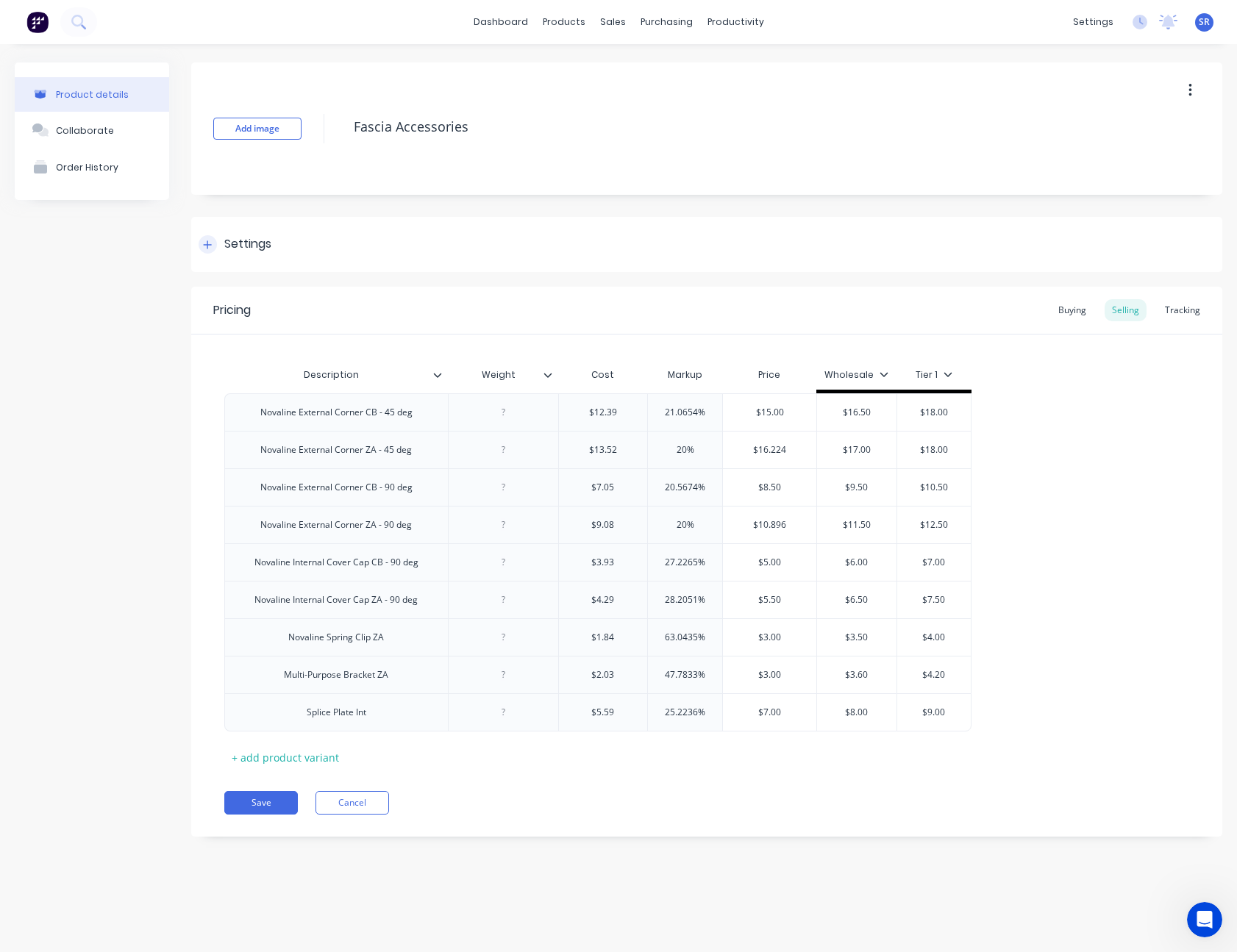
click at [512, 253] on div "Settings" at bounding box center [706, 244] width 1031 height 55
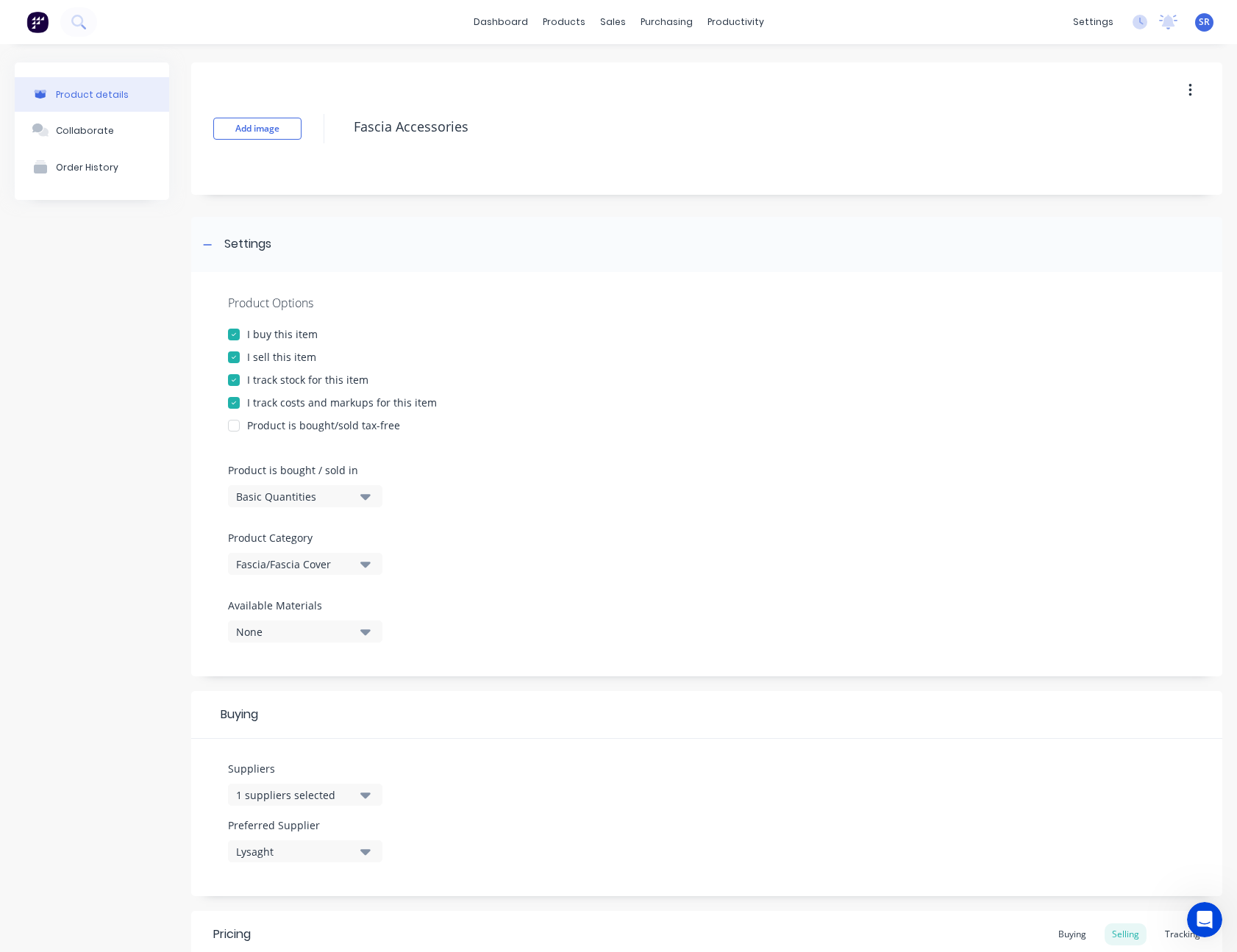
scroll to position [294, 0]
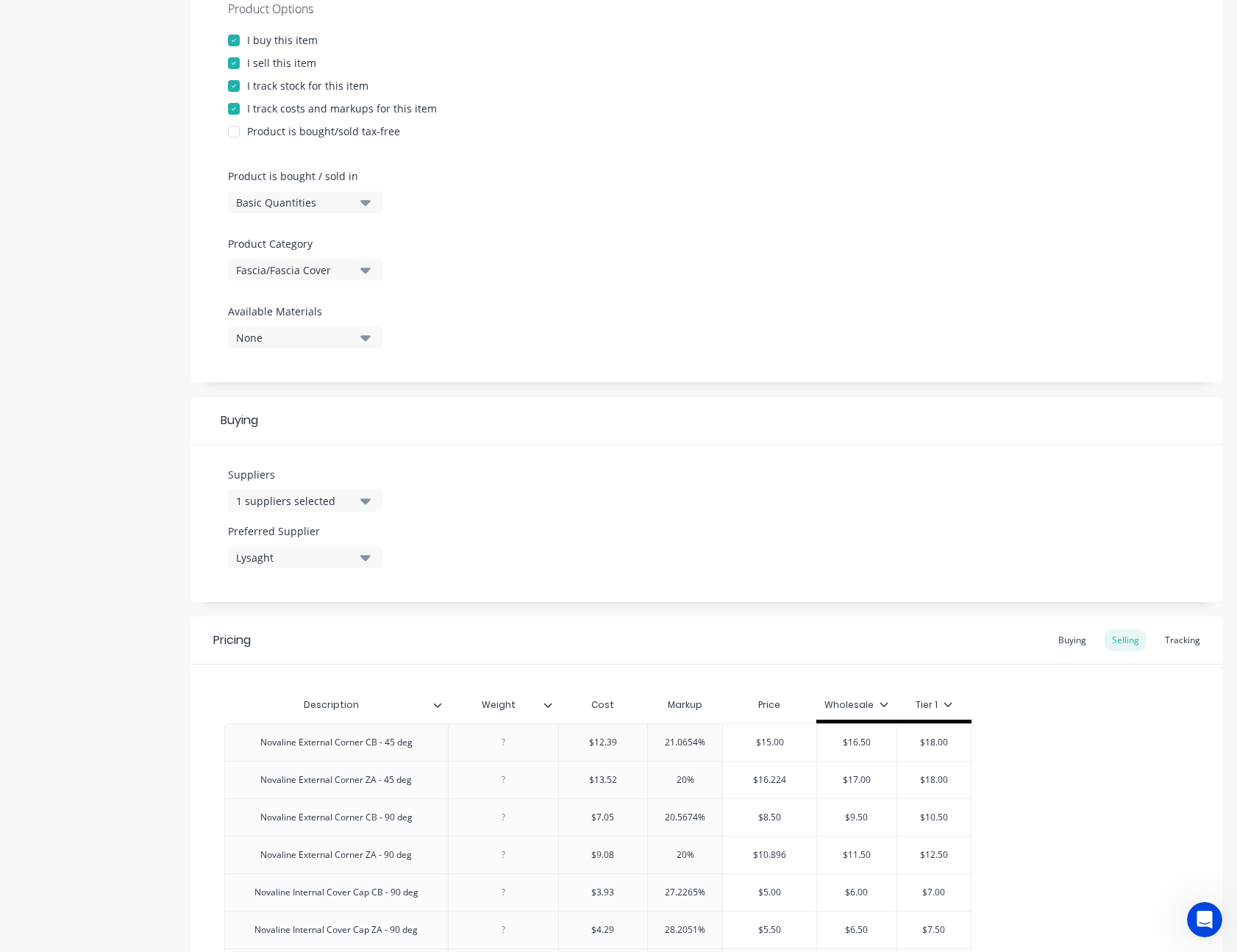
click at [369, 499] on icon "button" at bounding box center [365, 502] width 10 height 6
click at [366, 586] on button "Steeline" at bounding box center [338, 596] width 221 height 30
click at [504, 421] on div "Buying" at bounding box center [706, 420] width 1031 height 48
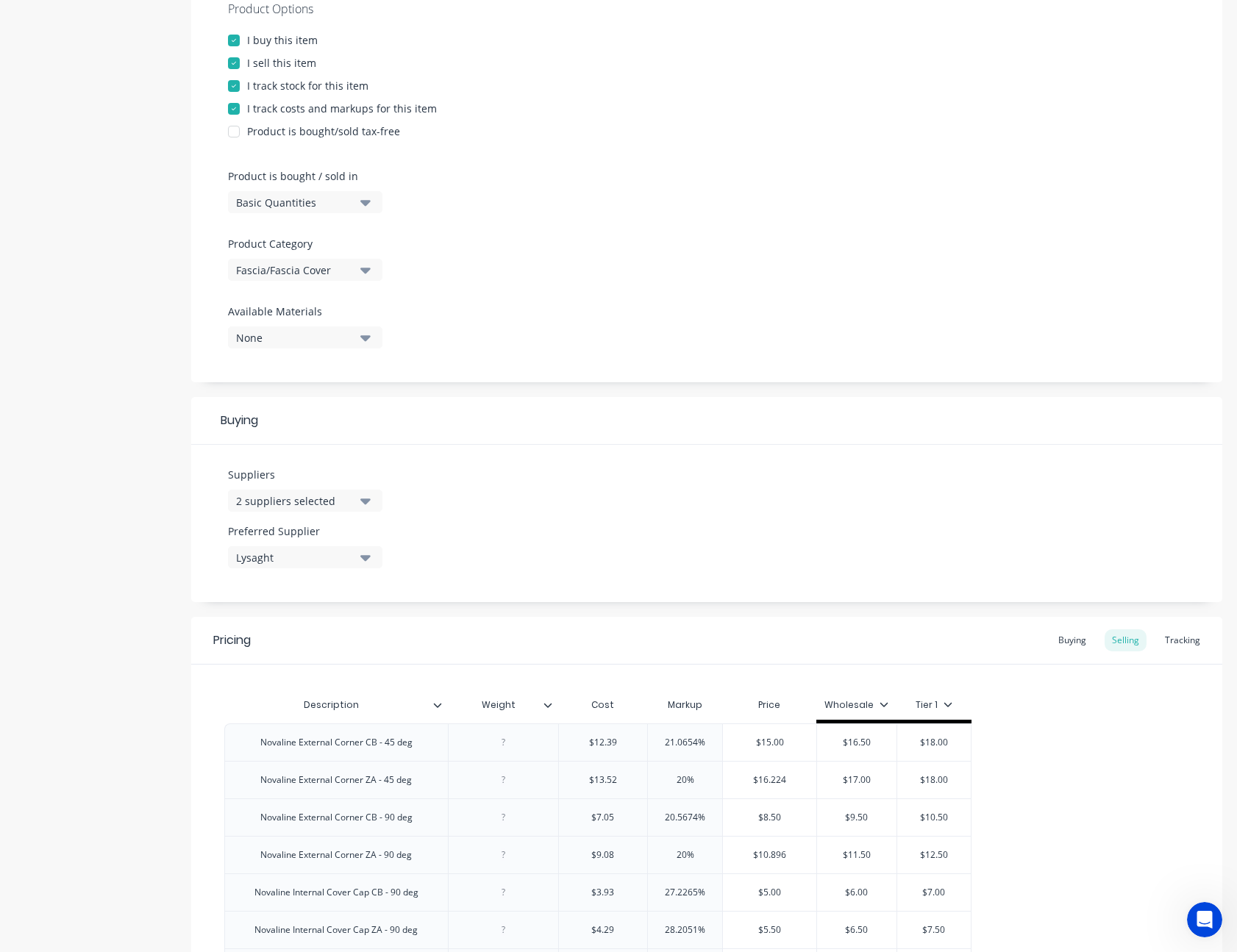
click at [363, 555] on icon "button" at bounding box center [365, 558] width 10 height 6
click at [292, 641] on div "Lysaght" at bounding box center [346, 637] width 147 height 16
click at [334, 662] on div "Steeline" at bounding box center [346, 667] width 147 height 16
click at [623, 486] on div "Suppliers 2 suppliers selected Preferred Supplier Steeline Steeline Lysaght" at bounding box center [706, 524] width 1031 height 157
click at [1054, 643] on div "Buying" at bounding box center [1072, 640] width 43 height 22
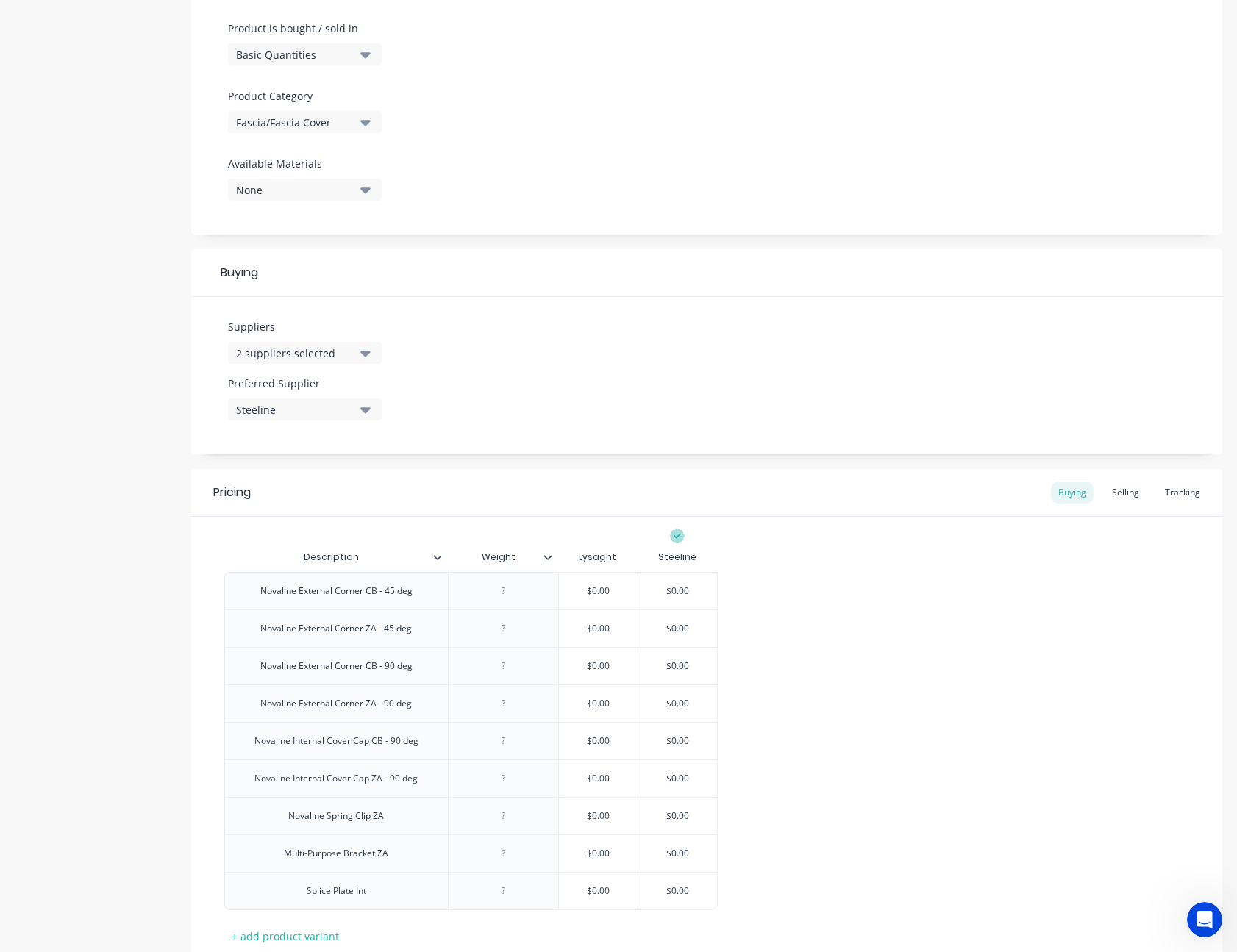
scroll to position [545, 0]
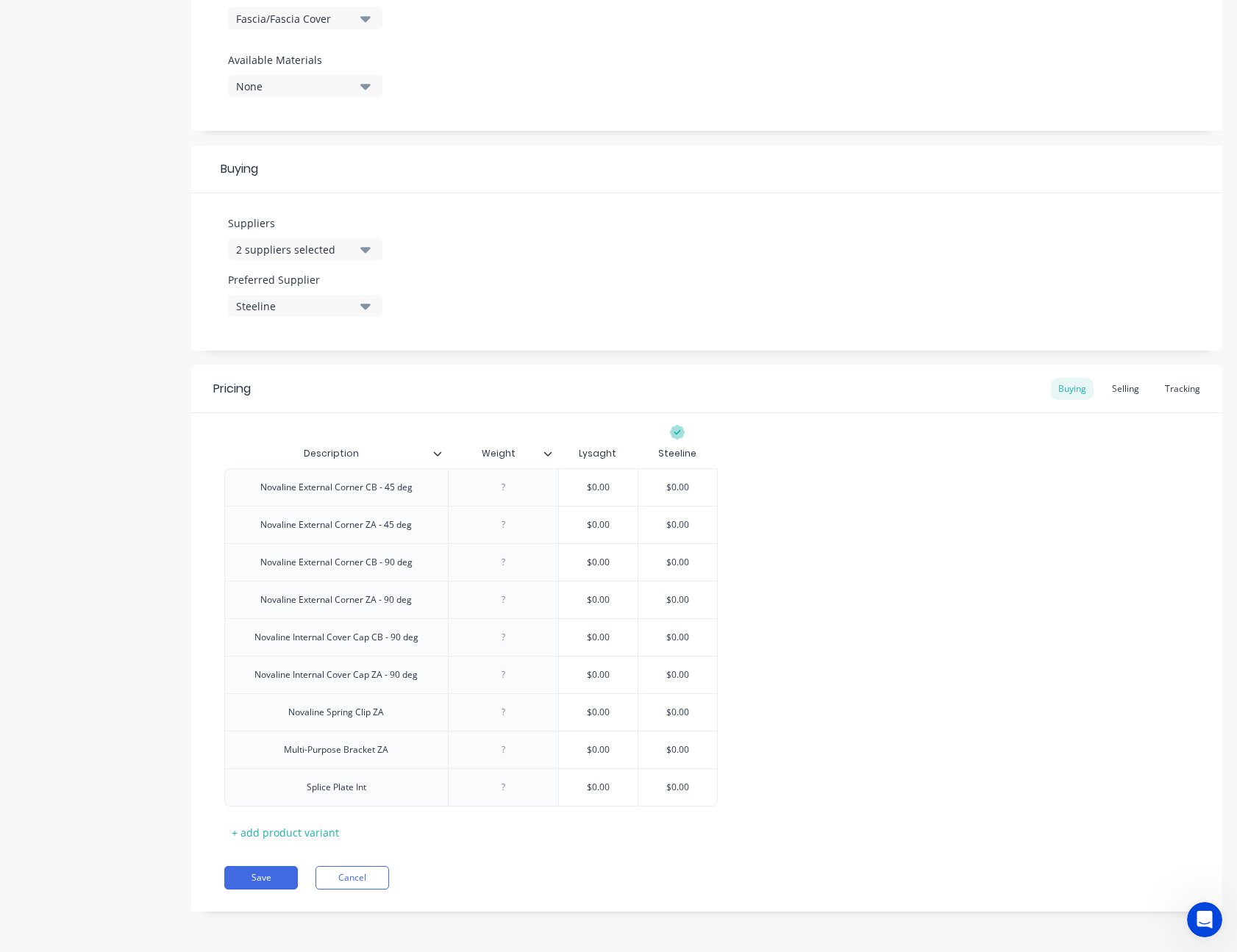
click at [364, 306] on icon "button" at bounding box center [365, 307] width 10 height 6
click at [309, 414] on div "Lysaght" at bounding box center [346, 416] width 147 height 16
click at [486, 280] on div "Suppliers 2 suppliers selected Preferred Supplier Lysaght Lysaght Steeline" at bounding box center [706, 272] width 1031 height 157
click at [1119, 382] on div "Selling" at bounding box center [1126, 389] width 42 height 22
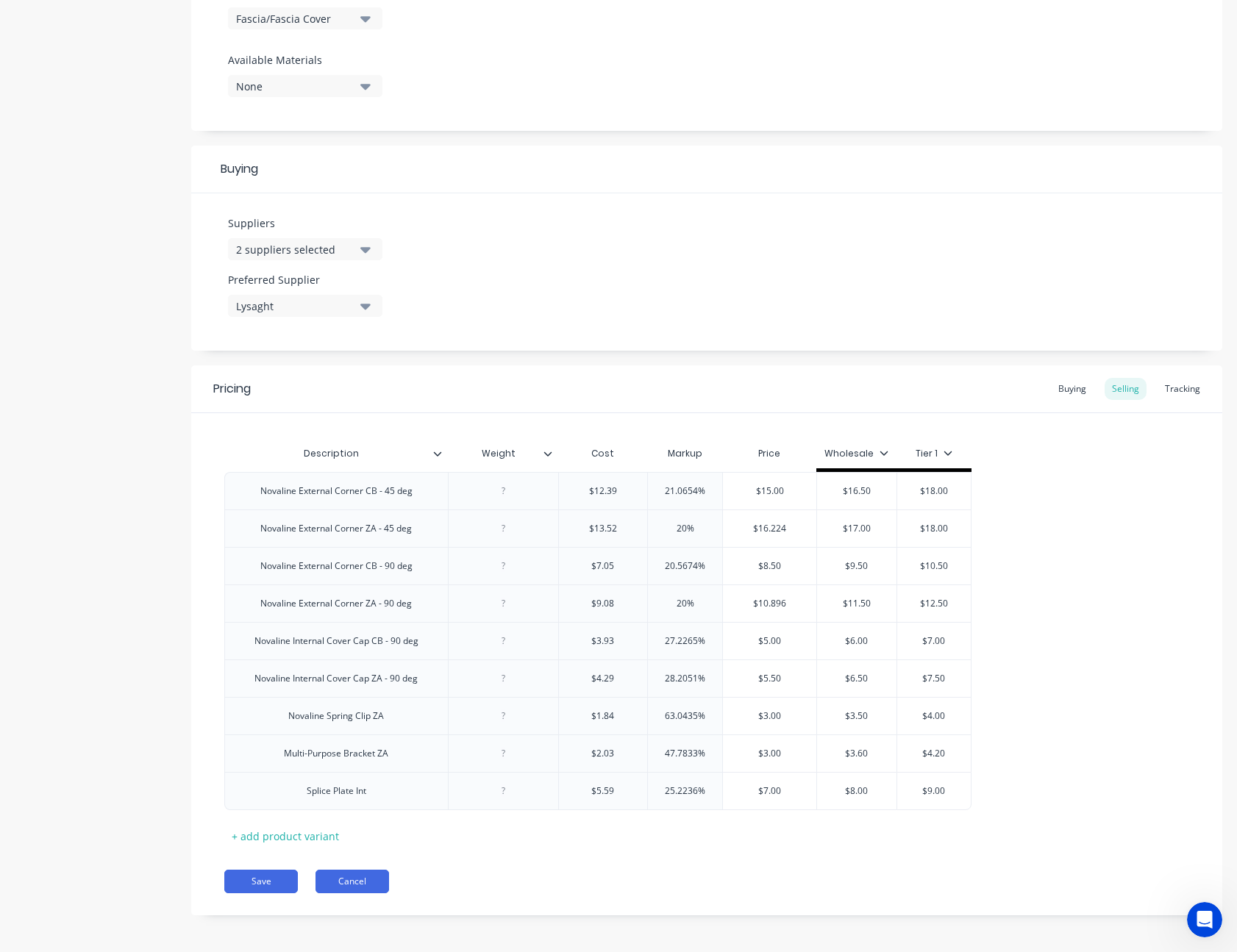
click at [355, 887] on button "Cancel" at bounding box center [352, 881] width 73 height 23
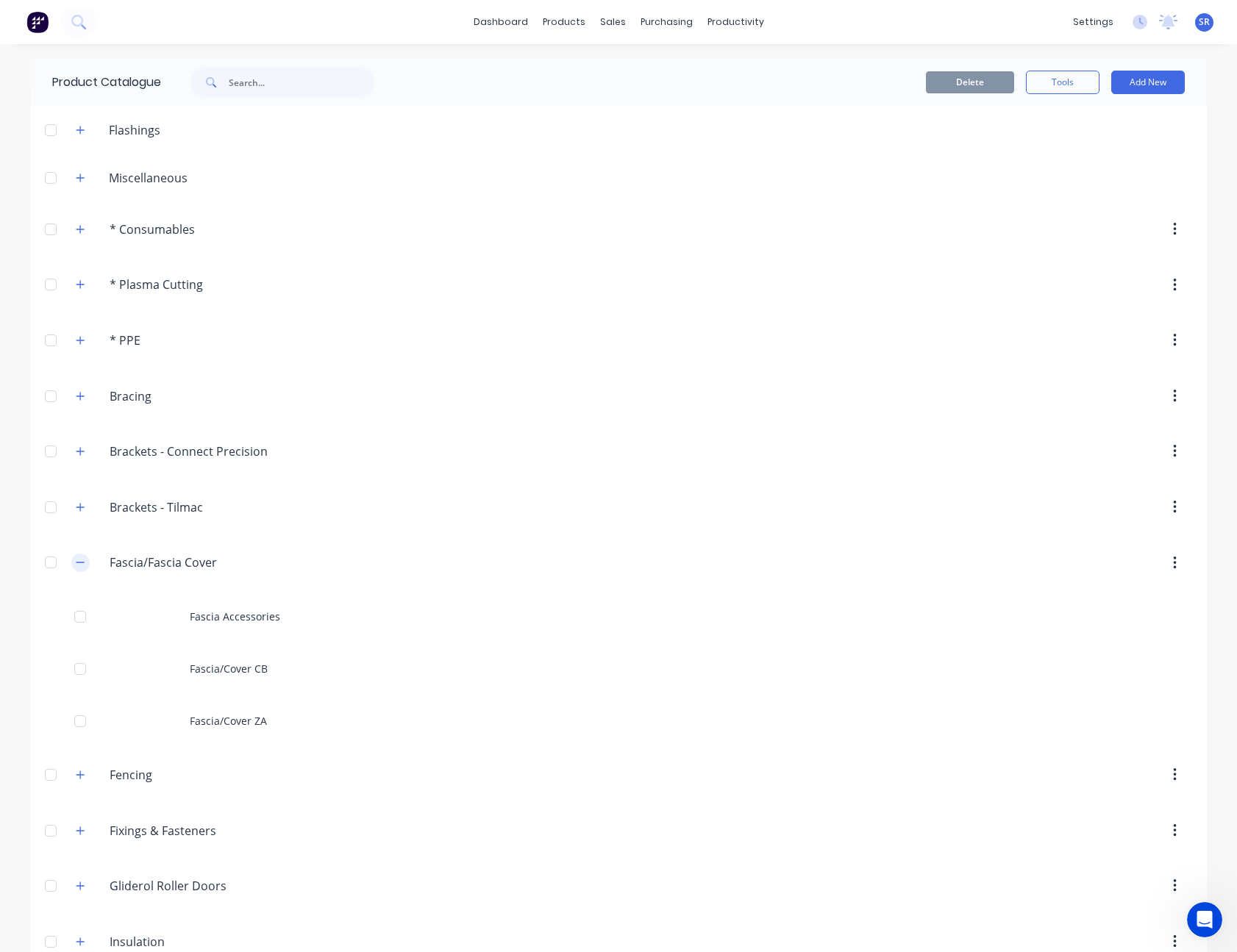
click at [76, 562] on icon "button" at bounding box center [80, 562] width 8 height 1
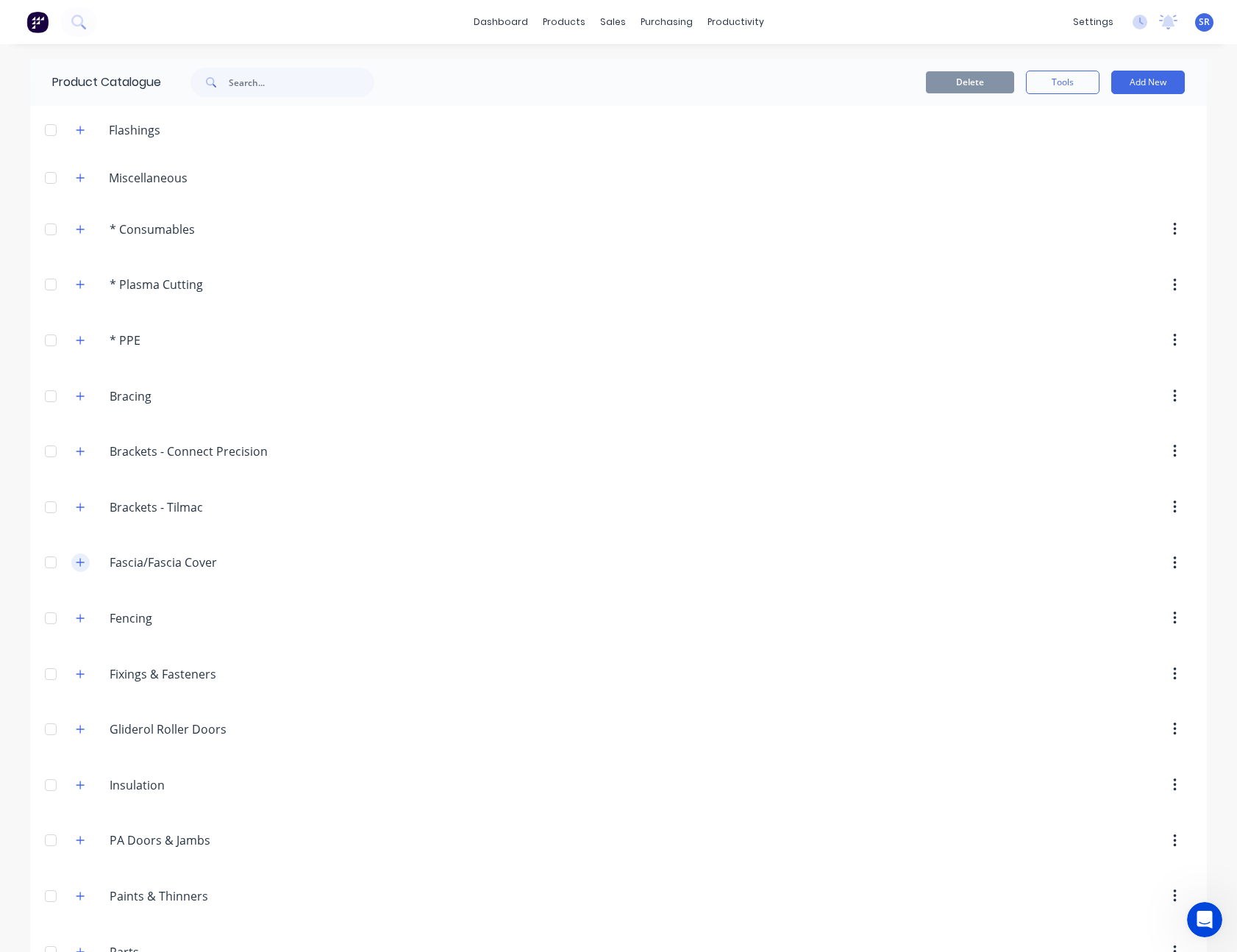
click at [79, 565] on icon "button" at bounding box center [80, 562] width 9 height 10
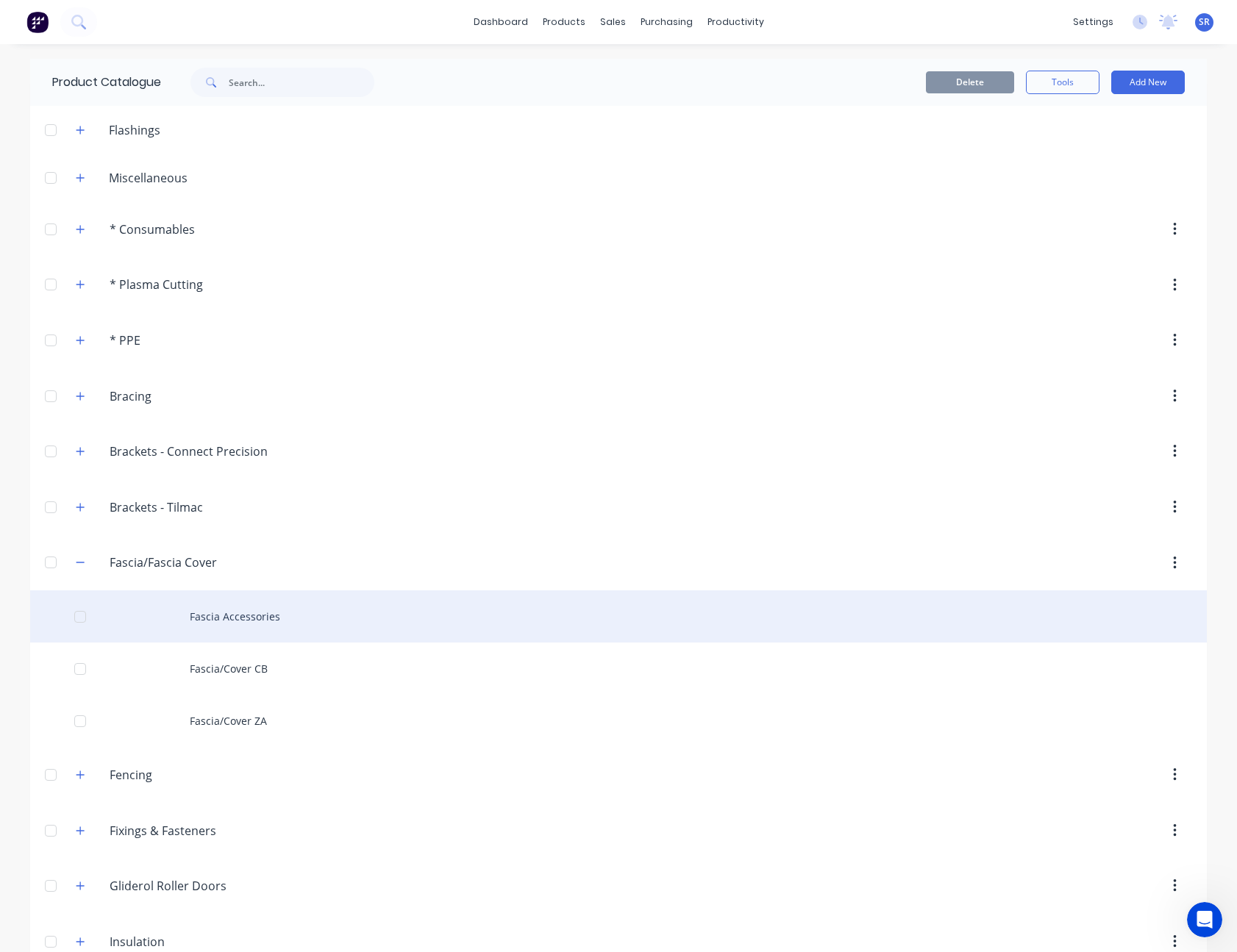
click at [212, 614] on div "Fascia Accessories" at bounding box center [618, 616] width 1176 height 52
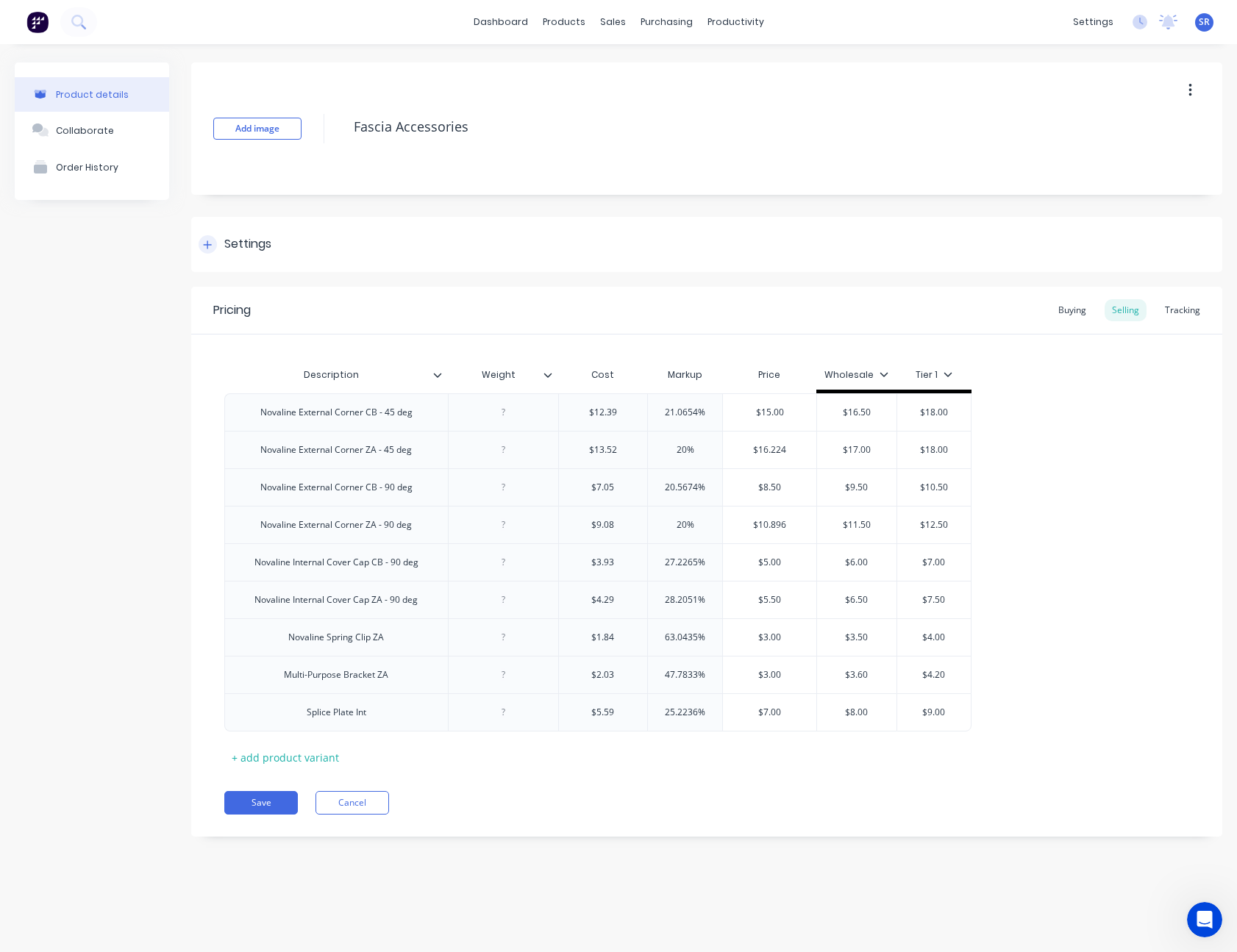
click at [366, 239] on div "Settings" at bounding box center [706, 244] width 1031 height 55
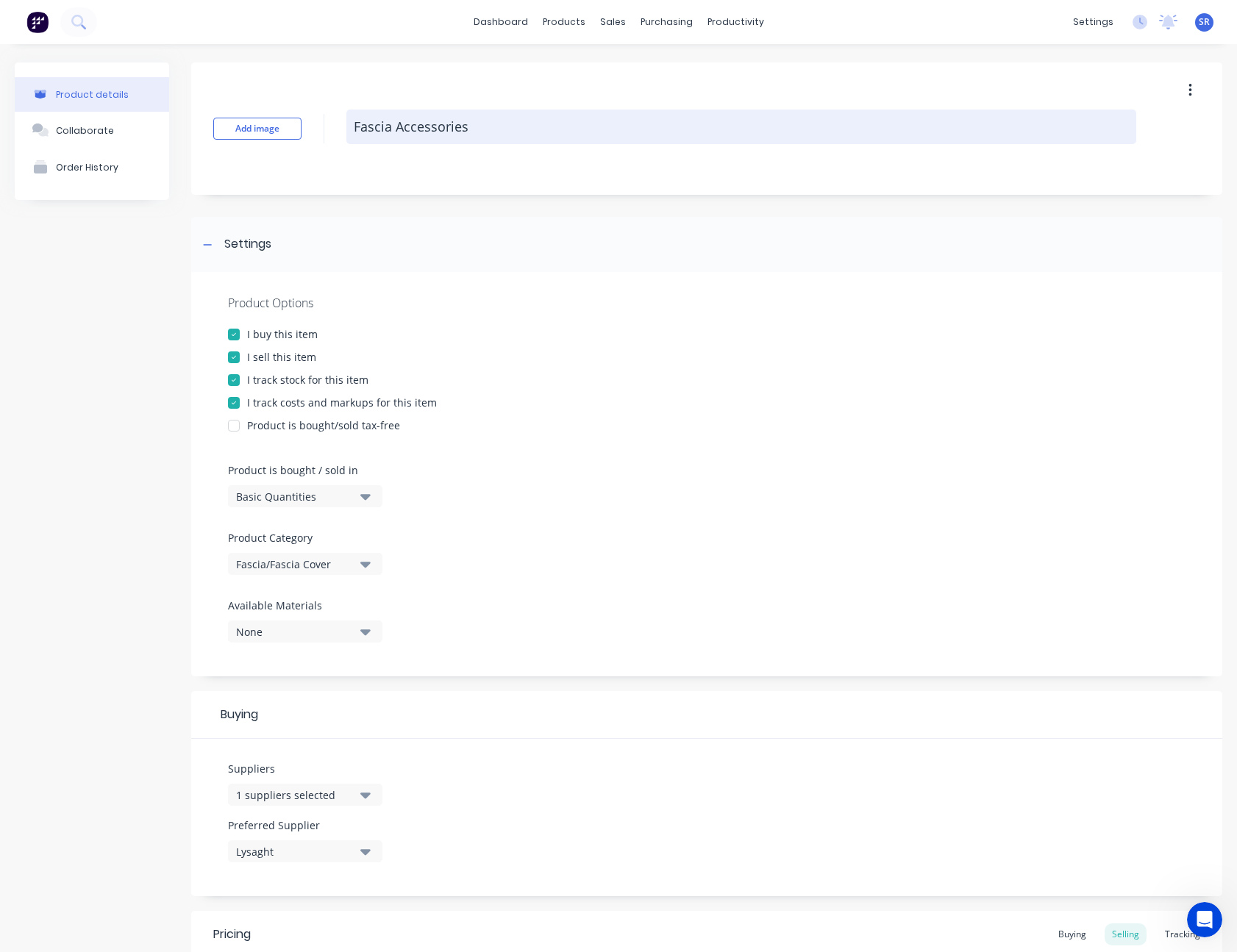
click at [490, 129] on textarea "Fascia Accessories" at bounding box center [740, 127] width 790 height 34
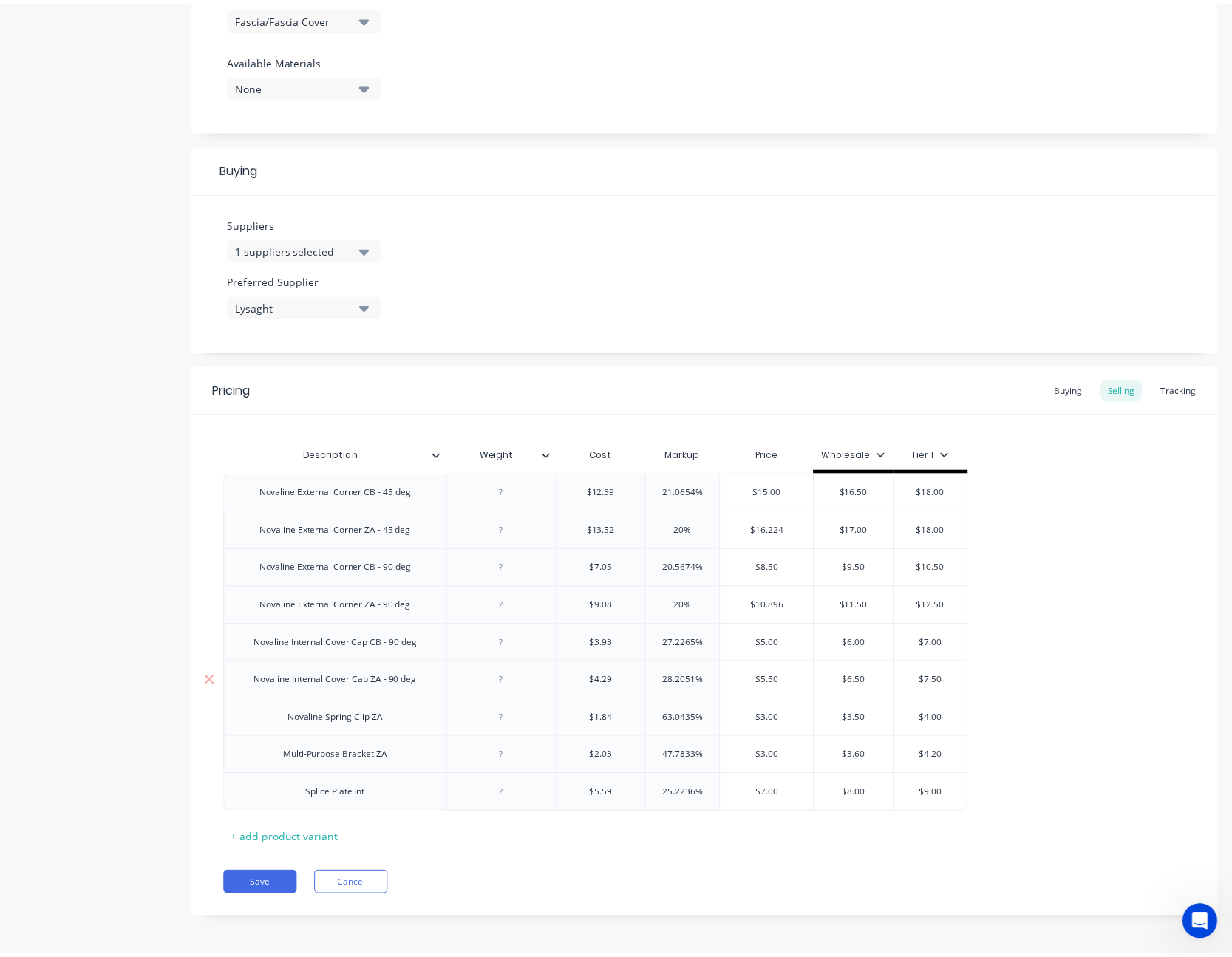
scroll to position [552, 0]
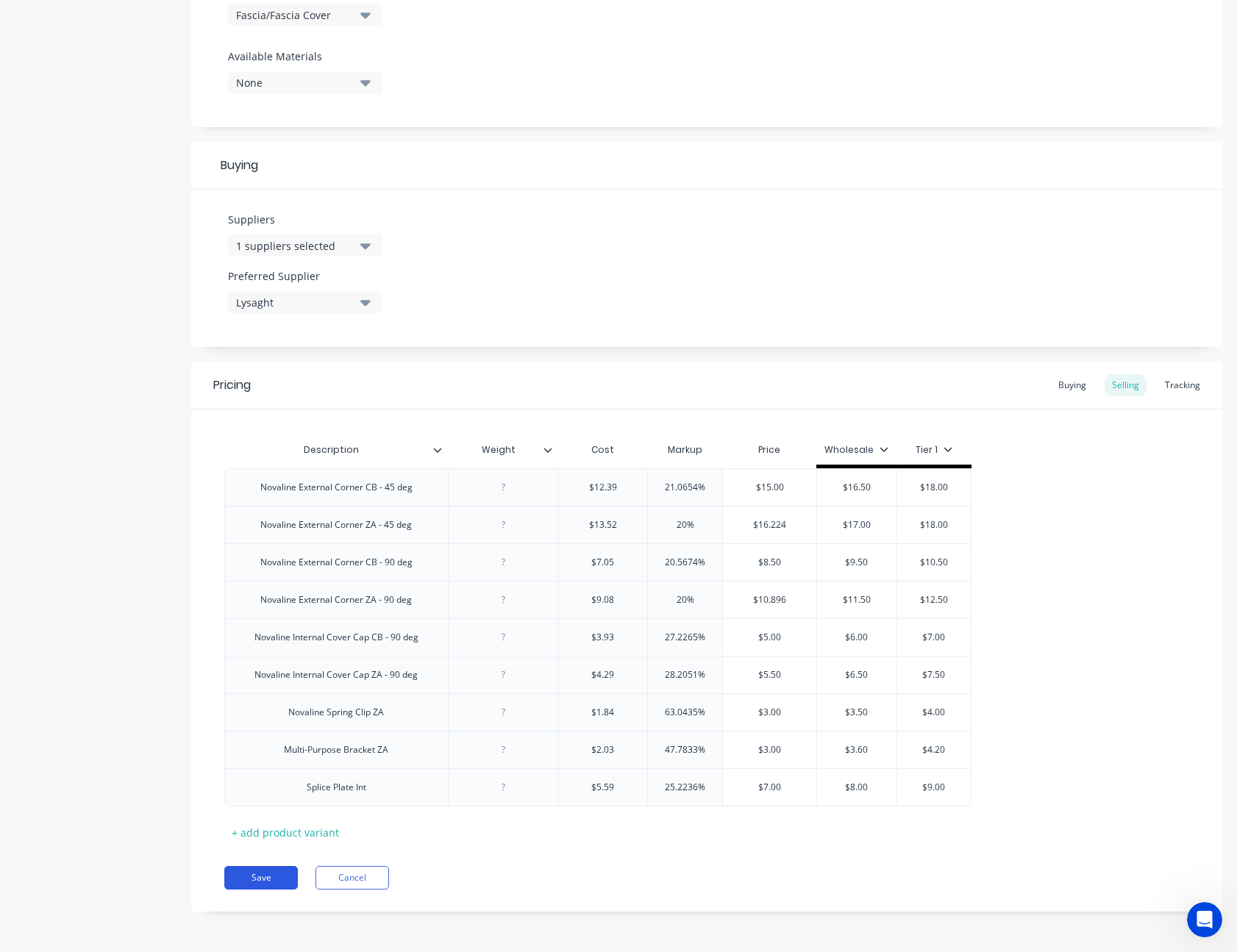
type textarea "Fascia Accessories - Lysaght"
click at [270, 887] on button "Save" at bounding box center [261, 877] width 73 height 23
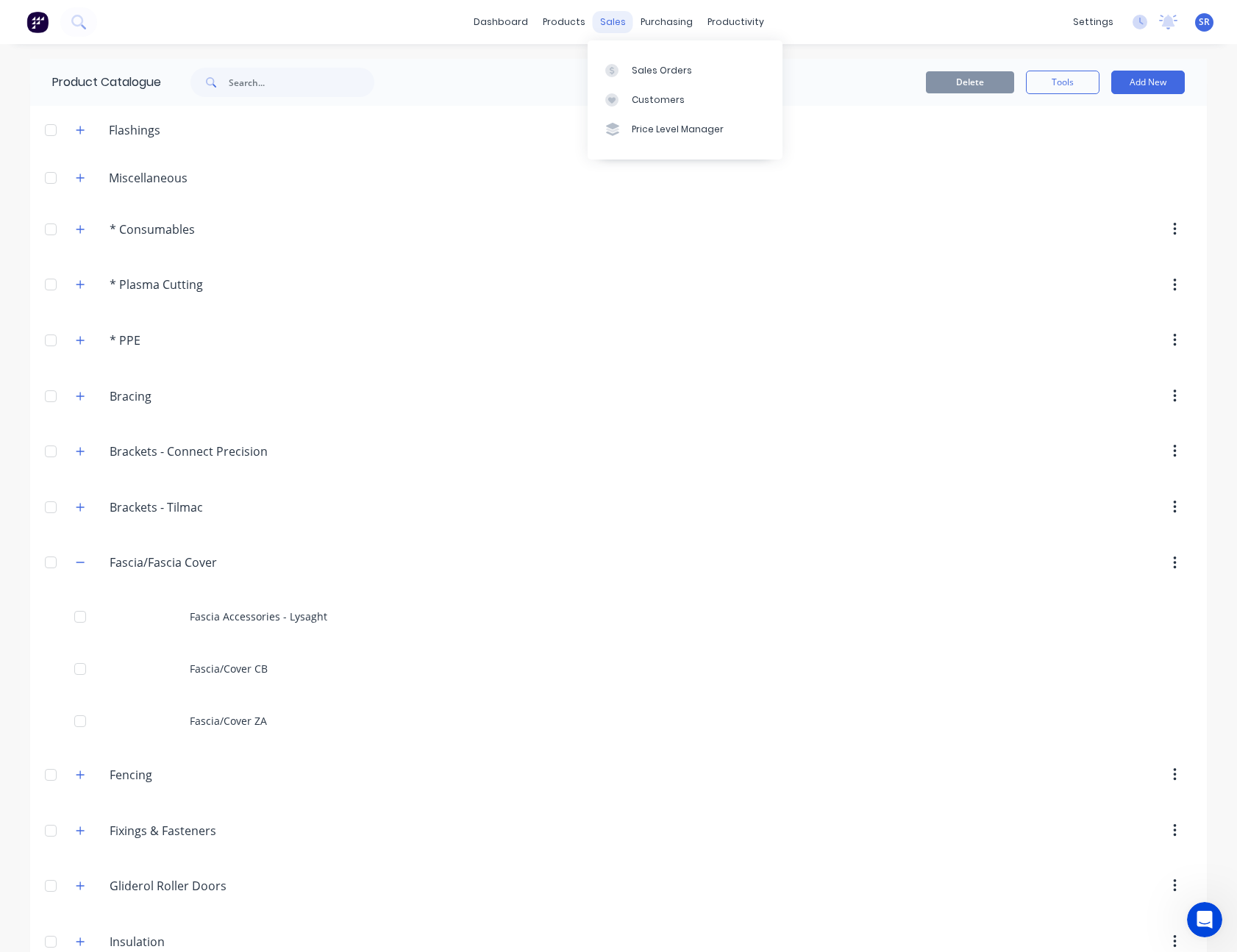
drag, startPoint x: 612, startPoint y: 21, endPoint x: 615, endPoint y: 31, distance: 10.4
click at [615, 31] on div "sales" at bounding box center [613, 22] width 41 height 22
click at [660, 70] on div "Sales Orders" at bounding box center [661, 70] width 60 height 13
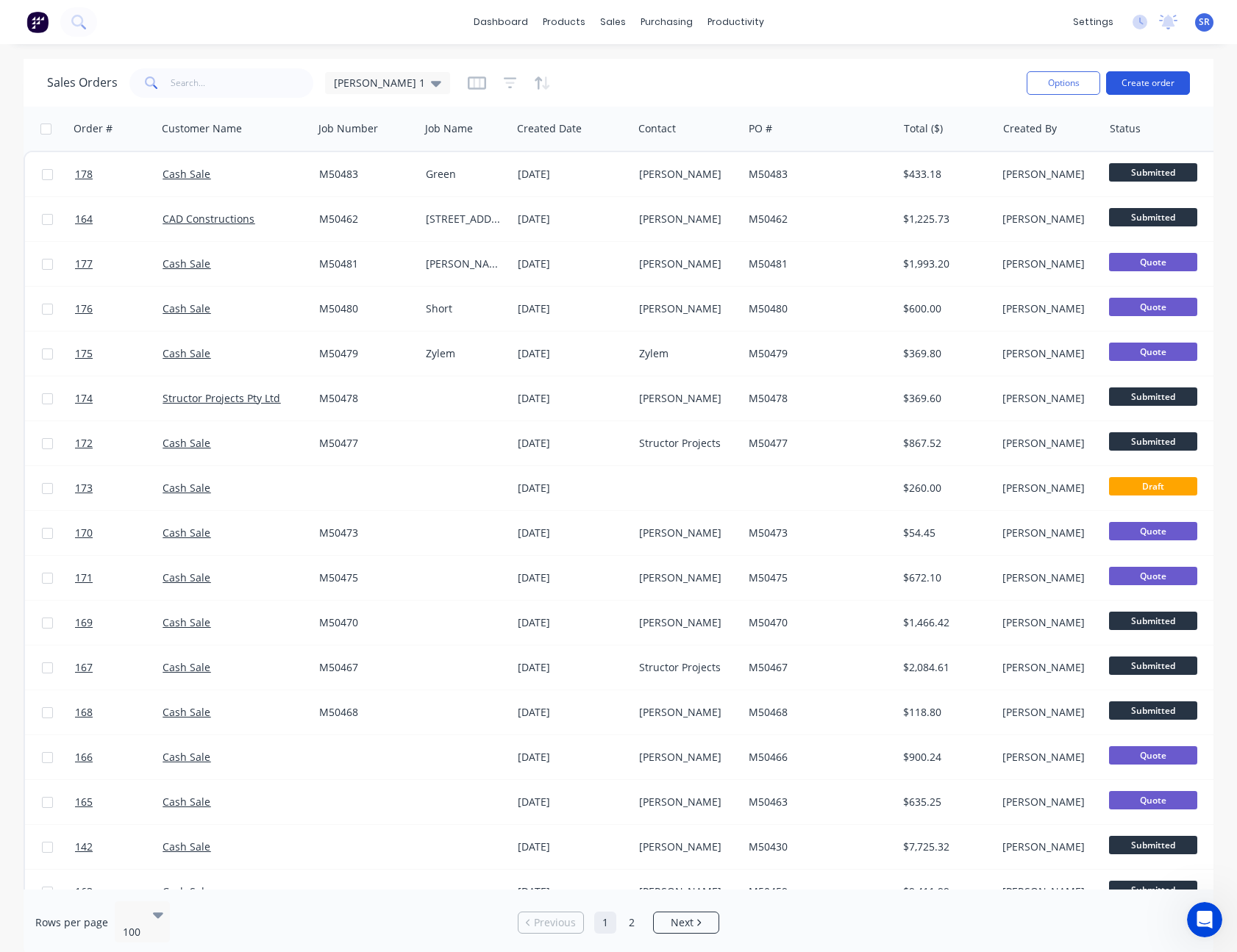
click at [1172, 79] on button "Create order" at bounding box center [1148, 83] width 84 height 23
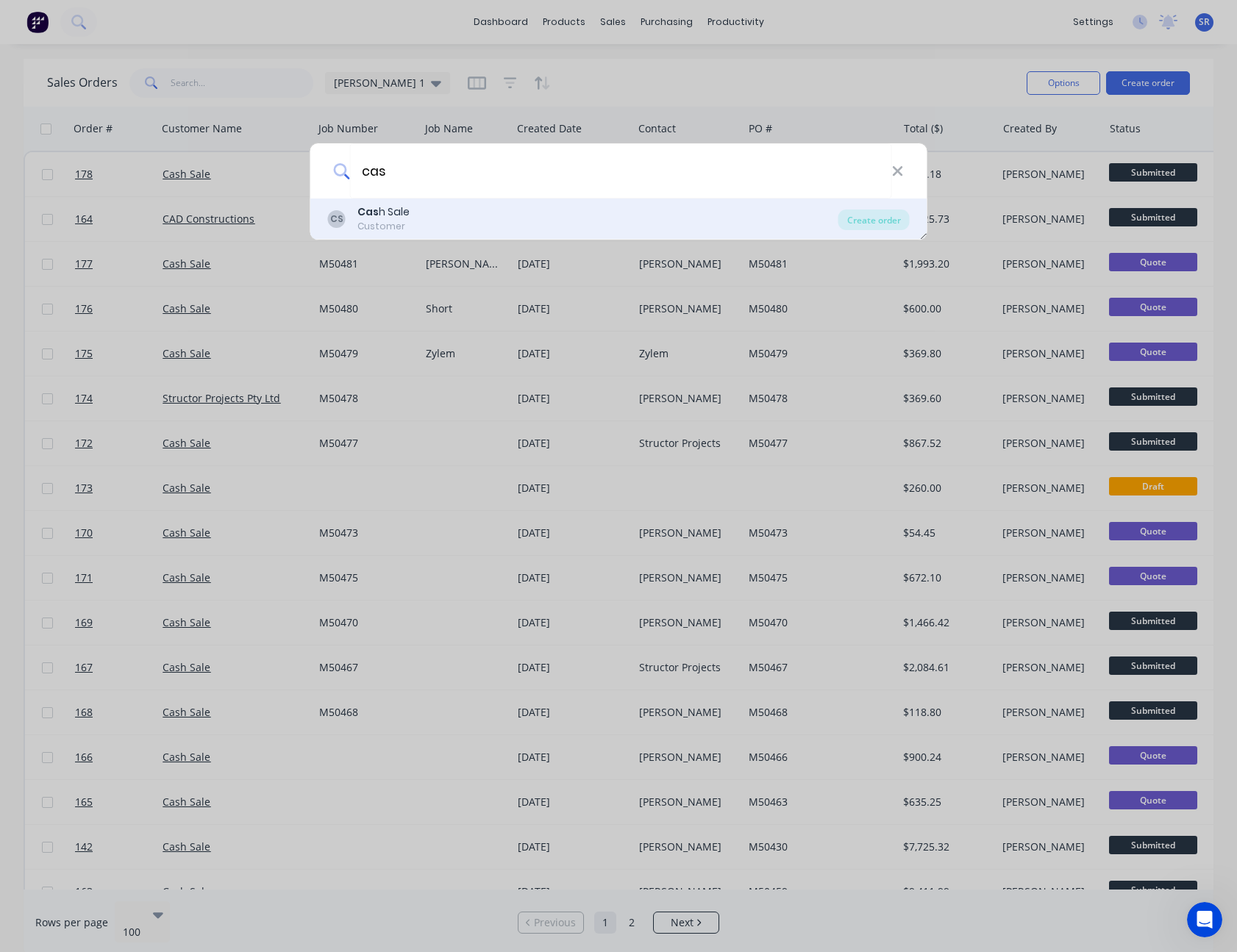
type input "cas"
click at [442, 213] on div "CS Cas h Sale Customer" at bounding box center [583, 218] width 511 height 29
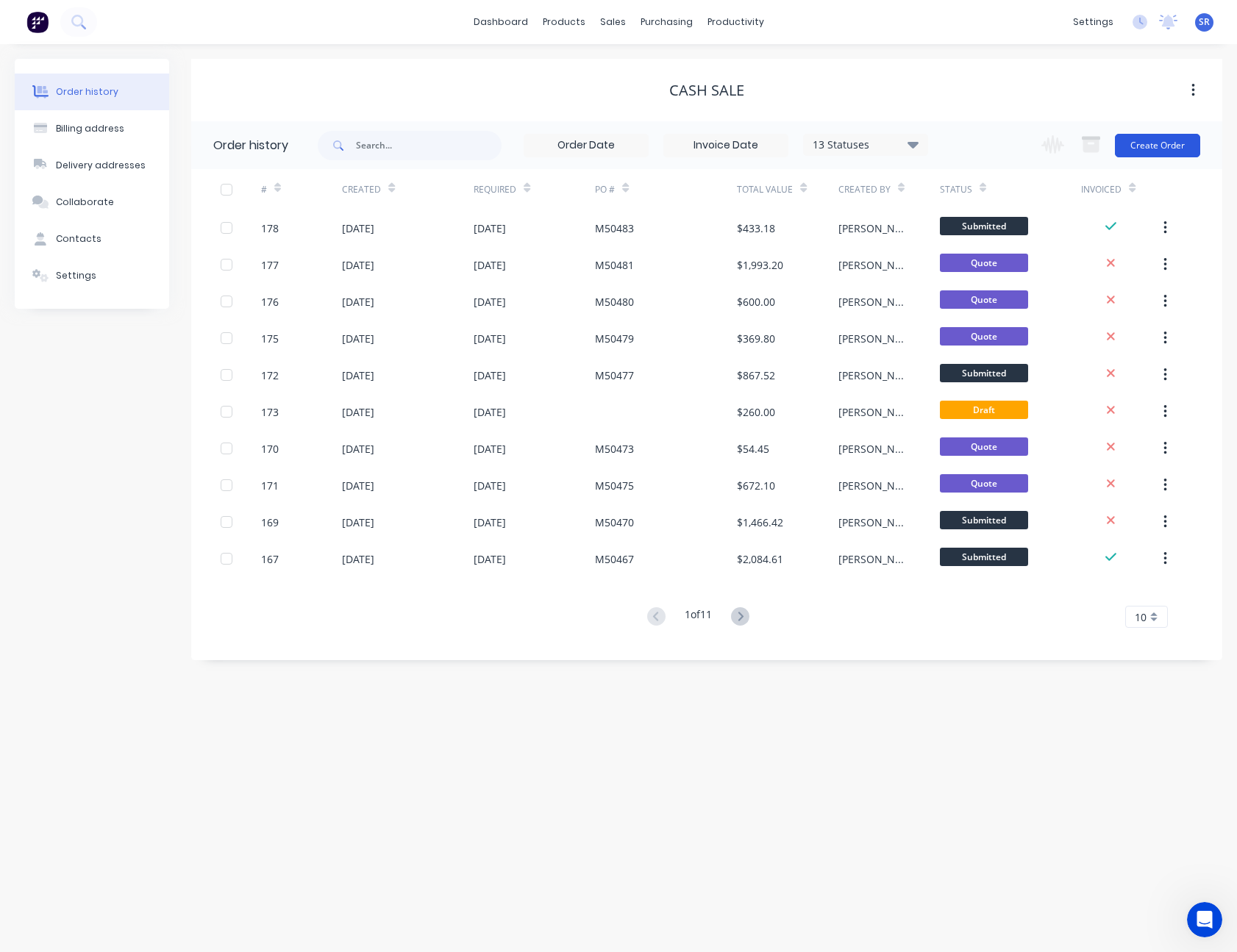
click at [1158, 139] on button "Create Order" at bounding box center [1157, 146] width 85 height 23
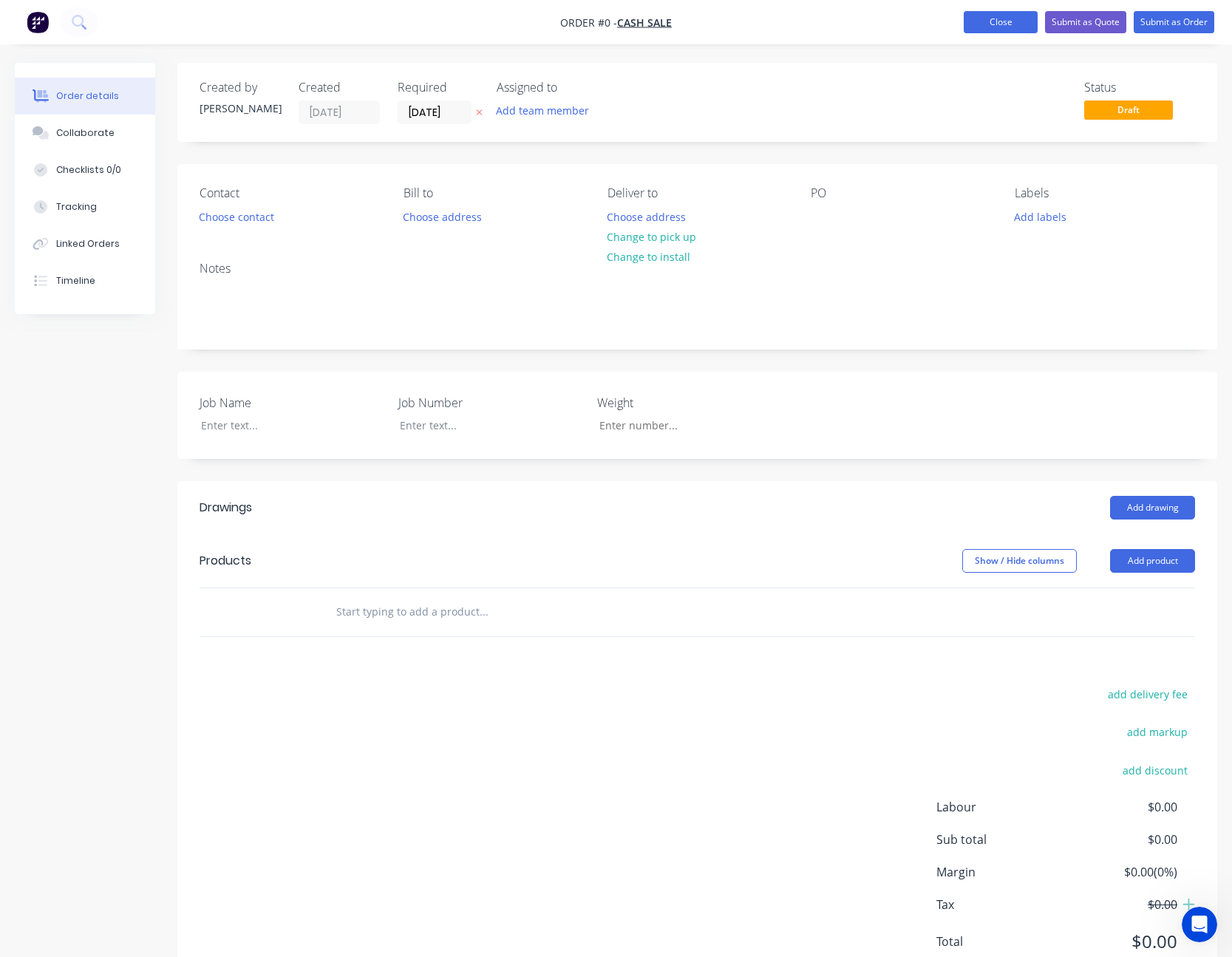
click at [1008, 22] on button "Close" at bounding box center [1000, 22] width 74 height 22
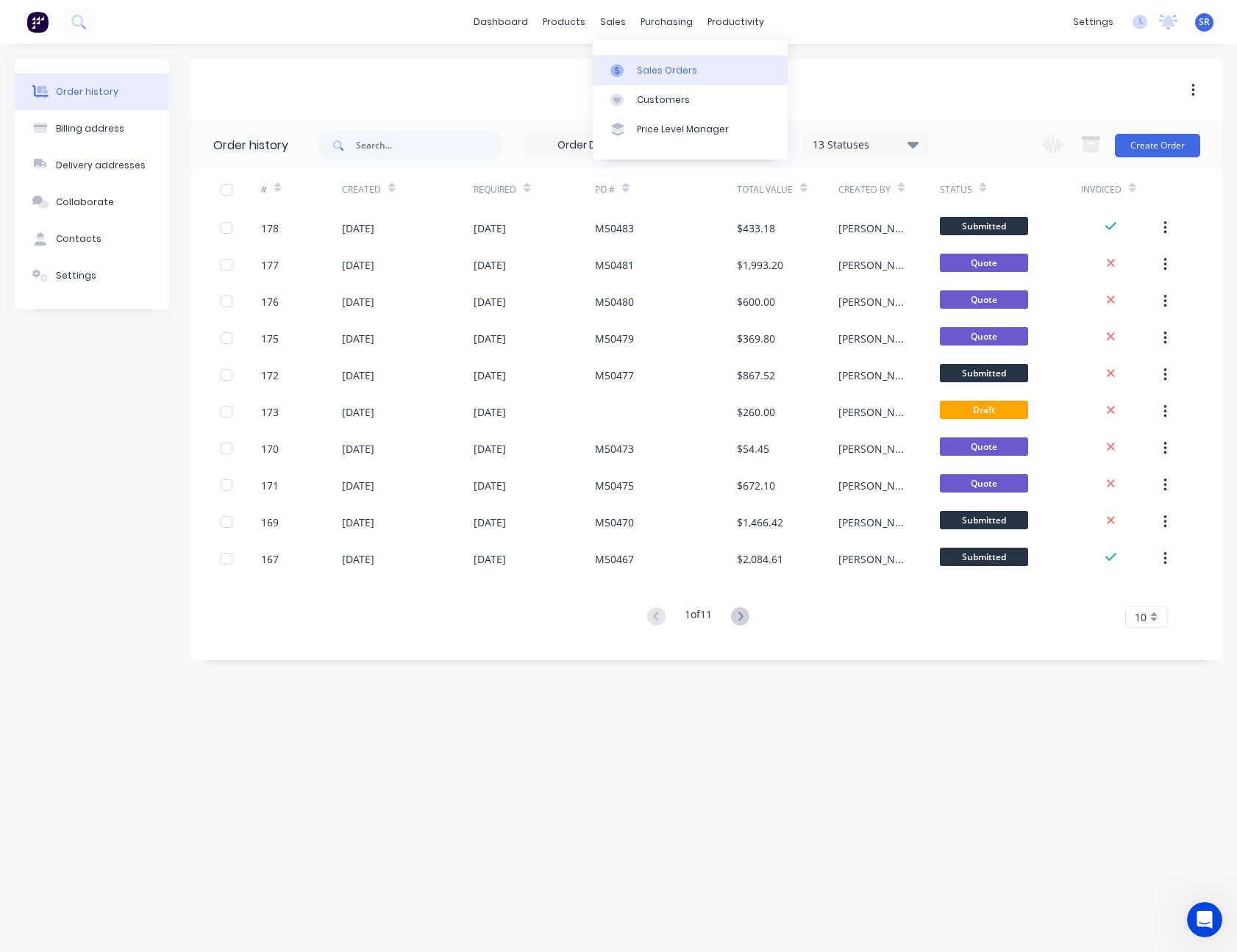
click at [627, 62] on link "Sales Orders" at bounding box center [690, 70] width 195 height 30
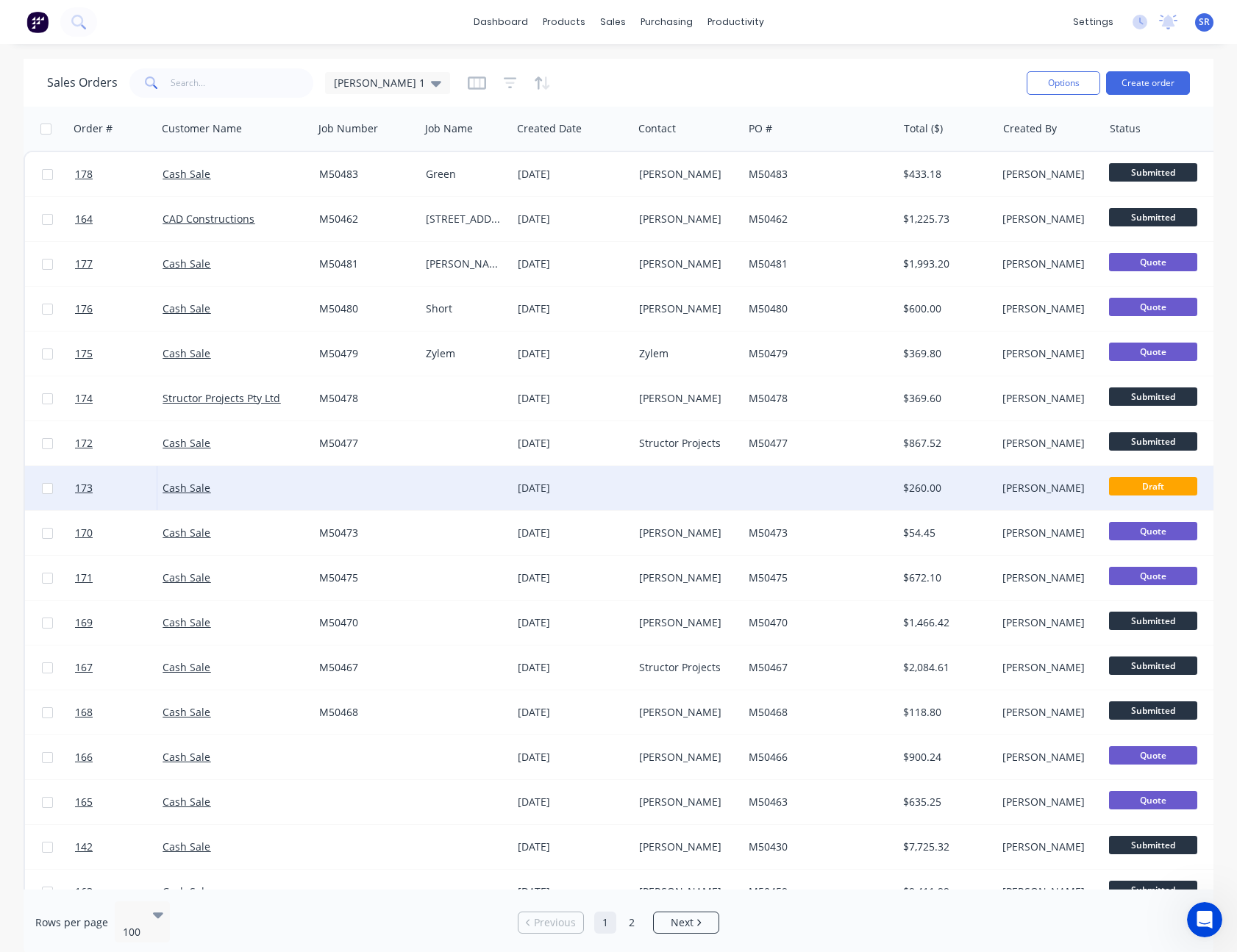
click at [664, 481] on div at bounding box center [687, 488] width 110 height 44
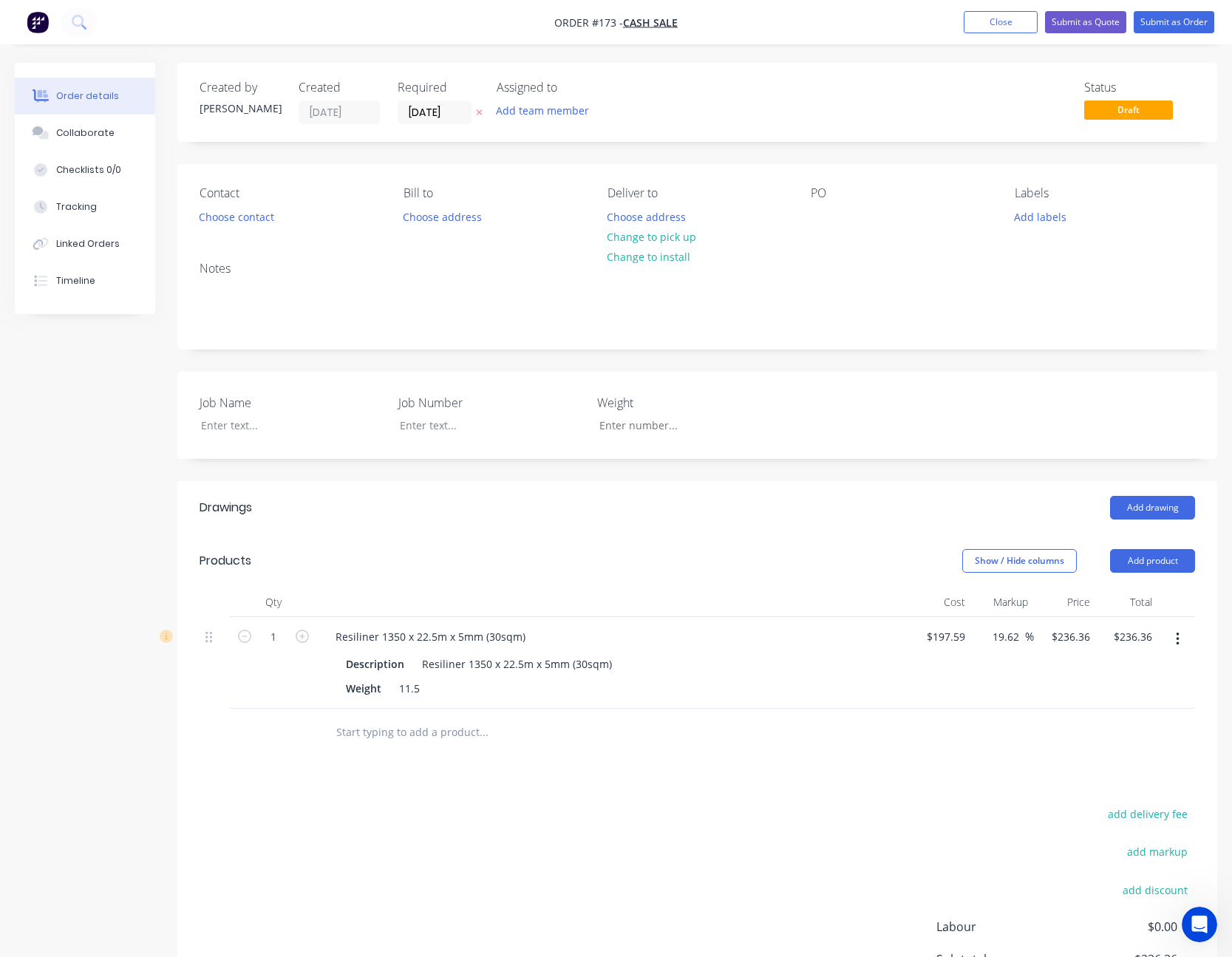
click at [1176, 641] on icon "button" at bounding box center [1177, 639] width 4 height 16
click at [1144, 767] on div "Delete" at bounding box center [1124, 766] width 114 height 21
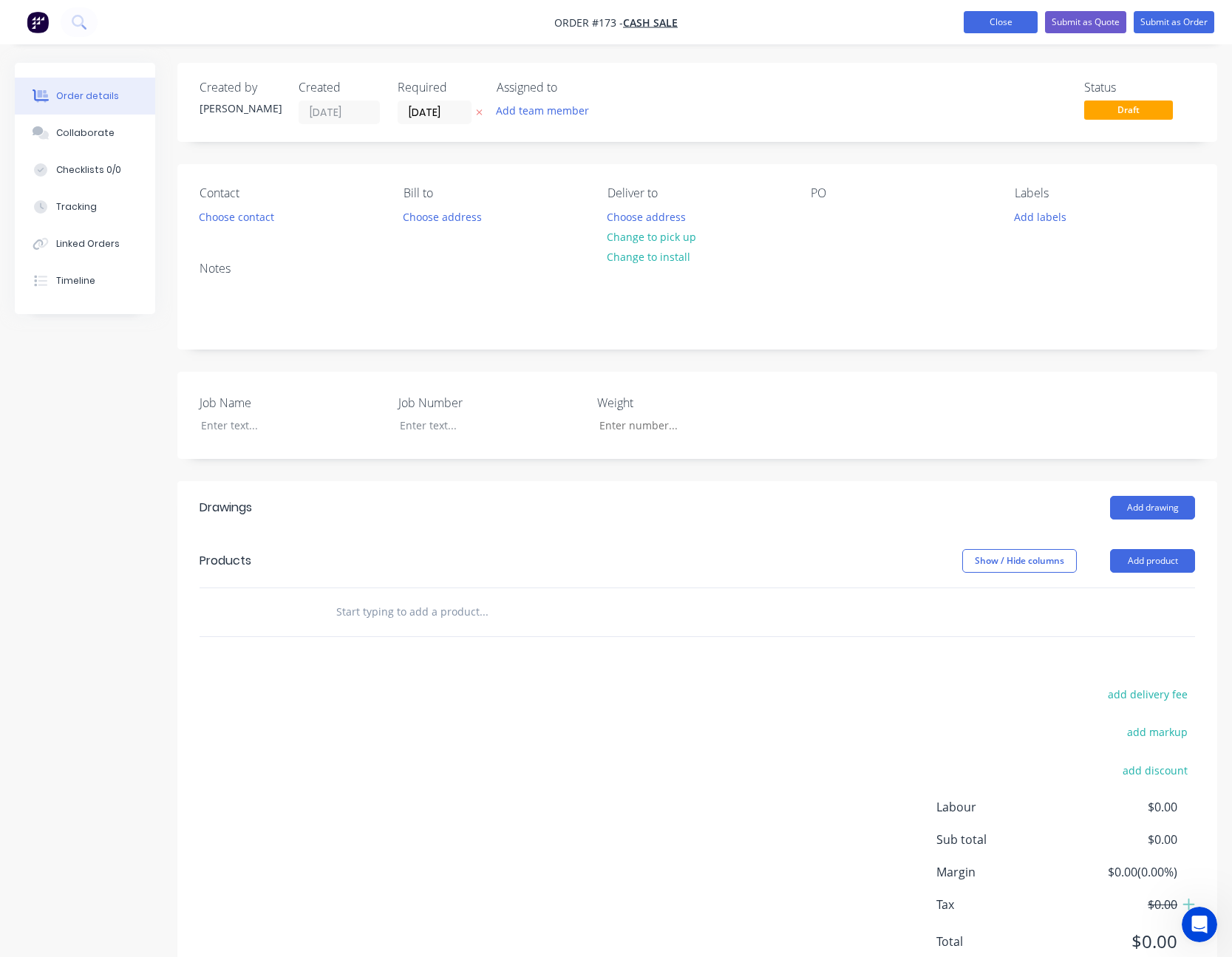
click at [982, 13] on button "Close" at bounding box center [1000, 22] width 74 height 22
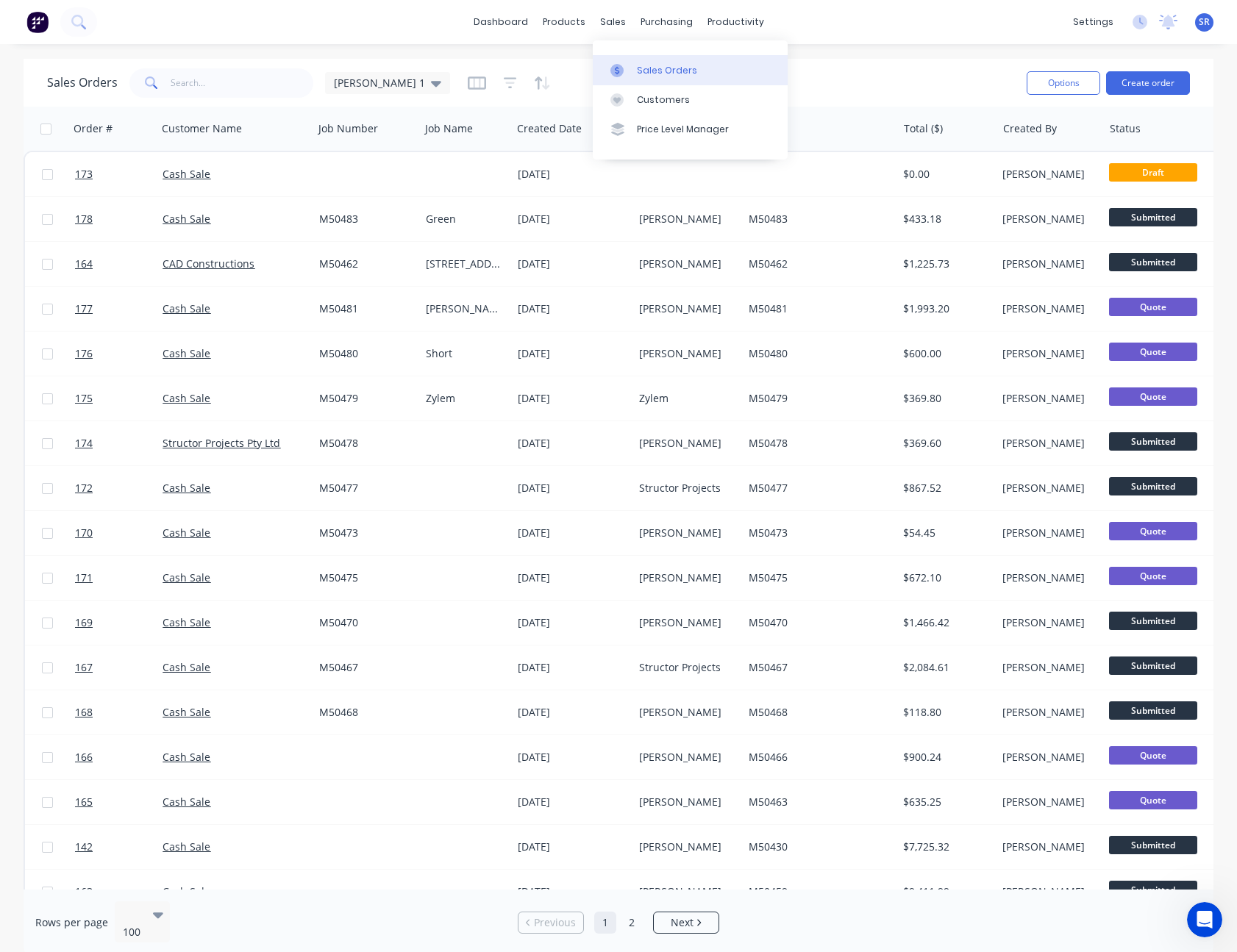
click at [632, 69] on link "Sales Orders" at bounding box center [690, 70] width 195 height 30
click at [641, 70] on div "Sales Orders" at bounding box center [666, 70] width 60 height 13
click at [871, 84] on div "Sales Orders [PERSON_NAME] 1" at bounding box center [530, 83] width 967 height 36
click at [1189, 917] on div "Open Intercom Messenger" at bounding box center [1202, 917] width 48 height 48
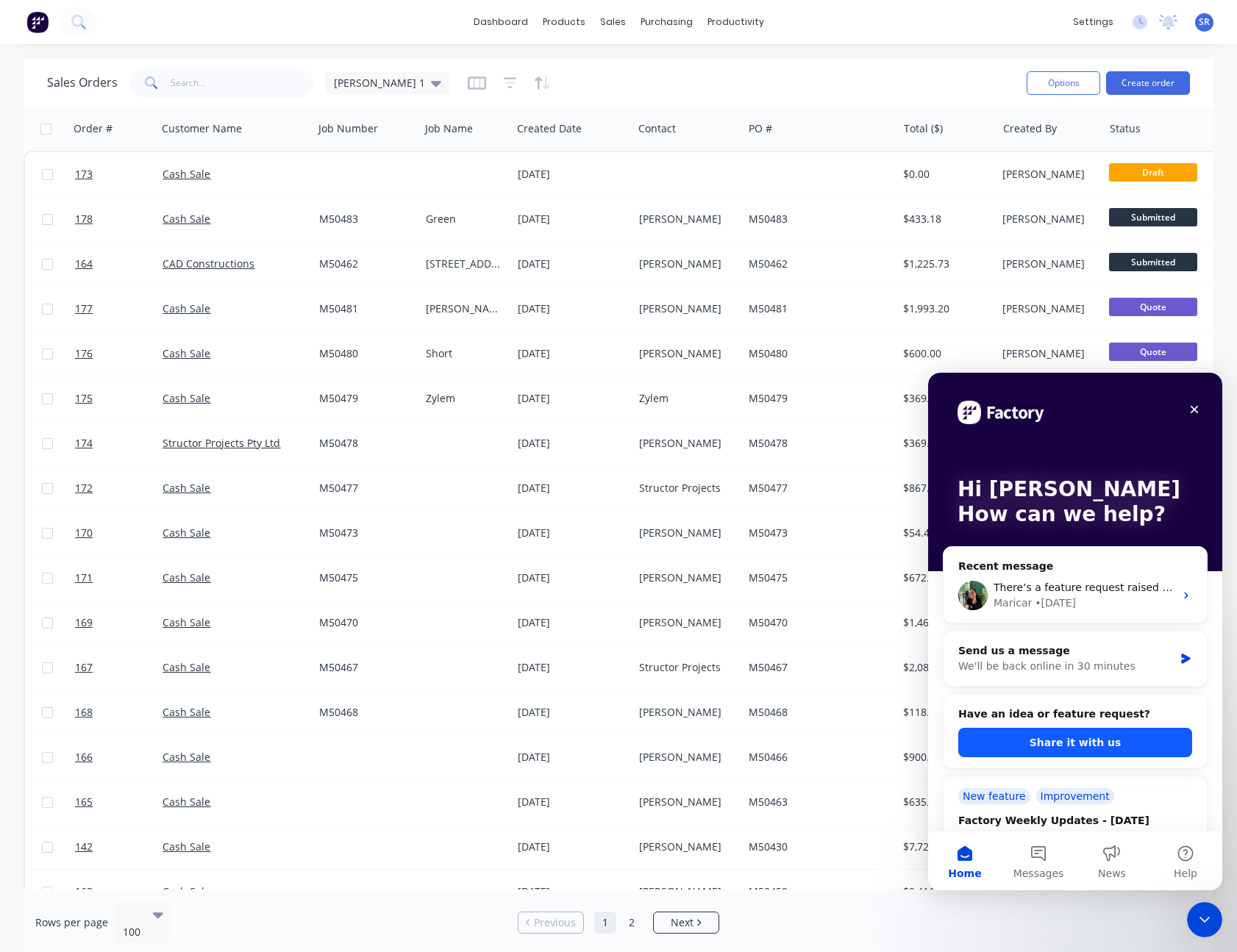
click at [1124, 742] on button "Share it with us" at bounding box center [1075, 742] width 234 height 30
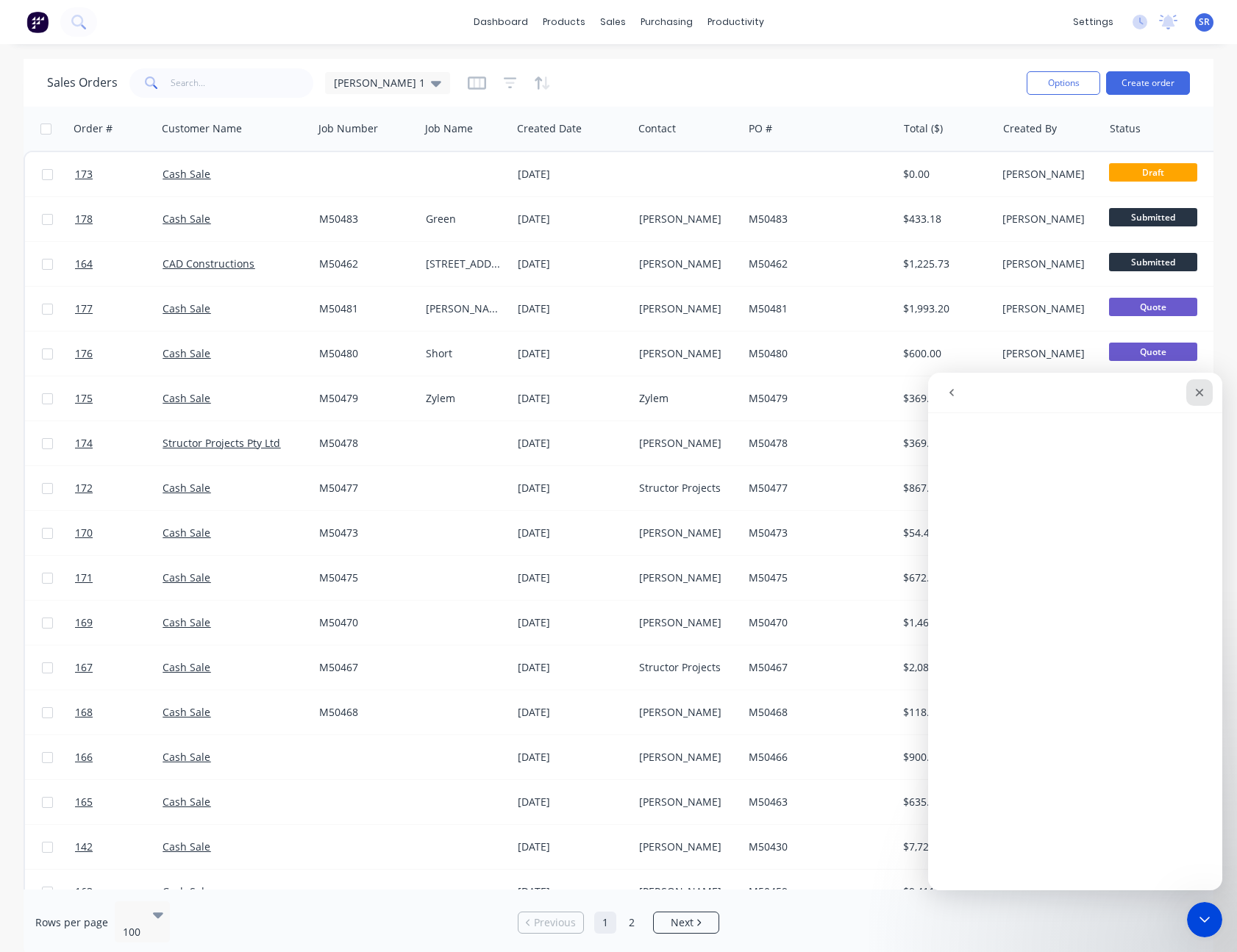
click at [1192, 398] on div "Close" at bounding box center [1200, 393] width 27 height 26
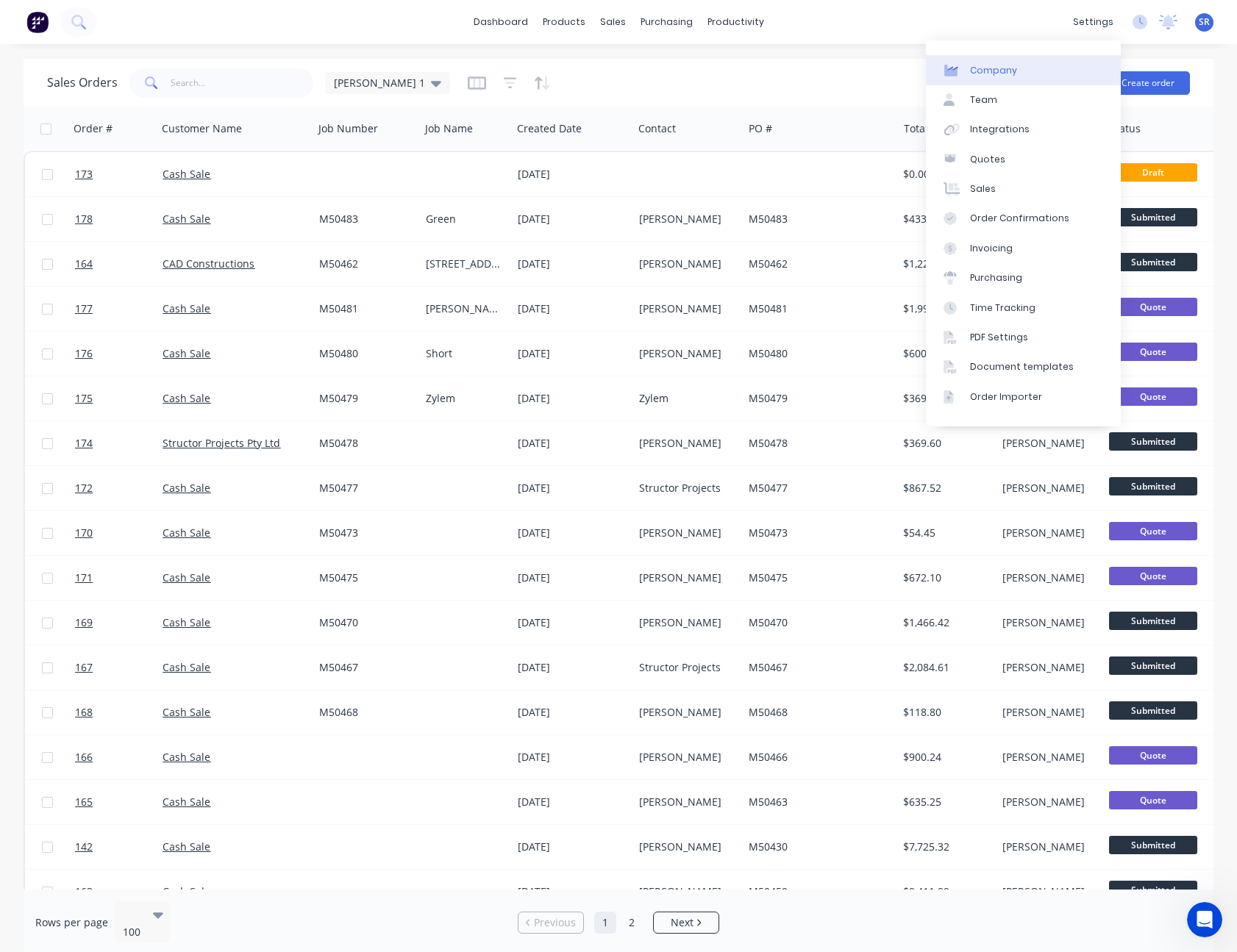
click at [1014, 65] on link "Company" at bounding box center [1023, 70] width 195 height 30
select select "AU"
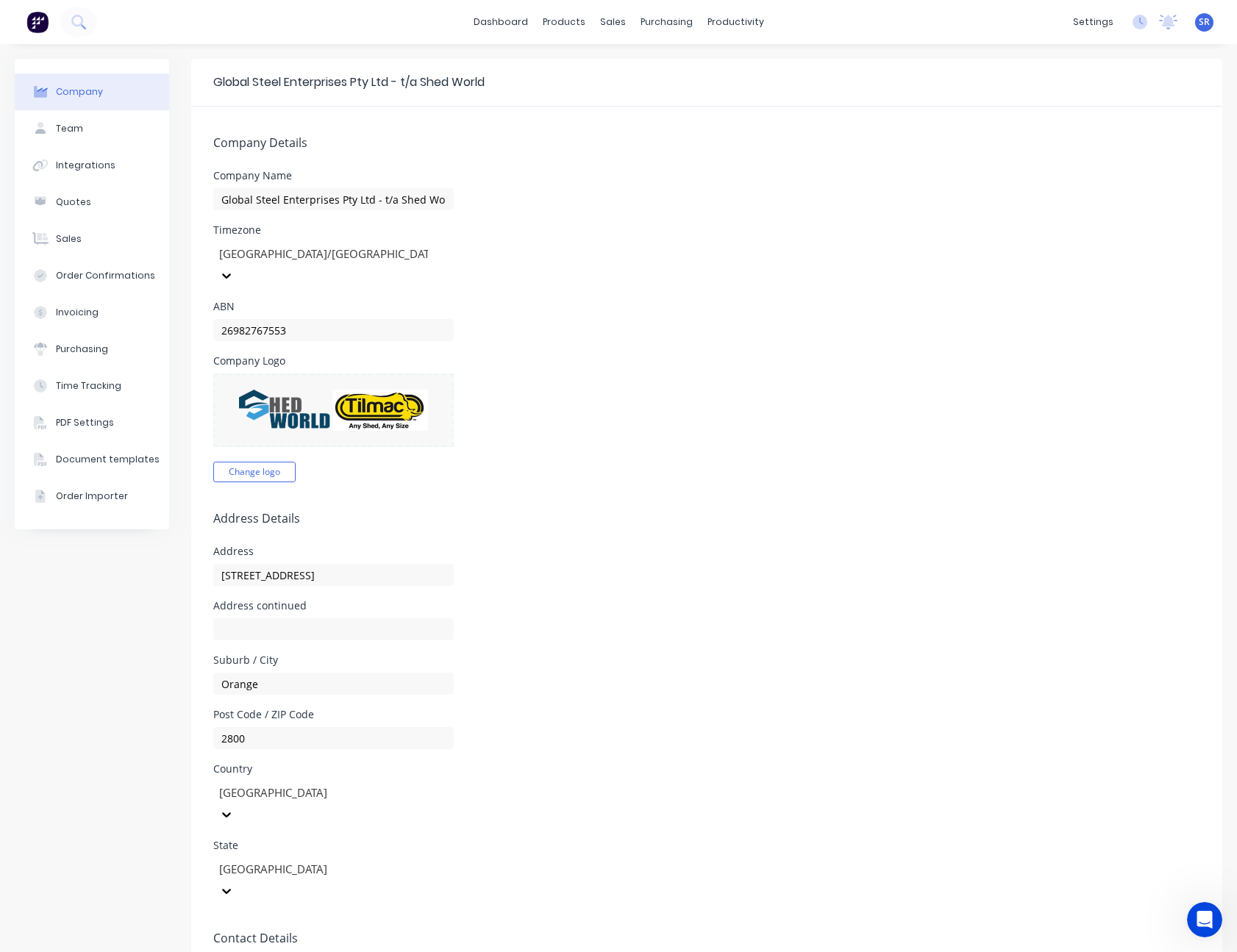
click at [428, 393] on div at bounding box center [334, 410] width 240 height 73
click at [262, 461] on button "Change logo" at bounding box center [255, 471] width 83 height 20
click at [317, 403] on div at bounding box center [334, 410] width 240 height 73
click at [546, 19] on div "products" at bounding box center [564, 22] width 58 height 22
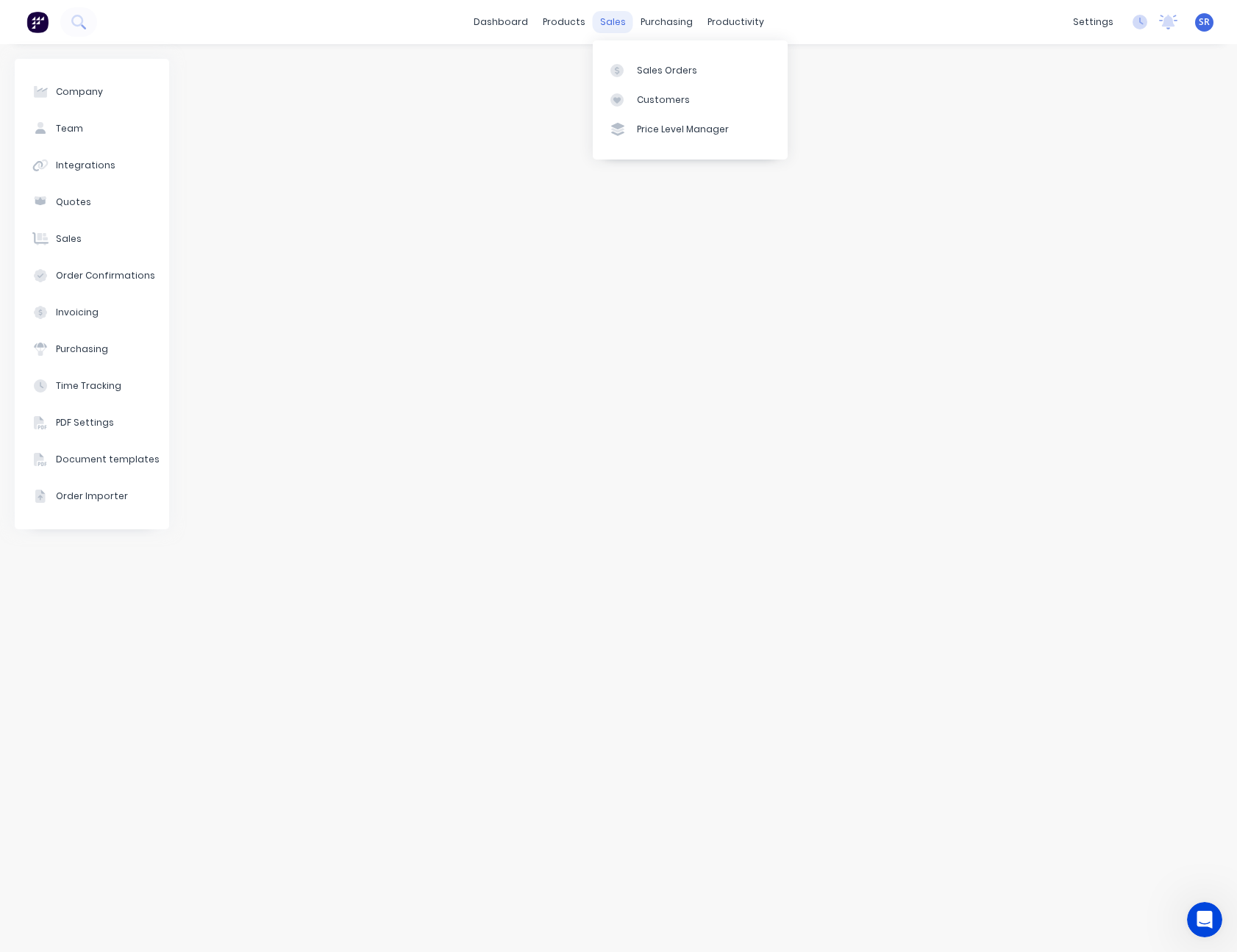
click at [620, 20] on div "sales" at bounding box center [613, 22] width 41 height 22
click at [647, 65] on div "Sales Orders" at bounding box center [666, 70] width 60 height 13
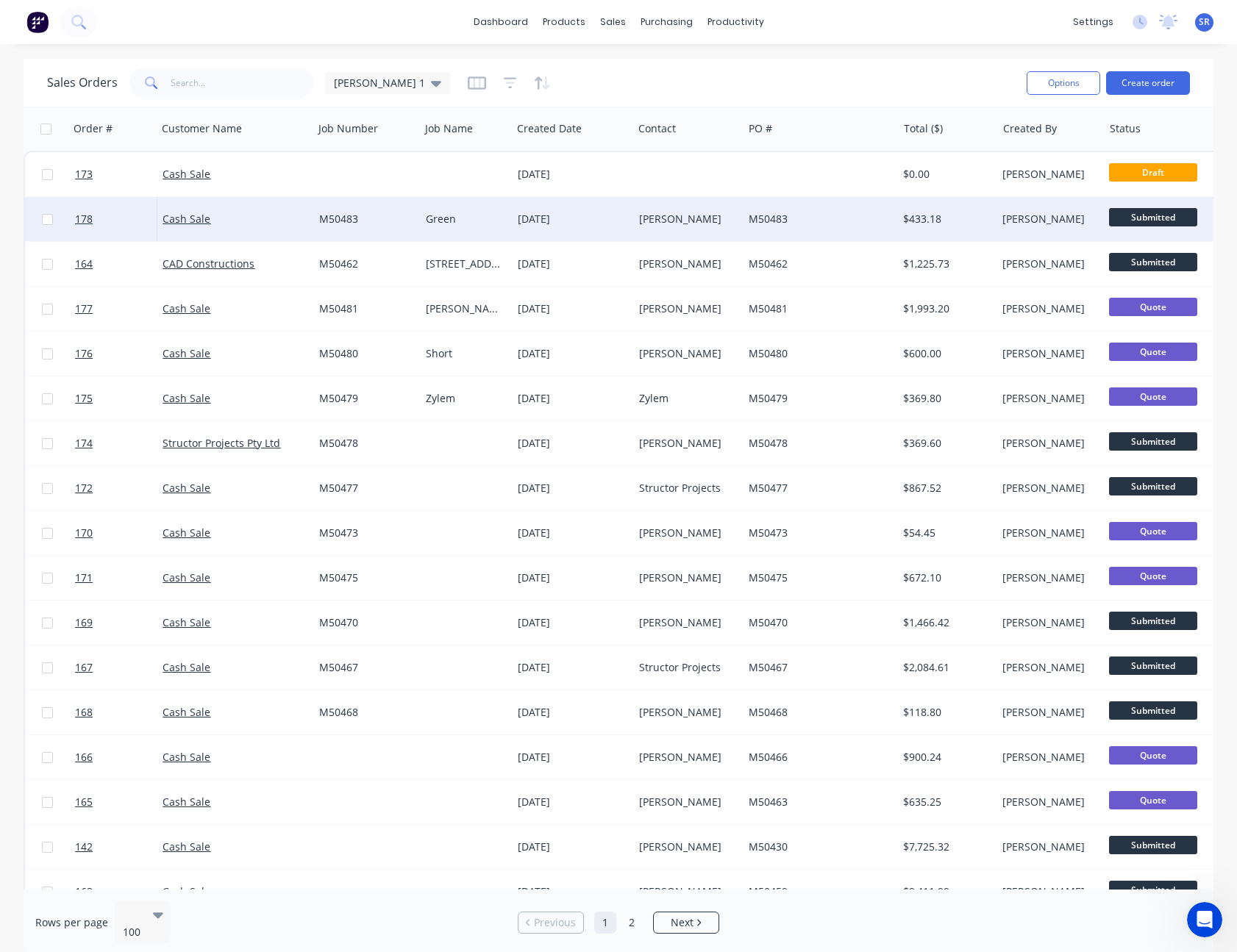
click at [662, 220] on div "[PERSON_NAME]" at bounding box center [686, 219] width 94 height 15
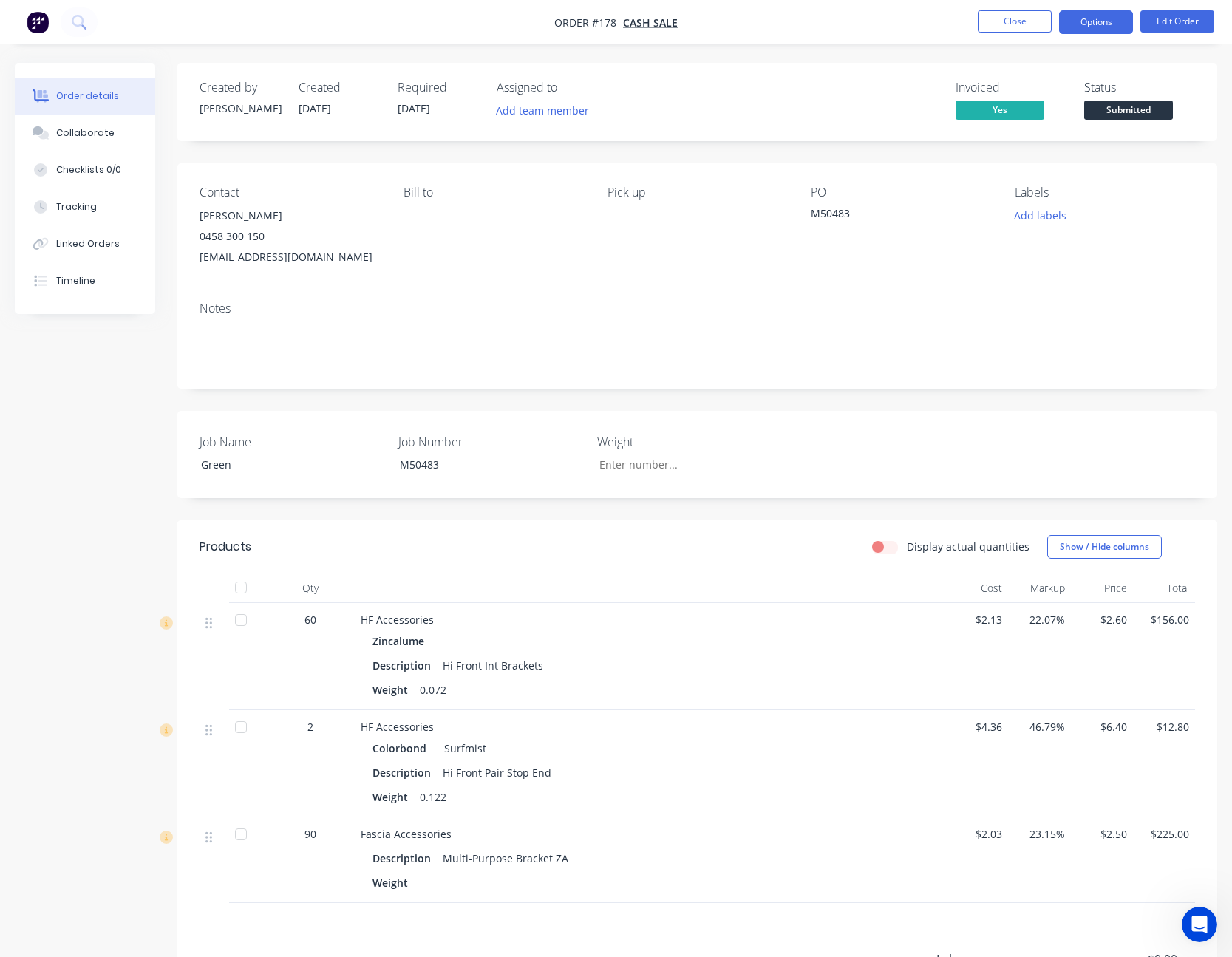
click at [1083, 33] on button "Options" at bounding box center [1096, 22] width 74 height 23
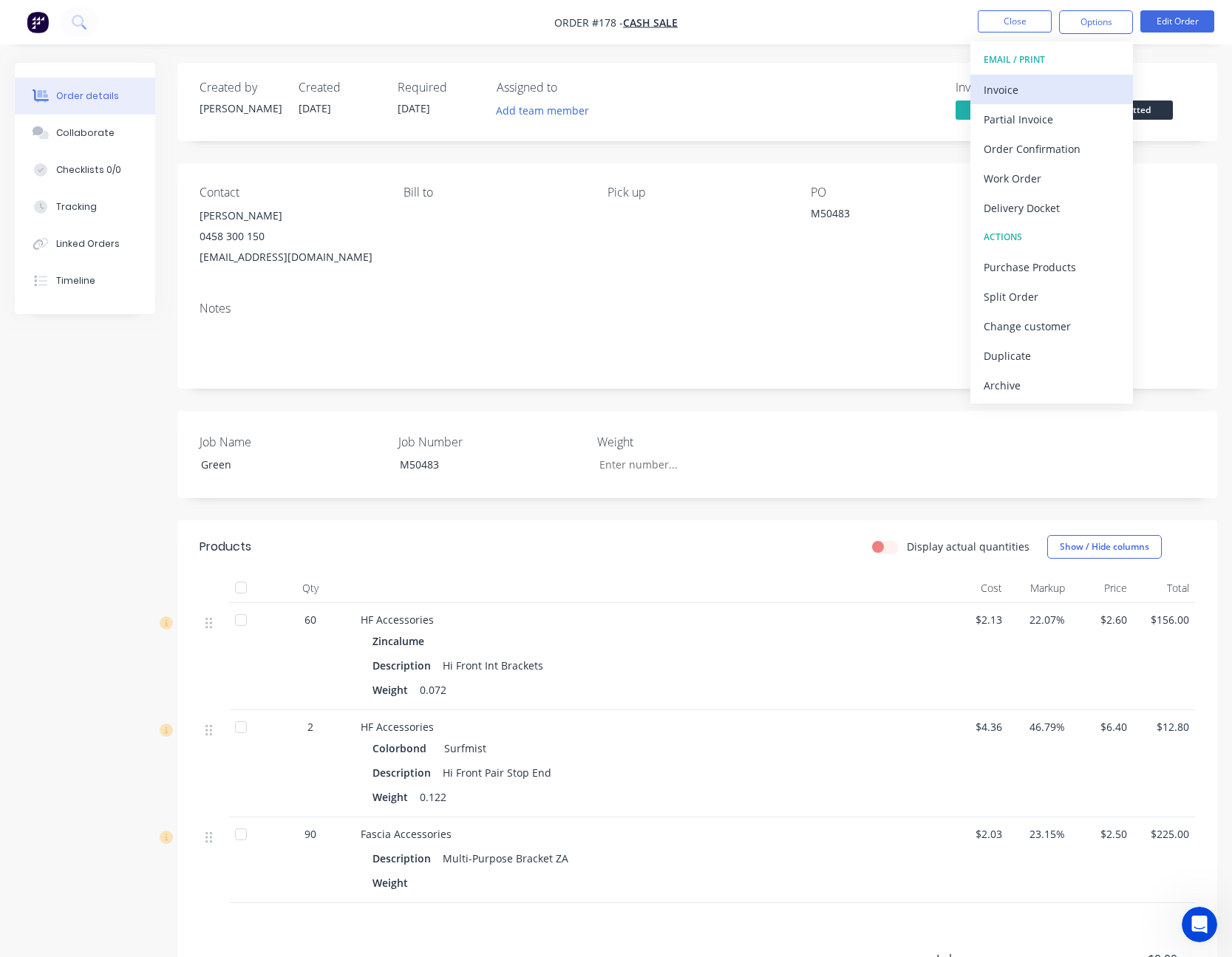
click at [1060, 88] on div "Invoice" at bounding box center [1052, 89] width 136 height 21
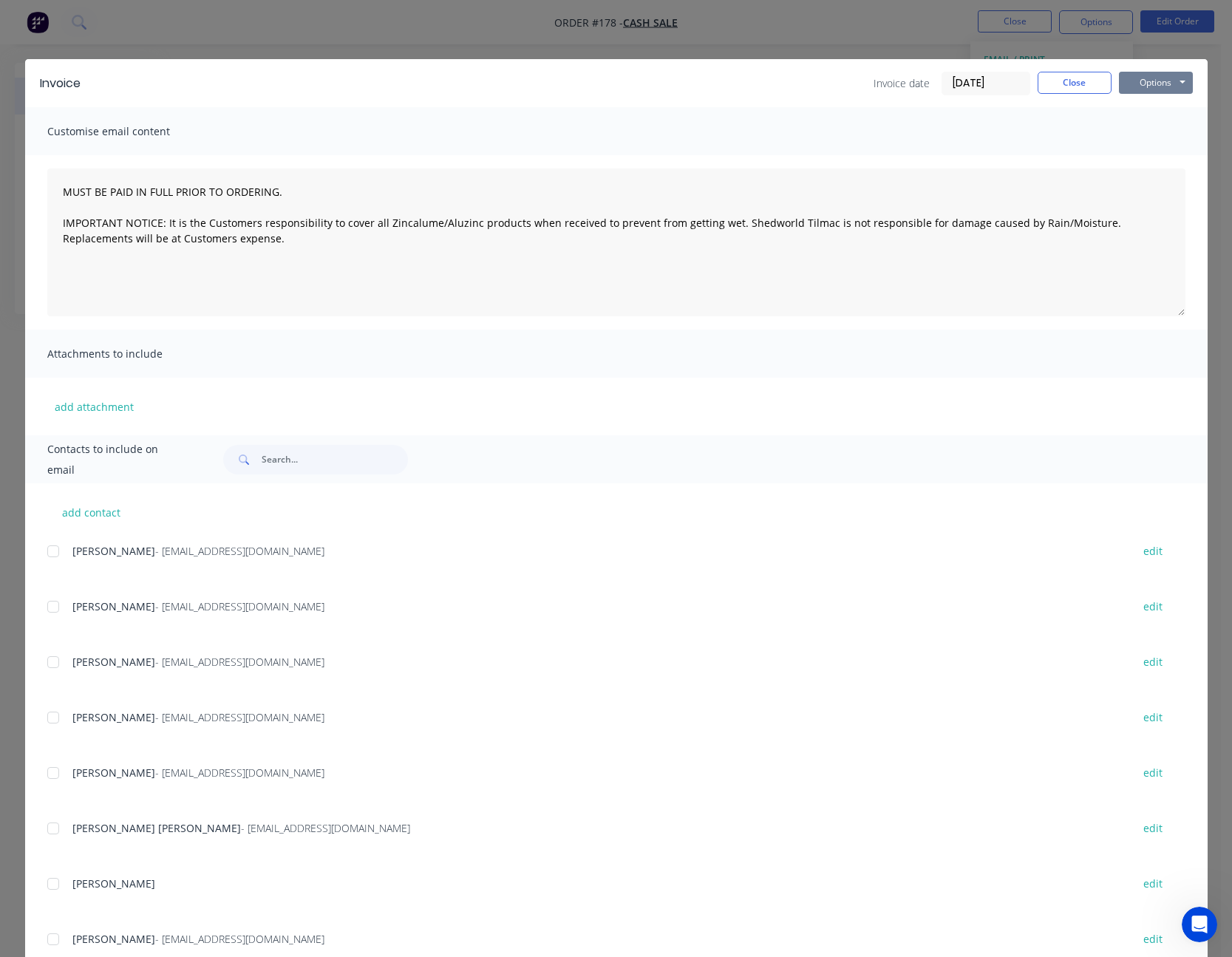
click at [1135, 85] on button "Options" at bounding box center [1155, 83] width 74 height 22
click at [1147, 140] on button "Print" at bounding box center [1165, 133] width 95 height 24
click at [1150, 88] on button "Options" at bounding box center [1155, 83] width 74 height 22
click at [1153, 155] on button "Email" at bounding box center [1165, 157] width 95 height 24
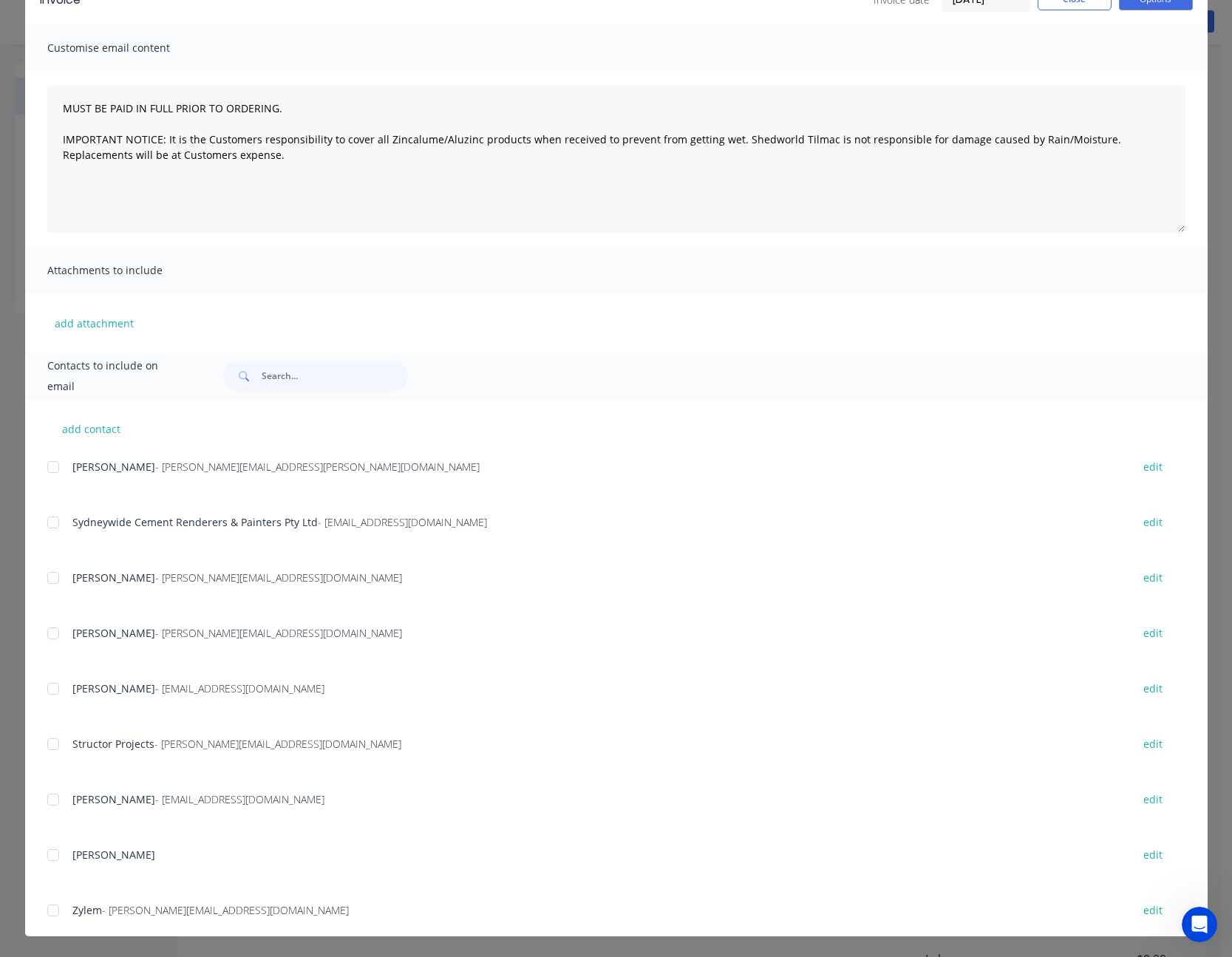
scroll to position [906, 0]
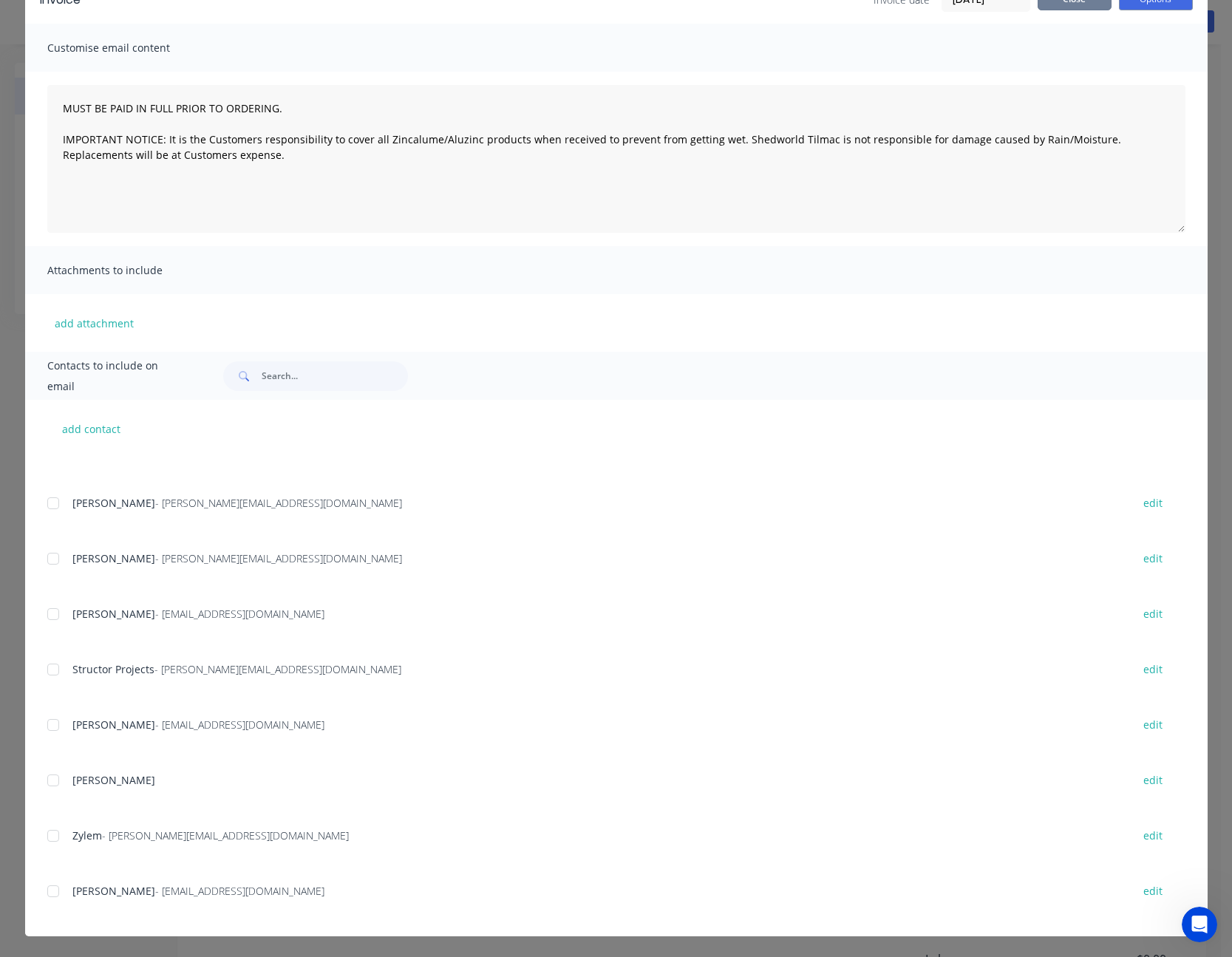
drag, startPoint x: 1083, startPoint y: 6, endPoint x: 1071, endPoint y: 88, distance: 82.9
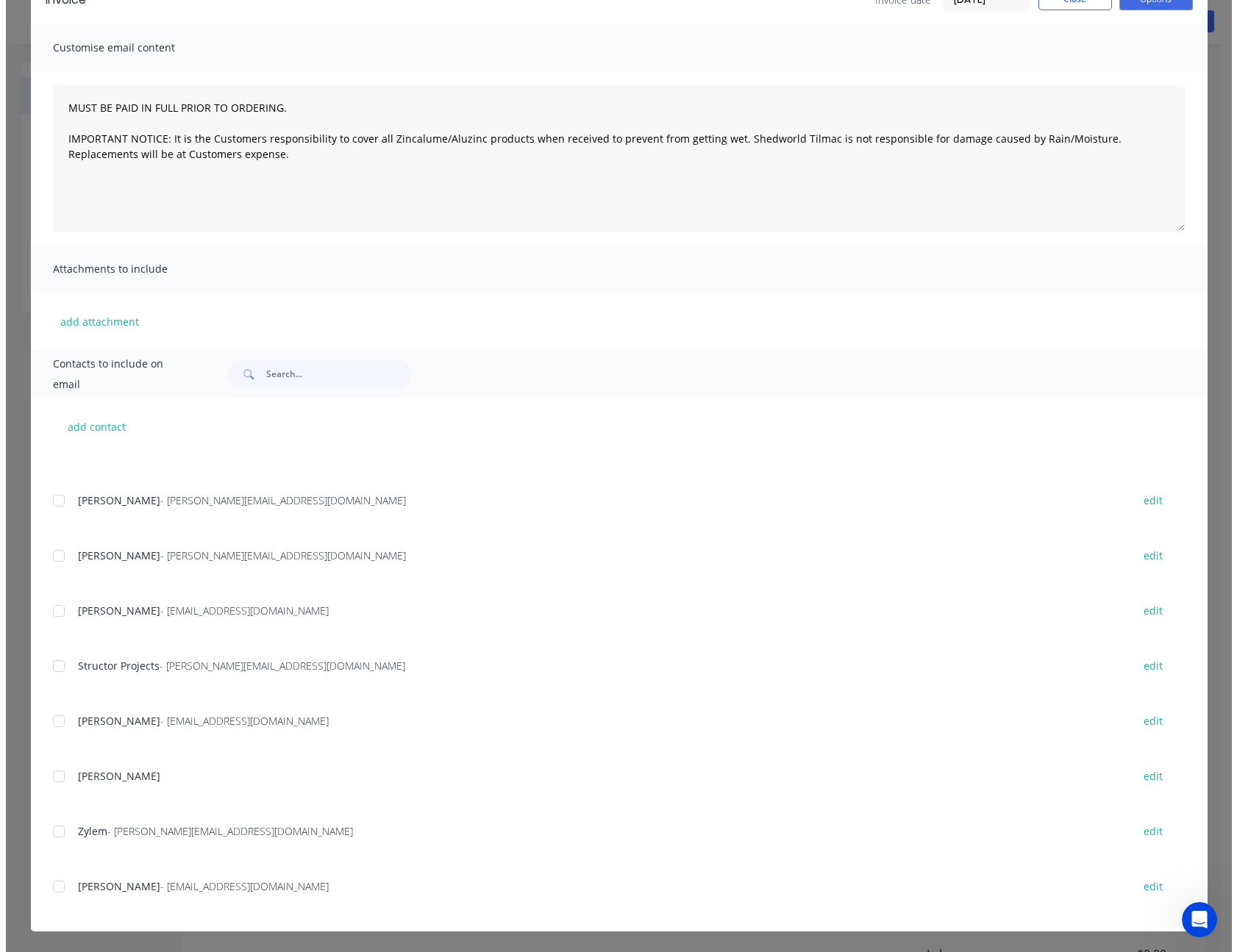
scroll to position [0, 0]
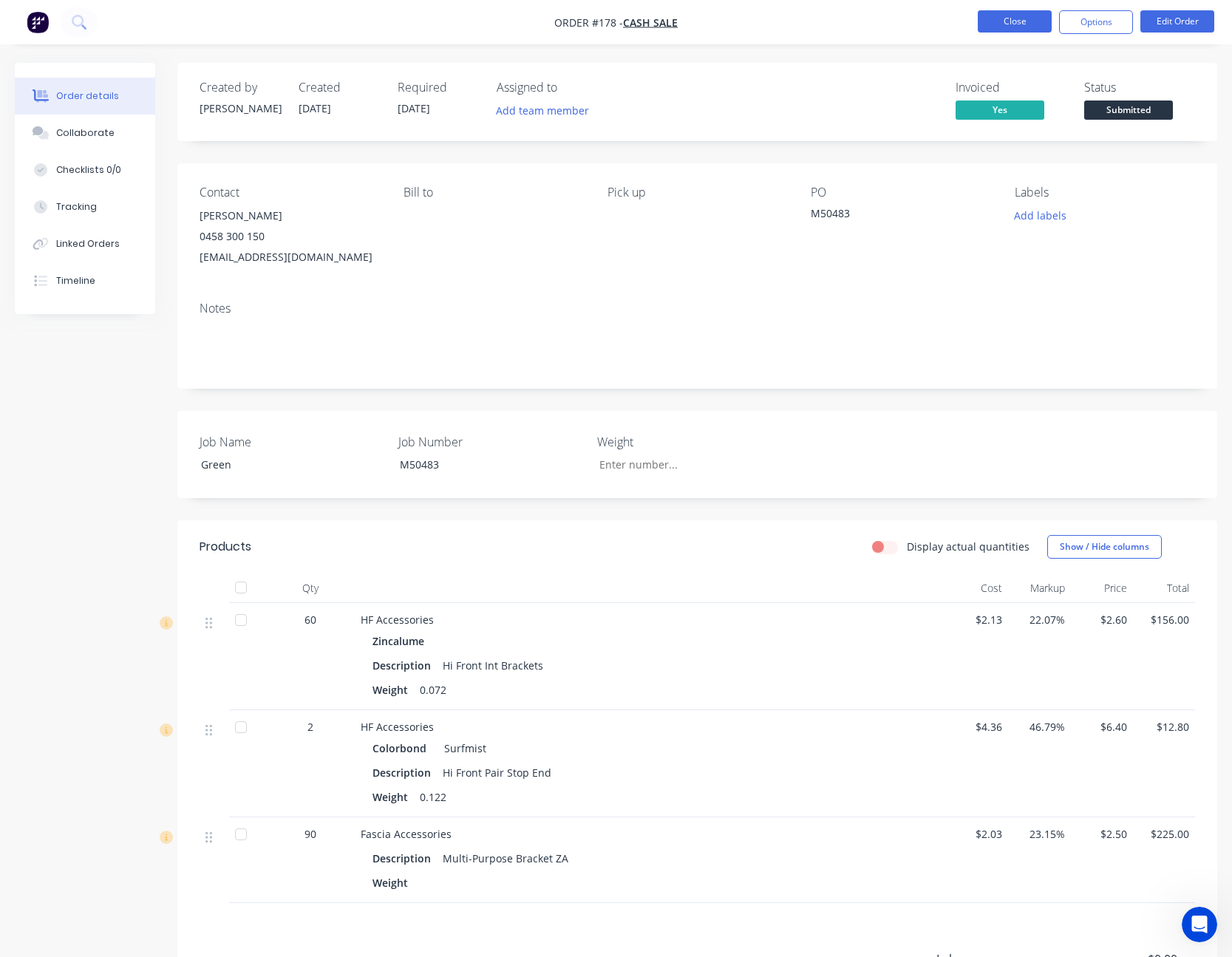
click at [1019, 16] on button "Close" at bounding box center [1014, 21] width 74 height 22
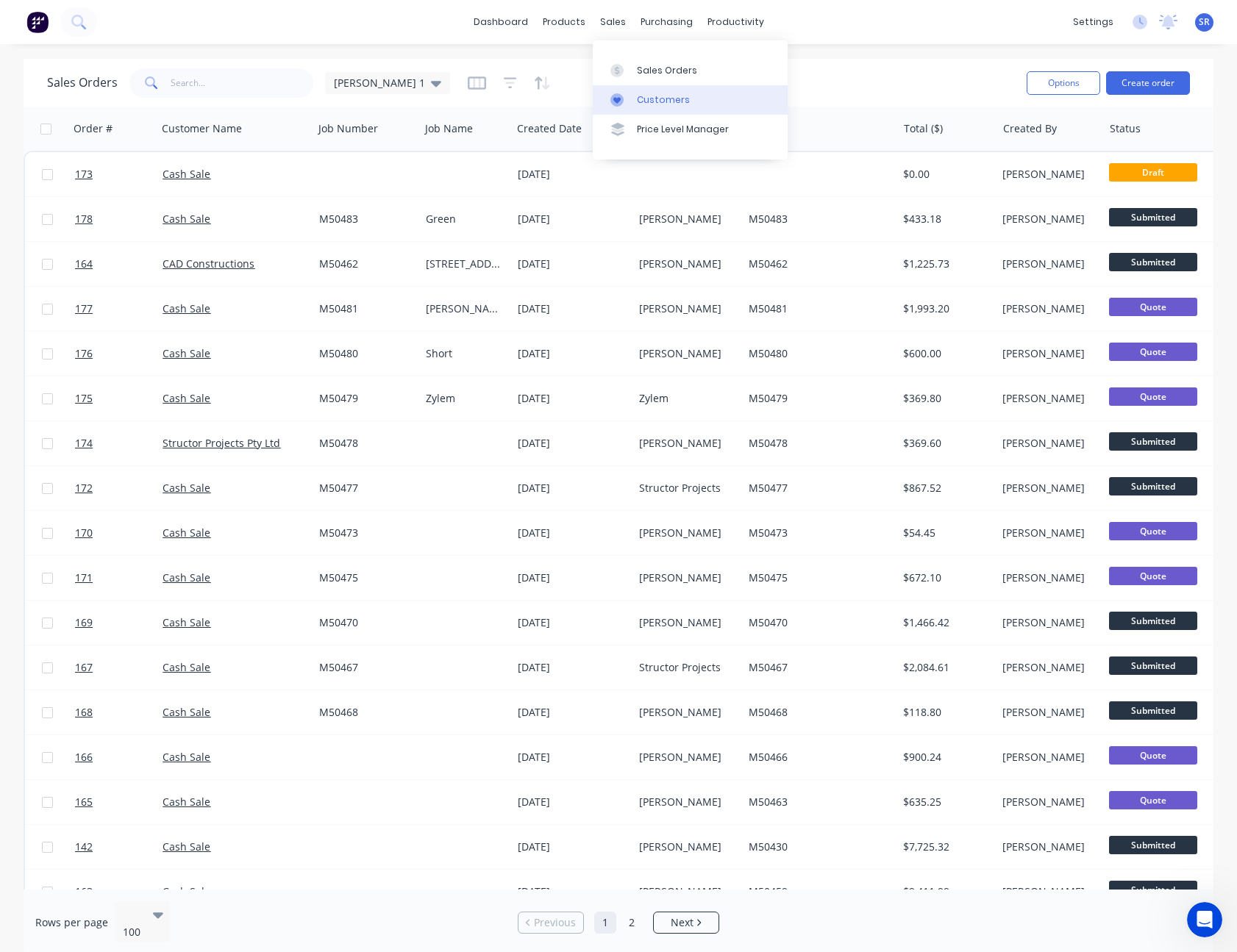
click at [646, 90] on link "Customers" at bounding box center [690, 100] width 195 height 30
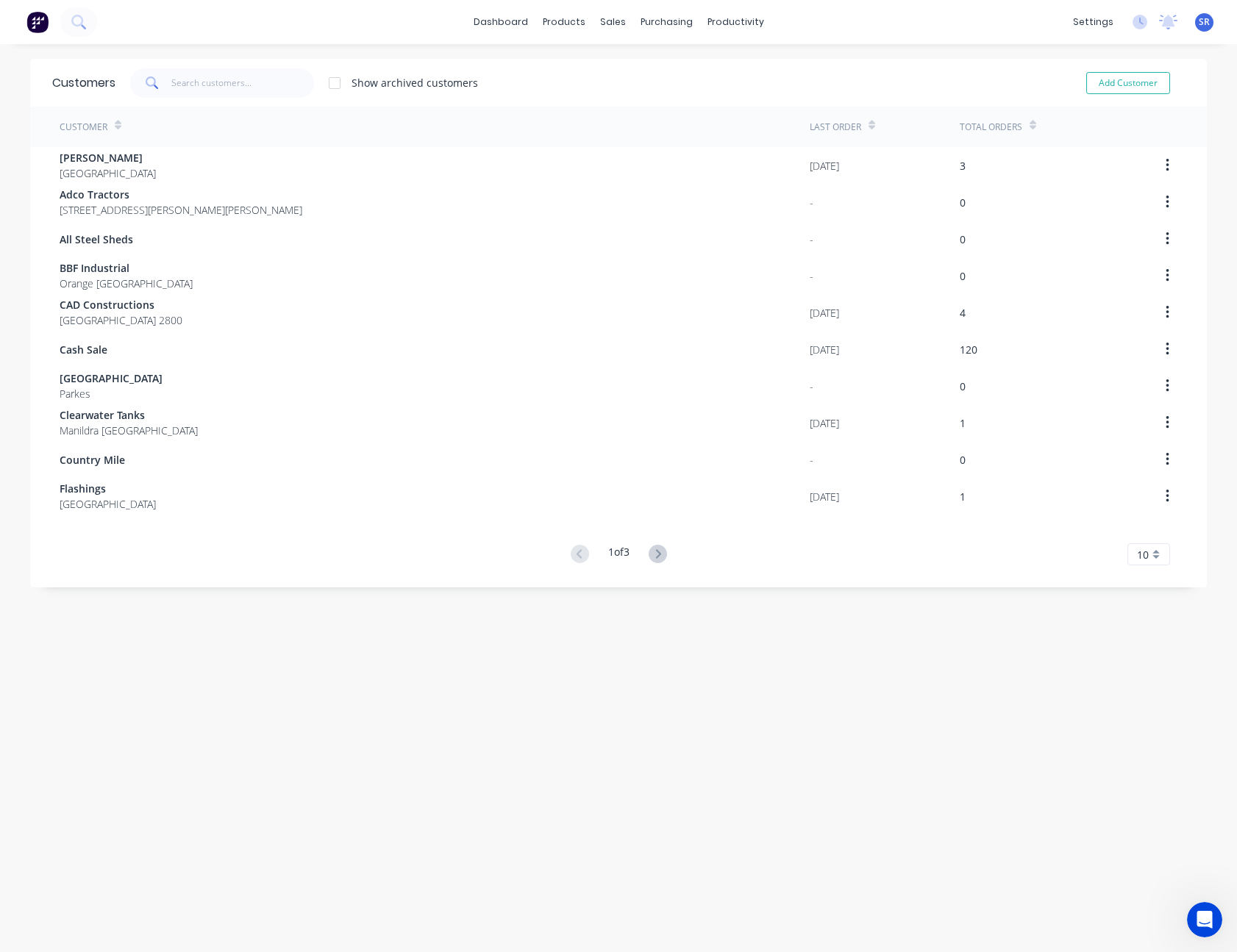
click at [1149, 558] on div "10" at bounding box center [1148, 554] width 43 height 22
click at [1149, 738] on div "35" at bounding box center [1148, 736] width 41 height 26
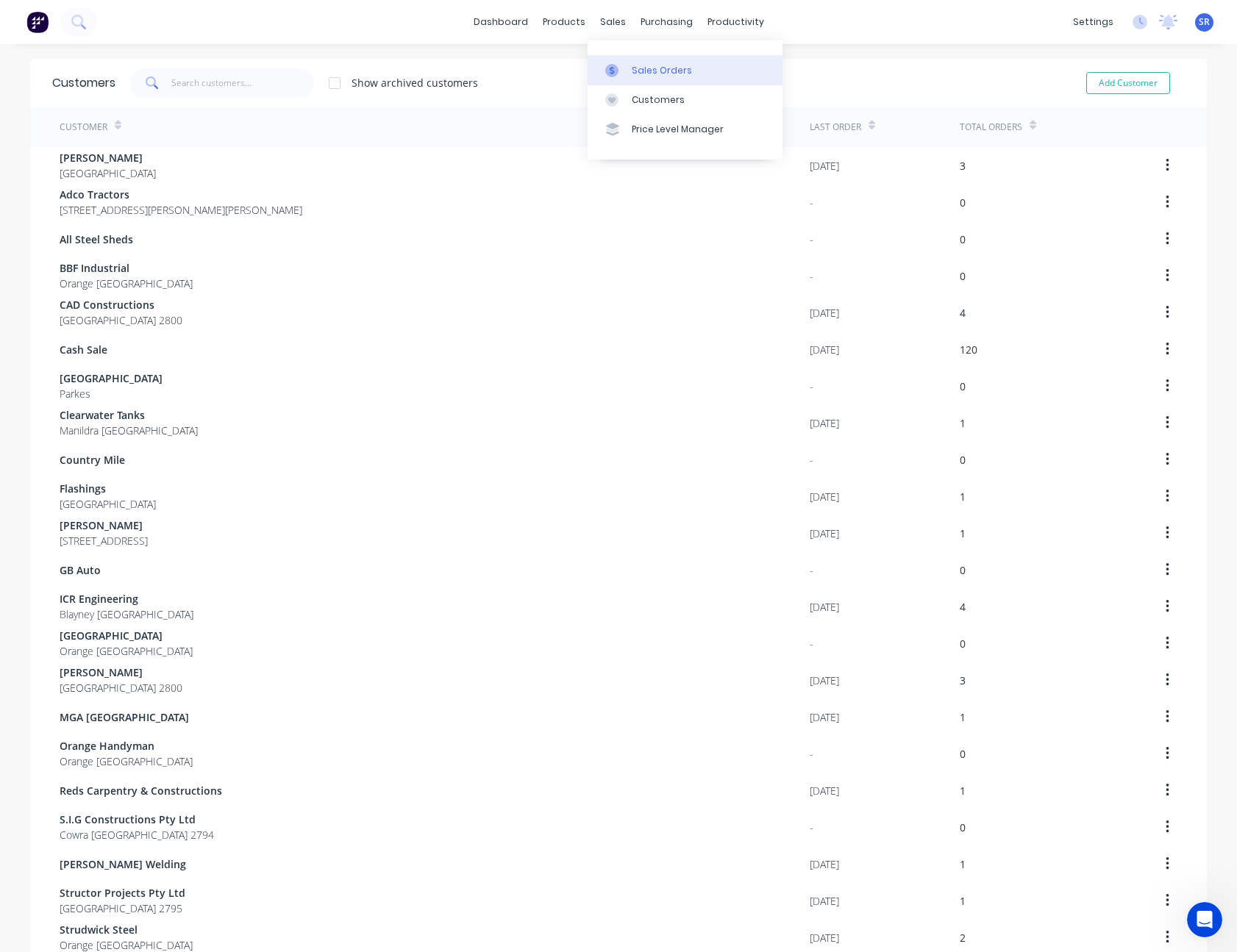
click at [647, 69] on div "Sales Orders" at bounding box center [661, 70] width 60 height 13
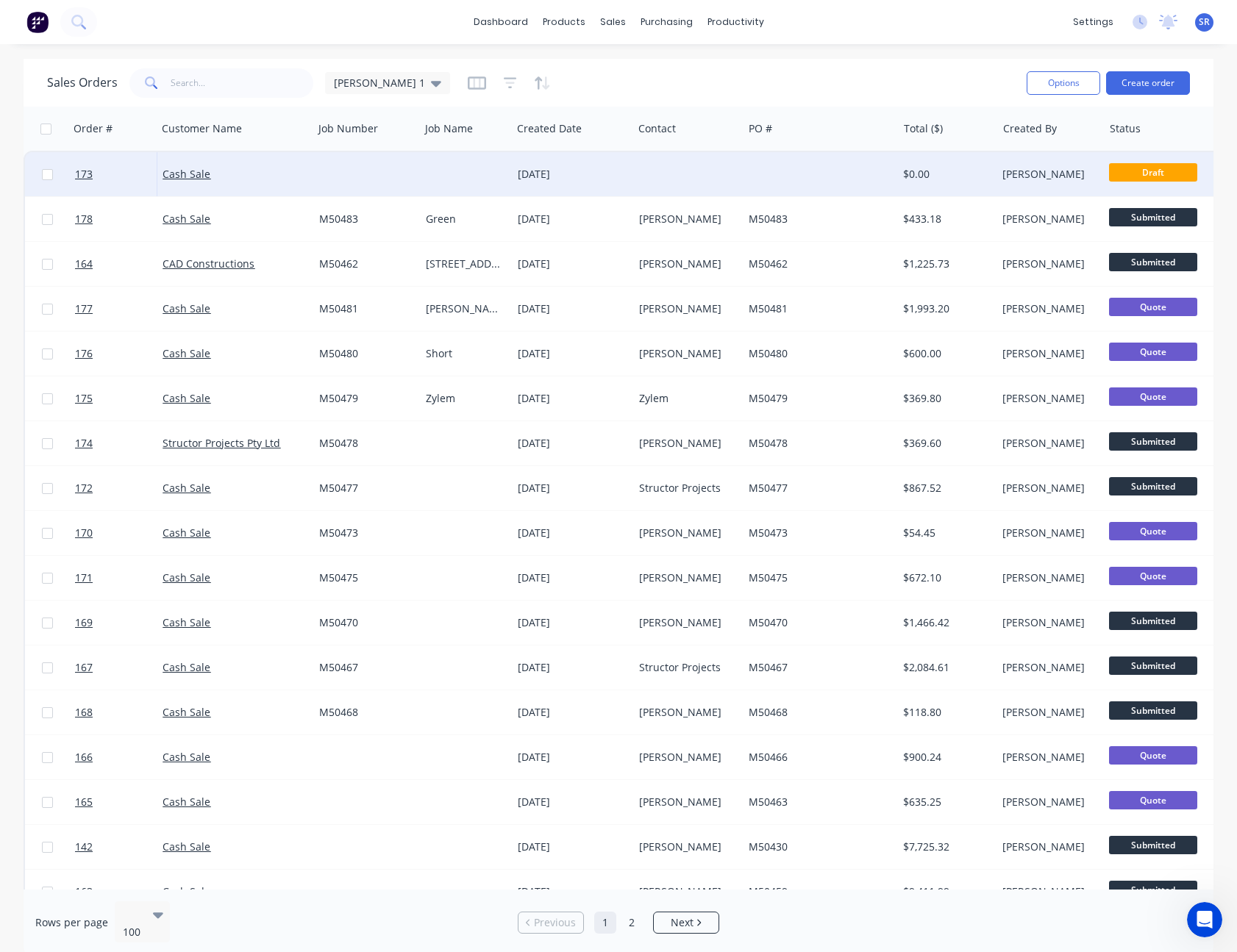
click at [627, 165] on div "[DATE]" at bounding box center [573, 174] width 122 height 44
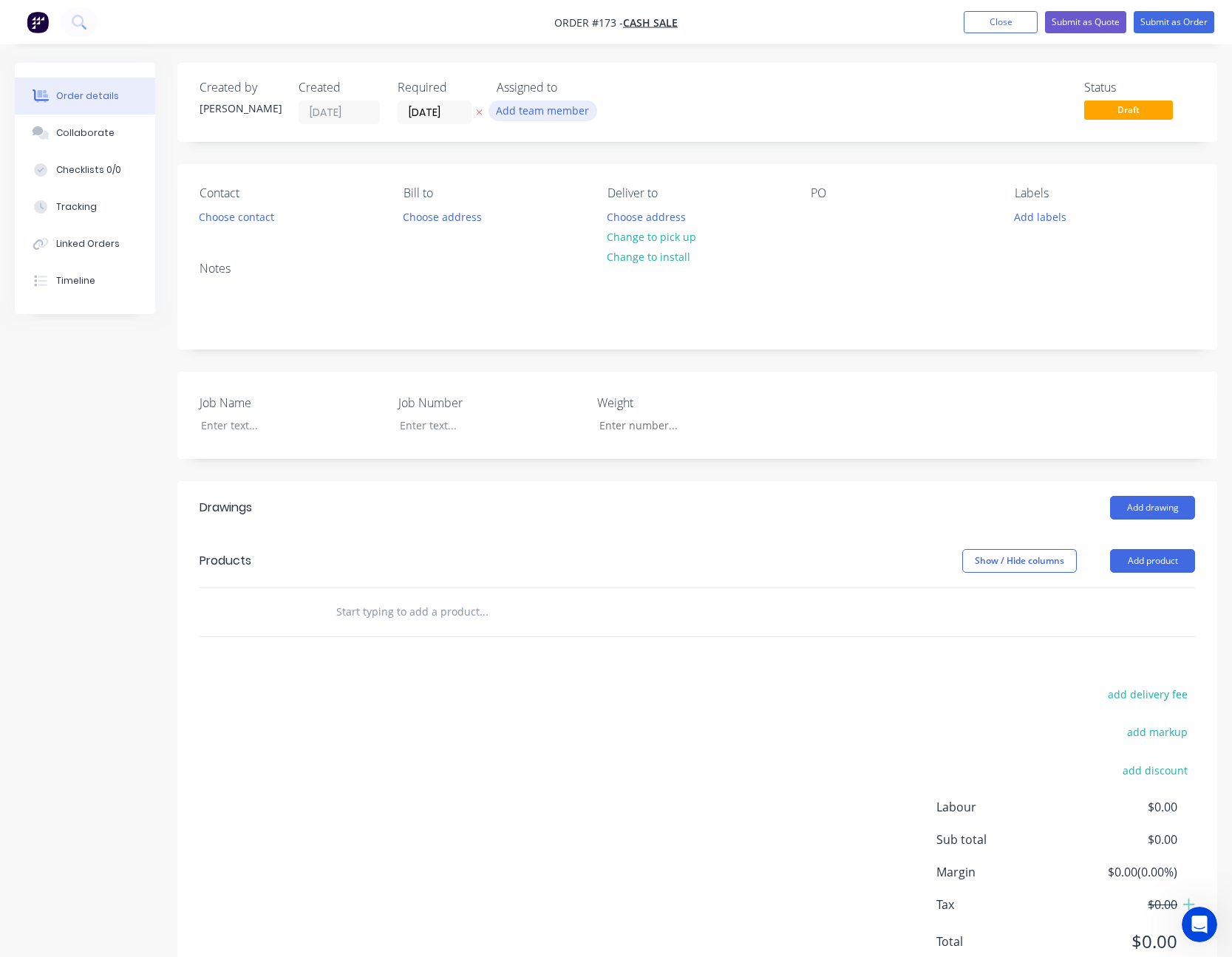
click at [563, 114] on button "Add team member" at bounding box center [543, 110] width 109 height 20
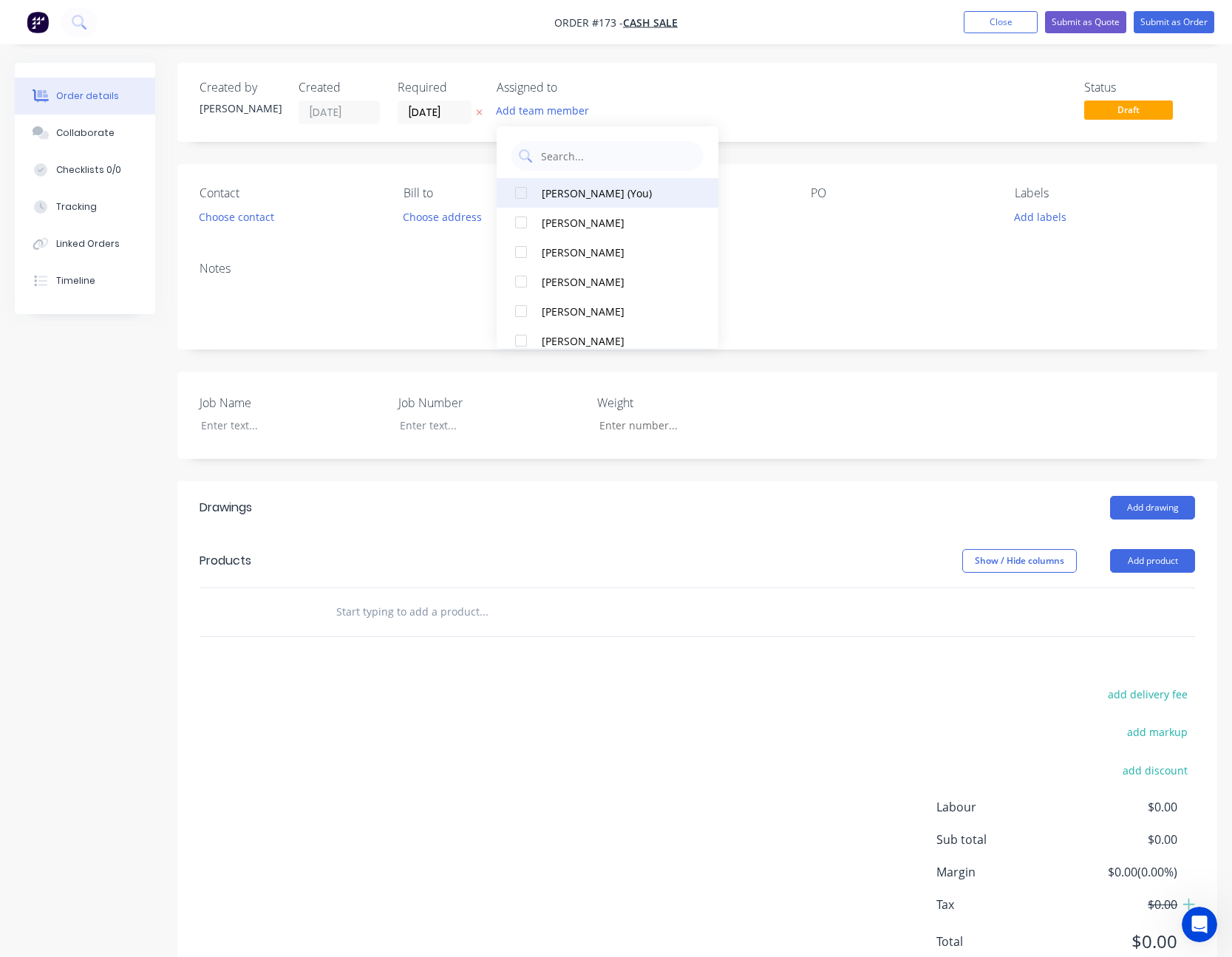
click at [561, 191] on div "[PERSON_NAME] (You)" at bounding box center [615, 193] width 148 height 16
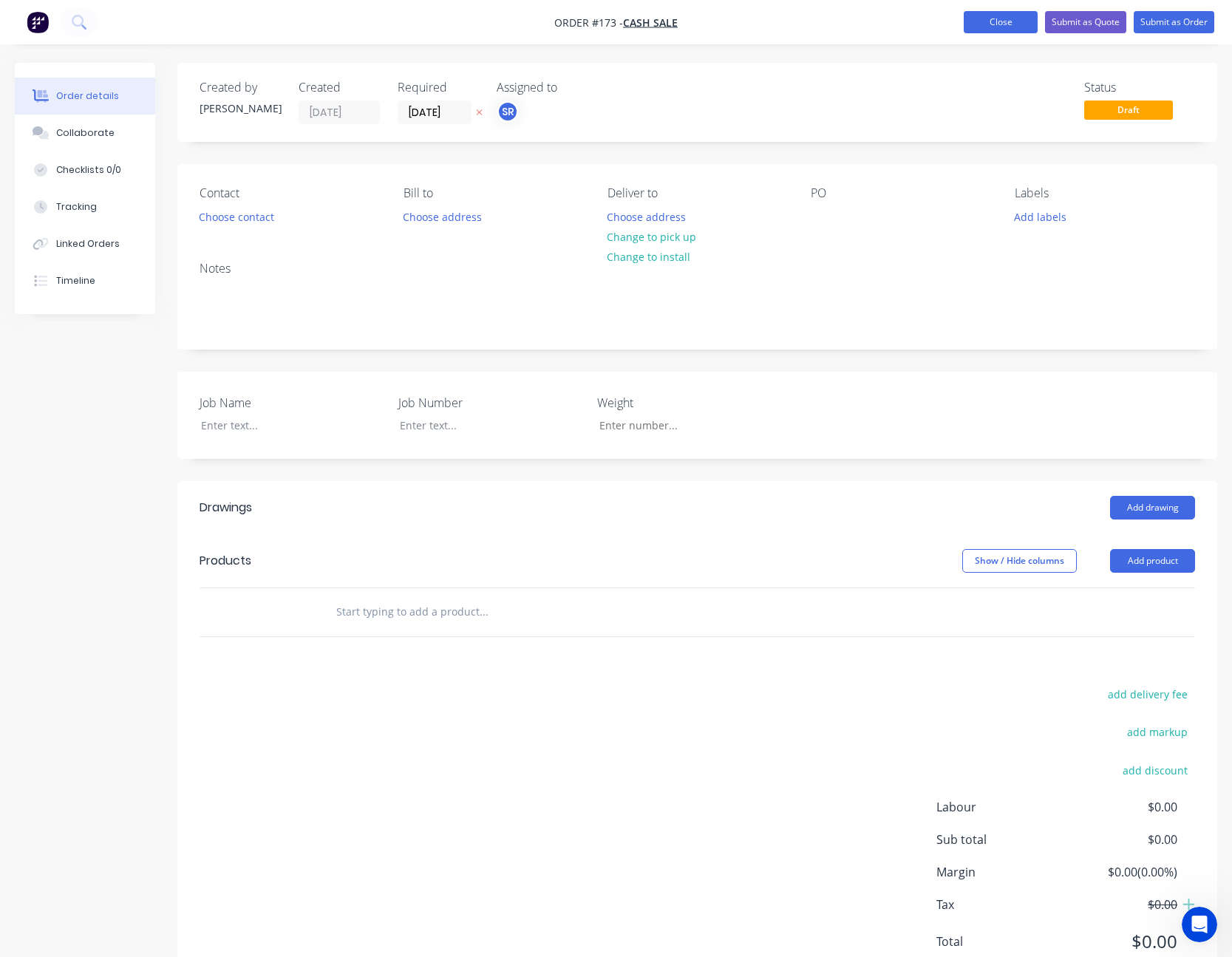
click at [984, 11] on button "Close" at bounding box center [1000, 22] width 74 height 22
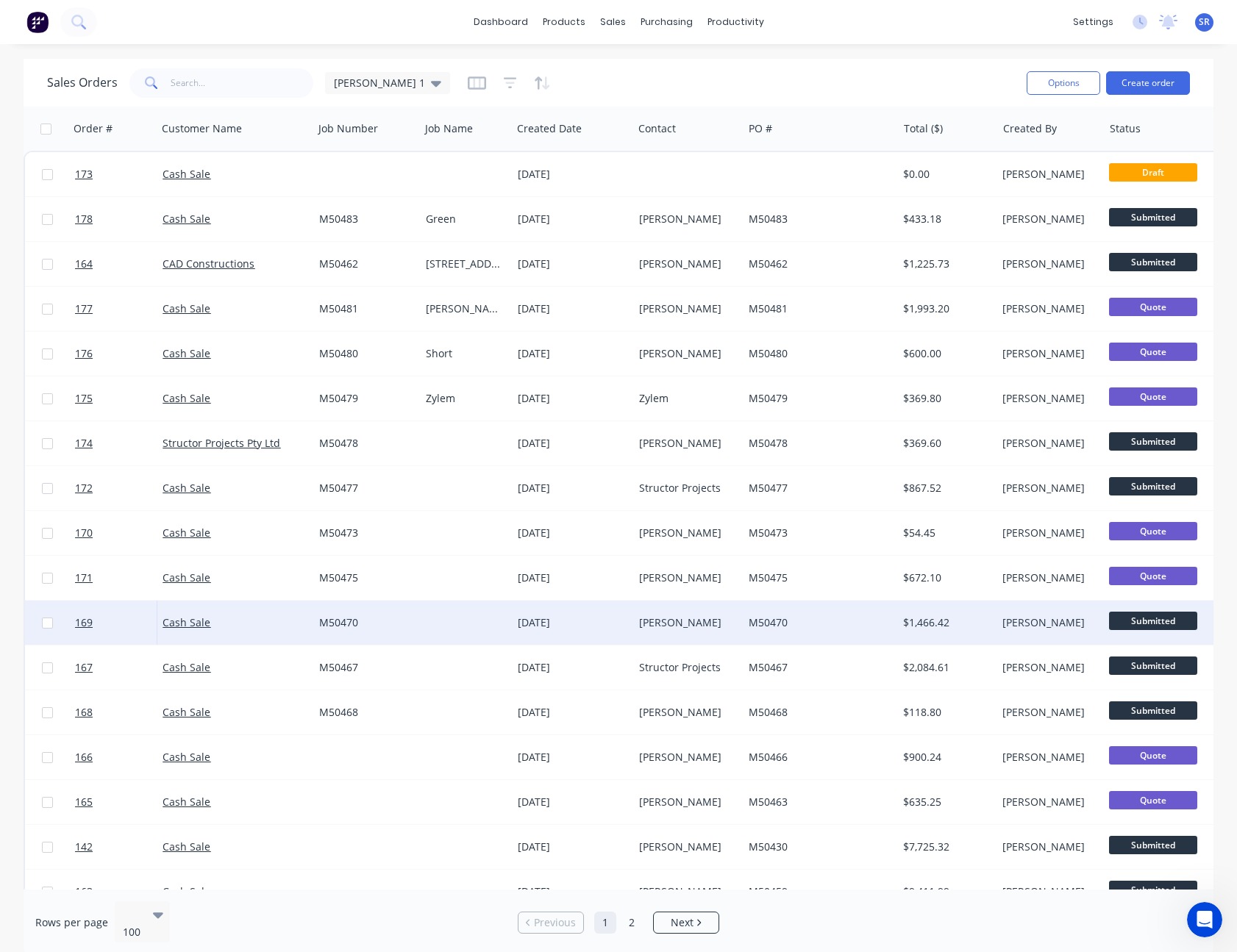
scroll to position [147, 0]
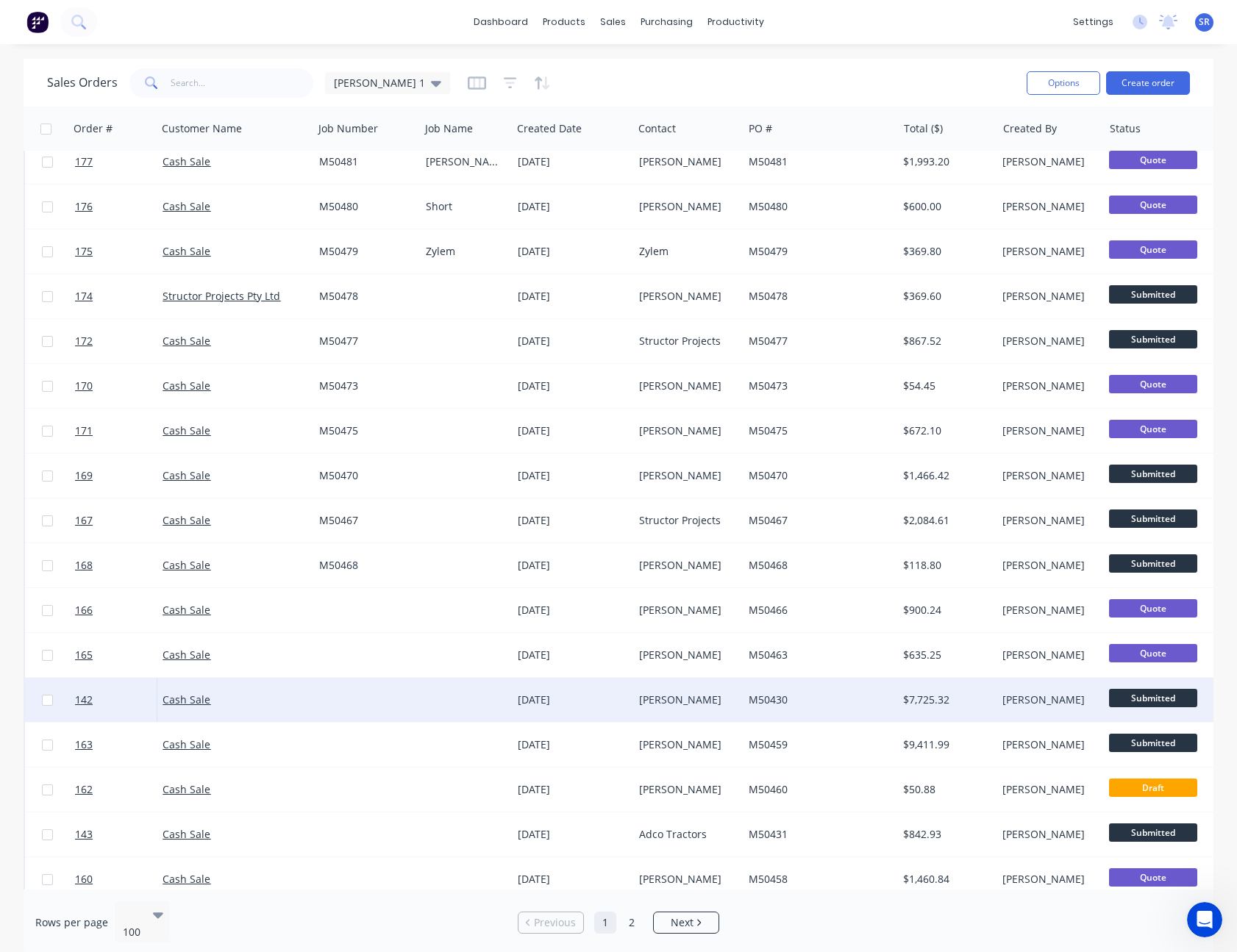
click at [542, 699] on div "[DATE]" at bounding box center [572, 700] width 110 height 15
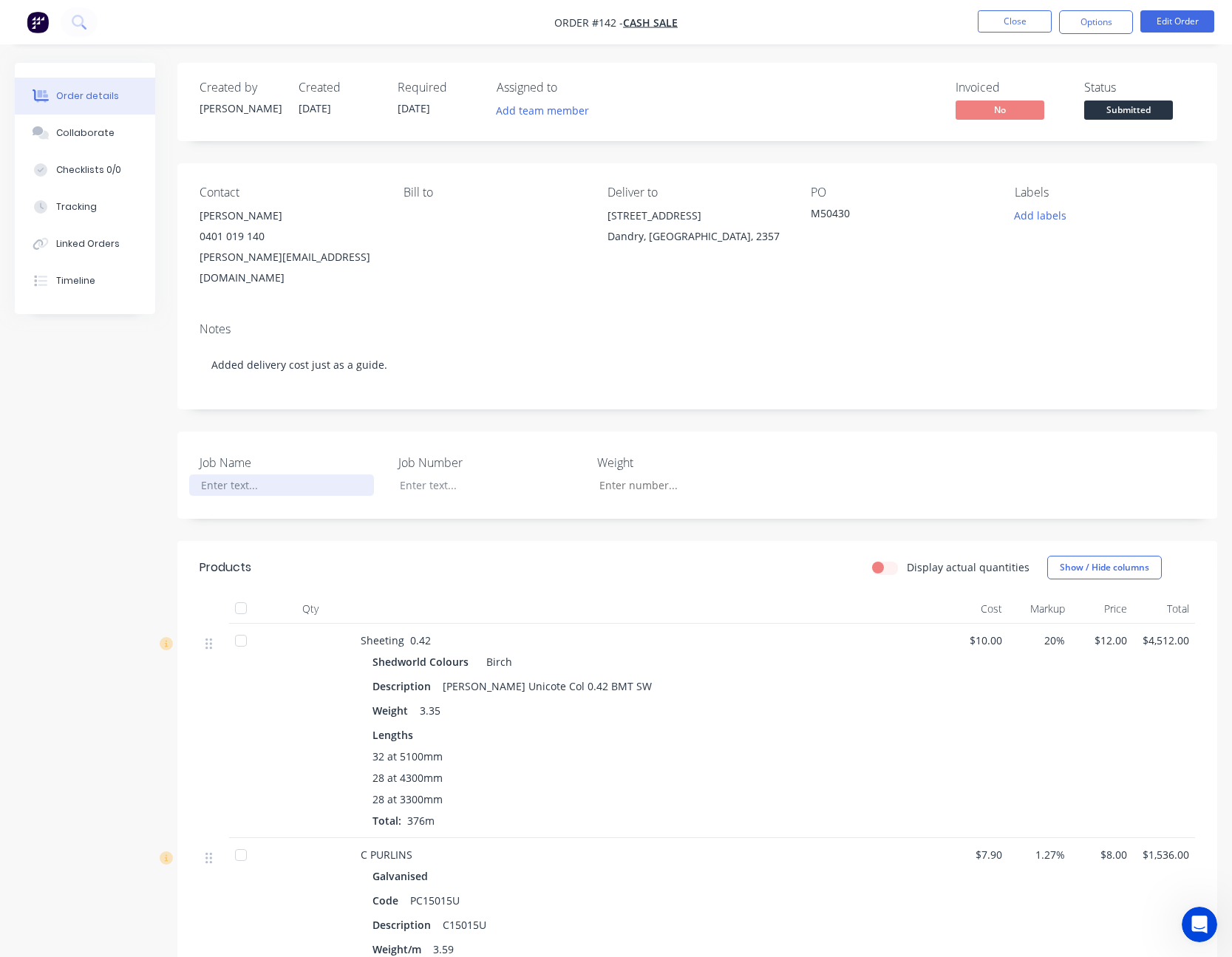
click at [215, 475] on div at bounding box center [281, 485] width 185 height 21
click at [1010, 20] on button "Close" at bounding box center [1014, 21] width 74 height 22
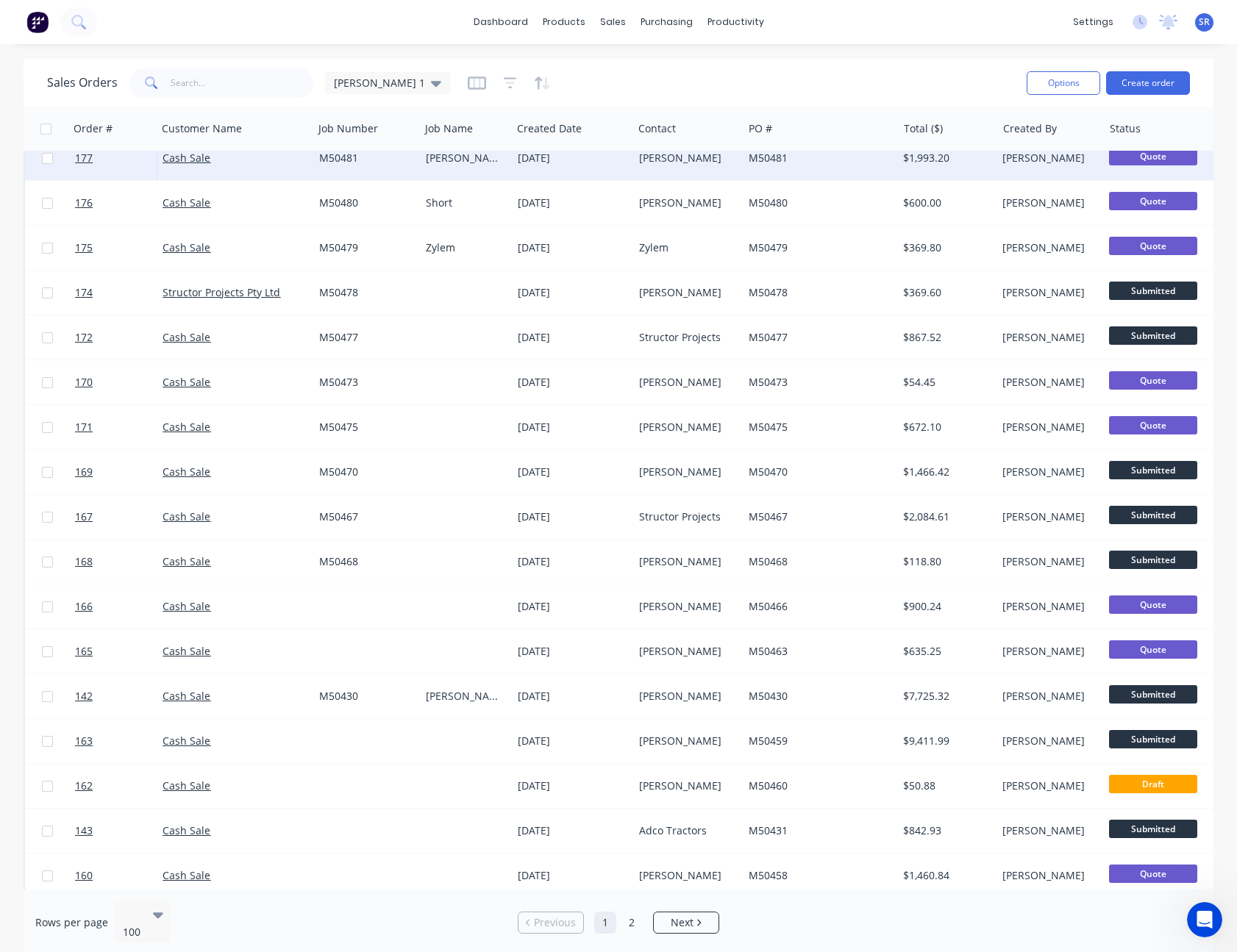
scroll to position [147, 0]
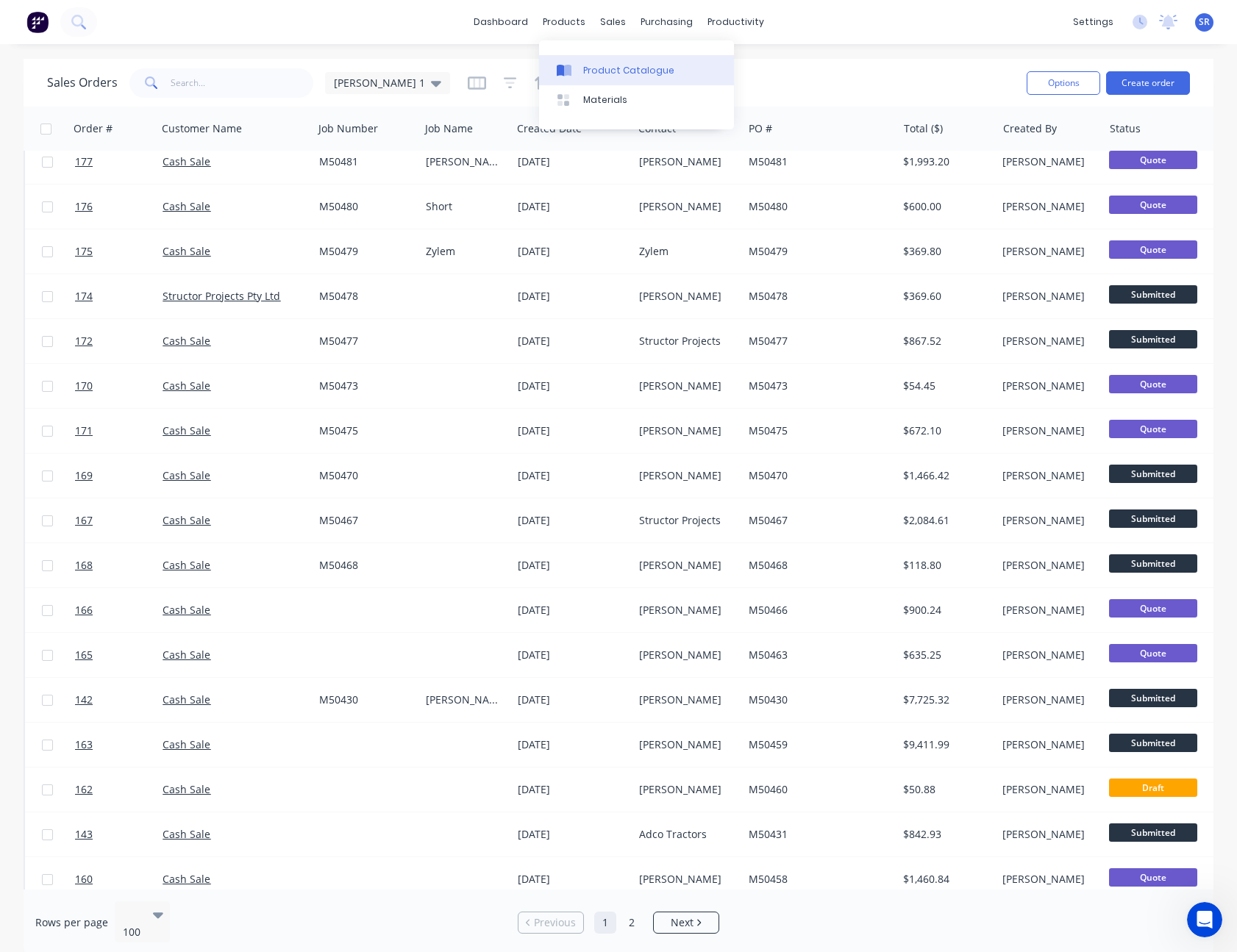
click at [599, 62] on link "Product Catalogue" at bounding box center [636, 70] width 195 height 30
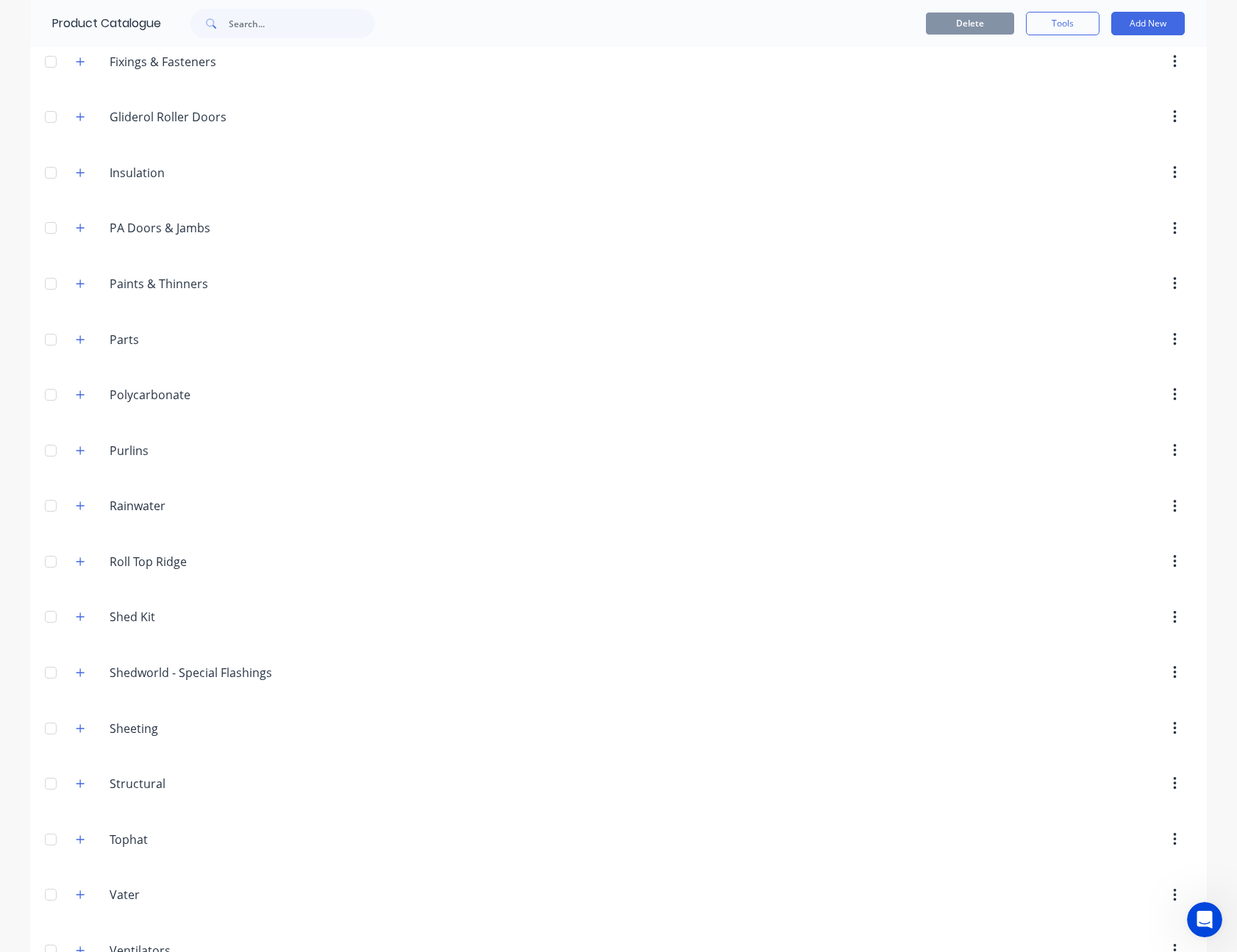
scroll to position [865, 0]
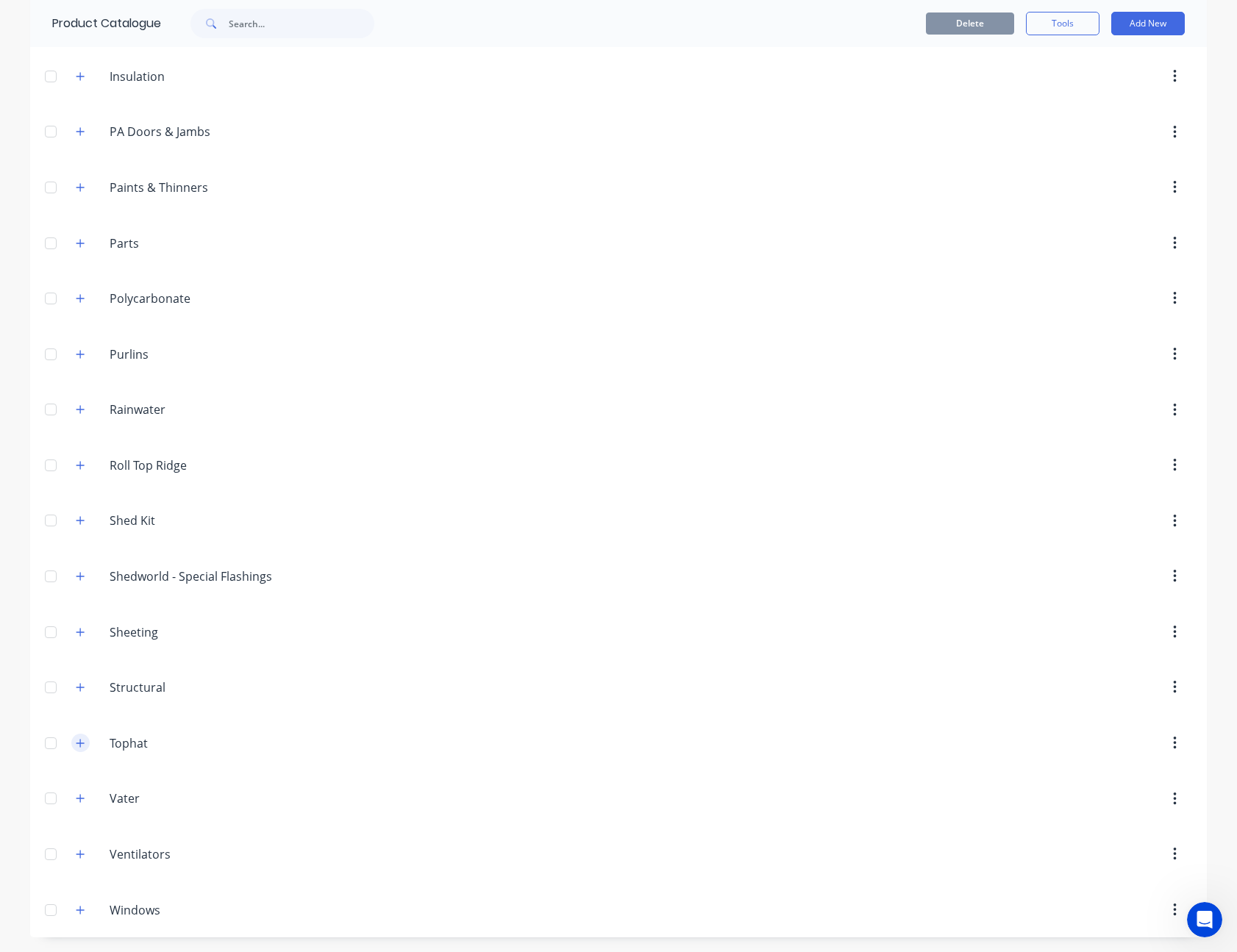
click at [80, 738] on button "button" at bounding box center [81, 742] width 19 height 19
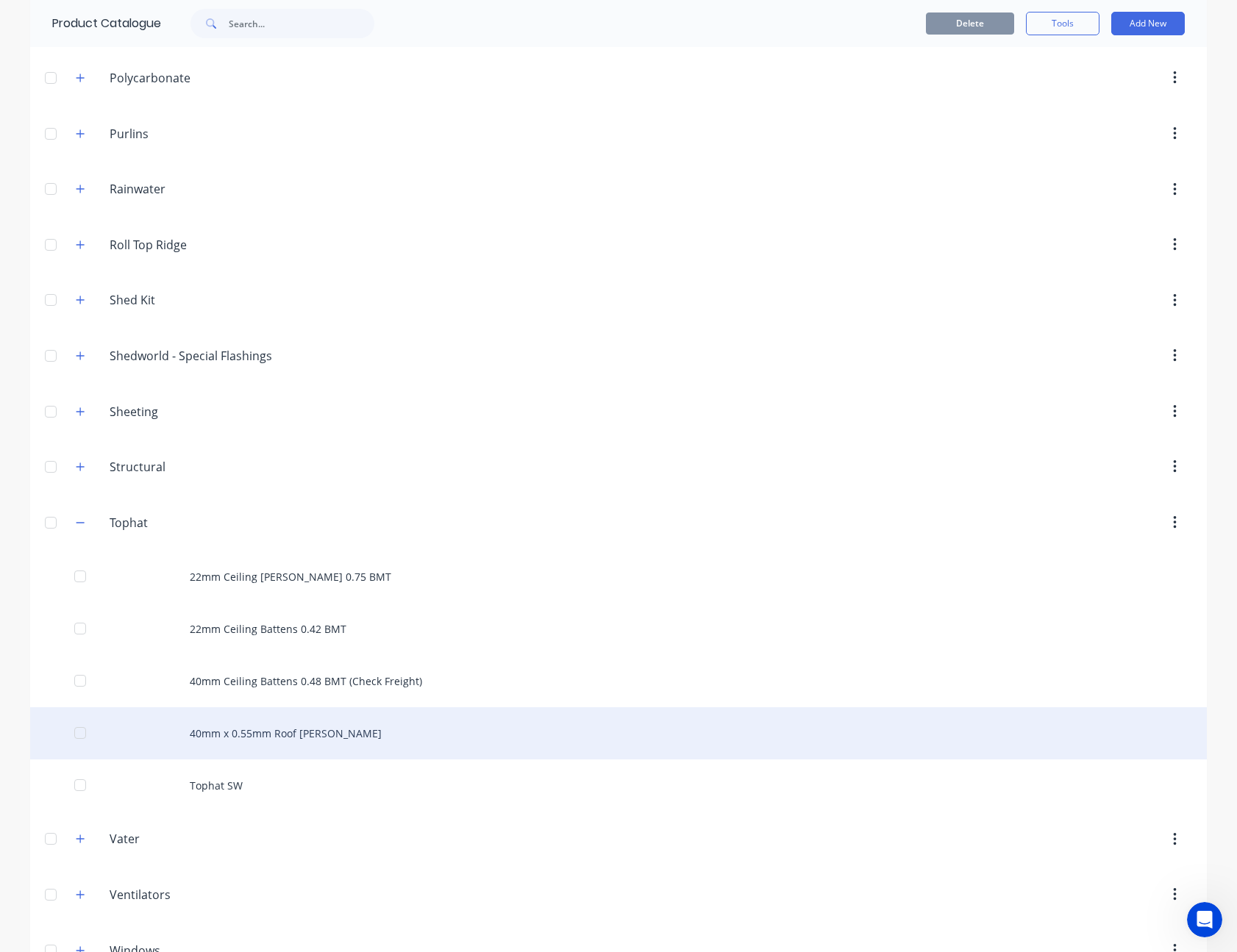
scroll to position [1126, 0]
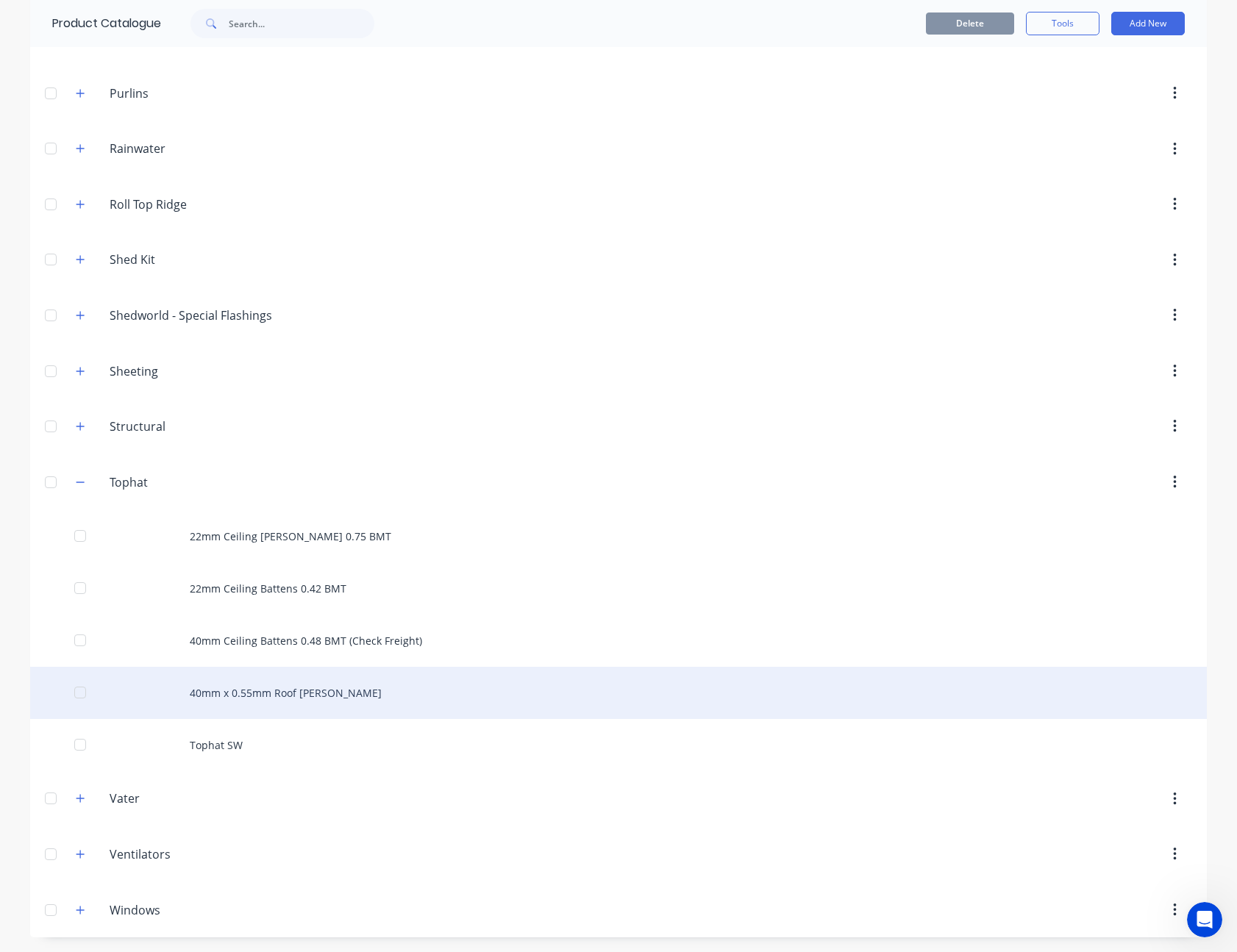
click at [299, 692] on div "40mm x 0.55mm Roof [PERSON_NAME]" at bounding box center [618, 693] width 1176 height 52
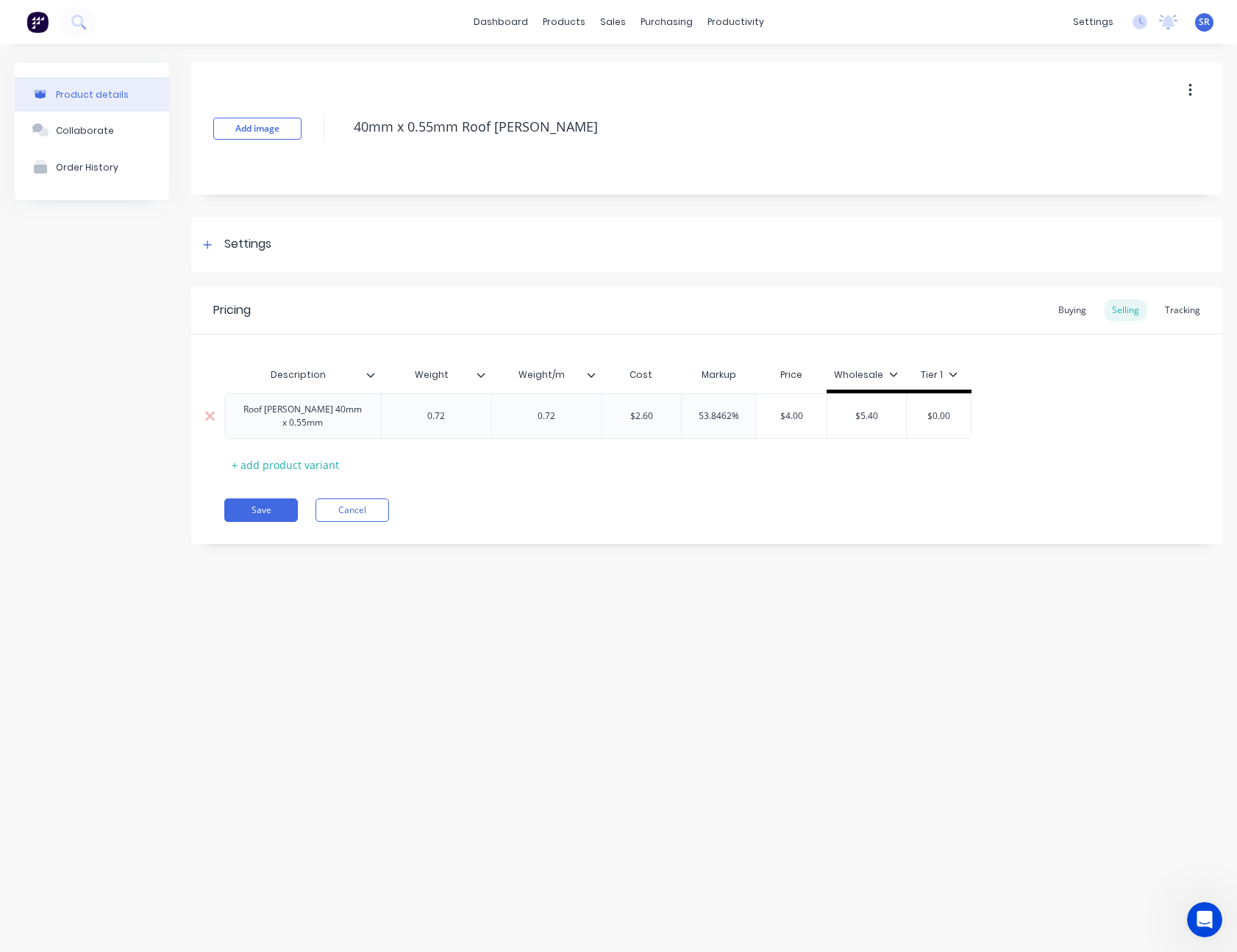
type input "$2.60"
click at [647, 419] on input "$2.60" at bounding box center [642, 415] width 80 height 13
click at [642, 407] on div "$2.60" at bounding box center [642, 415] width 80 height 37
click at [642, 418] on input "$2.60" at bounding box center [642, 415] width 80 height 13
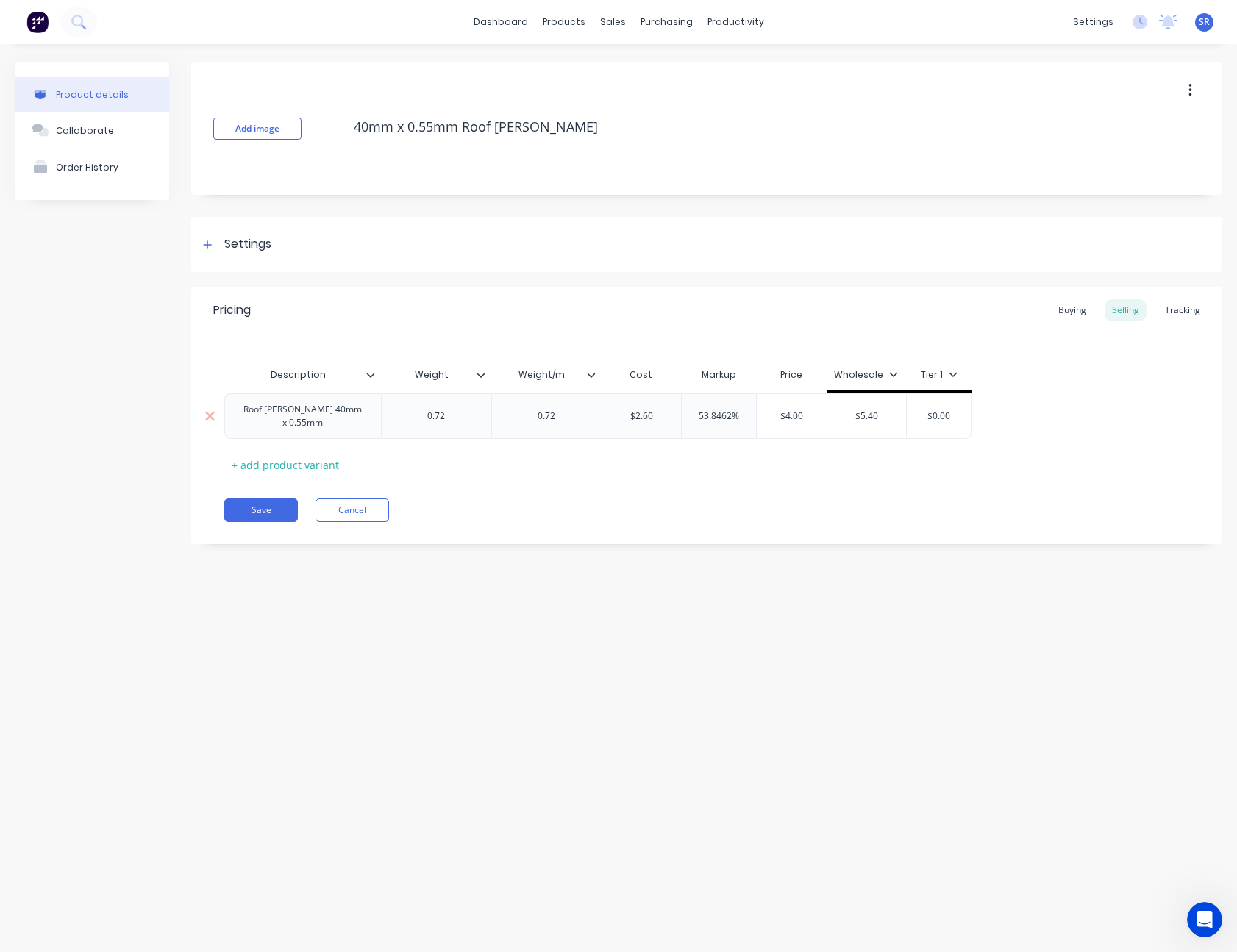
click at [642, 418] on input "$2.60" at bounding box center [642, 415] width 80 height 13
drag, startPoint x: 642, startPoint y: 418, endPoint x: 653, endPoint y: 425, distance: 13.0
click at [645, 421] on input "$2.60" at bounding box center [642, 415] width 80 height 13
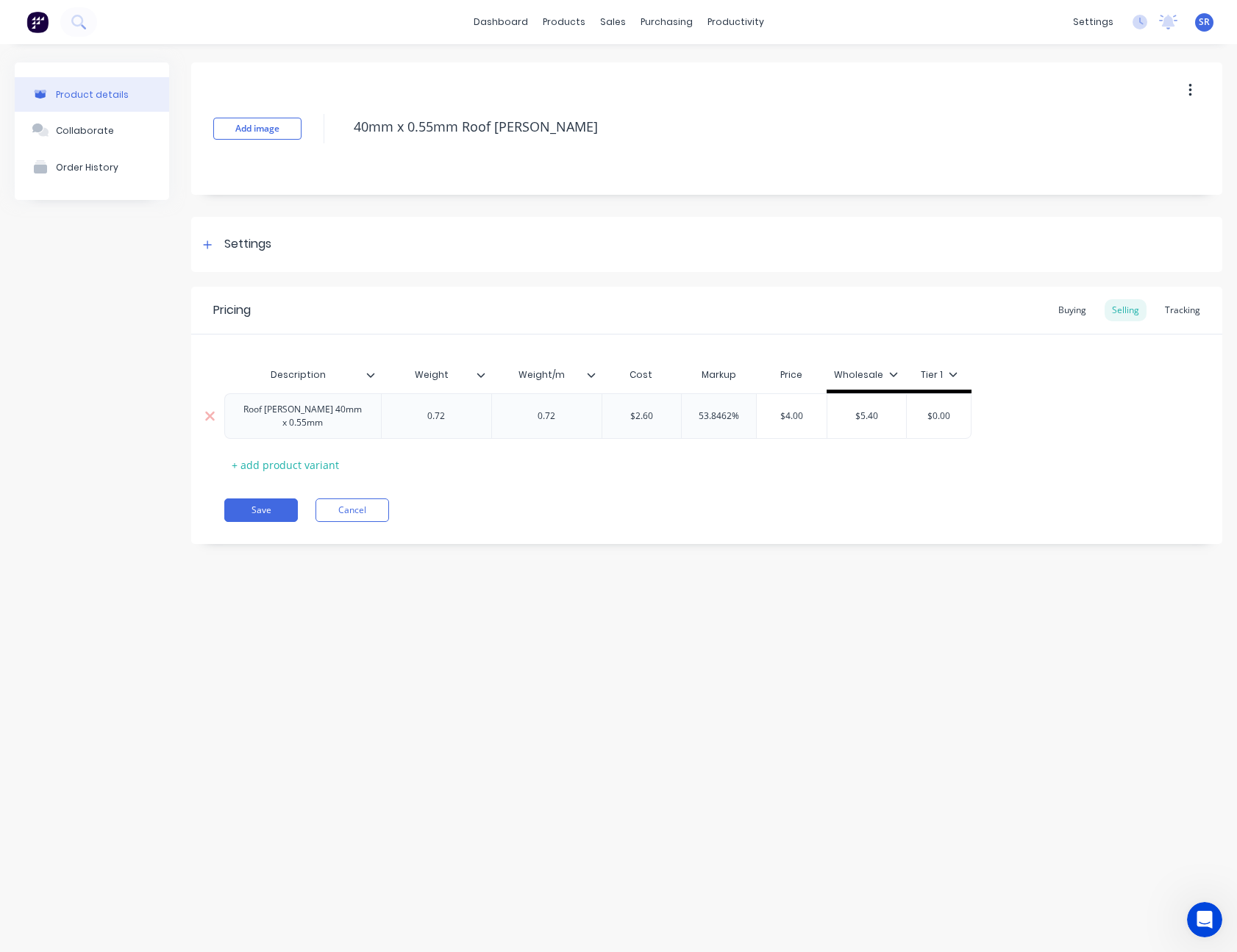
click at [659, 415] on input "$2.60" at bounding box center [642, 415] width 80 height 13
click at [648, 420] on input "$2.60" at bounding box center [642, 415] width 80 height 13
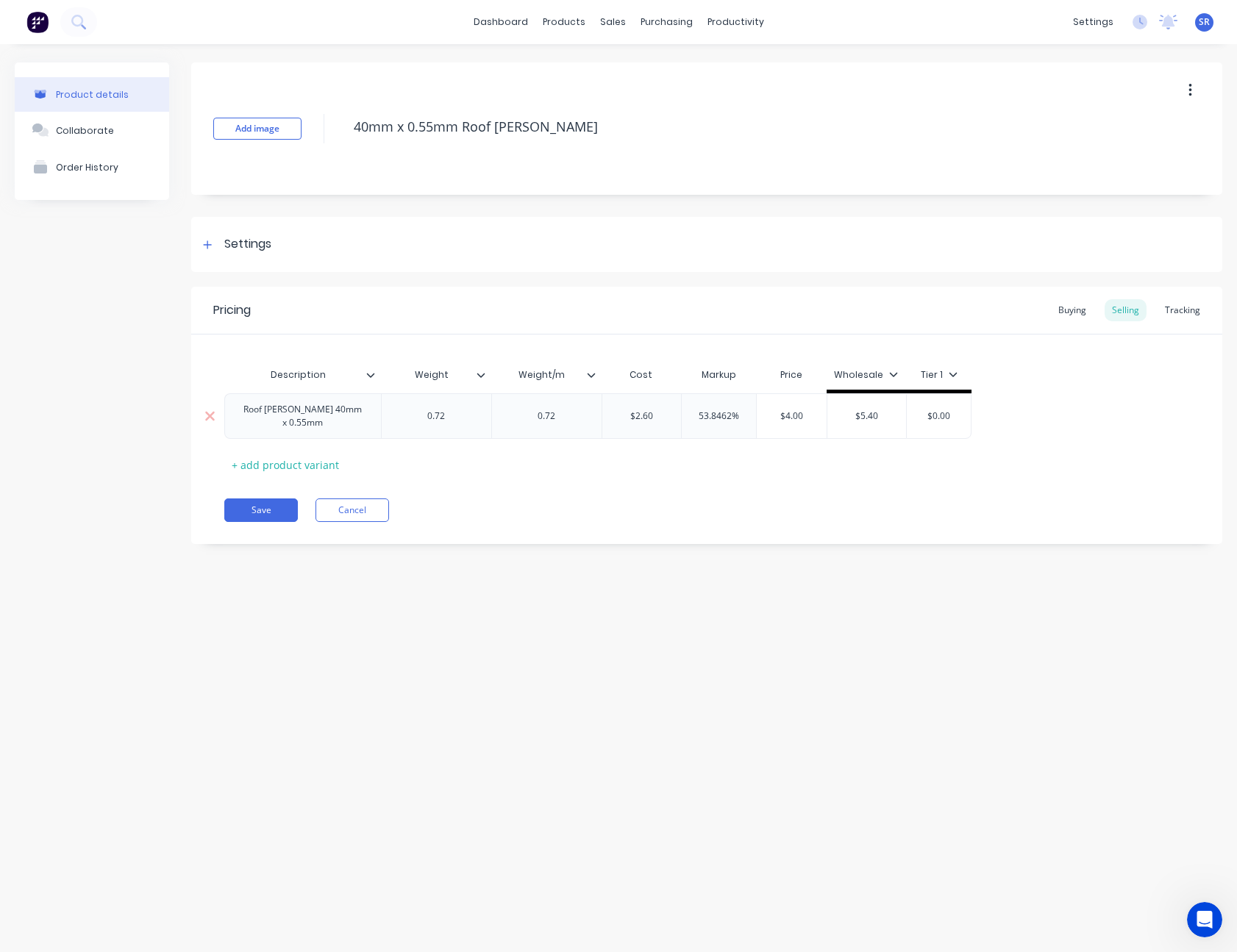
click at [648, 420] on input "$2.60" at bounding box center [642, 415] width 80 height 13
click at [641, 416] on input "$2.60" at bounding box center [642, 415] width 80 height 13
click at [476, 404] on div "0.72" at bounding box center [436, 416] width 111 height 45
click at [637, 412] on input "$2.60" at bounding box center [642, 415] width 80 height 13
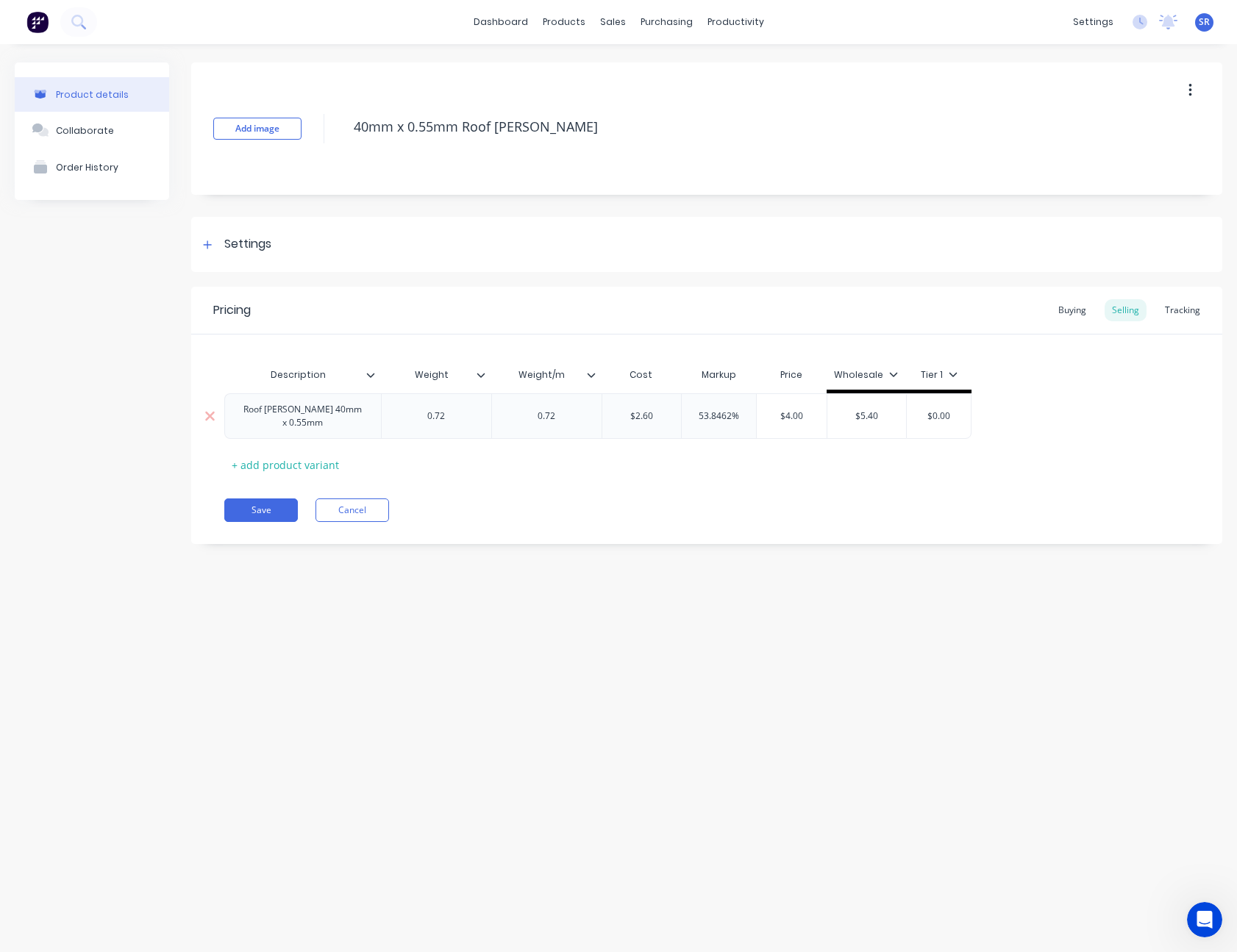
click at [637, 412] on input "$2.60" at bounding box center [642, 415] width 80 height 13
type input "$4.00"
click at [804, 413] on input "$4.00" at bounding box center [791, 415] width 73 height 13
click at [651, 419] on input "$2.60" at bounding box center [642, 415] width 80 height 13
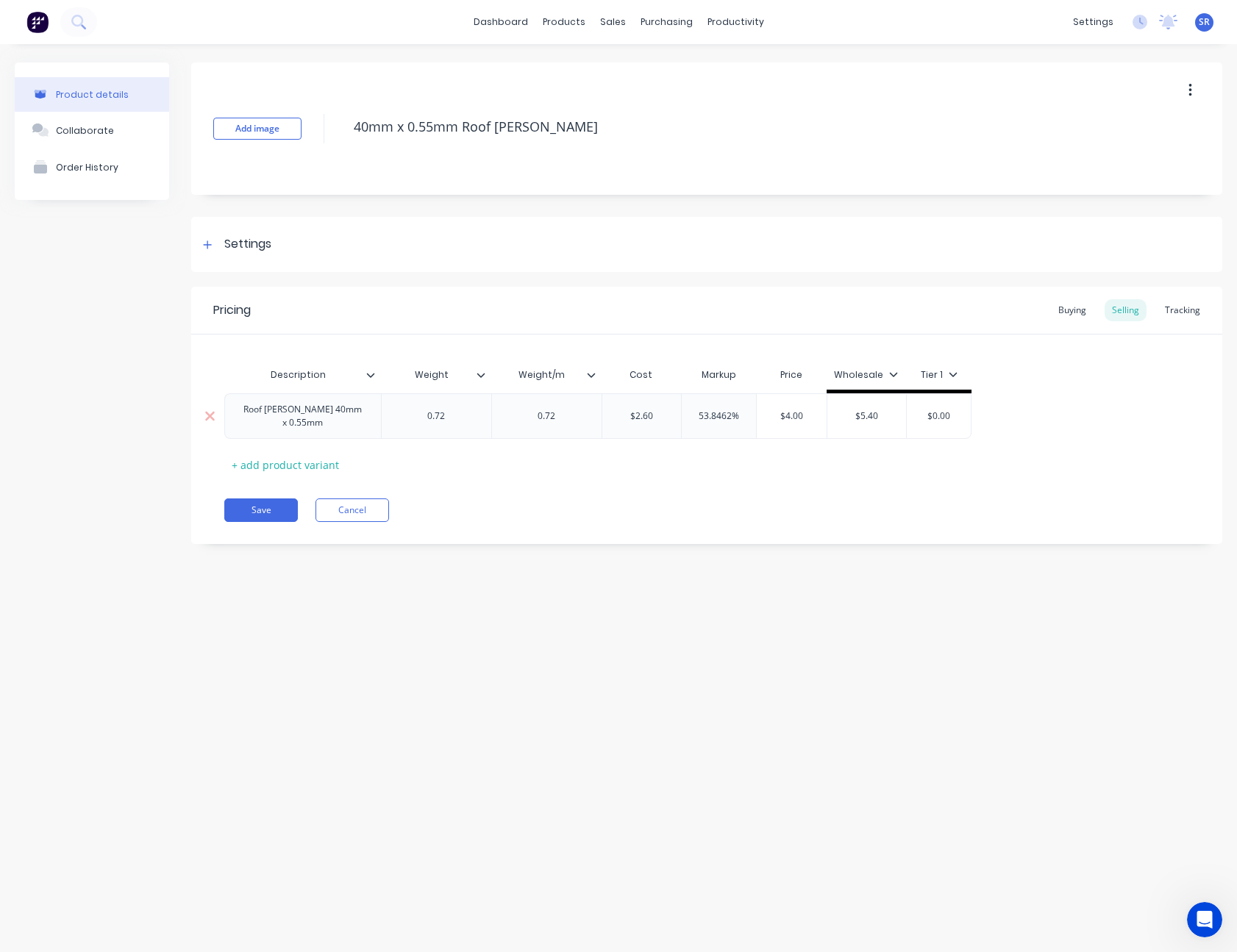
click at [651, 419] on input "$2.60" at bounding box center [642, 415] width 80 height 13
type input "$15.624"
type input "5"
type input "30"
type input "$20.3112"
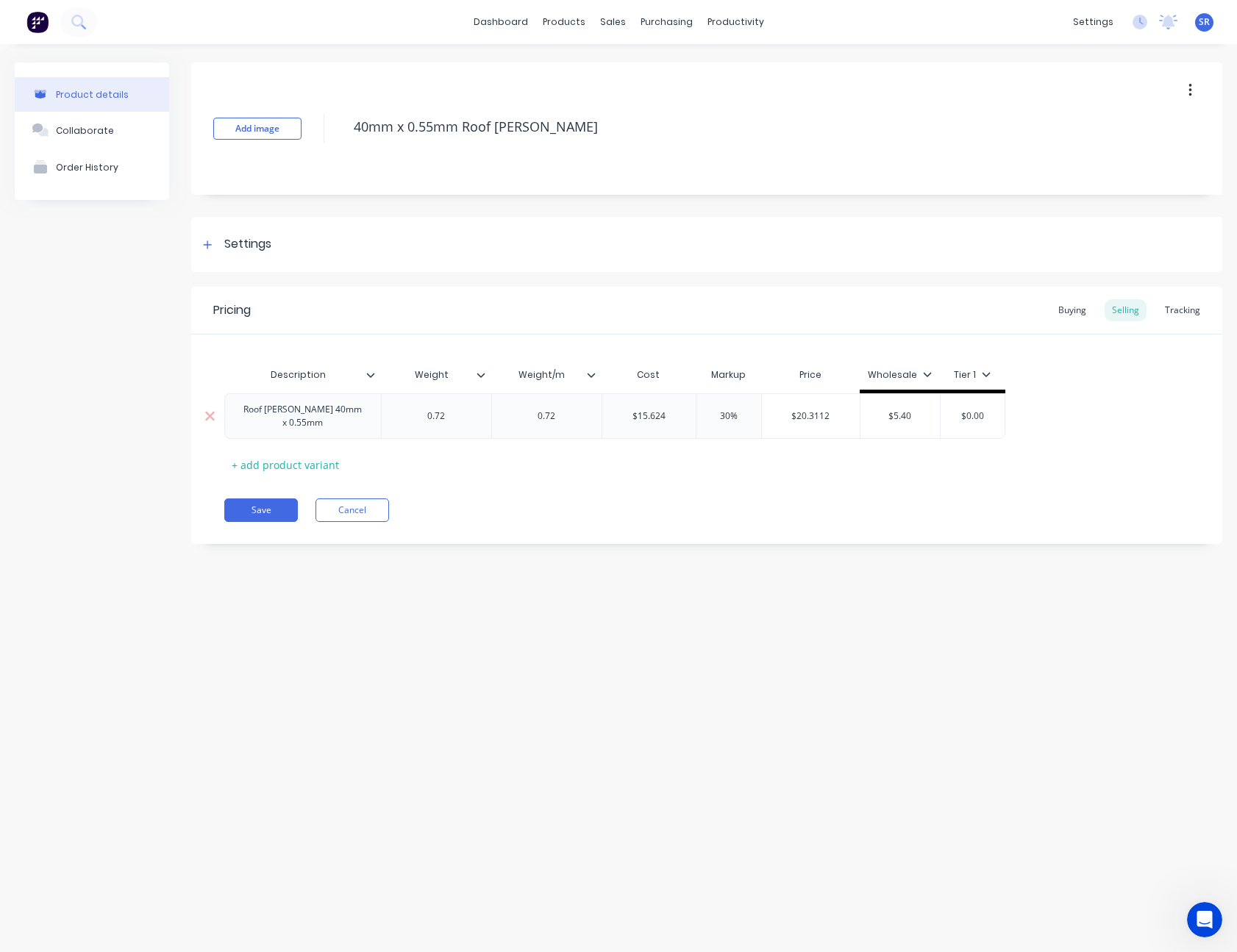
type input "$5.40"
type input "$0.00"
type input "22.5"
click at [985, 376] on icon at bounding box center [986, 374] width 8 height 5
click at [952, 530] on div "Tier 1" at bounding box center [945, 534] width 28 height 16
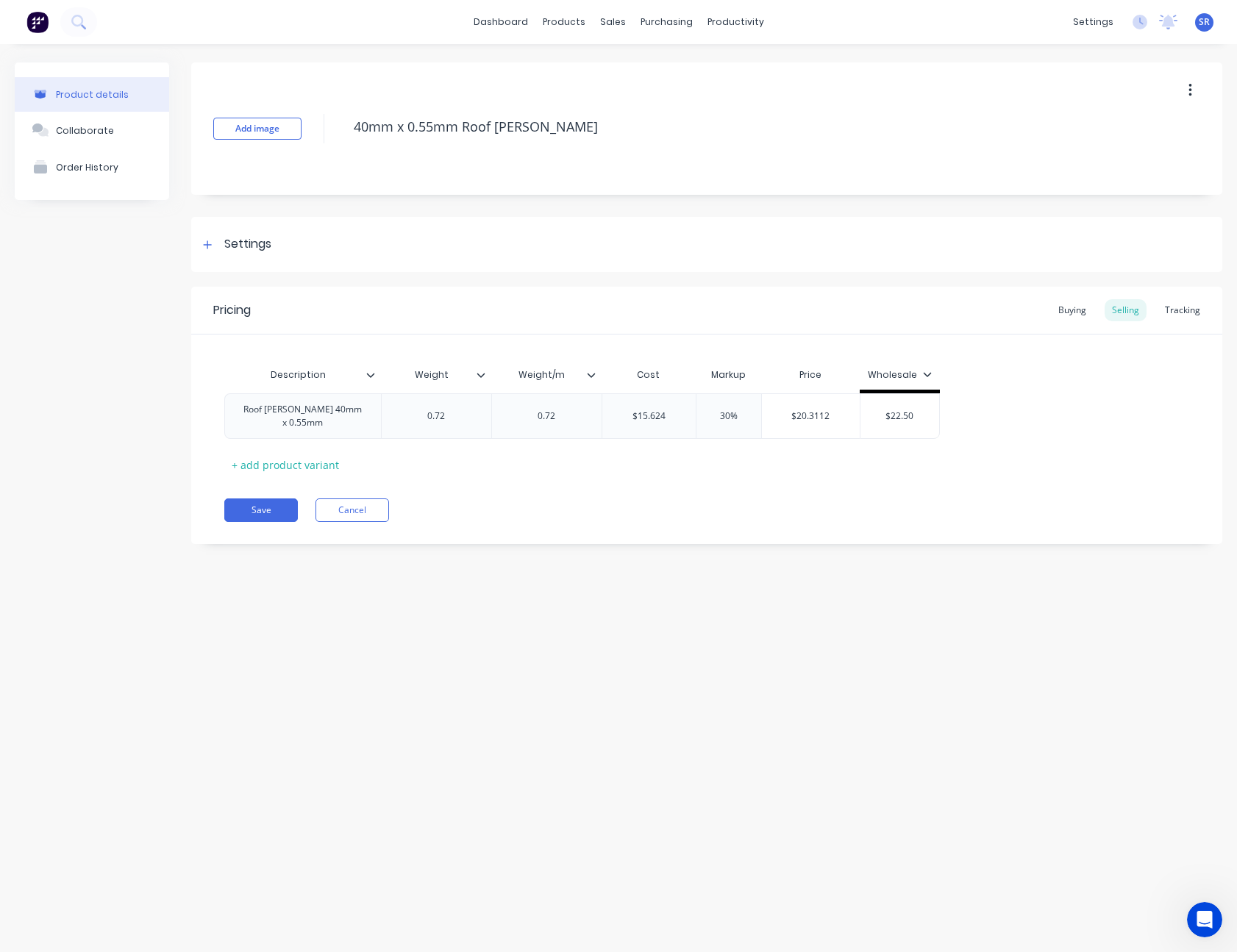
click at [818, 479] on div "Pricing Buying Selling Tracking Description Weight Weight/m Cost Markup Price W…" at bounding box center [706, 415] width 1031 height 257
click at [266, 506] on button "Save" at bounding box center [261, 510] width 73 height 23
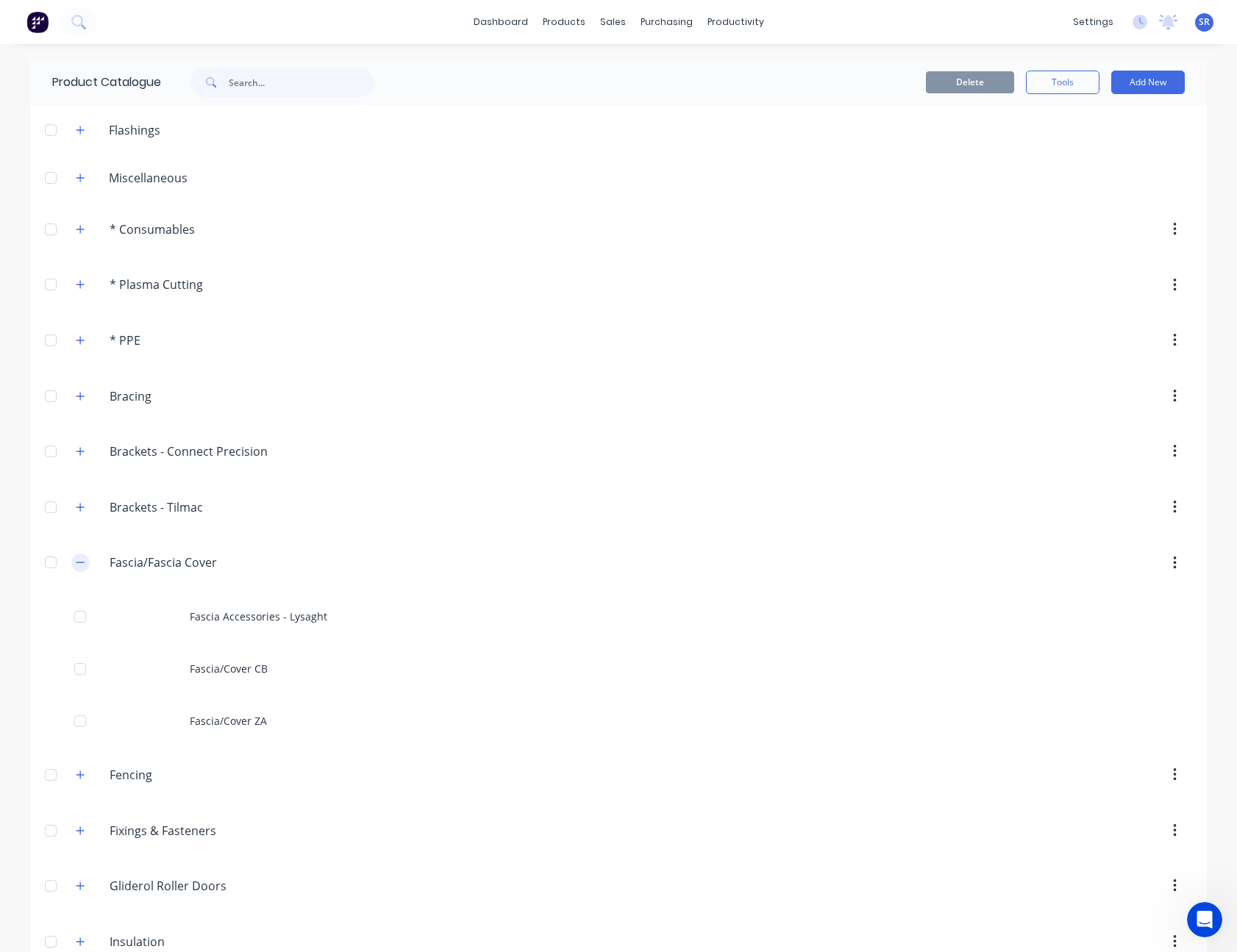
click at [81, 565] on button "button" at bounding box center [81, 562] width 19 height 19
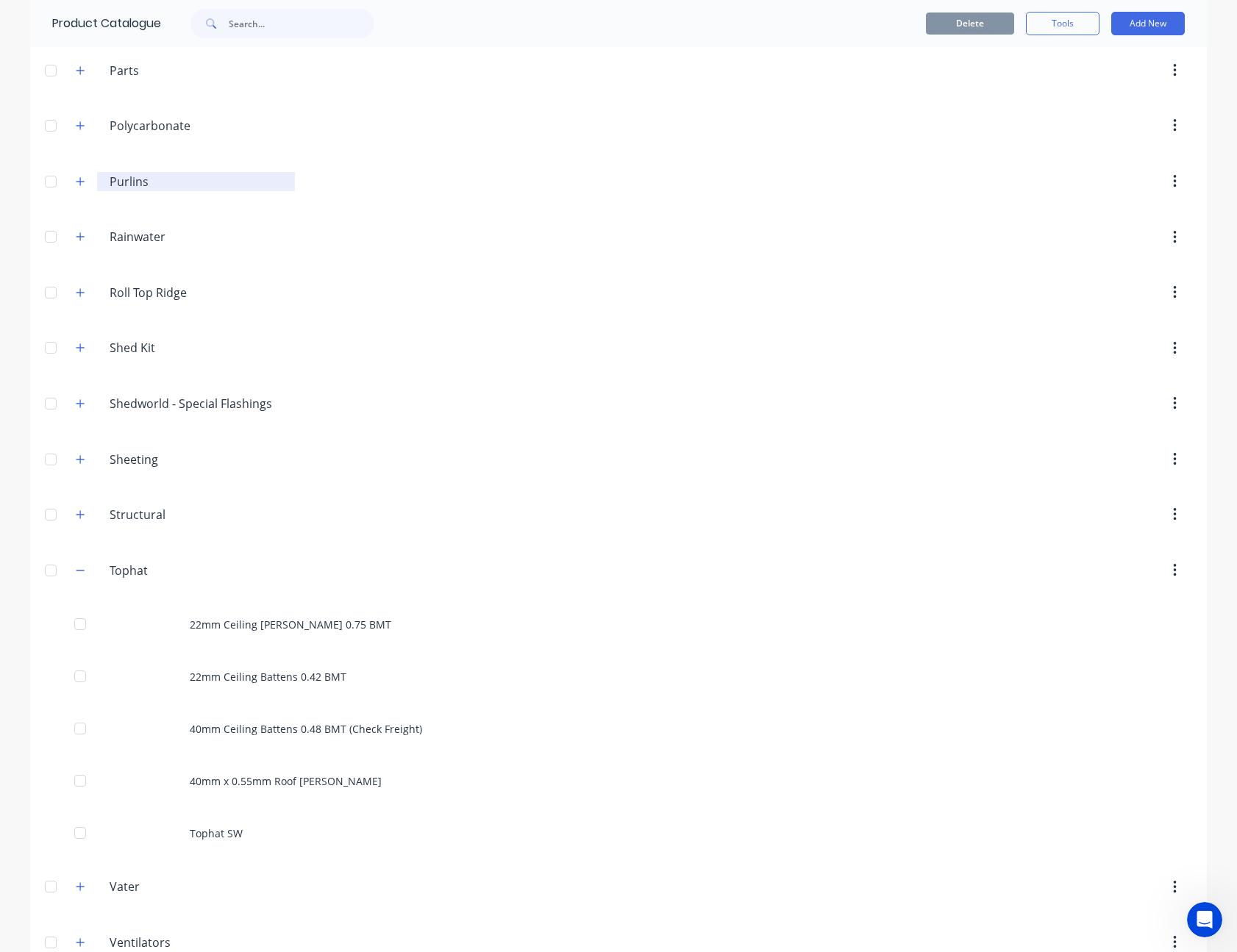
scroll to position [955, 0]
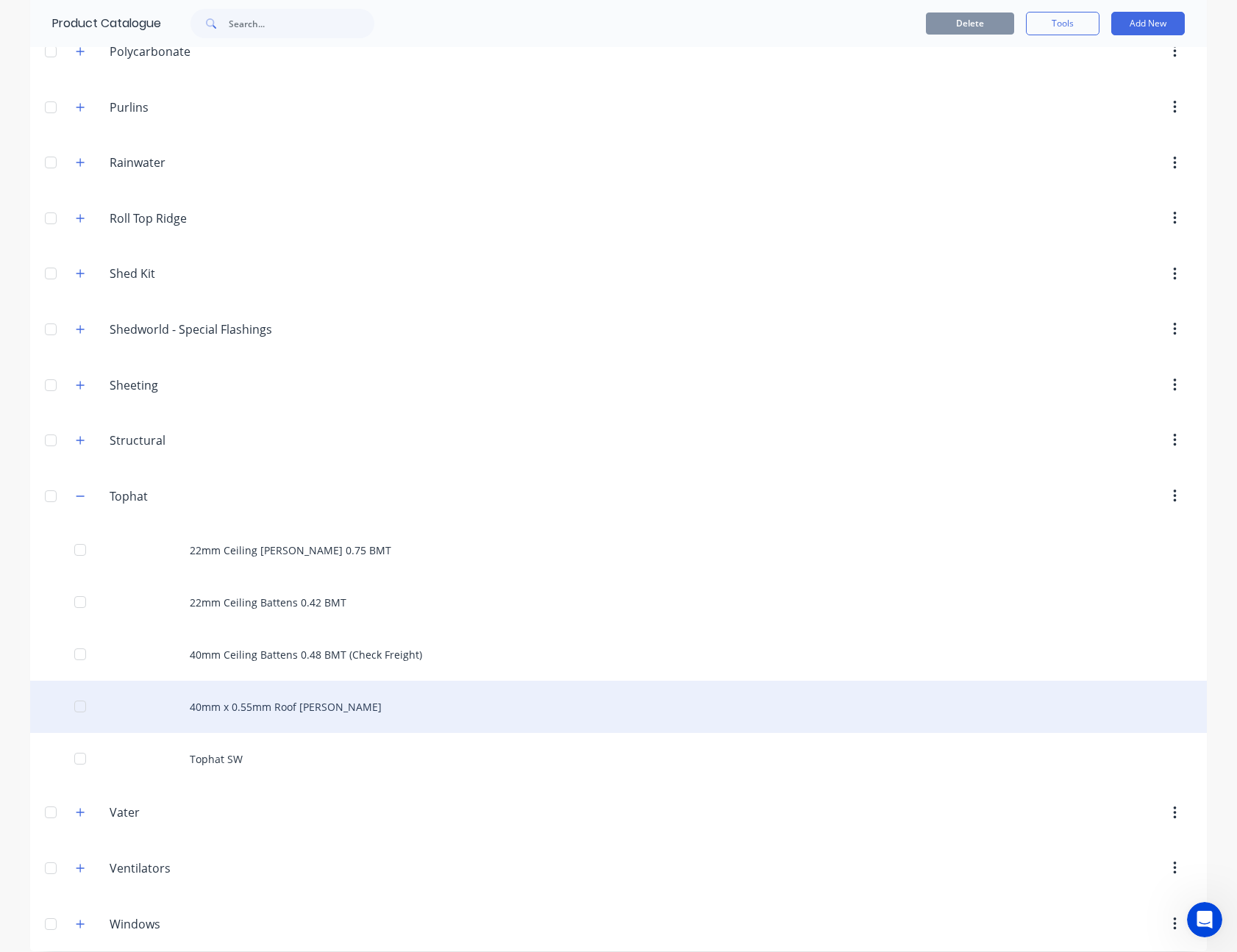
click at [266, 694] on div "40mm x 0.55mm Roof [PERSON_NAME]" at bounding box center [618, 707] width 1176 height 52
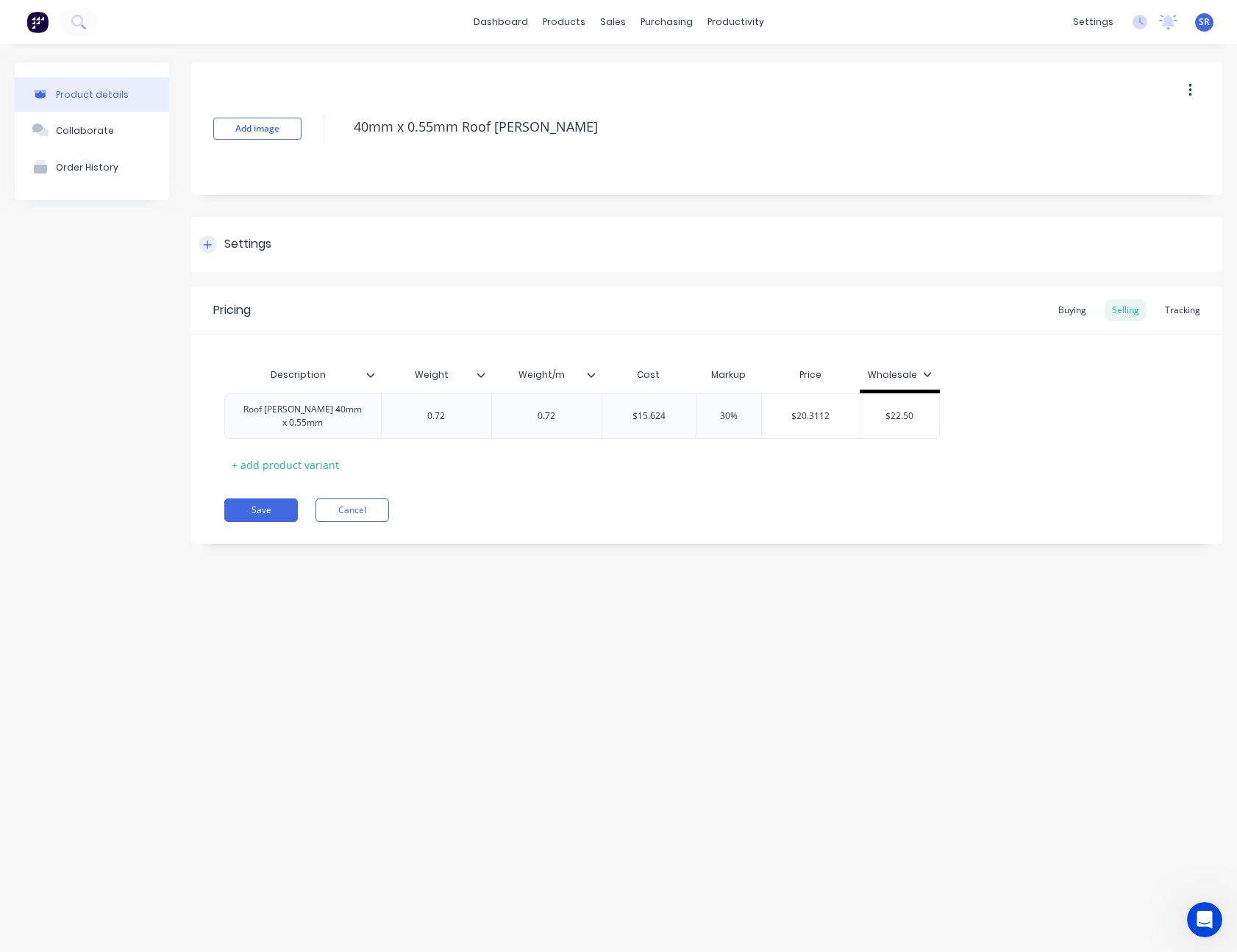
click at [374, 244] on div "Settings" at bounding box center [706, 244] width 1031 height 55
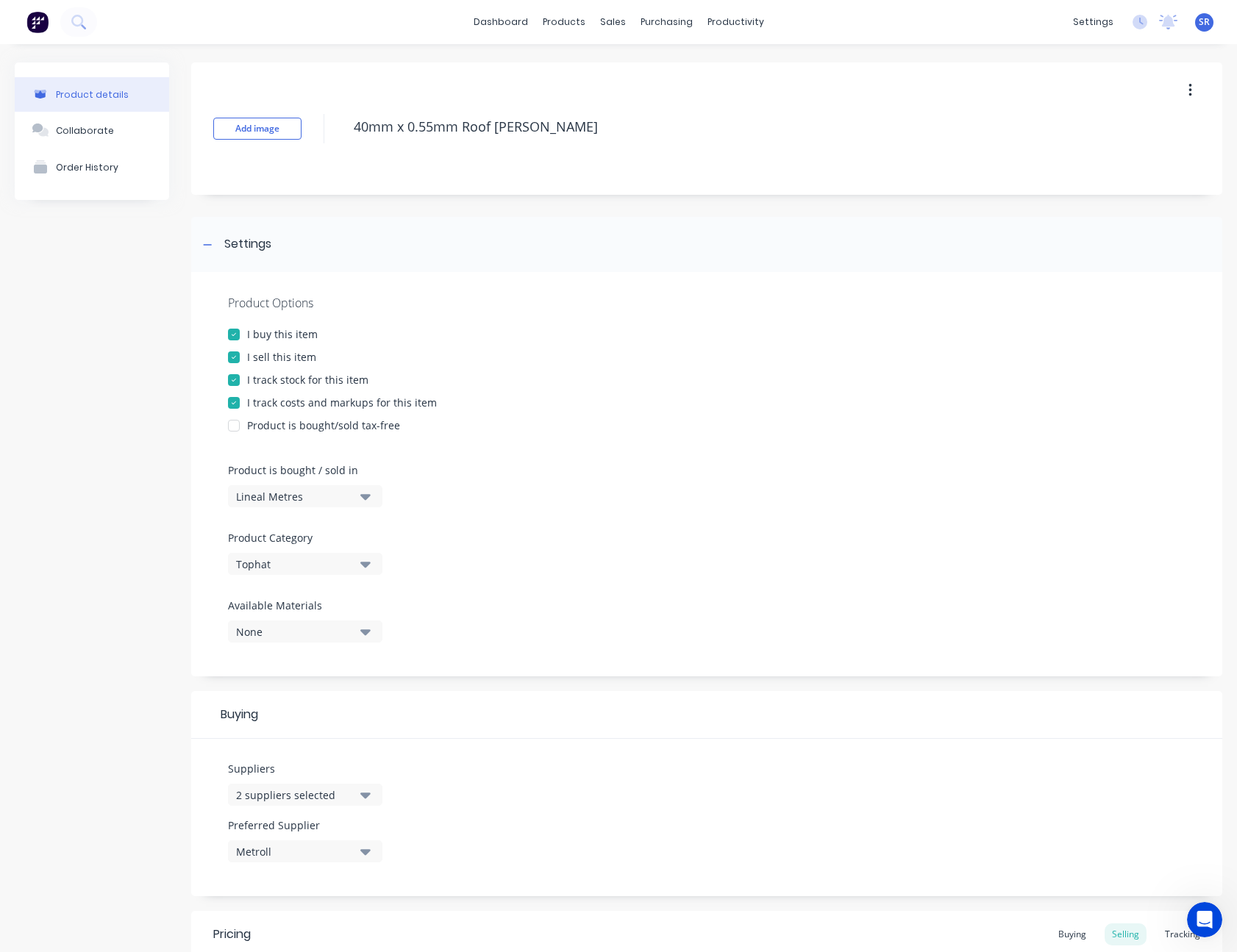
scroll to position [220, 0]
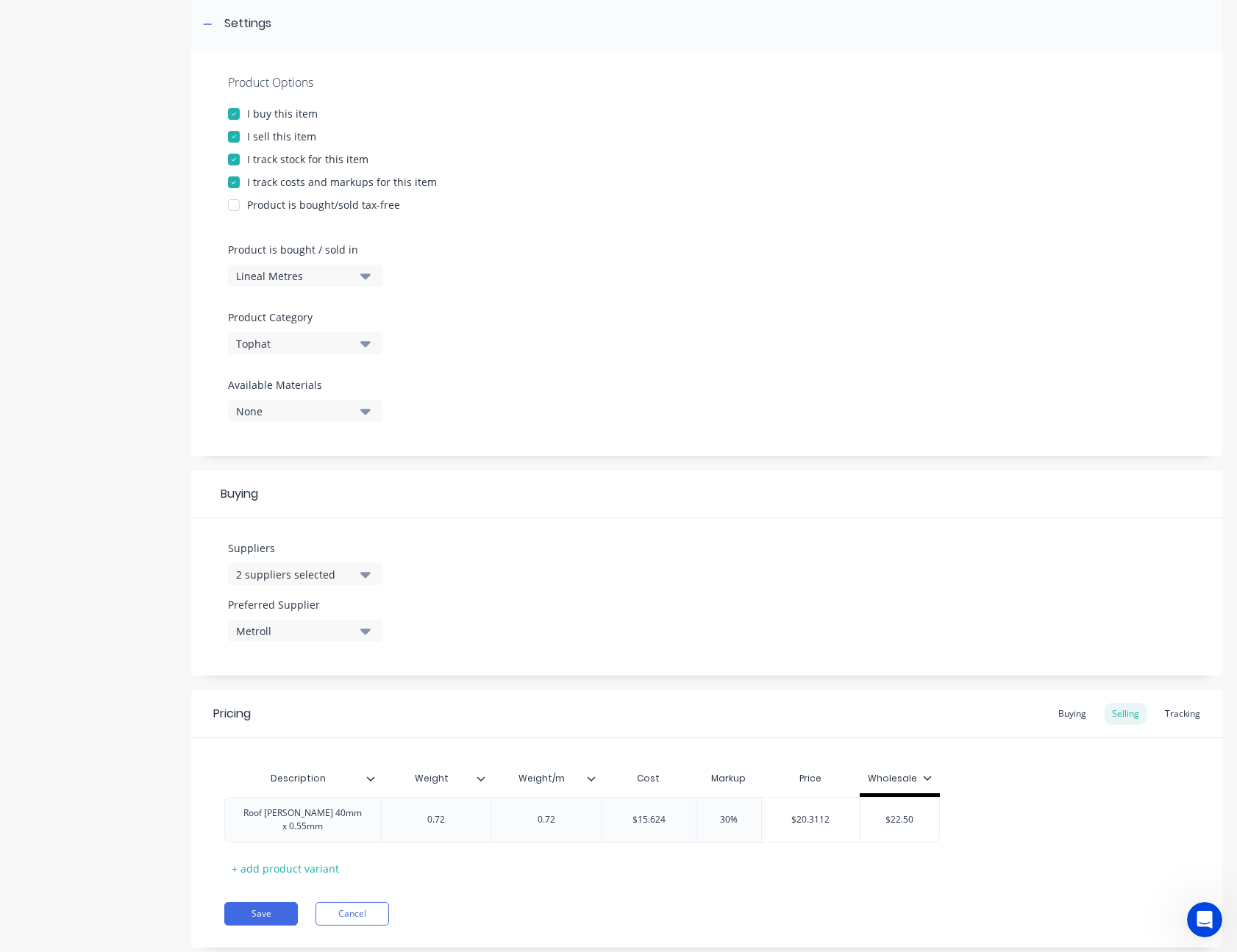
click at [366, 640] on button "Metroll" at bounding box center [305, 630] width 154 height 22
click at [366, 633] on icon "button" at bounding box center [365, 632] width 10 height 6
click at [363, 568] on icon "button" at bounding box center [365, 573] width 10 height 16
click at [332, 782] on div "[PERSON_NAME] Metal Roofing" at bounding box center [346, 787] width 147 height 16
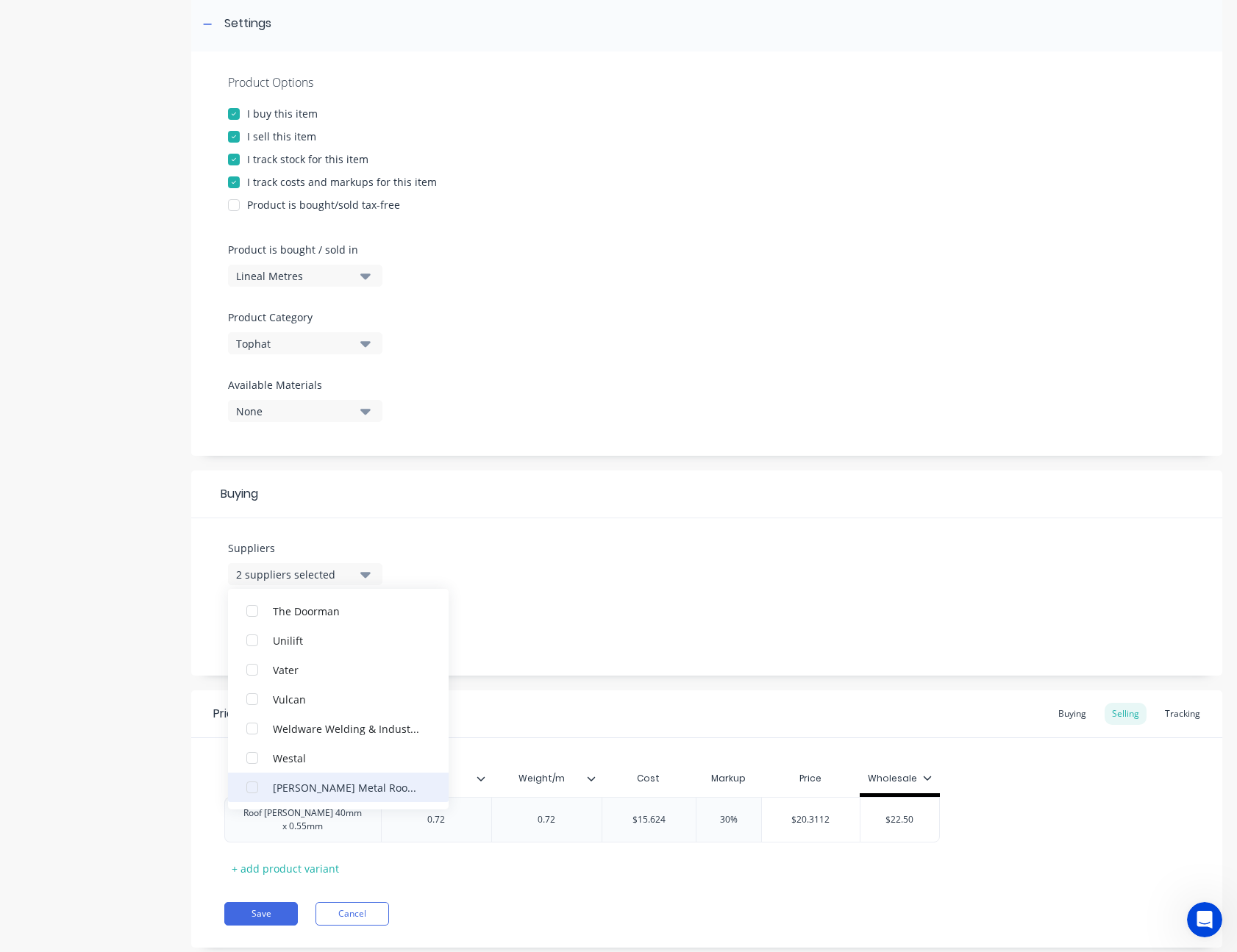
scroll to position [0, 0]
click at [506, 600] on div "Suppliers 3 suppliers selected Metroll [PERSON_NAME] Metal Roofing Austral BBF …" at bounding box center [706, 597] width 1031 height 157
click at [369, 631] on icon "button" at bounding box center [365, 632] width 10 height 6
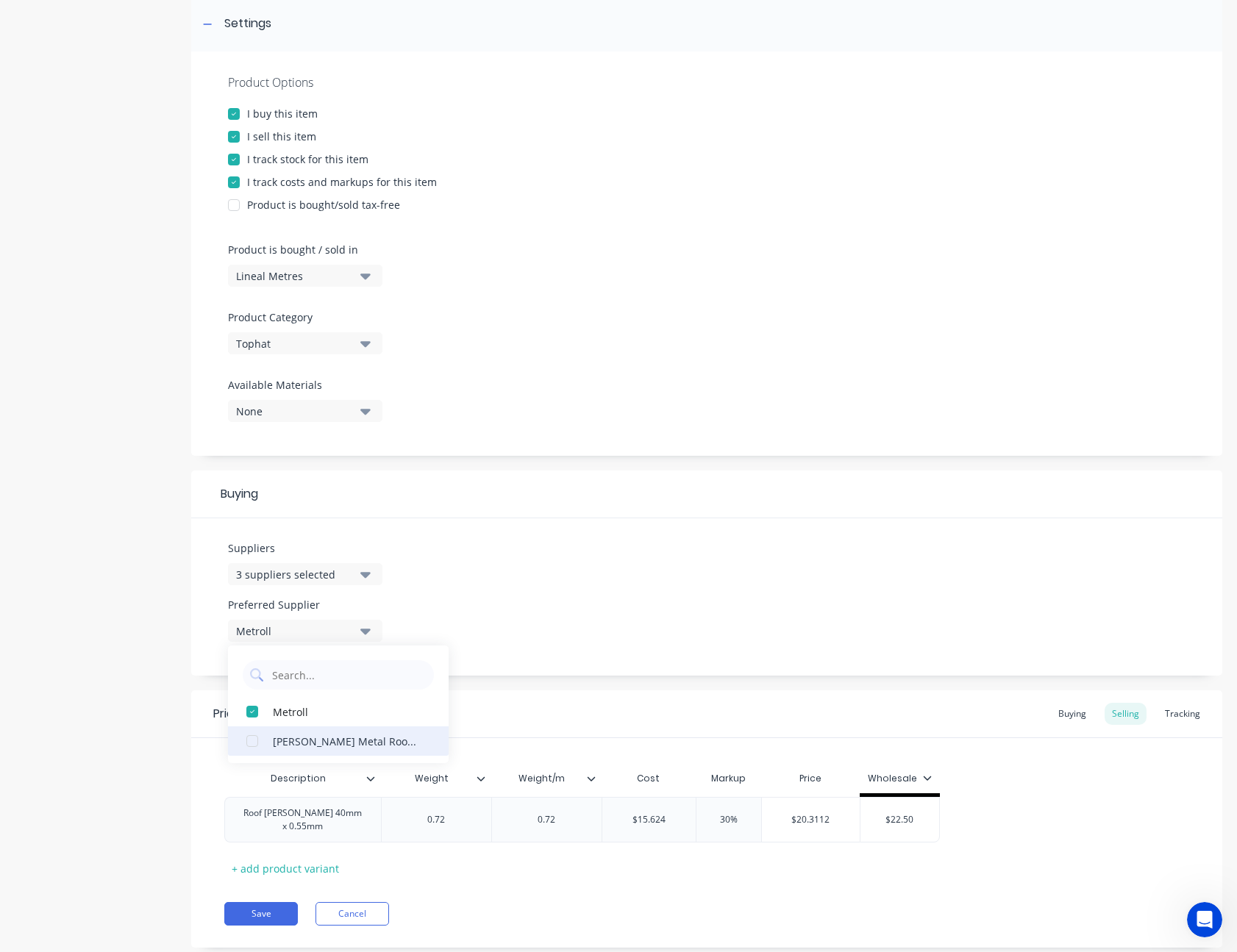
click at [331, 732] on button "[PERSON_NAME] Metal Roofing" at bounding box center [338, 741] width 221 height 30
click at [441, 600] on div "Suppliers 3 suppliers selected Preferred Supplier [PERSON_NAME] Metal Roofing […" at bounding box center [706, 597] width 1031 height 157
click at [267, 911] on button "Save" at bounding box center [261, 913] width 73 height 23
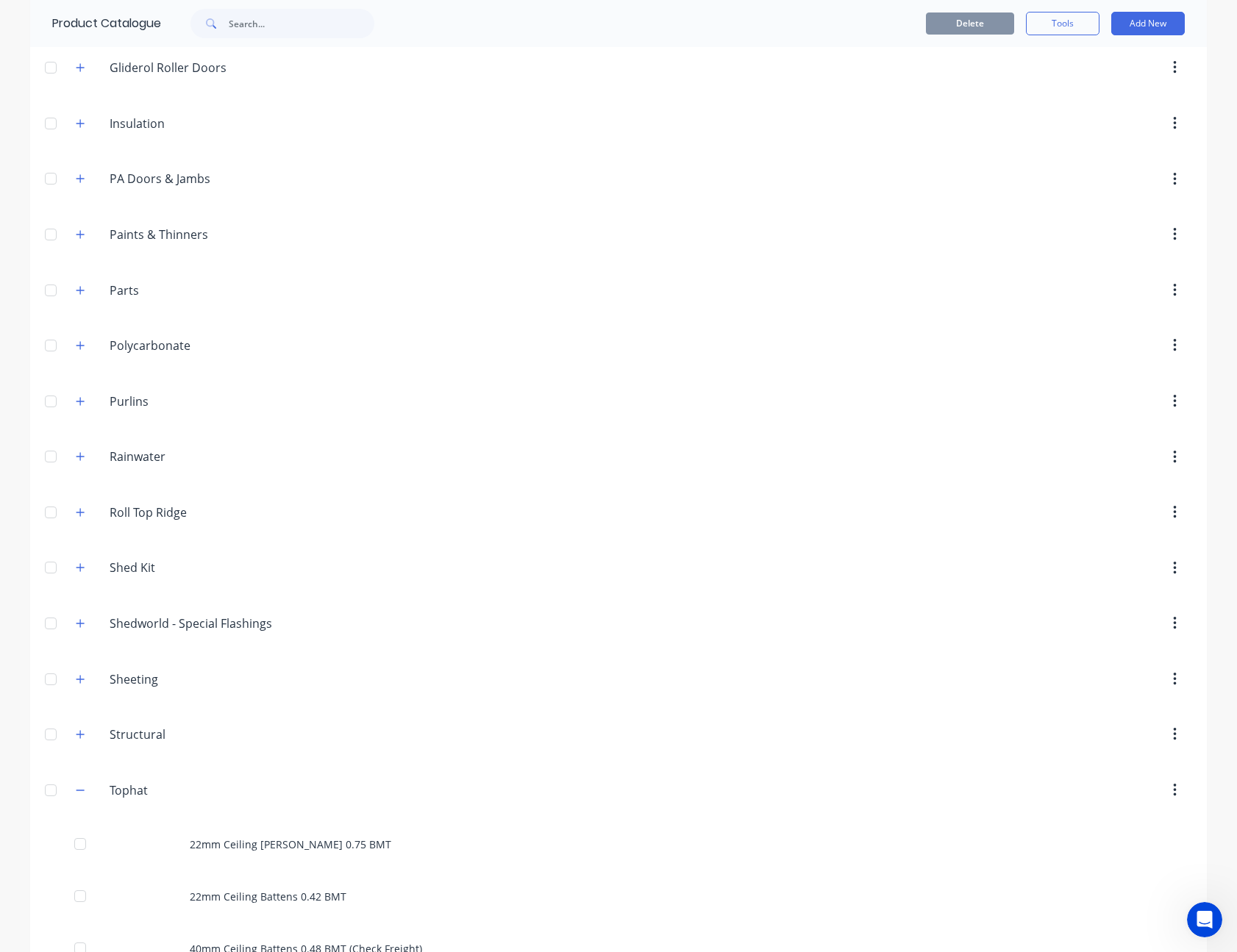
scroll to position [955, 0]
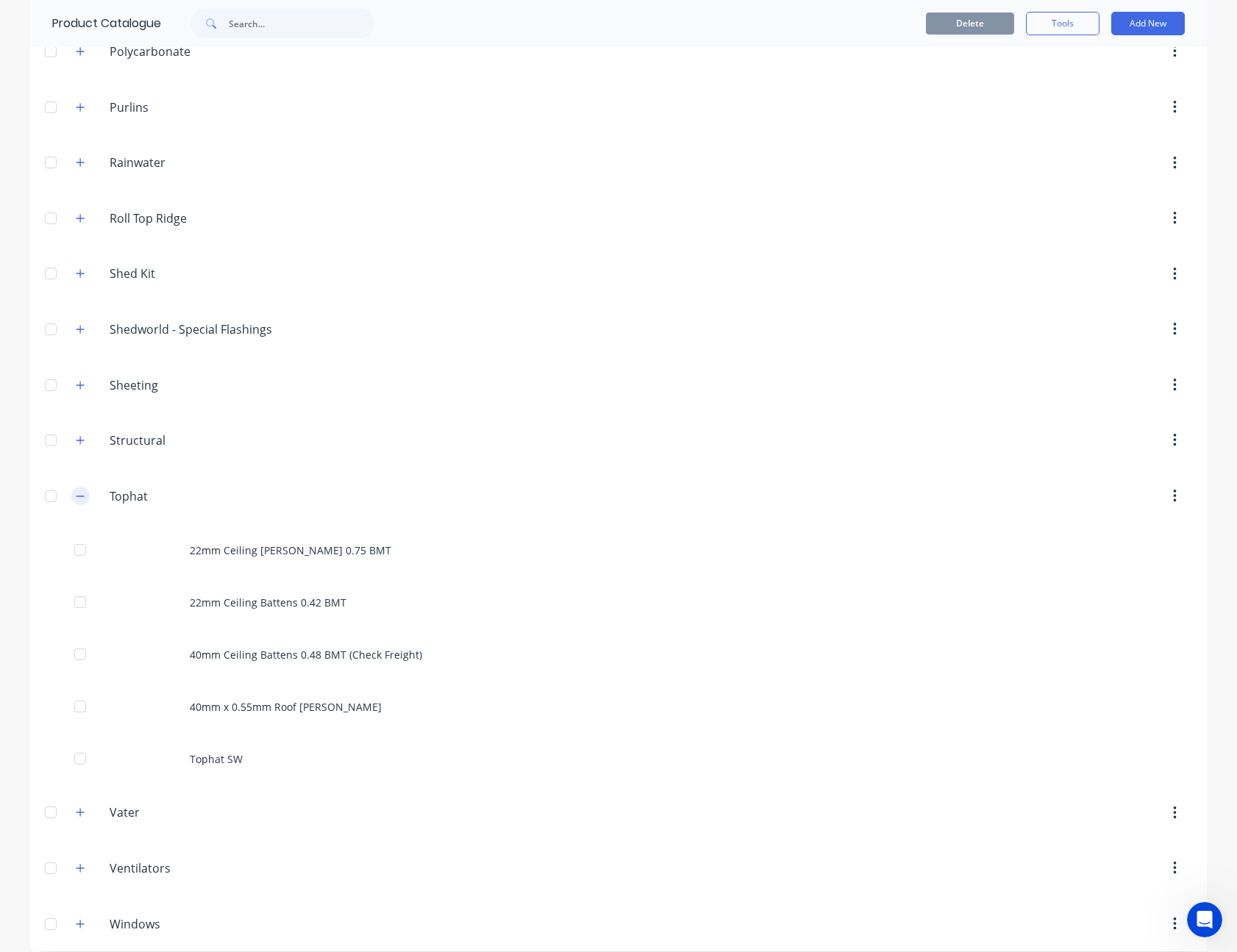
click at [79, 499] on icon "button" at bounding box center [80, 495] width 9 height 10
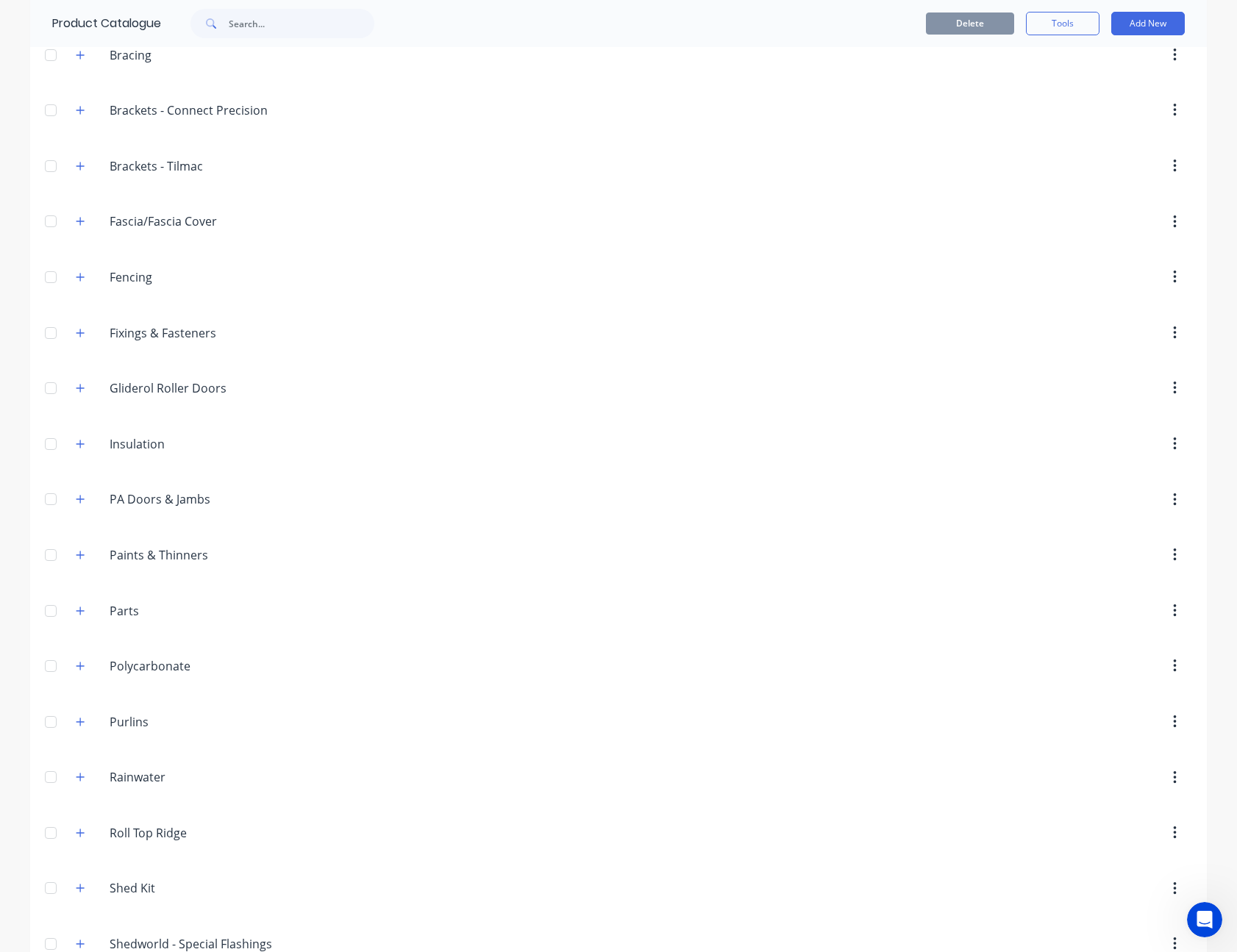
scroll to position [0, 0]
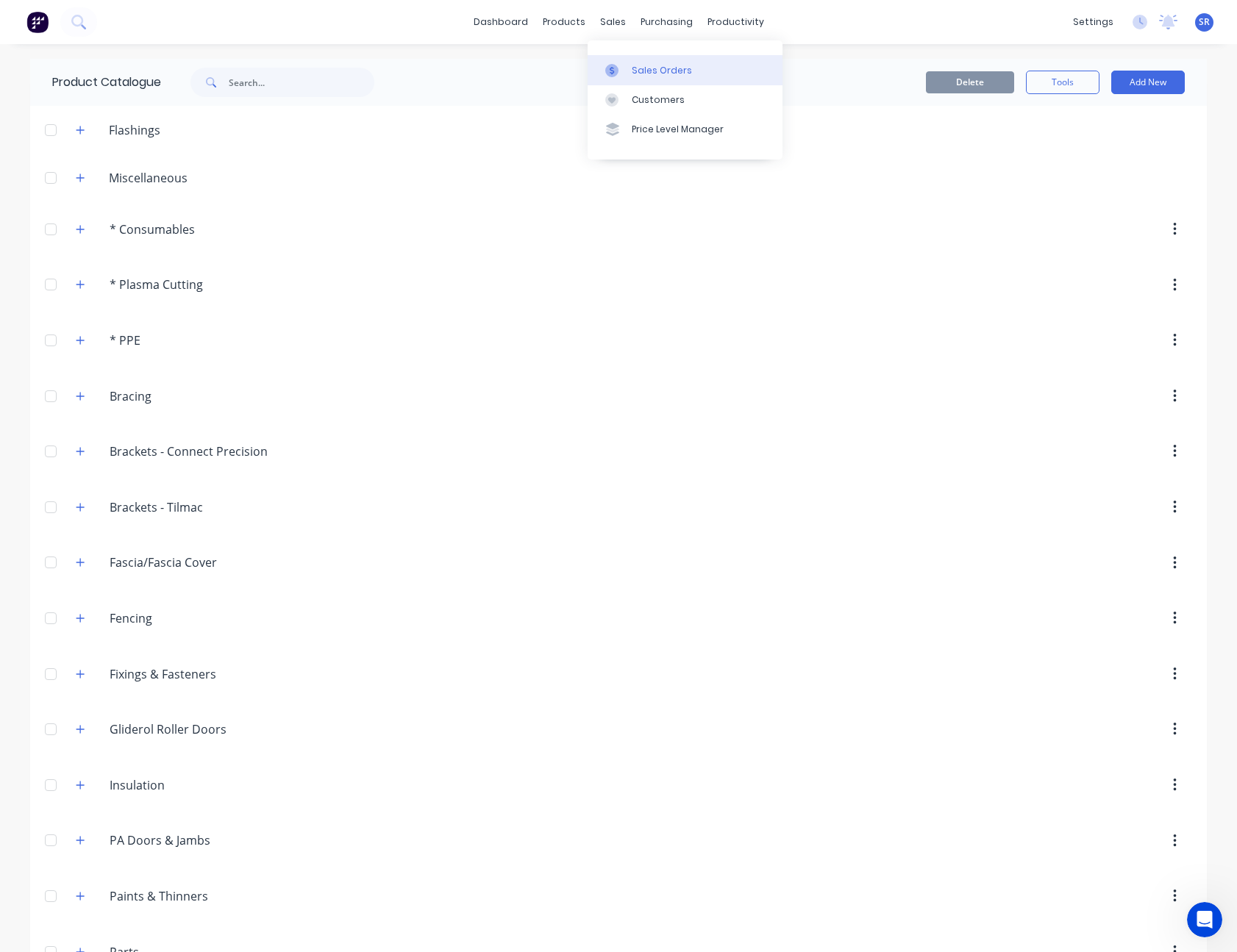
click at [663, 76] on div "Sales Orders" at bounding box center [661, 70] width 60 height 13
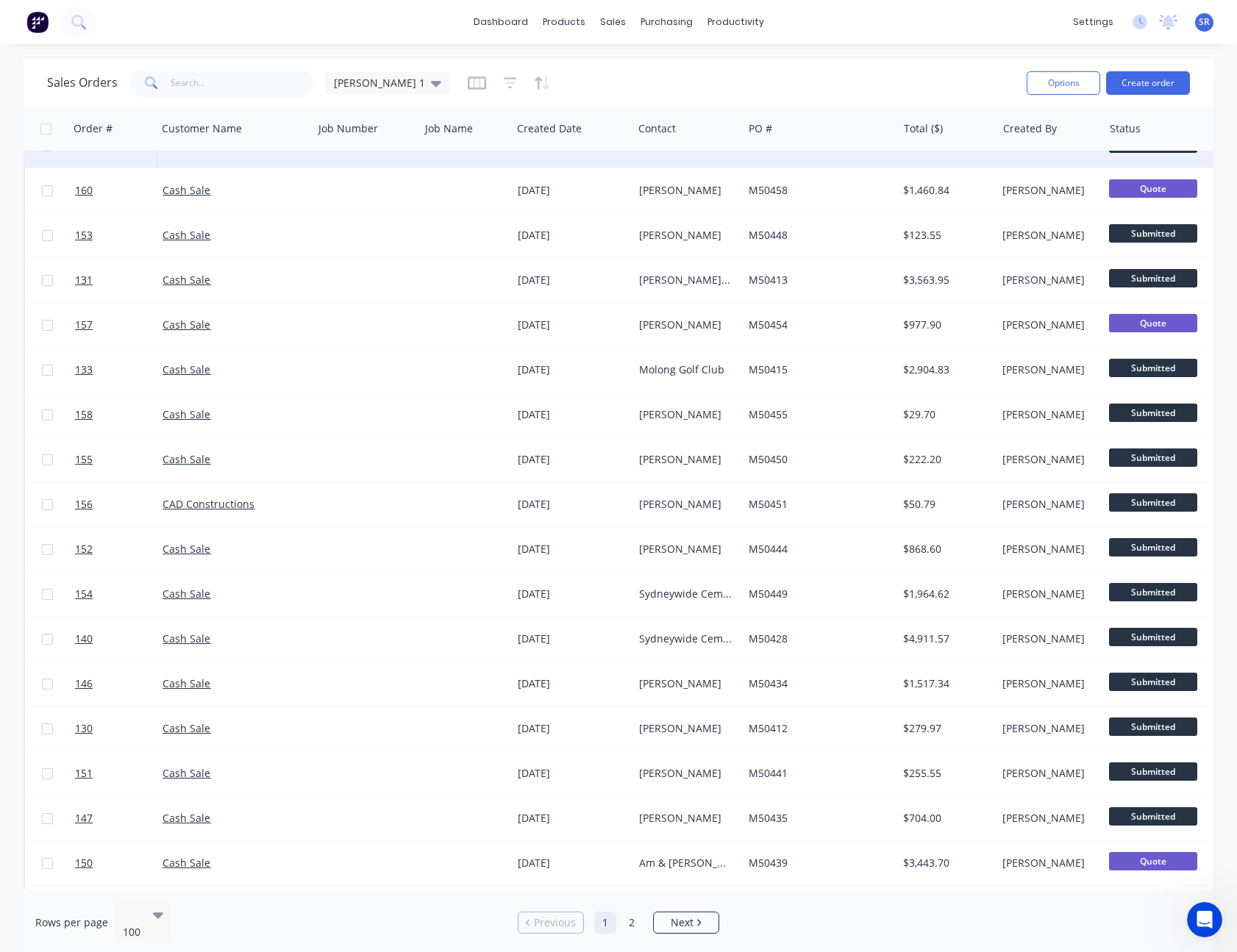
scroll to position [882, 0]
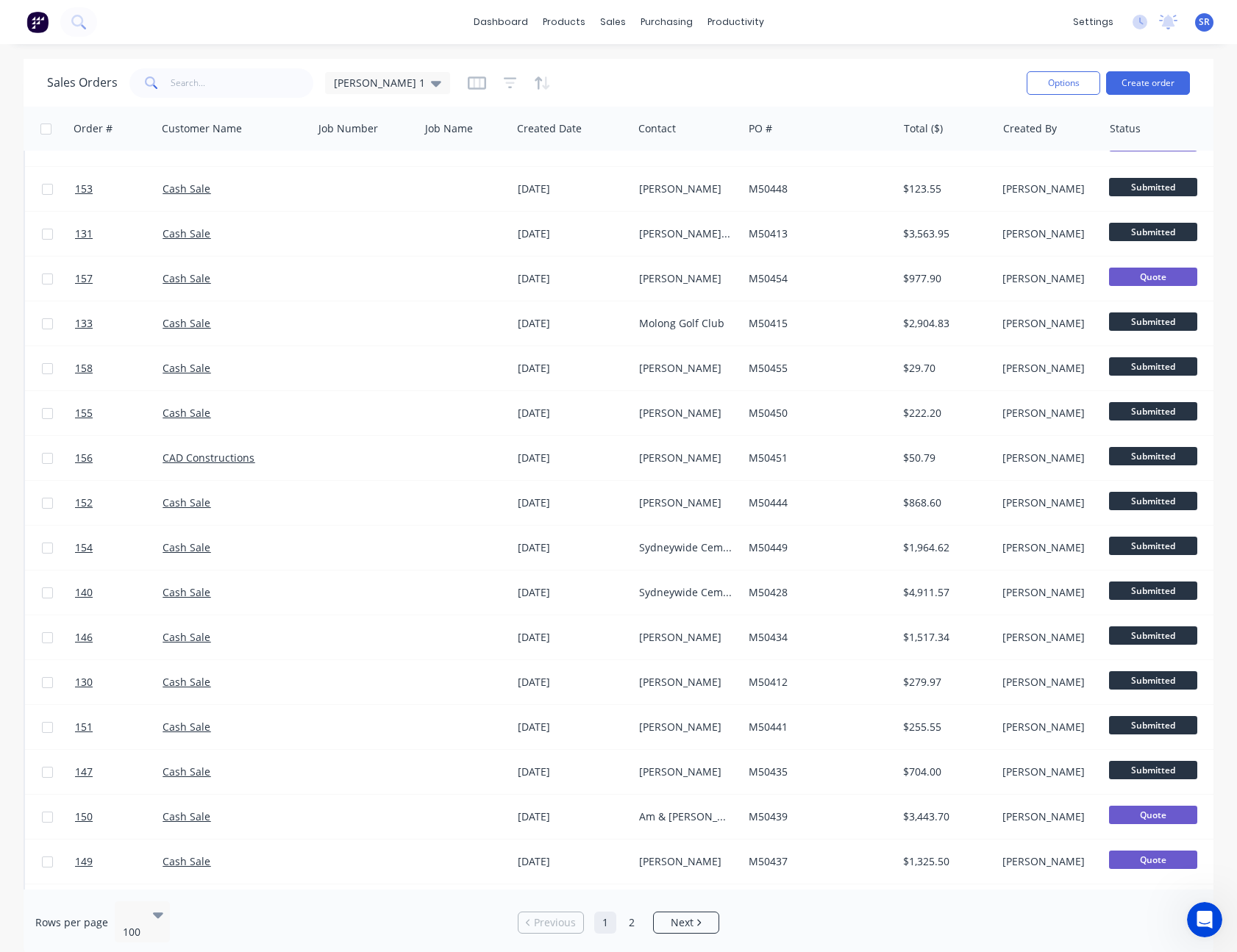
click at [1200, 25] on span "SR" at bounding box center [1204, 22] width 11 height 13
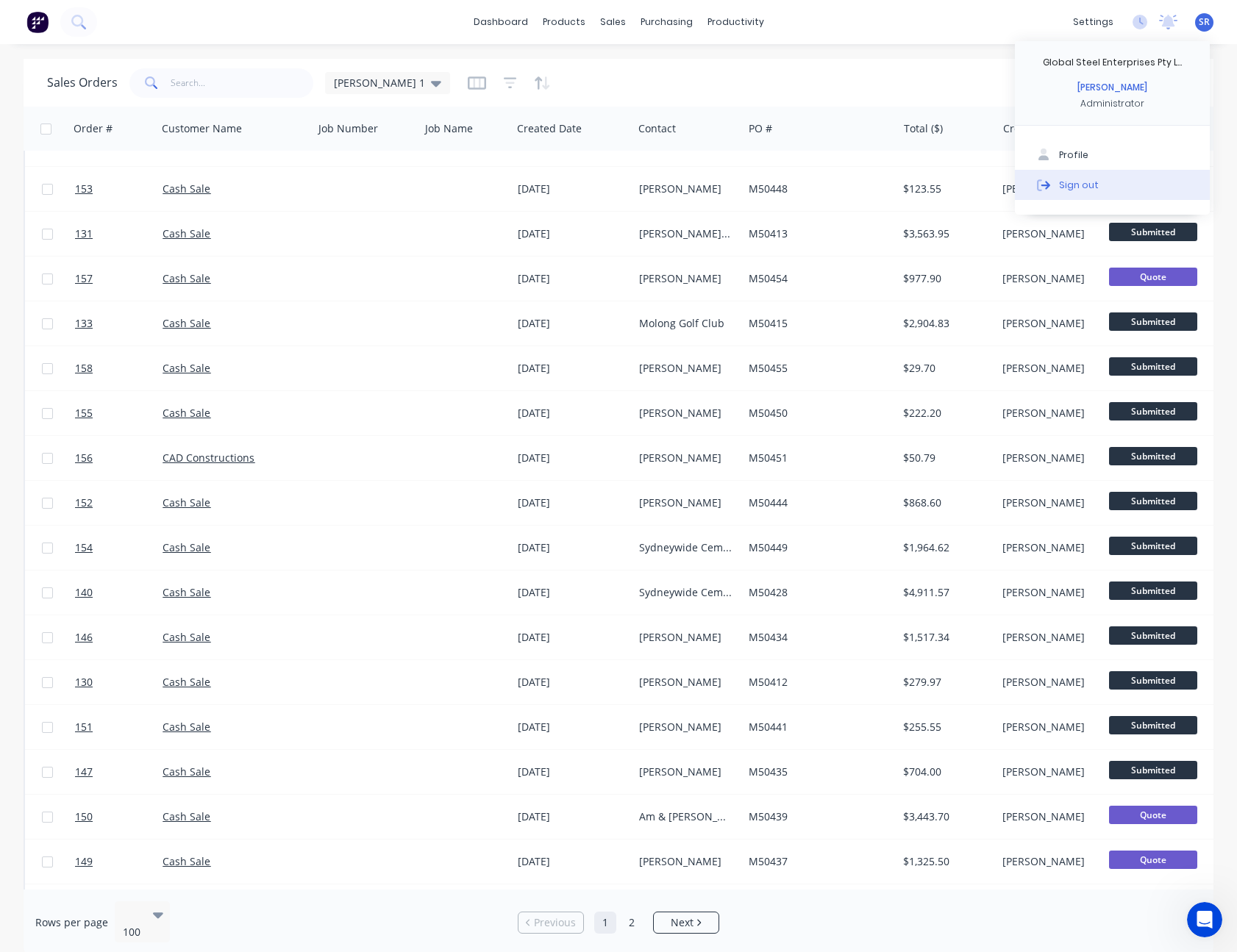
click at [1127, 184] on button "Sign out" at bounding box center [1112, 185] width 195 height 30
